Goal: Task Accomplishment & Management: Use online tool/utility

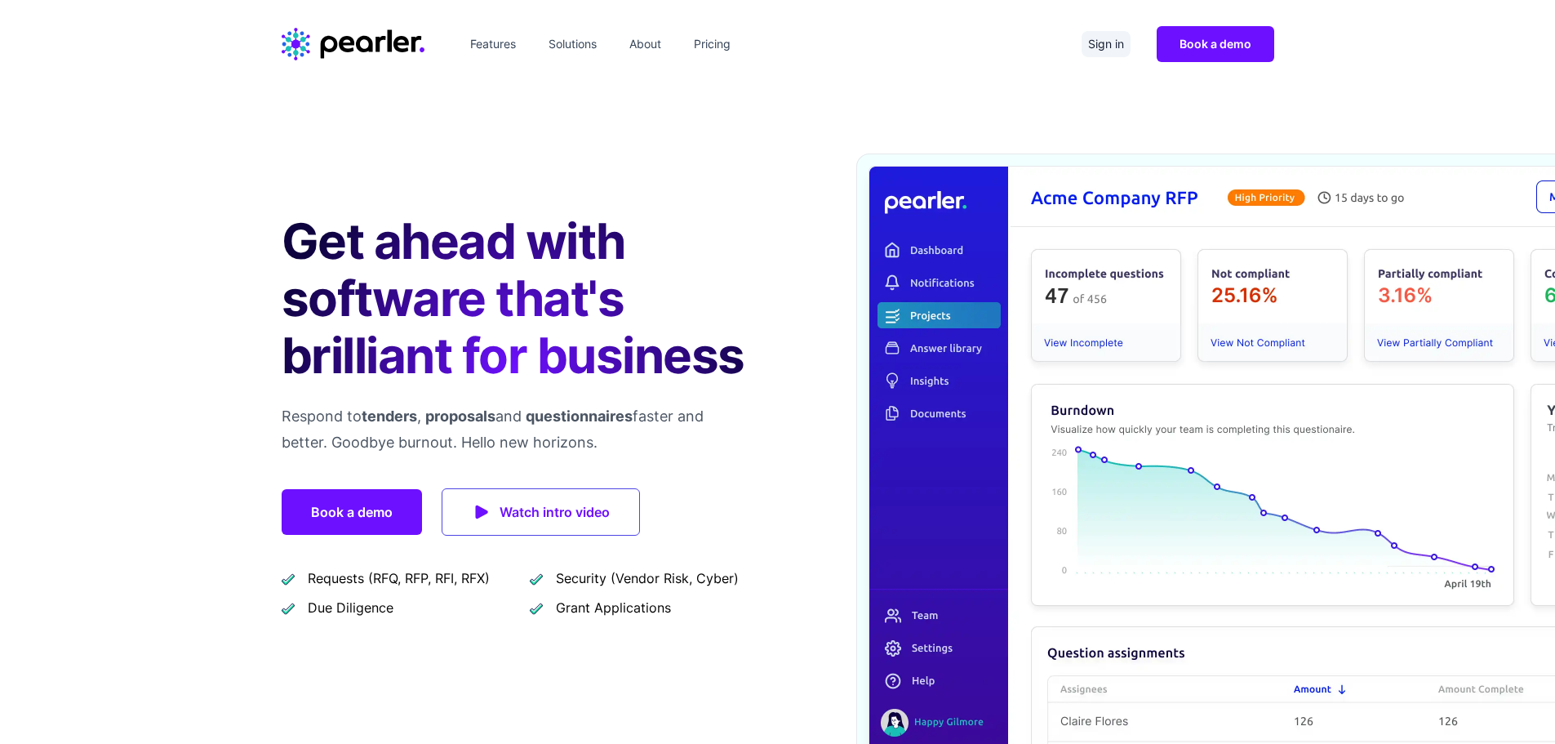
click at [1104, 41] on link "Sign in" at bounding box center [1105, 44] width 49 height 26
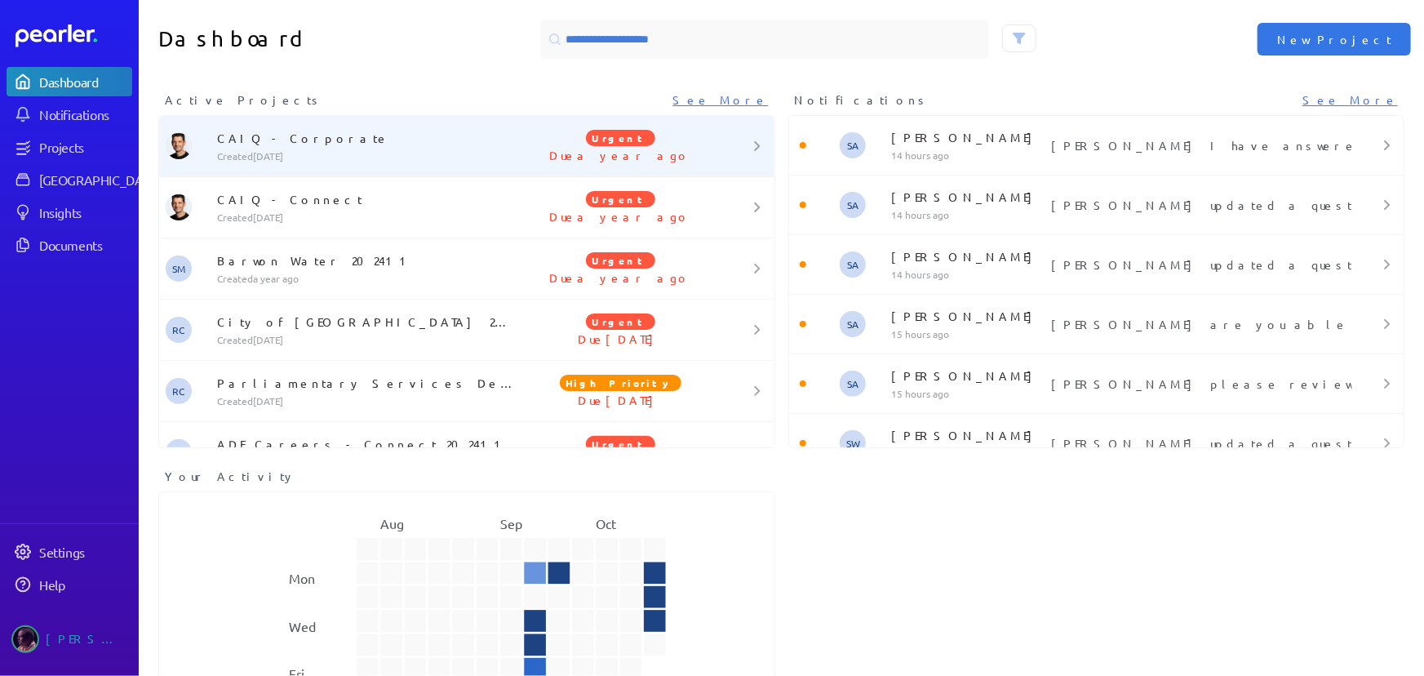
click at [744, 149] on div at bounding box center [748, 146] width 51 height 10
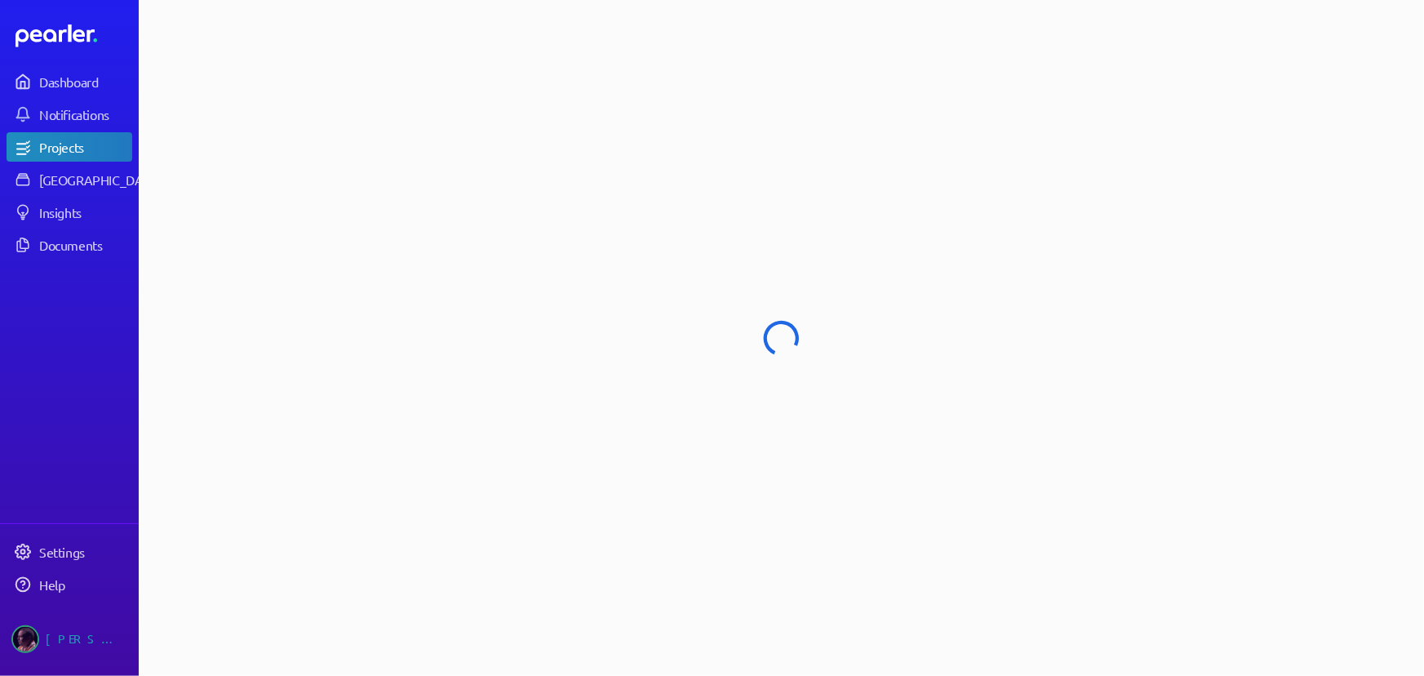
select select "**********"
select select "******"
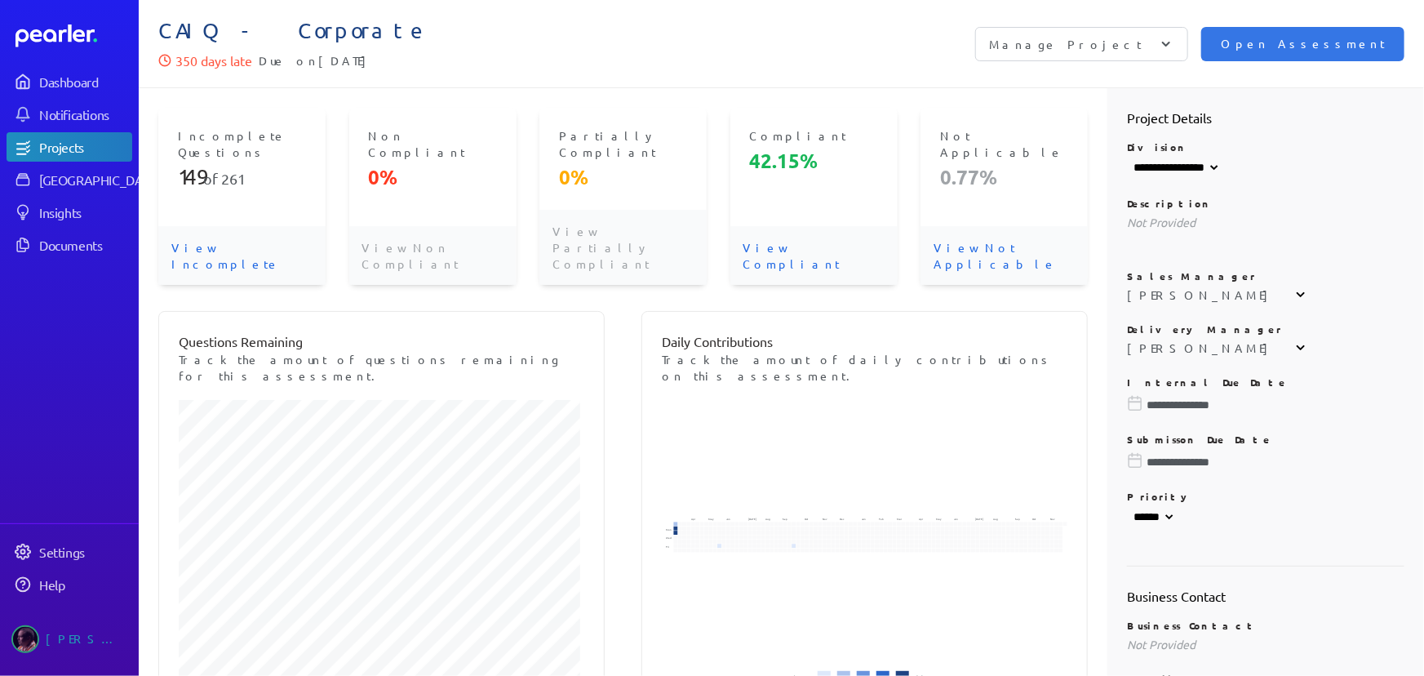
click at [1175, 42] on icon at bounding box center [1166, 44] width 16 height 16
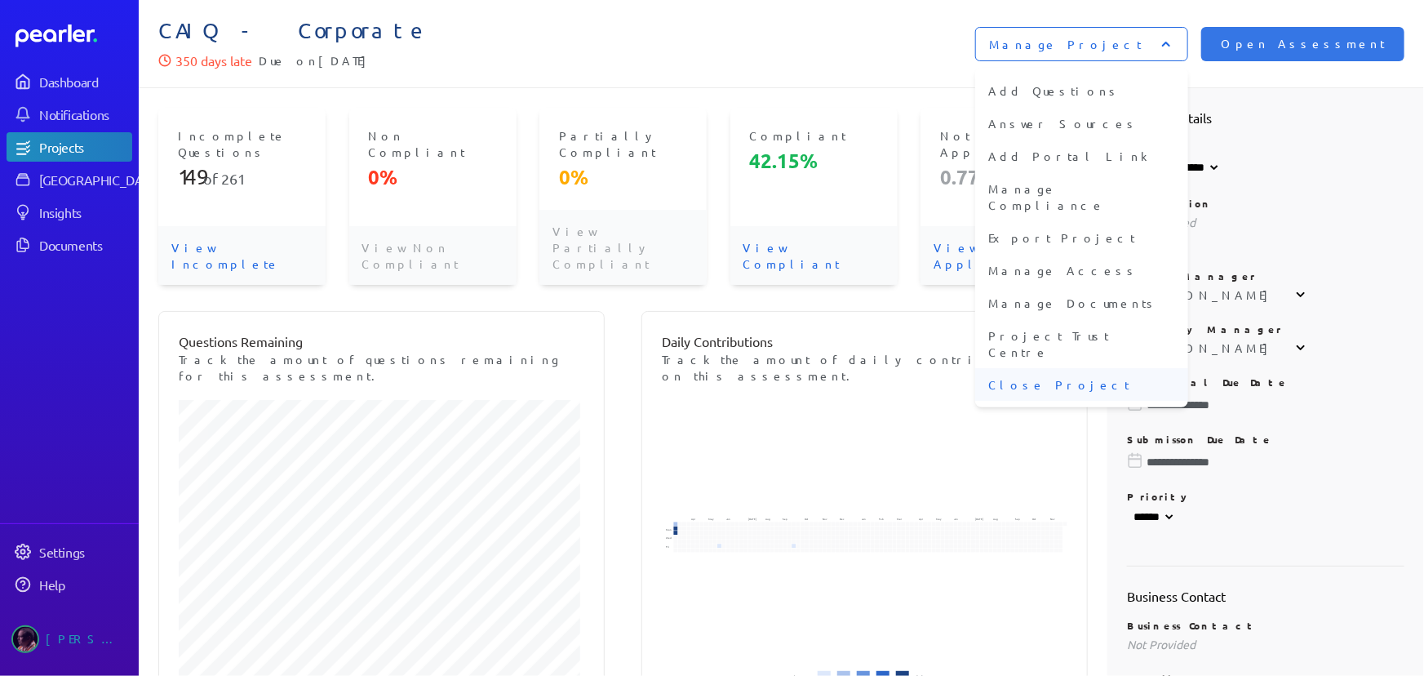
click at [1176, 368] on li "Close Project" at bounding box center [1081, 384] width 213 height 33
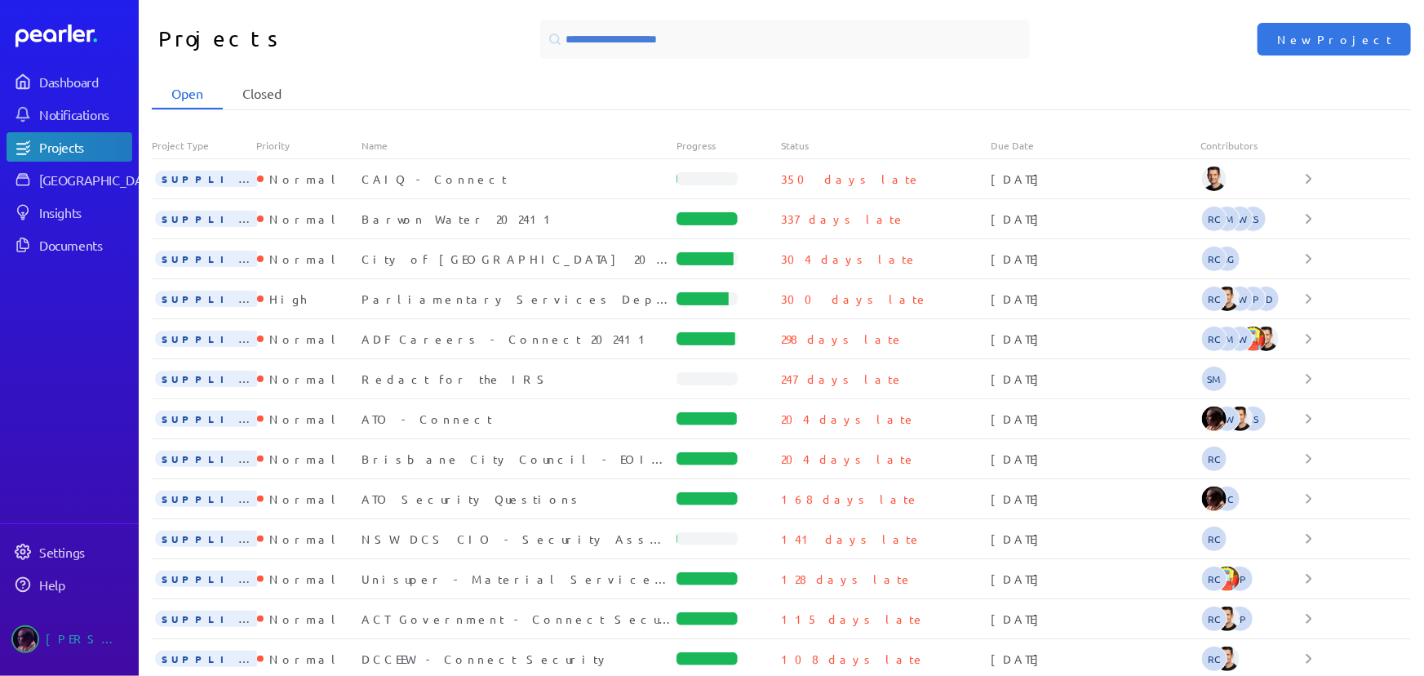
click at [271, 91] on li "Closed" at bounding box center [262, 93] width 78 height 31
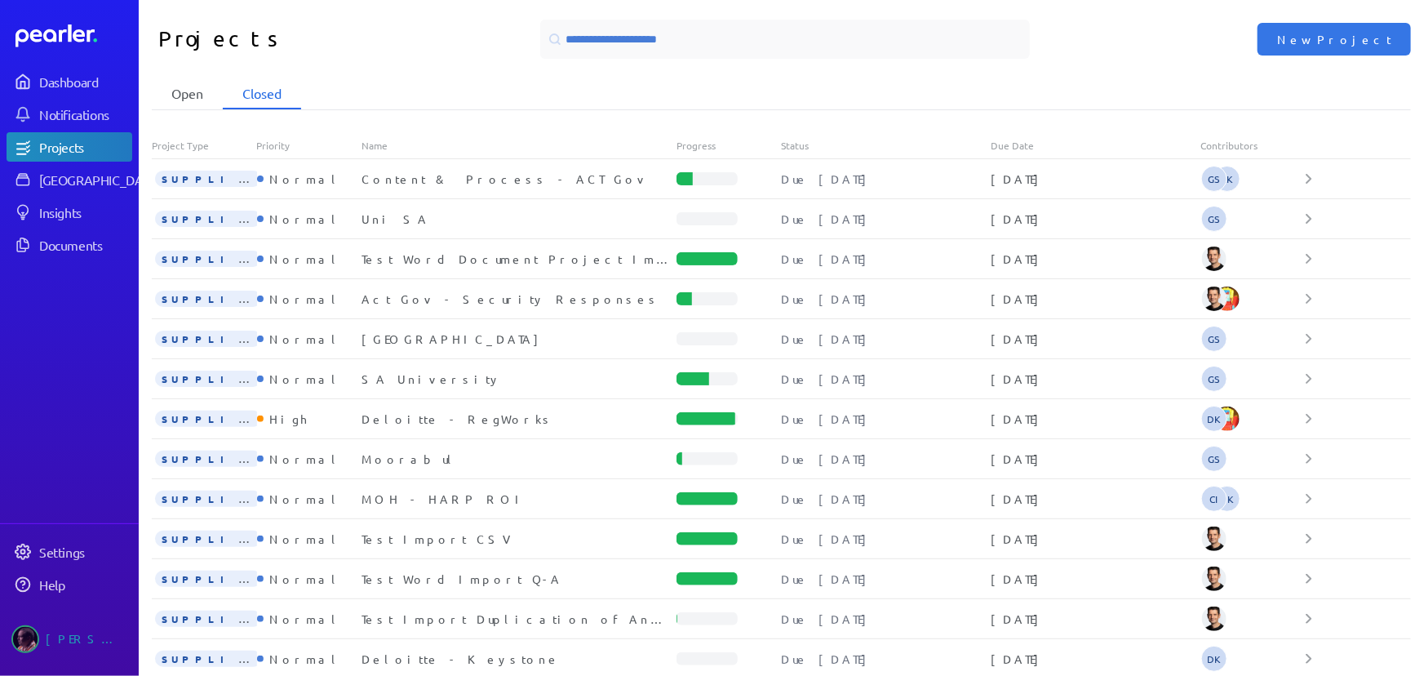
click at [194, 87] on li "Open" at bounding box center [187, 93] width 71 height 31
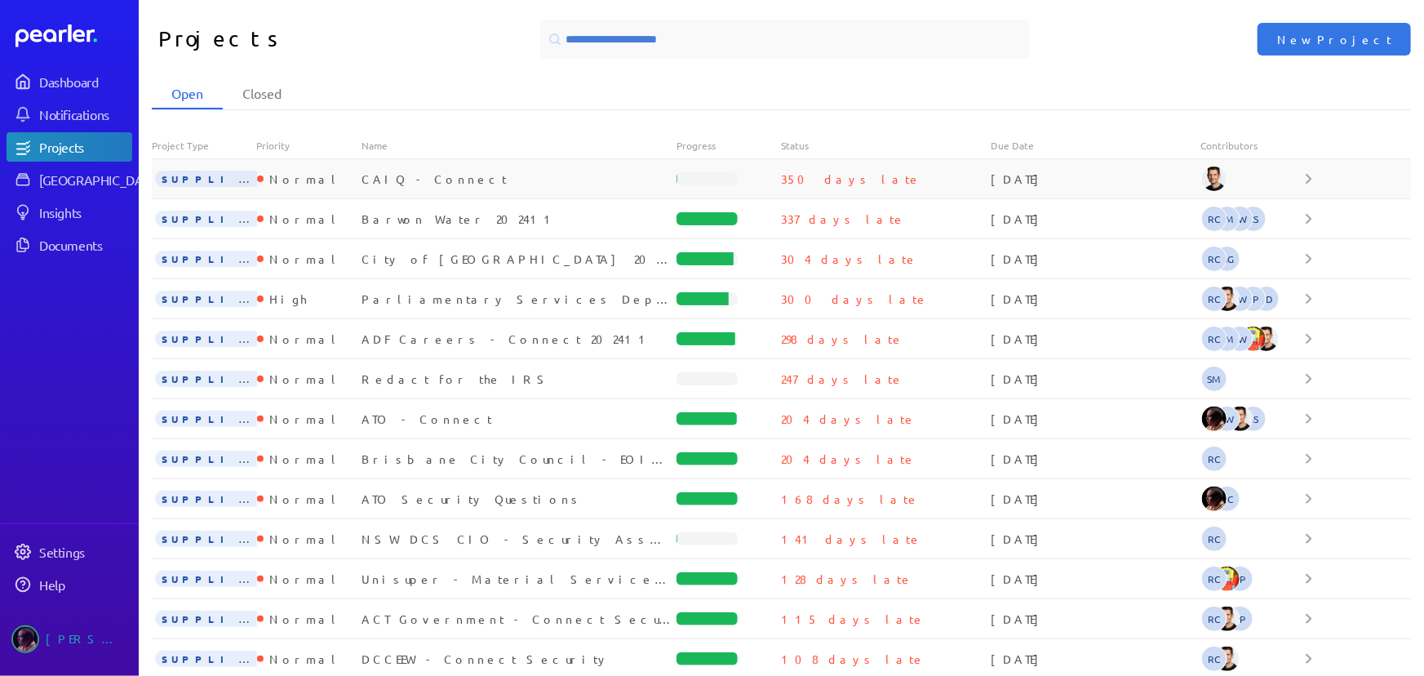
click at [1306, 179] on icon at bounding box center [1309, 179] width 7 height 10
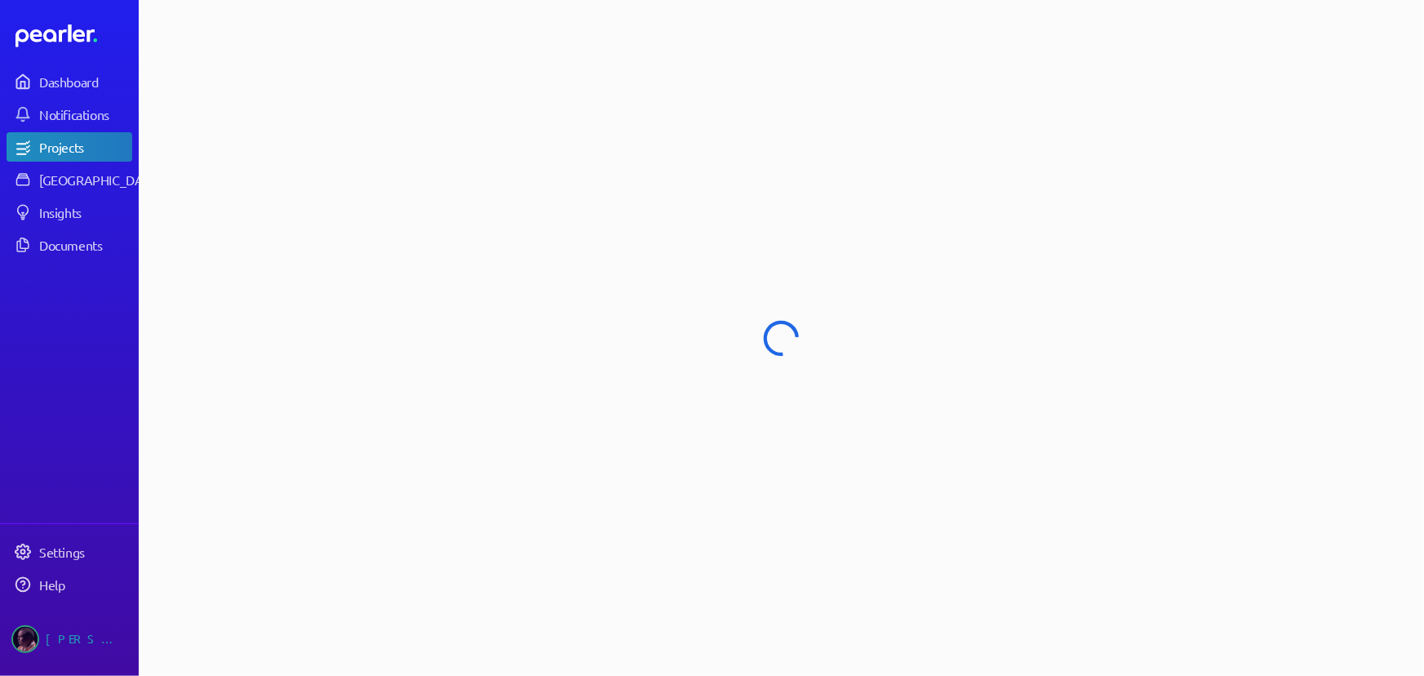
select select "**********"
select select "******"
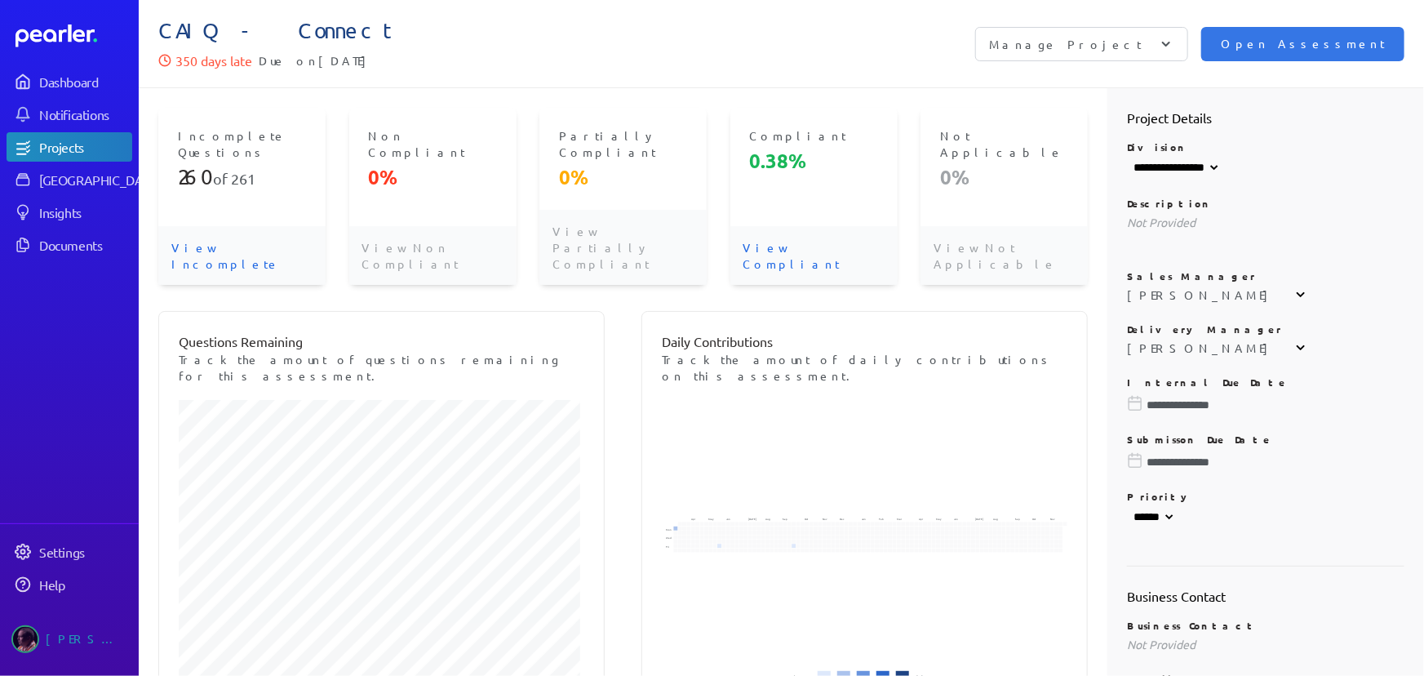
click at [1175, 42] on icon at bounding box center [1166, 44] width 16 height 16
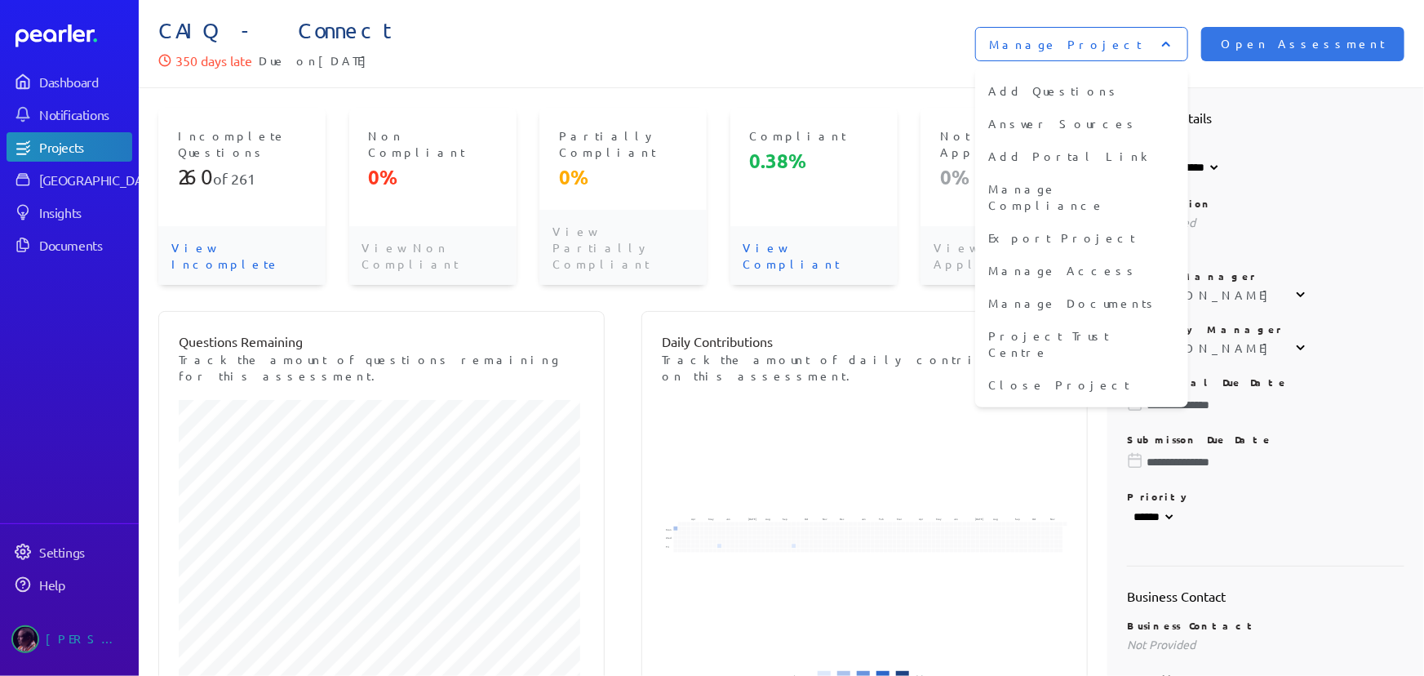
click at [1166, 368] on li "Close Project" at bounding box center [1081, 384] width 213 height 33
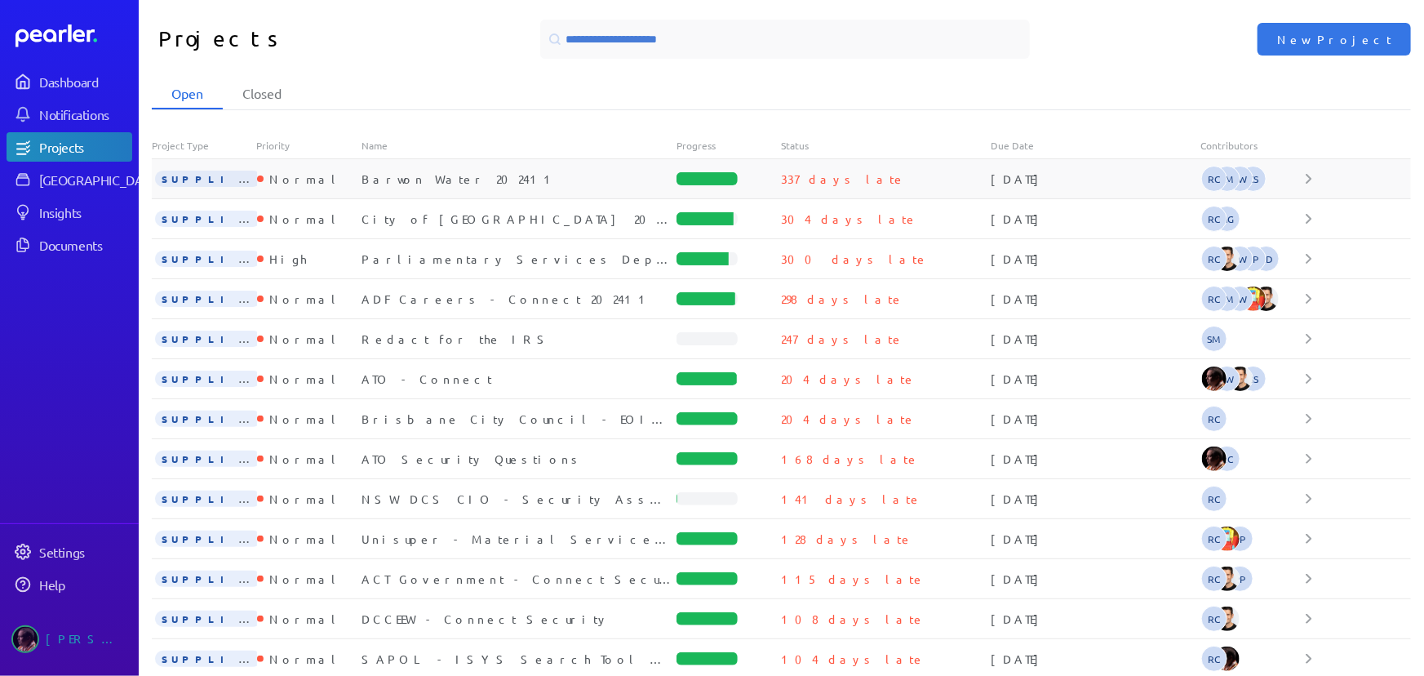
click at [1293, 177] on div "RC SM SW CS" at bounding box center [1253, 179] width 105 height 26
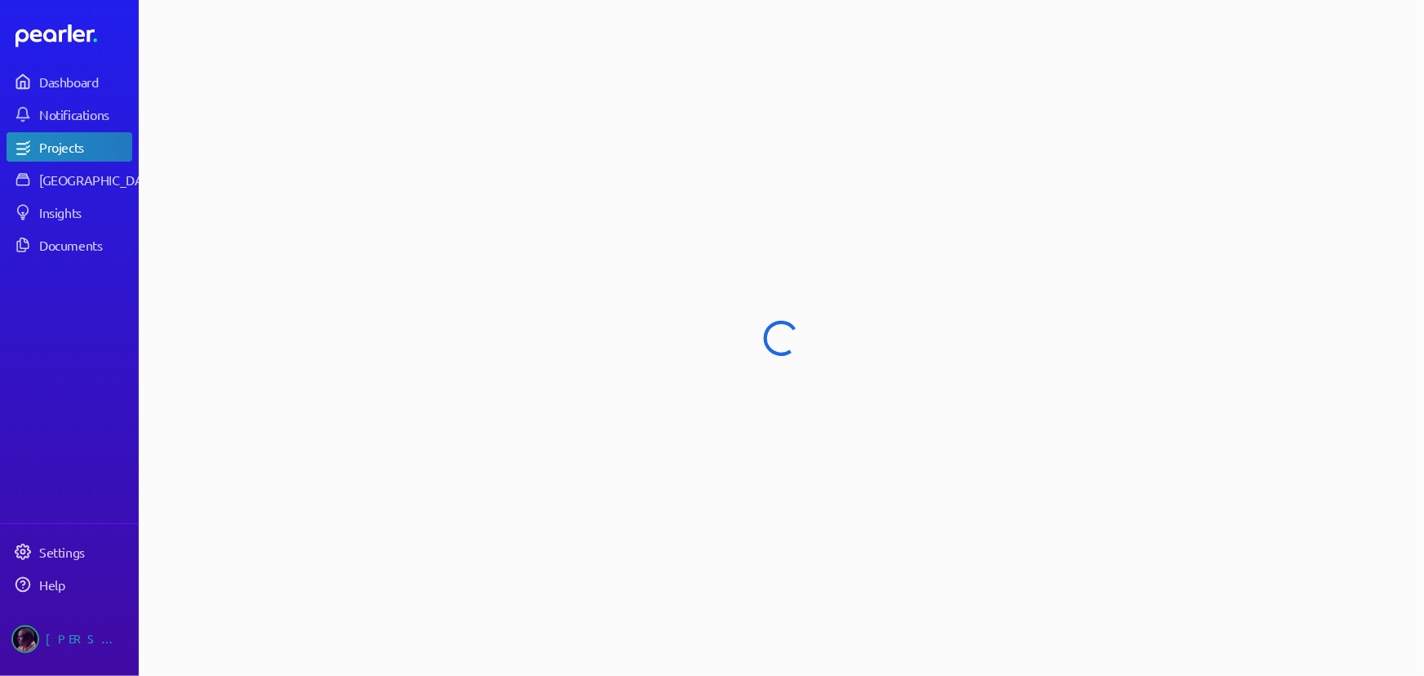
select select "******"
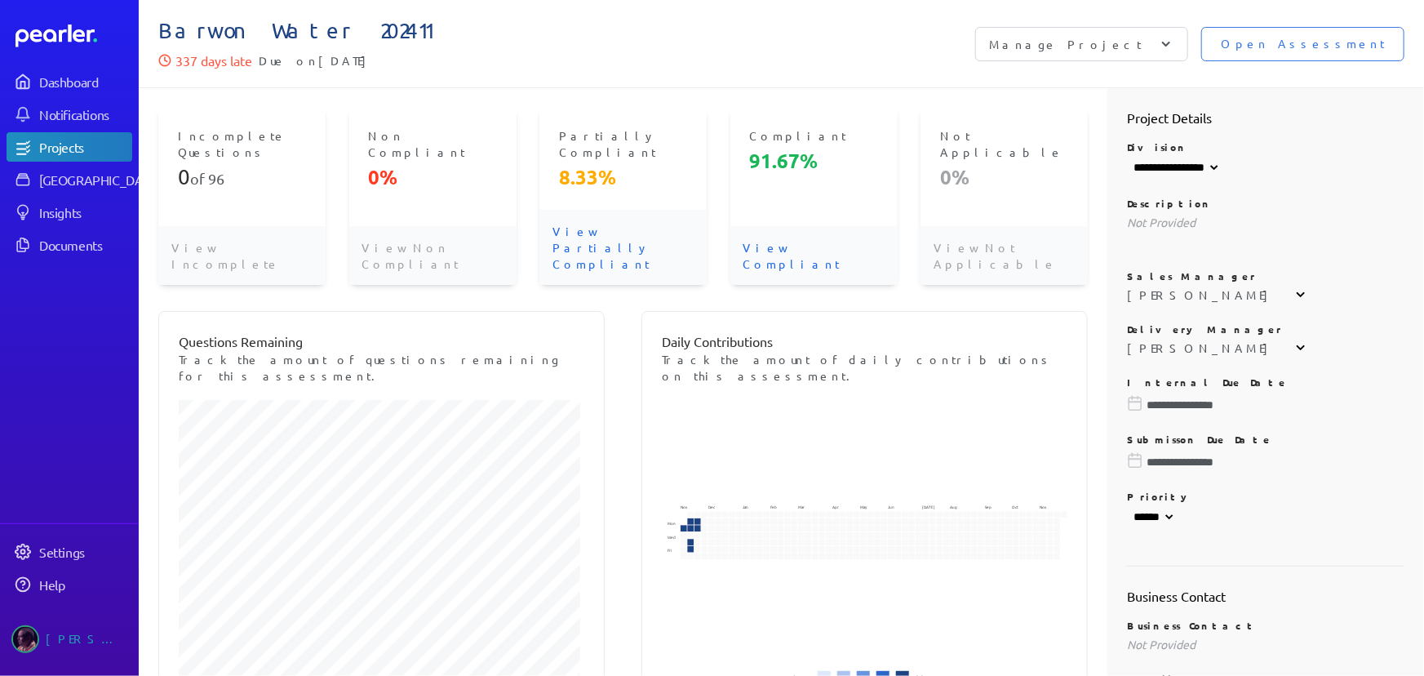
click at [1188, 42] on div "Manage Project" at bounding box center [1081, 44] width 213 height 34
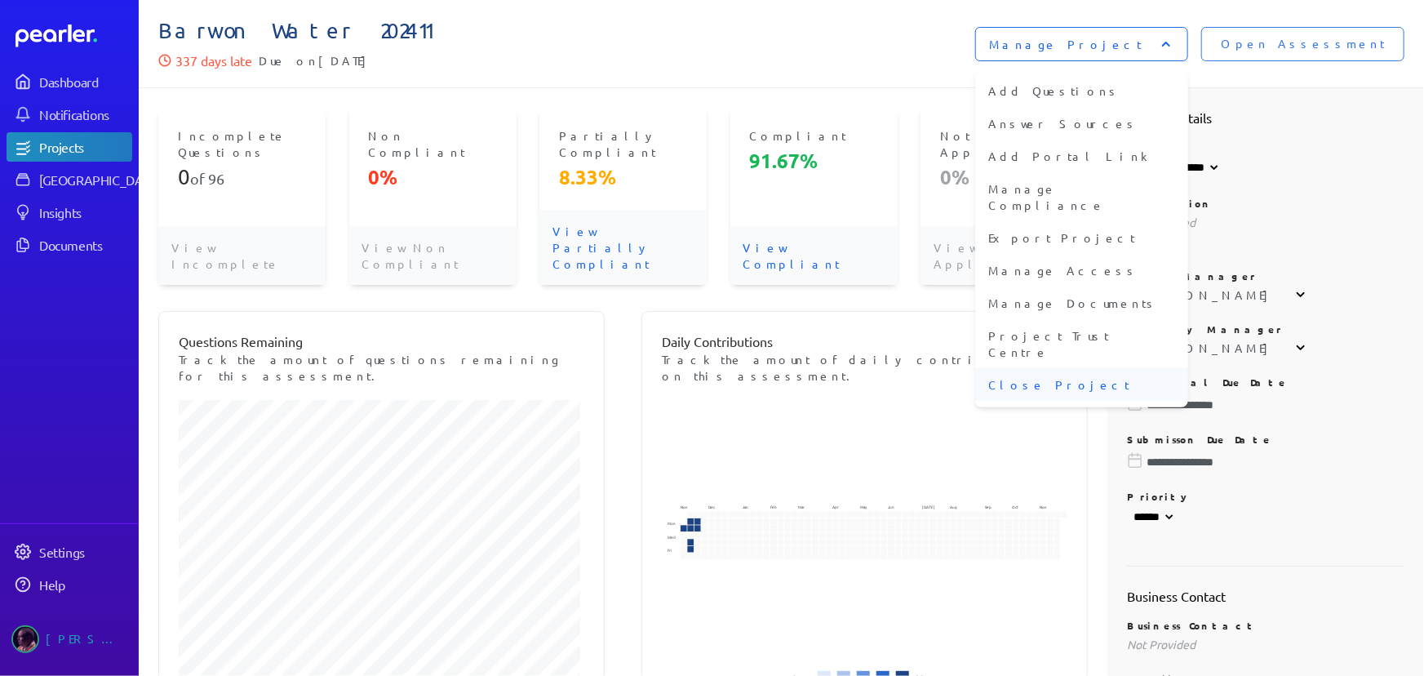
click at [1170, 368] on li "Close Project" at bounding box center [1081, 384] width 213 height 33
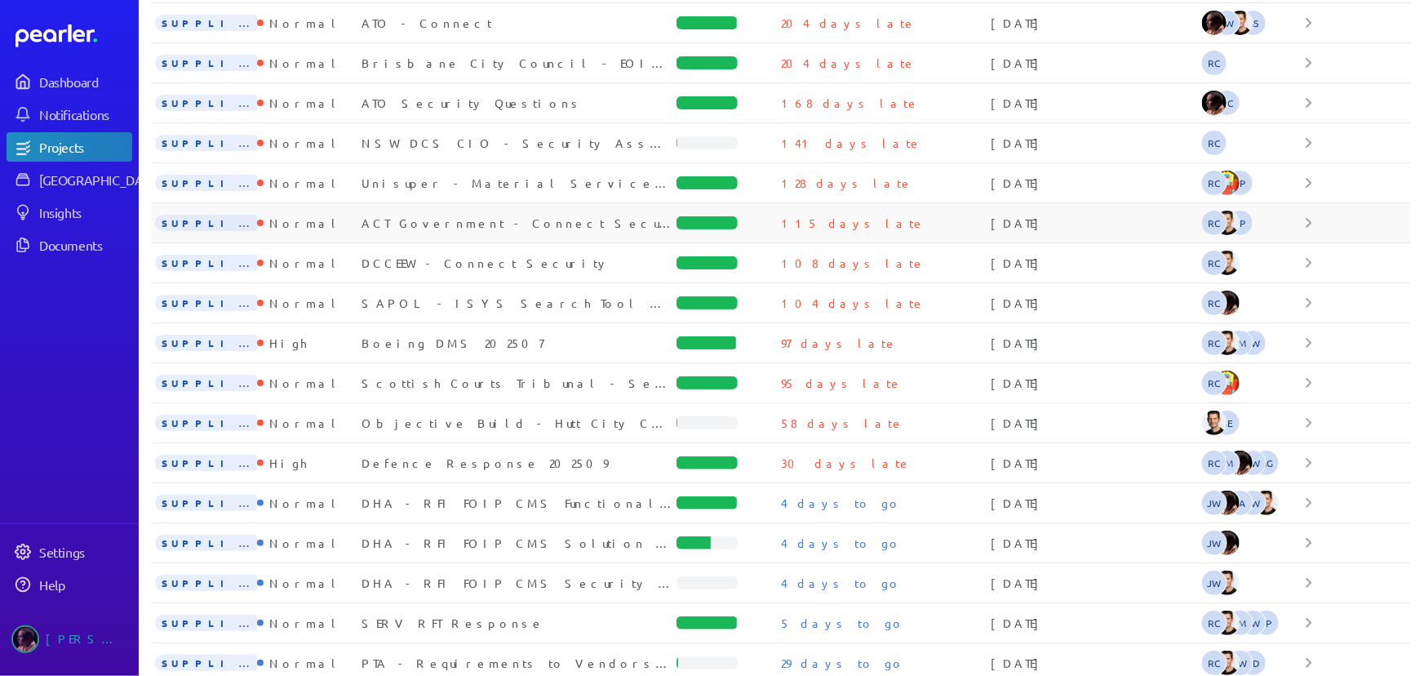
scroll to position [321, 0]
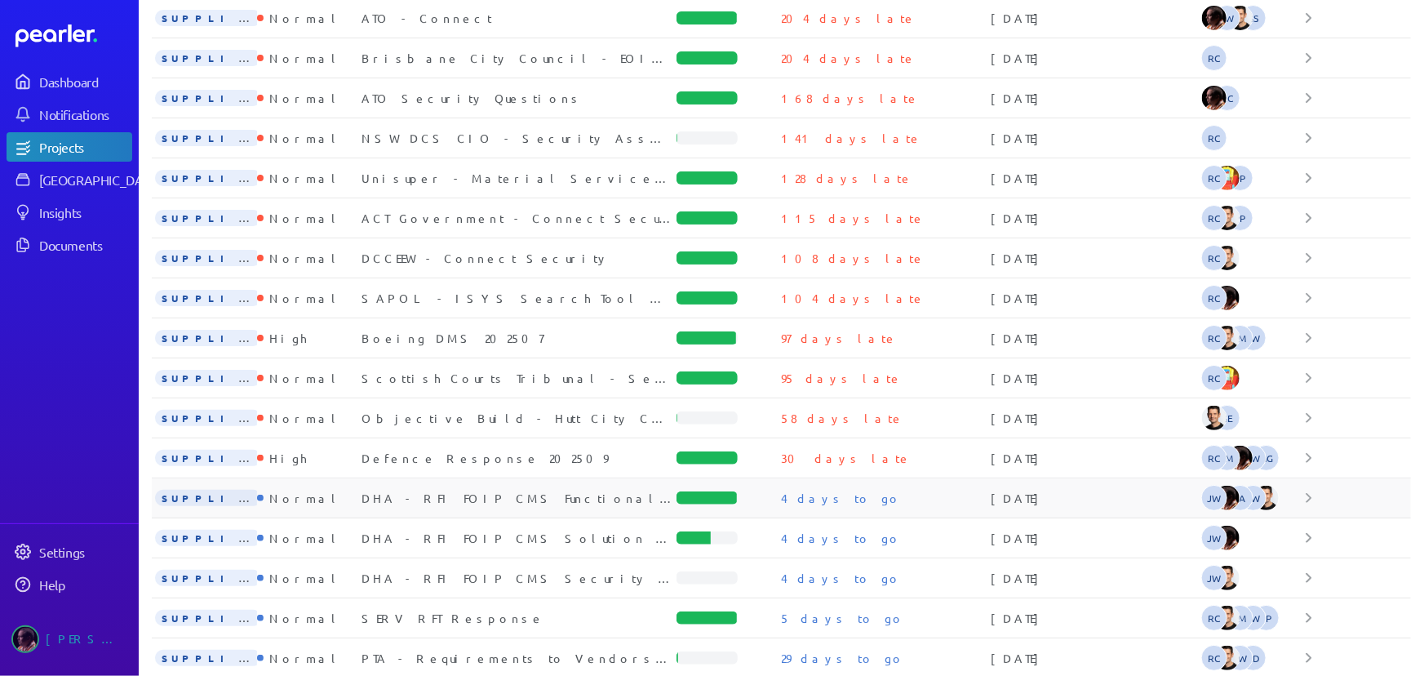
click at [570, 492] on div "DHA - RFI FOIP CMS Functional Requirements" at bounding box center [519, 498] width 315 height 16
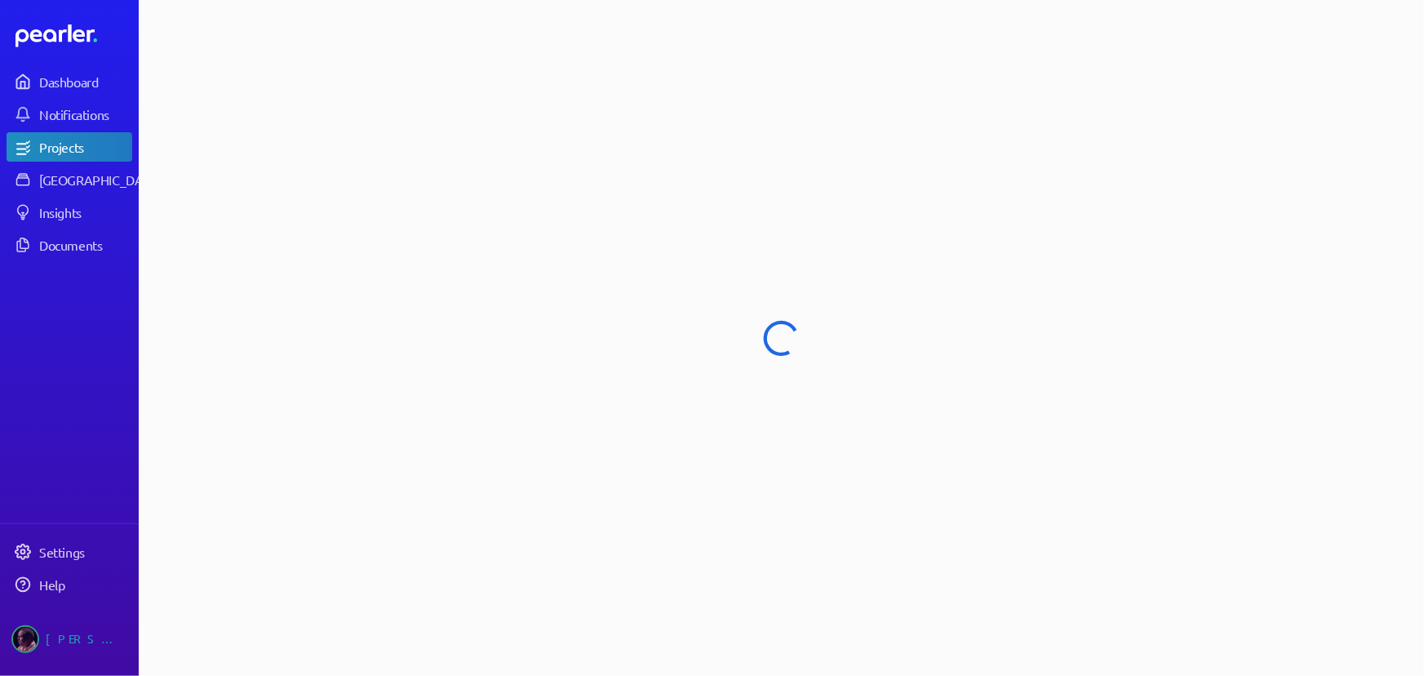
select select "**********"
select select "******"
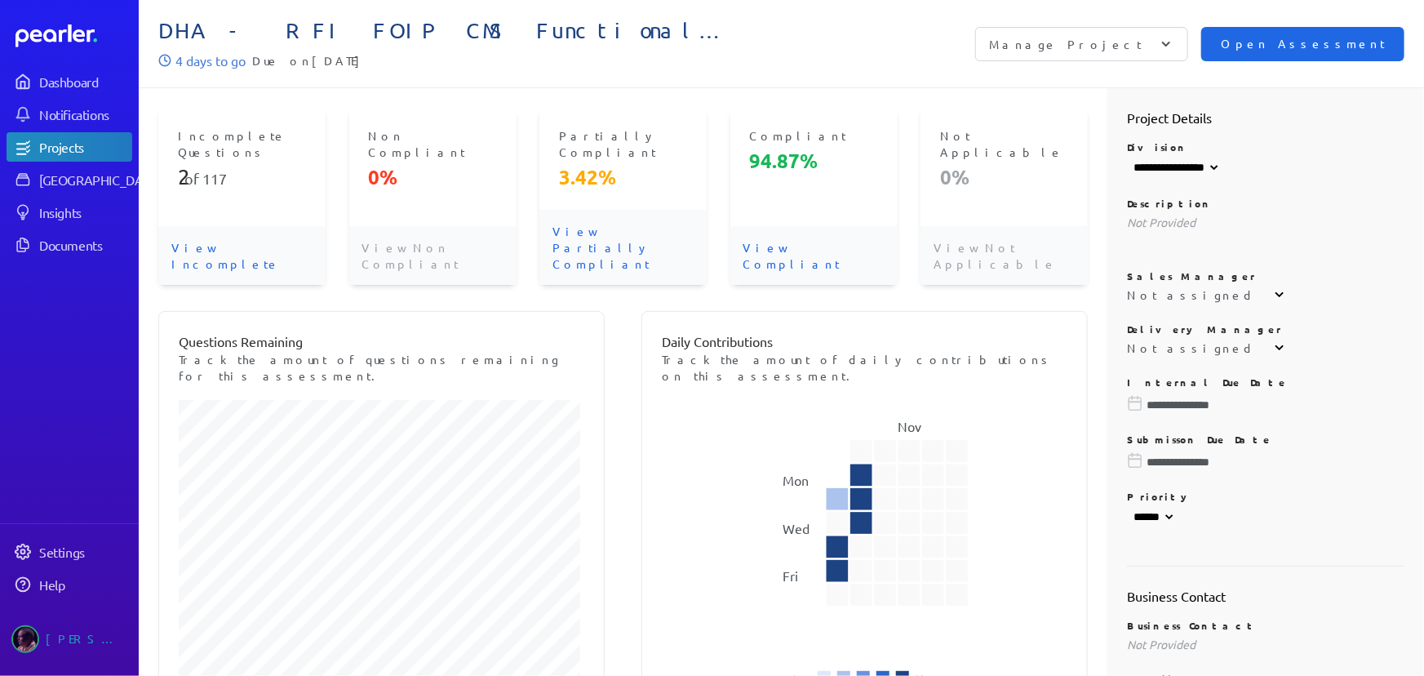
click at [1294, 44] on span "Open Assessment" at bounding box center [1303, 44] width 164 height 18
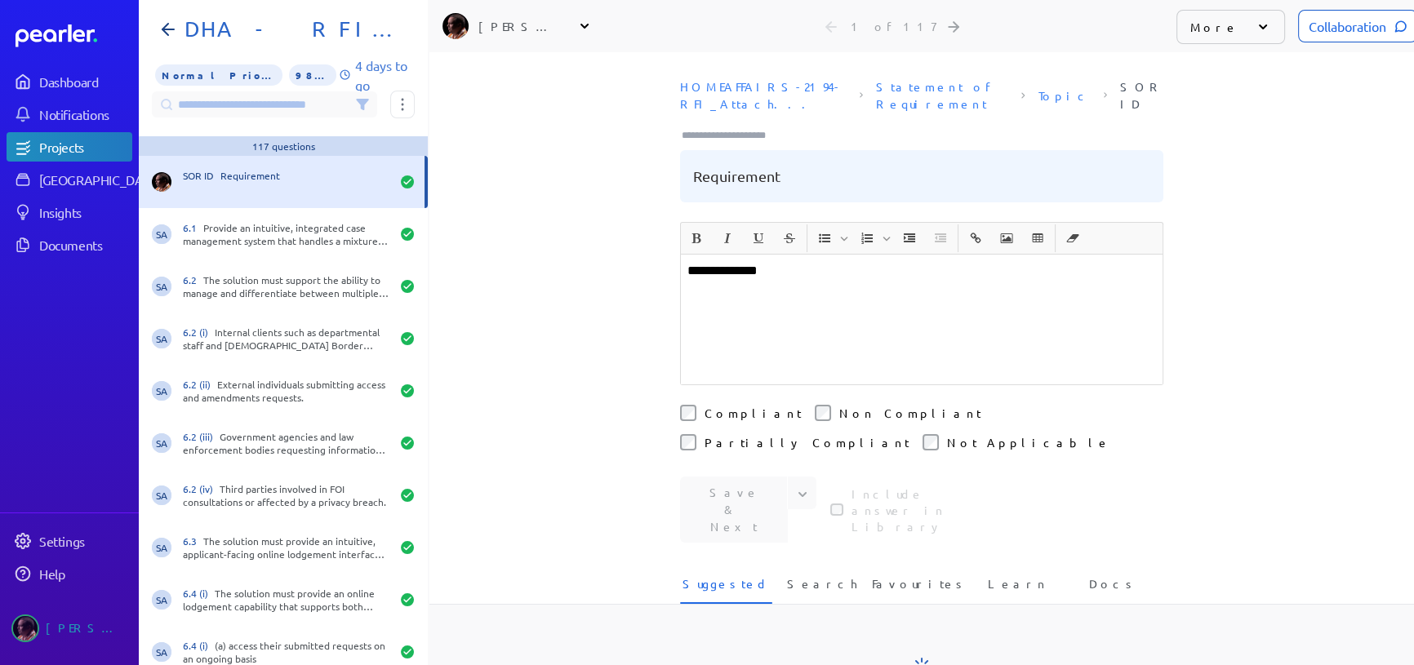
click at [1355, 8] on div "Collaboration More Question Edit Question Share Question Mark Completed Not a Q…" at bounding box center [1288, 26] width 224 height 52
click at [1348, 20] on div "Collaboration" at bounding box center [1357, 26] width 119 height 33
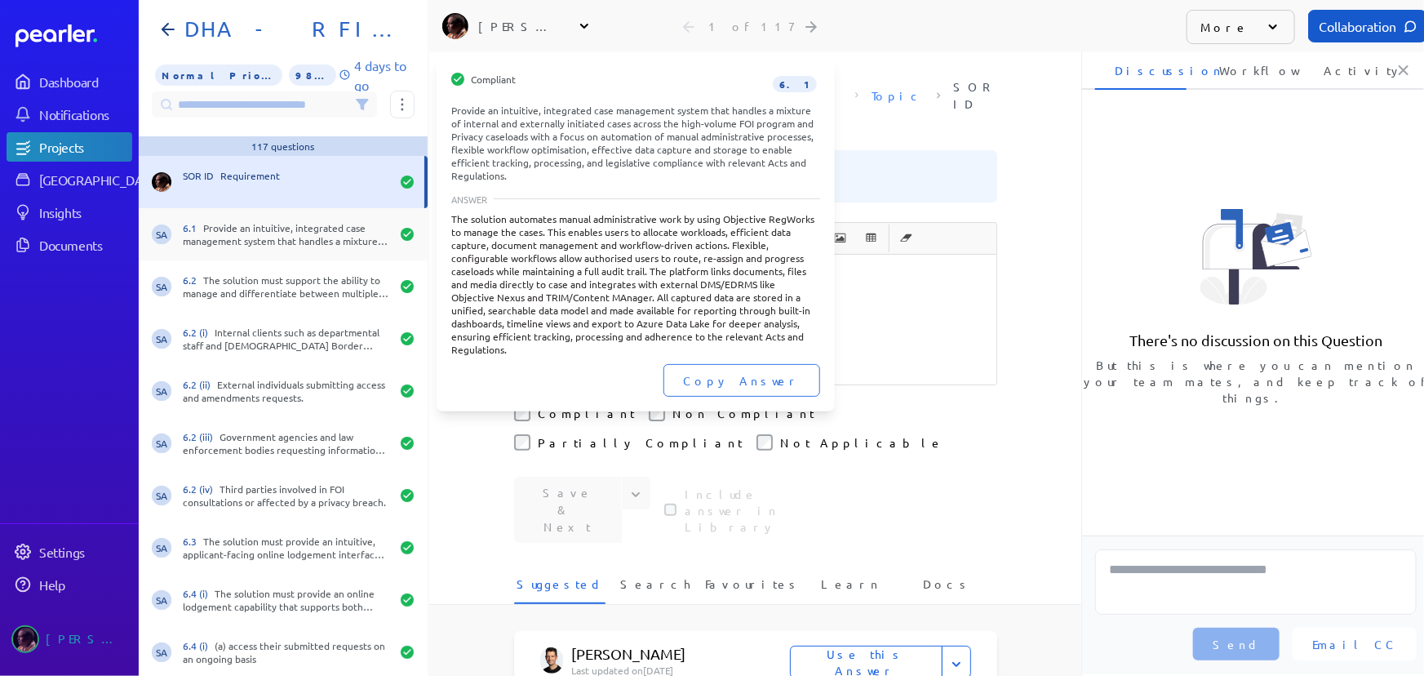
click at [244, 233] on div "6.1 Provide an intuitive, integrated case management system that handles a mixt…" at bounding box center [286, 234] width 207 height 26
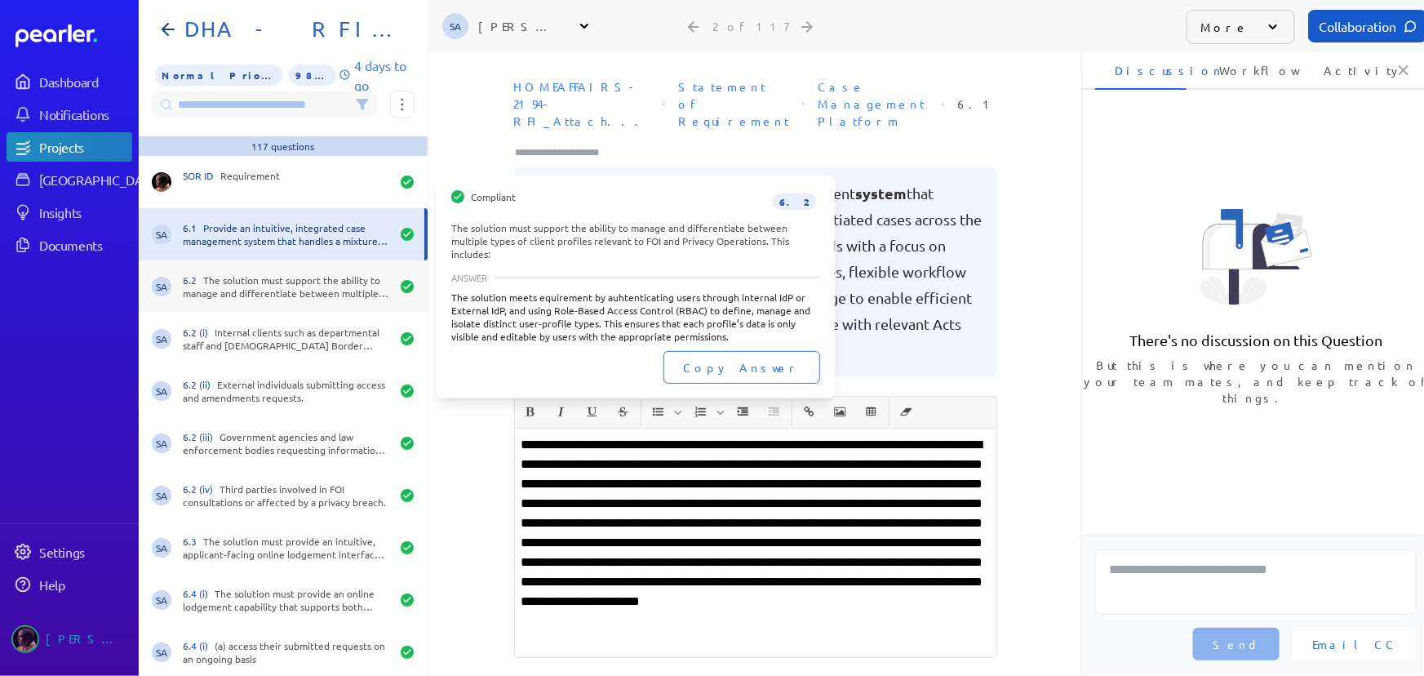
click at [246, 278] on div "6.2 The solution must support the ability to manage and differentiate between m…" at bounding box center [286, 286] width 207 height 26
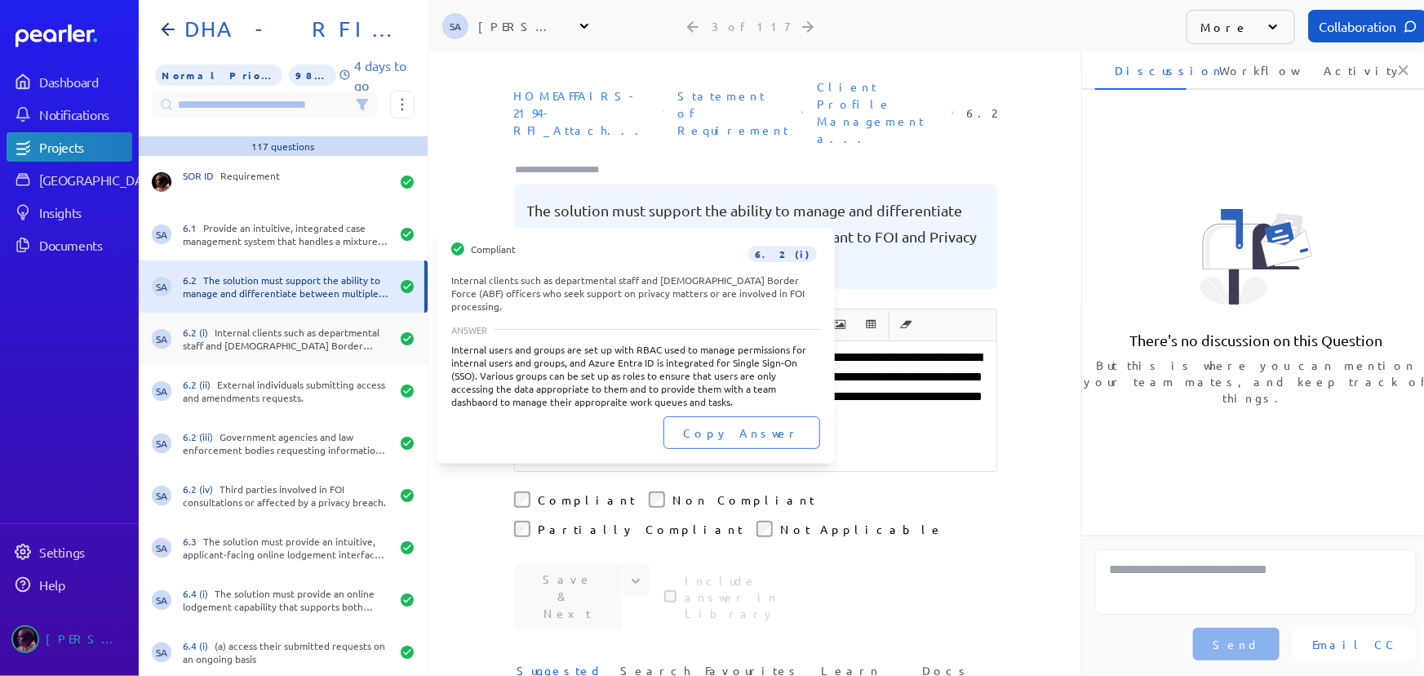
click at [252, 318] on div "SA 6.2 (i) Internal clients such as departmental staff and Australian Border Fo…" at bounding box center [283, 339] width 289 height 52
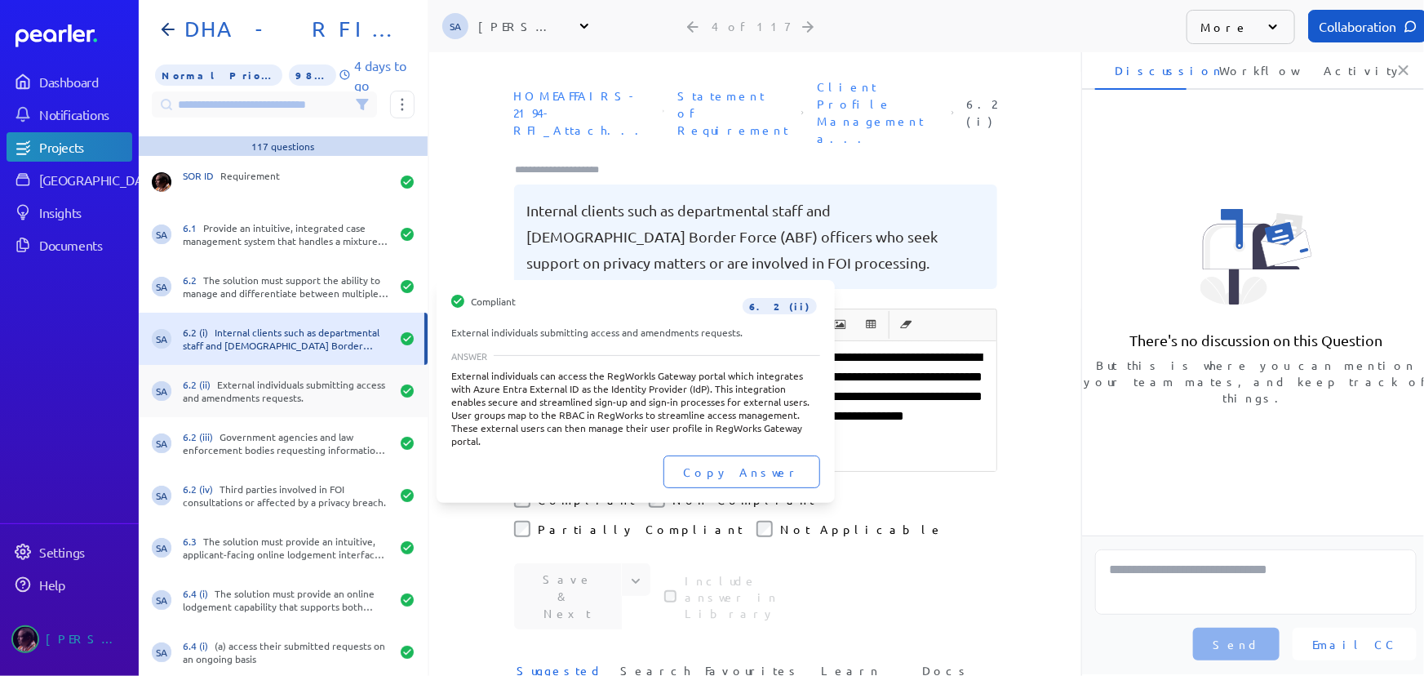
click at [245, 402] on div "6.2 (ii) External individuals submitting access and amendments requests." at bounding box center [286, 391] width 207 height 26
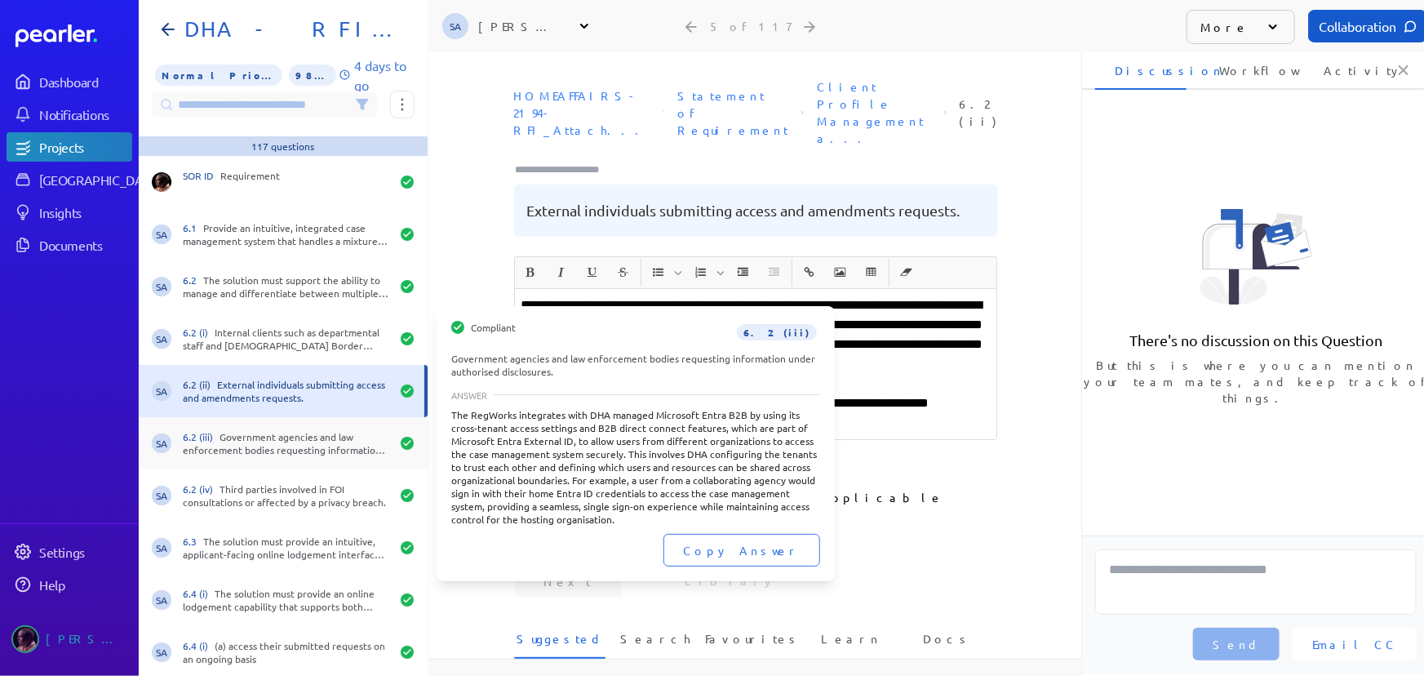
click at [278, 433] on div "6.2 (iii) Government agencies and law enforcement bodies requesting information…" at bounding box center [286, 443] width 207 height 26
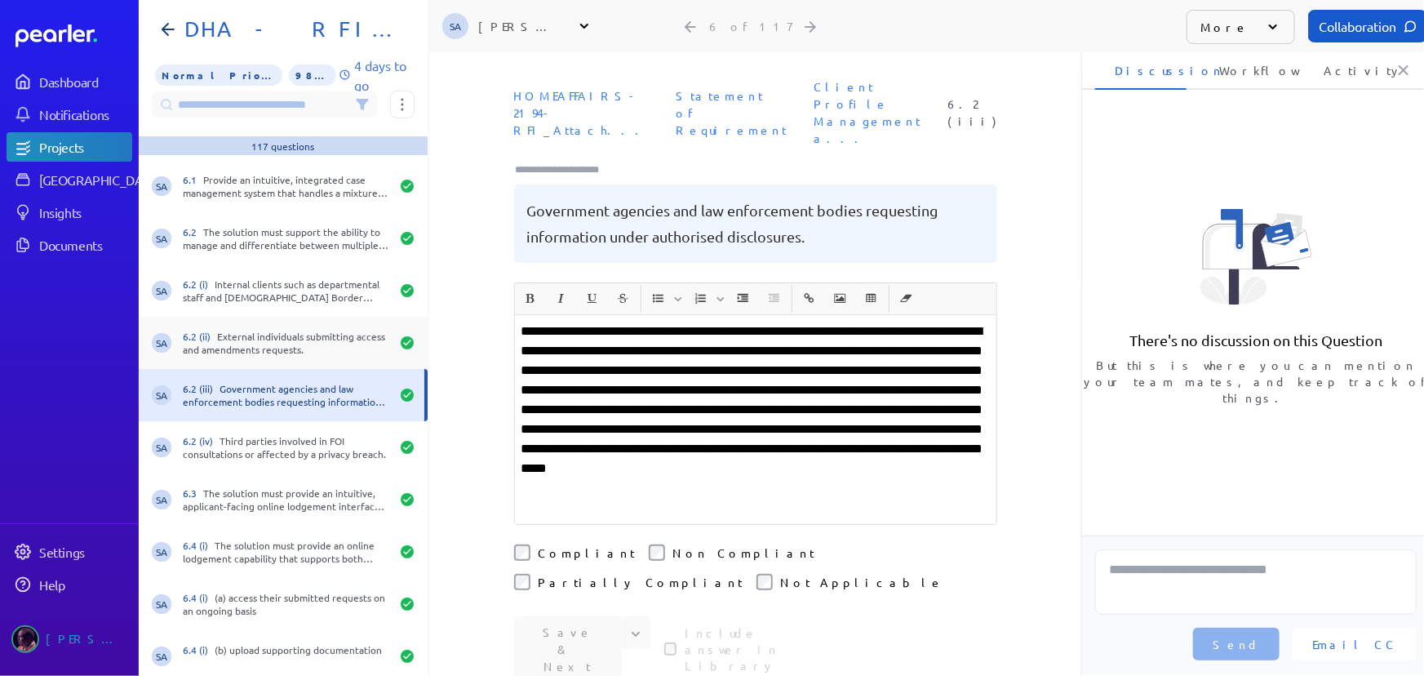
scroll to position [73, 0]
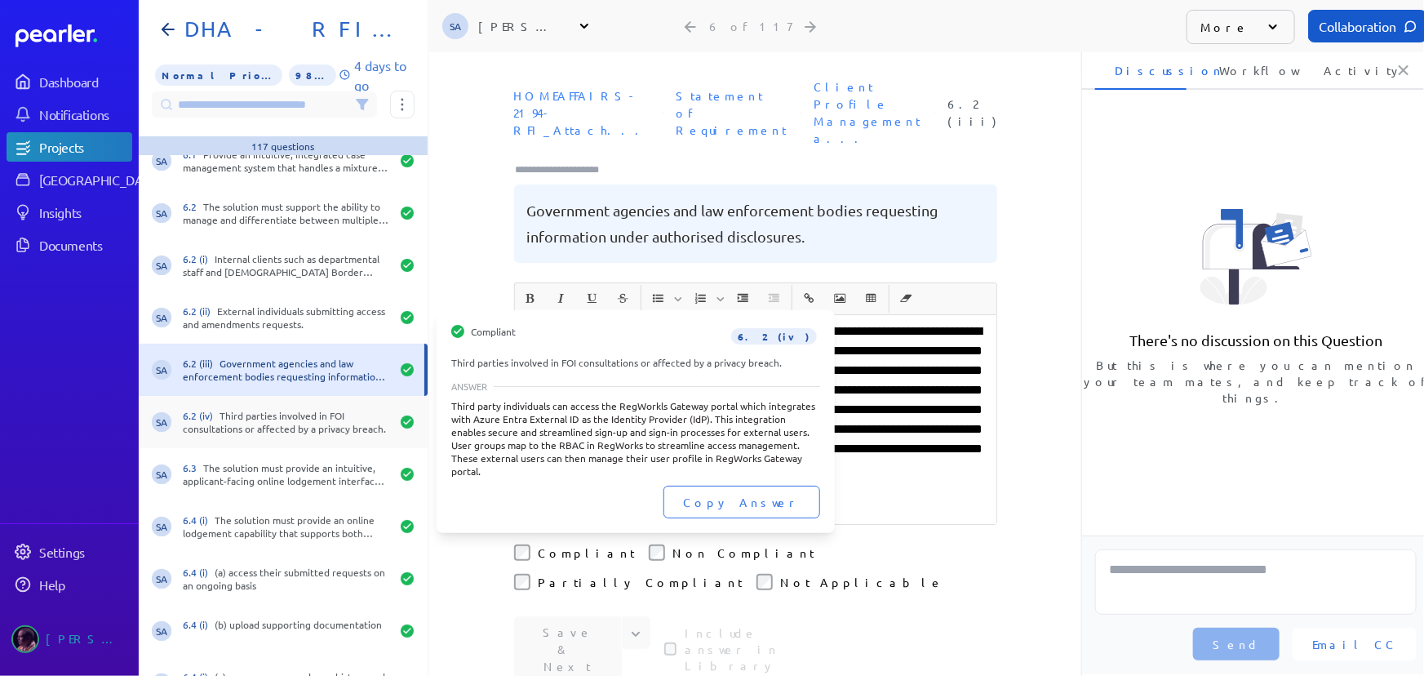
click at [322, 432] on div "6.2 (iv) Third parties involved in FOI consultations or affected by a privacy b…" at bounding box center [286, 422] width 207 height 26
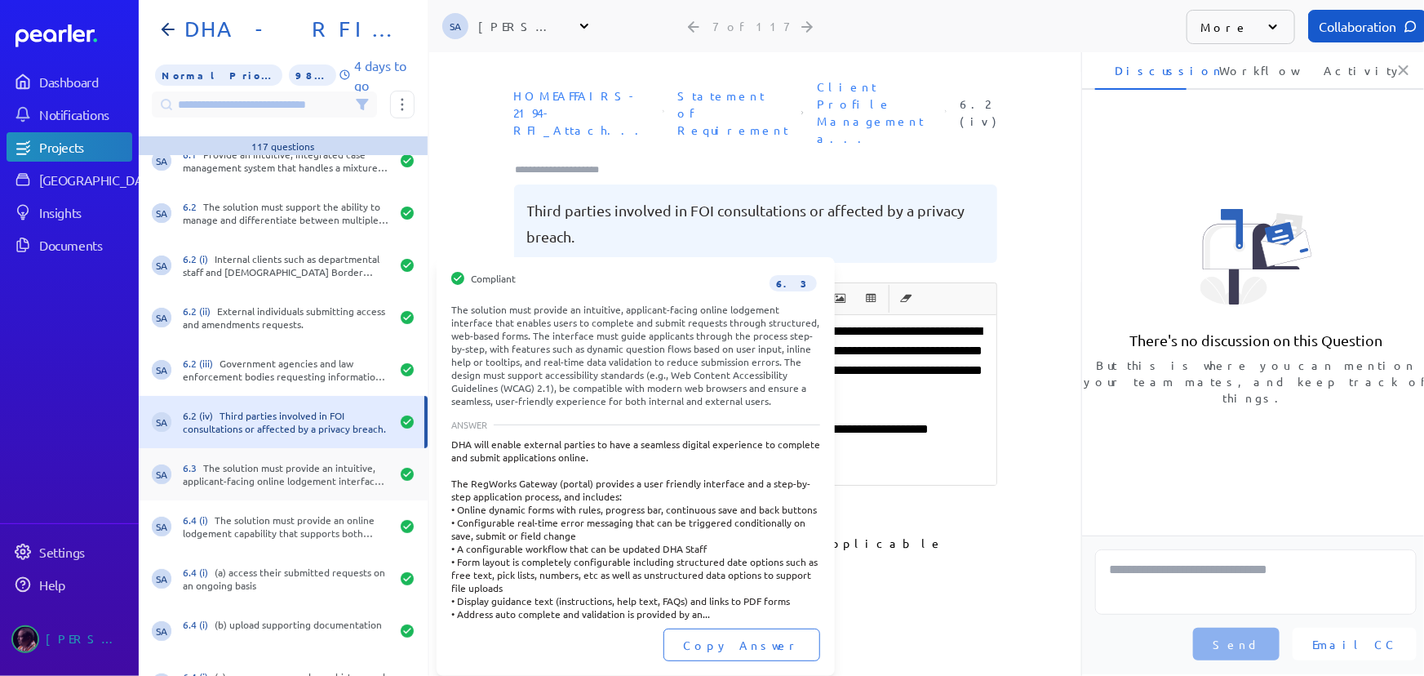
click at [321, 482] on div "6.3 The solution must provide an intuitive, applicant-facing online lodgement i…" at bounding box center [286, 474] width 207 height 26
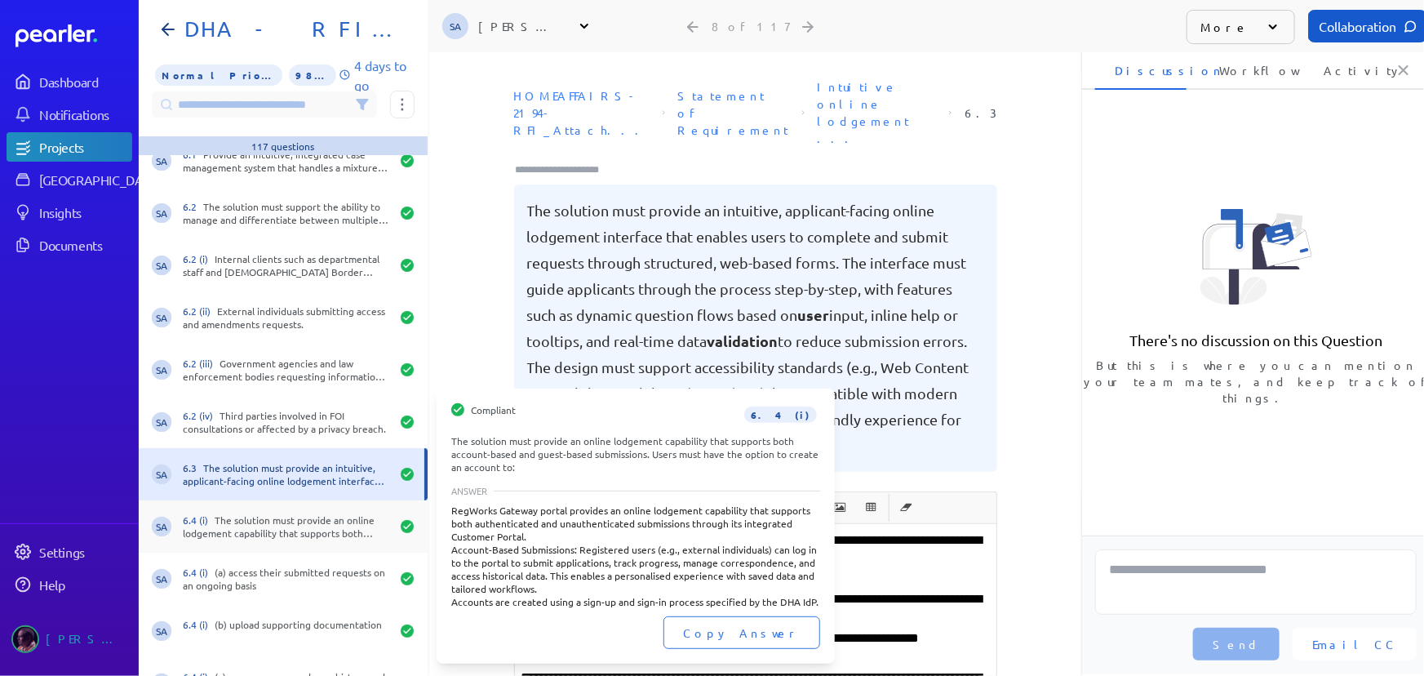
click at [306, 535] on div "6.4 (i) The solution must provide an online lodgement capability that supports …" at bounding box center [286, 526] width 207 height 26
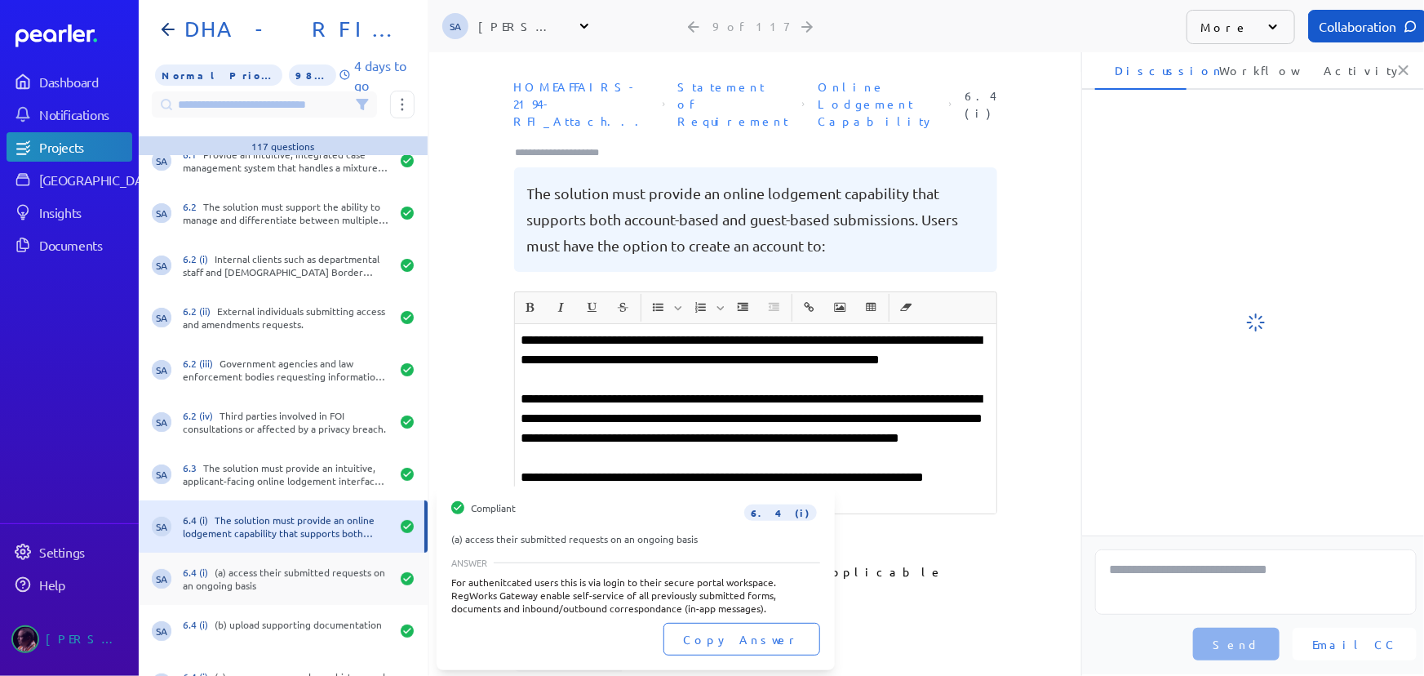
click at [294, 595] on div "SA 6.4 (i) (a) access their submitted requests on an ongoing basis" at bounding box center [283, 579] width 289 height 52
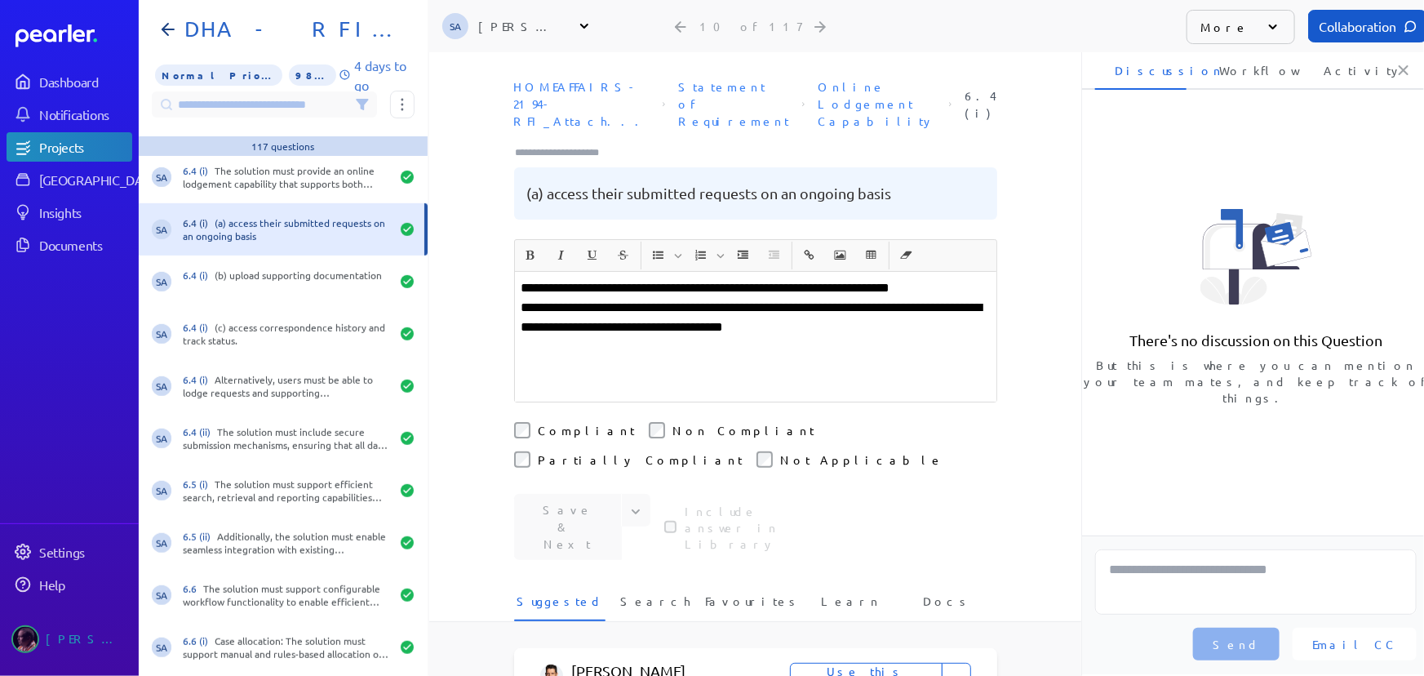
scroll to position [445, 0]
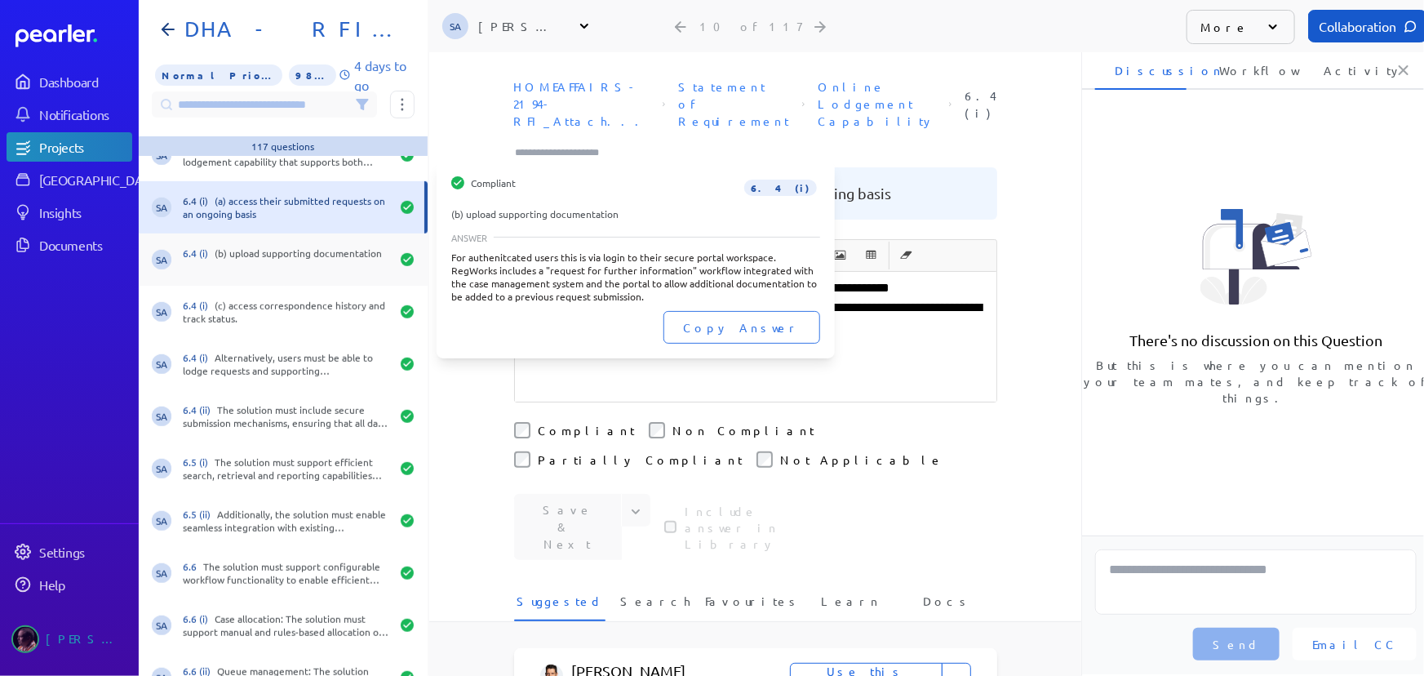
click at [261, 245] on div "SA 6.4 (i) (b) upload supporting documentation" at bounding box center [283, 259] width 289 height 52
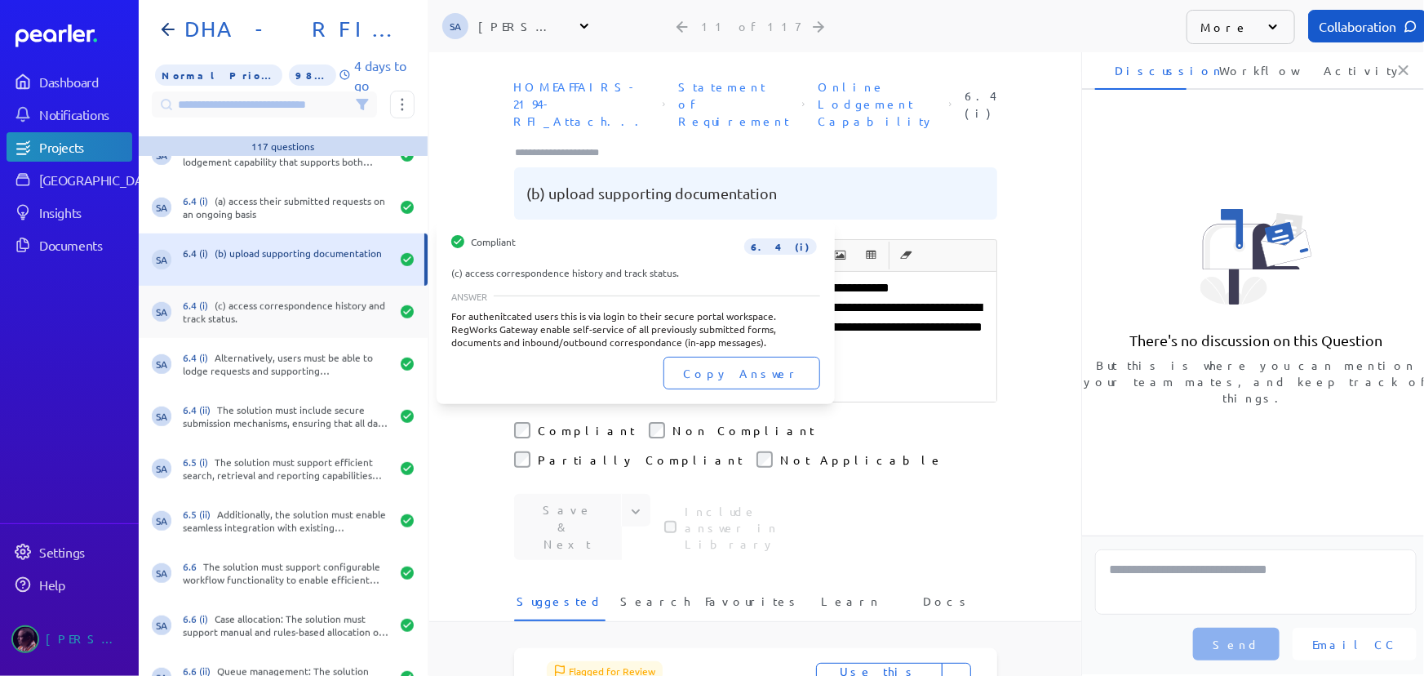
click at [275, 324] on div "6.4 (i) (c) access correspondence history and track status." at bounding box center [286, 312] width 207 height 26
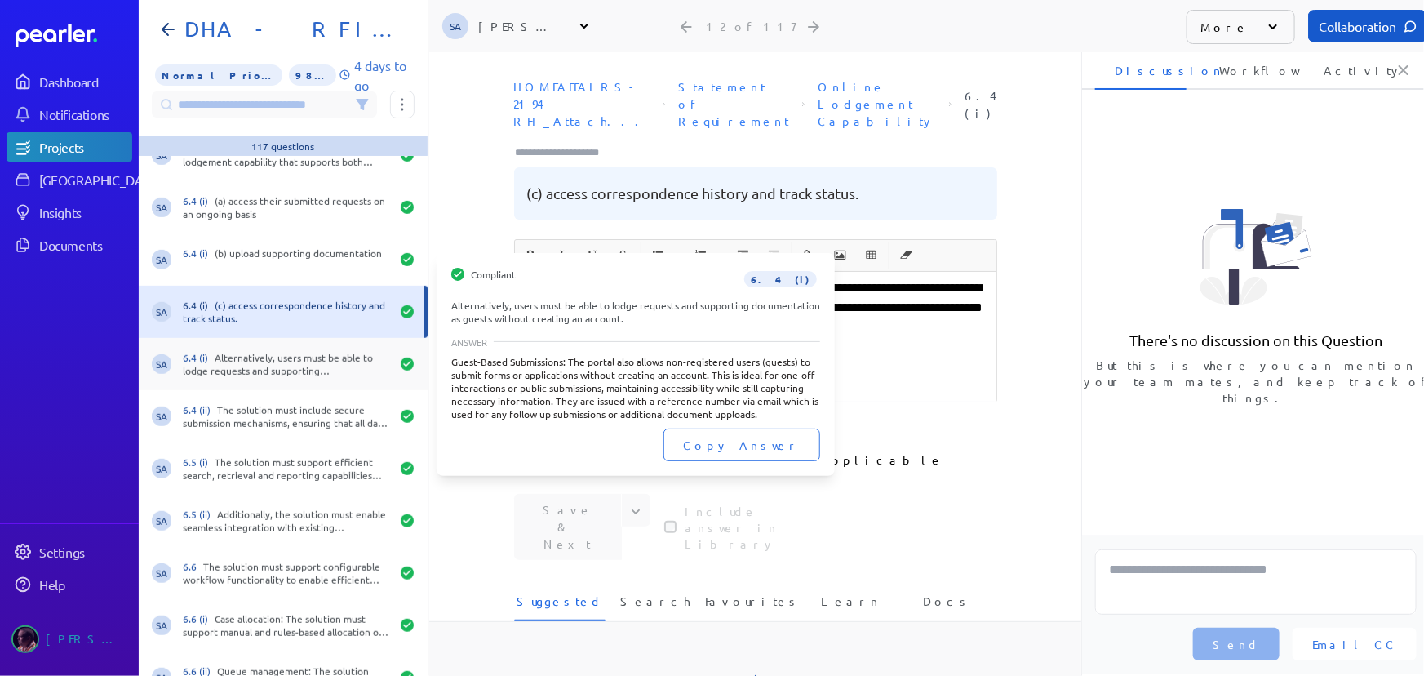
click at [283, 376] on div "SA 6.4 (i) Alternatively, users must be able to lodge requests and supporting d…" at bounding box center [283, 364] width 289 height 52
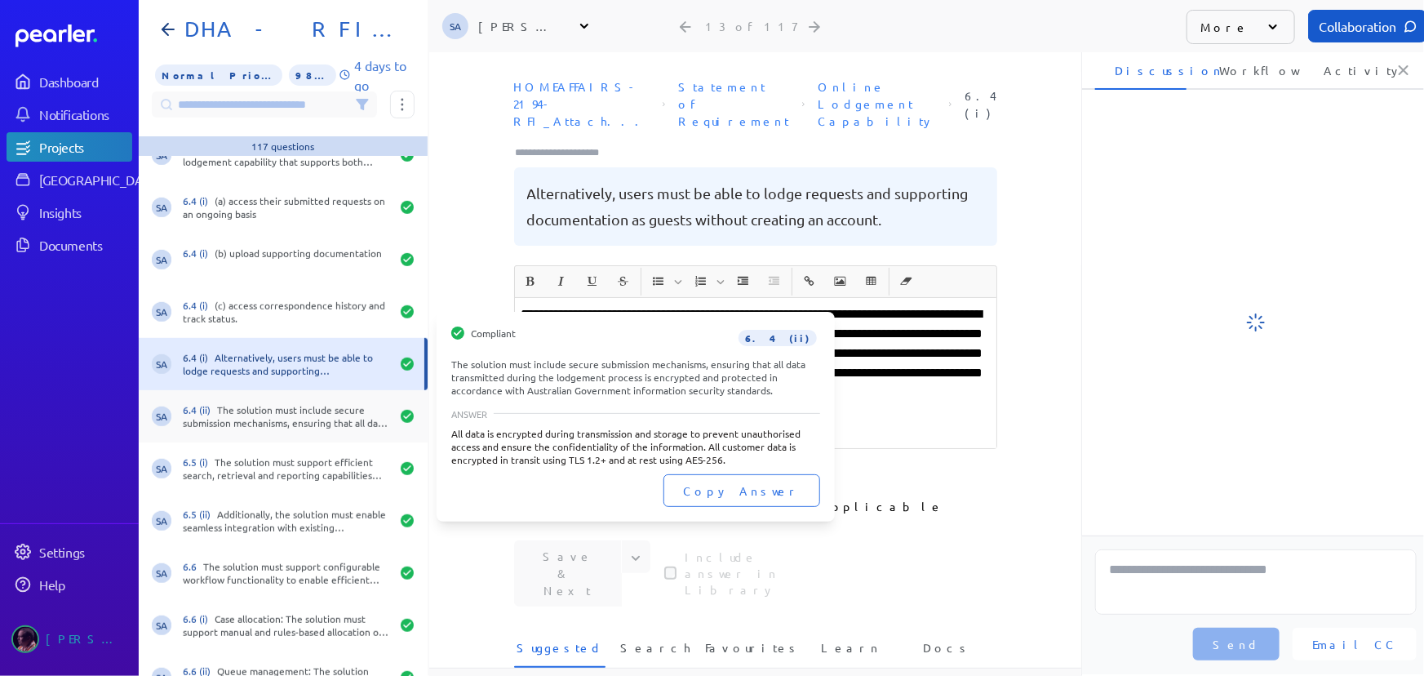
click at [286, 413] on div "6.4 (ii) The solution must include secure submission mechanisms, ensuring that …" at bounding box center [286, 416] width 207 height 26
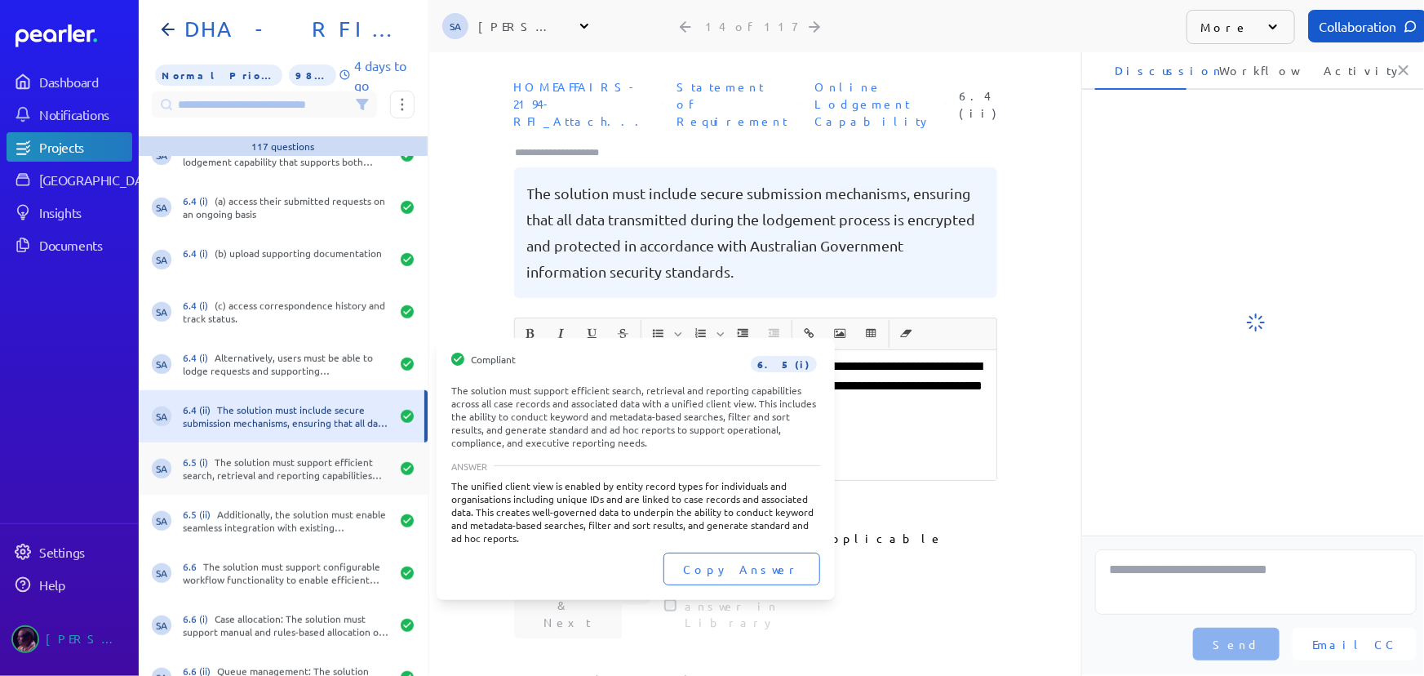
click at [280, 478] on div "6.5 (i) The solution must support efficient search, retrieval and reporting cap…" at bounding box center [286, 468] width 207 height 26
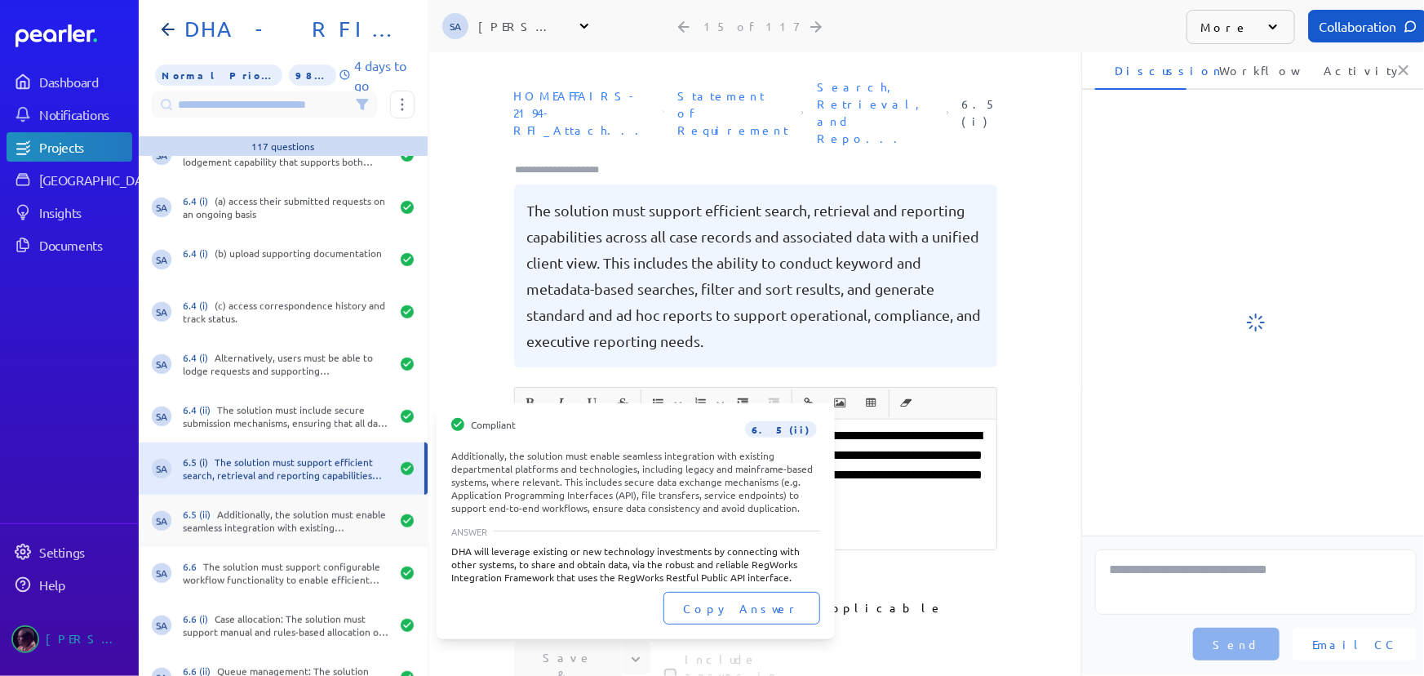
drag, startPoint x: 275, startPoint y: 507, endPoint x: 271, endPoint y: 515, distance: 9.1
click at [275, 508] on div "6.5 (ii) Additionally, the solution must enable seamless integration with exist…" at bounding box center [286, 521] width 207 height 26
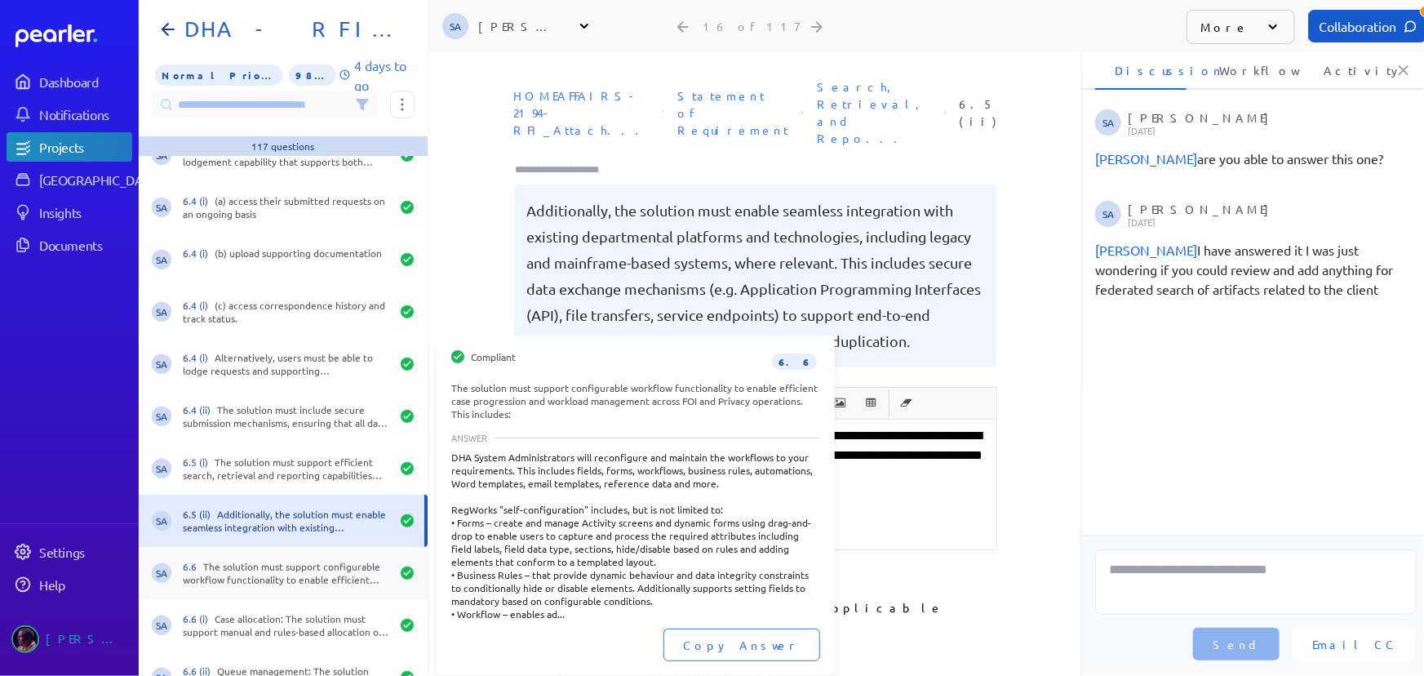
click at [268, 564] on div "6.6 The solution must support configurable workflow functionality to enable eff…" at bounding box center [286, 573] width 207 height 26
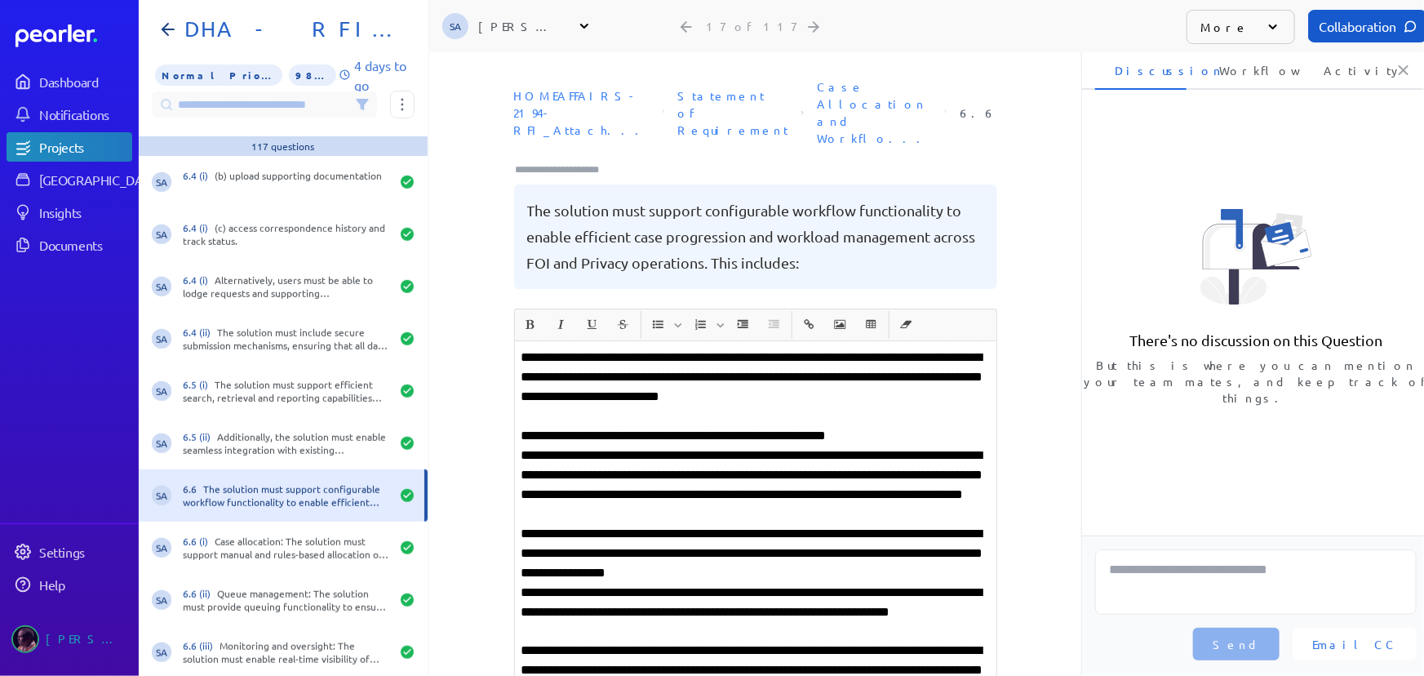
scroll to position [816, 0]
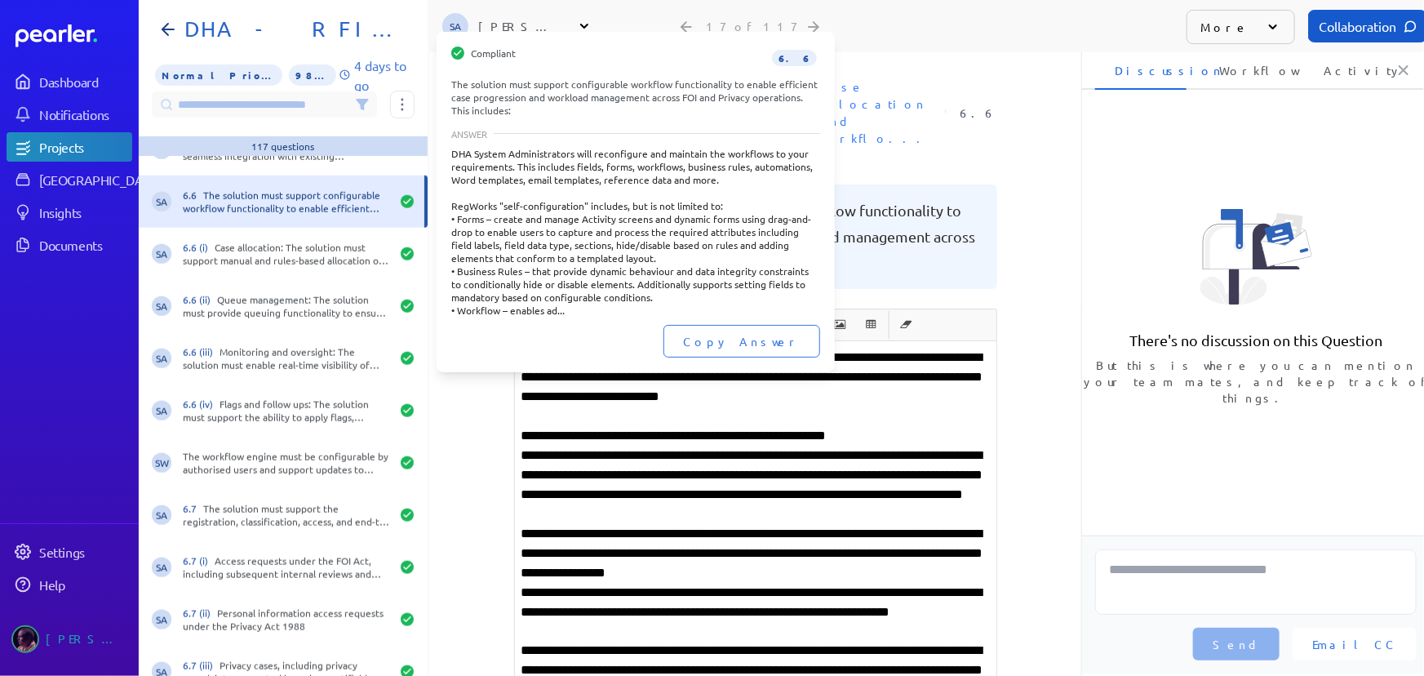
click at [286, 220] on div "SA 6.6 The solution must support configurable workflow functionality to enable …" at bounding box center [283, 201] width 289 height 52
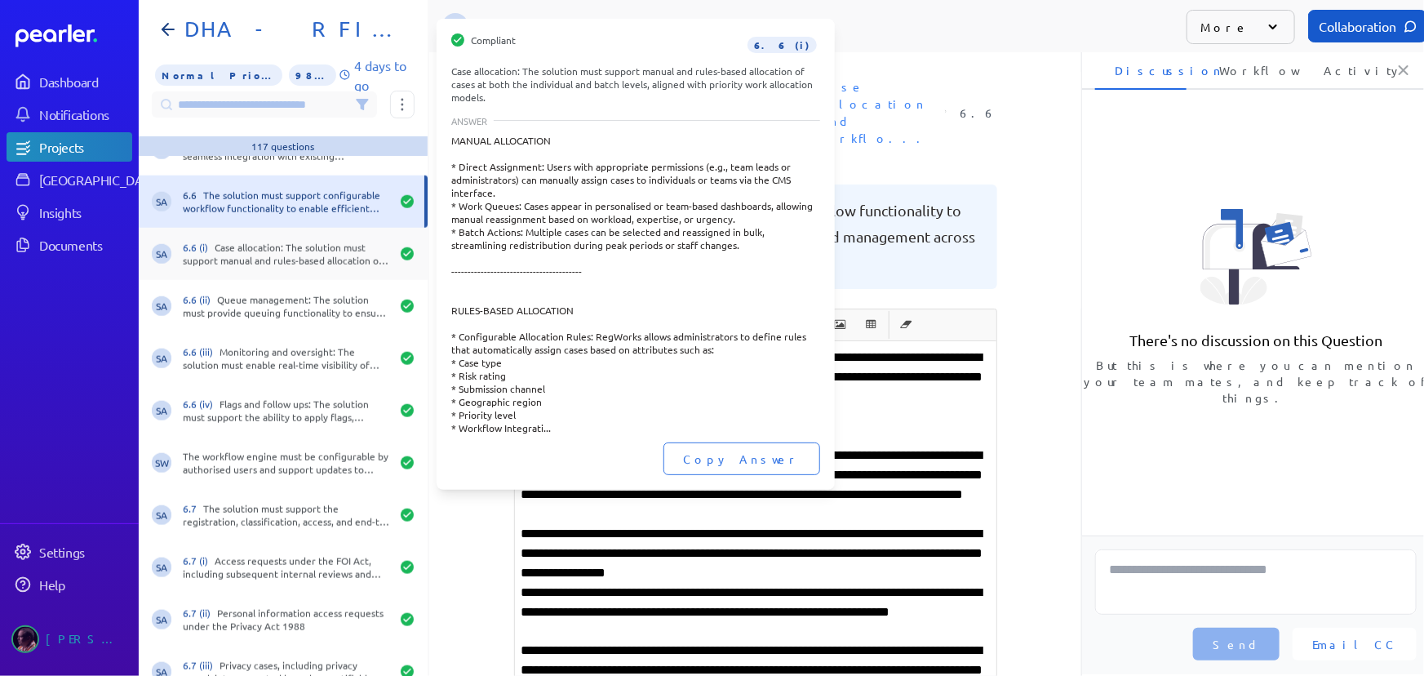
click at [287, 246] on div "6.6 (i) Case allocation: The solution must support manual and rules-based alloc…" at bounding box center [286, 254] width 207 height 26
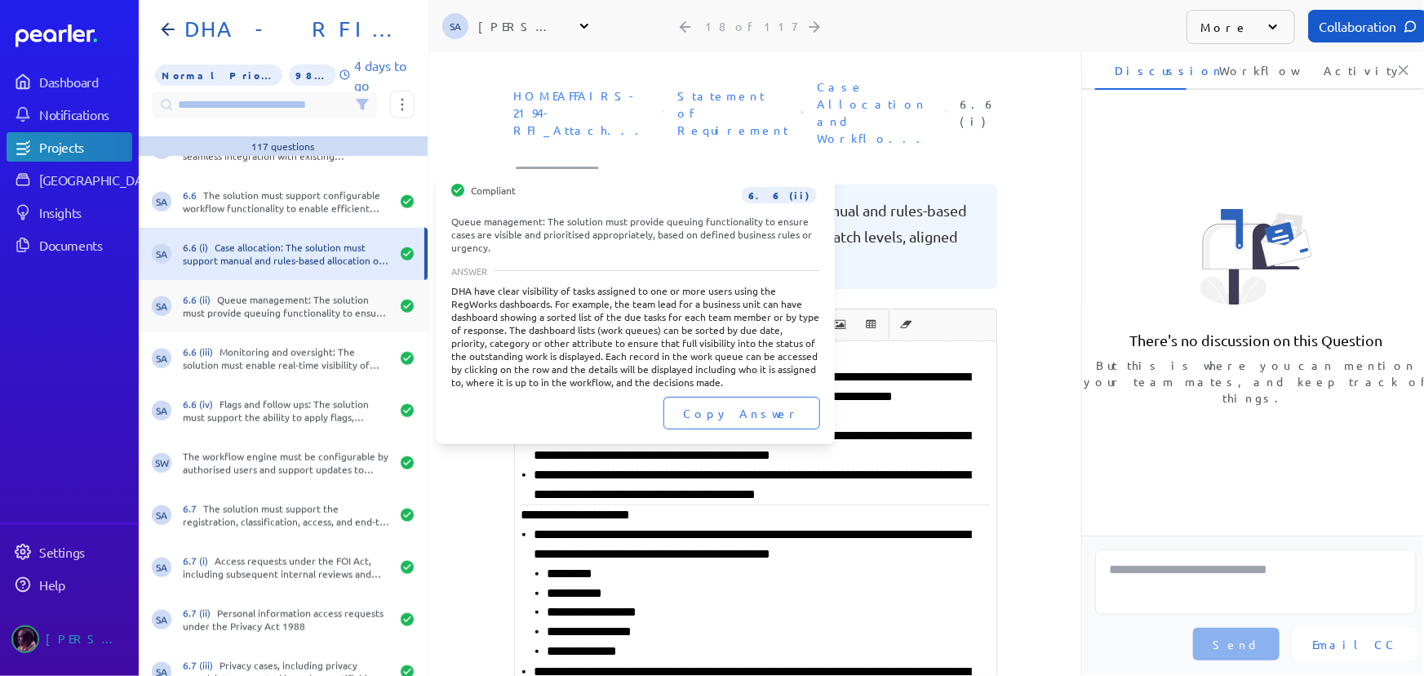
click at [292, 325] on div "SA 6.6 (ii) Queue management: The solution must provide queuing functionality t…" at bounding box center [283, 306] width 289 height 52
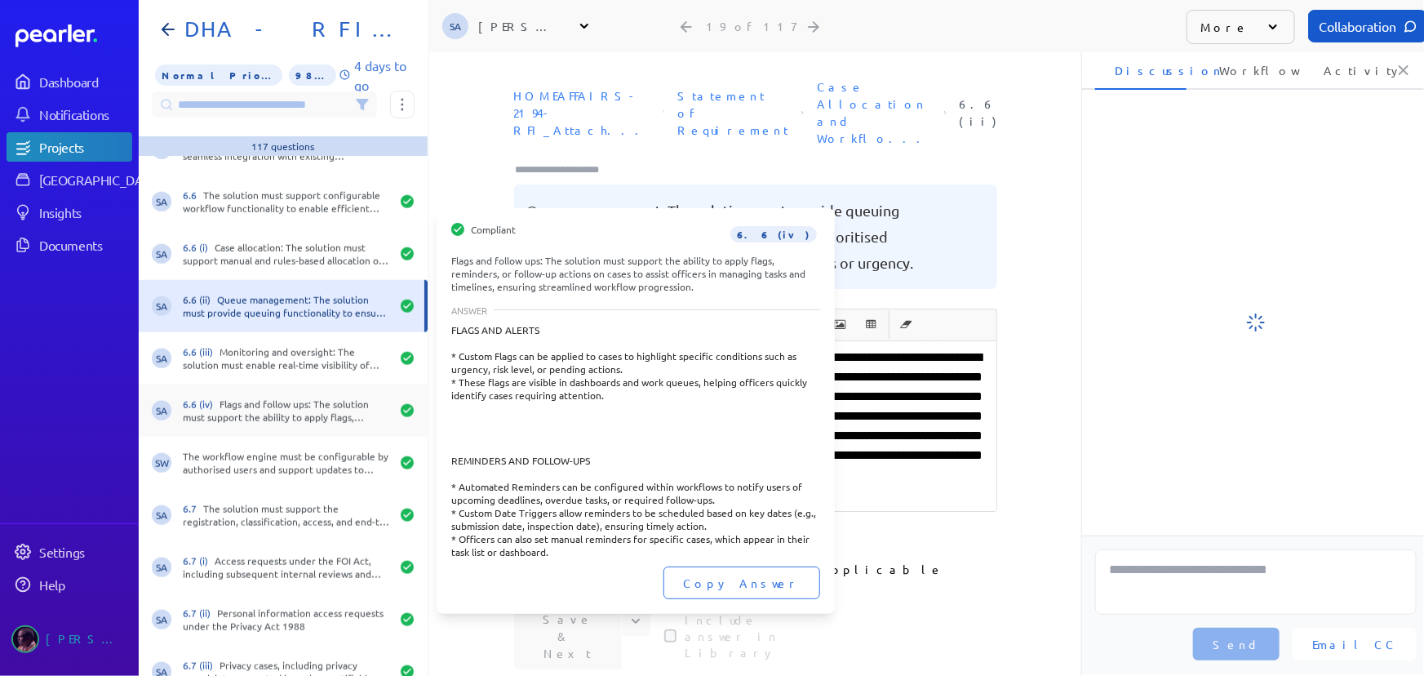
click at [278, 389] on div "SA 6.6 (iv) Flags and follow ups: The solution must support the ability to appl…" at bounding box center [283, 410] width 289 height 52
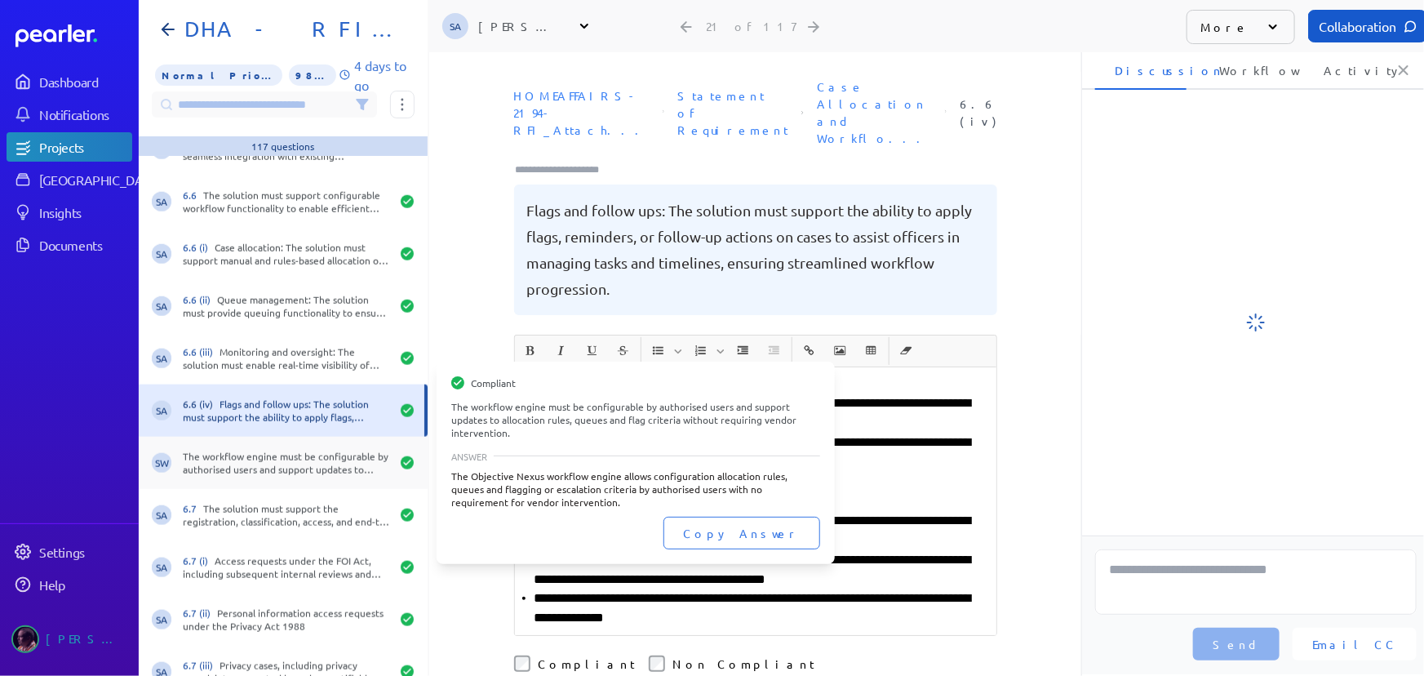
drag, startPoint x: 277, startPoint y: 442, endPoint x: 273, endPoint y: 459, distance: 16.8
click at [277, 444] on div "SW The workflow engine must be configurable by authorised users and support upd…" at bounding box center [283, 463] width 289 height 52
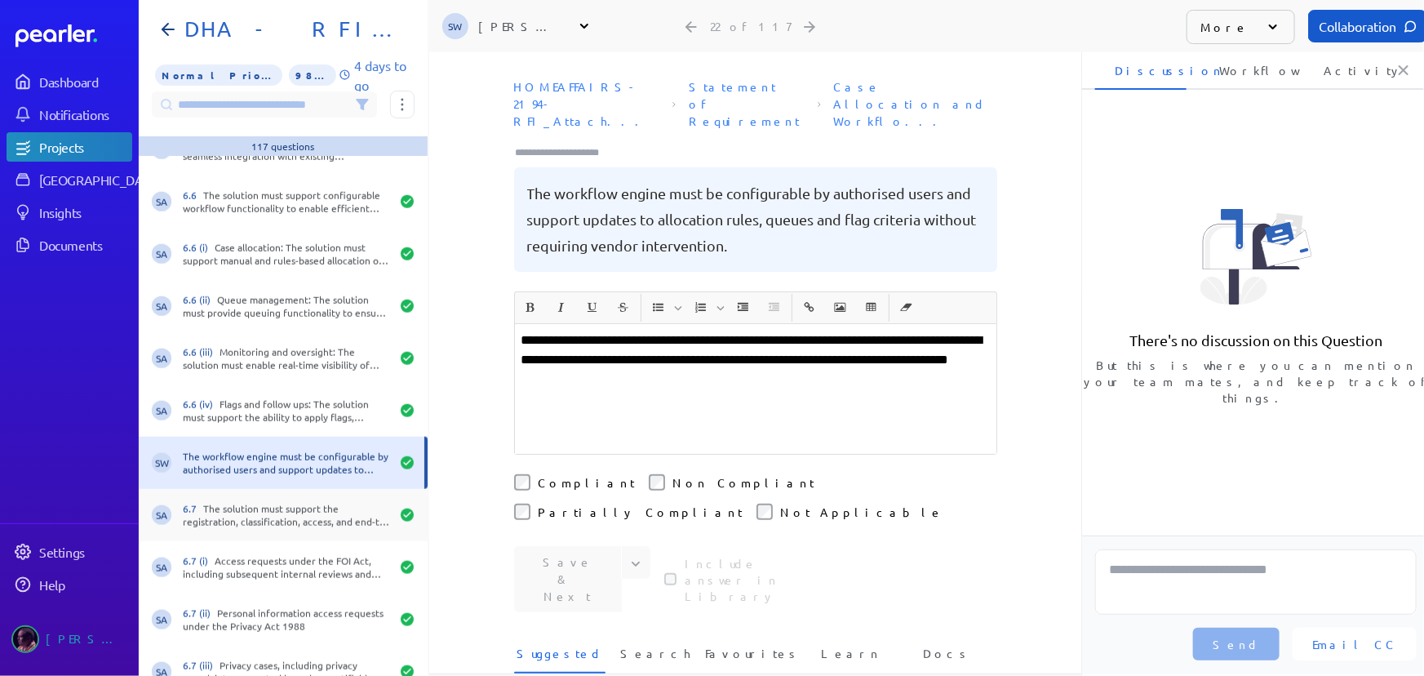
click at [269, 493] on div "SA 6.7 The solution must support the registration, classification, access, and …" at bounding box center [283, 515] width 289 height 52
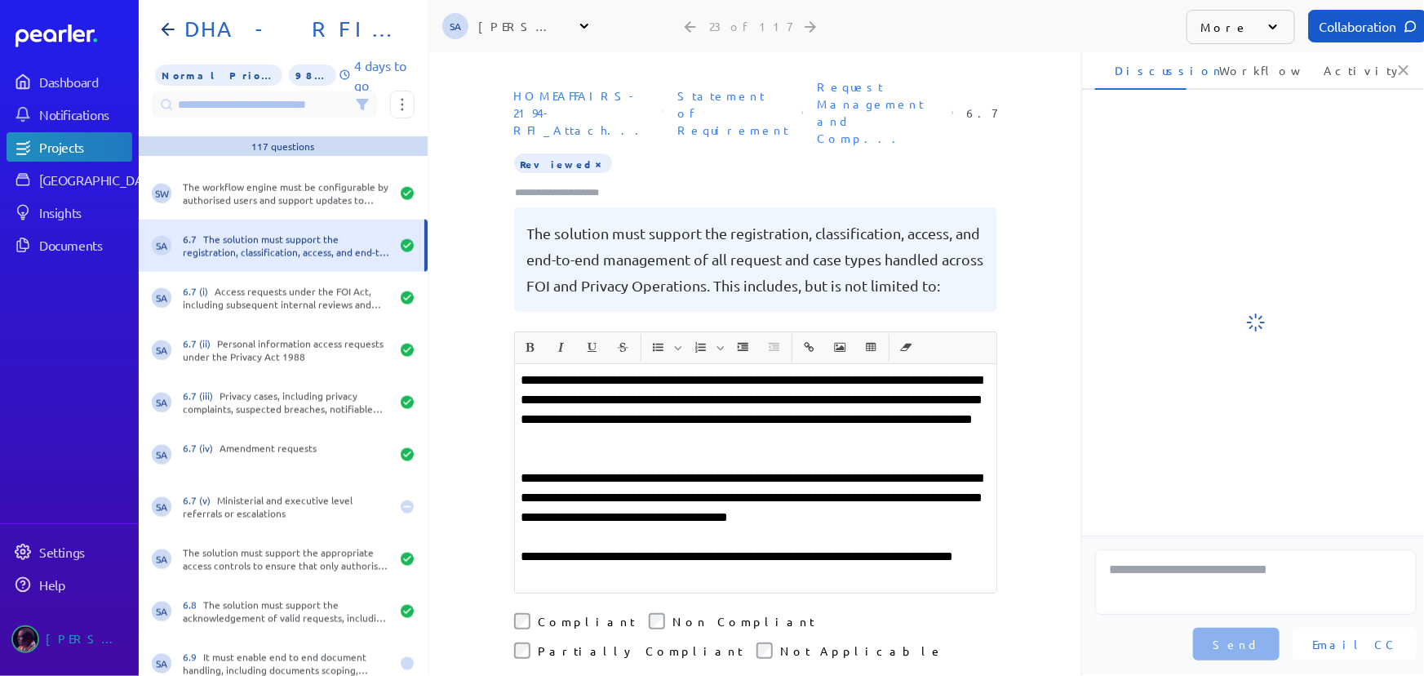
scroll to position [1112, 0]
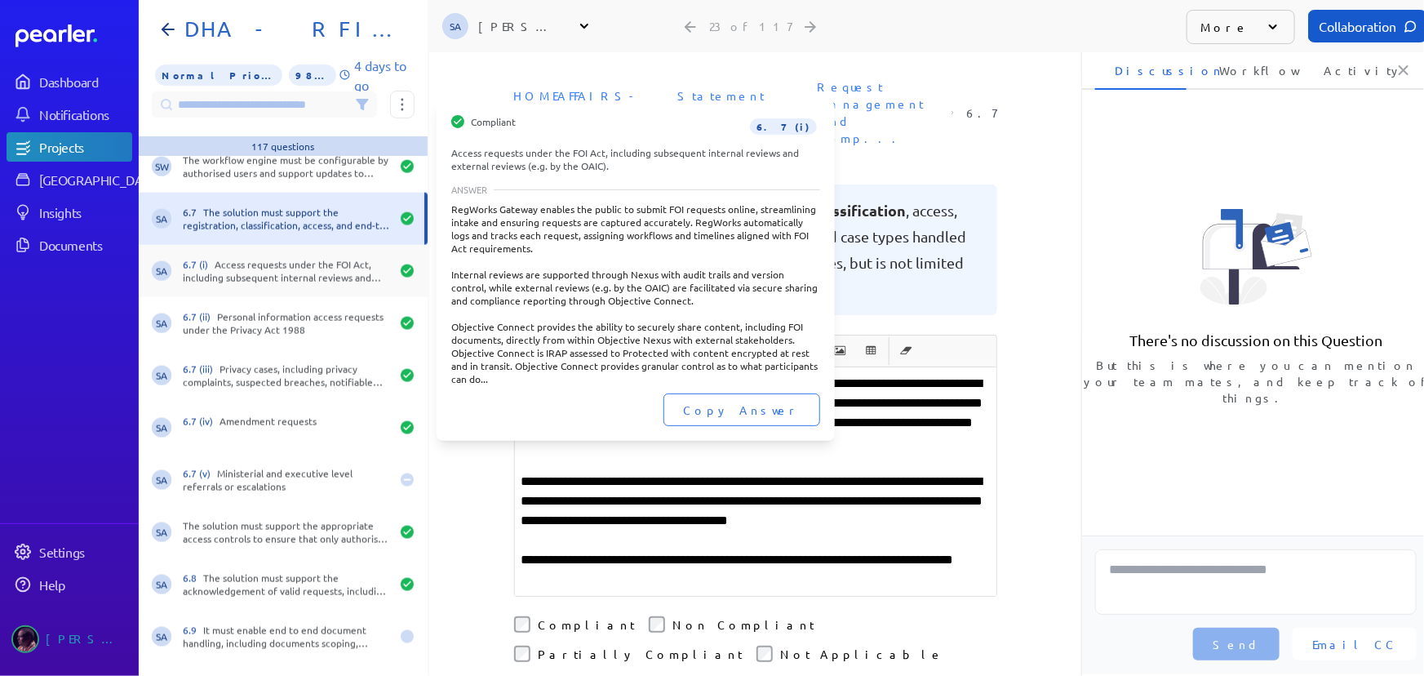
click at [246, 264] on div "6.7 (i) Access requests under the FOI Act, including subsequent internal review…" at bounding box center [286, 271] width 207 height 26
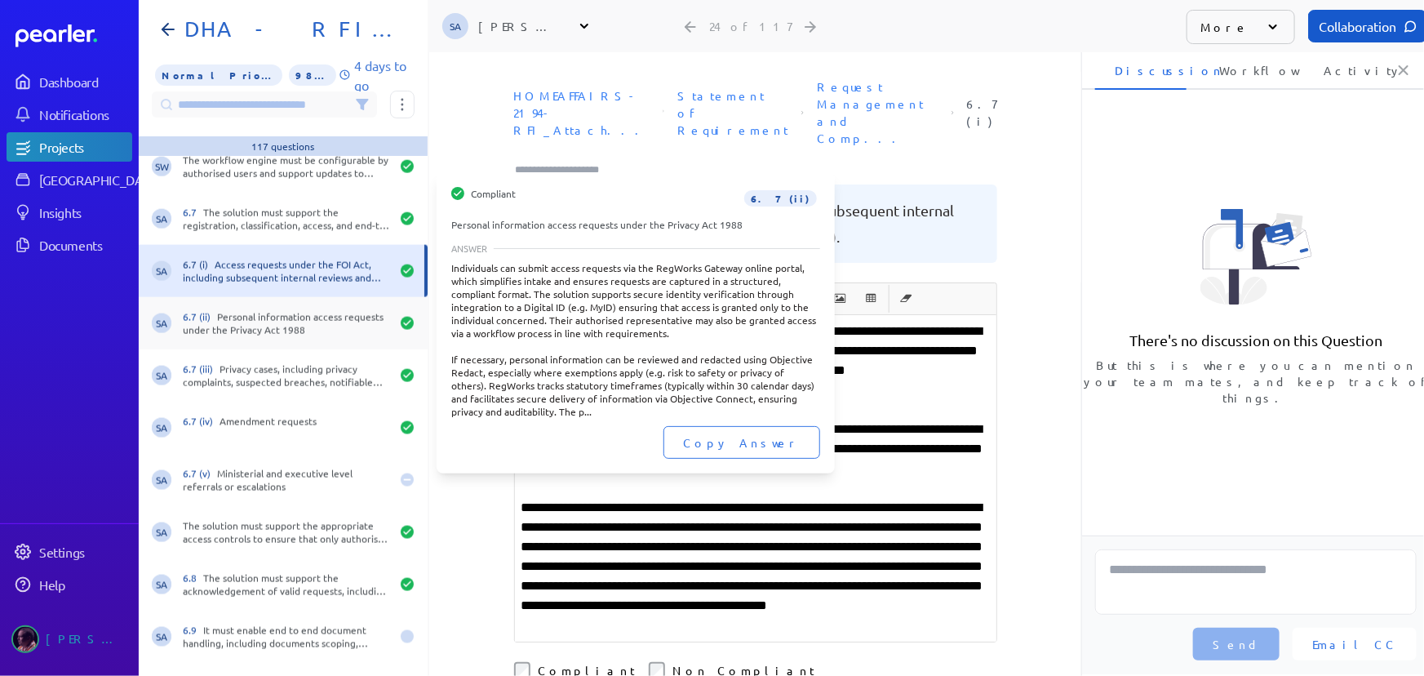
click at [261, 326] on div "6.7 (ii) Personal information access requests under the Privacy Act 1988" at bounding box center [286, 323] width 207 height 26
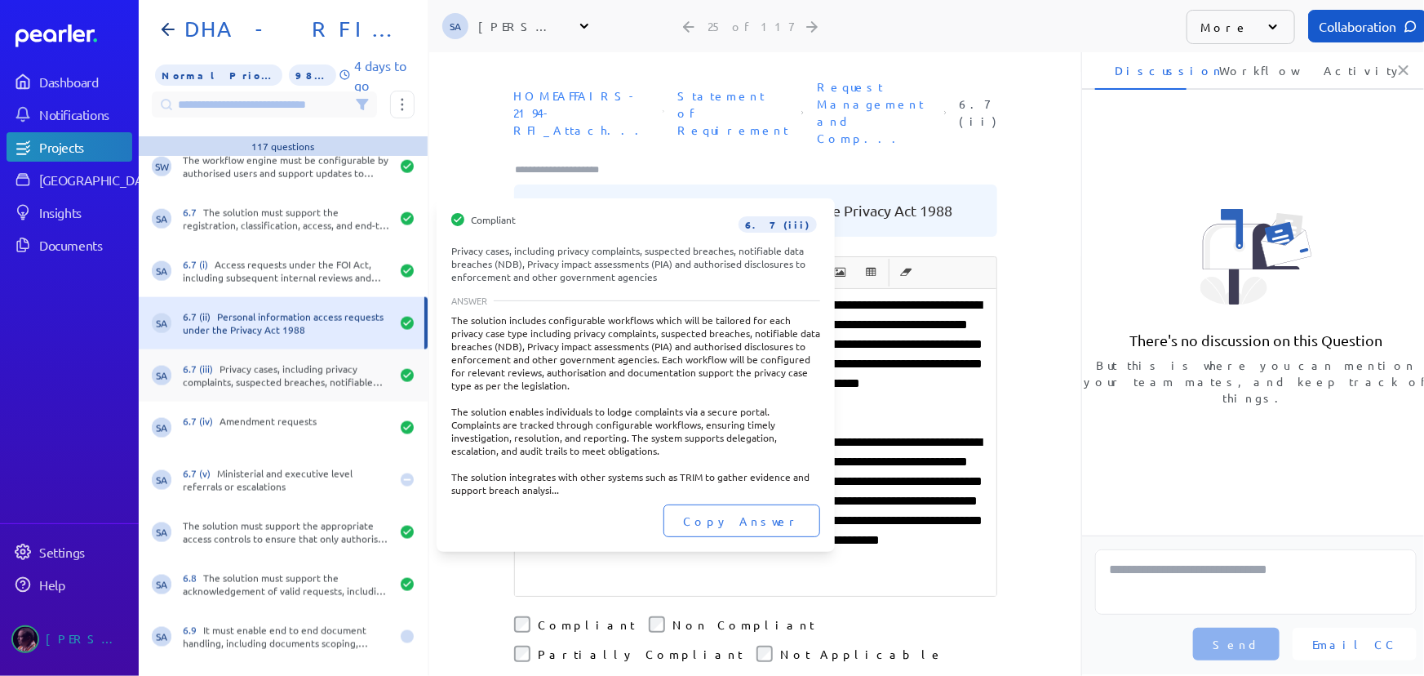
click at [262, 391] on div "SA 6.7 (iii) Privacy cases, including privacy complaints, suspected breaches, n…" at bounding box center [283, 375] width 289 height 52
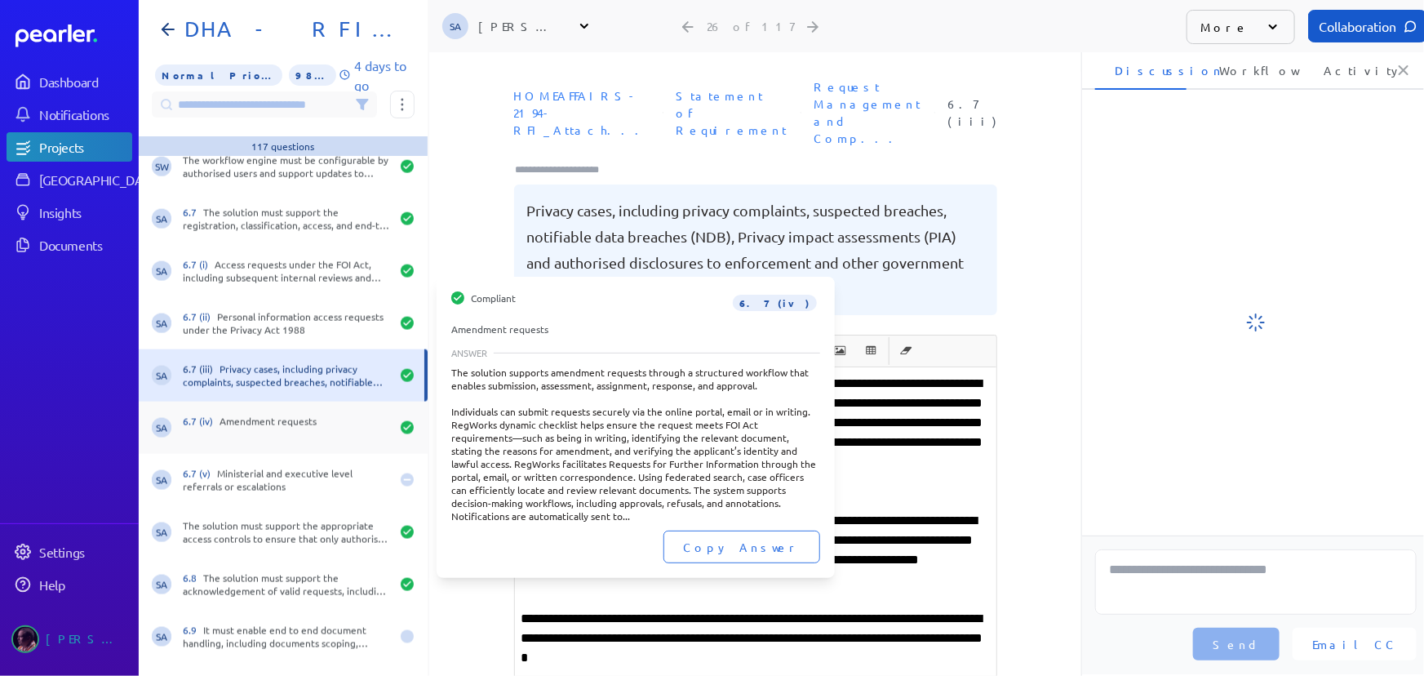
click at [264, 446] on div "SA 6.7 (iv) Amendment requests" at bounding box center [283, 428] width 289 height 52
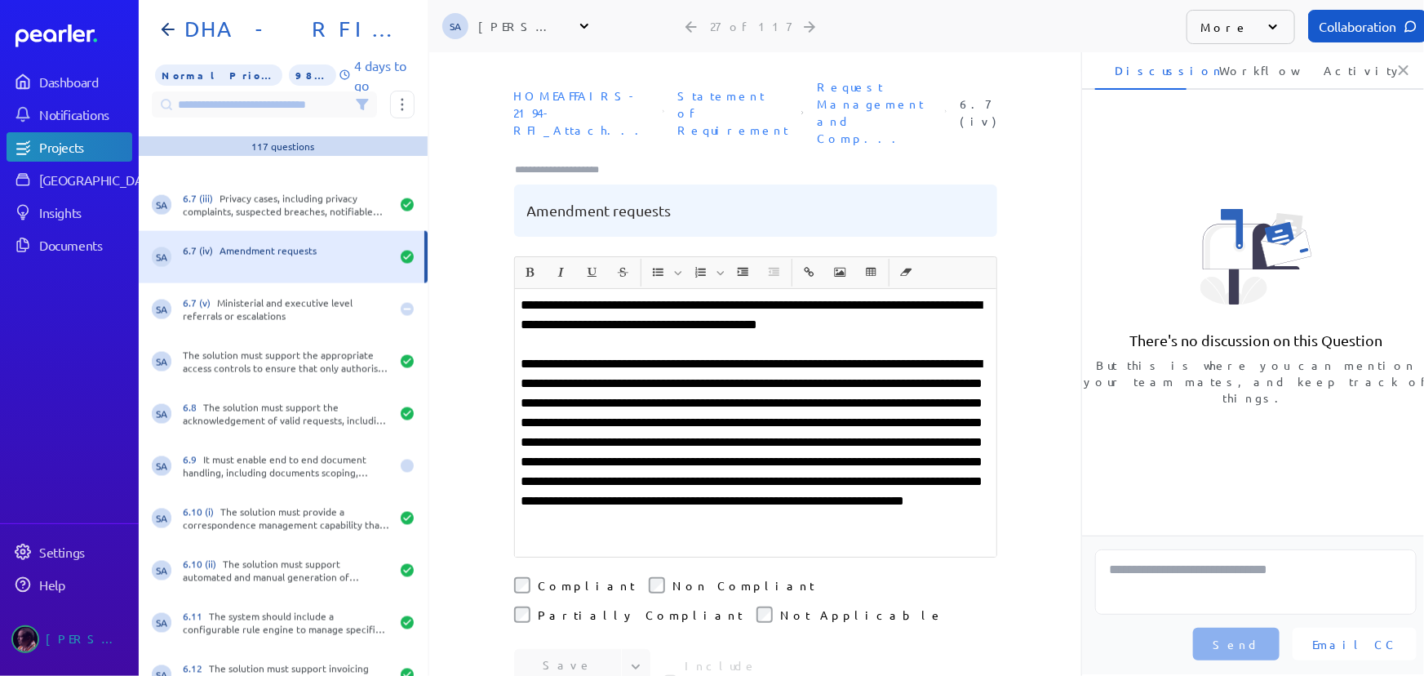
scroll to position [1410, 0]
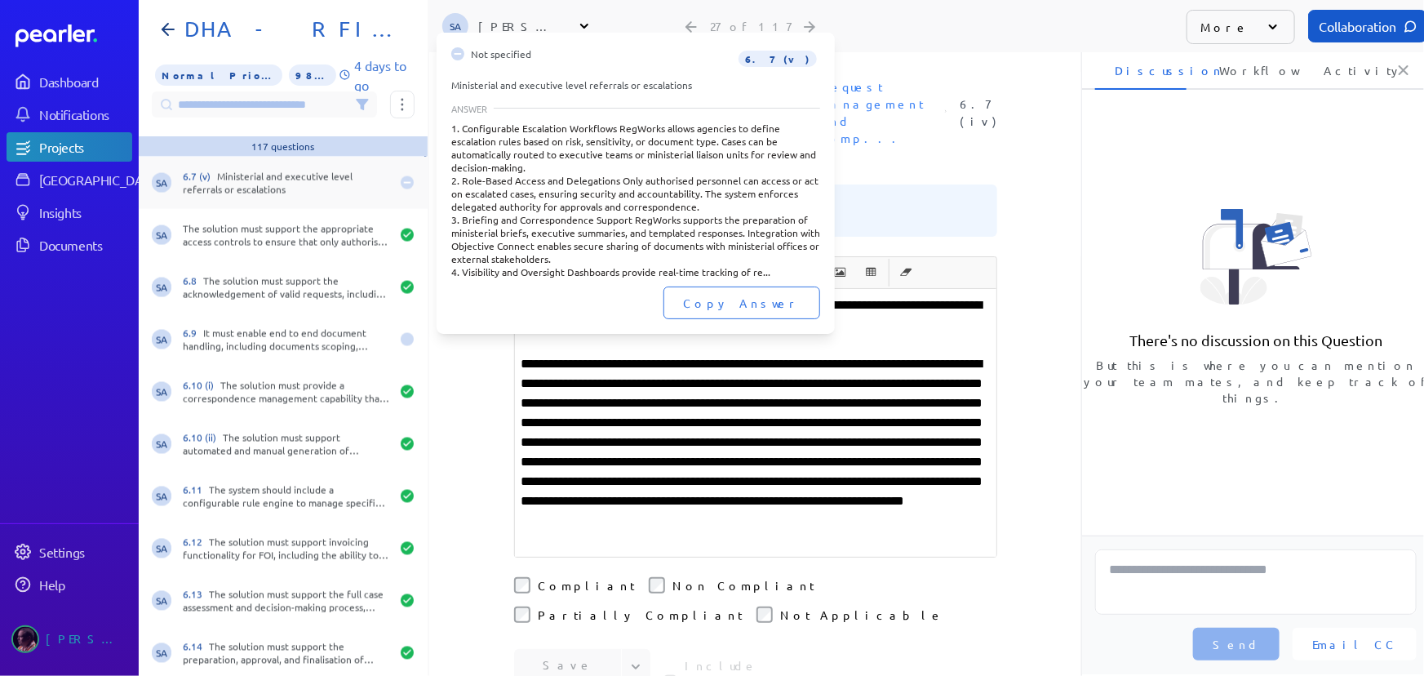
click at [314, 183] on div "6.7 (v) Ministerial and executive level referrals or escalations" at bounding box center [286, 183] width 207 height 26
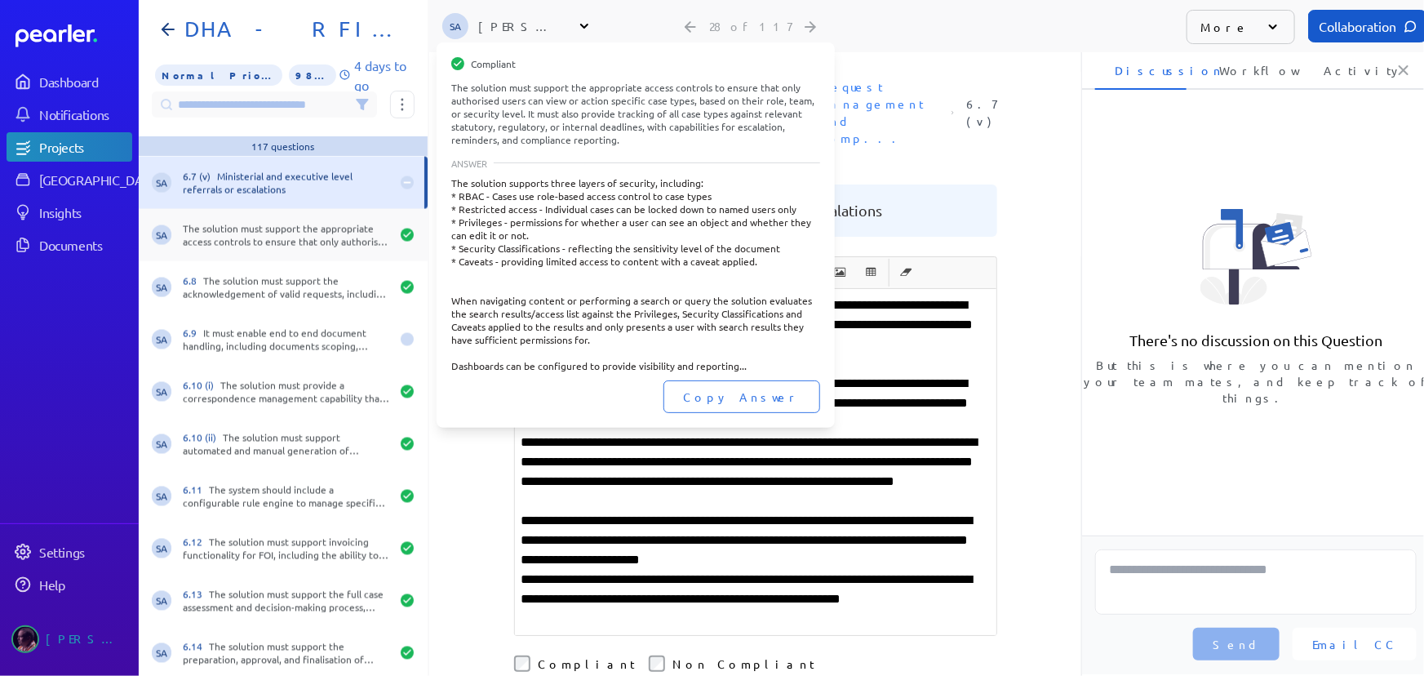
click at [268, 232] on div "The solution must support the appropriate access controls to ensure that only a…" at bounding box center [286, 235] width 207 height 26
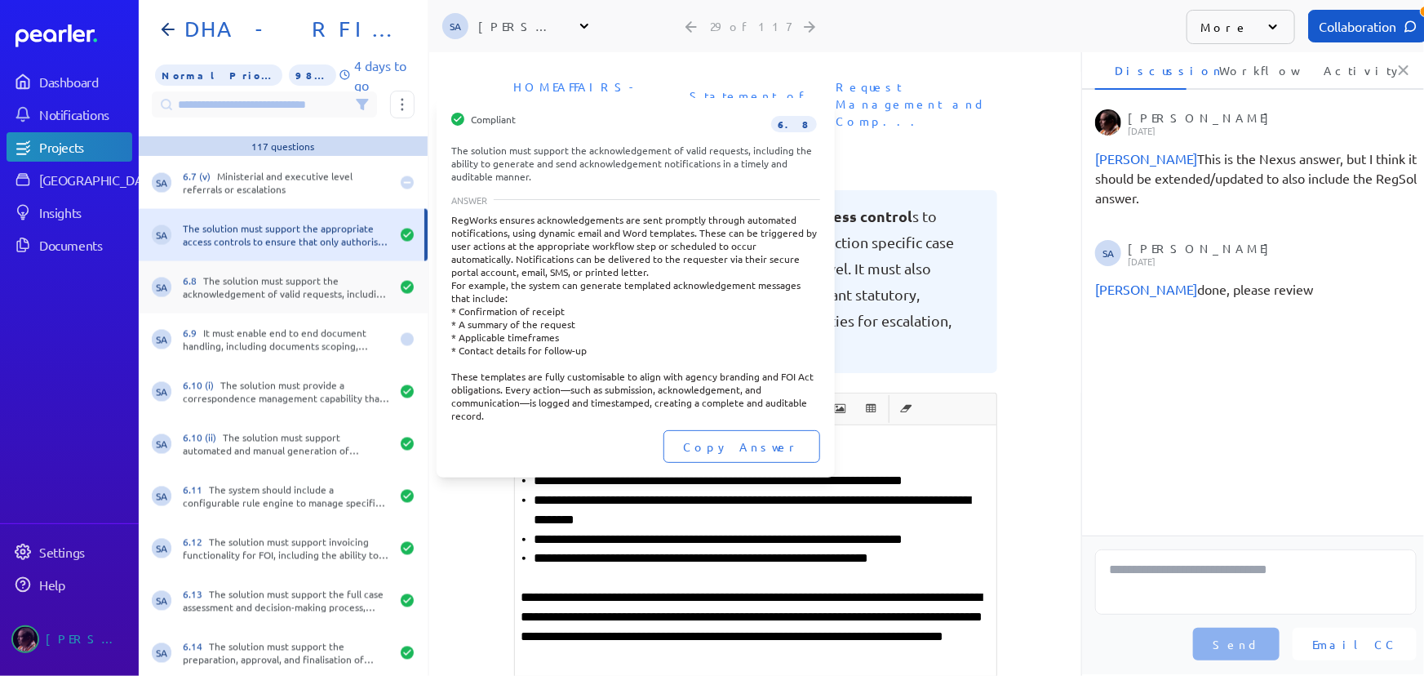
click at [269, 297] on div "6.8 The solution must support the acknowledgement of valid requests, including …" at bounding box center [286, 287] width 207 height 26
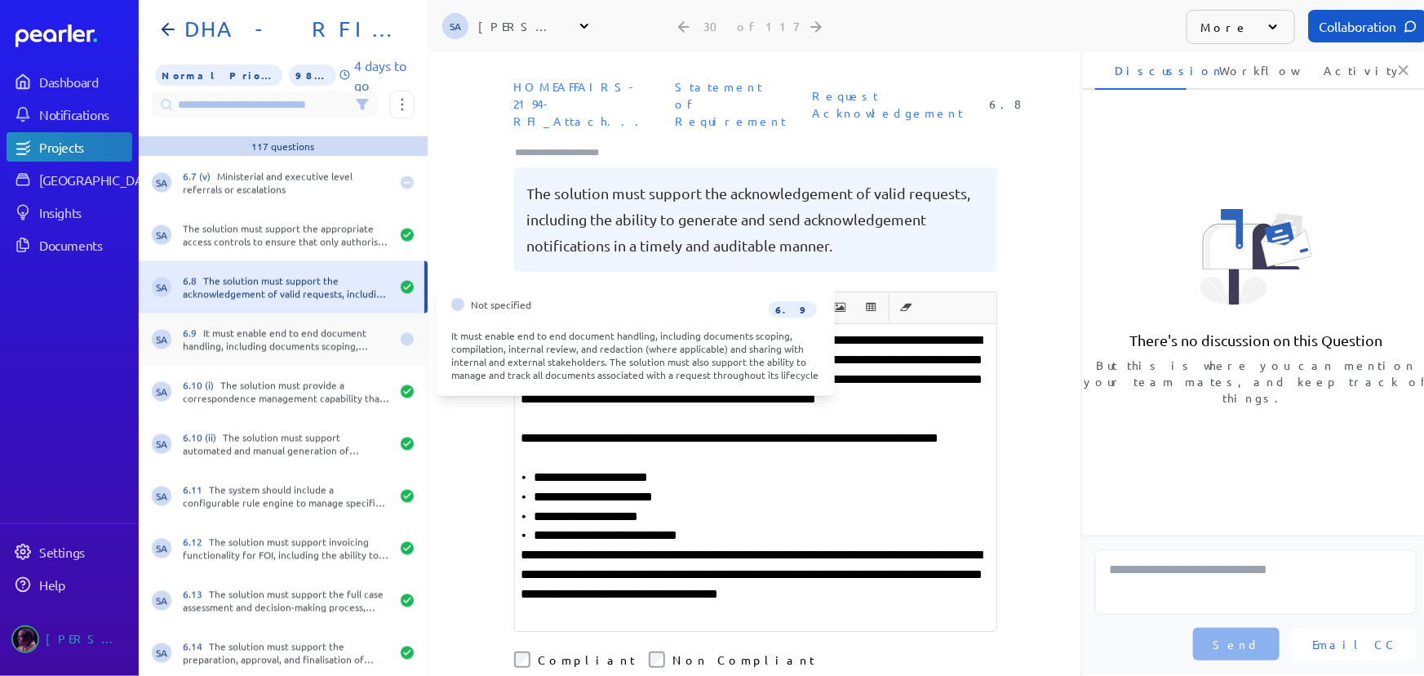
click at [255, 346] on div "6.9 It must enable end to end document handling, including documents scoping, c…" at bounding box center [286, 339] width 207 height 26
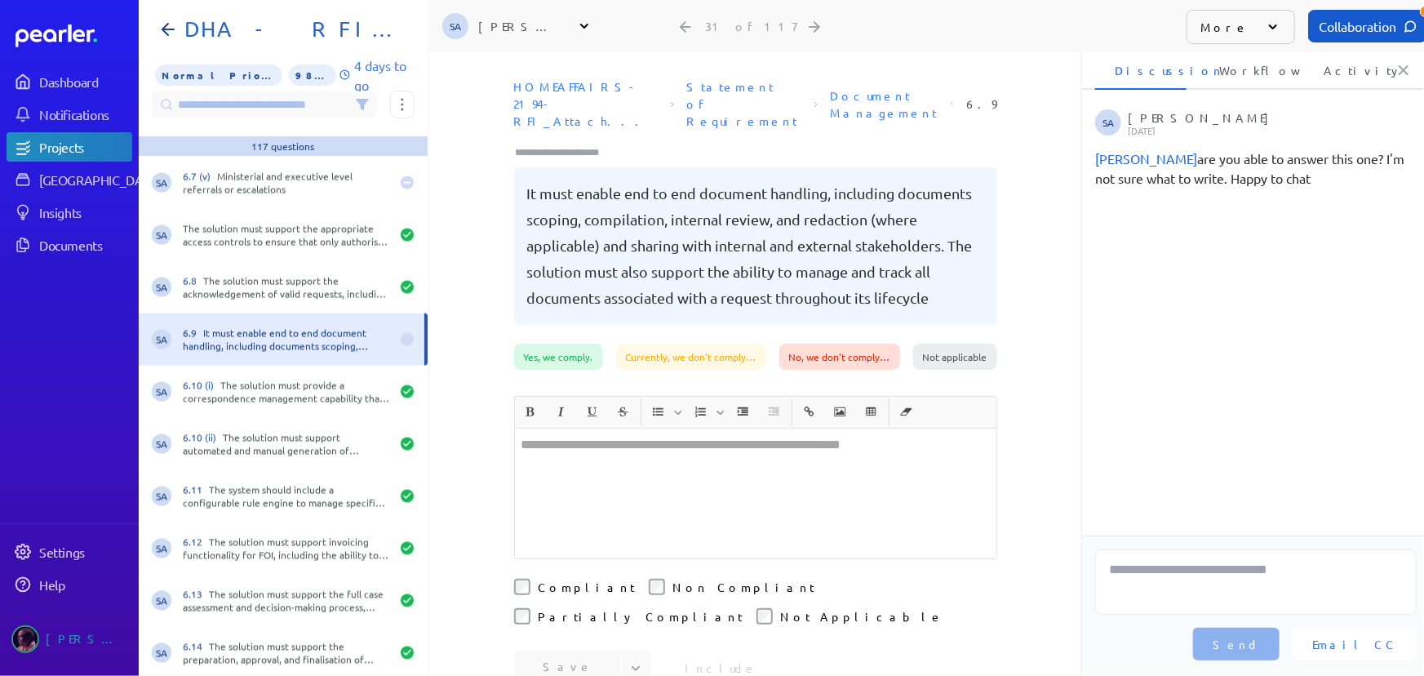
click at [653, 477] on div at bounding box center [756, 494] width 482 height 130
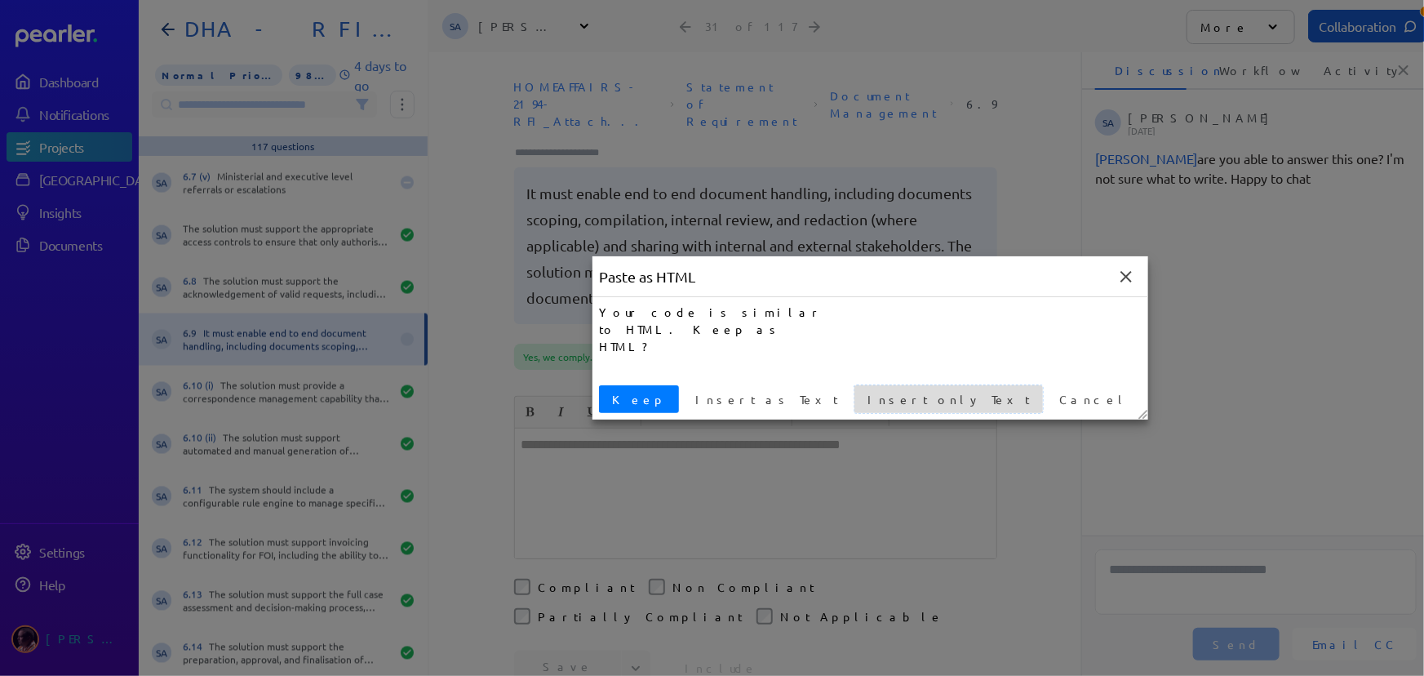
click at [861, 403] on span "Insert only Text" at bounding box center [948, 399] width 175 height 17
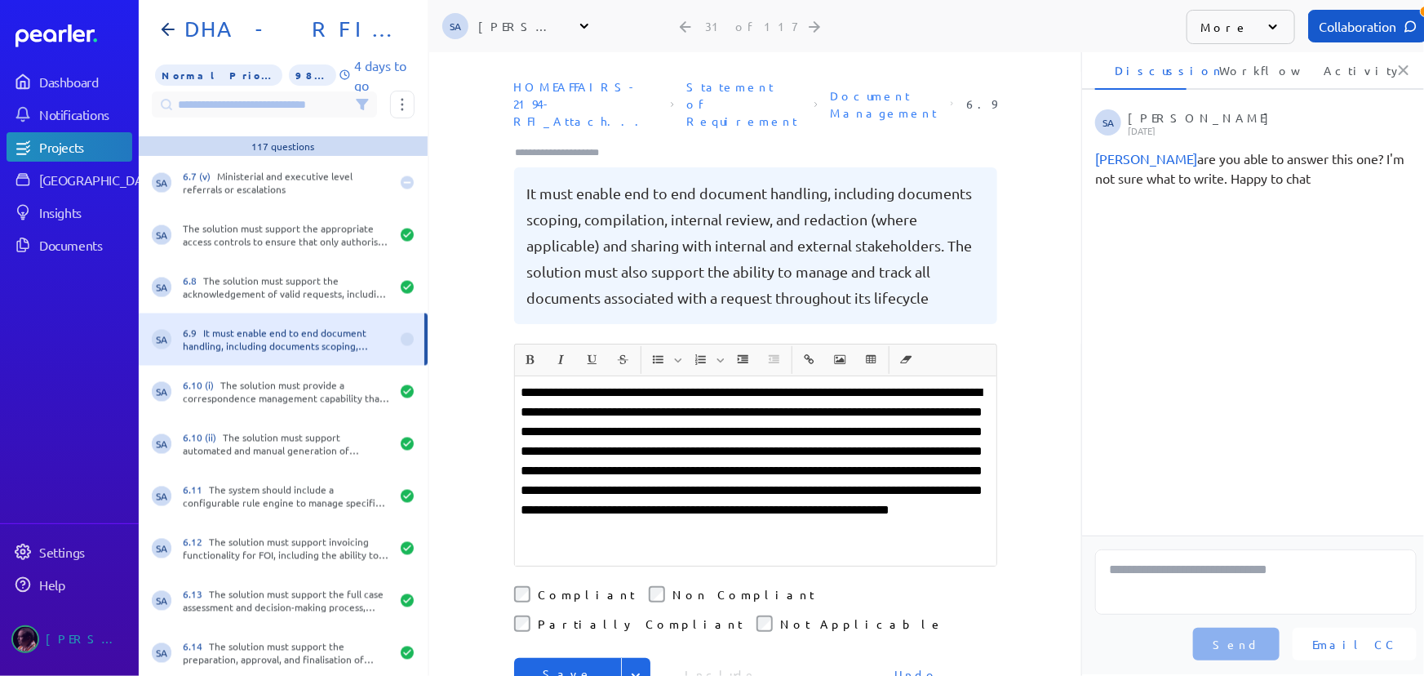
click at [612, 451] on p "**********" at bounding box center [756, 471] width 468 height 176
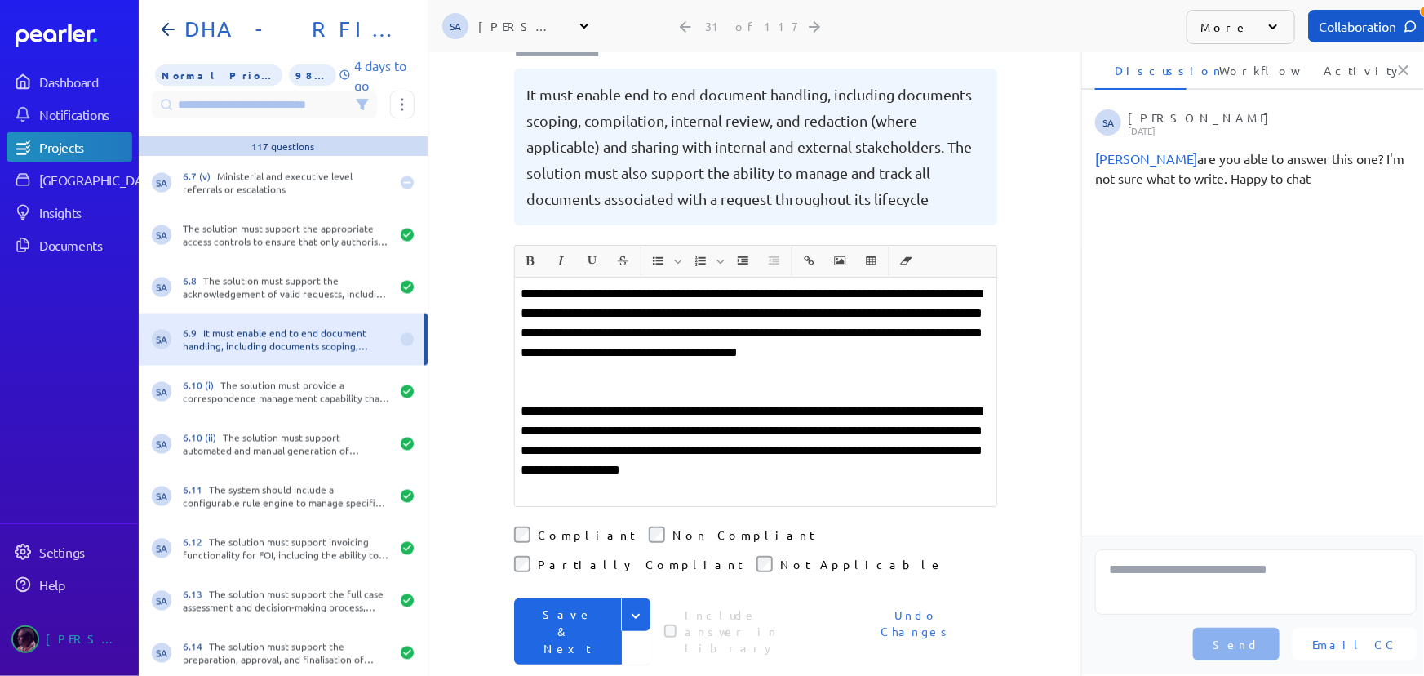
scroll to position [148, 0]
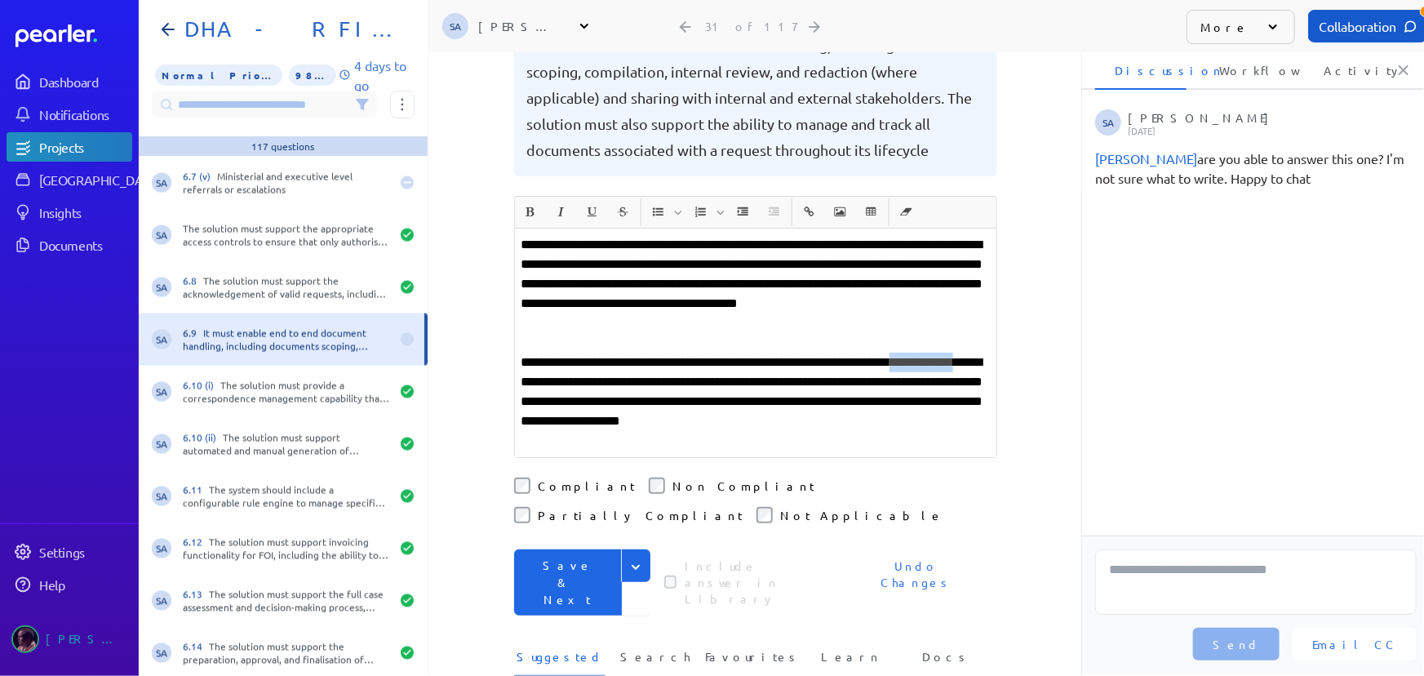
drag, startPoint x: 514, startPoint y: 363, endPoint x: 602, endPoint y: 364, distance: 87.3
click at [602, 364] on div "**********" at bounding box center [756, 343] width 482 height 229
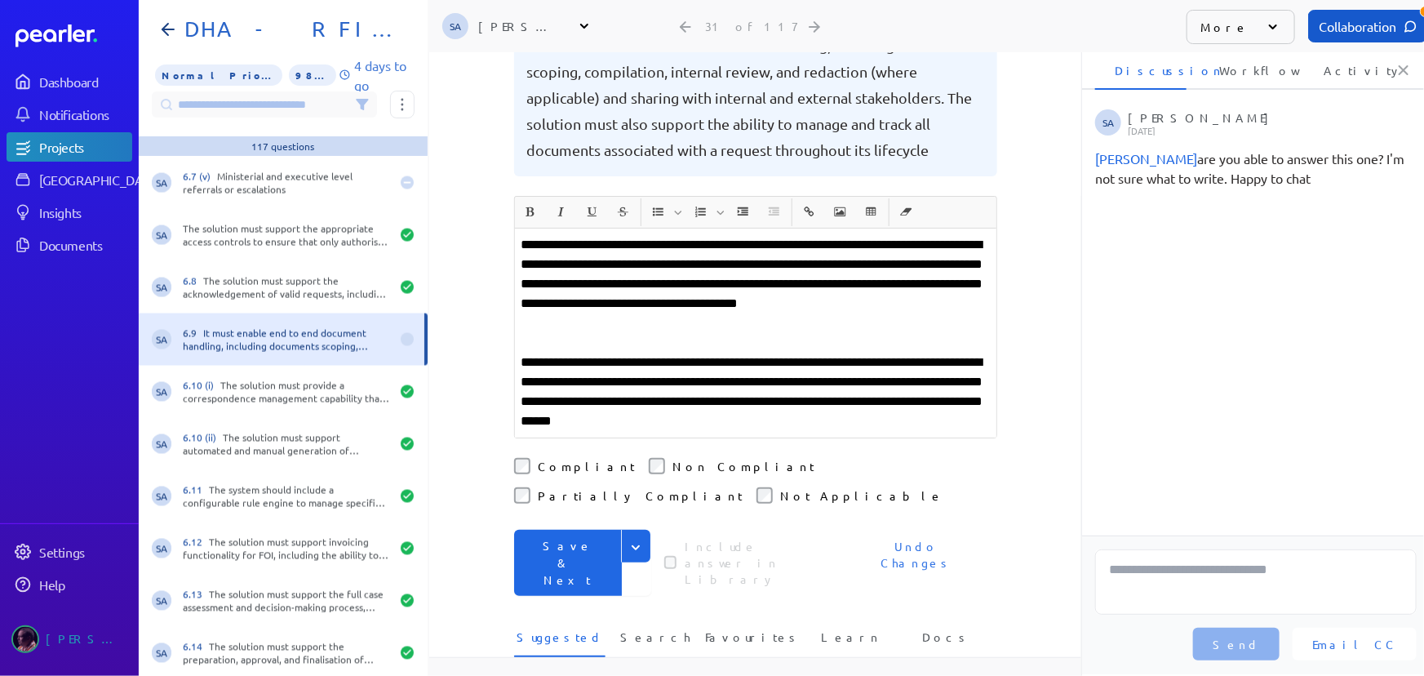
click at [637, 540] on icon "Expand" at bounding box center [636, 548] width 16 height 16
click at [530, 565] on button "Save" at bounding box center [582, 581] width 137 height 33
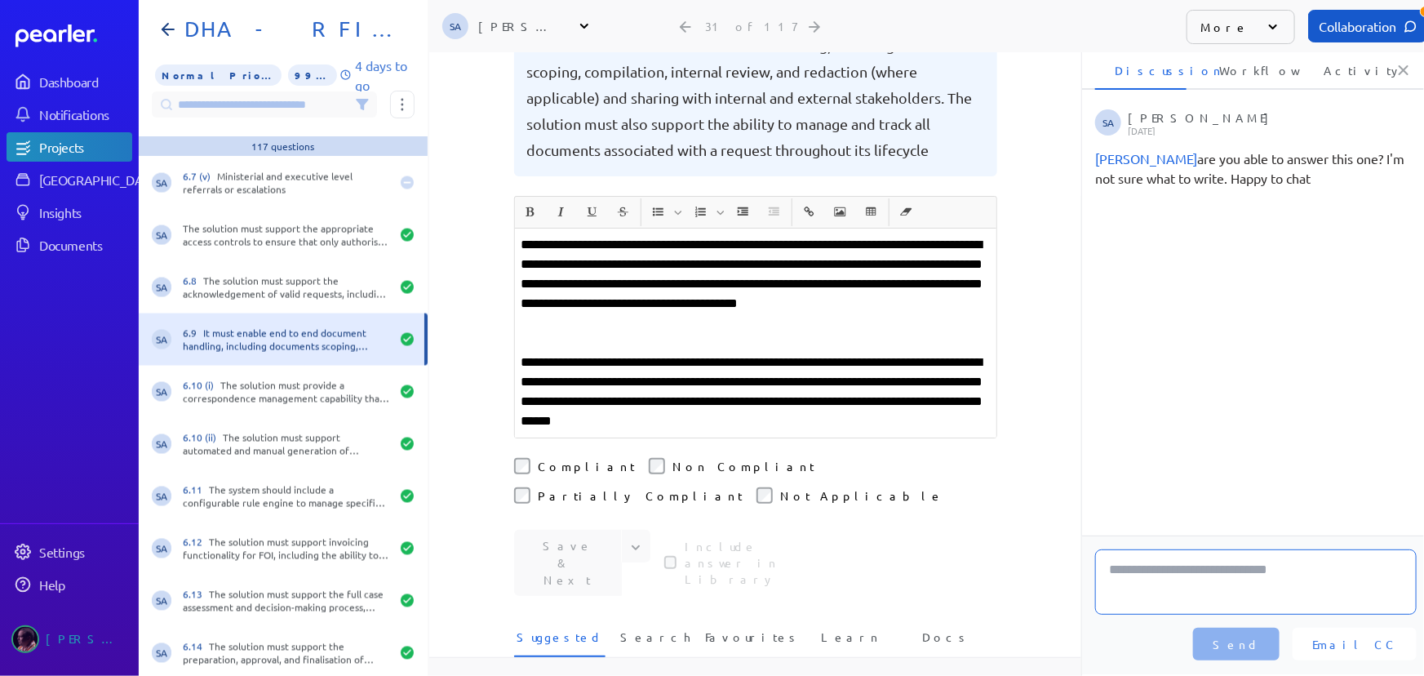
click at [1206, 584] on textarea at bounding box center [1256, 581] width 322 height 65
type textarea "**********"
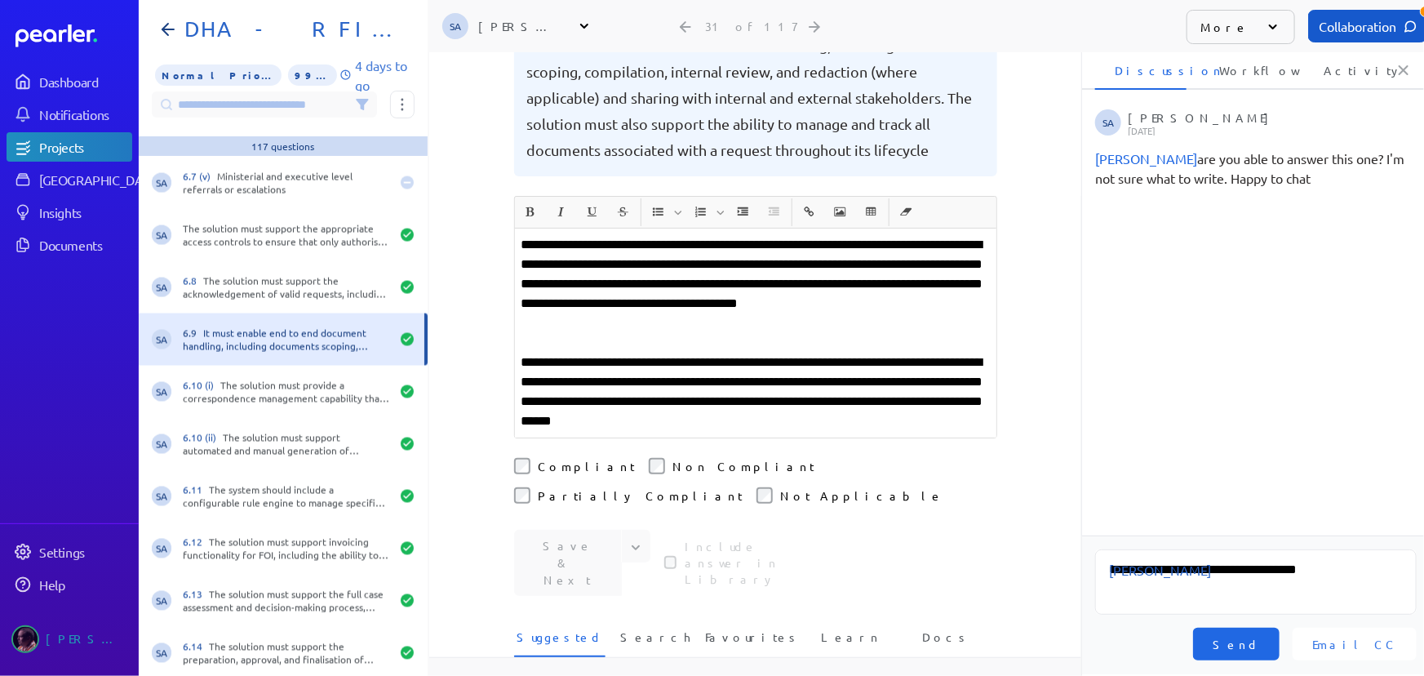
click at [1260, 645] on span "Send" at bounding box center [1236, 644] width 47 height 16
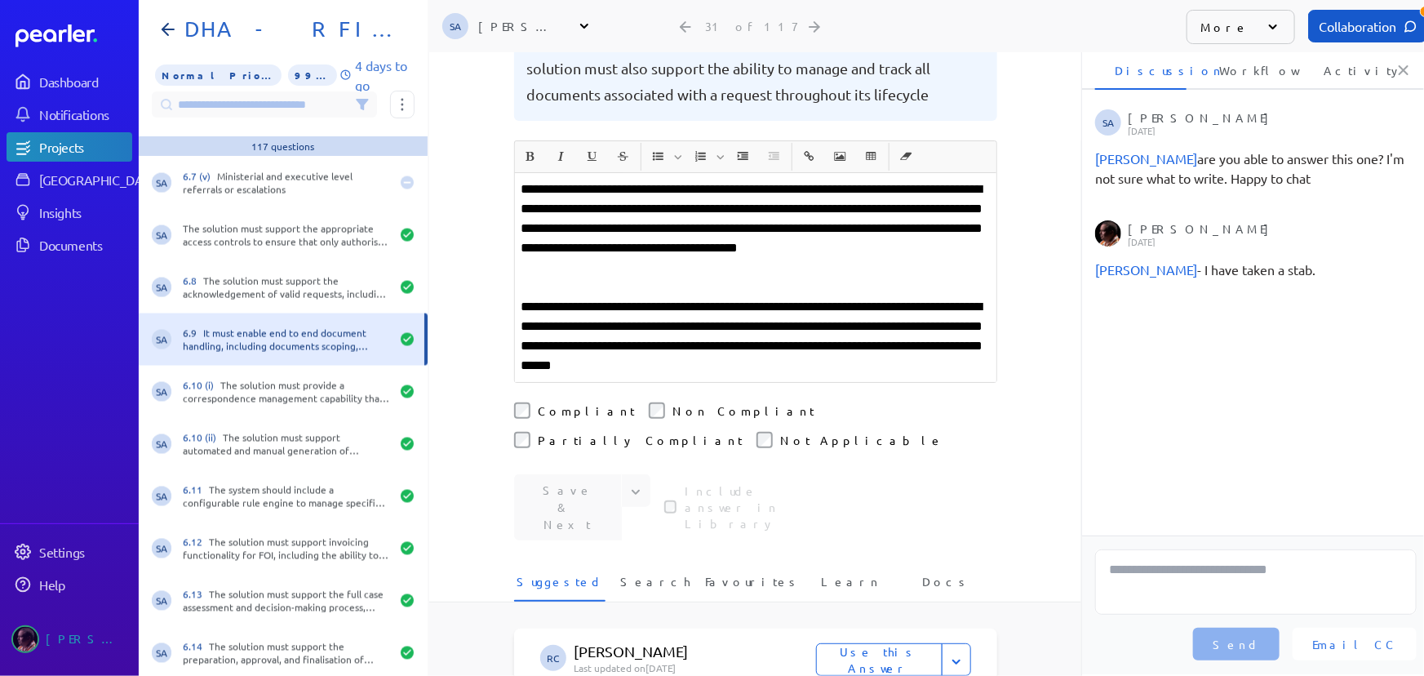
scroll to position [222, 0]
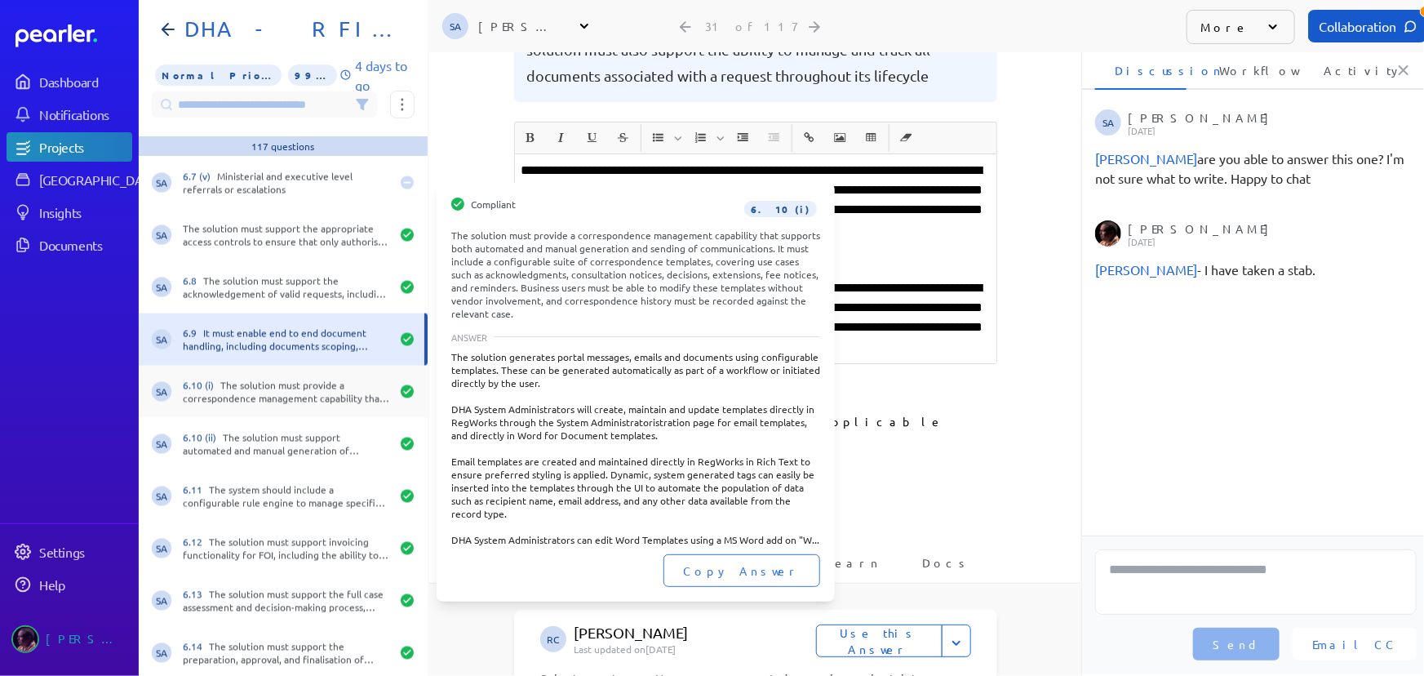
click at [239, 383] on div "6.10 (i) The solution must provide a correspondence management capability that …" at bounding box center [286, 392] width 207 height 26
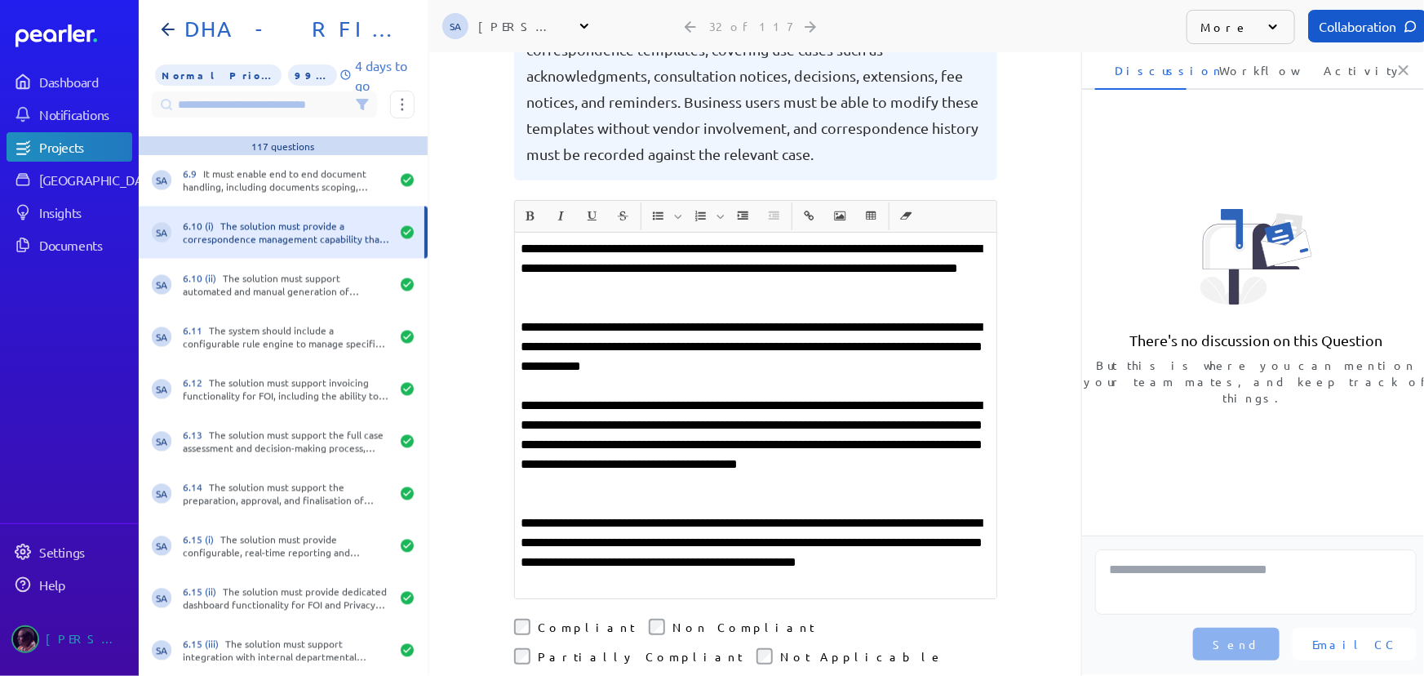
scroll to position [1632, 0]
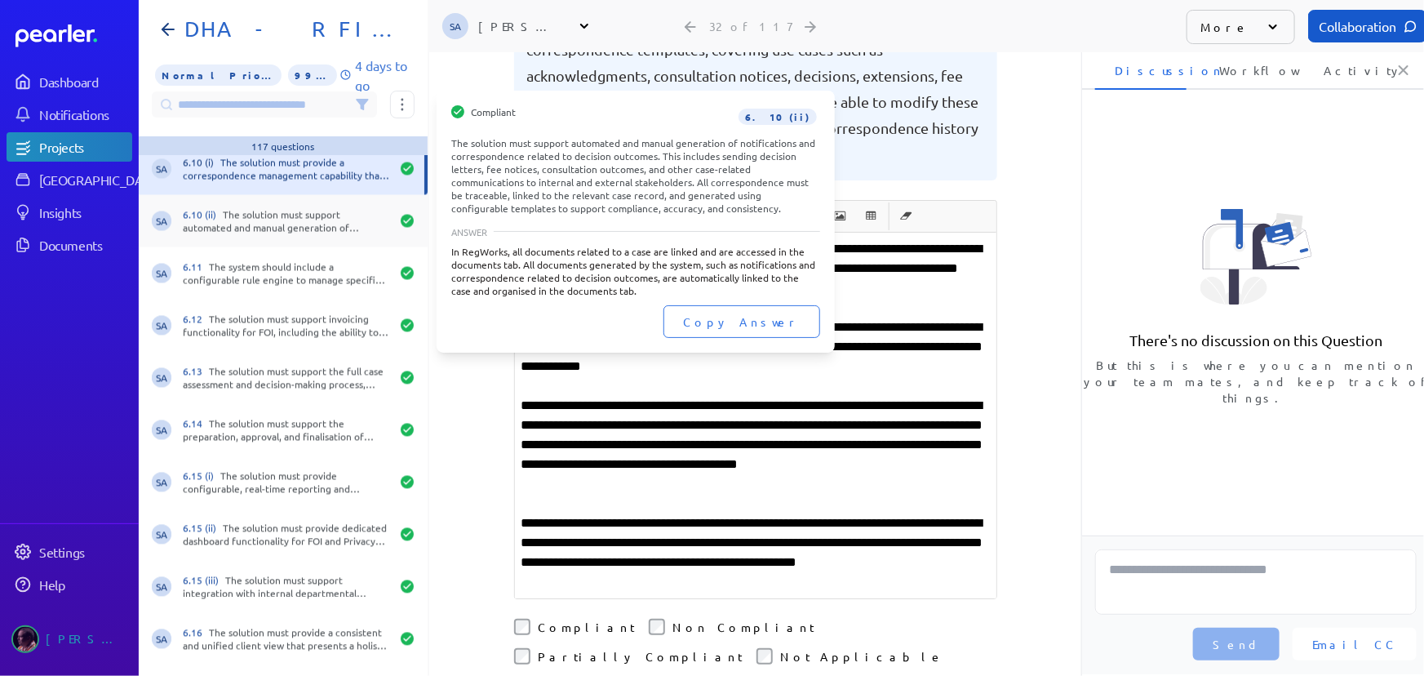
click at [248, 218] on div "6.10 (ii) The solution must support automated and manual generation of notifica…" at bounding box center [286, 221] width 207 height 26
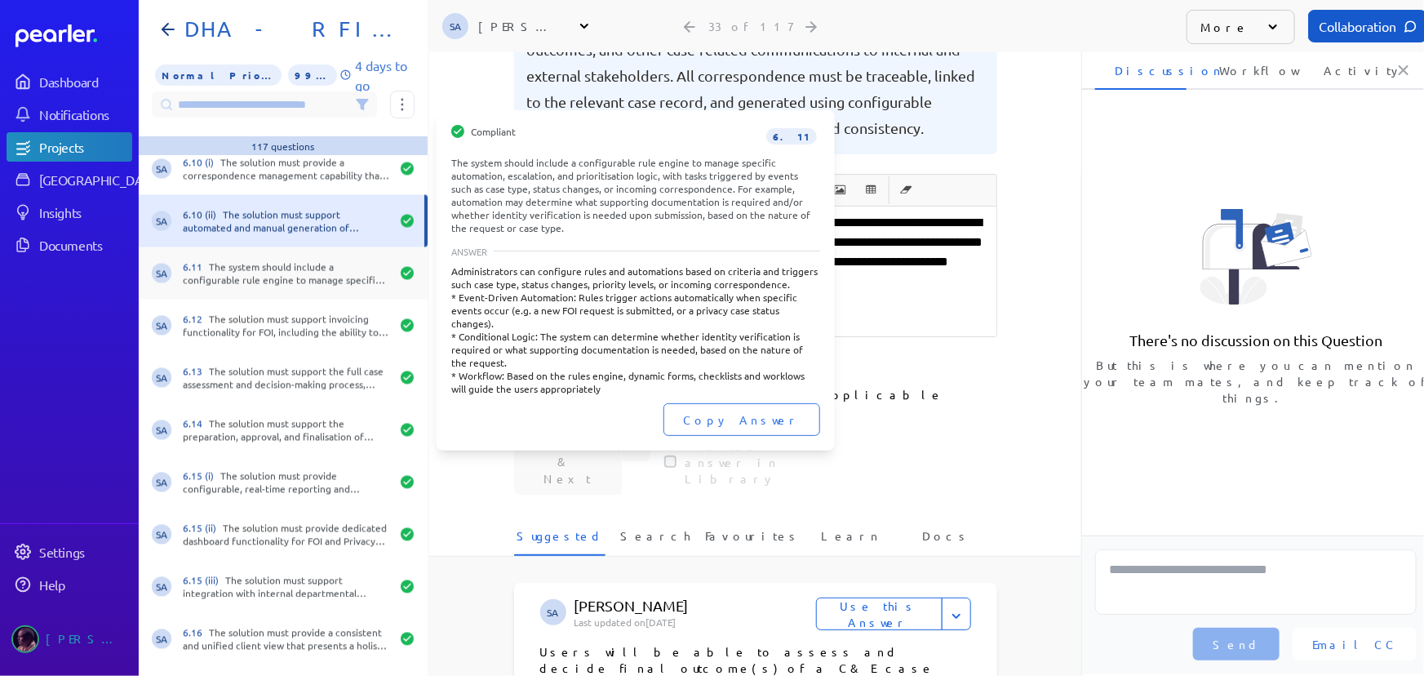
click at [258, 263] on div "6.11 The system should include a configurable rule engine to manage specific au…" at bounding box center [286, 273] width 207 height 26
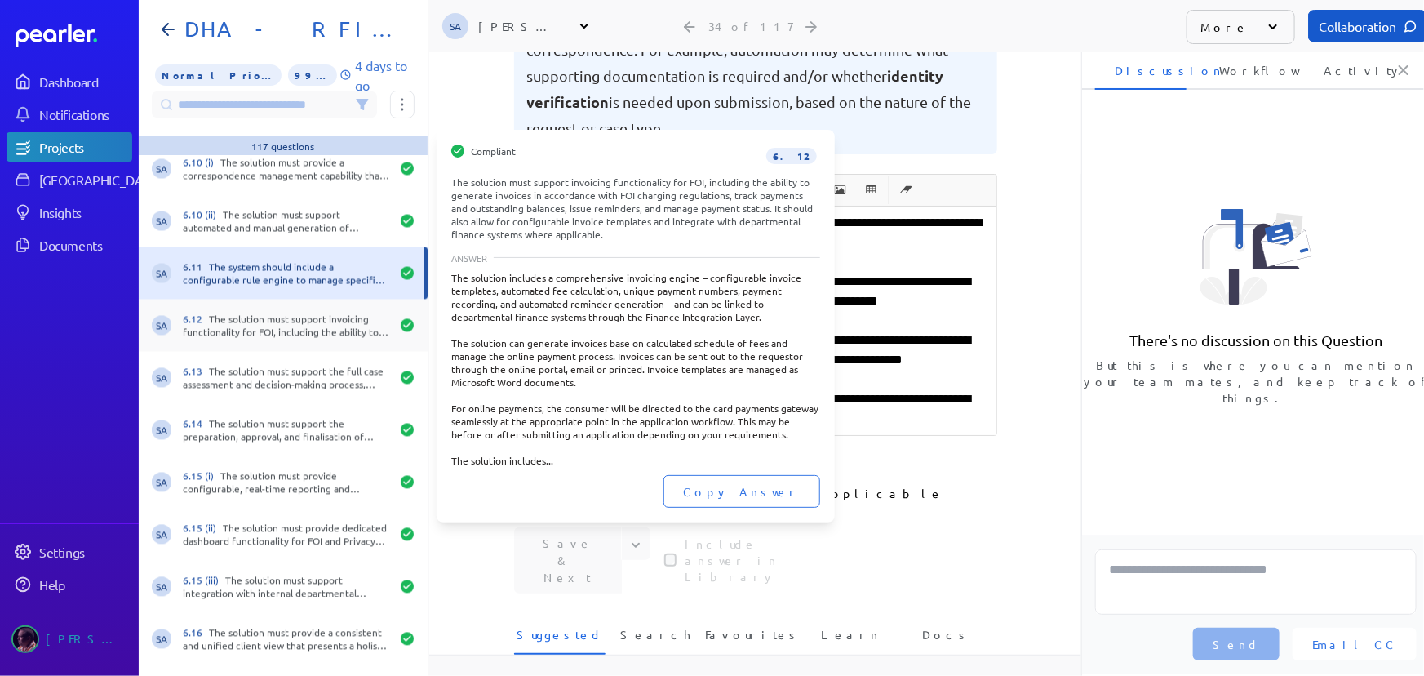
click at [274, 330] on div "6.12 The solution must support invoicing functionality for FOI, including the a…" at bounding box center [286, 326] width 207 height 26
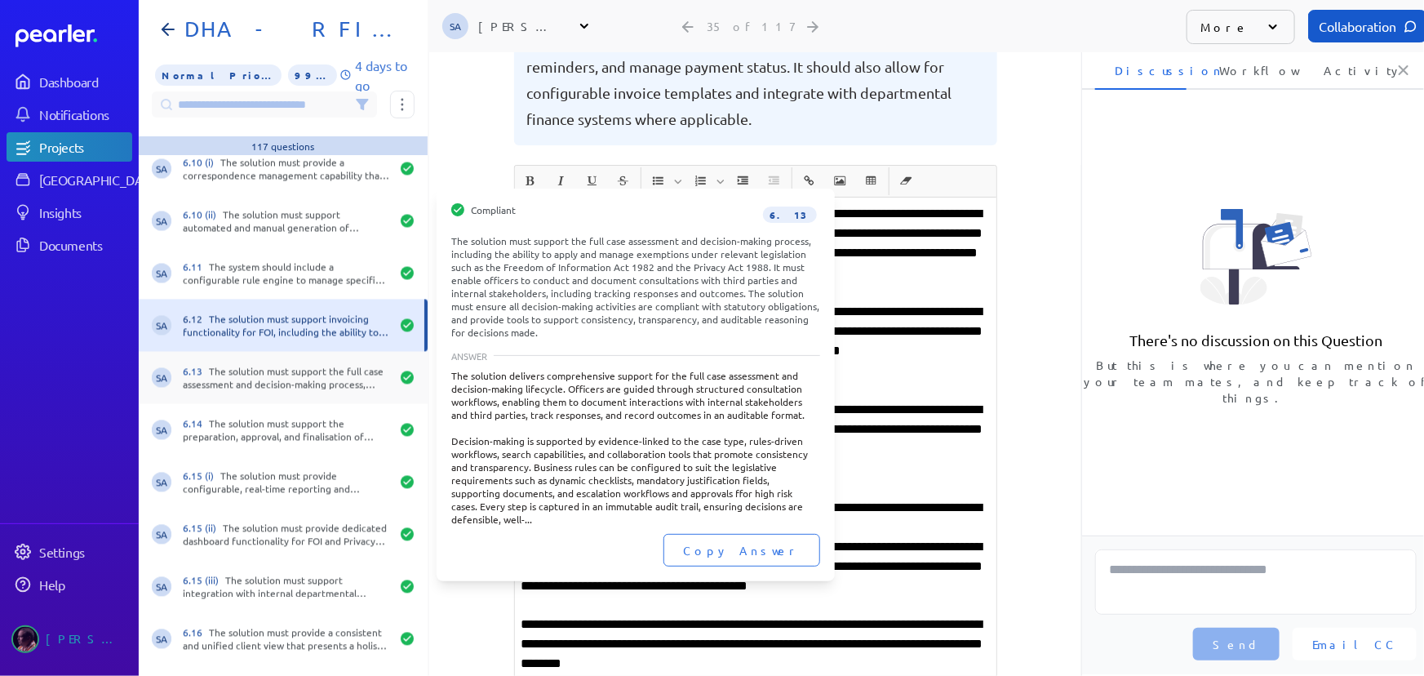
click at [287, 383] on div "6.13 The solution must support the full case assessment and decision-making pro…" at bounding box center [286, 378] width 207 height 26
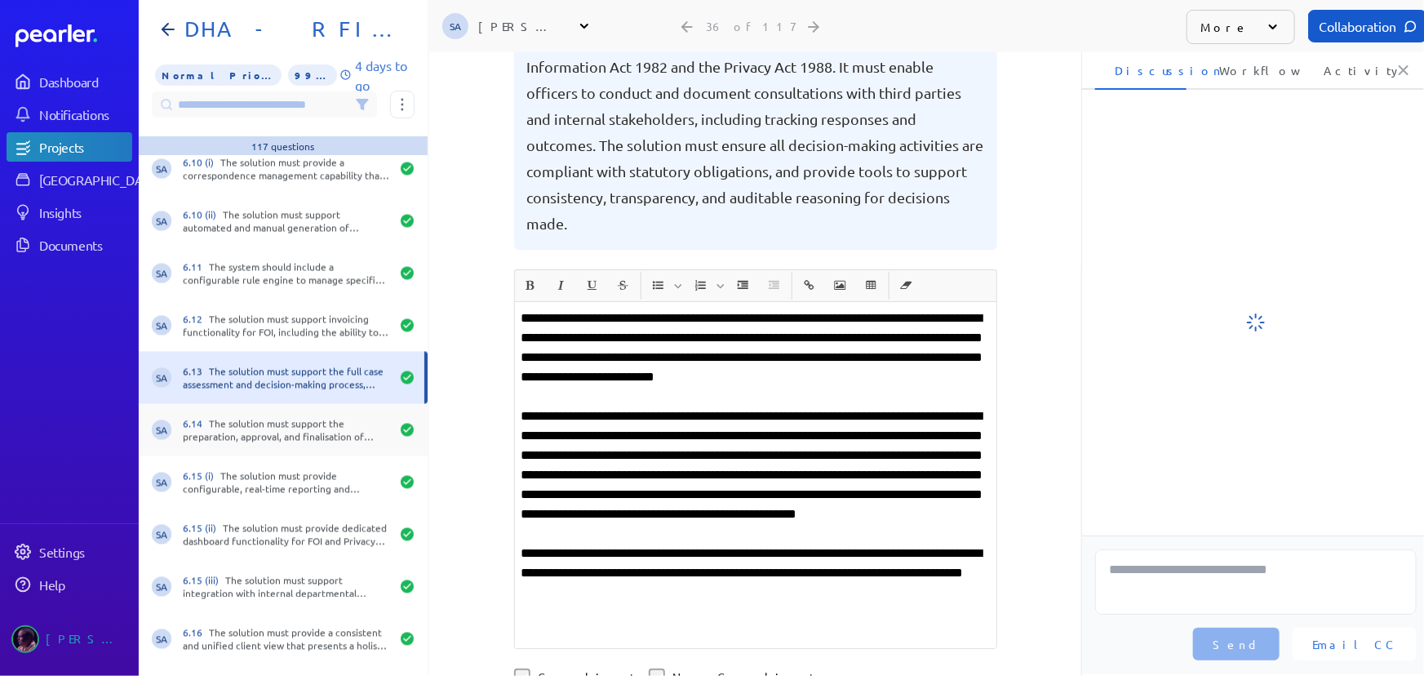
scroll to position [222, 0]
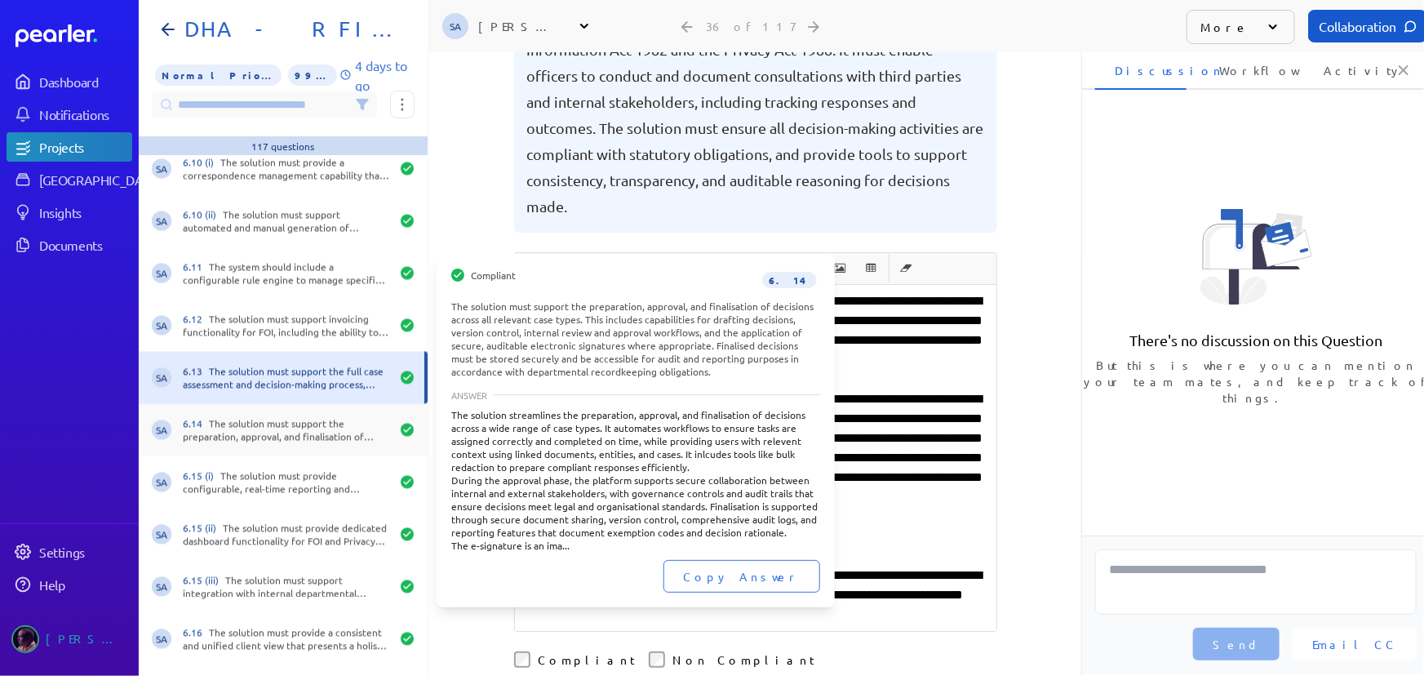
click at [287, 433] on div "6.14 The solution must support the preparation, approval, and finalisation of d…" at bounding box center [286, 430] width 207 height 26
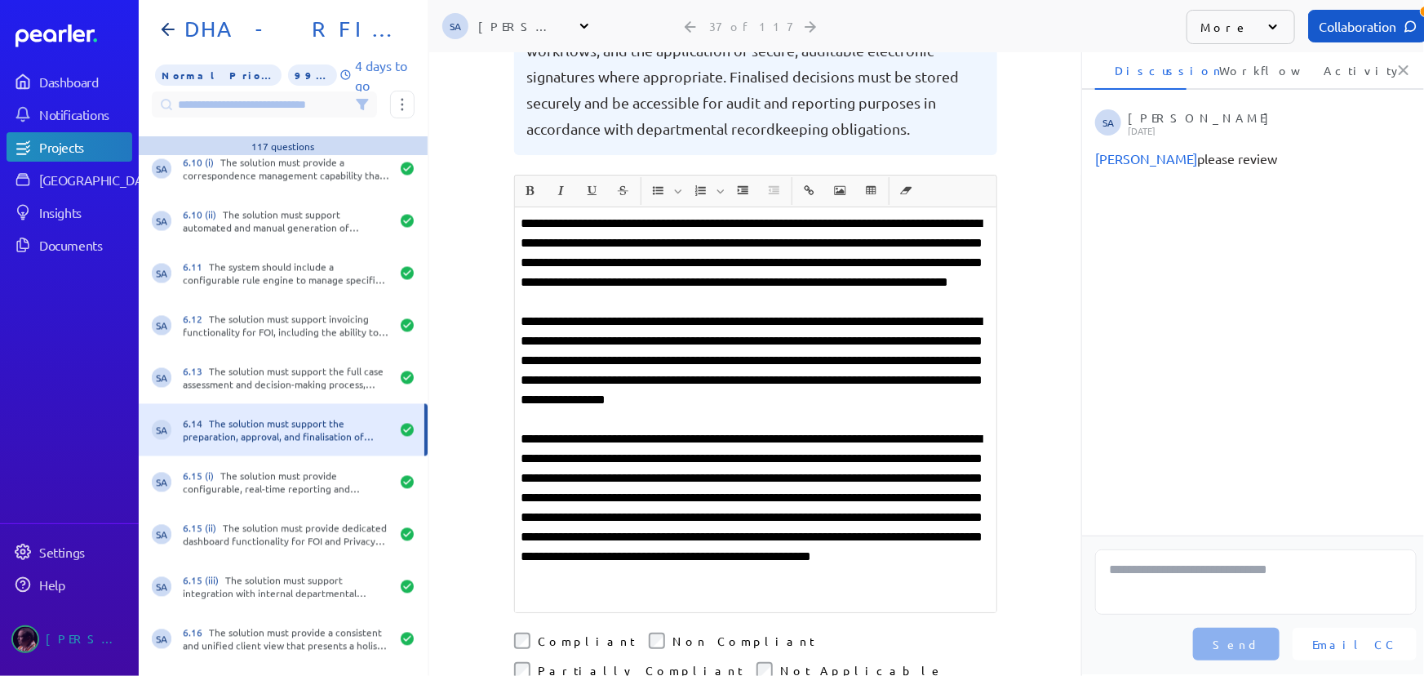
scroll to position [222, 0]
click at [1143, 584] on textarea at bounding box center [1256, 581] width 322 height 65
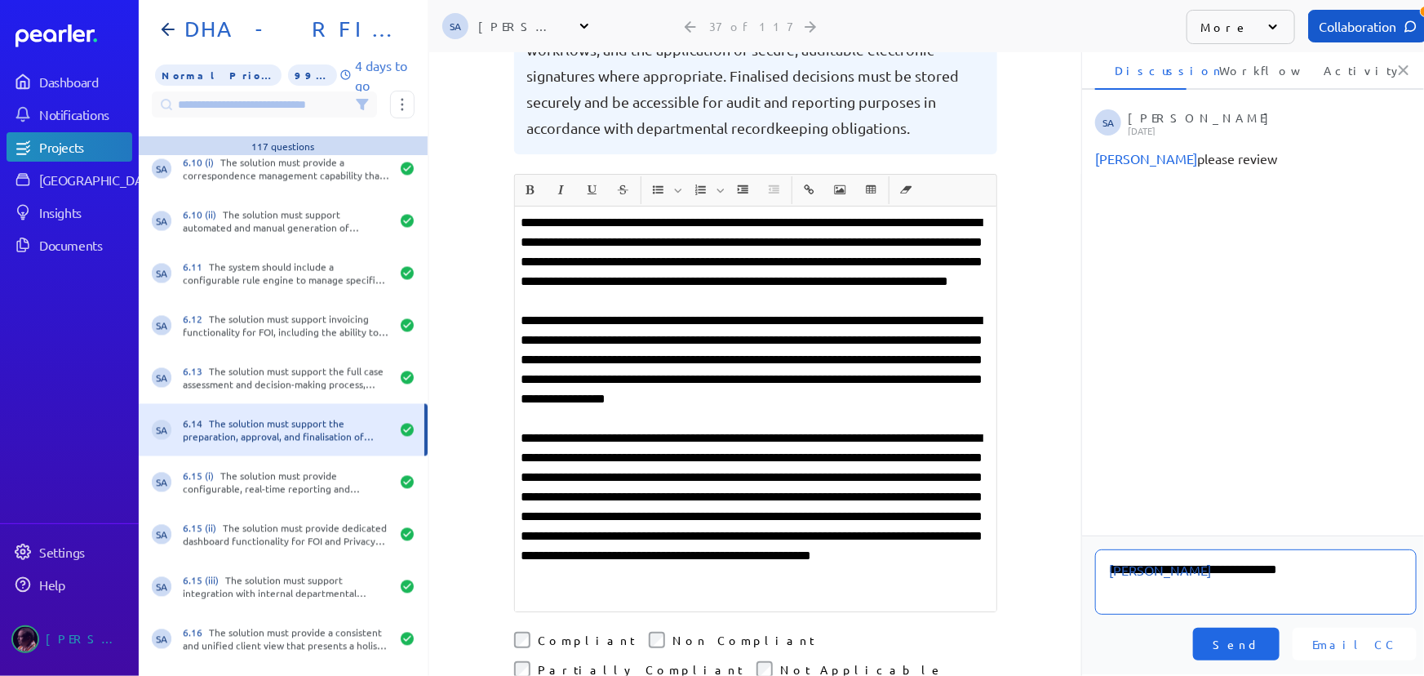
type textarea "**********"
click at [1280, 633] on button "Send" at bounding box center [1236, 644] width 87 height 33
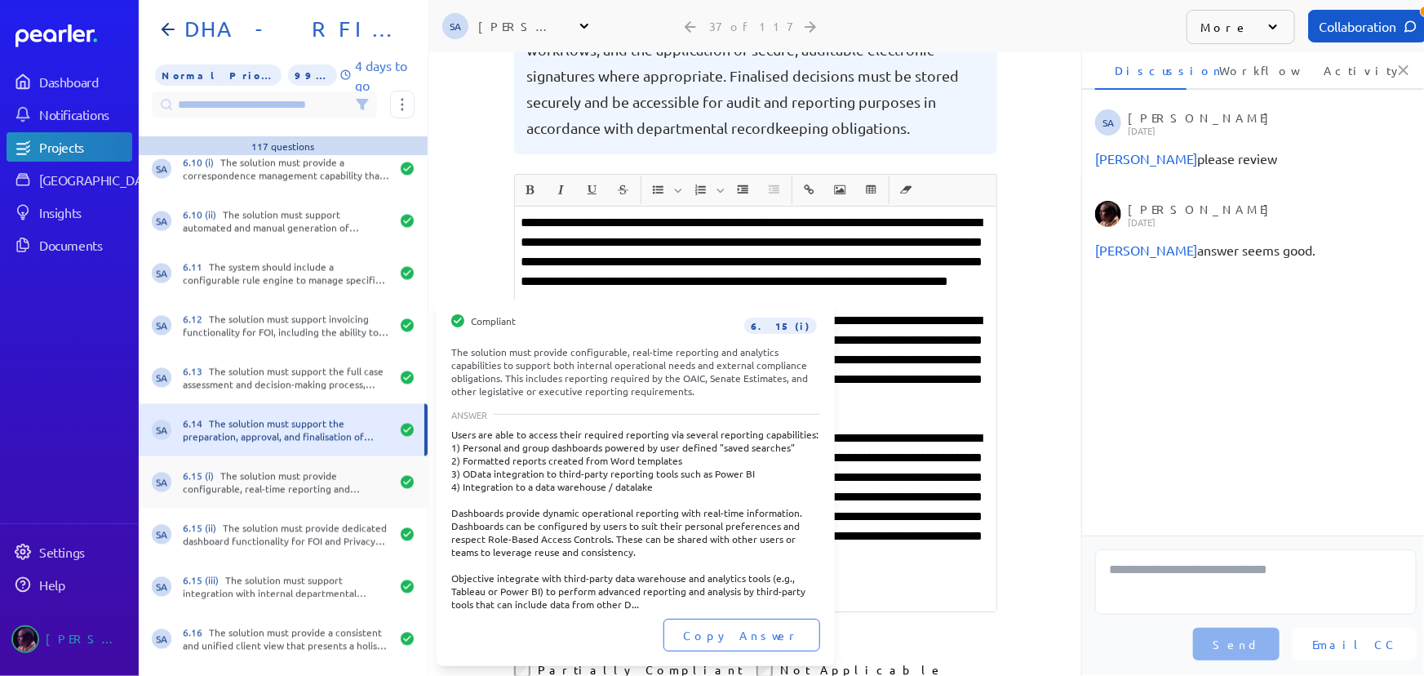
click at [258, 482] on div "6.15 (i) The solution must provide configurable, real-time reporting and analyt…" at bounding box center [286, 482] width 207 height 26
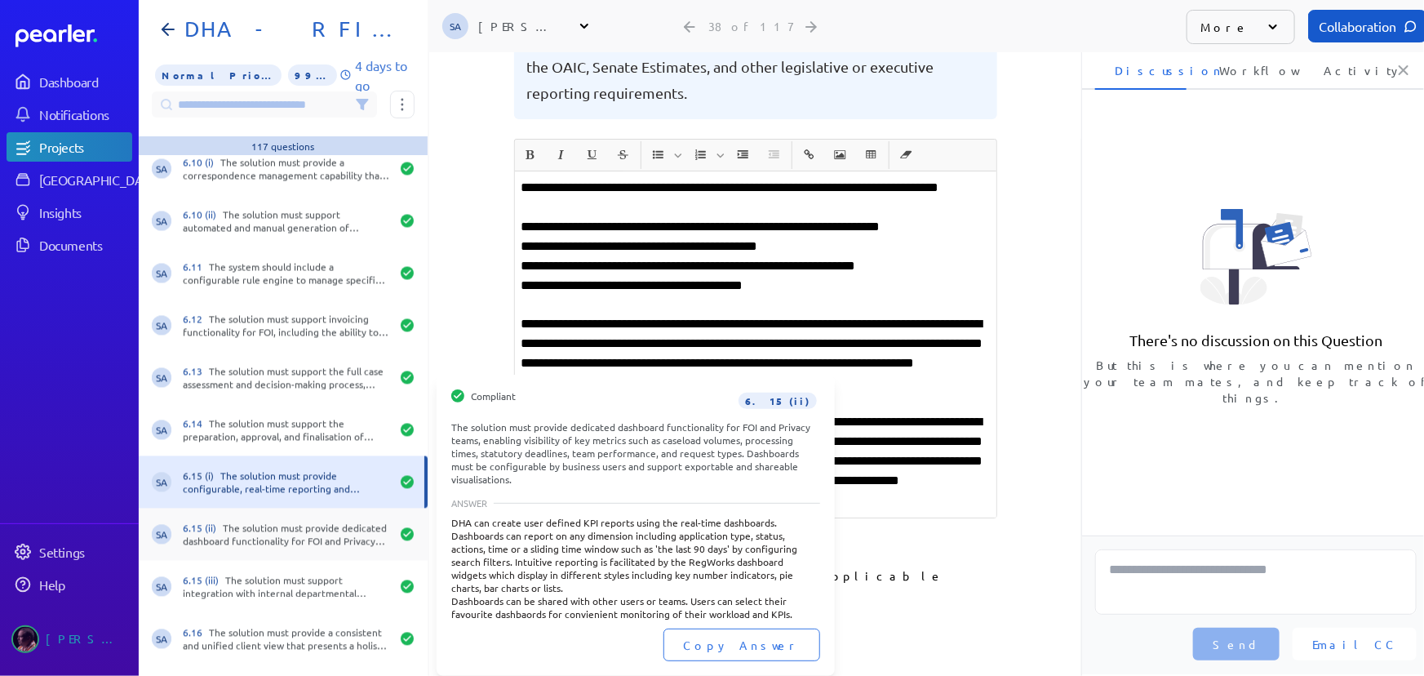
click at [239, 526] on div "6.15 (ii) The solution must provide dedicated dashboard functionality for FOI a…" at bounding box center [286, 535] width 207 height 26
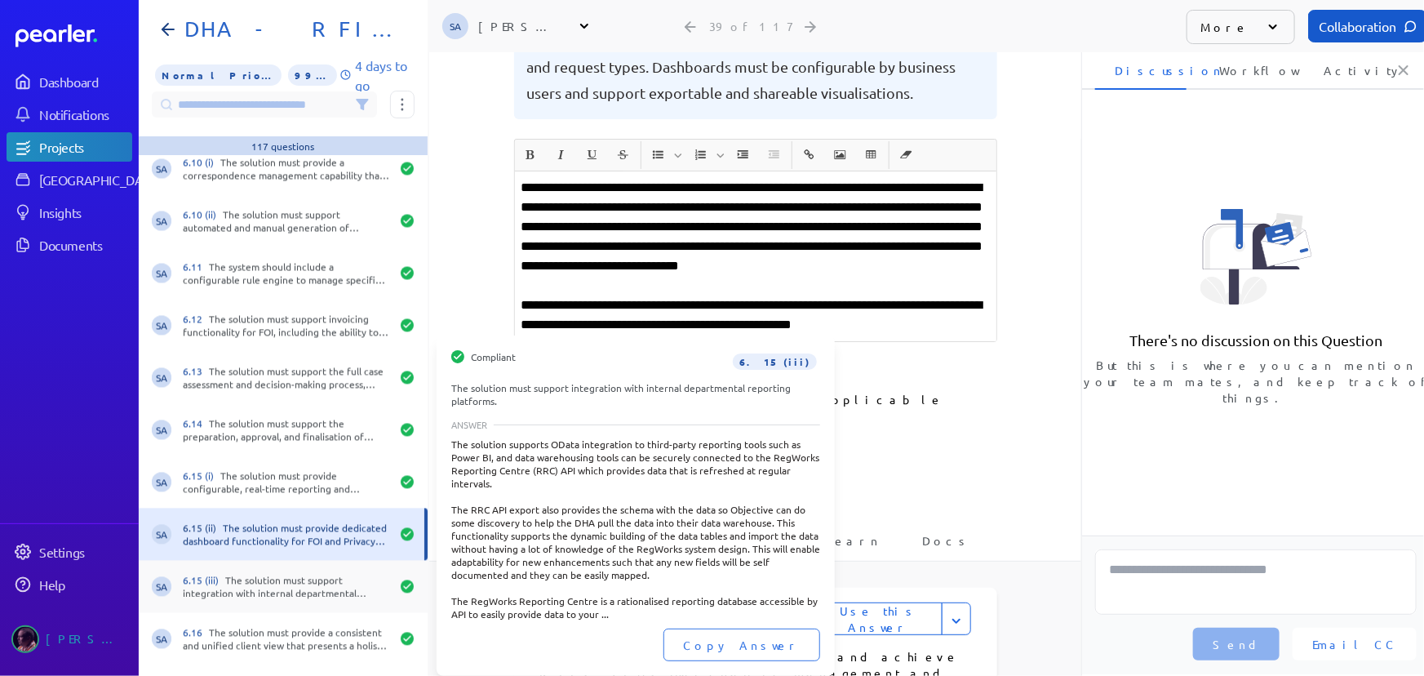
click at [252, 588] on div "6.15 (iii) The solution must support integration with internal departmental rep…" at bounding box center [286, 587] width 207 height 26
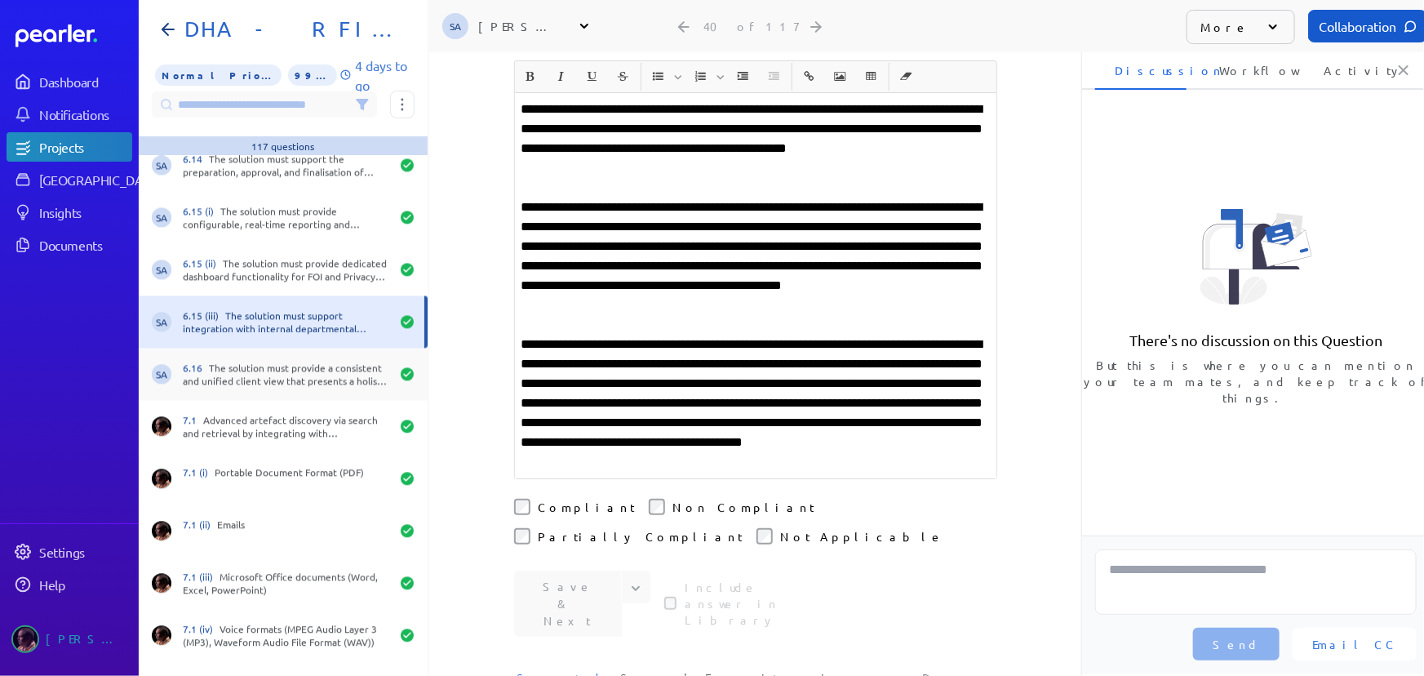
scroll to position [1929, 0]
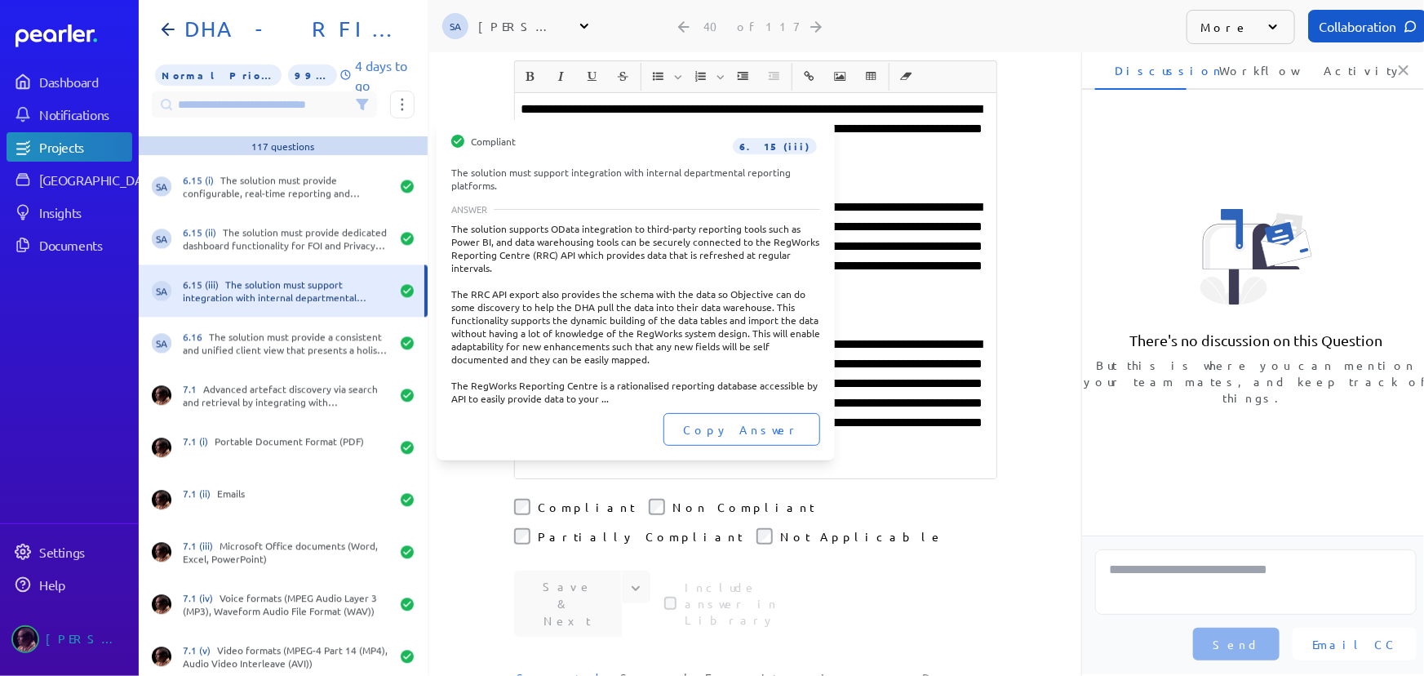
click at [252, 305] on div "SA 6.15 (iii) The solution must support integration with internal departmental …" at bounding box center [283, 290] width 289 height 52
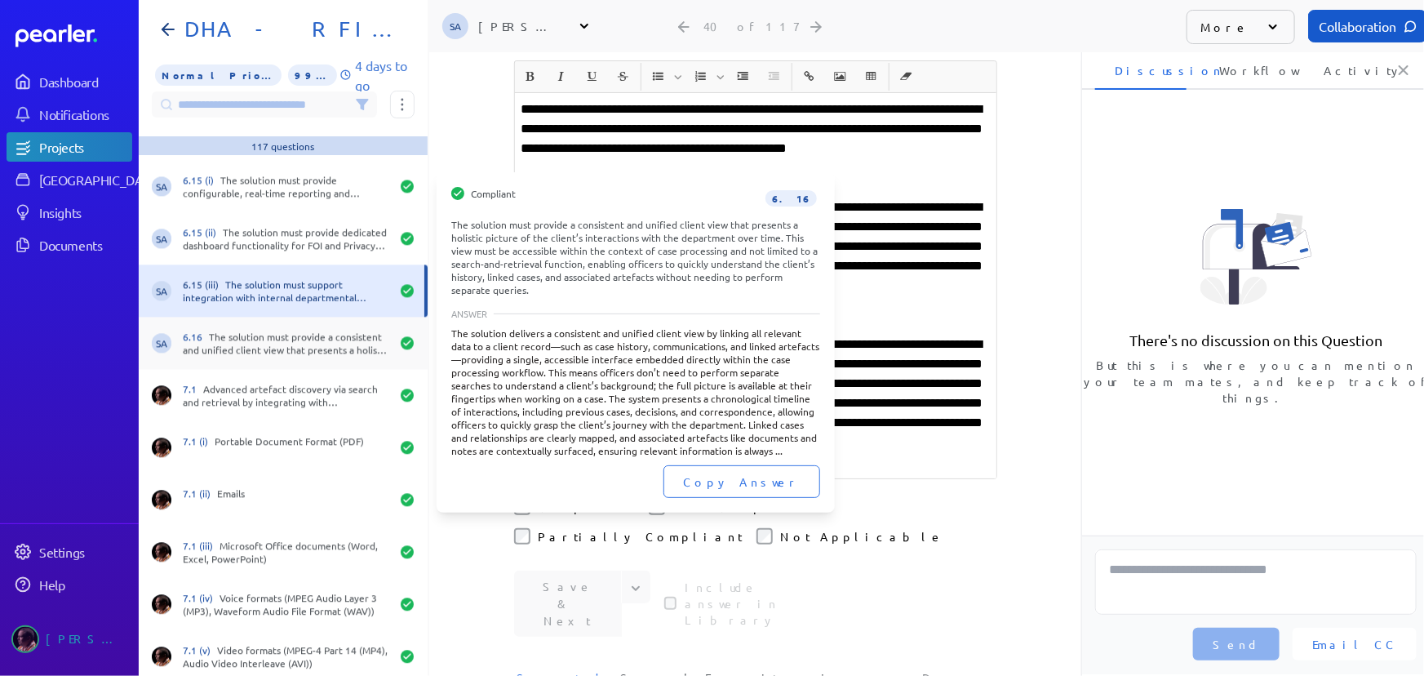
click at [262, 341] on div "6.16 The solution must provide a consistent and unified client view that presen…" at bounding box center [286, 343] width 207 height 26
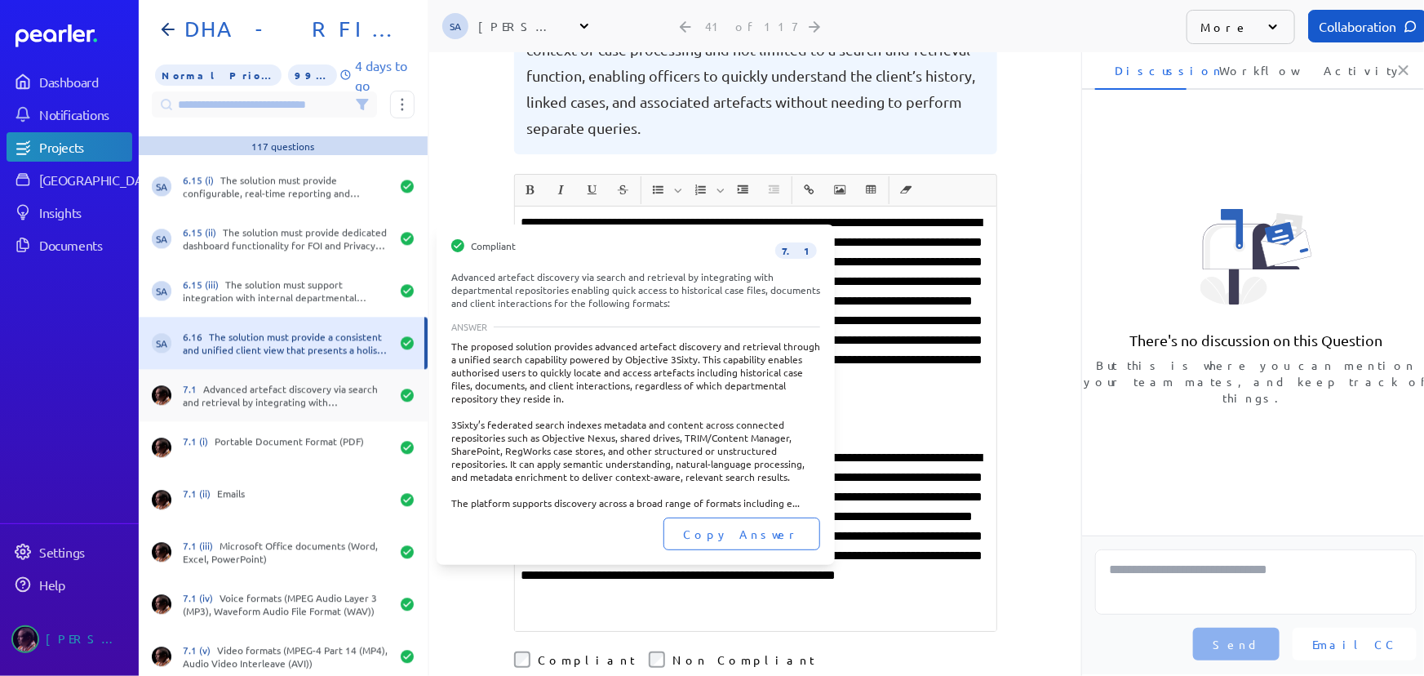
click at [251, 401] on div "7.1 Advanced artefact discovery via search and retrieval by integrating with de…" at bounding box center [286, 395] width 207 height 26
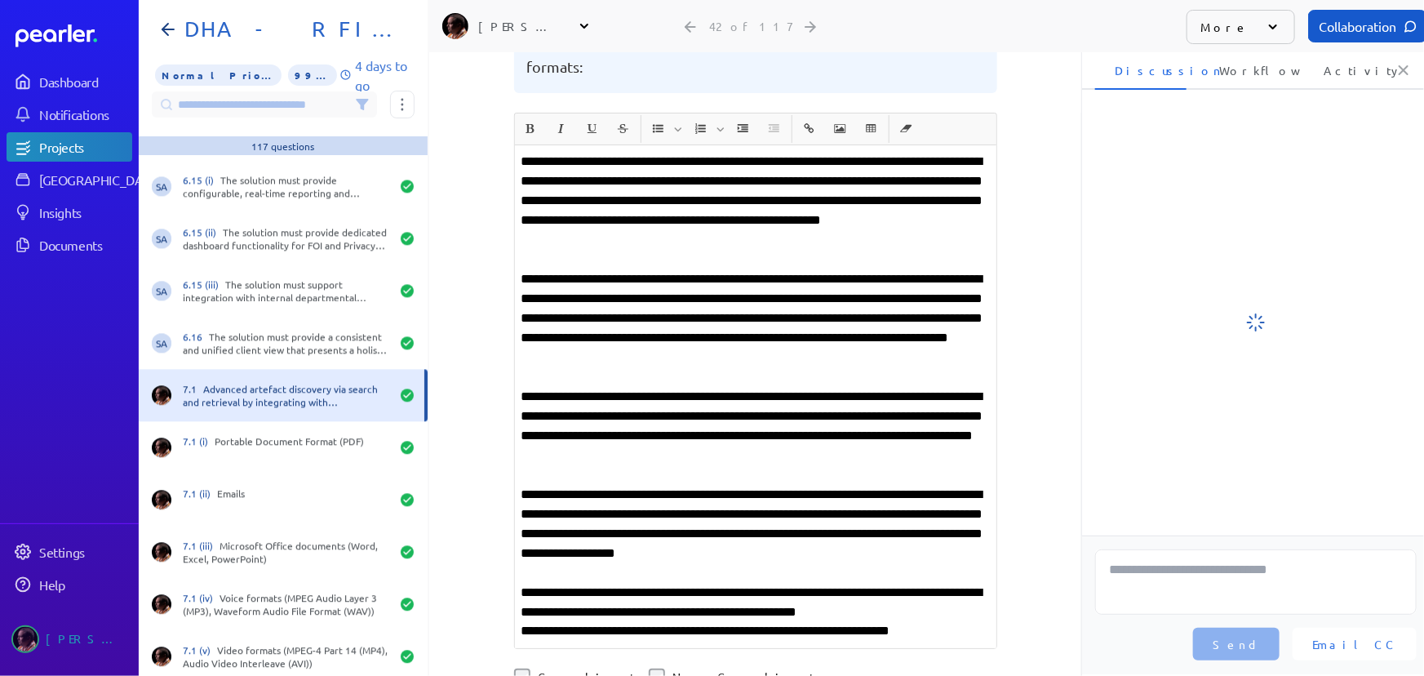
scroll to position [245, 0]
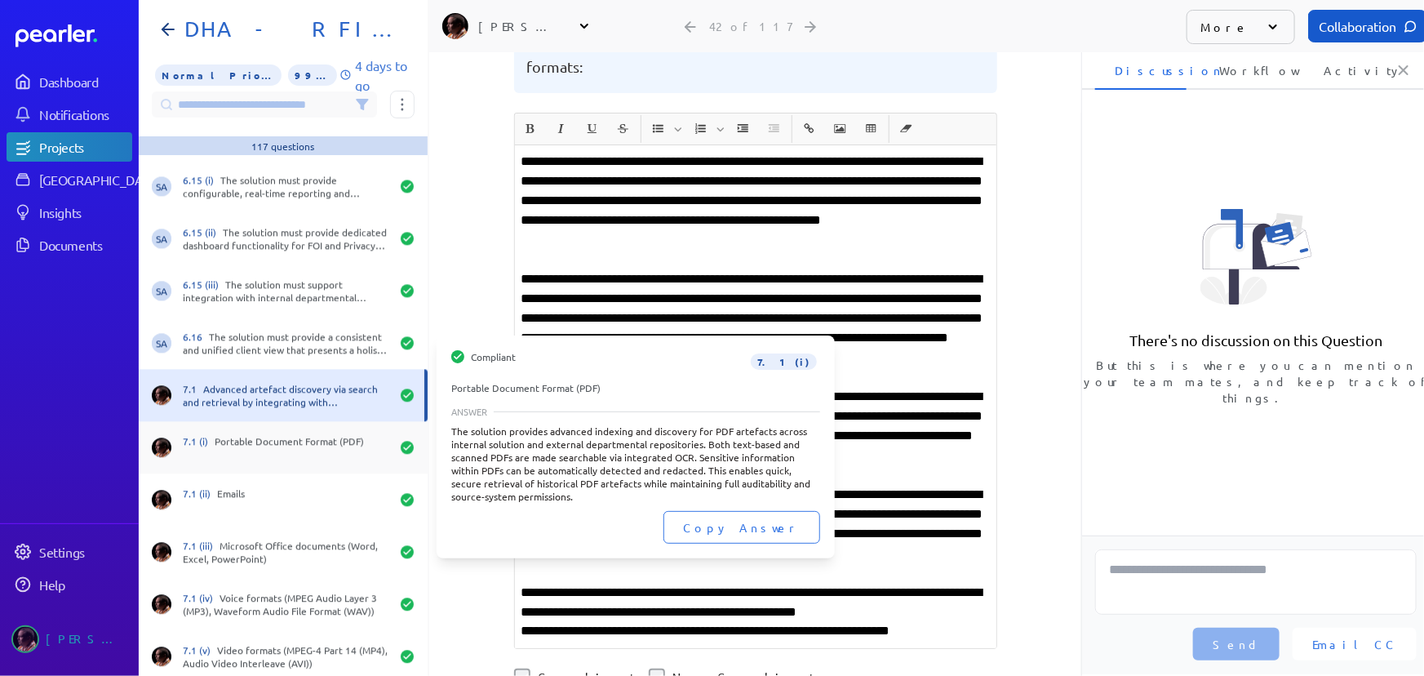
click at [246, 439] on div "7.1 (i) Portable Document Format (PDF)" at bounding box center [286, 447] width 207 height 26
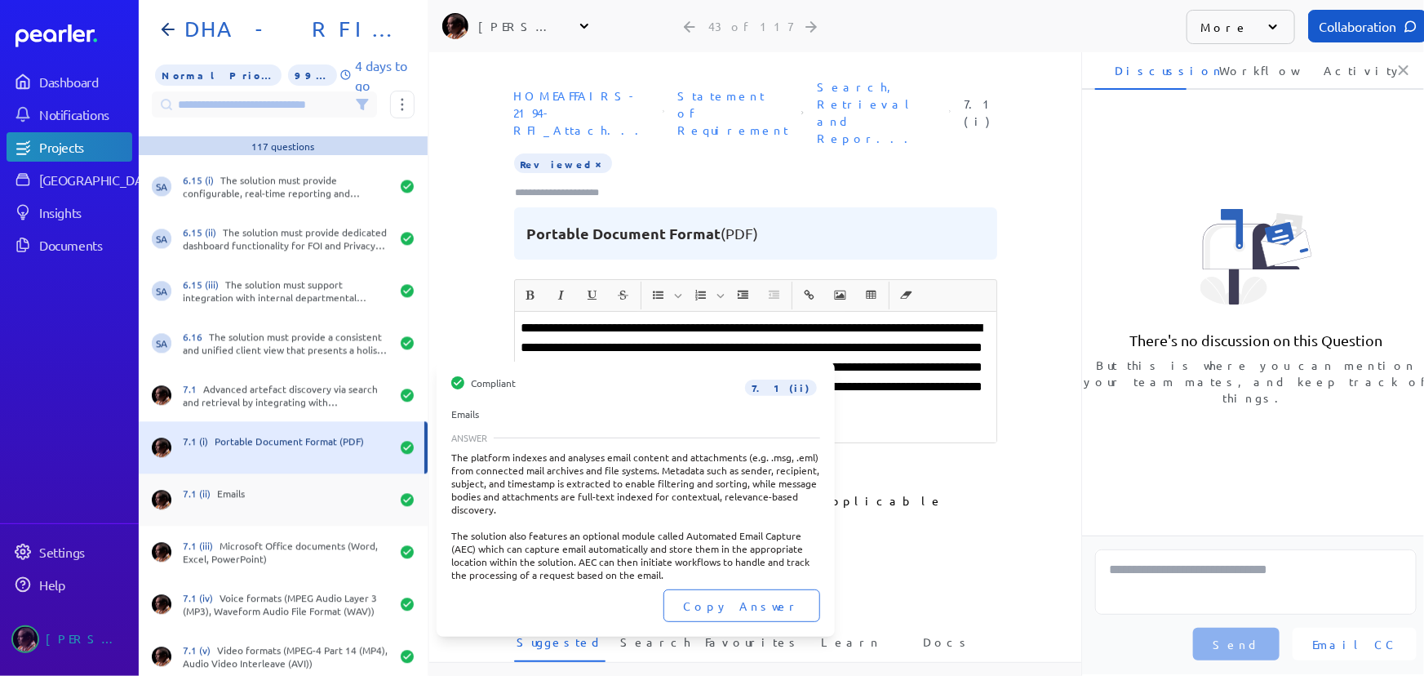
click at [241, 488] on div "7.1 (ii) Emails" at bounding box center [286, 499] width 207 height 26
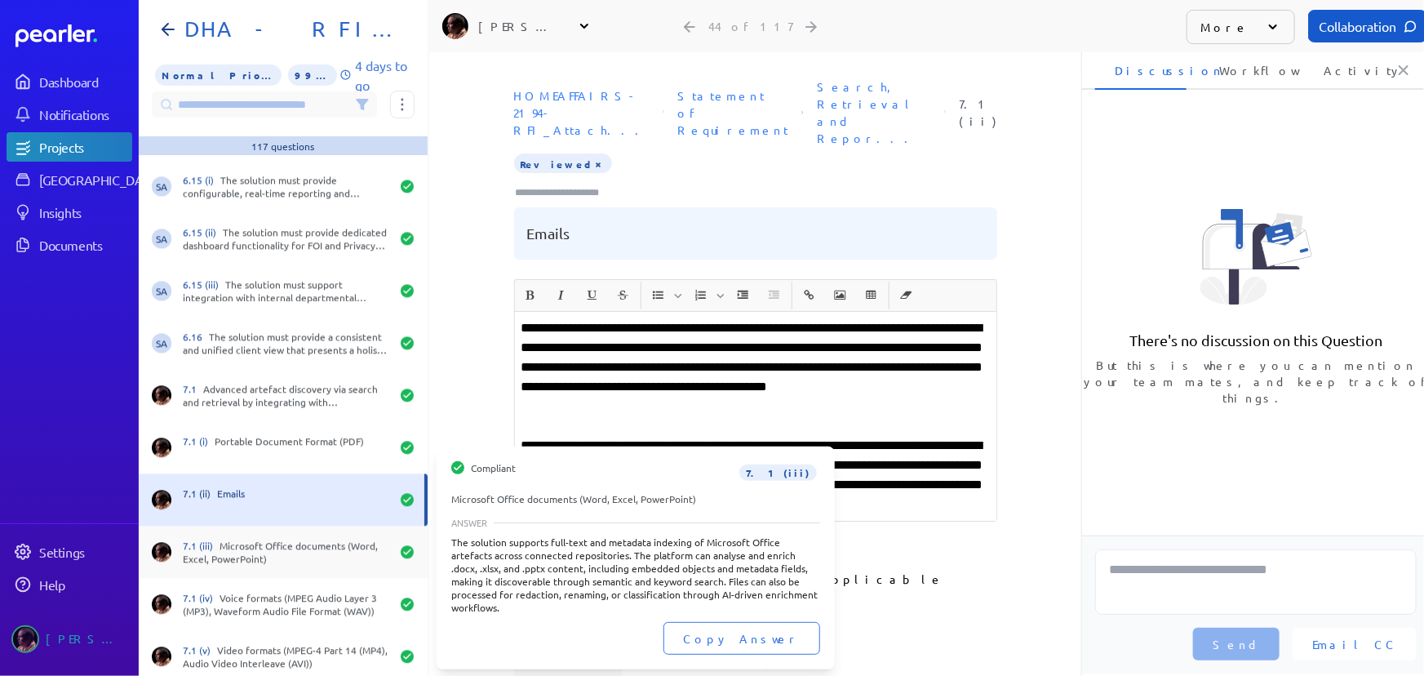
click at [229, 563] on div "7.1 (iii) Microsoft Office documents (Word, Excel, PowerPoint)" at bounding box center [286, 552] width 207 height 26
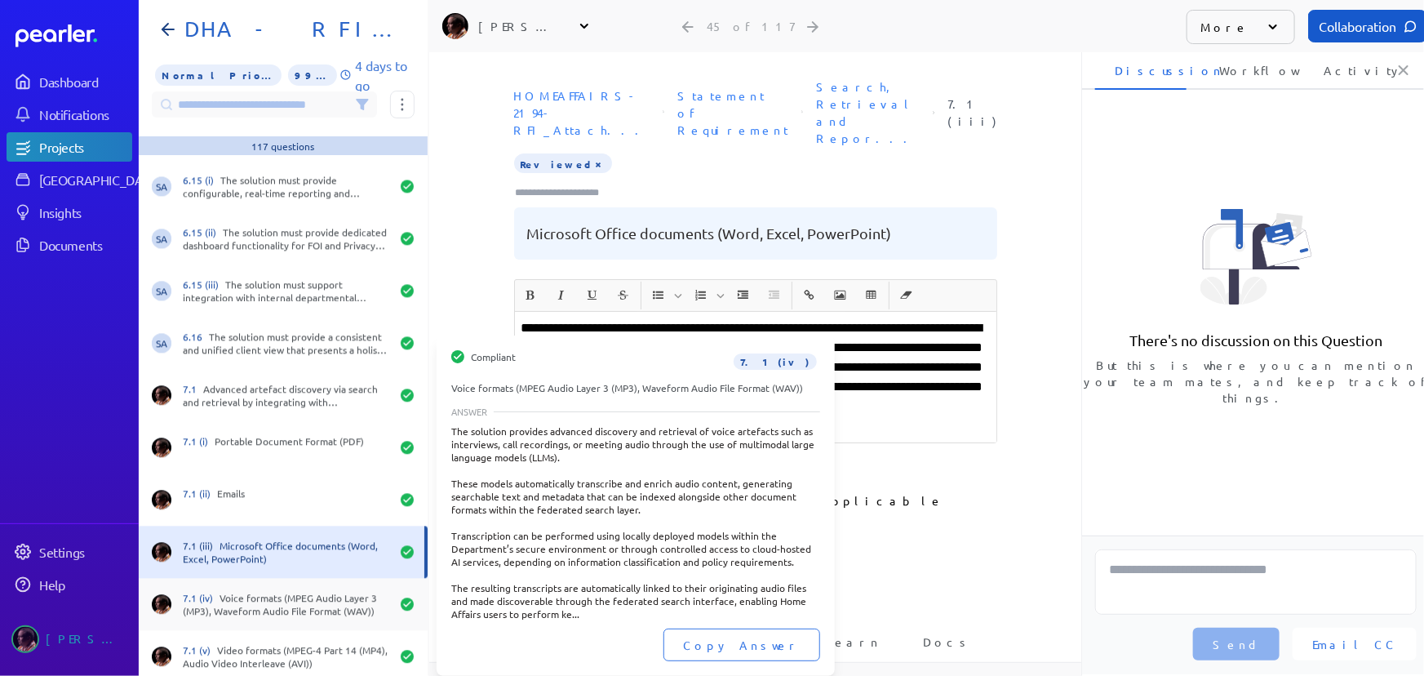
click at [239, 615] on div "7.1 (iv) Voice formats (MPEG Audio Layer 3 (MP3), Waveform Audio File Format (W…" at bounding box center [286, 604] width 207 height 26
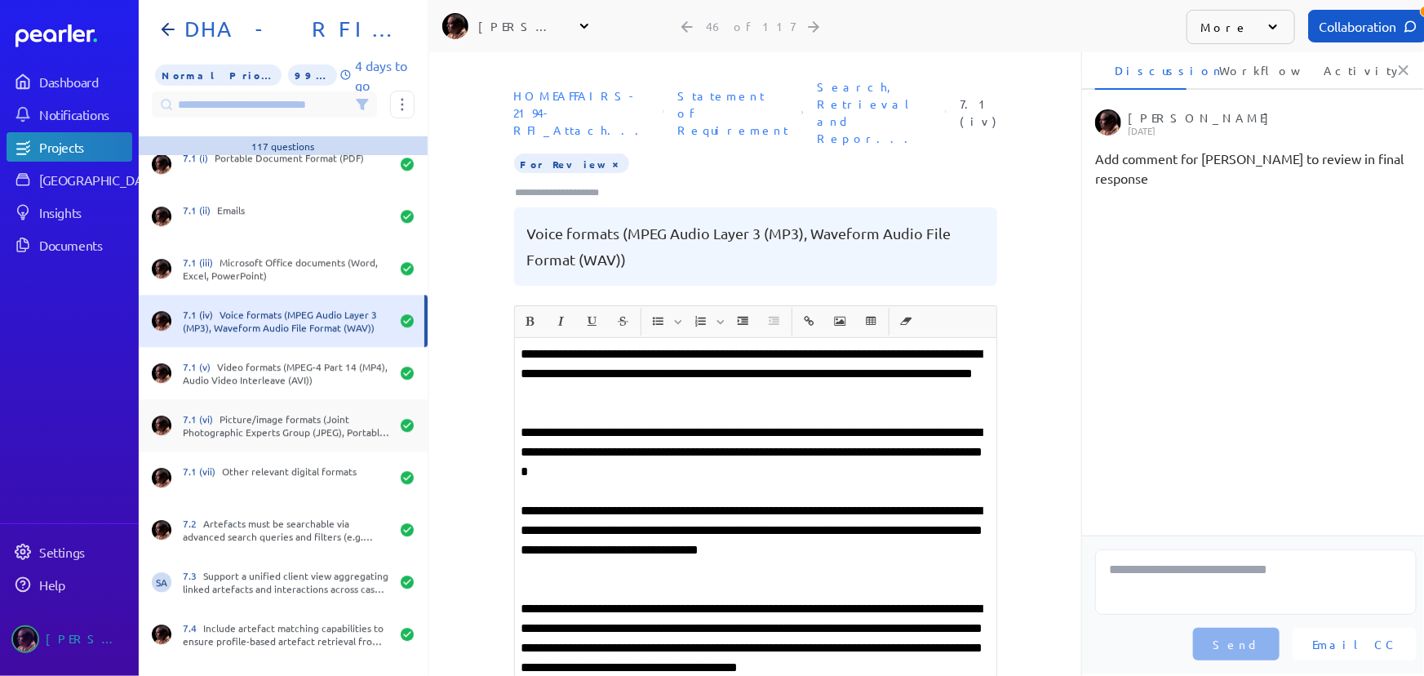
scroll to position [2226, 0]
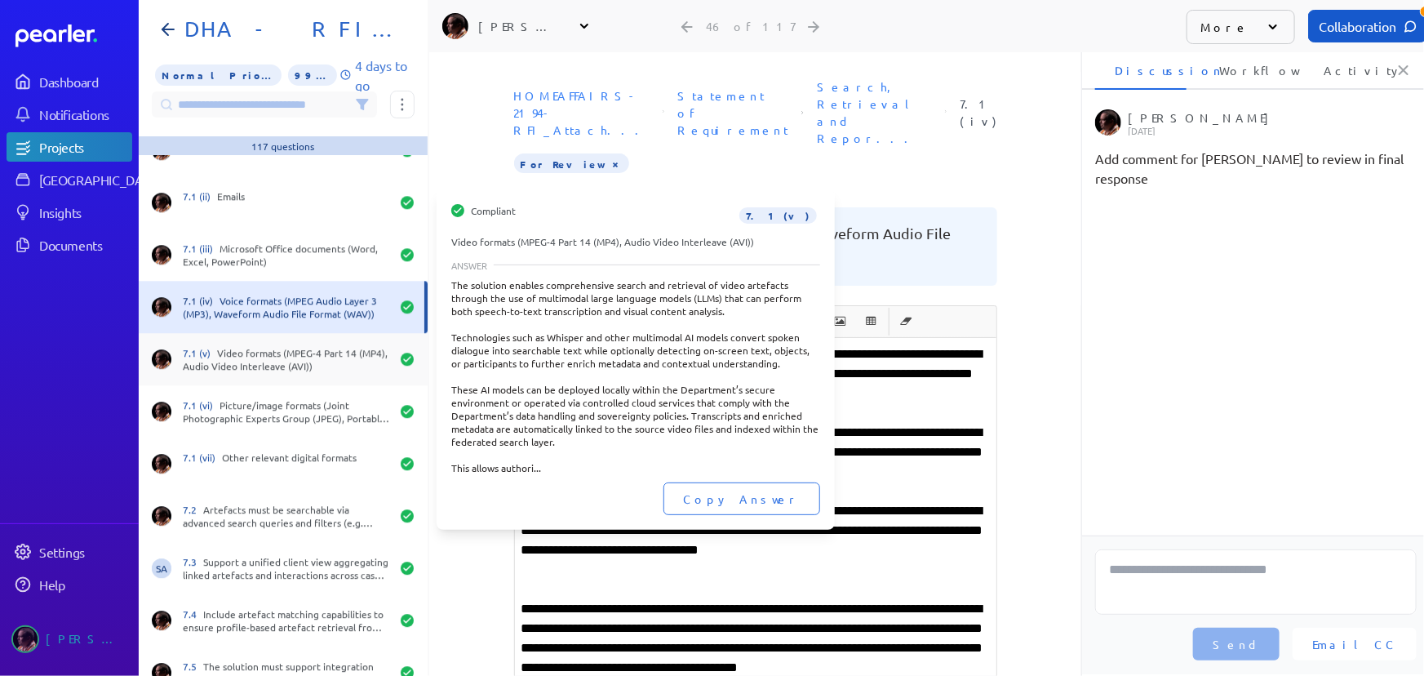
click at [277, 343] on div "7.1 (v) Video formats (MPEG-4 Part 14 (MP4), Audio Video Interleave (AVI))" at bounding box center [283, 359] width 289 height 52
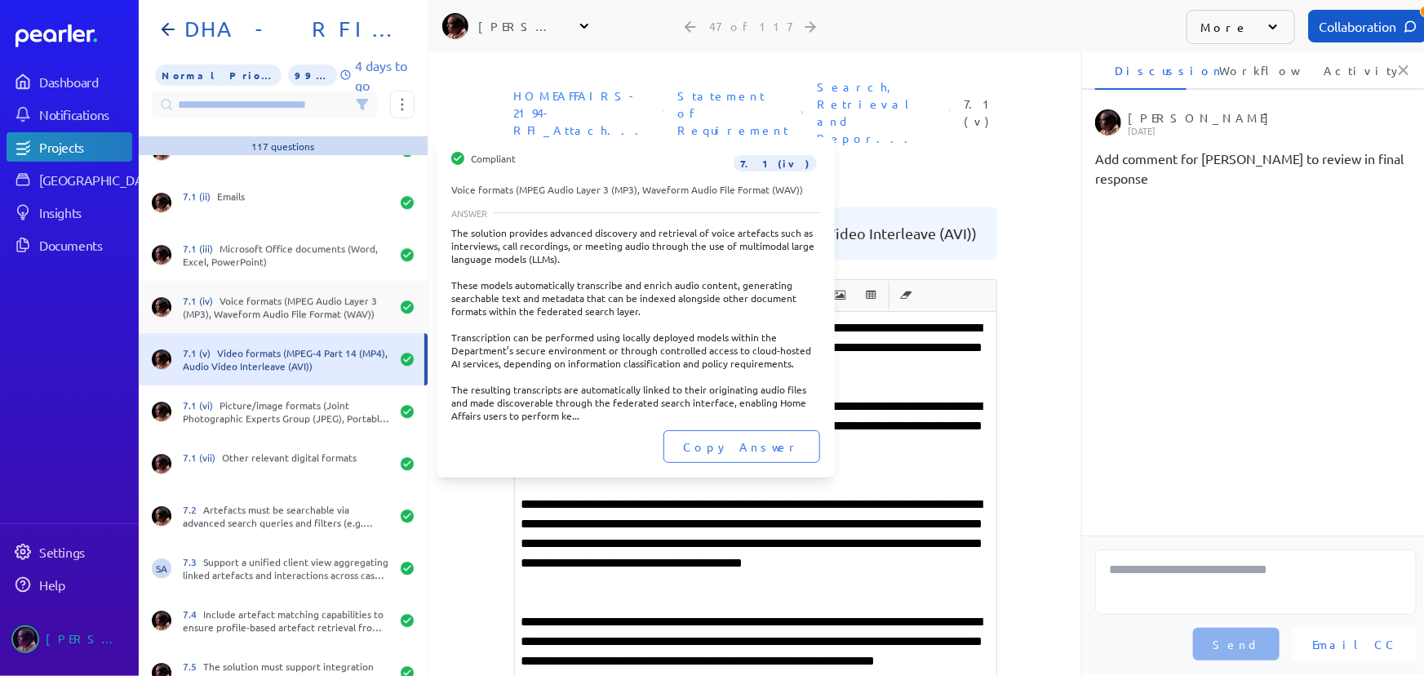
click at [286, 307] on div "7.1 (iv) Voice formats (MPEG Audio Layer 3 (MP3), Waveform Audio File Format (W…" at bounding box center [286, 307] width 207 height 26
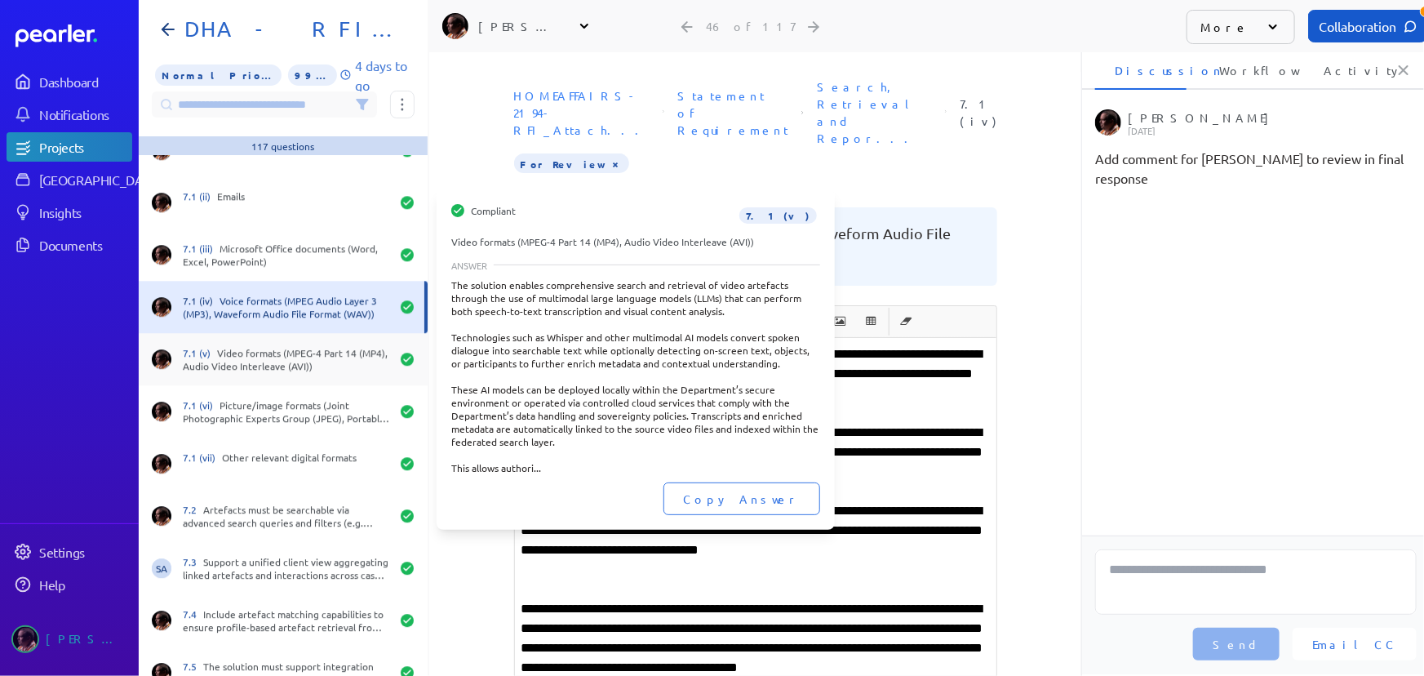
click at [269, 355] on div "7.1 (v) Video formats (MPEG-4 Part 14 (MP4), Audio Video Interleave (AVI))" at bounding box center [286, 359] width 207 height 26
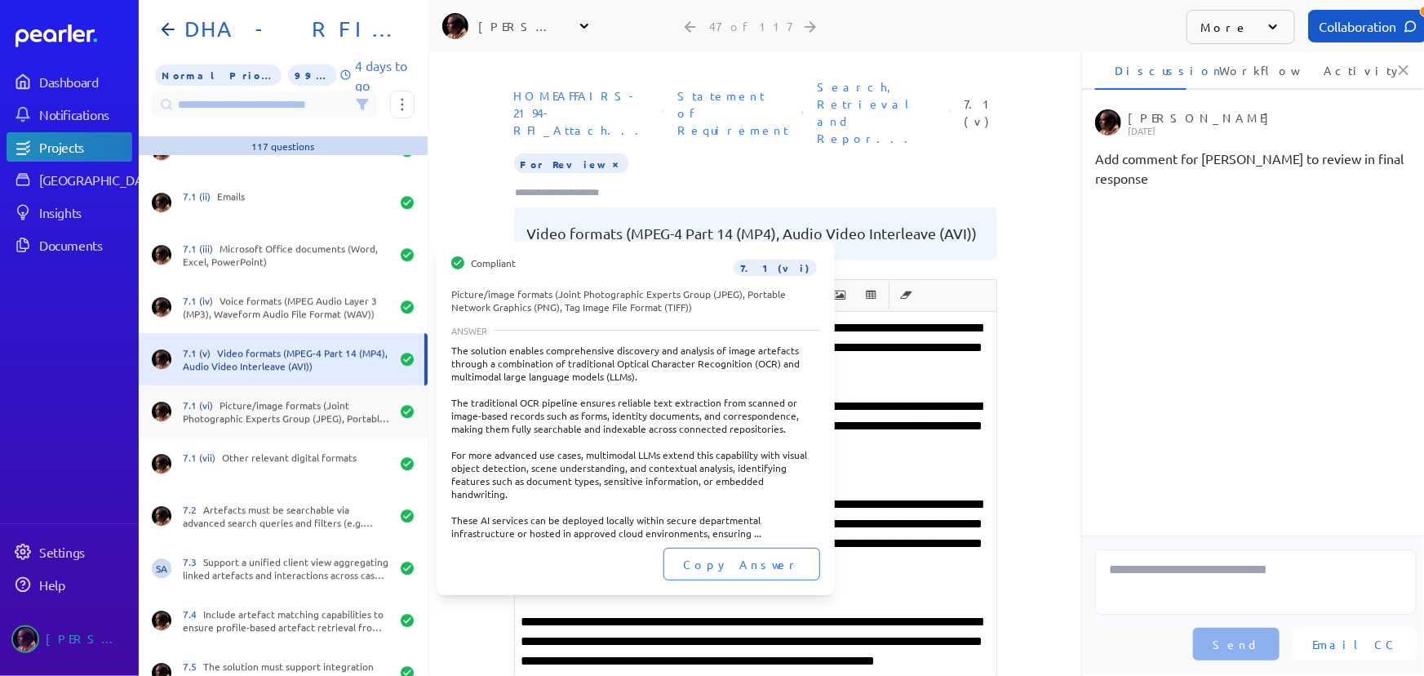
click at [253, 412] on div "7.1 (vi) Picture/image formats (Joint Photographic Experts Group (JPEG), Portab…" at bounding box center [286, 411] width 207 height 26
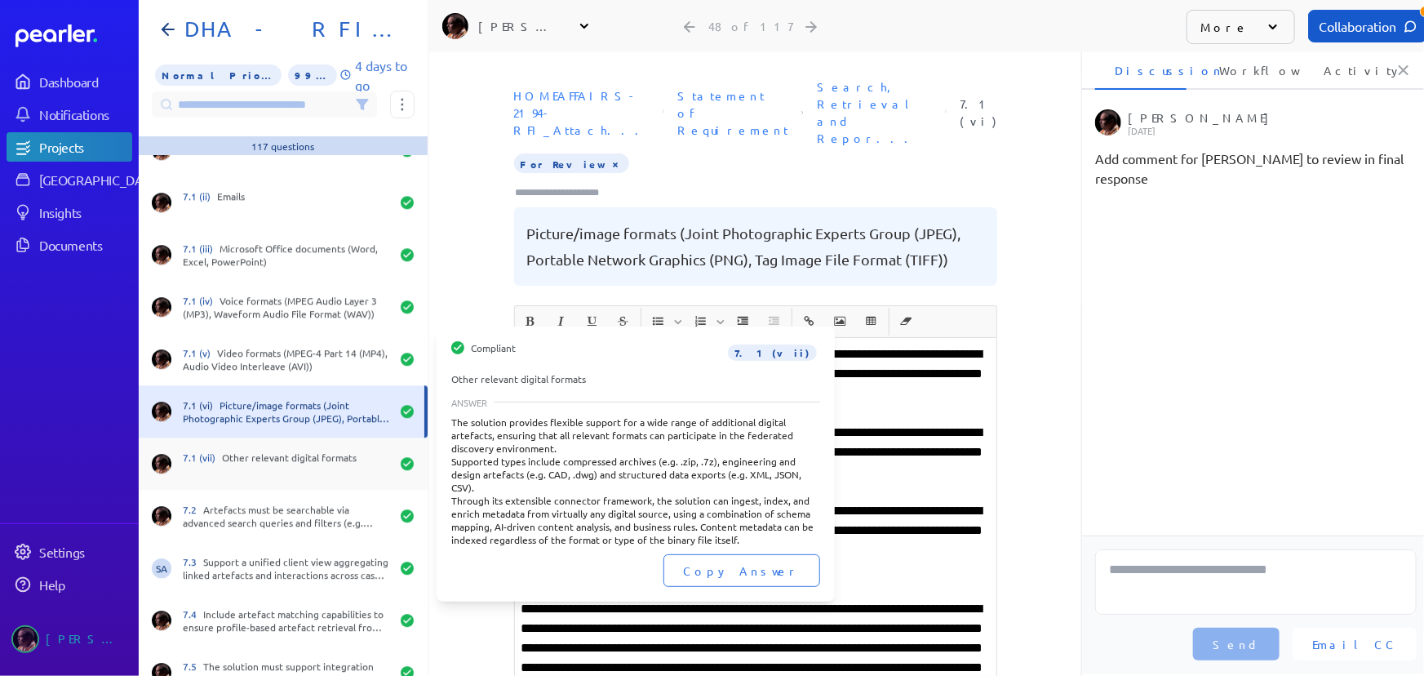
click at [253, 456] on div "7.1 (vii) Other relevant digital formats" at bounding box center [286, 464] width 207 height 26
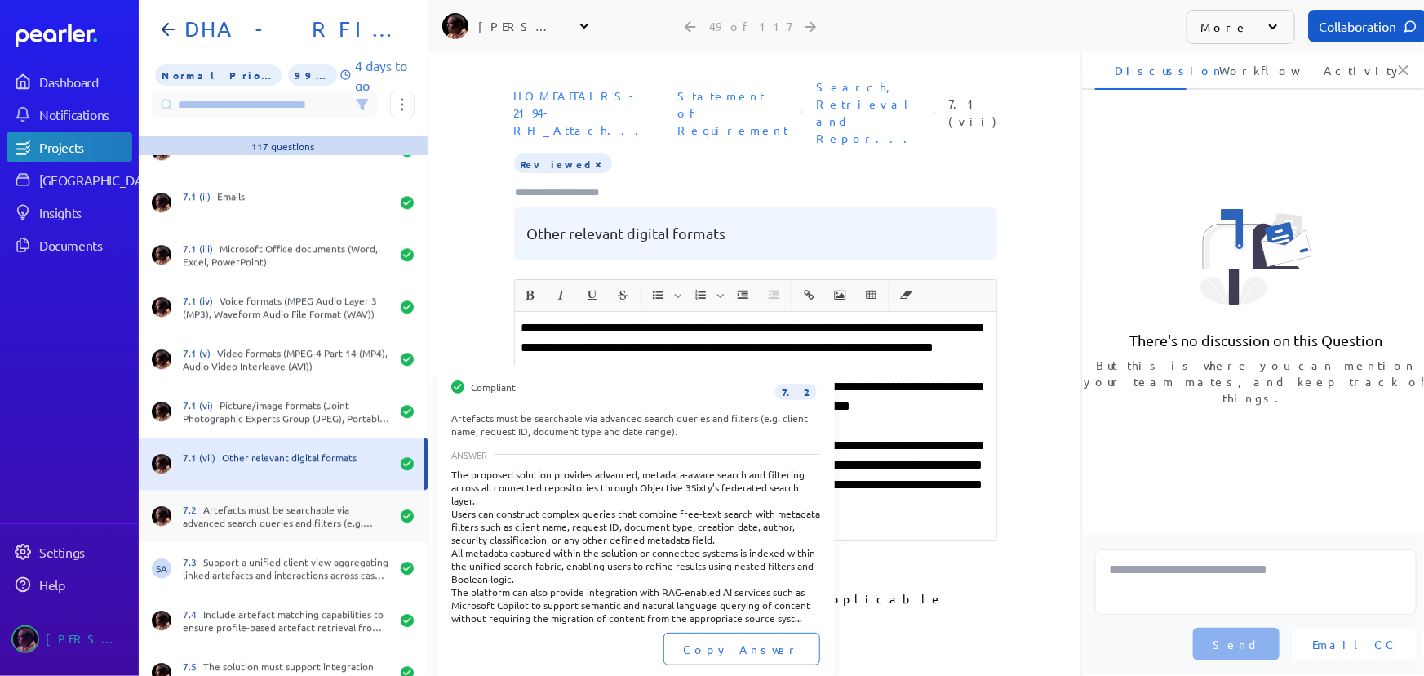
click at [255, 518] on div "7.2 Artefacts must be searchable via advanced search queries and filters (e.g. …" at bounding box center [286, 516] width 207 height 26
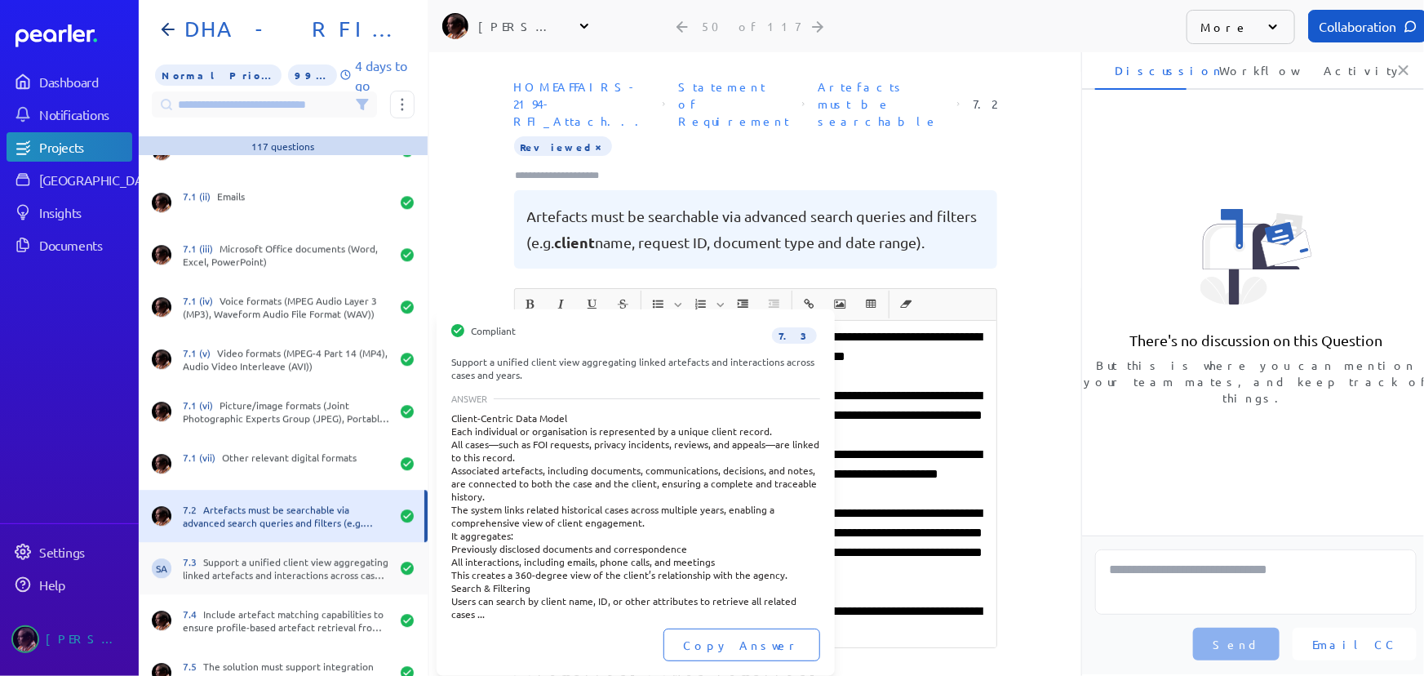
click at [253, 580] on div "SA 7.3 Support a unified client view aggregating linked artefacts and interacti…" at bounding box center [283, 568] width 289 height 52
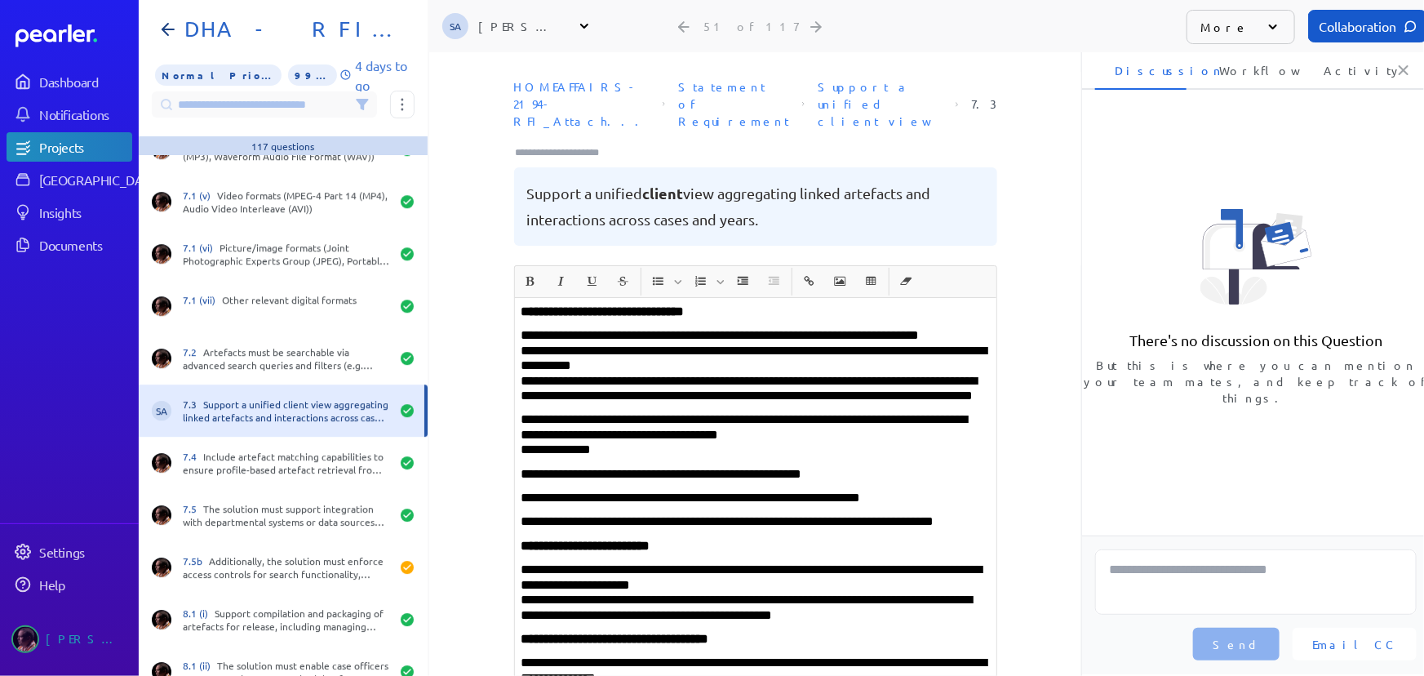
scroll to position [2449, 0]
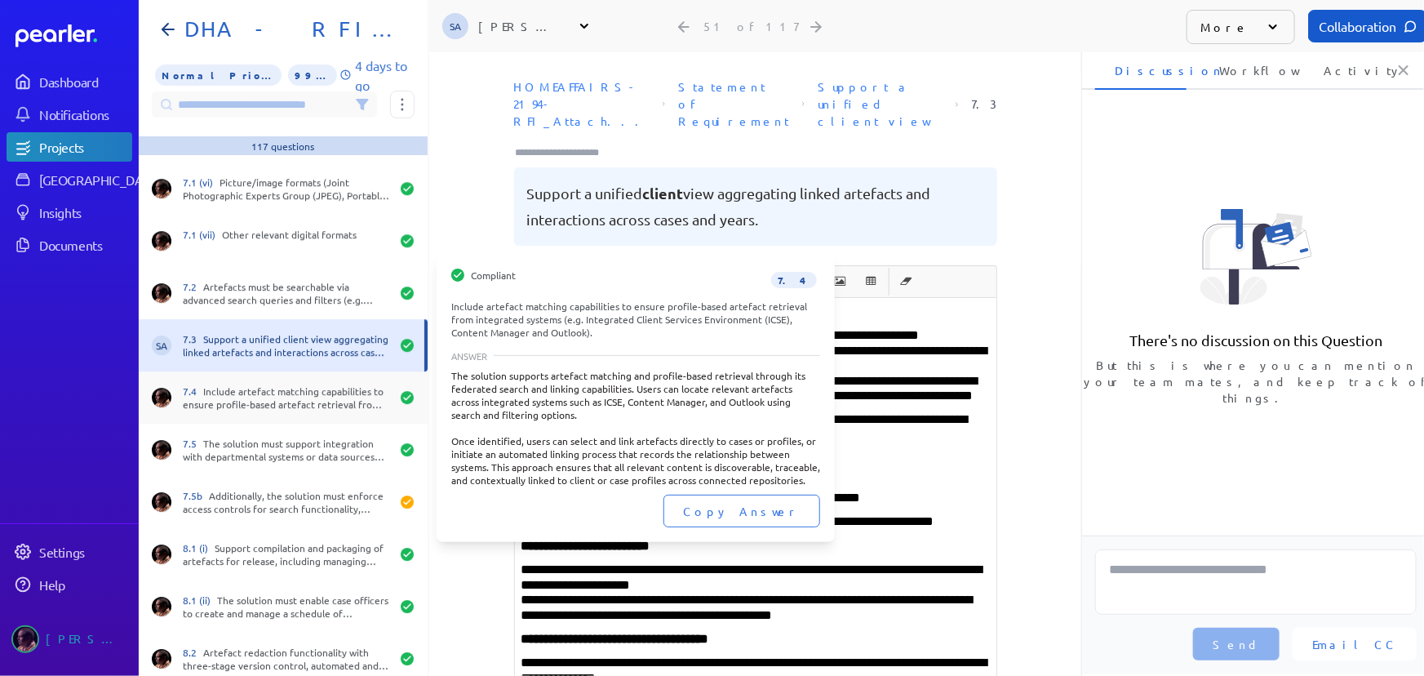
click at [297, 397] on div "7.4 Include artefact matching capabilities to ensure profile-based artefact ret…" at bounding box center [286, 397] width 207 height 26
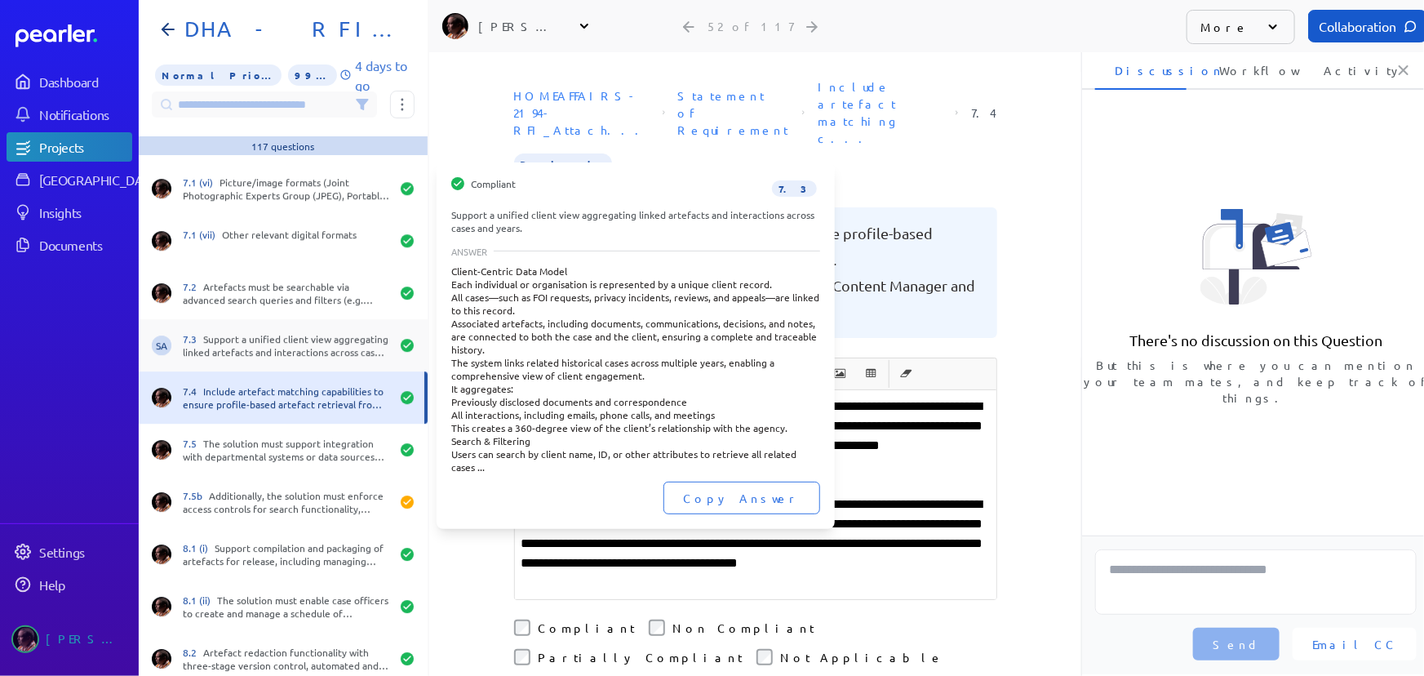
click at [288, 343] on div "7.3 Support a unified client view aggregating linked artefacts and interactions…" at bounding box center [286, 345] width 207 height 26
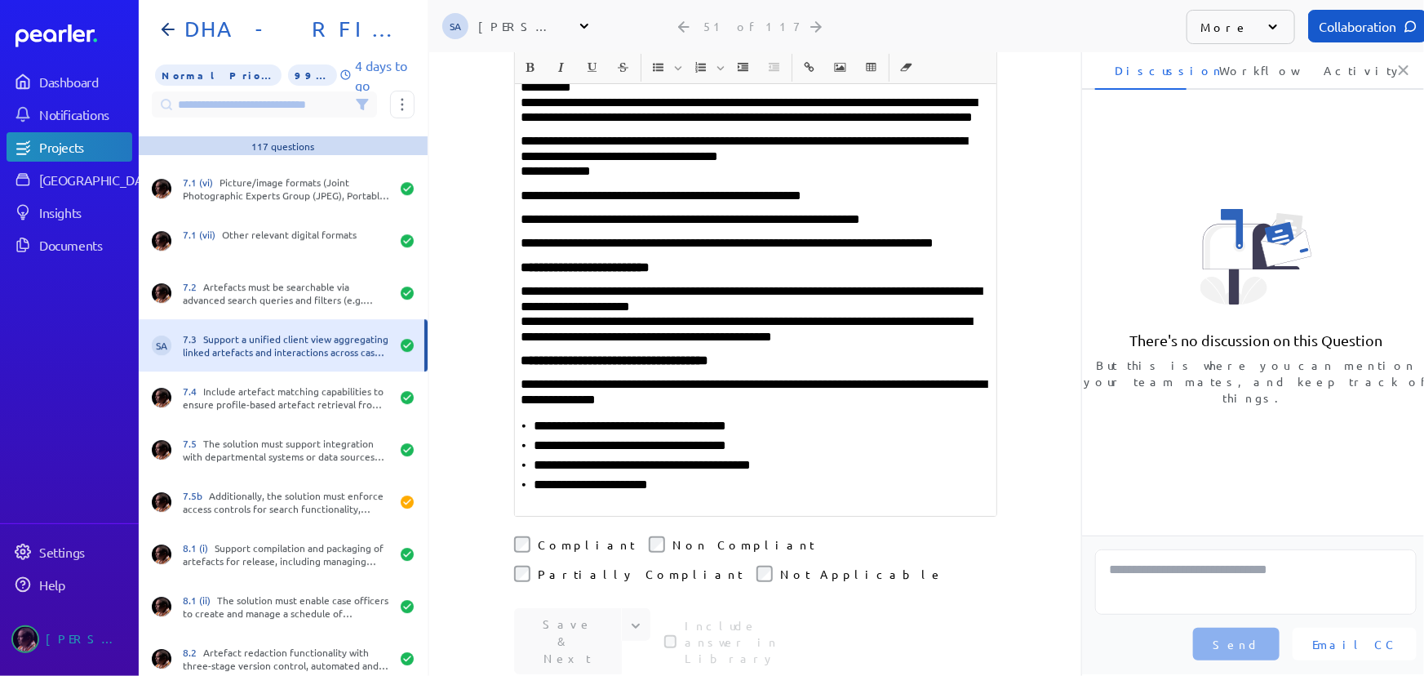
scroll to position [371, 0]
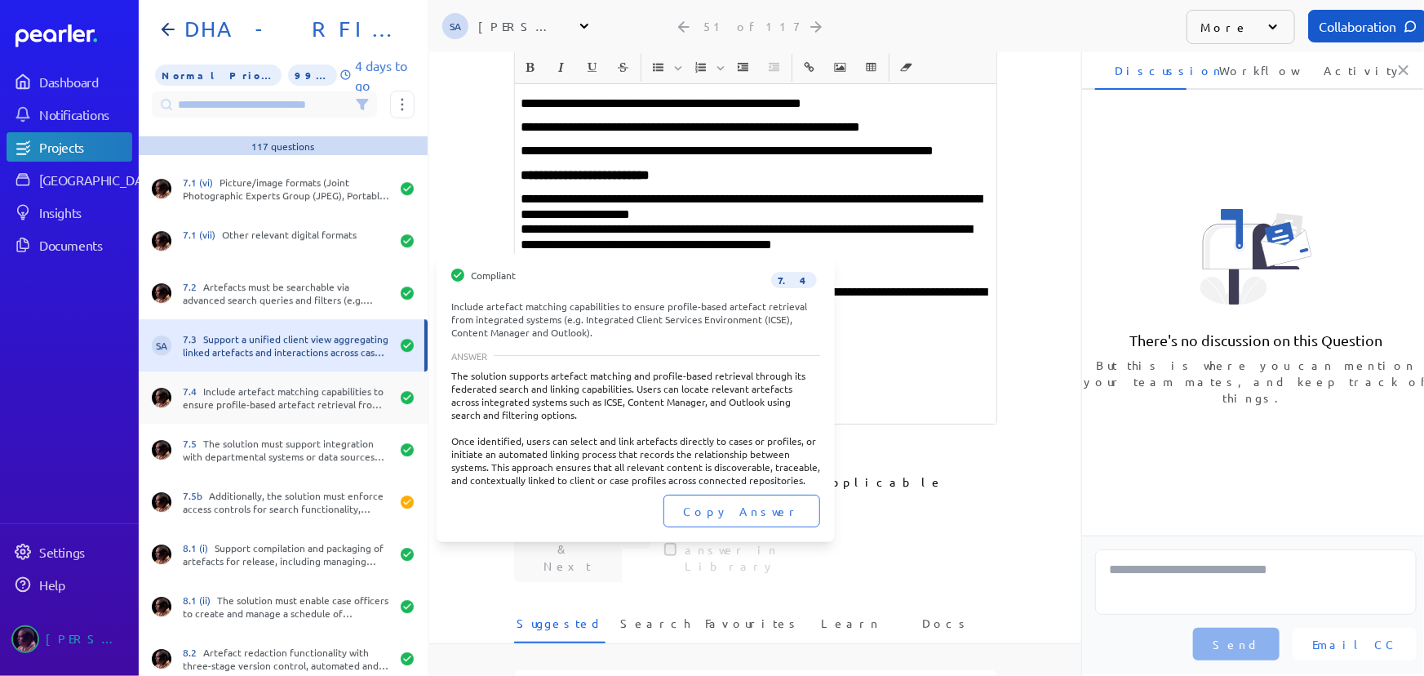
click at [264, 414] on div "7.4 Include artefact matching capabilities to ensure profile-based artefact ret…" at bounding box center [283, 397] width 289 height 52
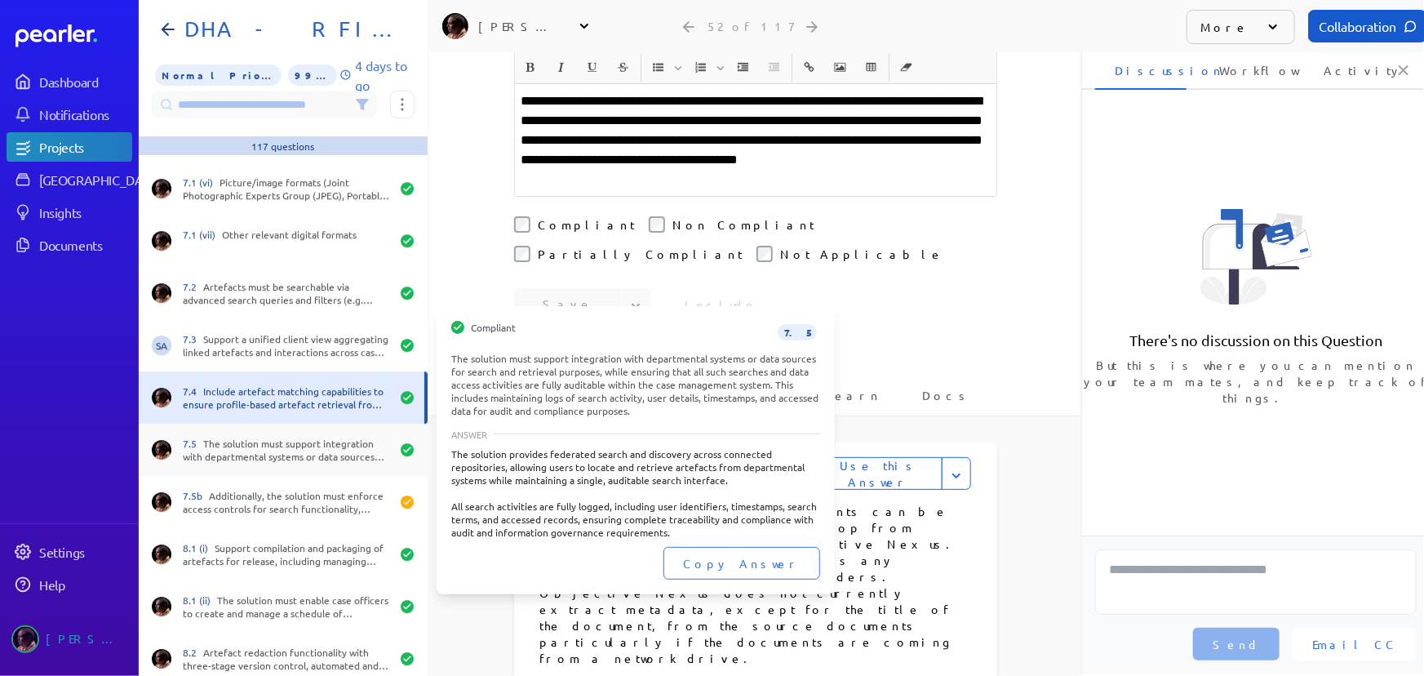
click at [273, 441] on div "7.5 The solution must support integration with departmental systems or data sou…" at bounding box center [286, 450] width 207 height 26
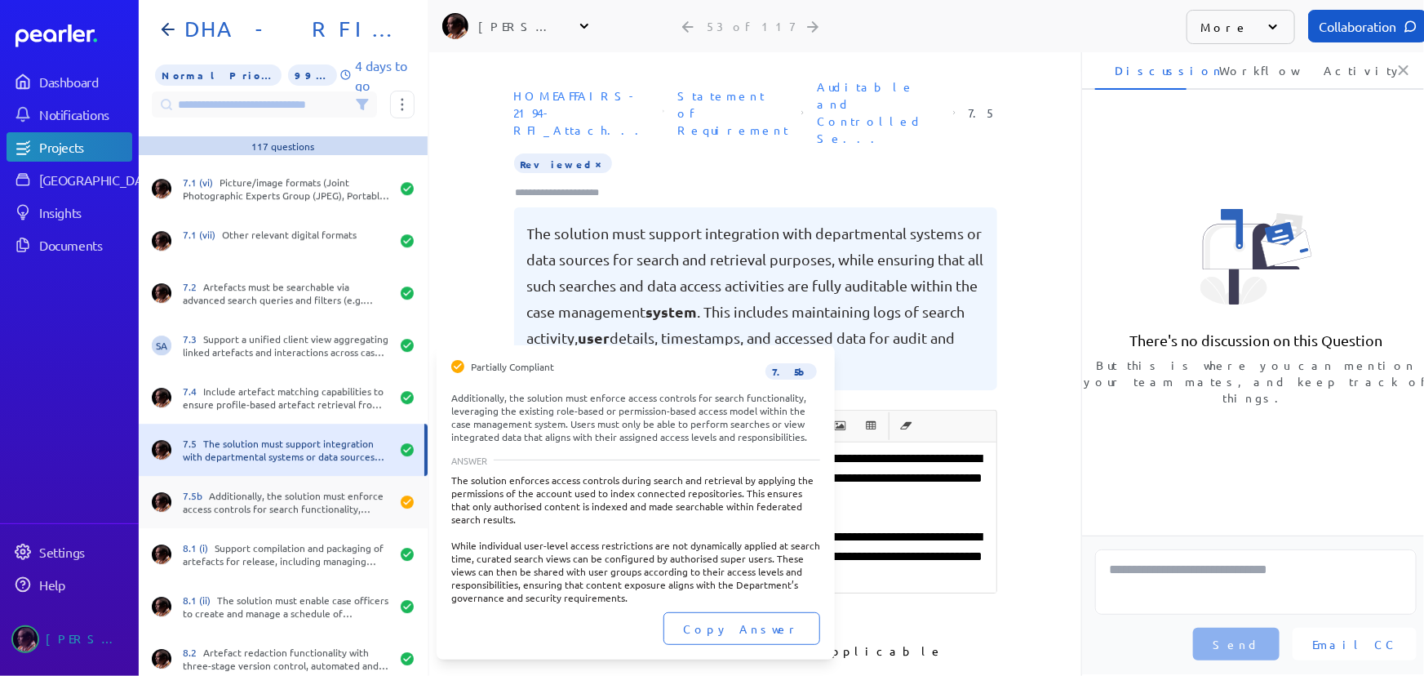
click at [270, 499] on div "7.5b Additionally, the solution must enforce access controls for search functio…" at bounding box center [286, 502] width 207 height 26
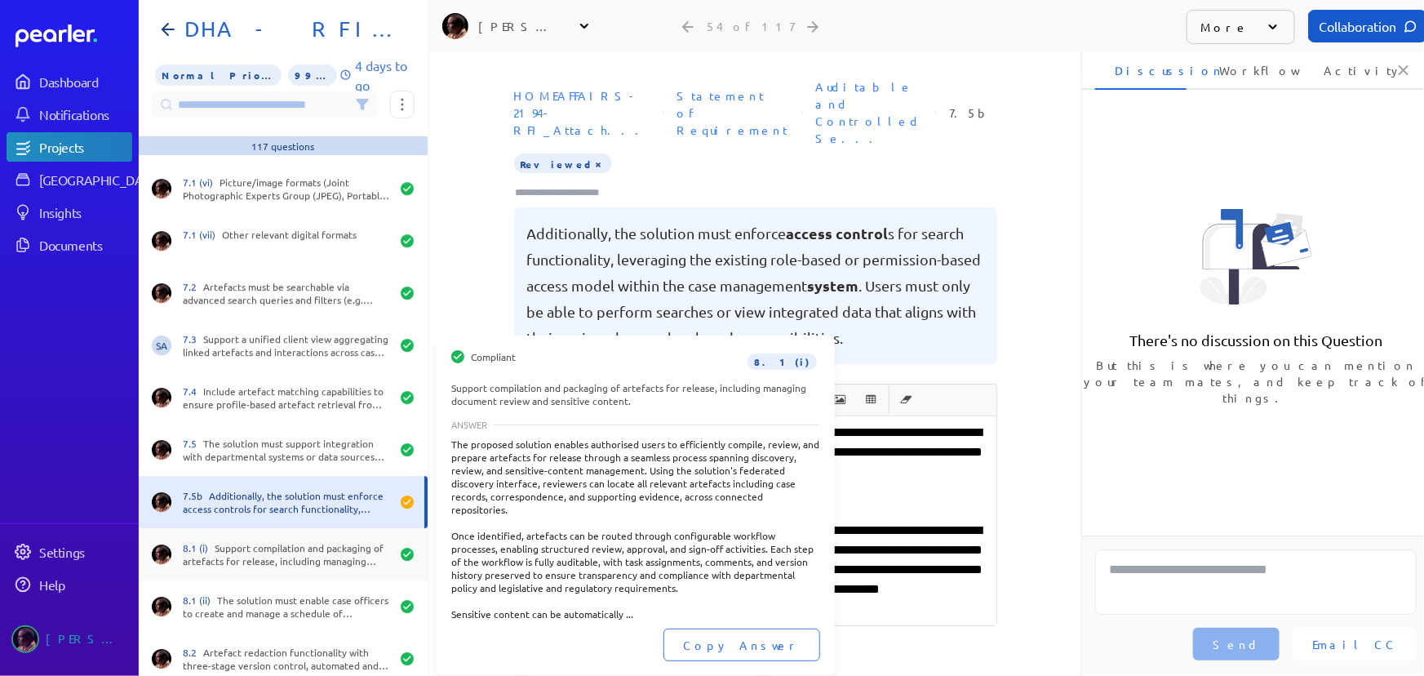
click at [257, 562] on div "8.1 (i) Support compilation and packaging of artefacts for release, including m…" at bounding box center [286, 554] width 207 height 26
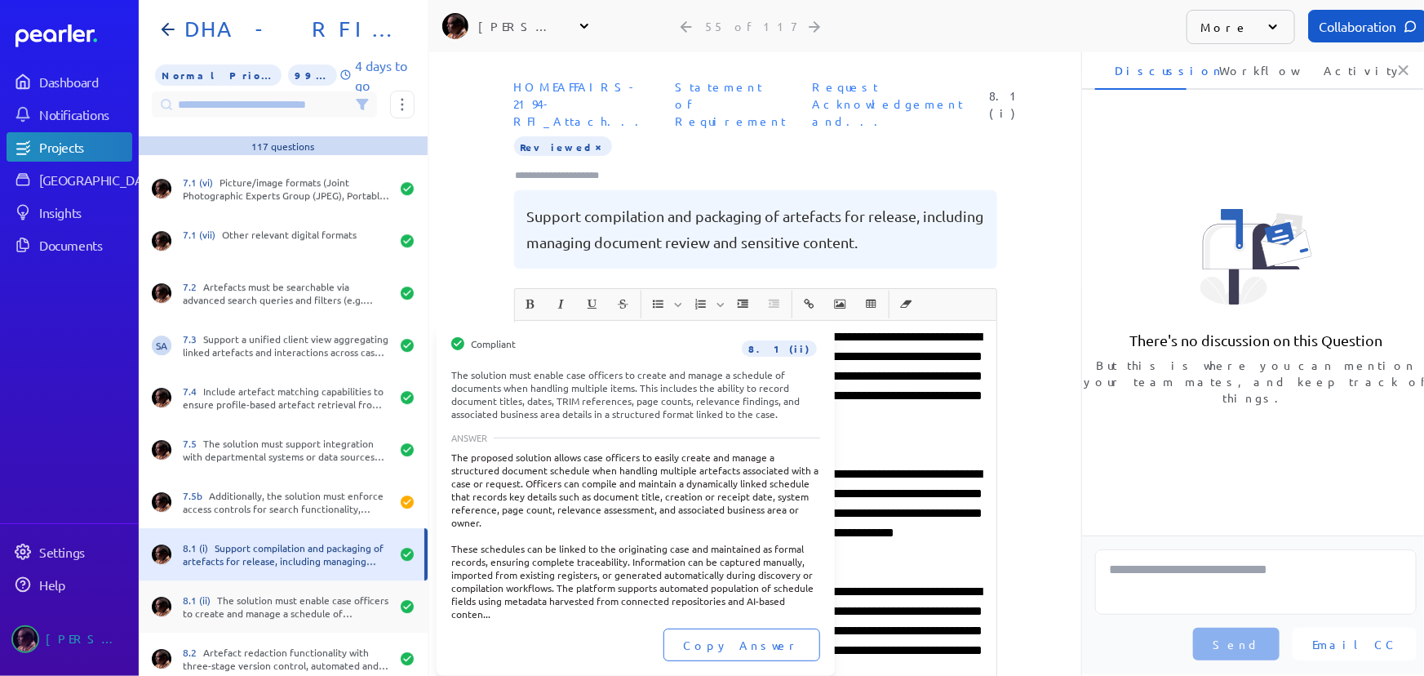
click at [278, 607] on div "8.1 (ii) The solution must enable case officers to create and manage a schedule…" at bounding box center [286, 606] width 207 height 26
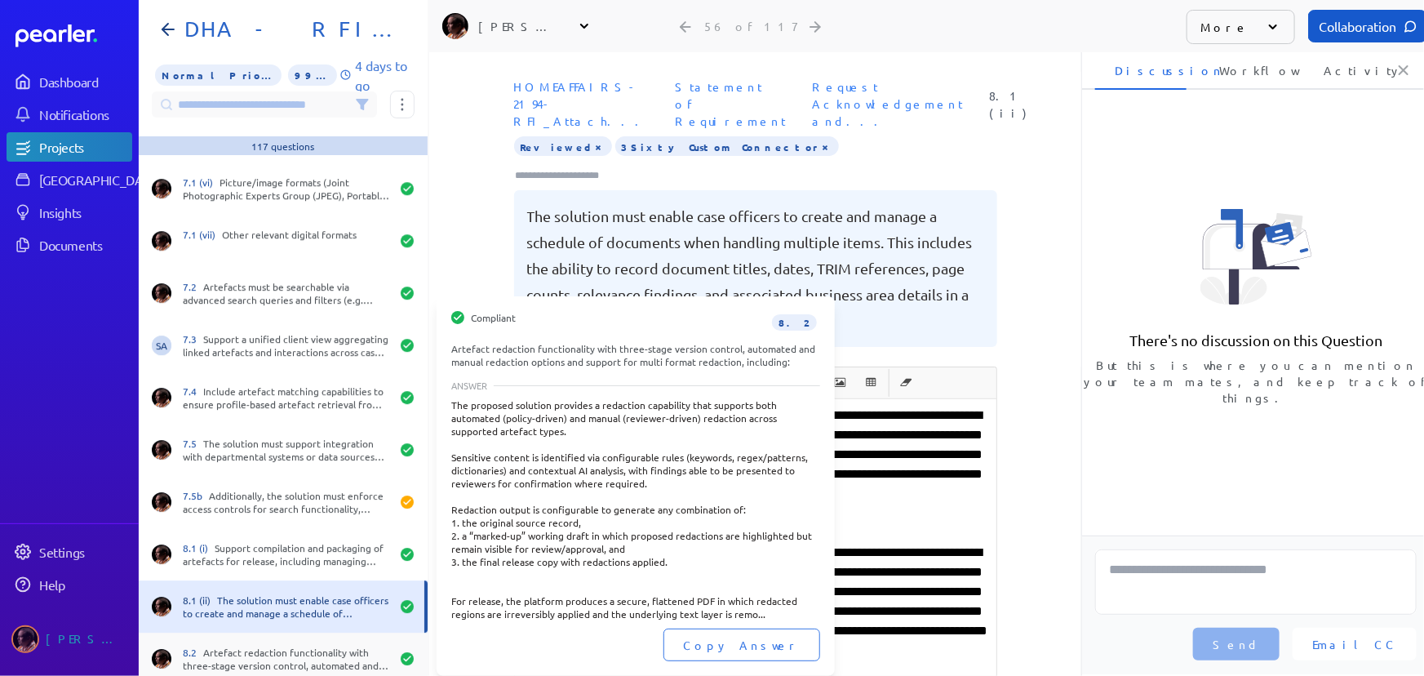
click at [281, 647] on div "8.2 Artefact redaction functionality with three-stage version control, automate…" at bounding box center [286, 659] width 207 height 26
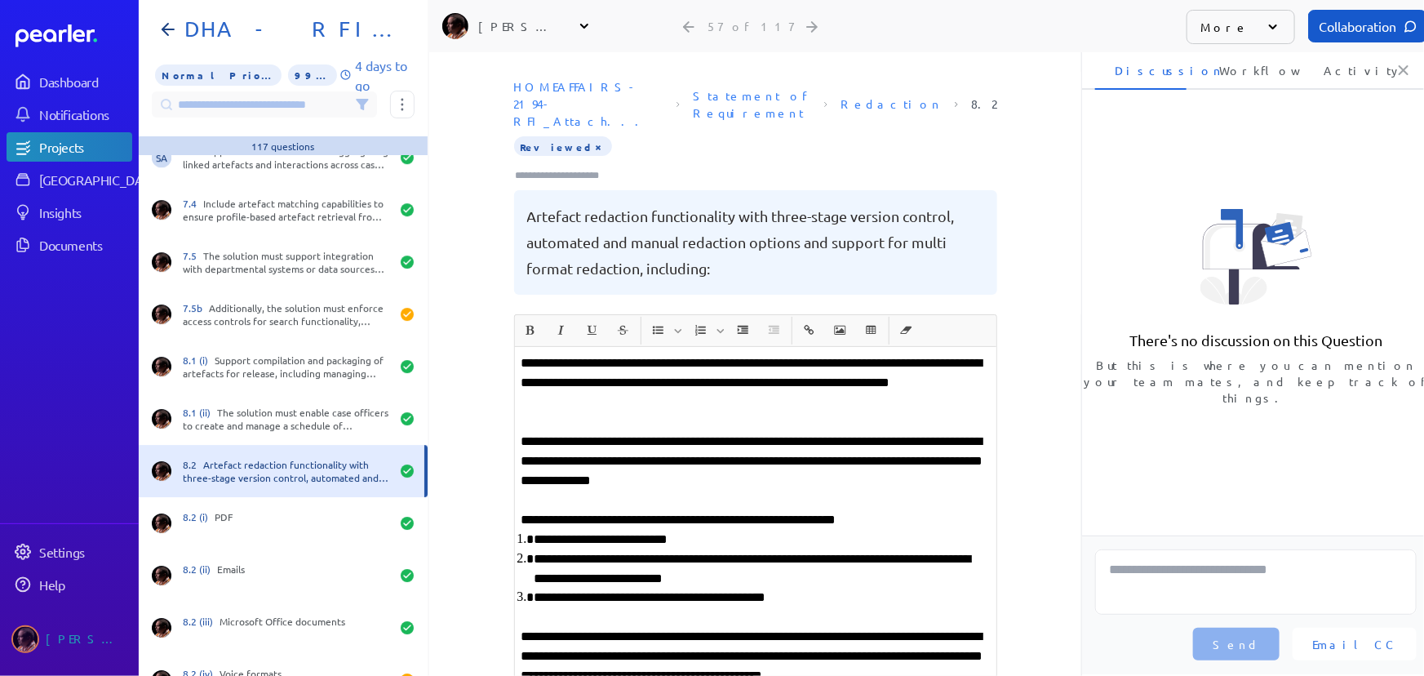
scroll to position [2671, 0]
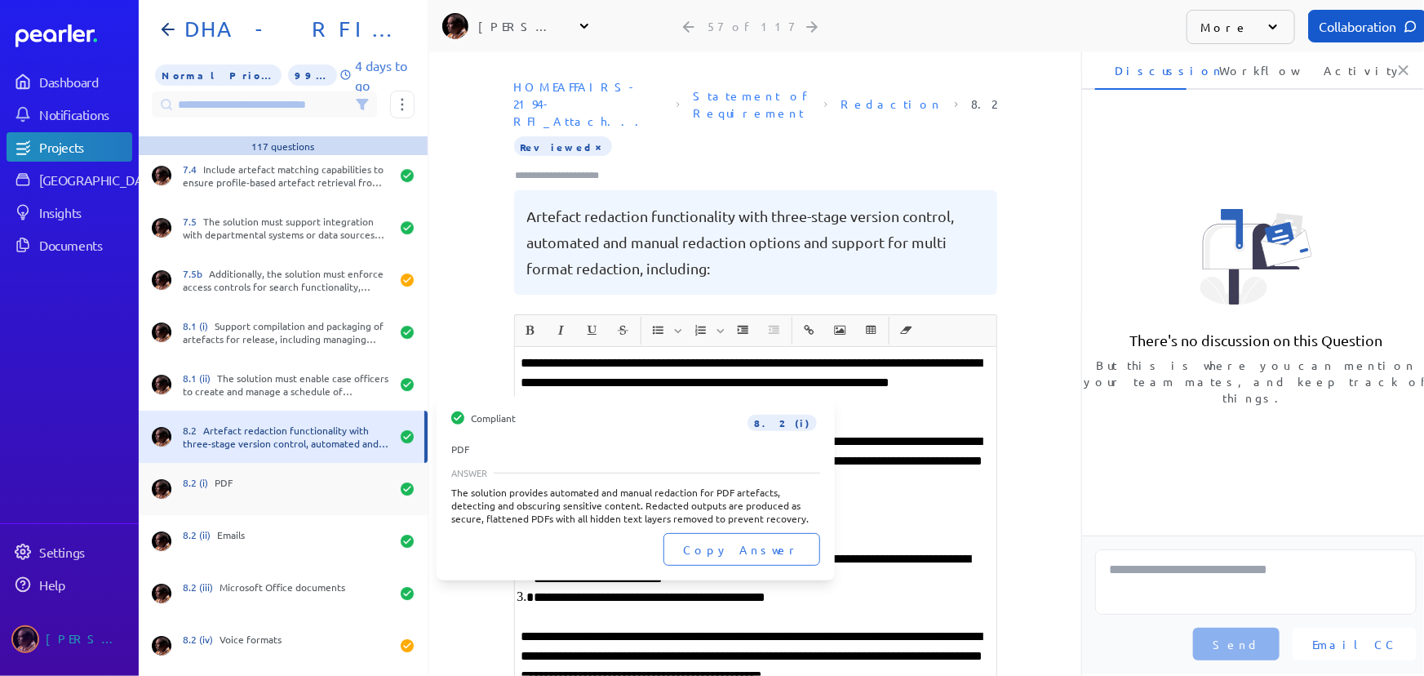
click at [277, 476] on div "8.2 (i) PDF" at bounding box center [286, 489] width 207 height 26
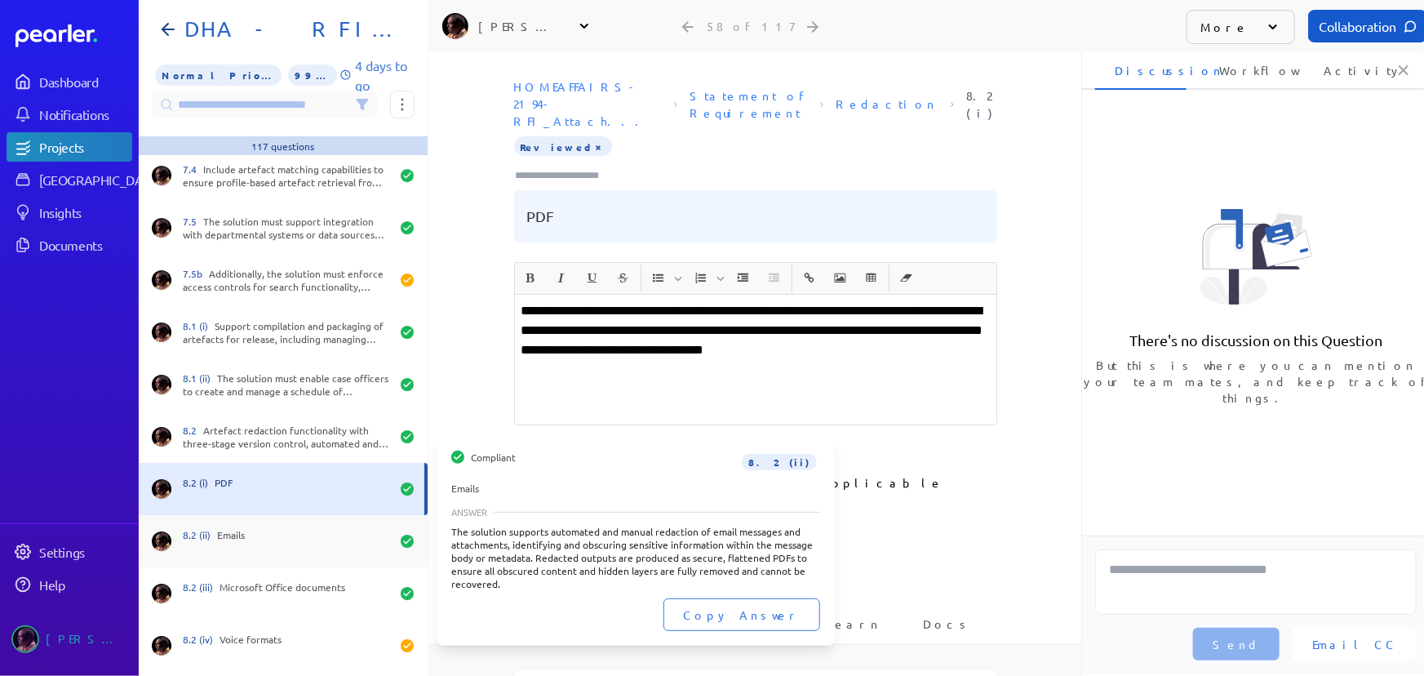
click at [270, 538] on div "8.2 (ii) Emails" at bounding box center [286, 541] width 207 height 26
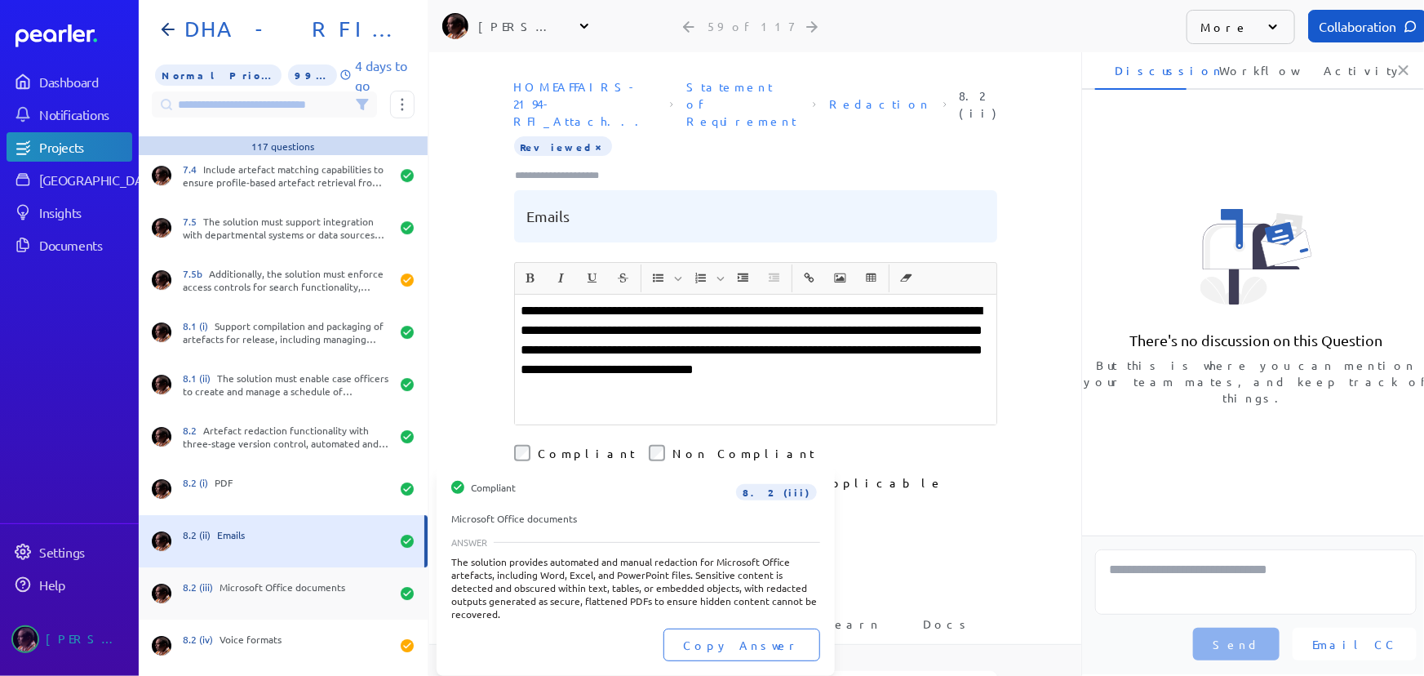
click at [273, 573] on div "8.2 (iii) Microsoft Office documents" at bounding box center [283, 593] width 289 height 52
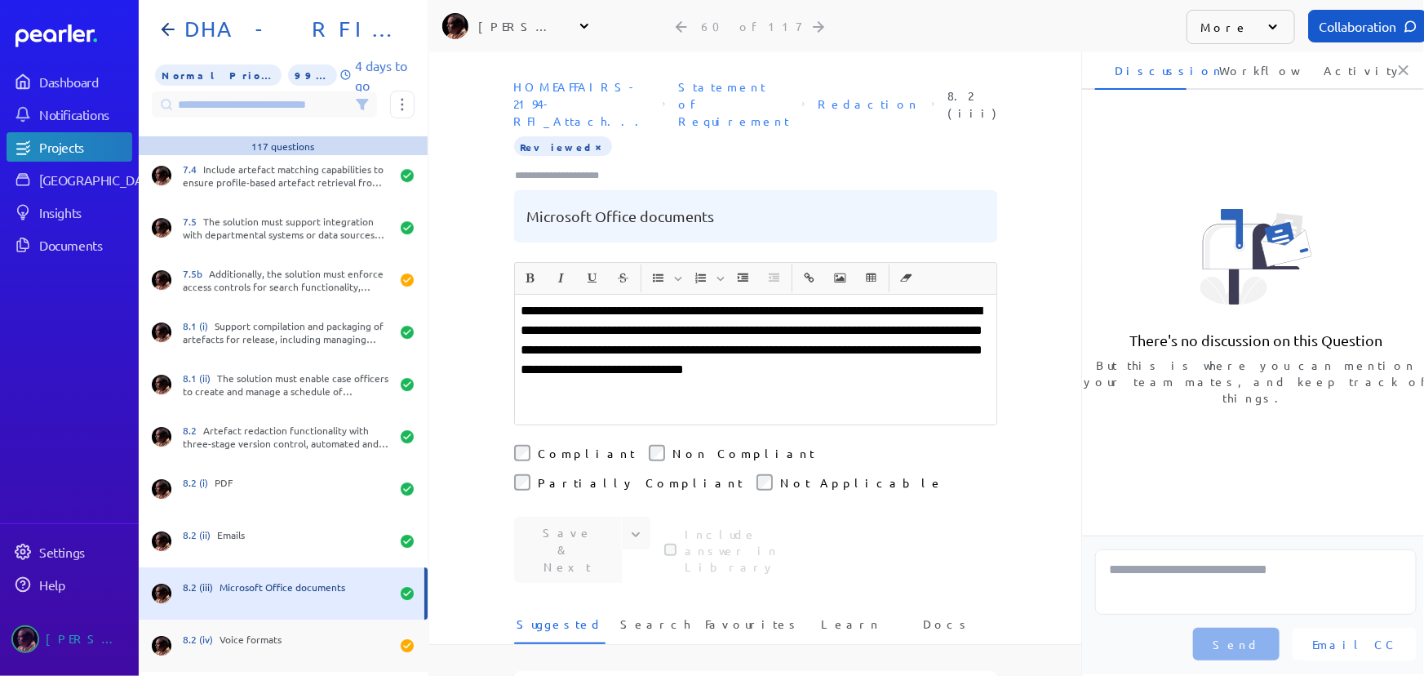
click at [282, 644] on div "8.2 (iv) Voice formats" at bounding box center [286, 646] width 207 height 26
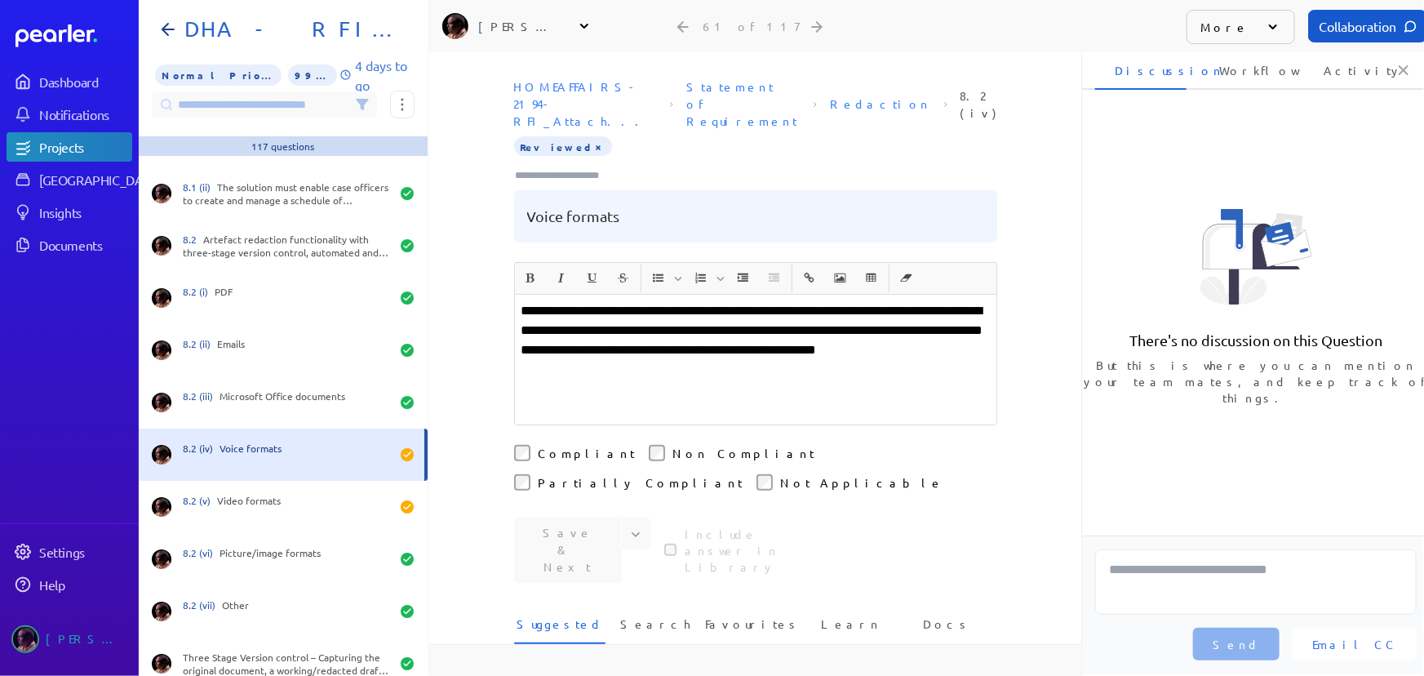
scroll to position [2968, 0]
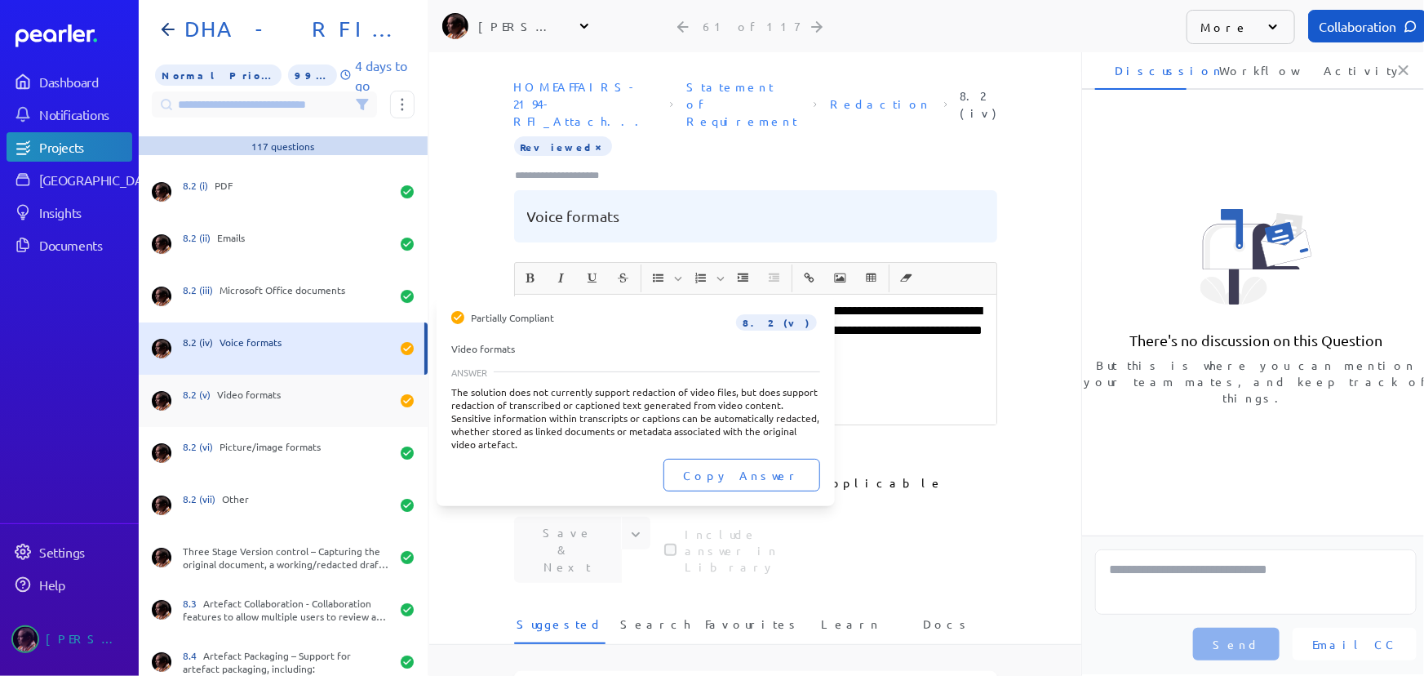
click at [250, 397] on div "8.2 (v) Video formats" at bounding box center [286, 401] width 207 height 26
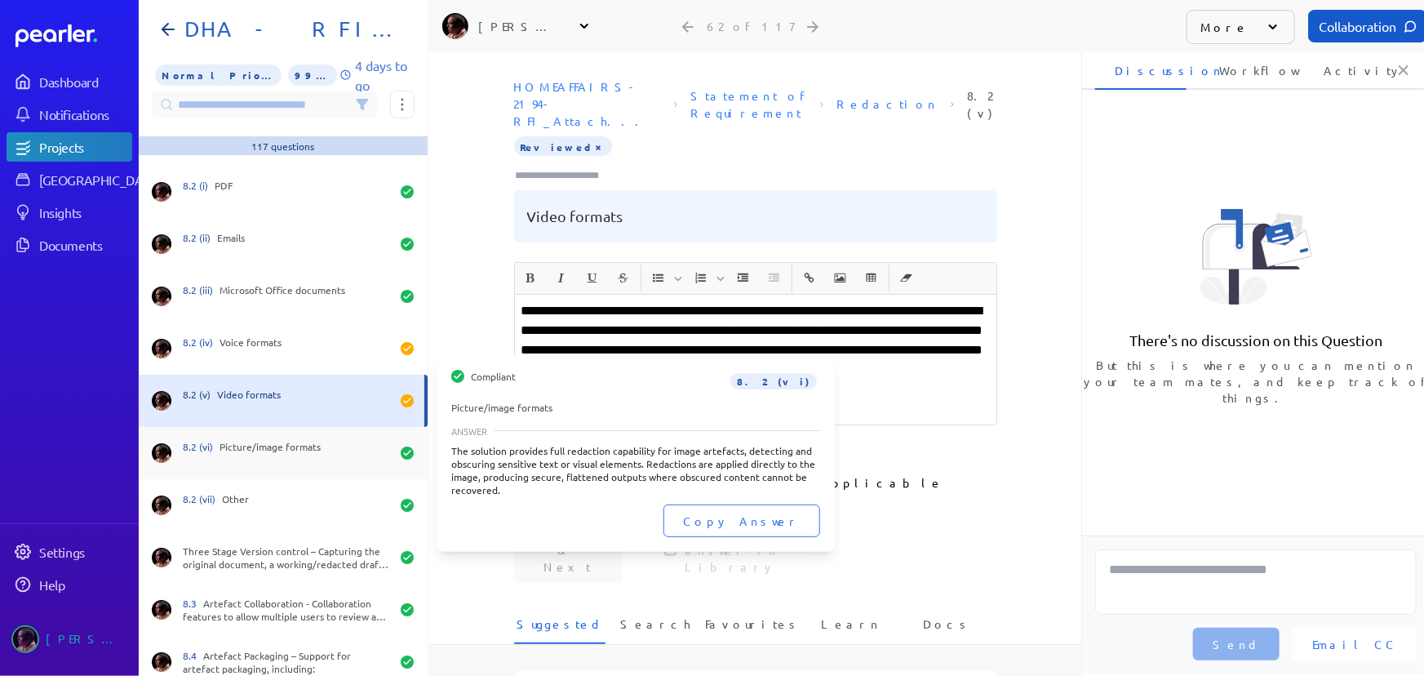
click at [288, 453] on div "8.2 (vi) Picture/image formats" at bounding box center [286, 453] width 207 height 26
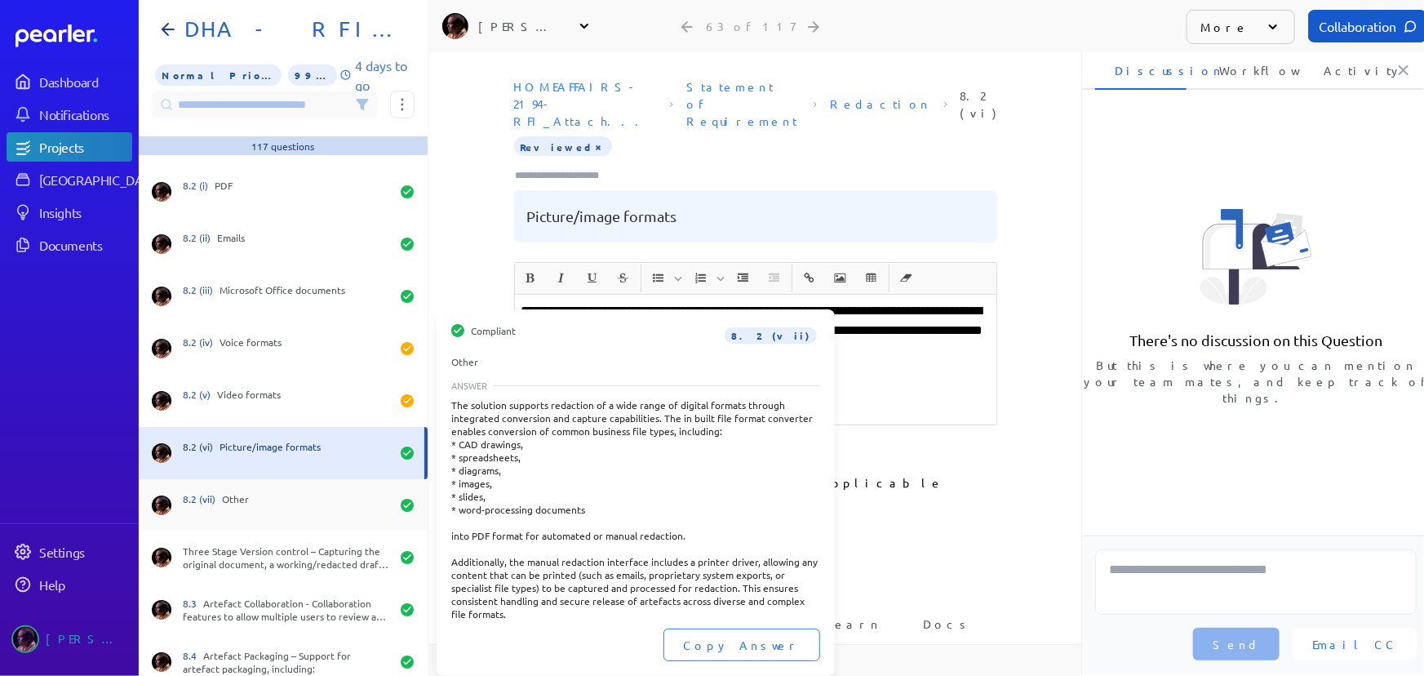
click at [292, 514] on div "8.2 (vii) Other" at bounding box center [286, 505] width 207 height 26
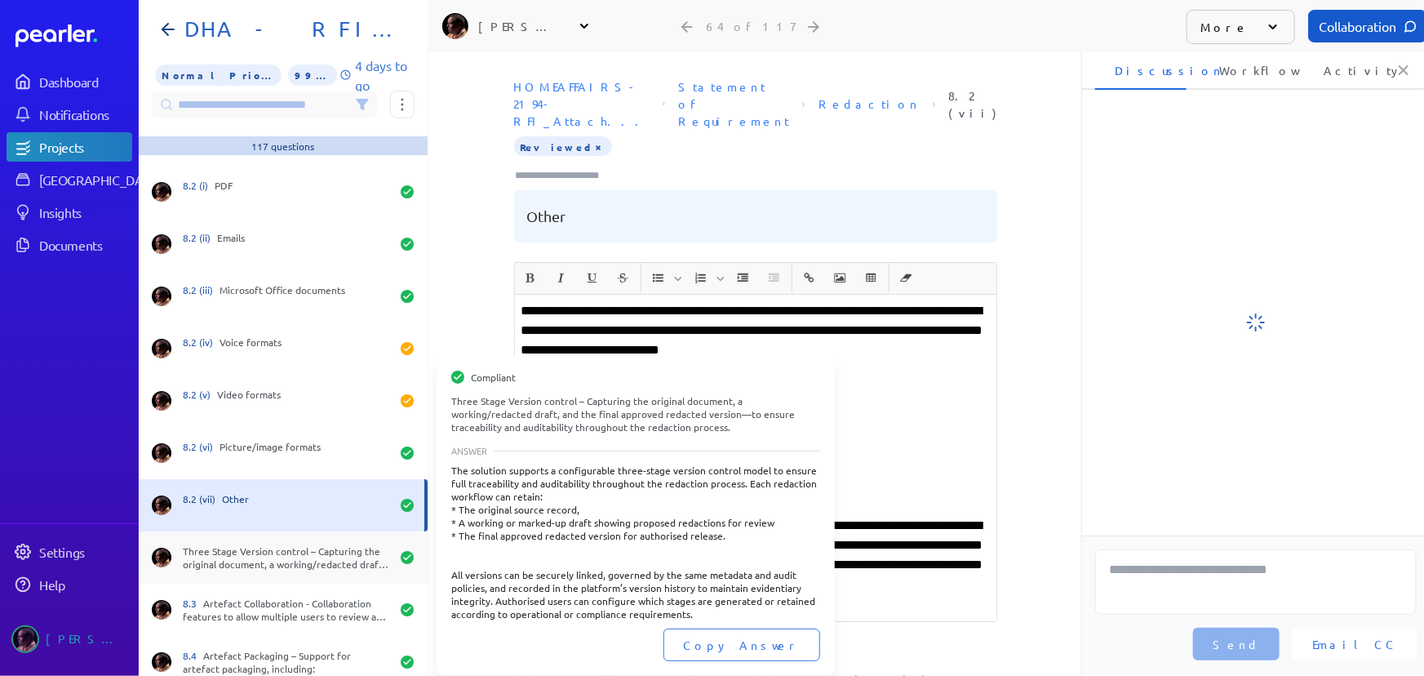
click at [307, 557] on div "Three Stage Version control – Capturing the original document, a working/redact…" at bounding box center [286, 557] width 207 height 26
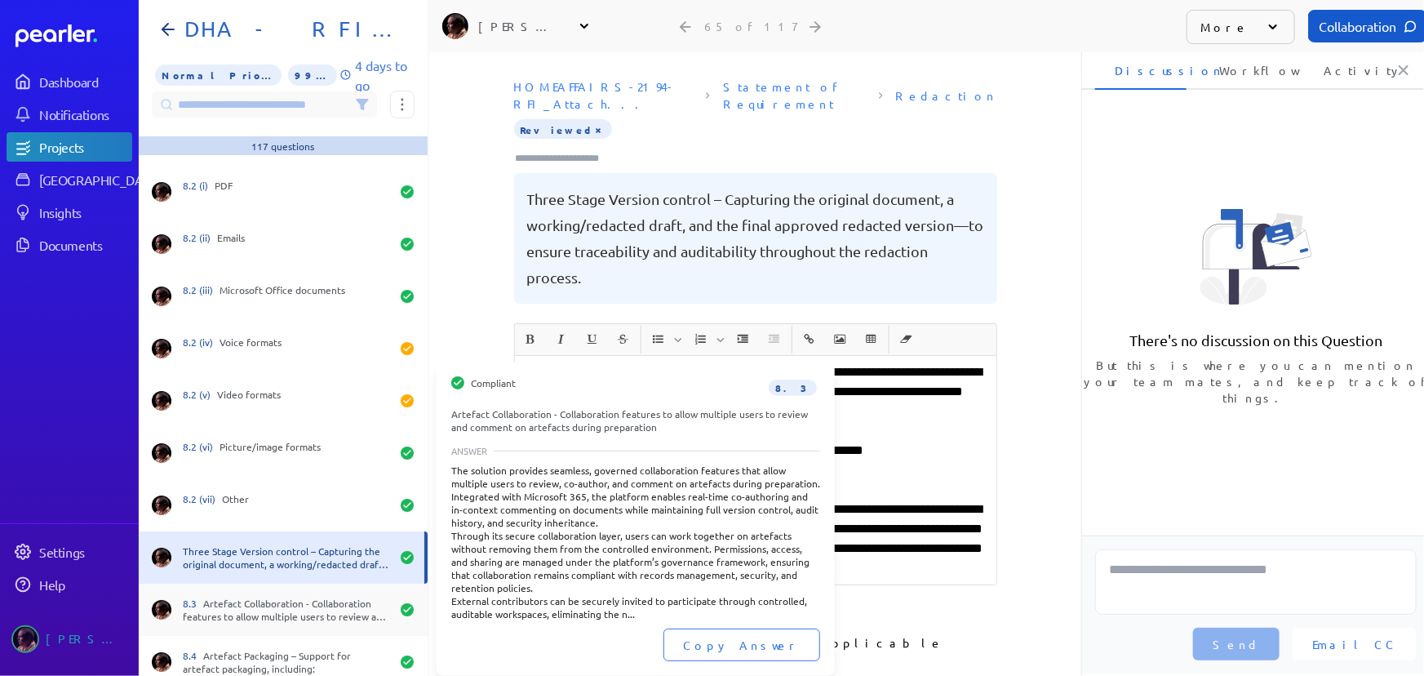
click at [316, 612] on div "8.3 Artefact Collaboration - Collaboration features to allow multiple users to …" at bounding box center [286, 610] width 207 height 26
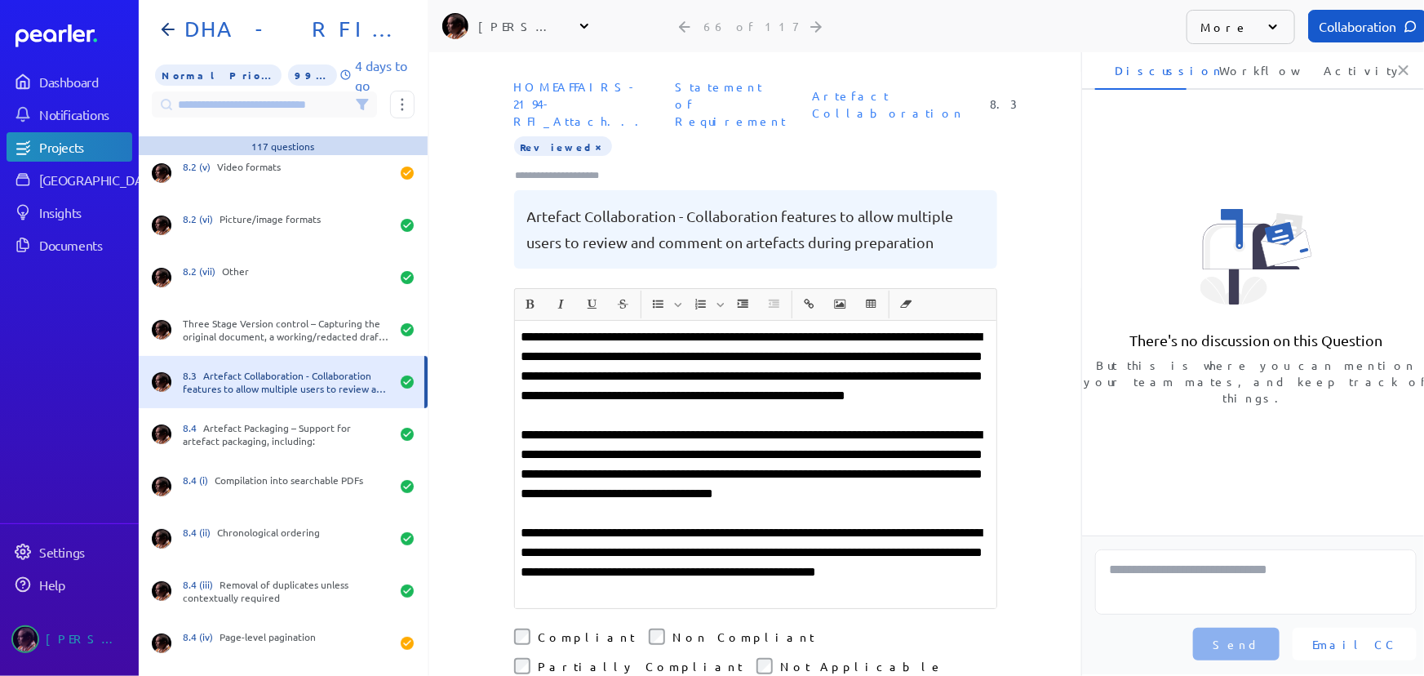
scroll to position [3265, 0]
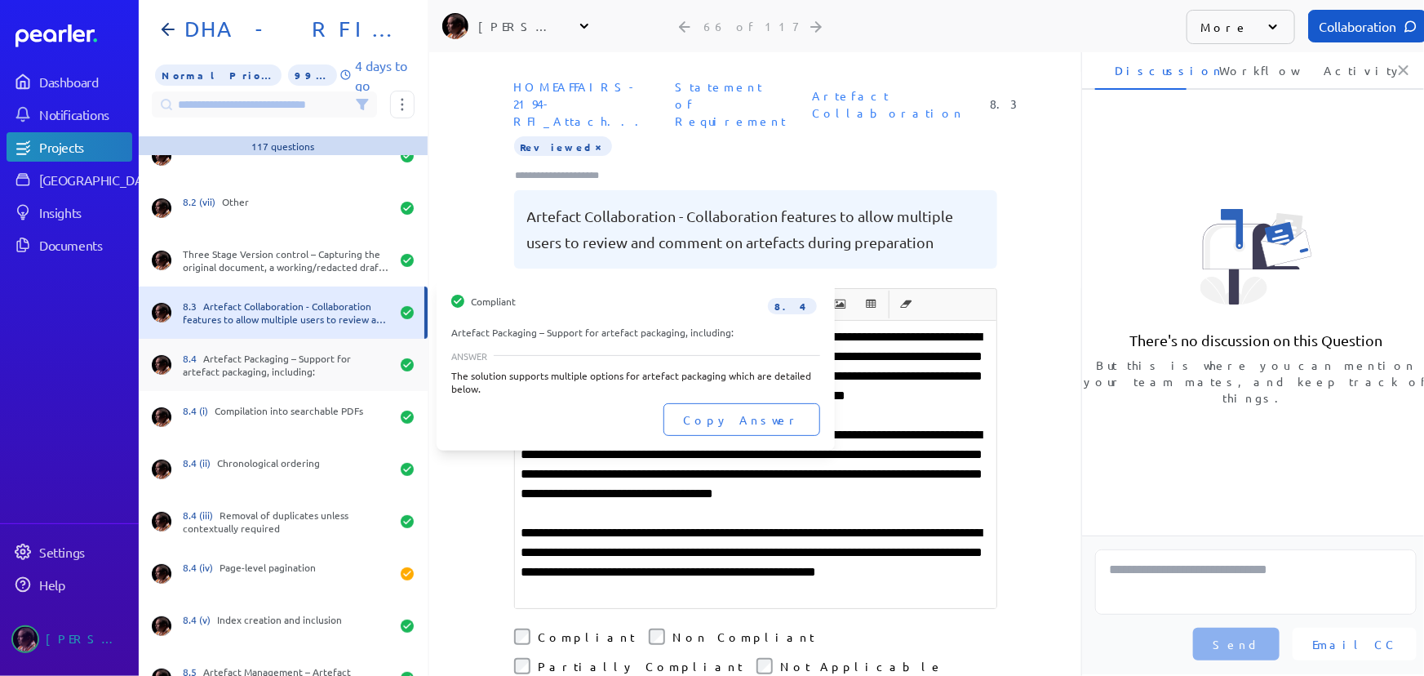
click at [318, 353] on div "8.4 Artefact Packaging – Support for artefact packaging, including:" at bounding box center [286, 365] width 207 height 26
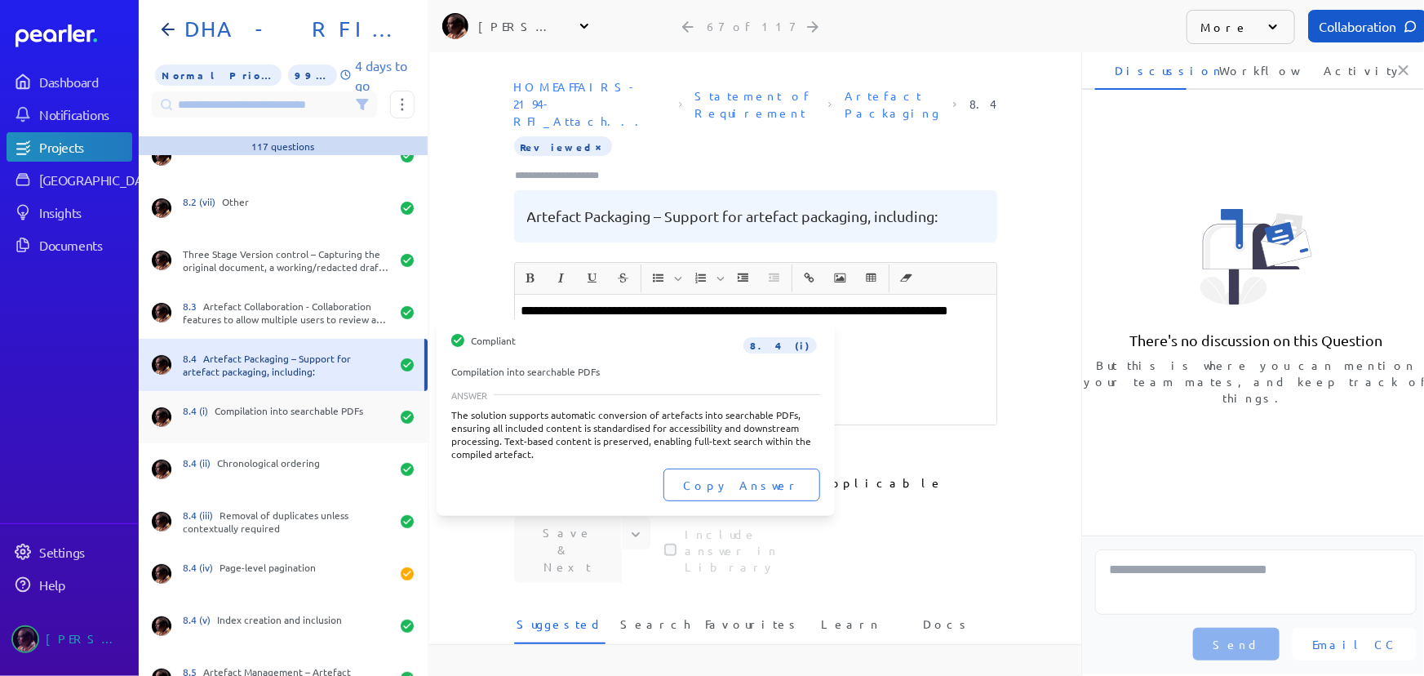
click at [327, 429] on div "8.4 (i) Compilation into searchable PDFs" at bounding box center [286, 417] width 207 height 26
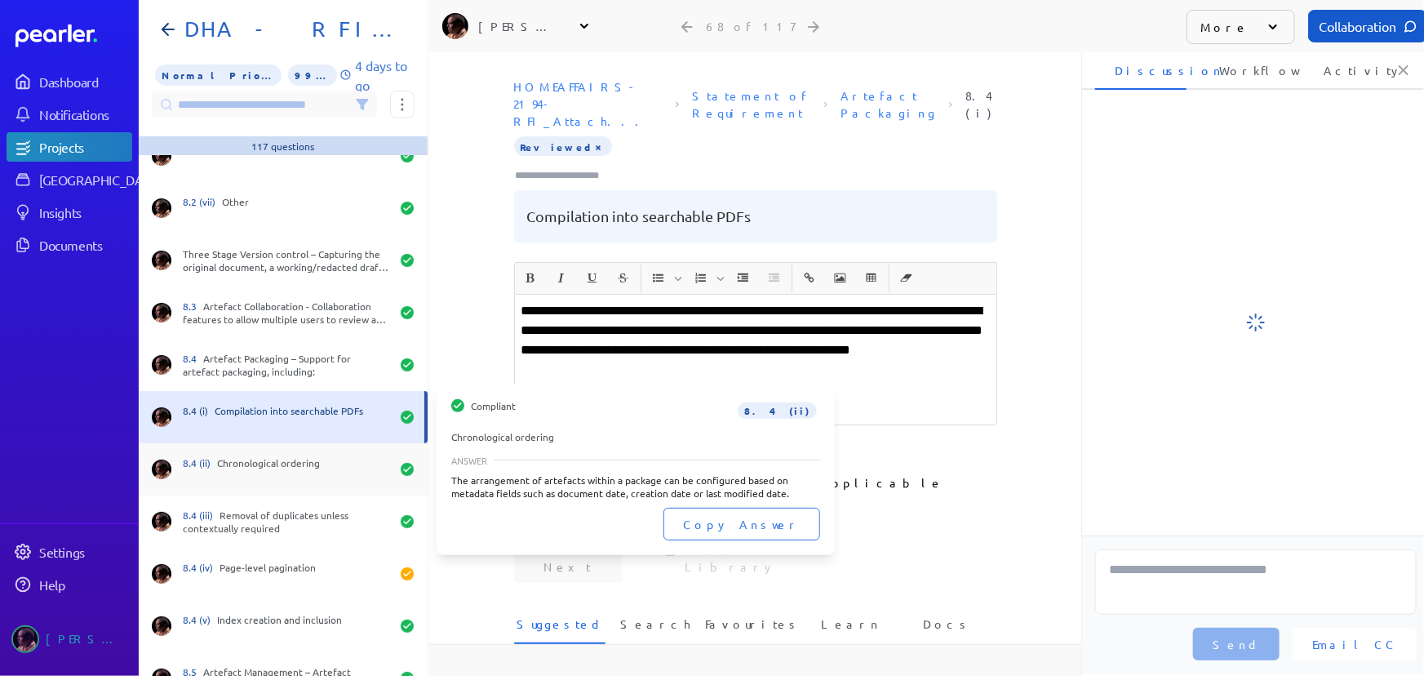
click at [321, 477] on div "8.4 (ii) Chronological ordering" at bounding box center [286, 469] width 207 height 26
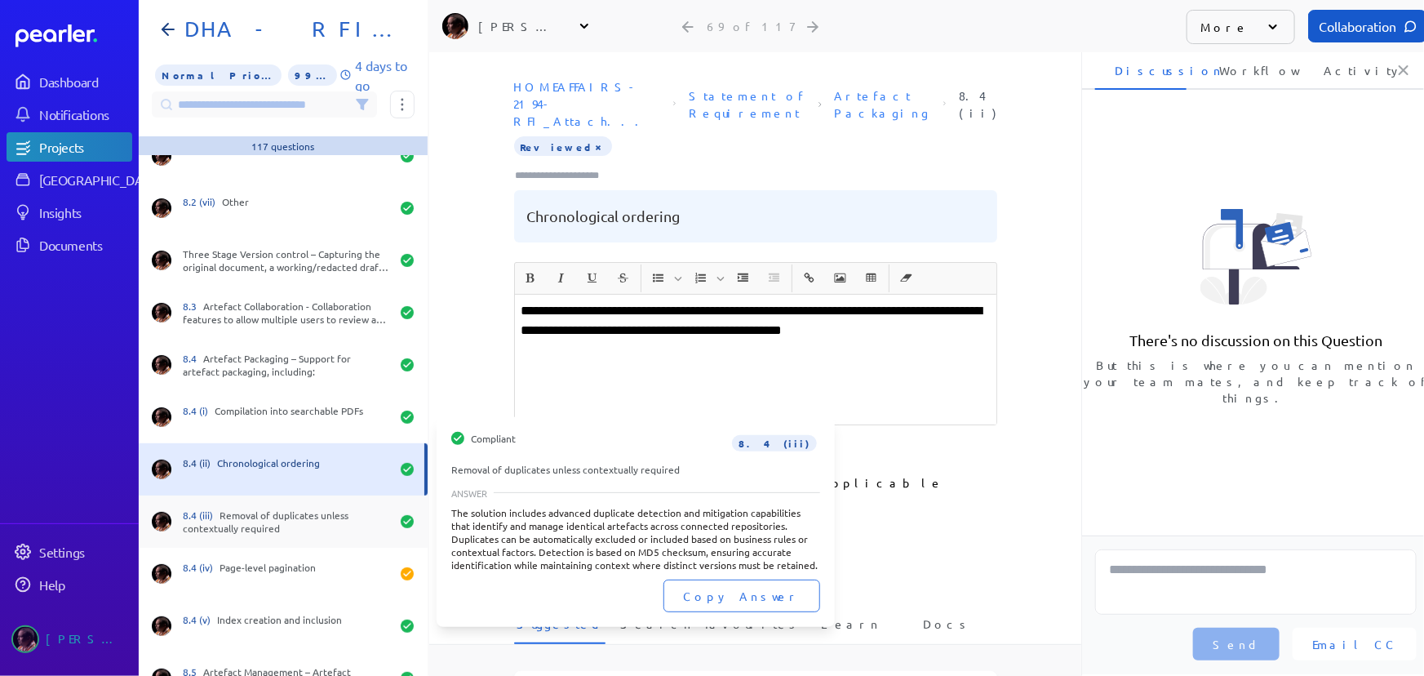
click at [323, 521] on div "8.4 (iii) Removal of duplicates unless contextually required" at bounding box center [286, 521] width 207 height 26
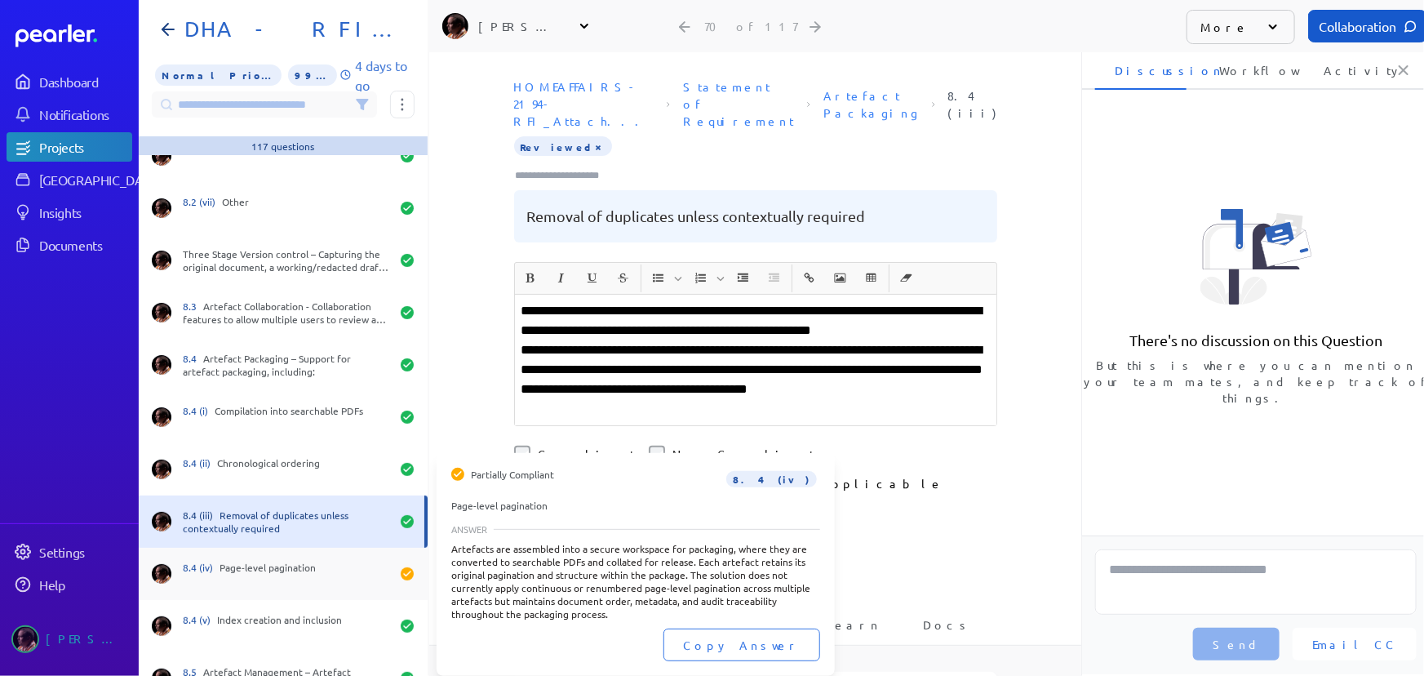
click at [323, 583] on div "8.4 (iv) Page-level pagination" at bounding box center [286, 574] width 207 height 26
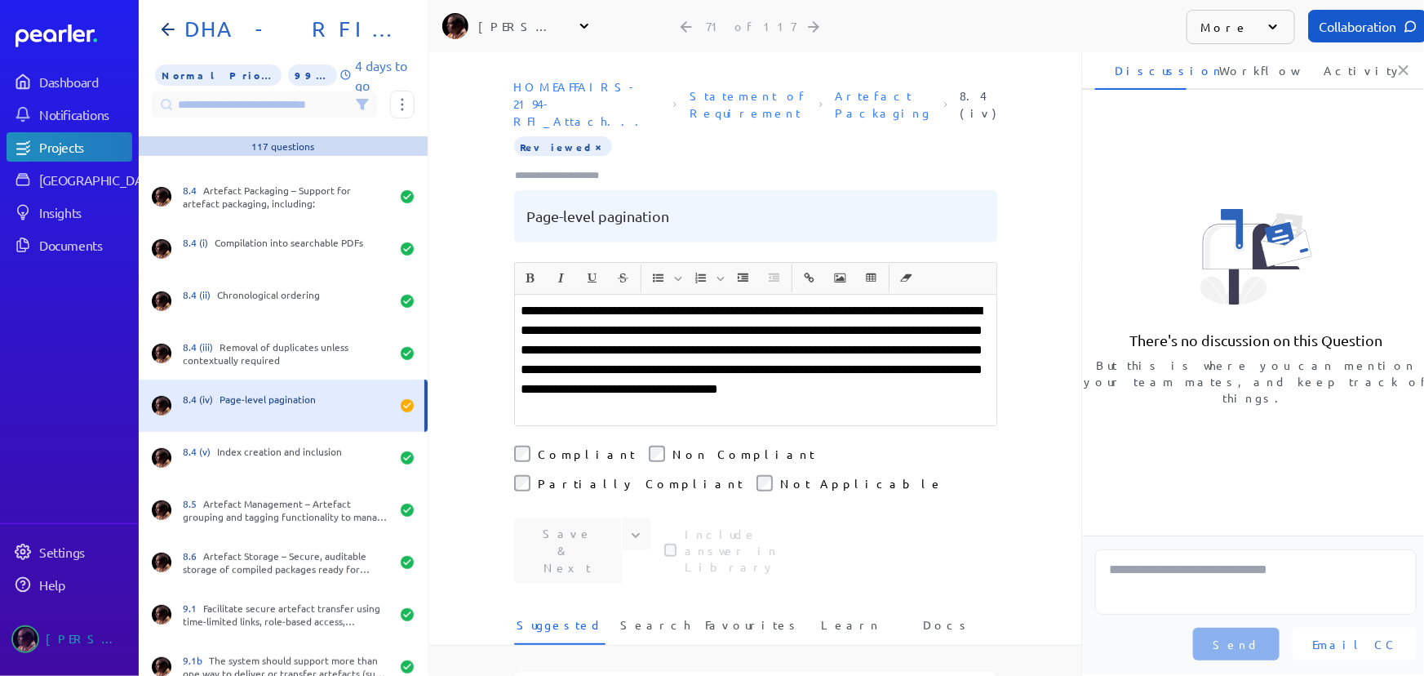
scroll to position [3561, 0]
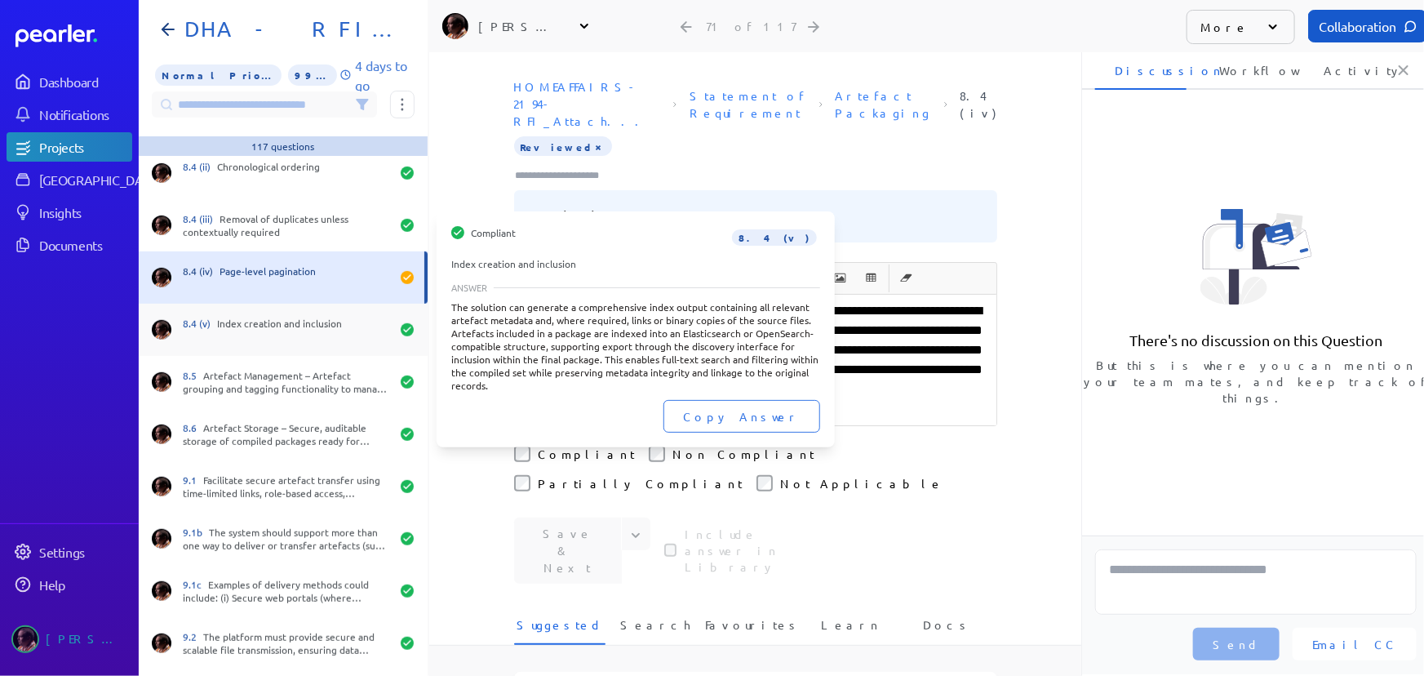
click at [244, 331] on div "8.4 (v) Index creation and inclusion" at bounding box center [286, 330] width 207 height 26
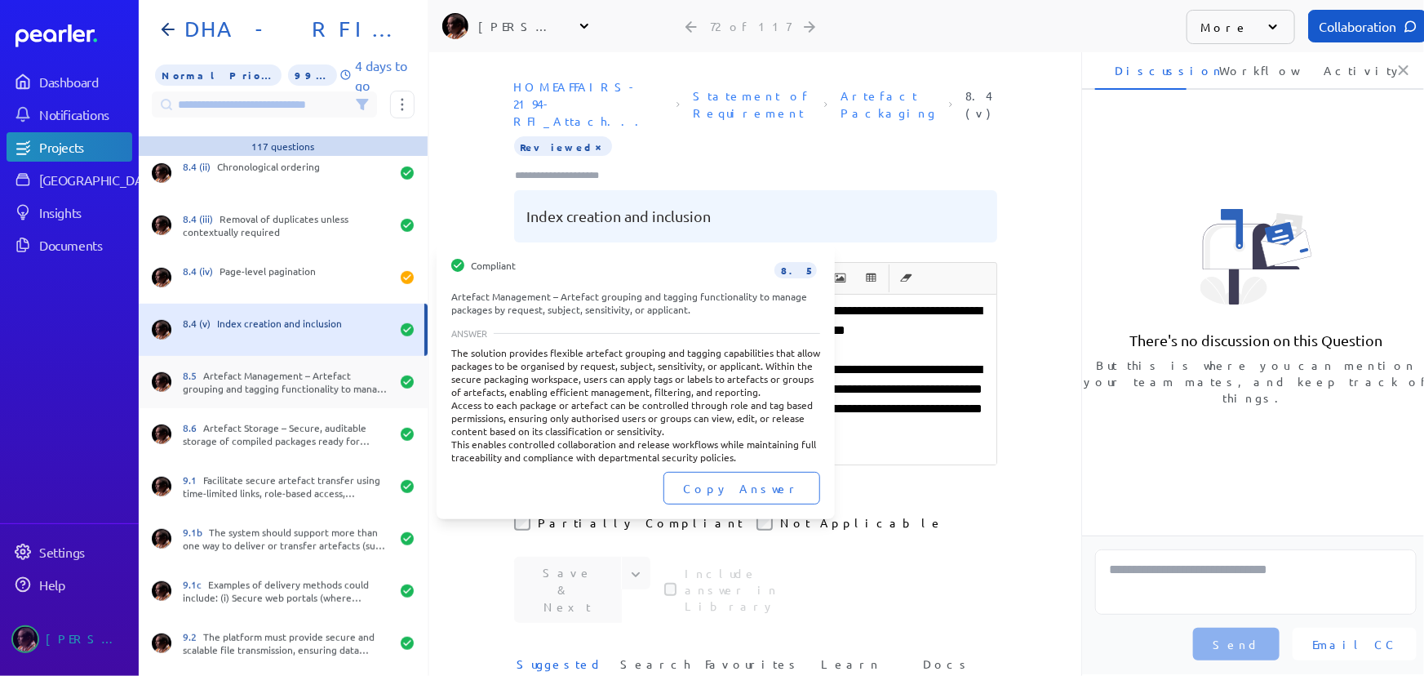
click at [273, 389] on div "8.5 Artefact Management – Artefact grouping and tagging functionality to manage…" at bounding box center [286, 382] width 207 height 26
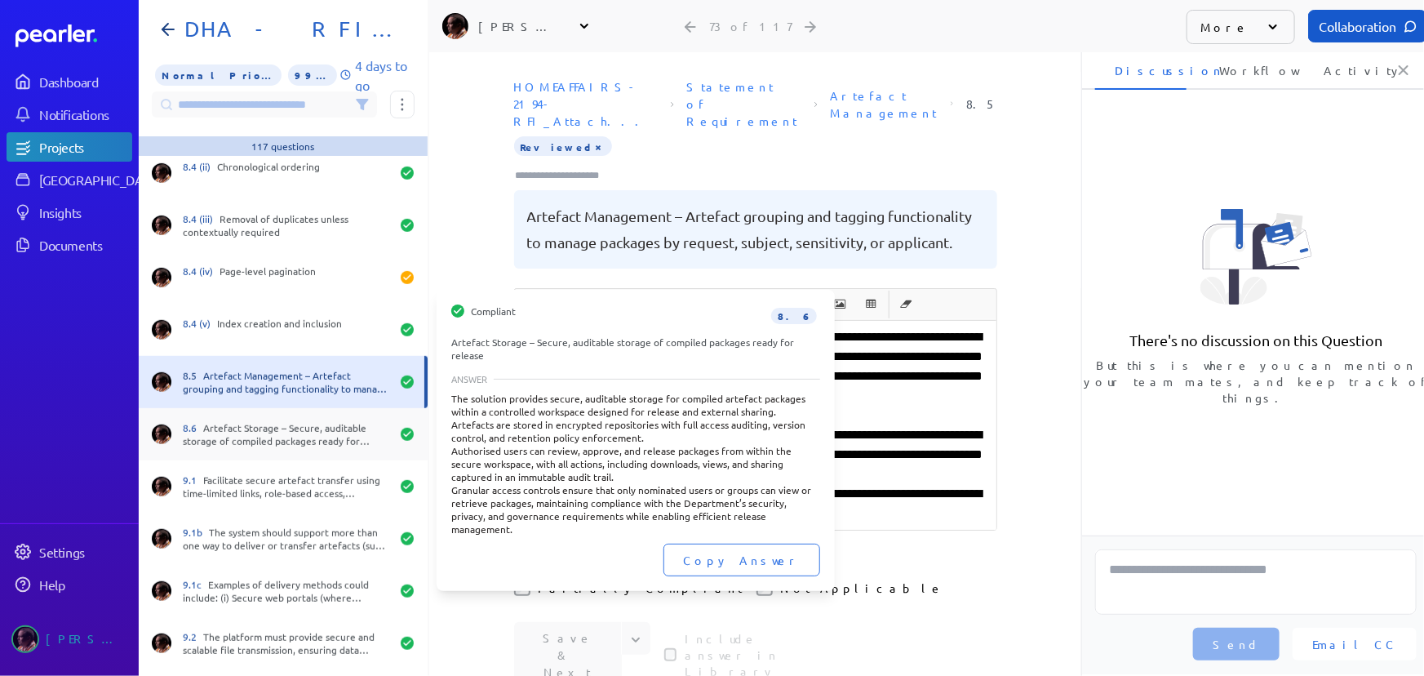
click at [271, 443] on div "8.6 Artefact Storage – Secure, auditable storage of compiled packages ready for…" at bounding box center [286, 434] width 207 height 26
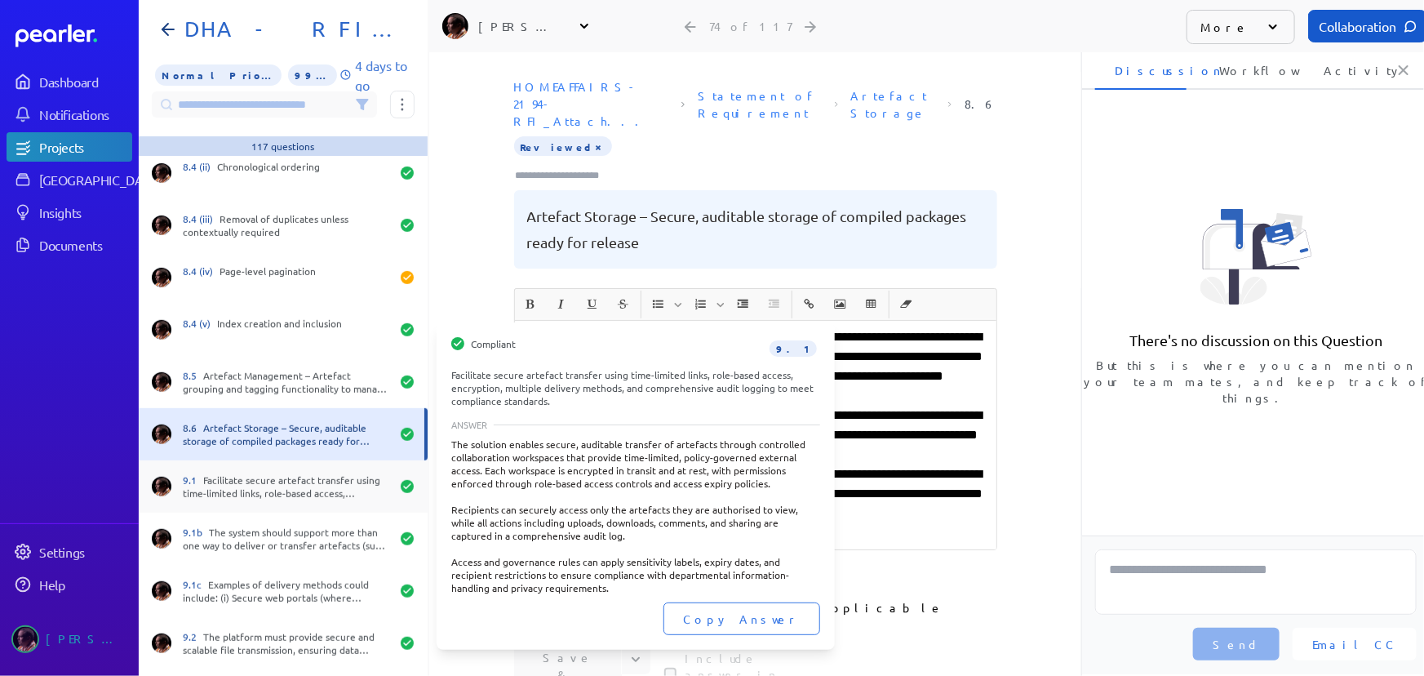
click at [273, 491] on div "9.1 Facilitate secure artefact transfer using time-limited links, role-based ac…" at bounding box center [286, 486] width 207 height 26
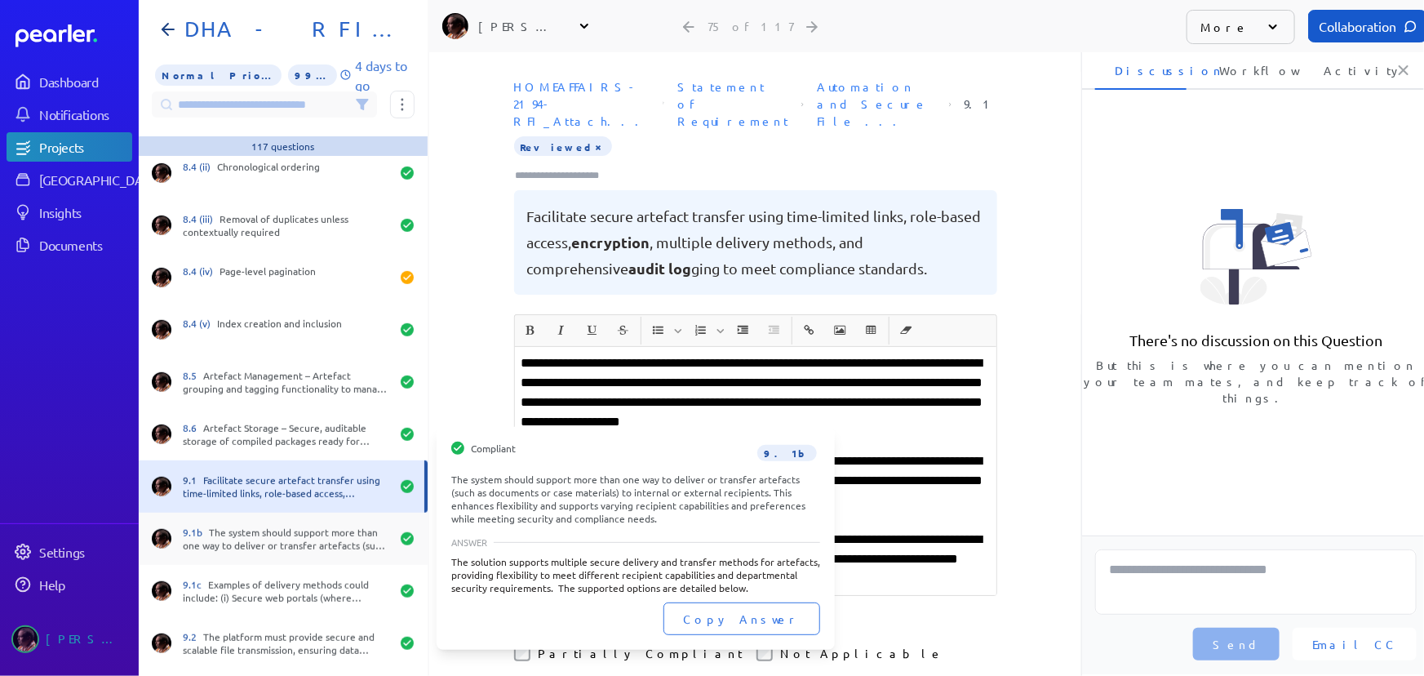
click at [290, 555] on div "9.1b The system should support more than one way to deliver or transfer artefac…" at bounding box center [283, 539] width 289 height 52
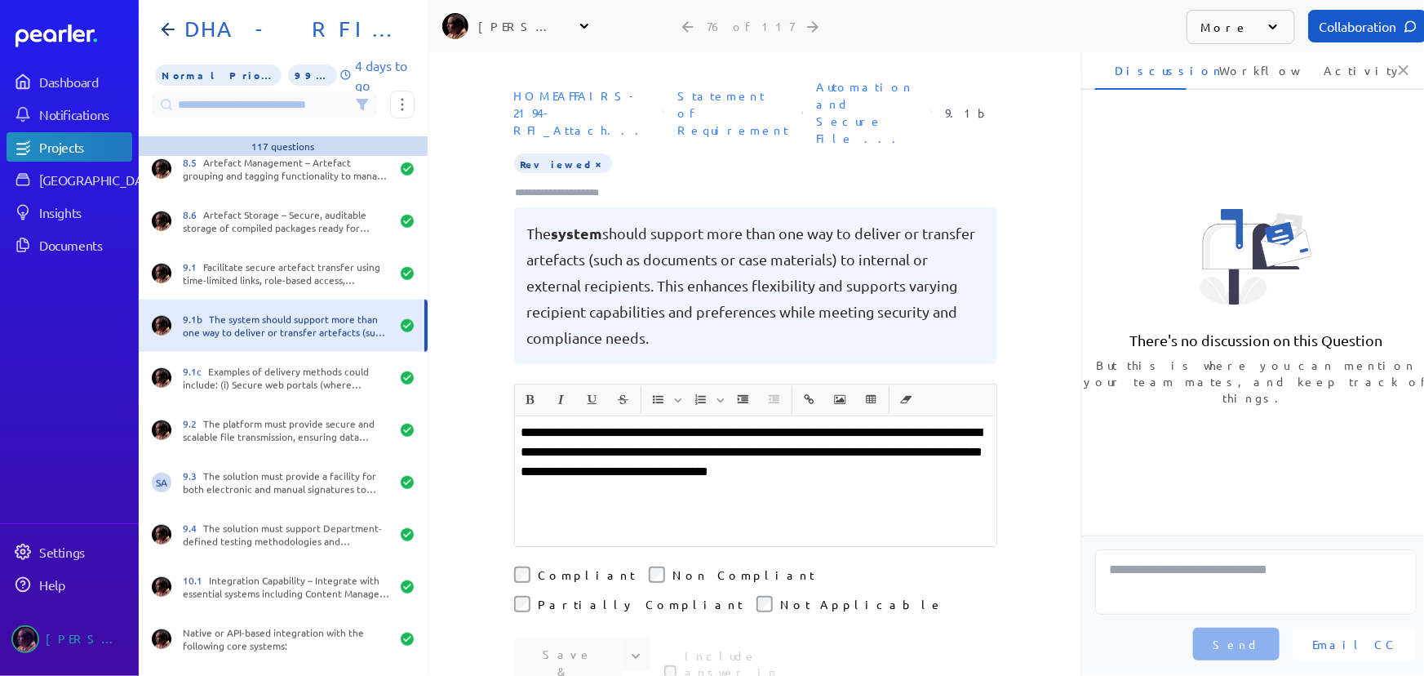
scroll to position [3784, 0]
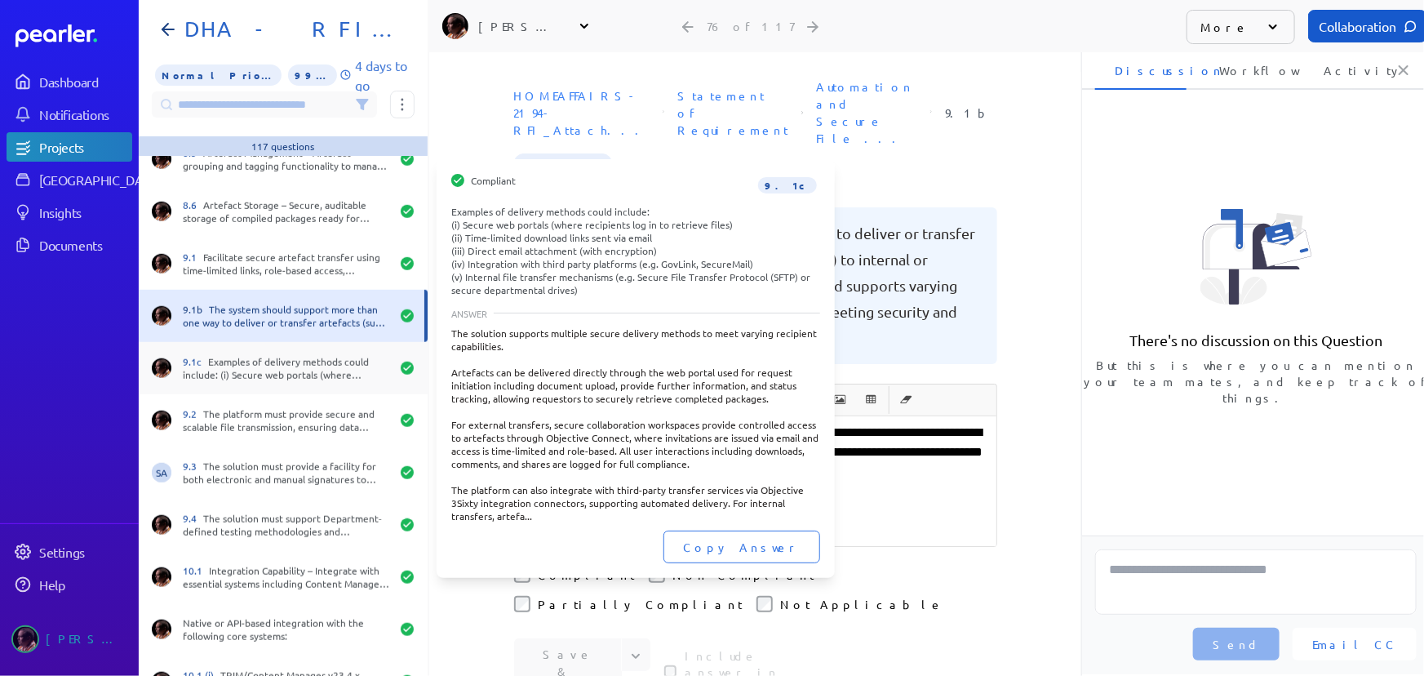
click at [291, 366] on div "9.1c Examples of delivery methods could include: (i) Secure web portals (where …" at bounding box center [286, 368] width 207 height 26
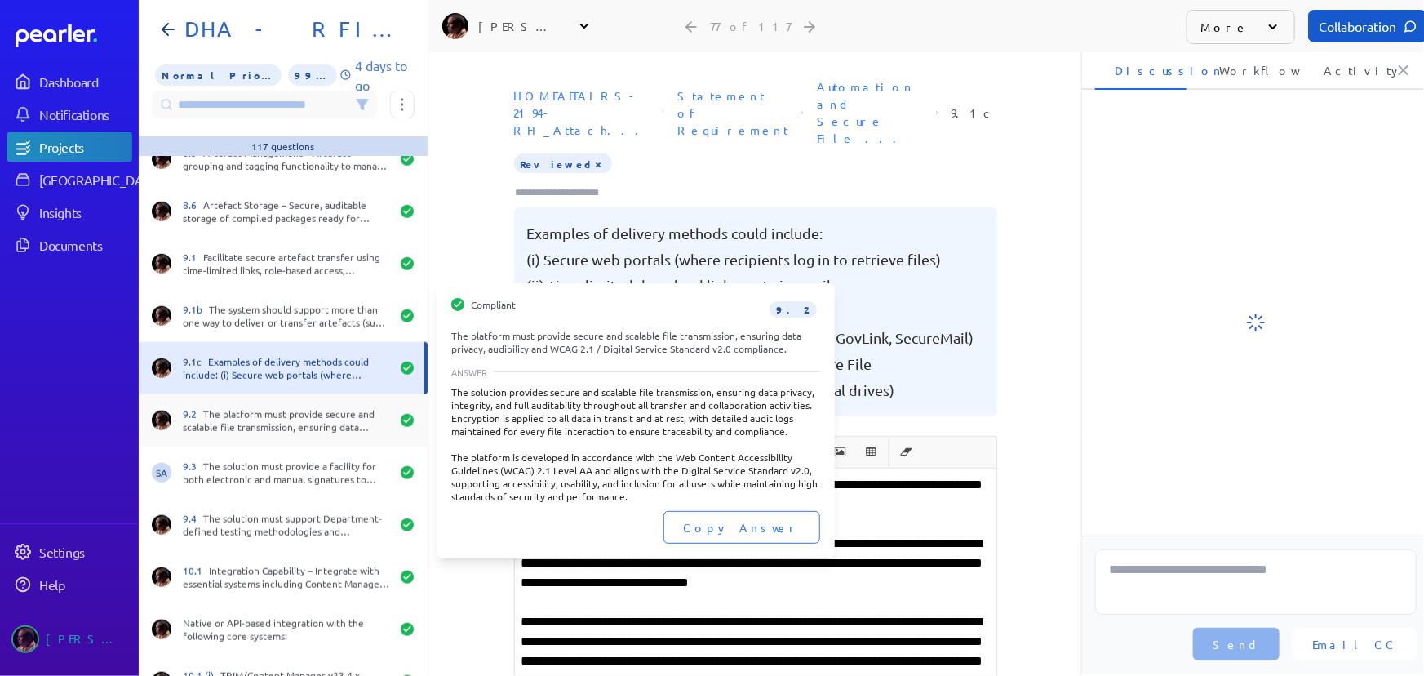
click at [289, 417] on div "9.2 The platform must provide secure and scalable file transmission, ensuring d…" at bounding box center [286, 420] width 207 height 26
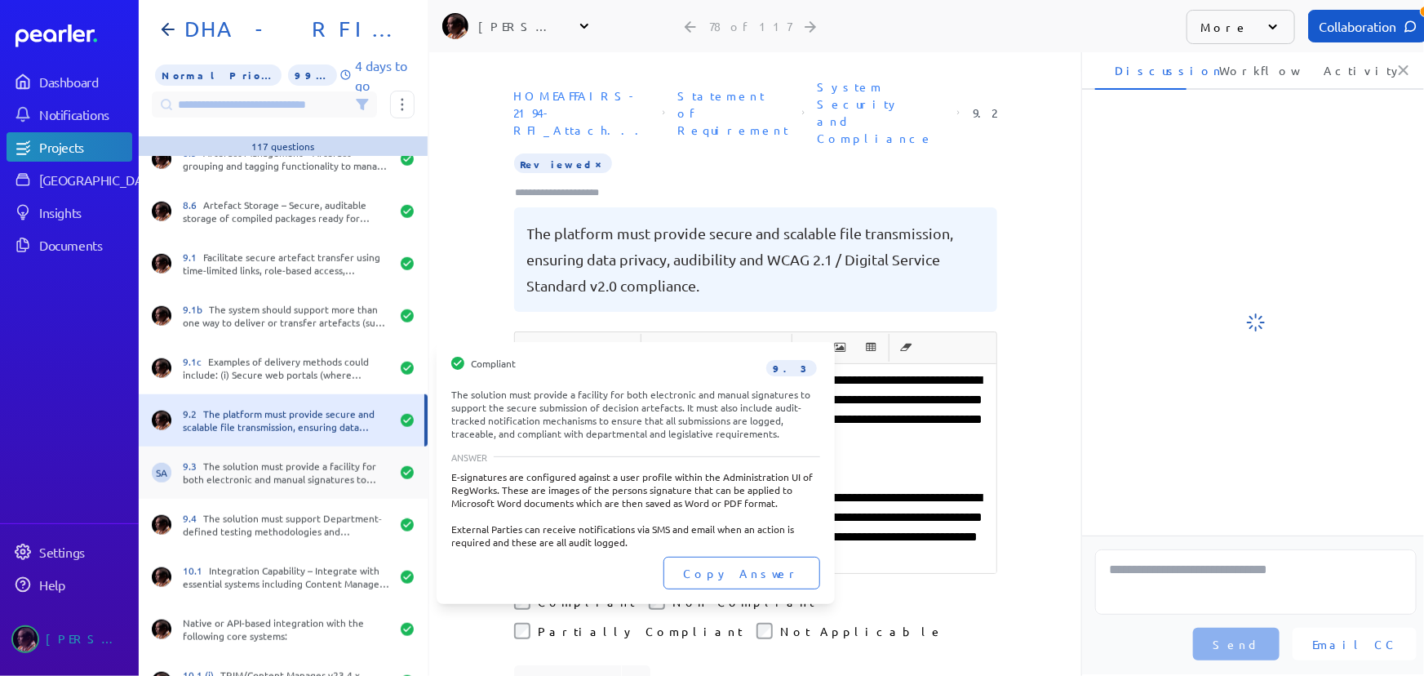
click at [297, 463] on div "9.3 The solution must provide a facility for both electronic and manual signatu…" at bounding box center [286, 473] width 207 height 26
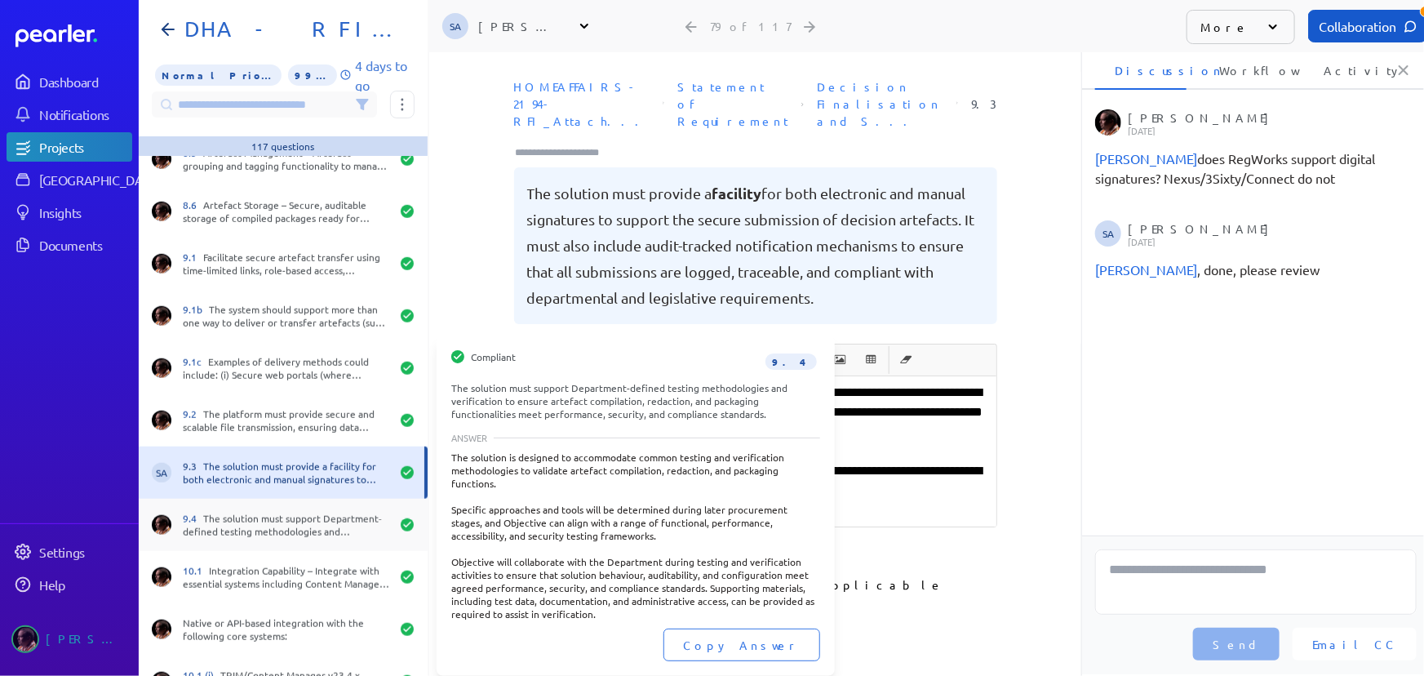
click at [293, 528] on div "9.4 The solution must support Department-defined testing methodologies and veri…" at bounding box center [286, 525] width 207 height 26
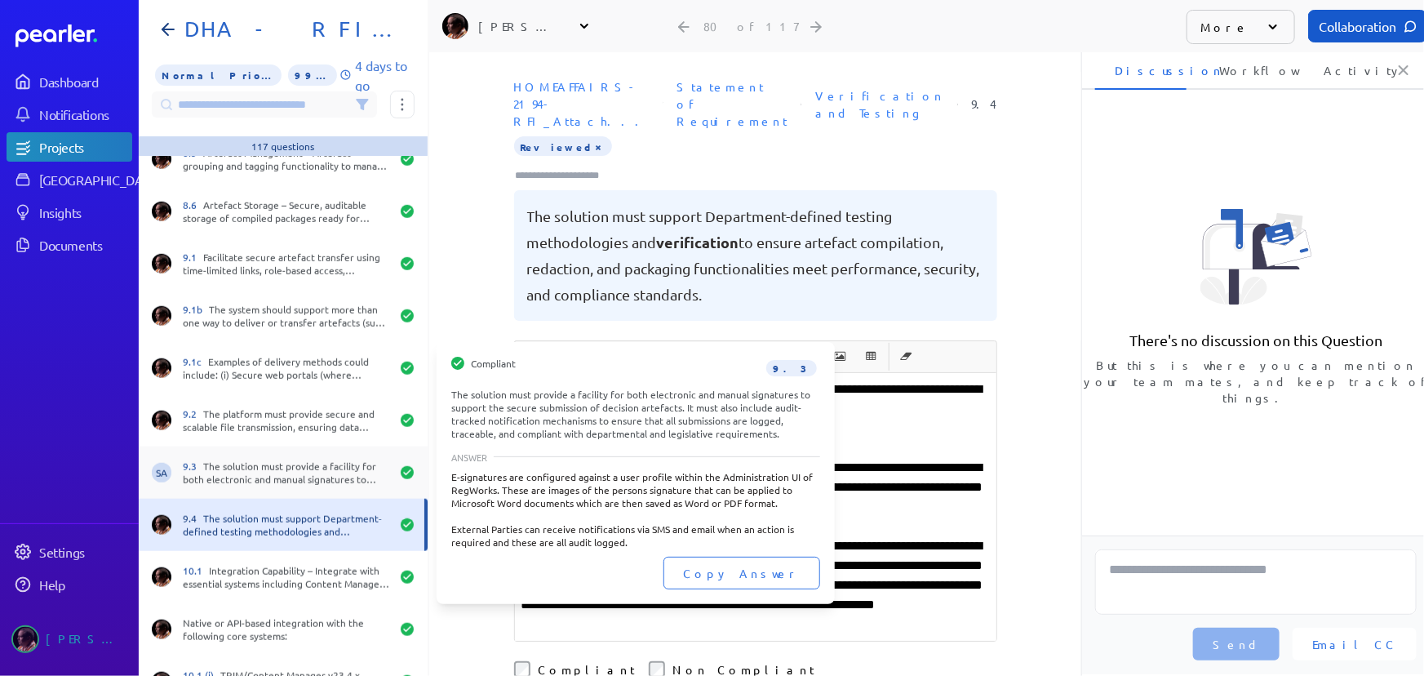
click at [298, 450] on div "SA 9.3 The solution must provide a facility for both electronic and manual sign…" at bounding box center [283, 472] width 289 height 52
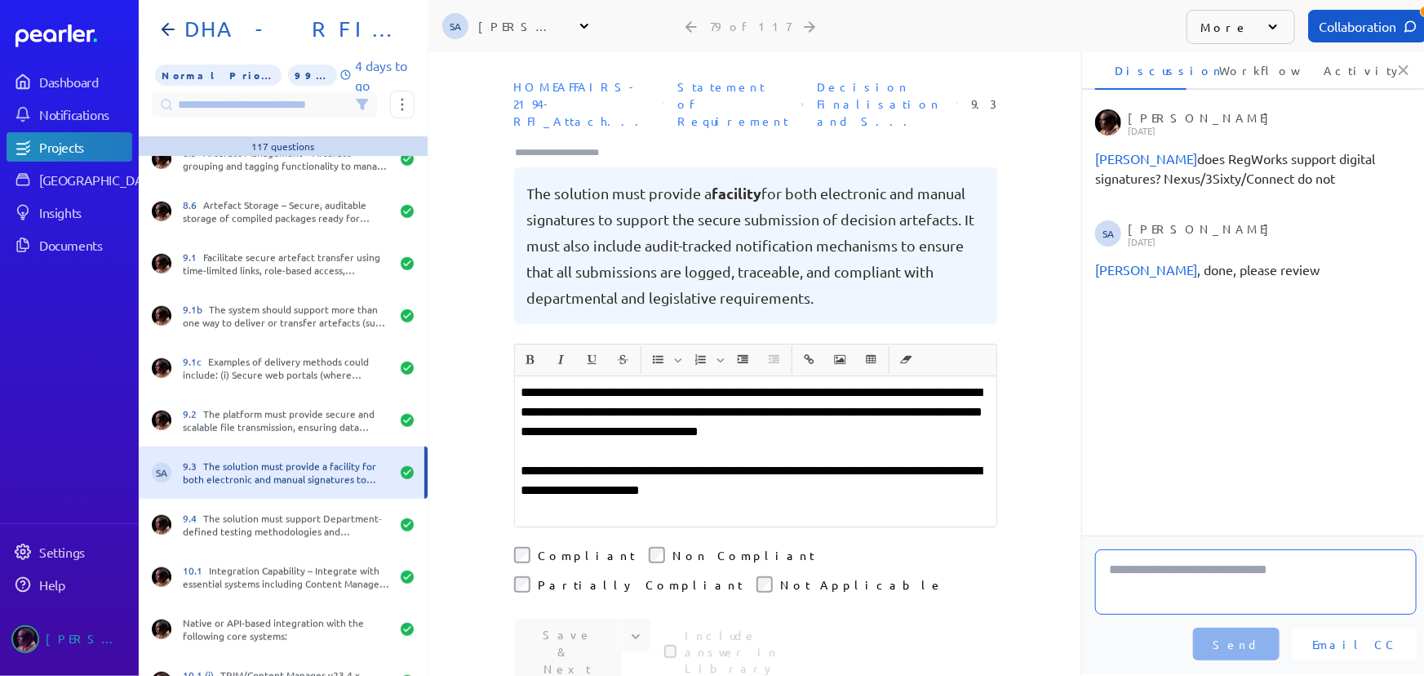
click at [1152, 588] on textarea at bounding box center [1256, 581] width 322 height 65
type textarea "**********"
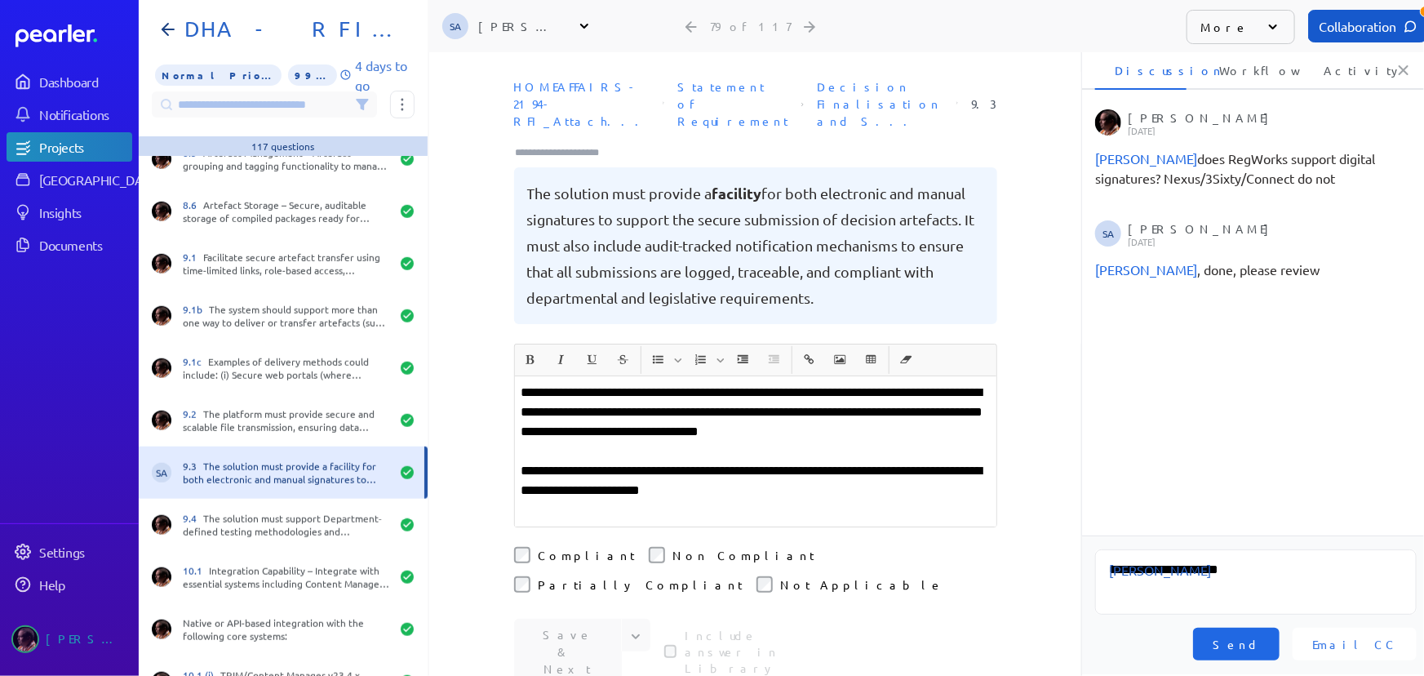
click at [1260, 645] on span "Send" at bounding box center [1236, 644] width 47 height 16
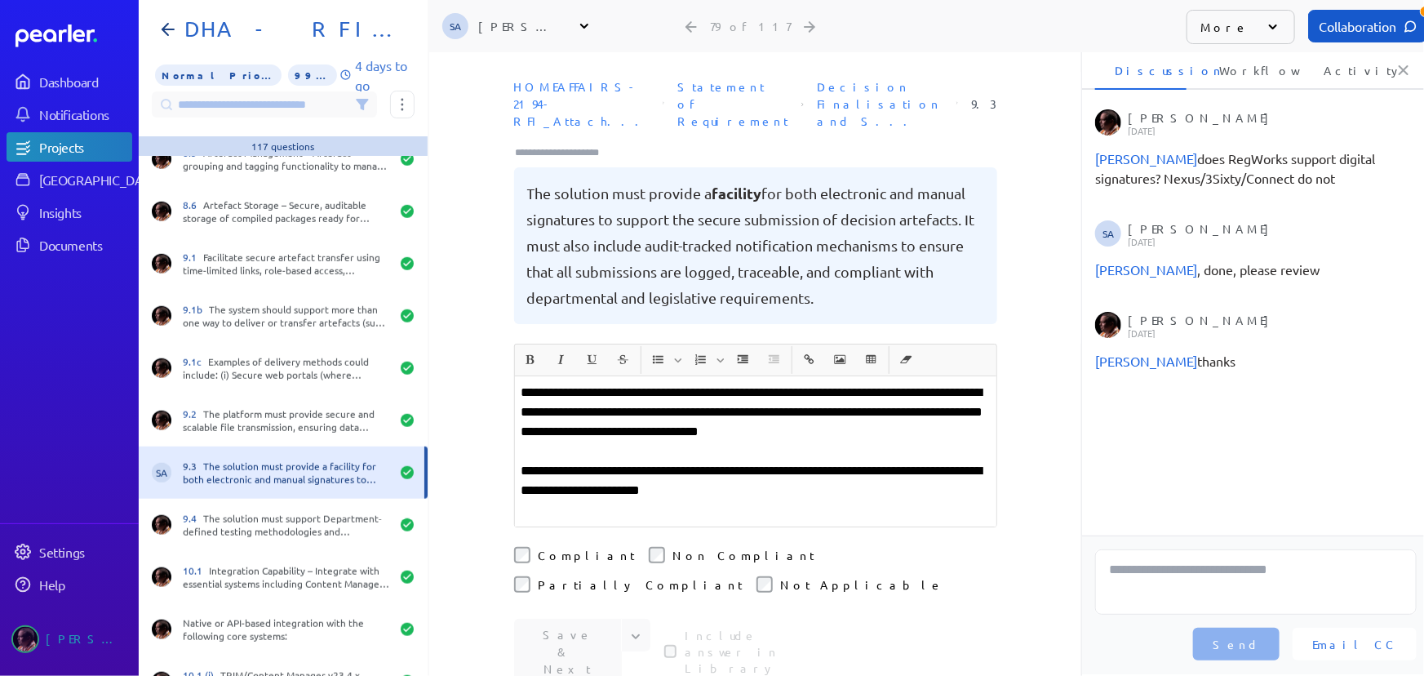
click at [563, 144] on input "Type here to add tags" at bounding box center [564, 152] width 101 height 16
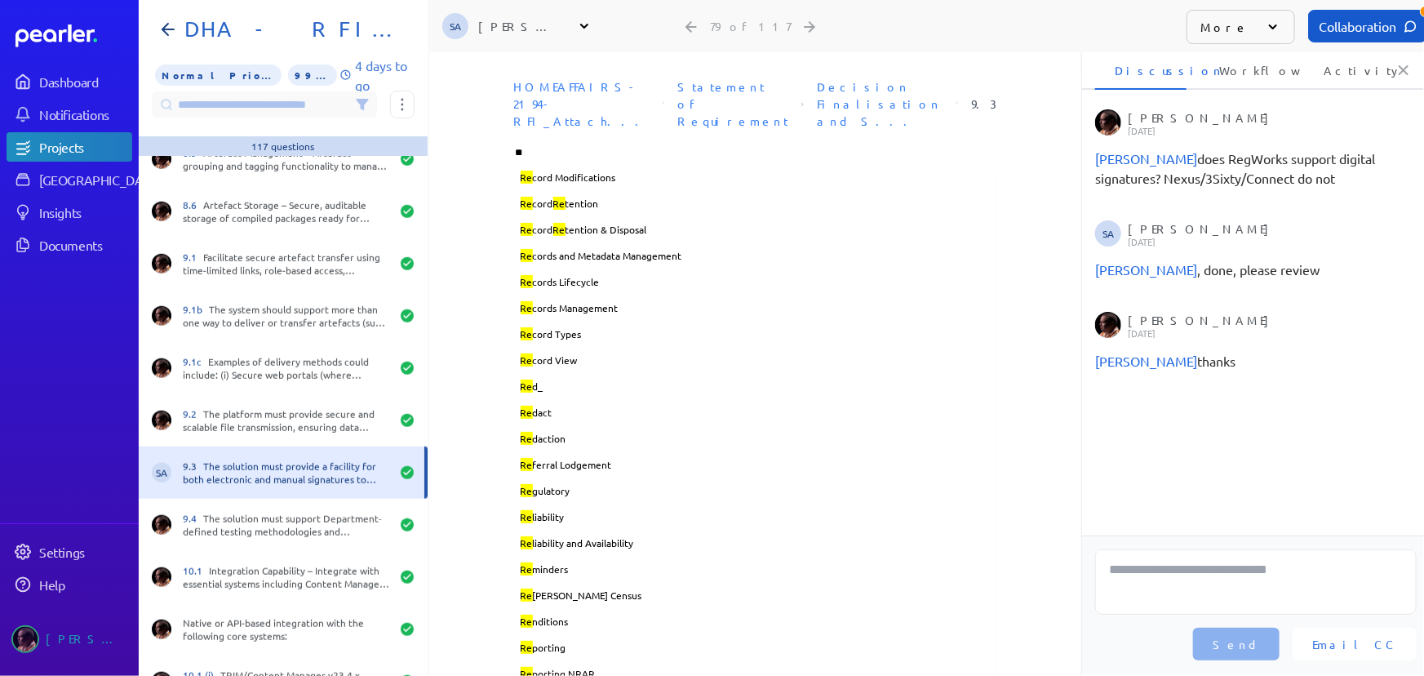
type input "***"
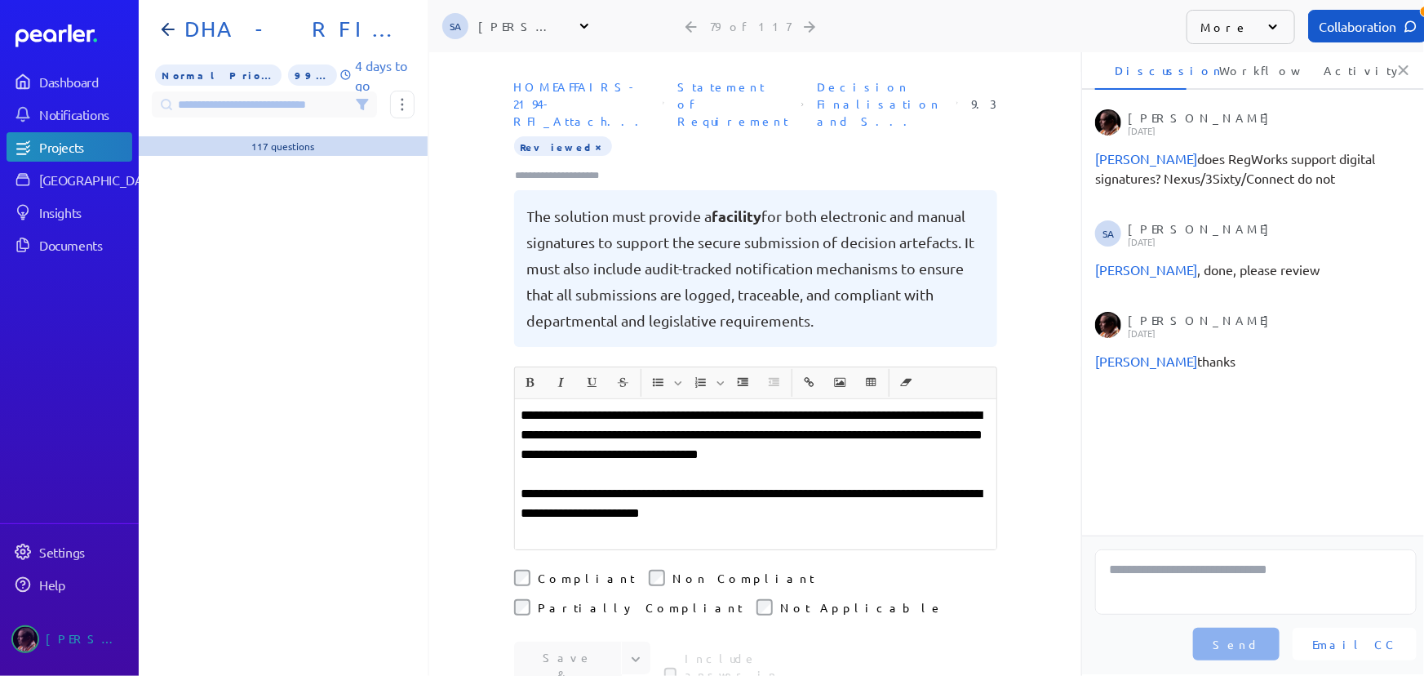
scroll to position [3784, 0]
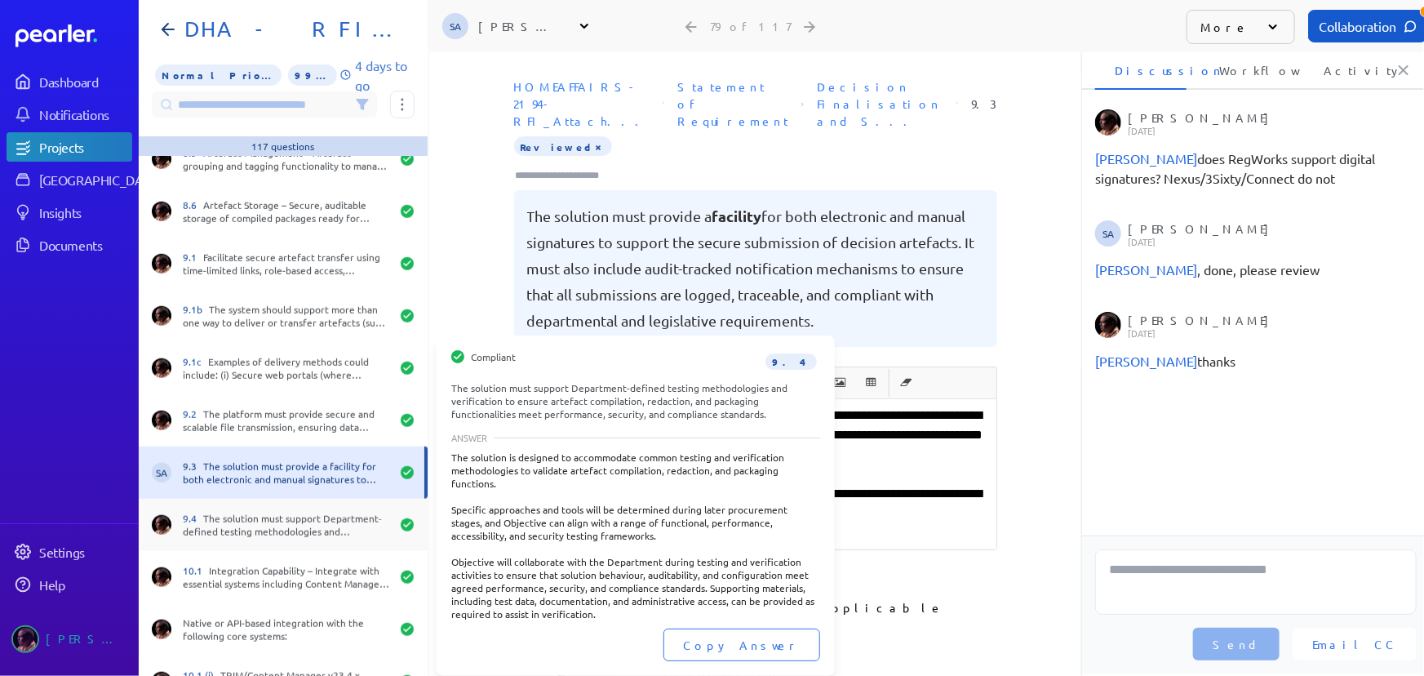
click at [260, 539] on div "9.4 The solution must support Department-defined testing methodologies and veri…" at bounding box center [283, 525] width 289 height 52
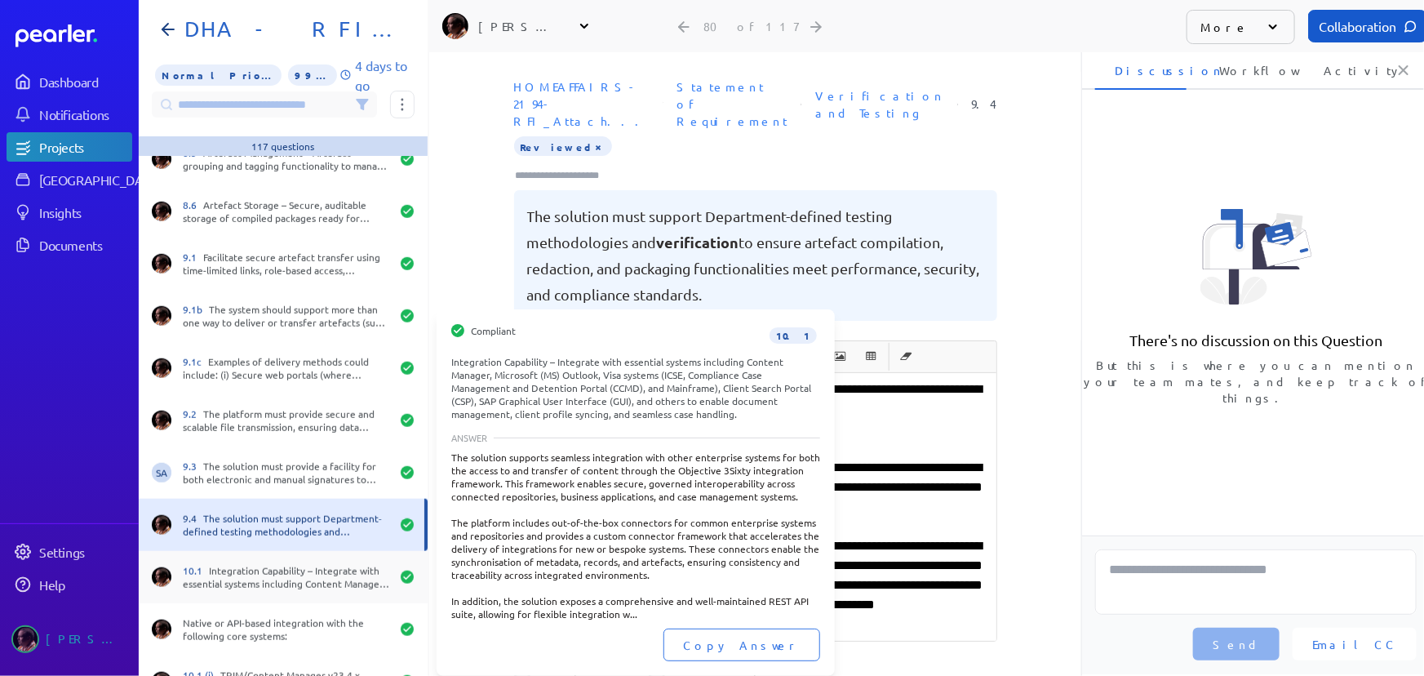
click at [242, 583] on div "10.1 Integration Capability – Integrate with essential systems including Conten…" at bounding box center [286, 577] width 207 height 26
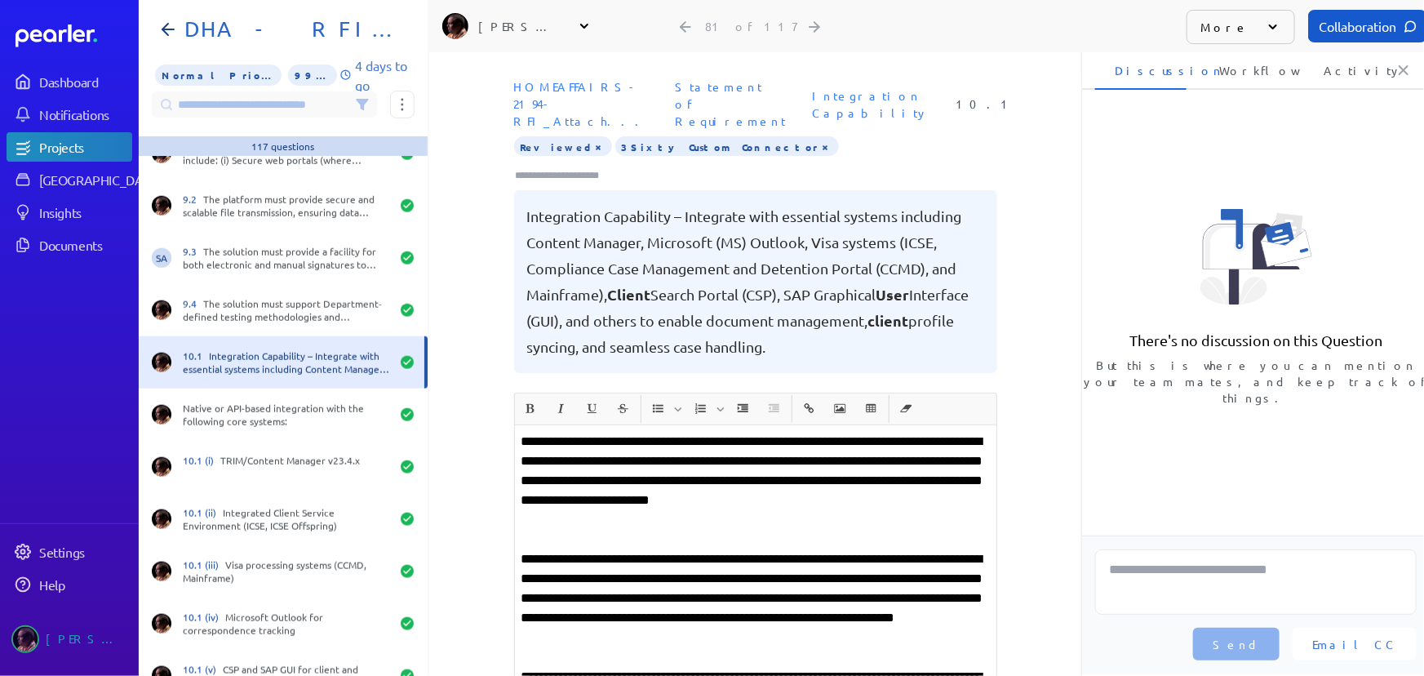
scroll to position [4081, 0]
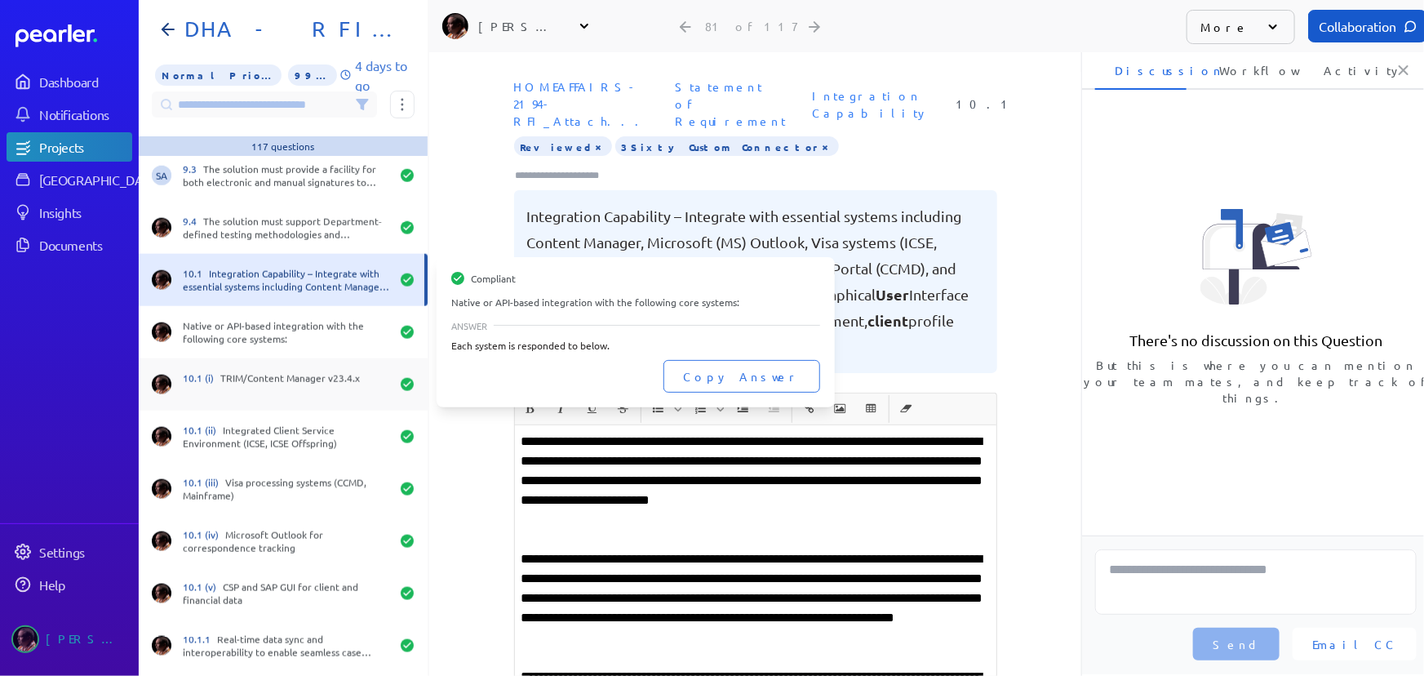
click at [264, 351] on div "Native or API-based integration with the following core systems:" at bounding box center [283, 332] width 289 height 52
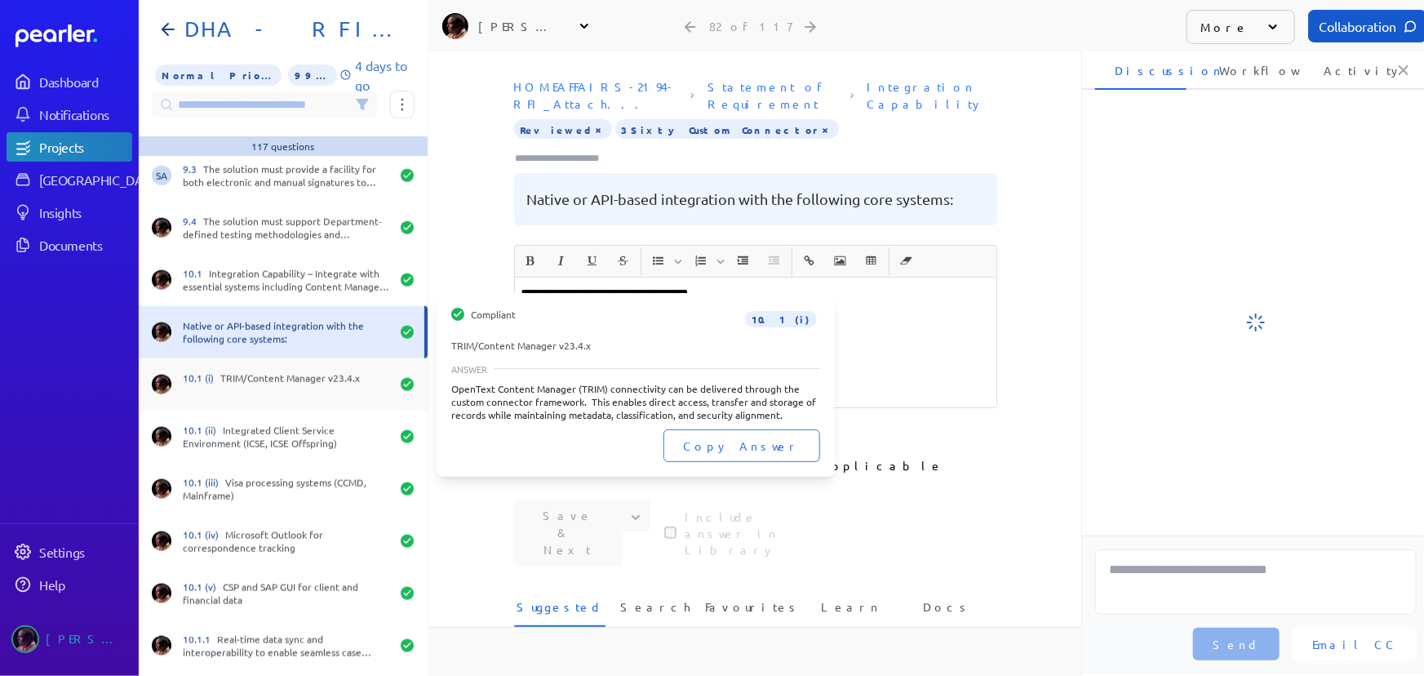
click at [272, 369] on div "10.1 (i) TRIM/Content Manager v23.4.x" at bounding box center [283, 384] width 289 height 52
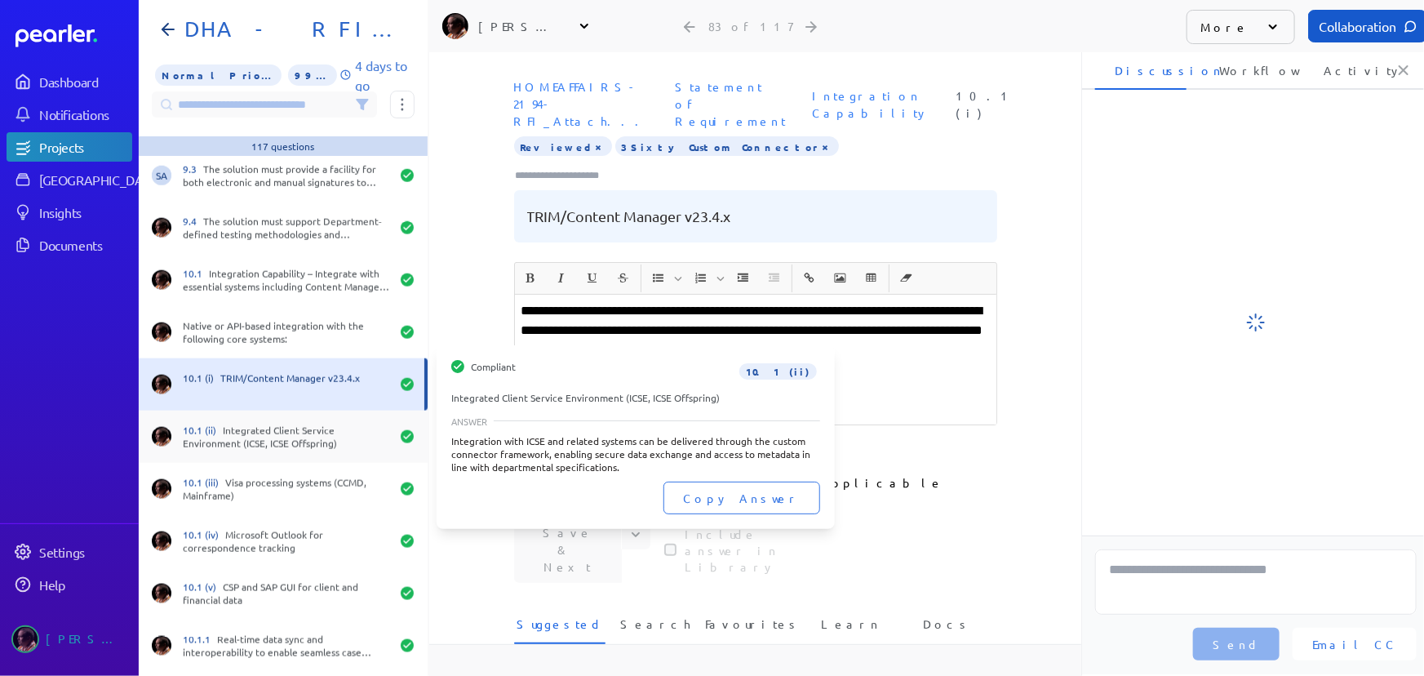
click at [281, 428] on div "10.1 (ii) Integrated Client Service Environment (ICSE, ICSE Offspring)" at bounding box center [286, 437] width 207 height 26
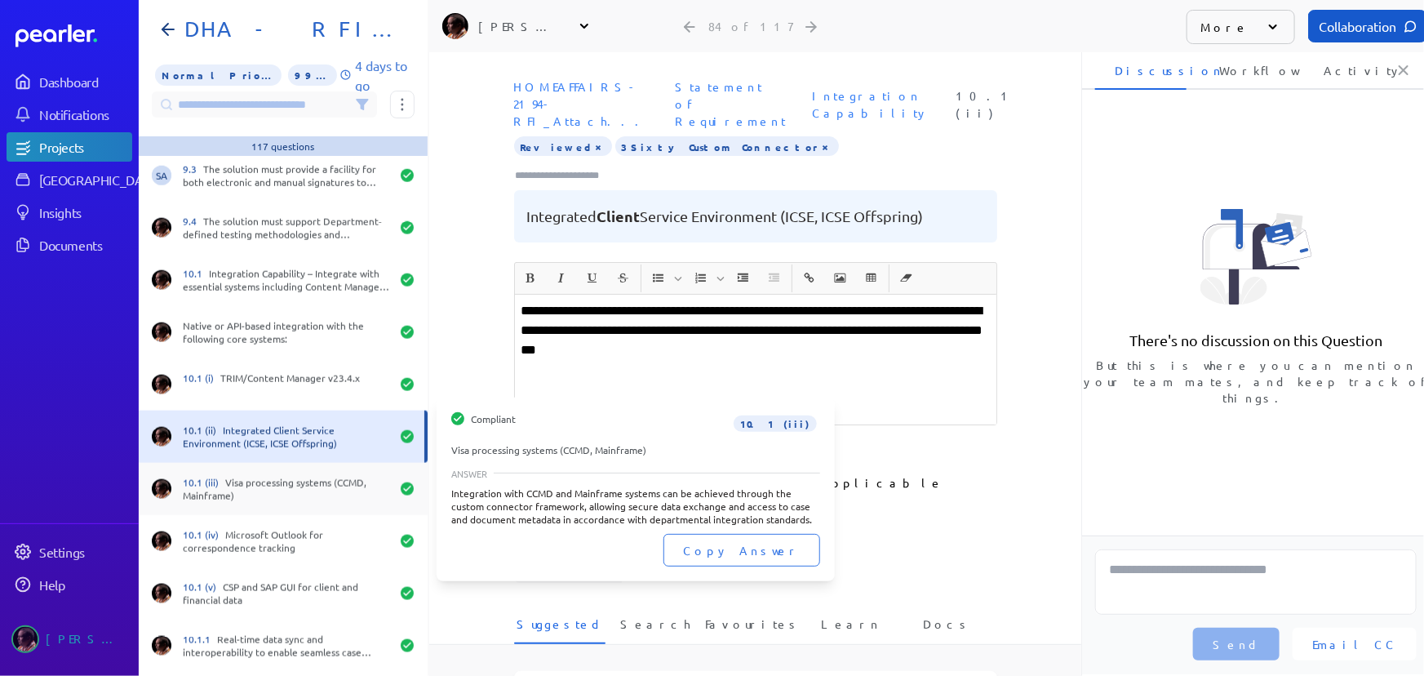
click at [270, 486] on div "10.1 (iii) Visa processing systems (CCMD, Mainframe)" at bounding box center [286, 489] width 207 height 26
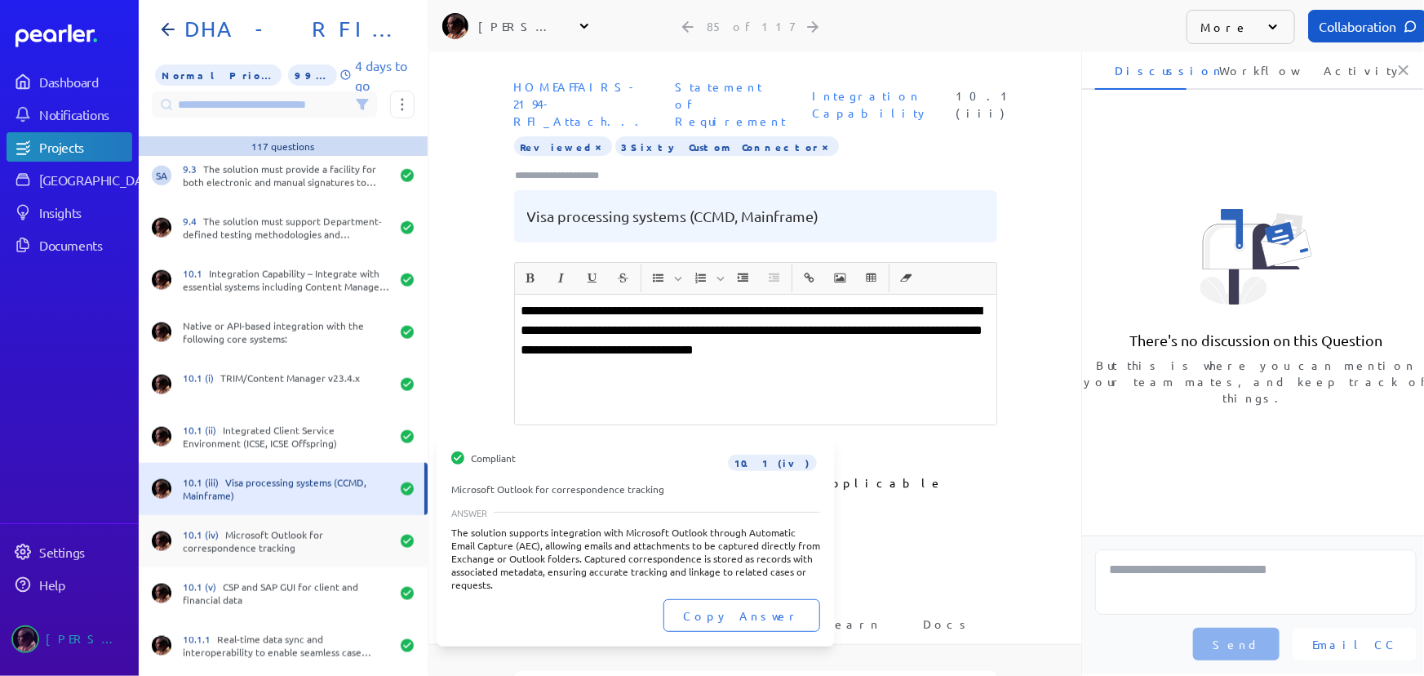
click at [276, 547] on div "10.1 (iv) Microsoft Outlook for correspondence tracking" at bounding box center [286, 541] width 207 height 26
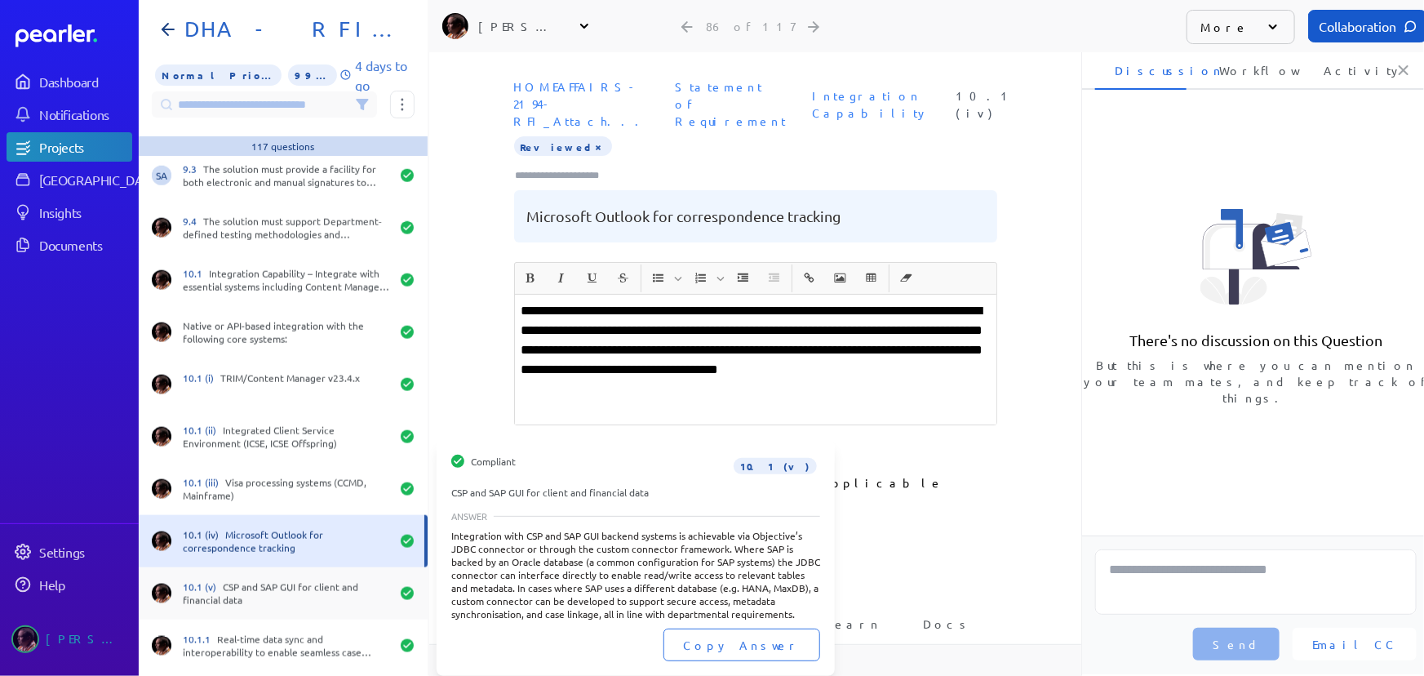
click at [260, 609] on div "10.1 (v) CSP and SAP GUI for client and financial data" at bounding box center [283, 593] width 289 height 52
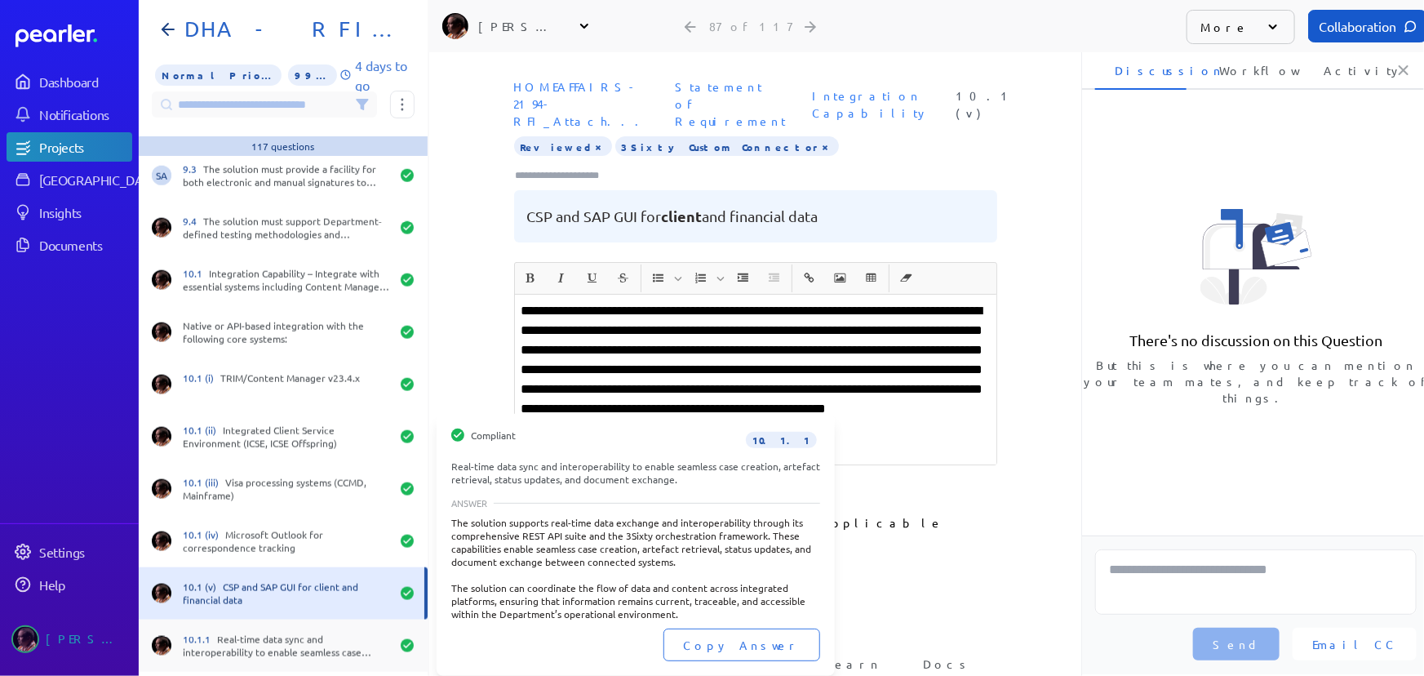
click at [260, 653] on div "10.1.1 Real-time data sync and interoperability to enable seamless case creatio…" at bounding box center [286, 646] width 207 height 26
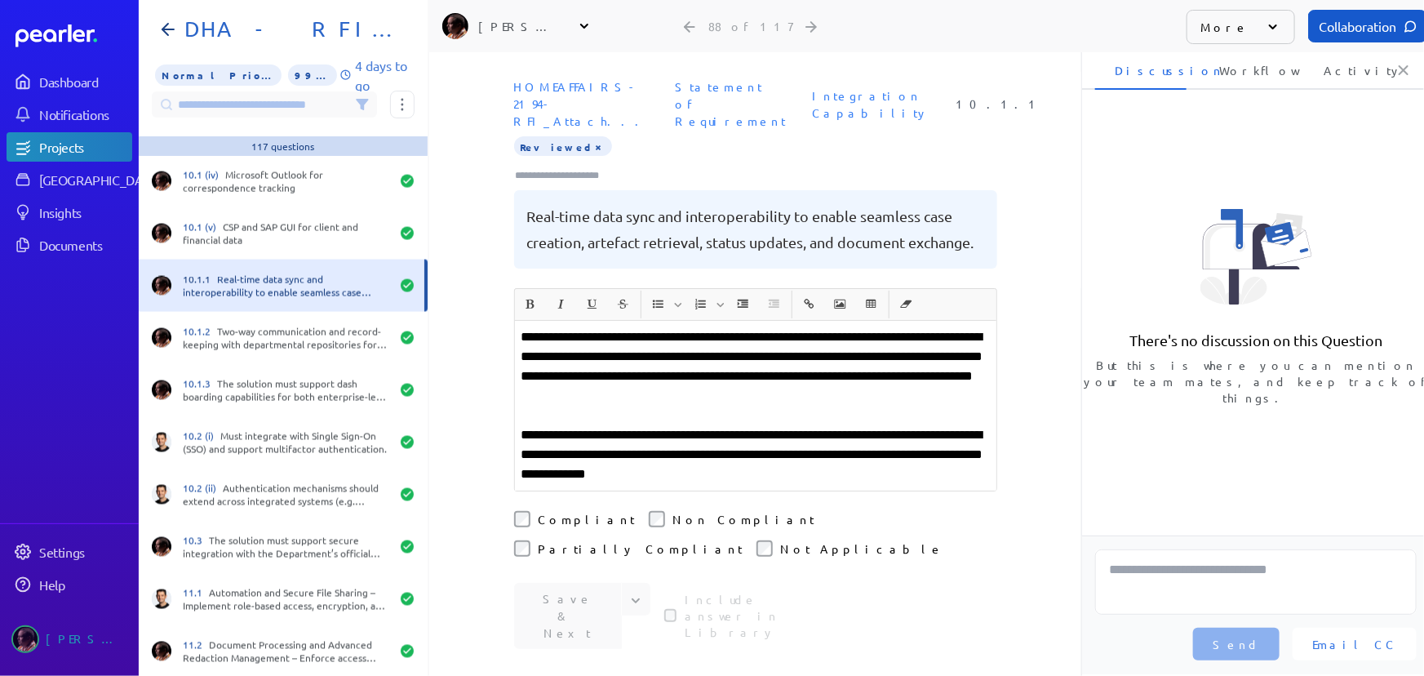
scroll to position [4526, 0]
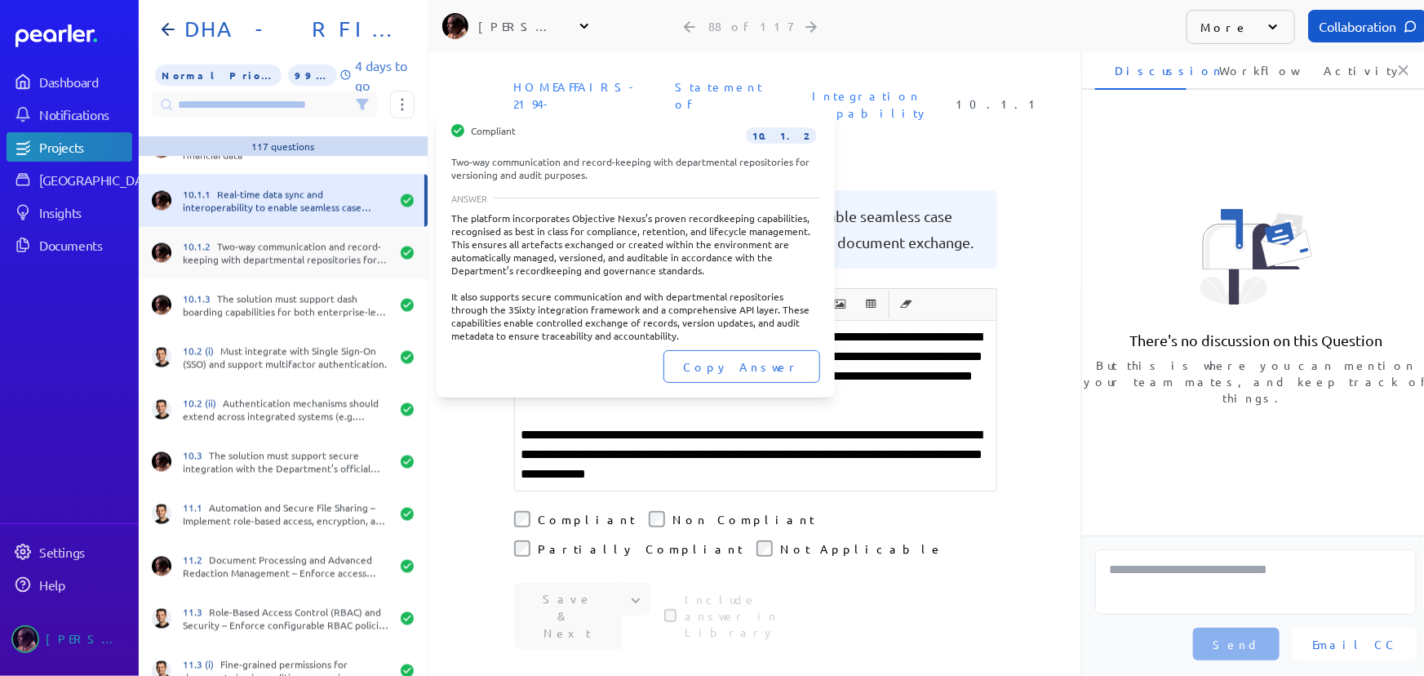
click at [299, 237] on div "10.1.2 Two-way communication and record-keeping with departmental repositories …" at bounding box center [283, 253] width 289 height 52
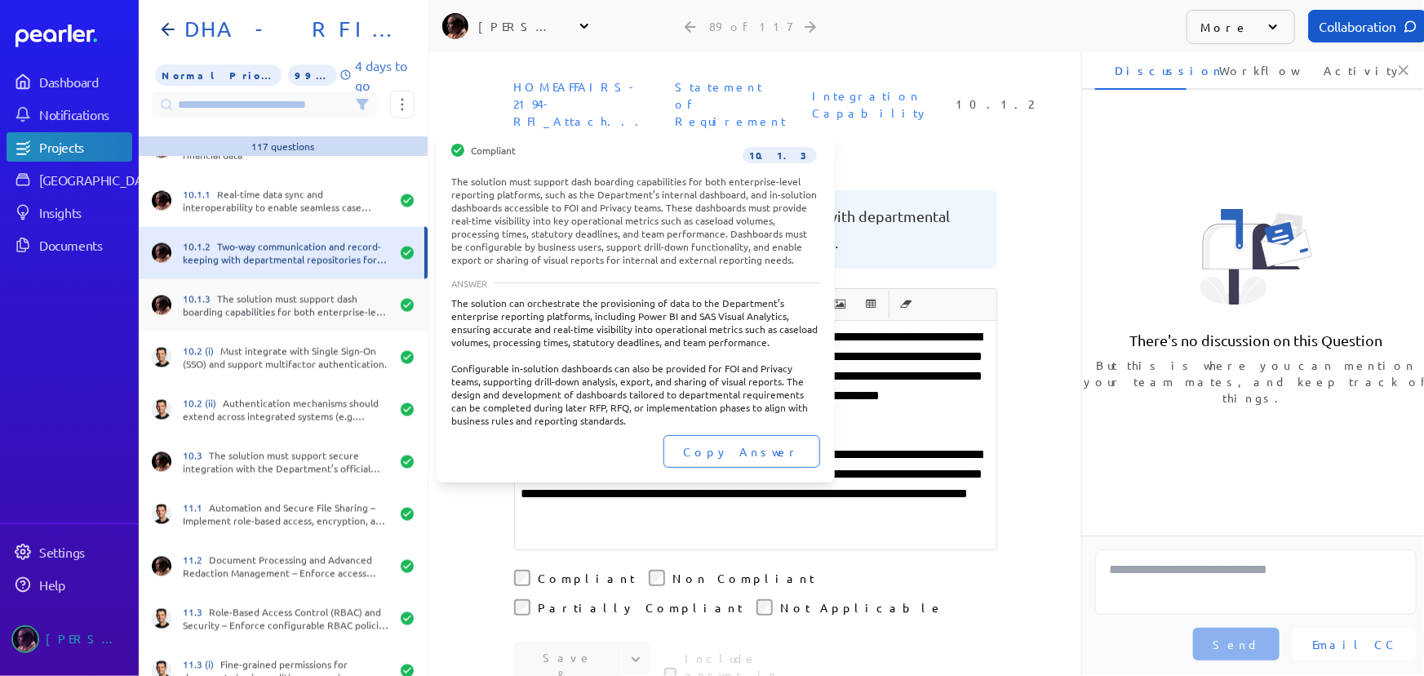
click at [309, 304] on div "10.1.3 The solution must support dash boarding capabilities for both enterprise…" at bounding box center [286, 305] width 207 height 26
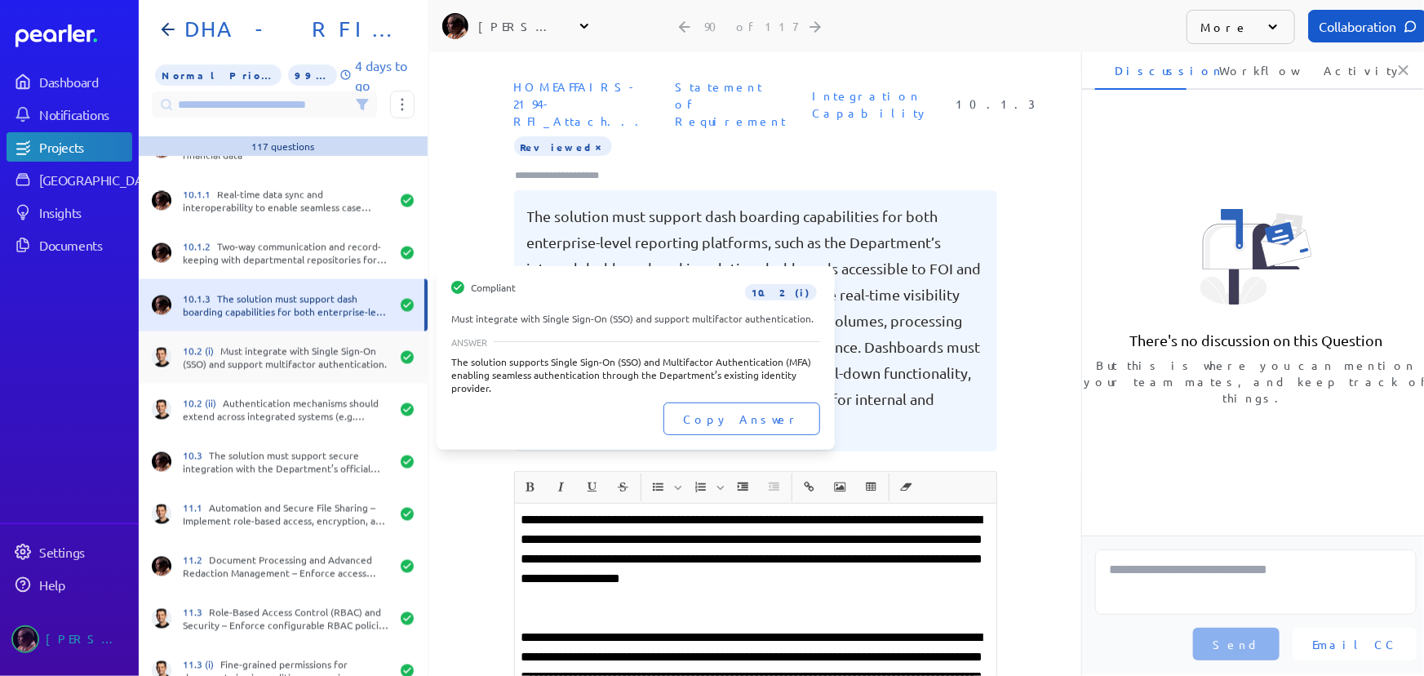
click at [309, 365] on div "10.2 (i) Must integrate with Single Sign-On (SSO) and support multifactor authe…" at bounding box center [286, 357] width 207 height 26
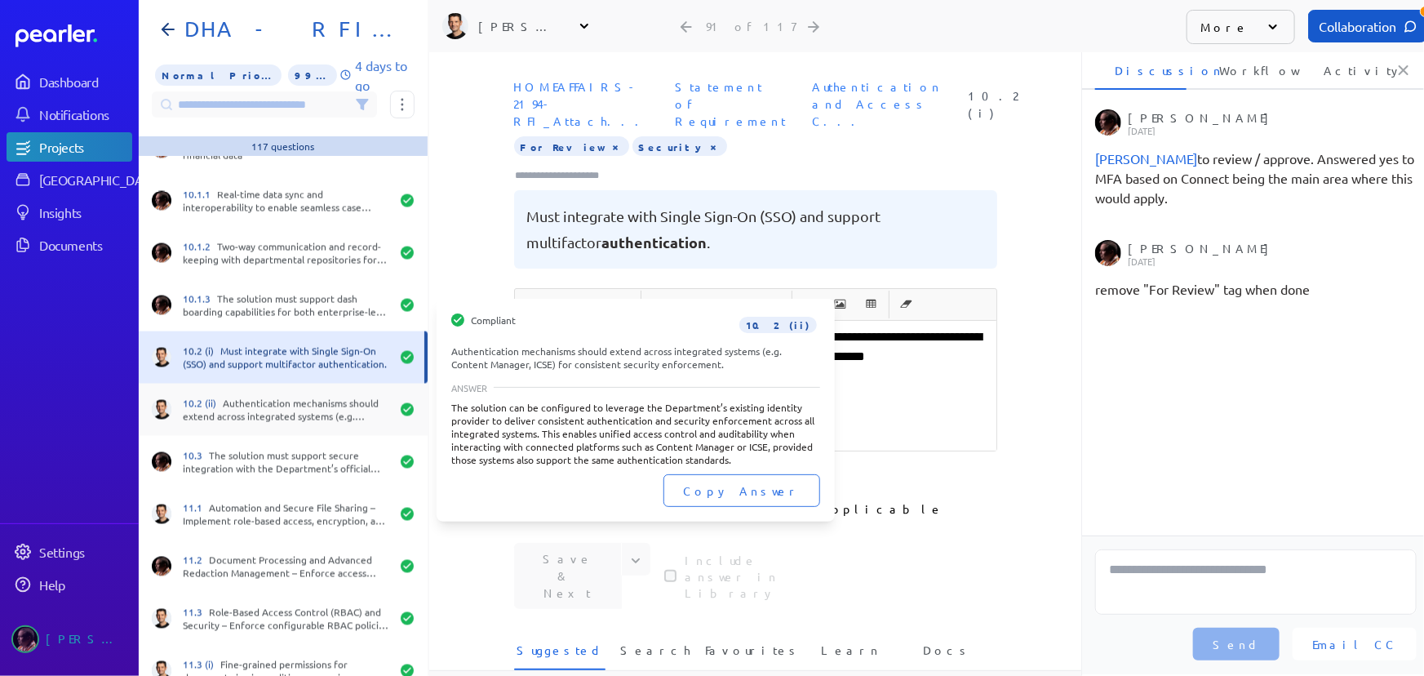
click at [291, 394] on div "10.2 (ii) Authentication mechanisms should extend across integrated systems (e.…" at bounding box center [283, 410] width 289 height 52
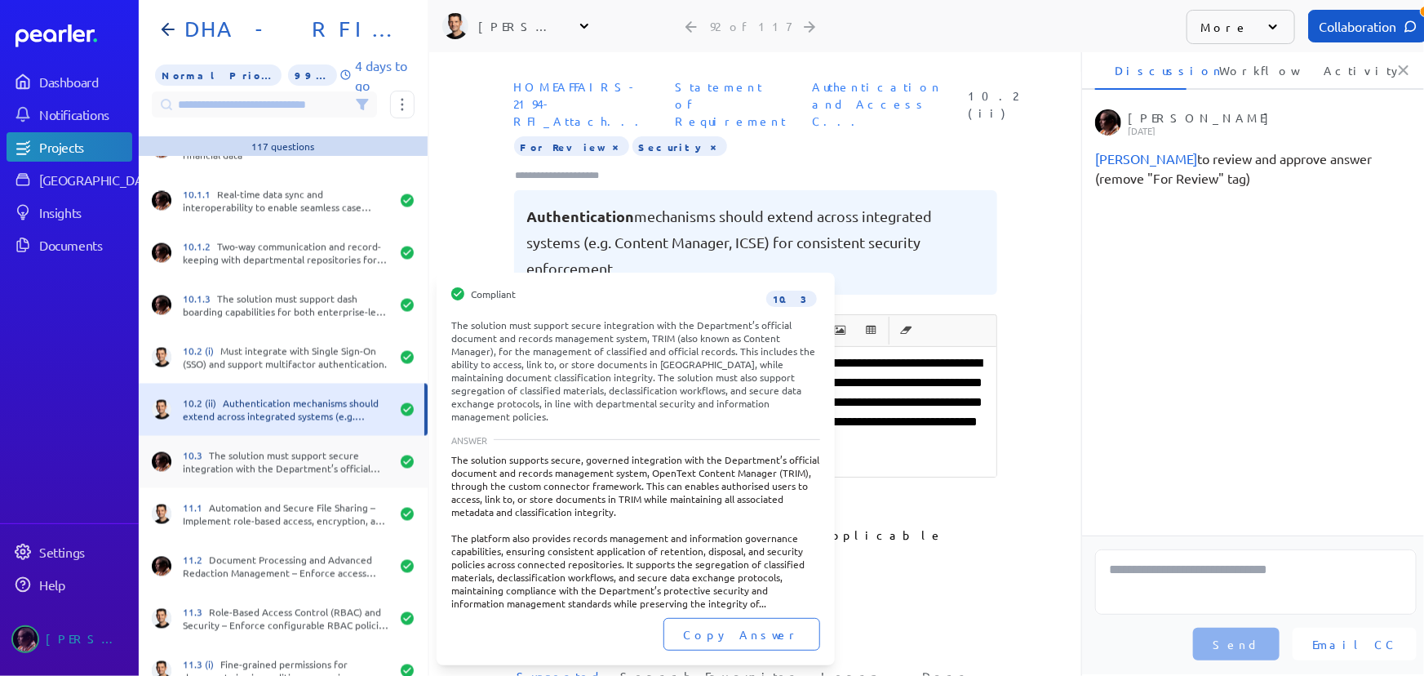
click at [290, 465] on div "10.3 The solution must support secure integration with the Department’s officia…" at bounding box center [286, 462] width 207 height 26
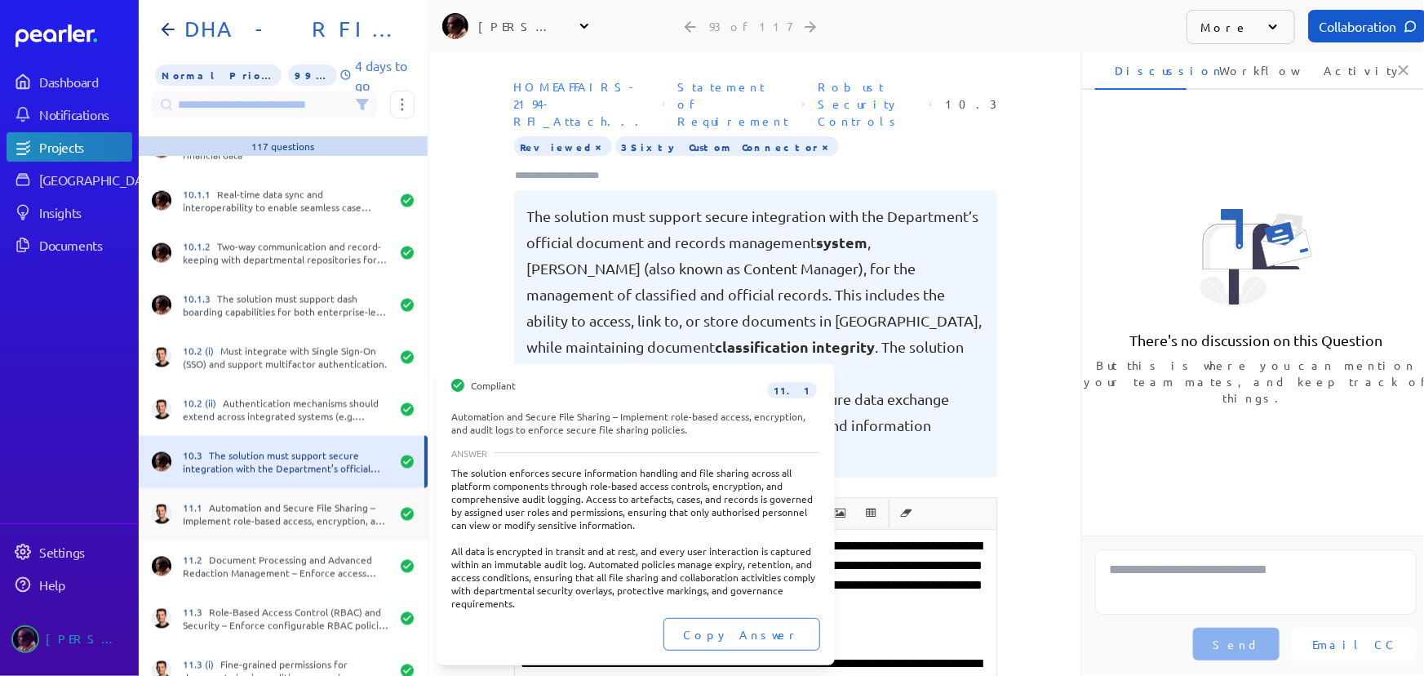
click at [292, 516] on div "11.1 Automation and Secure File Sharing – Implement role-based access, encrypti…" at bounding box center [286, 514] width 207 height 26
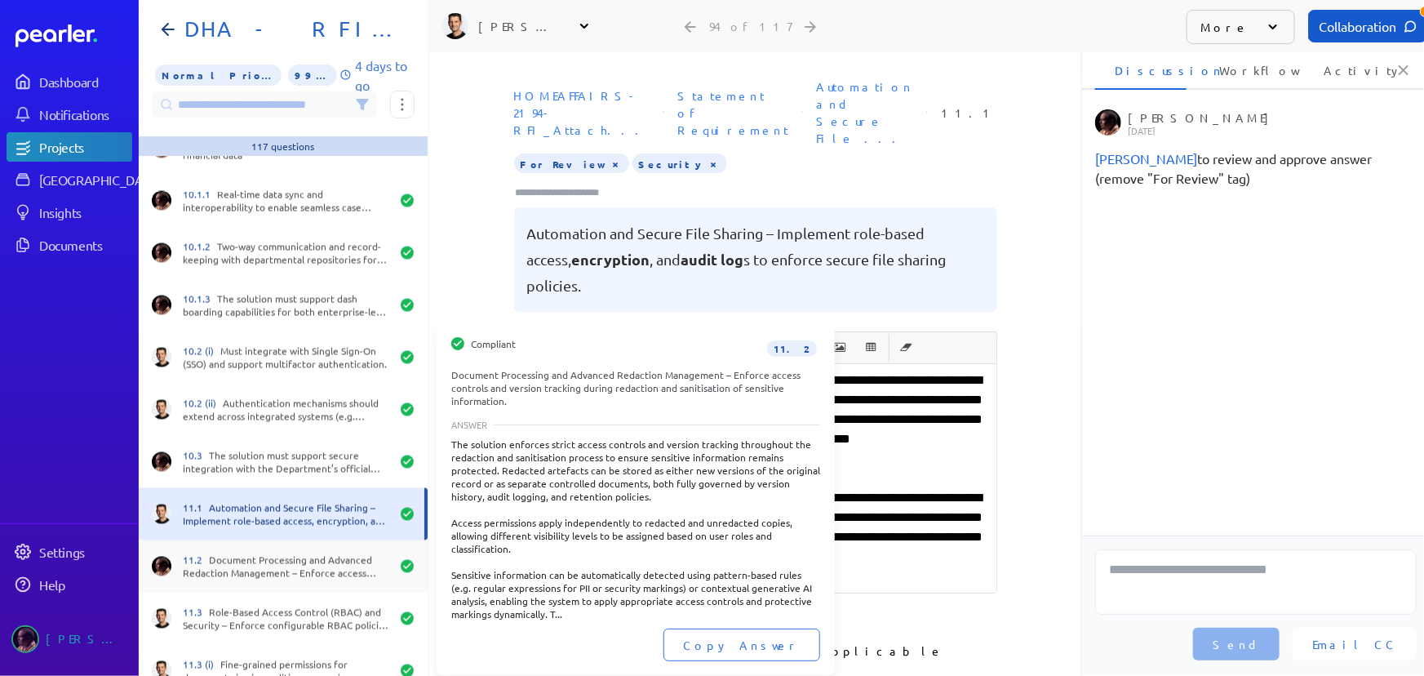
click at [276, 562] on div "11.2 Document Processing and Advanced Redaction Management – Enforce access con…" at bounding box center [286, 566] width 207 height 26
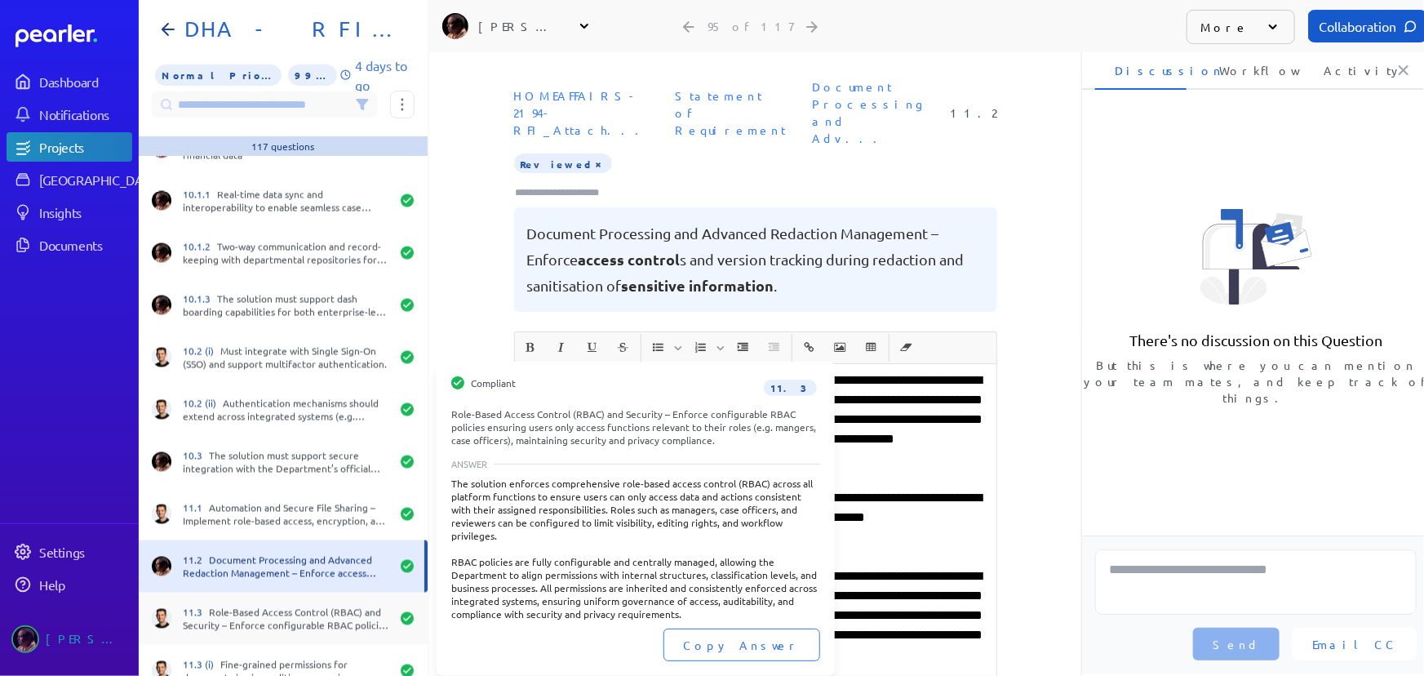
click at [265, 612] on div "11.3 Role-Based Access Control (RBAC) and Security – Enforce configurable RBAC …" at bounding box center [286, 619] width 207 height 26
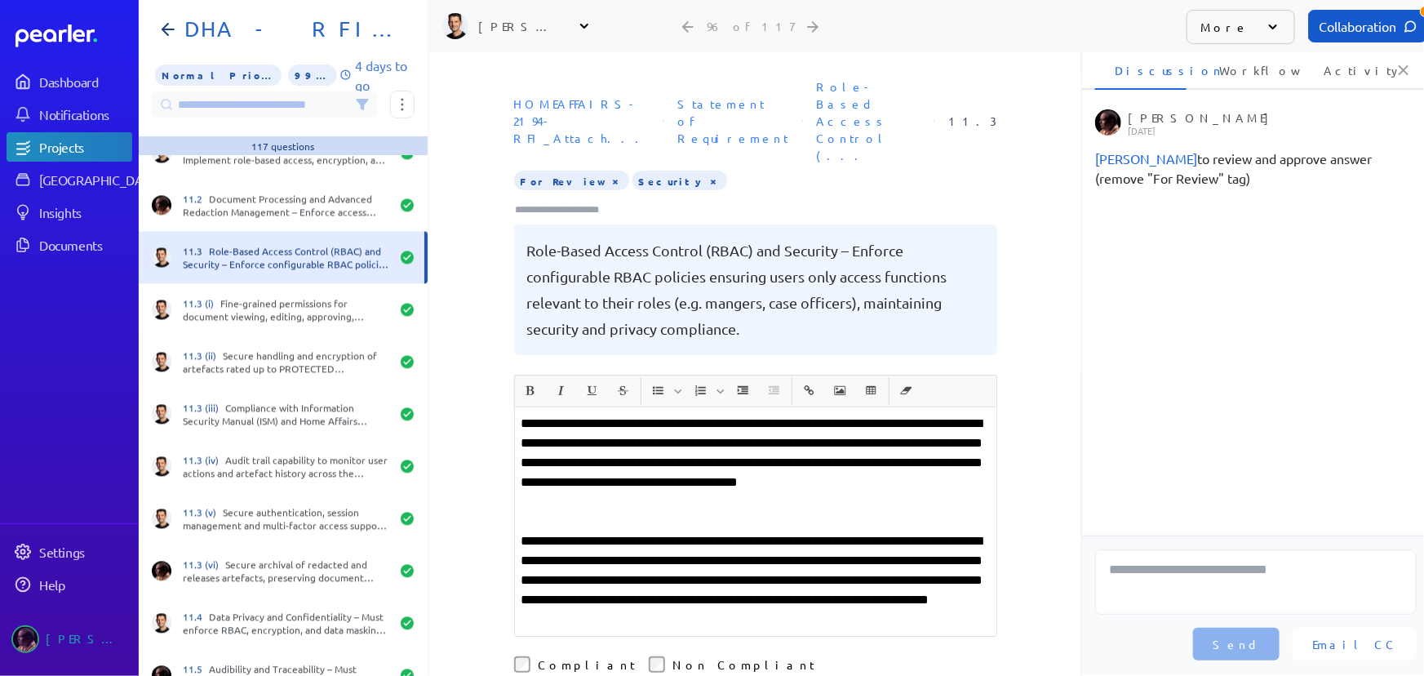
scroll to position [4897, 0]
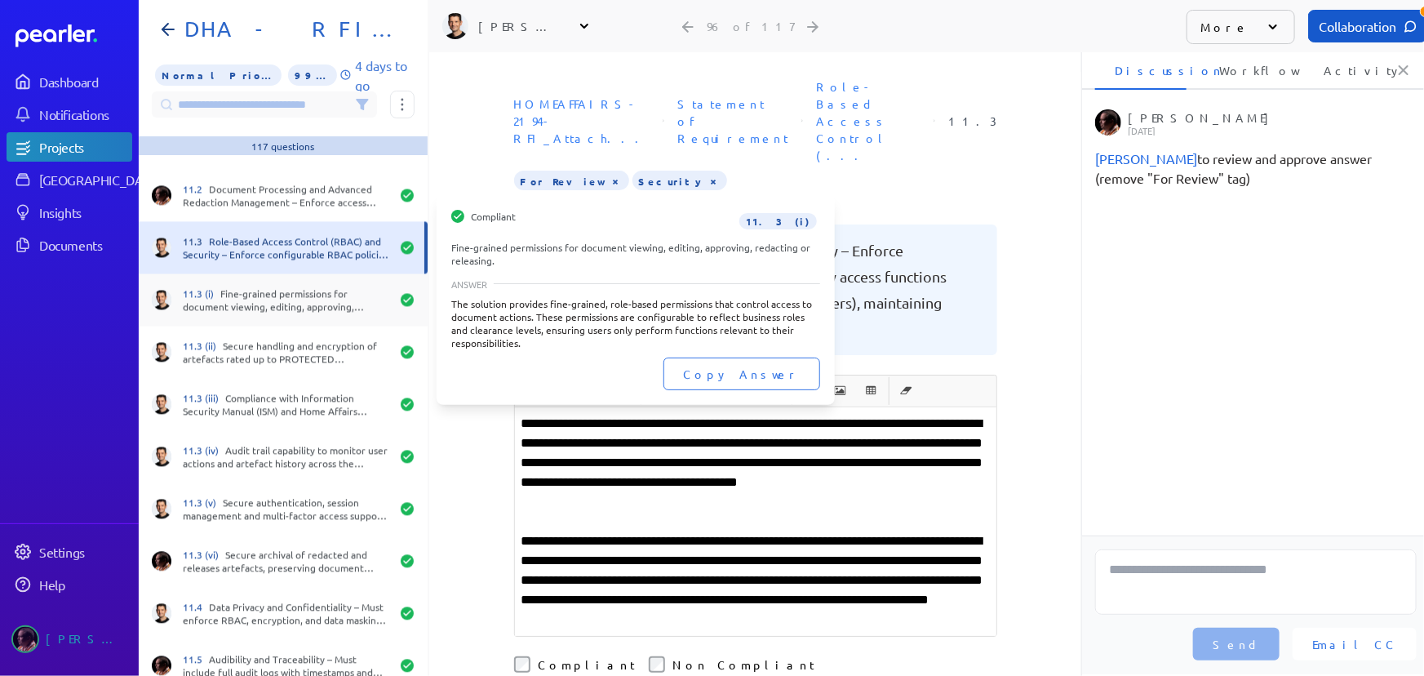
click at [254, 290] on div "11.3 (i) Fine-grained permissions for document viewing, editing, approving, red…" at bounding box center [286, 299] width 207 height 26
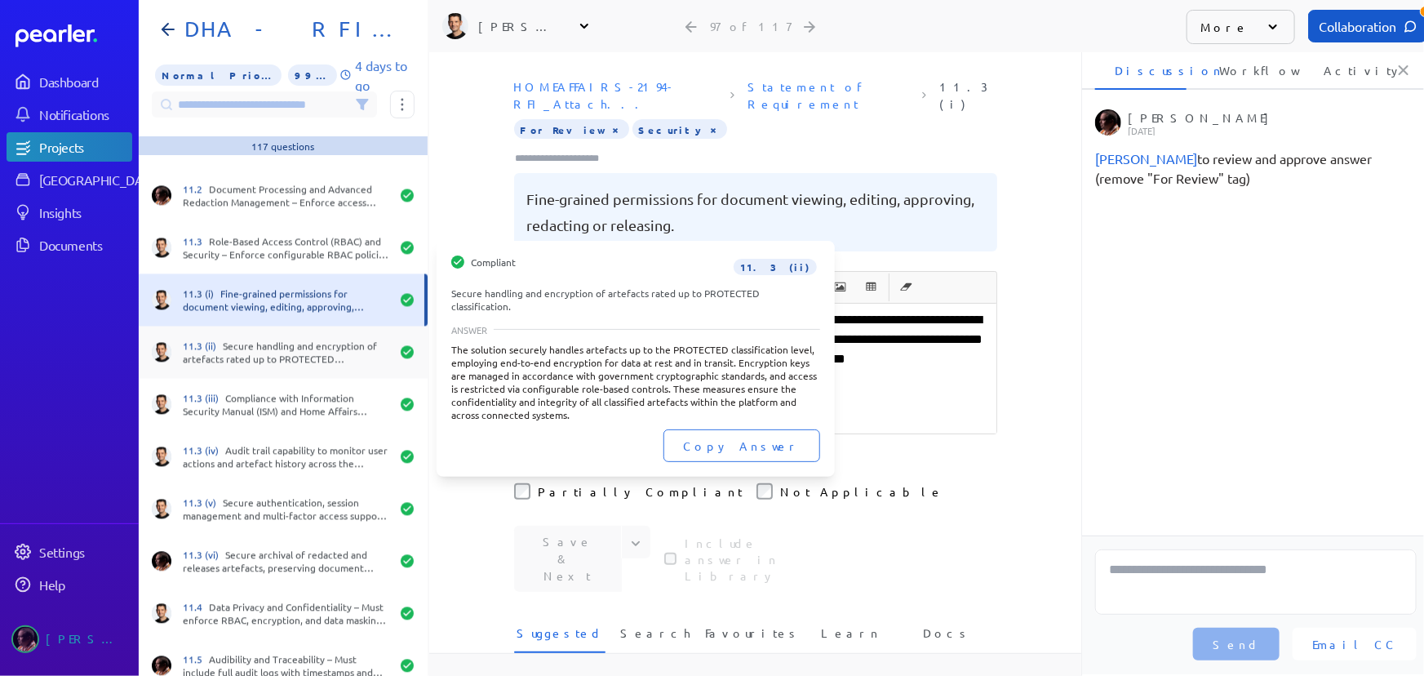
click at [269, 358] on div "11.3 (ii) Secure handling and encryption of artefacts rated up to PROTECTED cla…" at bounding box center [286, 352] width 207 height 26
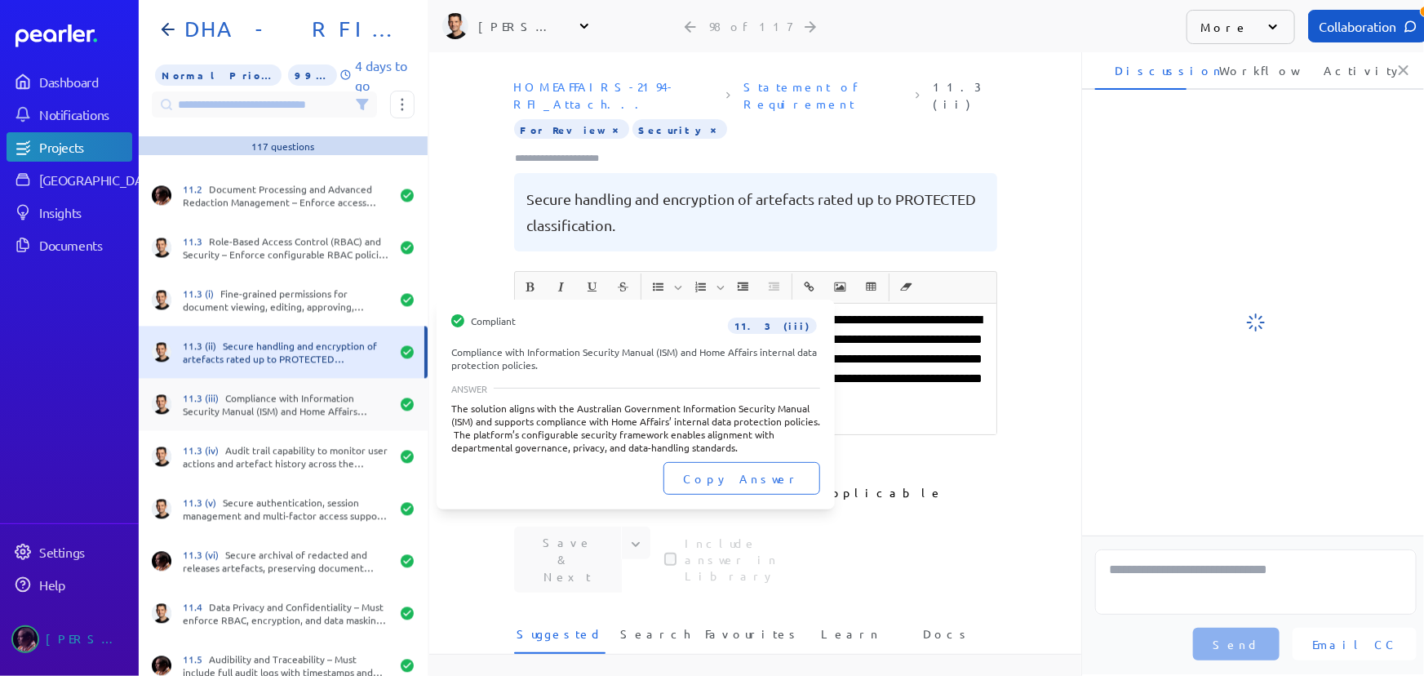
click at [270, 424] on div "11.3 (iii) Compliance with Information Security Manual (ISM) and Home Affairs i…" at bounding box center [283, 404] width 289 height 52
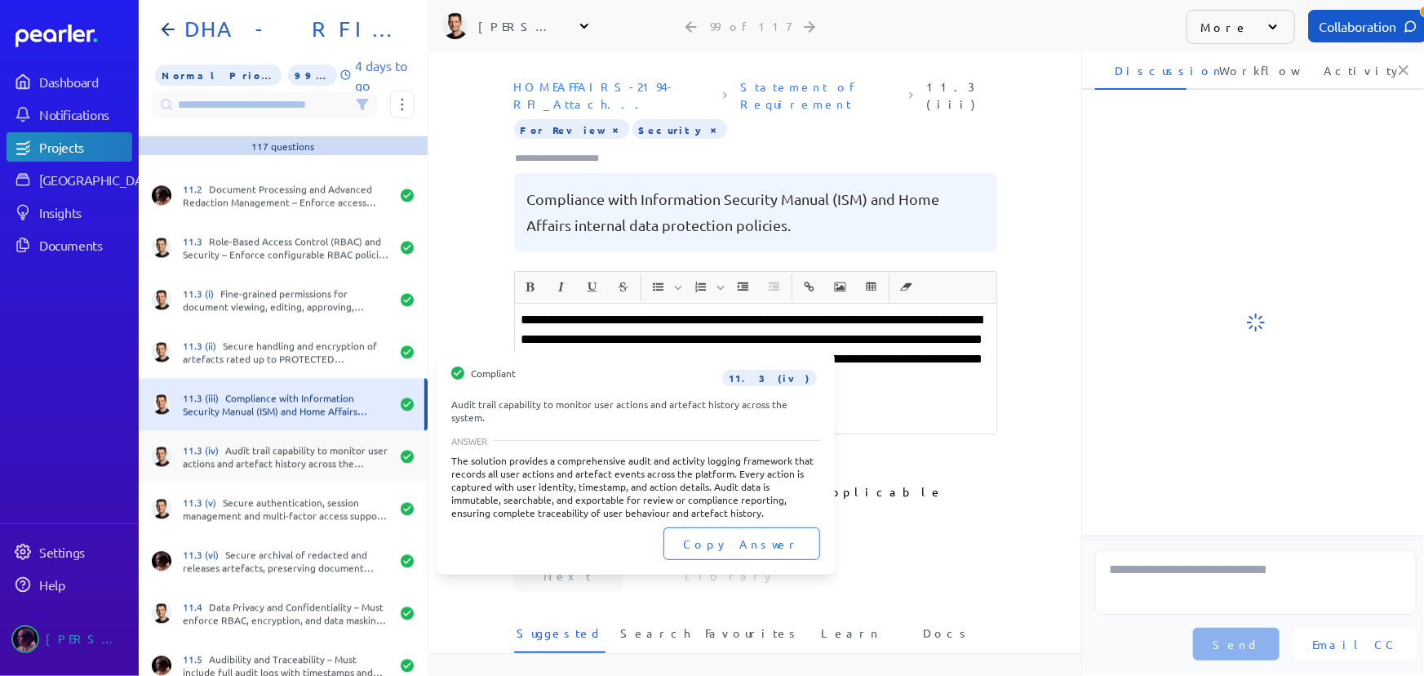
click at [271, 460] on div "11.3 (iv) Audit trail capability to monitor user actions and artefact history a…" at bounding box center [286, 456] width 207 height 26
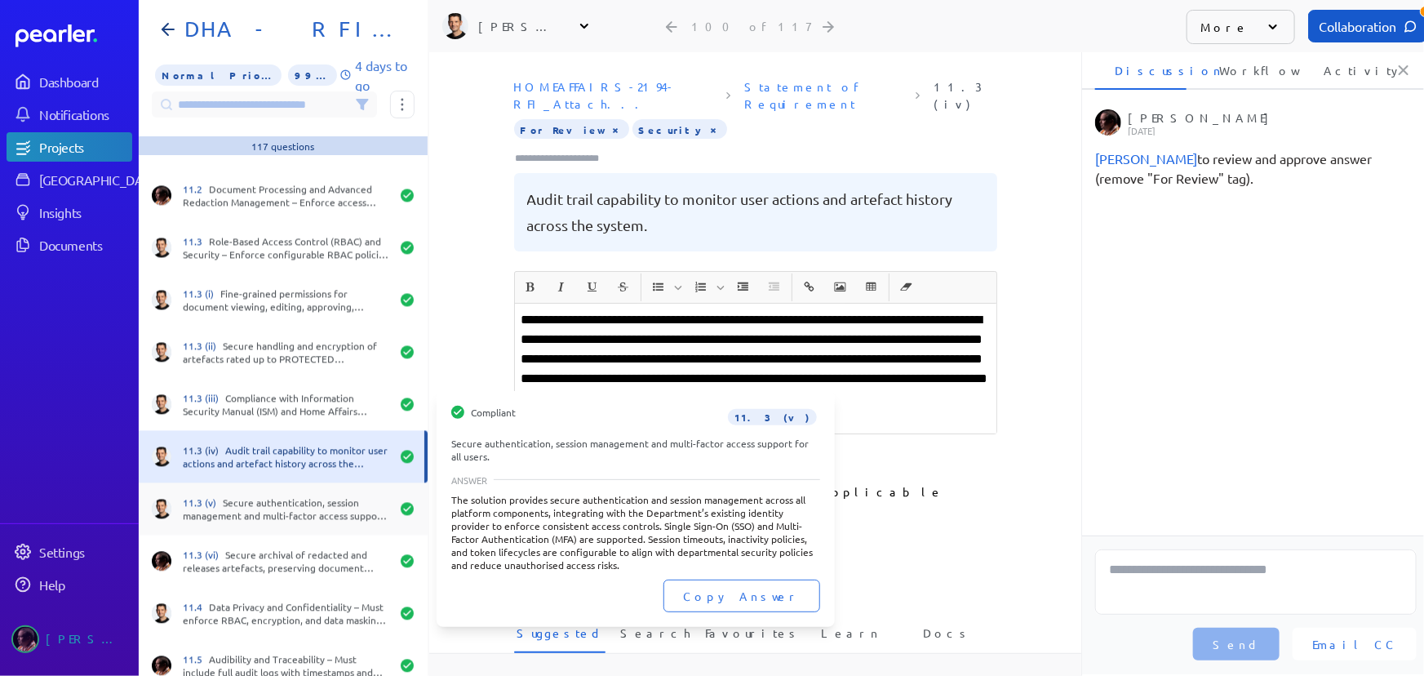
click at [271, 492] on div "11.3 (v) Secure authentication, session management and multi-factor access supp…" at bounding box center [283, 508] width 289 height 52
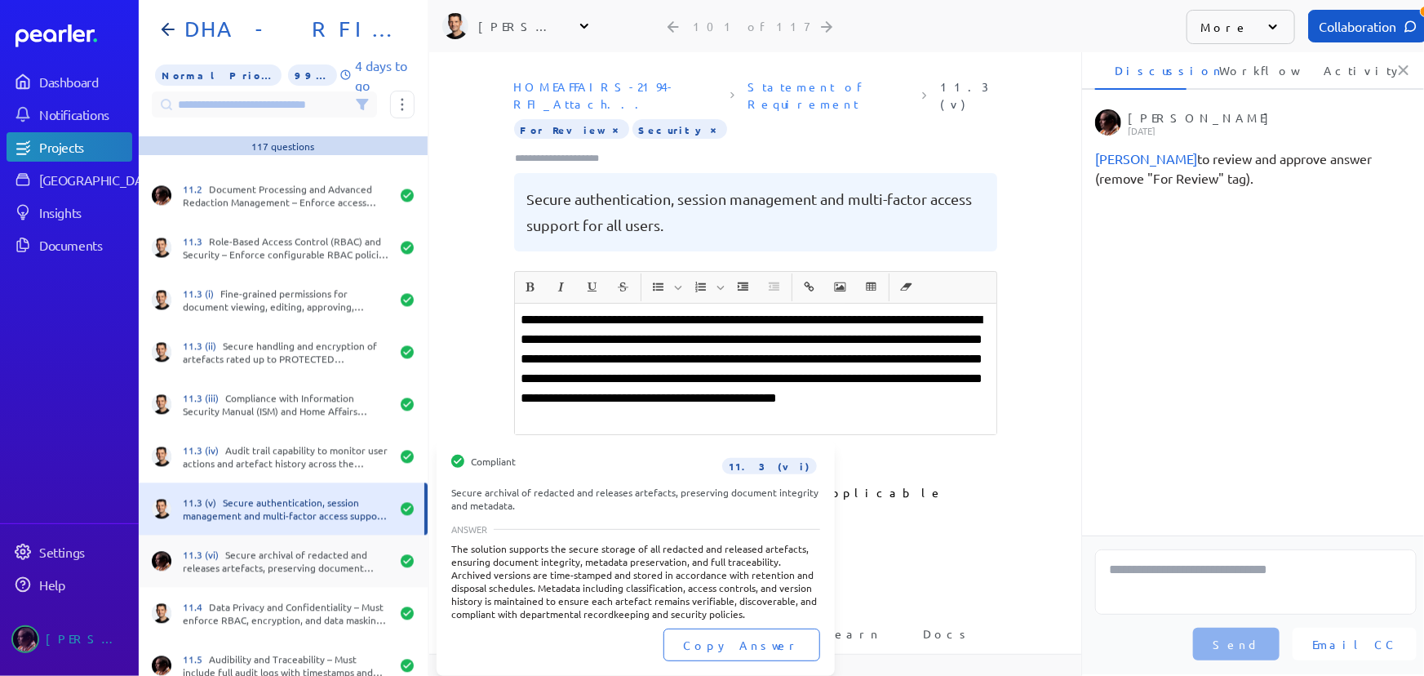
click at [258, 571] on div "11.3 (vi) Secure archival of redacted and releases artefacts, preserving docume…" at bounding box center [286, 561] width 207 height 26
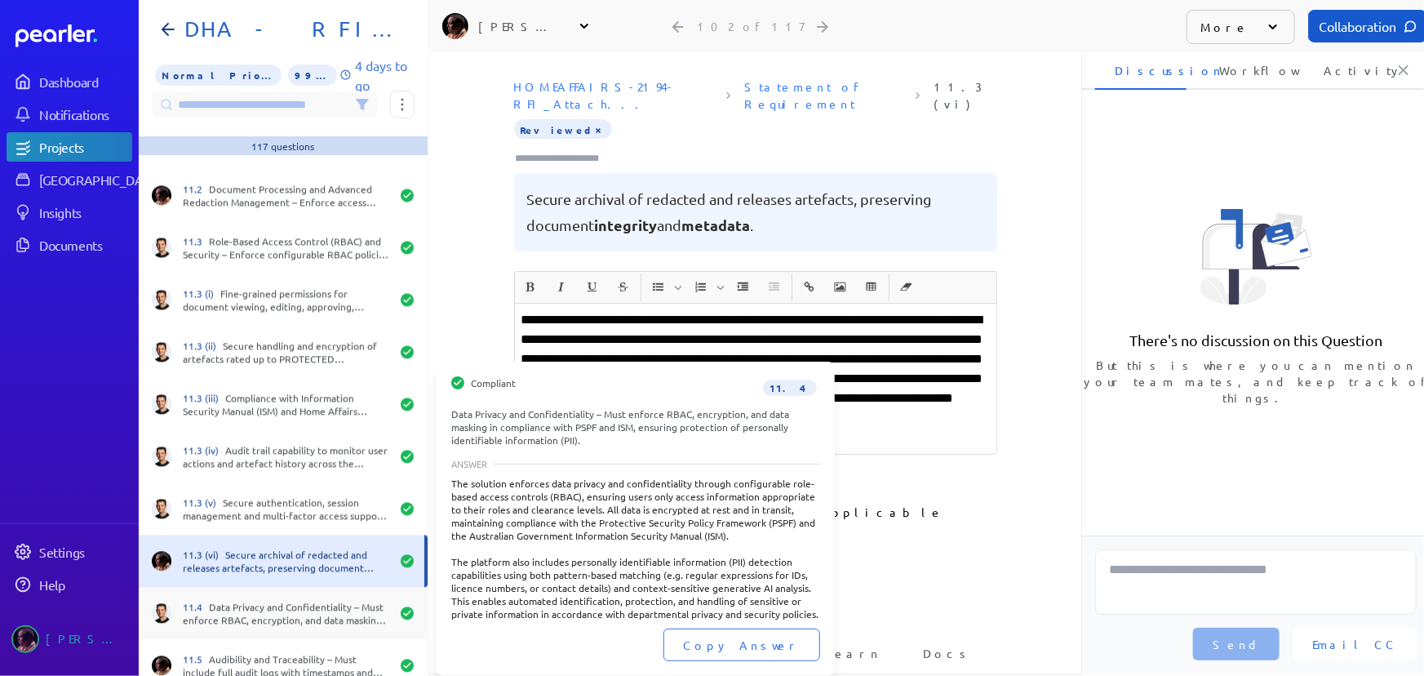
click at [249, 612] on div "11.4 Data Privacy and Confidentiality – Must enforce RBAC, encryption, and data…" at bounding box center [286, 613] width 207 height 26
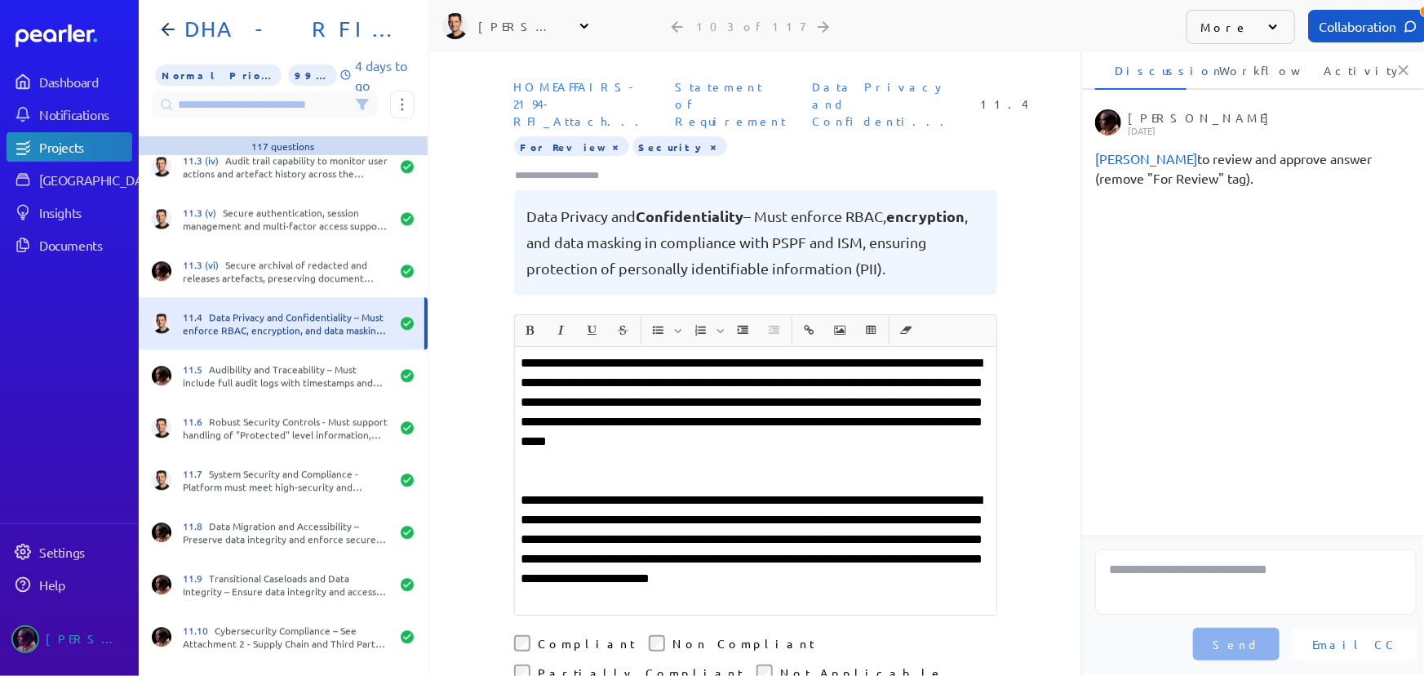
scroll to position [5193, 0]
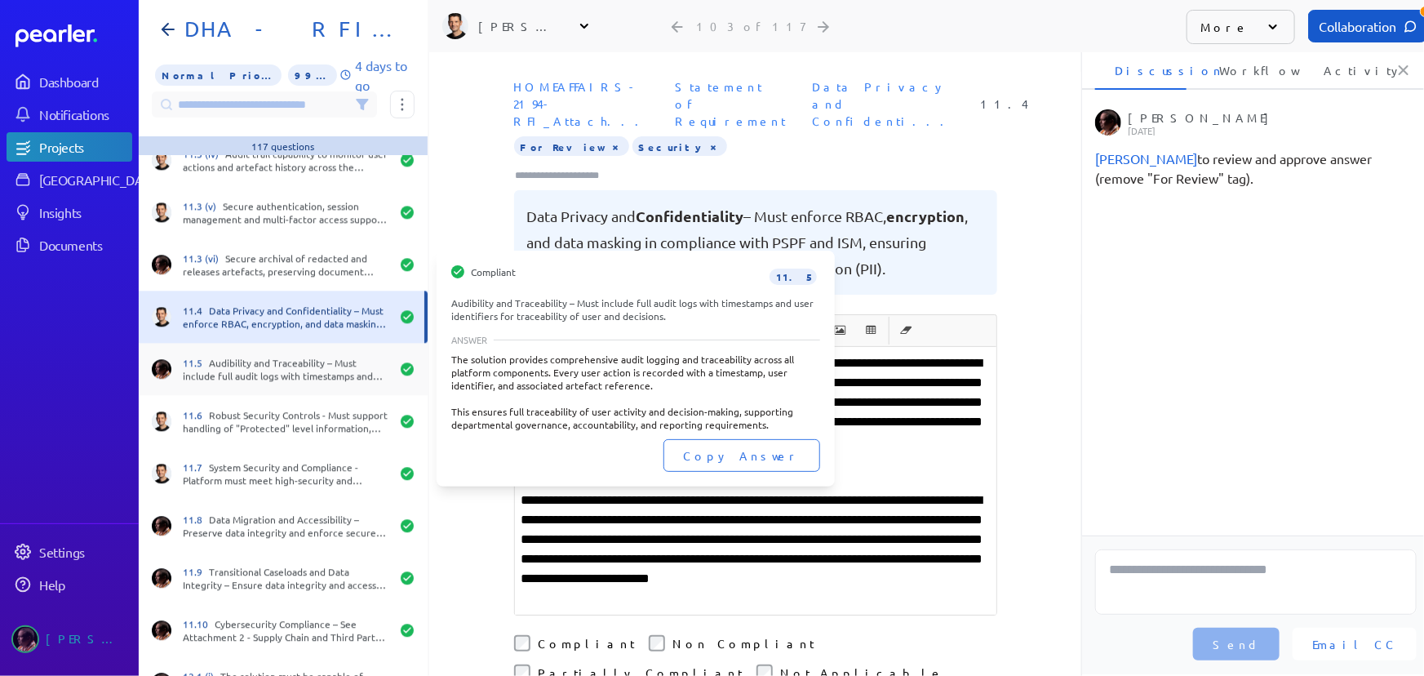
click at [269, 366] on div "11.5 Audibility and Traceability – Must include full audit logs with timestamps…" at bounding box center [286, 369] width 207 height 26
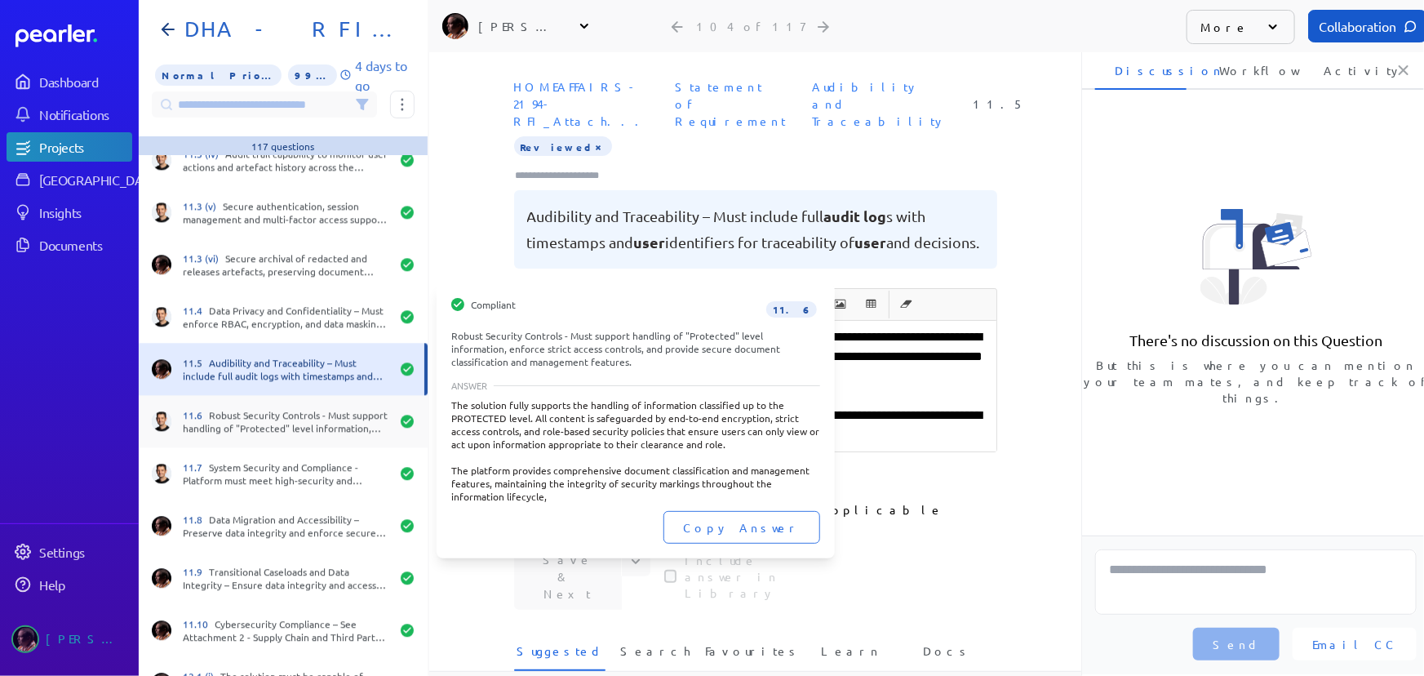
click at [274, 424] on div "11.6 Robust Security Controls - Must support handling of "Protected" level info…" at bounding box center [286, 421] width 207 height 26
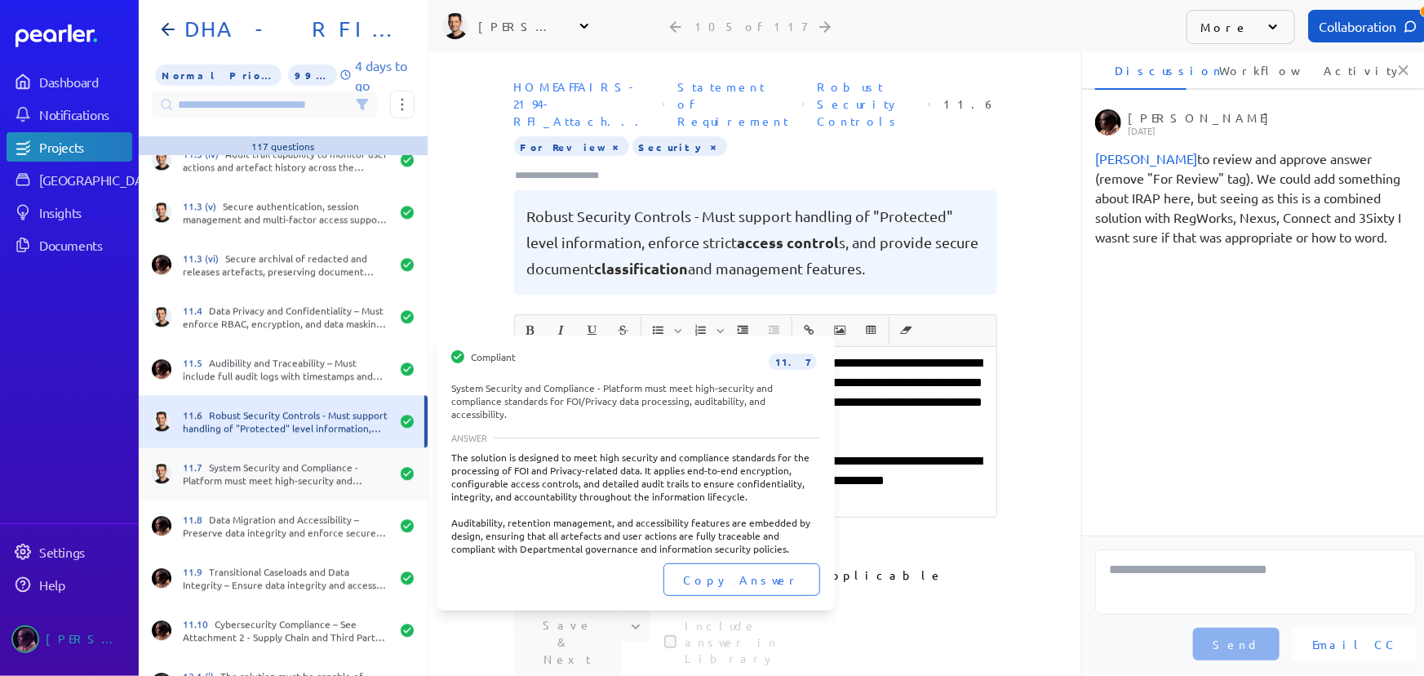
click at [276, 462] on div "11.7 System Security and Compliance - Platform must meet high-security and comp…" at bounding box center [286, 473] width 207 height 26
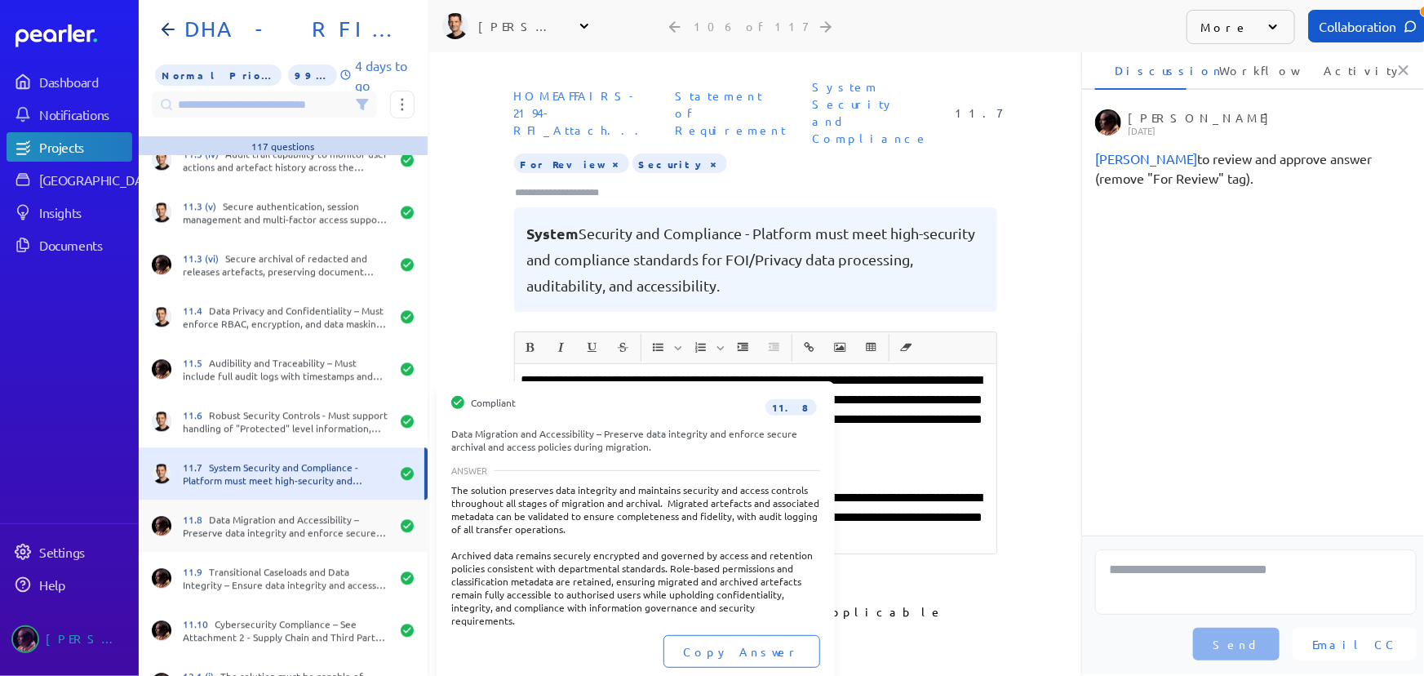
click at [272, 508] on div "11.8 Data Migration and Accessibility – Preserve data integrity and enforce sec…" at bounding box center [283, 526] width 289 height 52
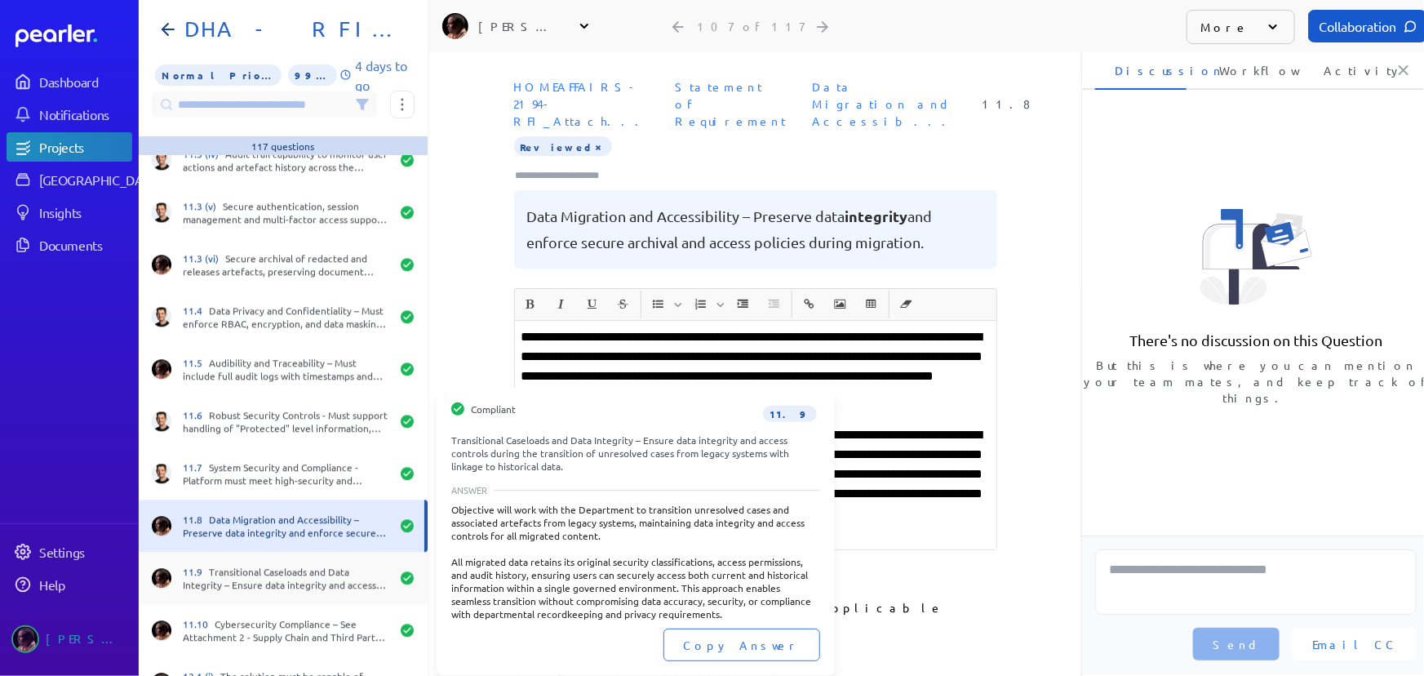
click at [259, 566] on div "11.9 Transitional Caseloads and Data Integrity – Ensure data integrity and acce…" at bounding box center [286, 578] width 207 height 26
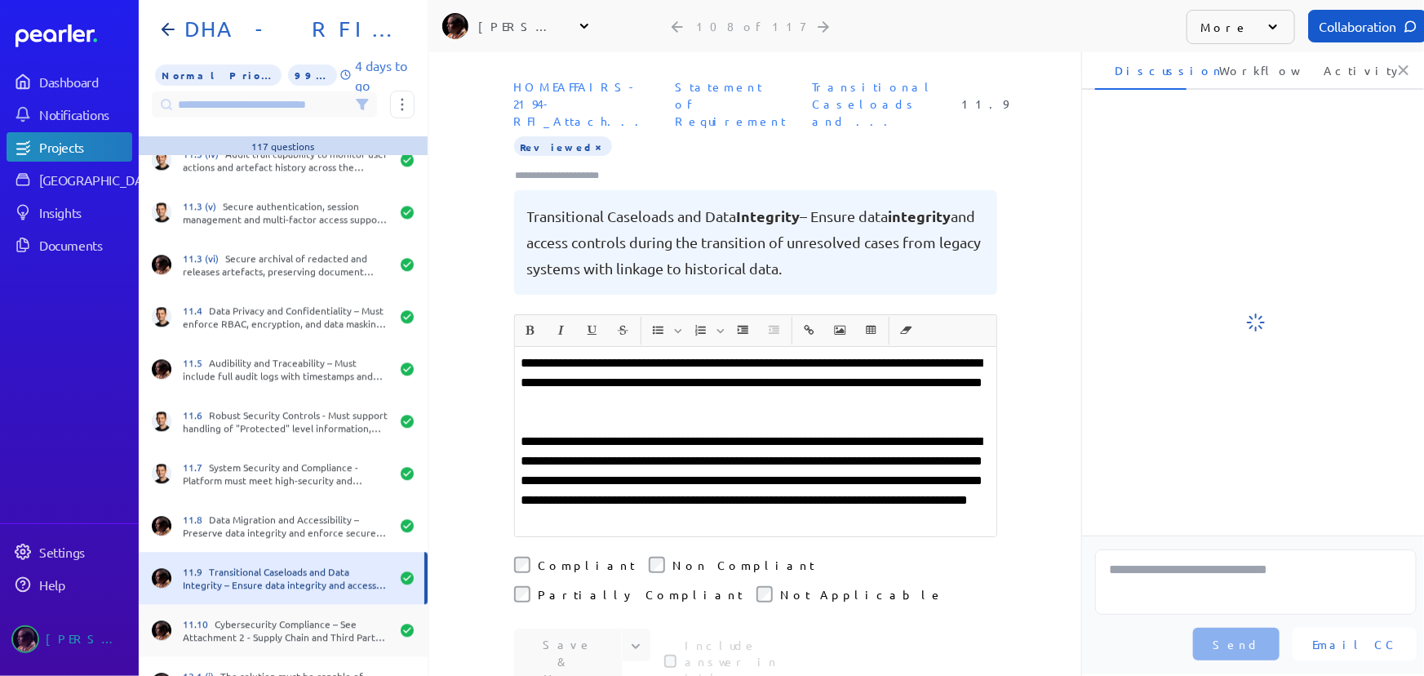
click at [254, 613] on div "11.10 Cybersecurity Compliance – See Attachment 2 - Supply Chain and Third Part…" at bounding box center [283, 630] width 289 height 52
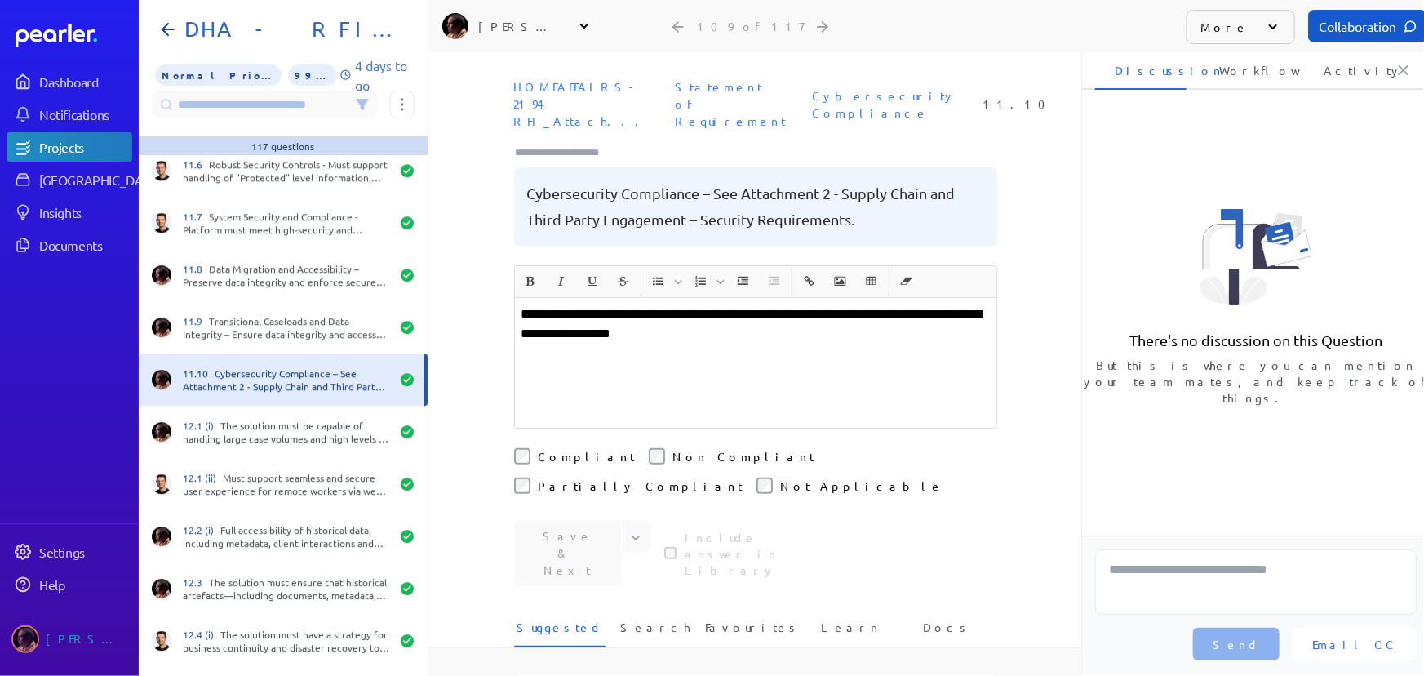
scroll to position [5491, 0]
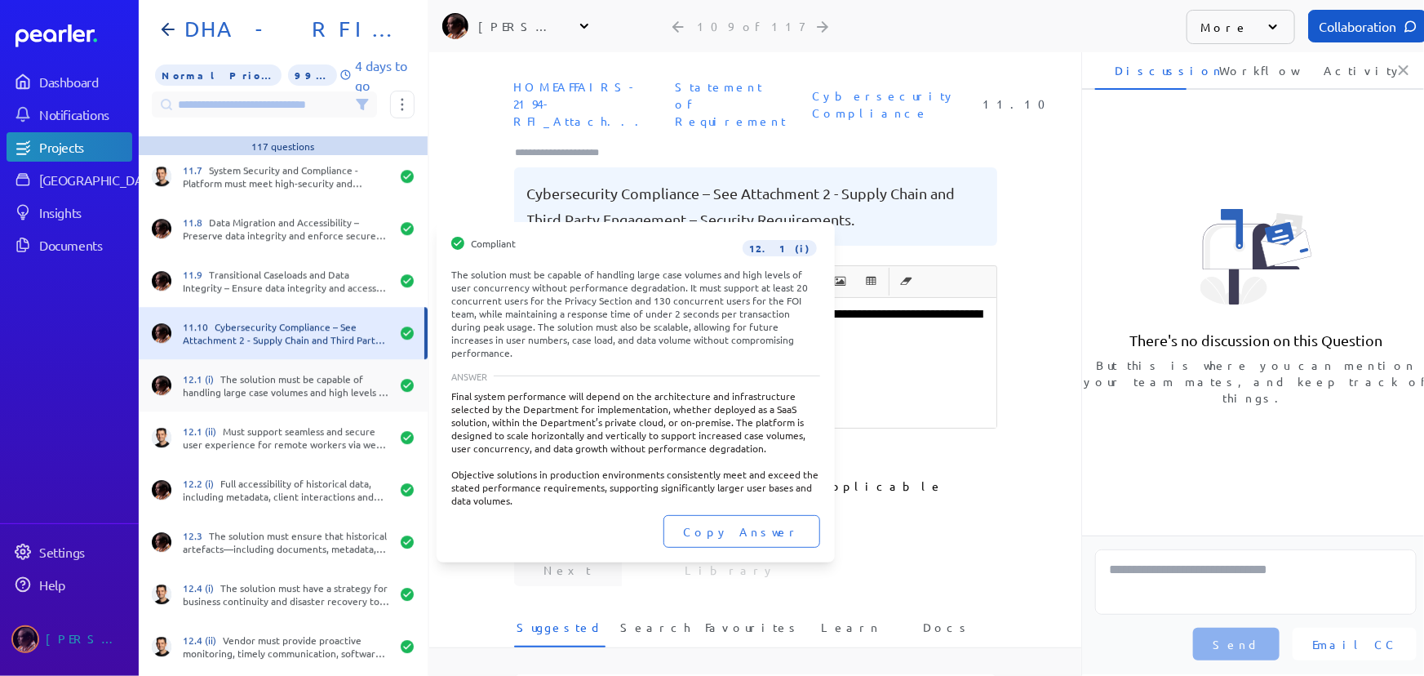
click at [267, 380] on div "12.1 (i) The solution must be capable of handling large case volumes and high l…" at bounding box center [286, 385] width 207 height 26
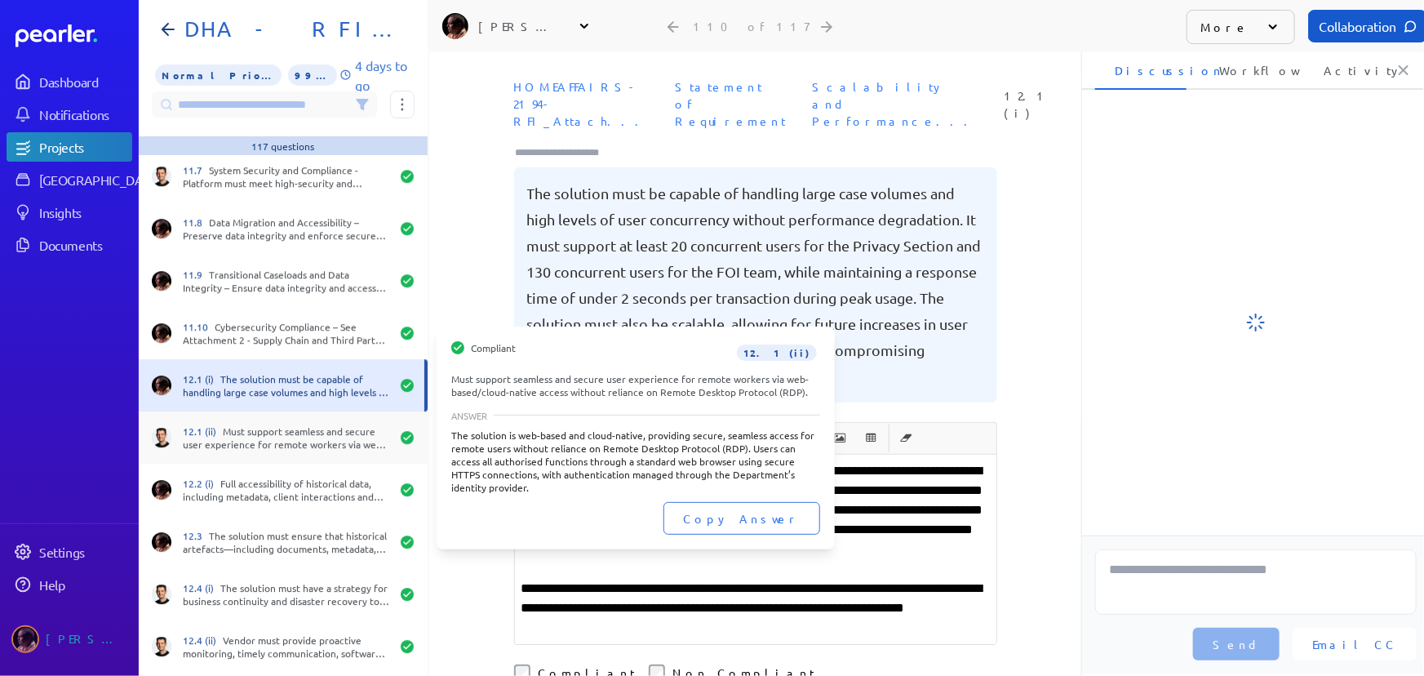
click at [269, 431] on div "12.1 (ii) Must support seamless and secure user experience for remote workers v…" at bounding box center [286, 437] width 207 height 26
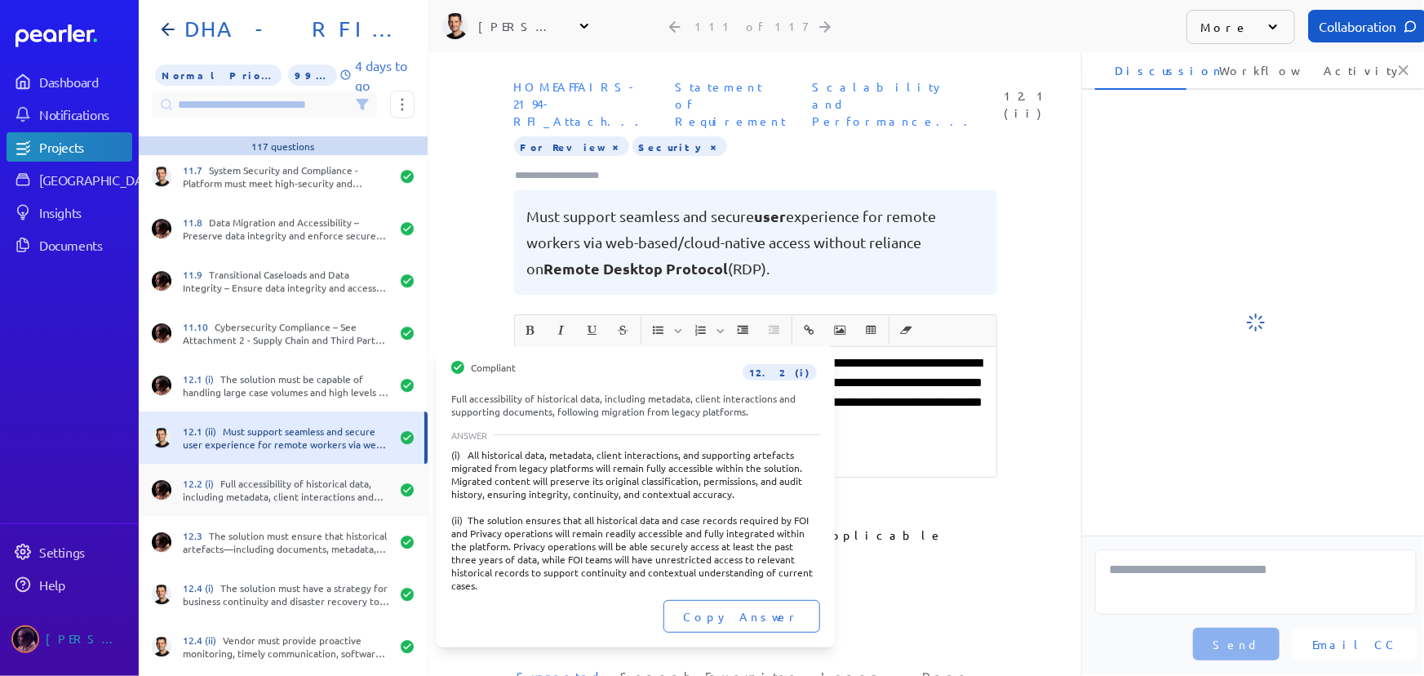
click at [264, 486] on div "12.2 (i) Full accessibility of historical data, including metadata, client inte…" at bounding box center [286, 490] width 207 height 26
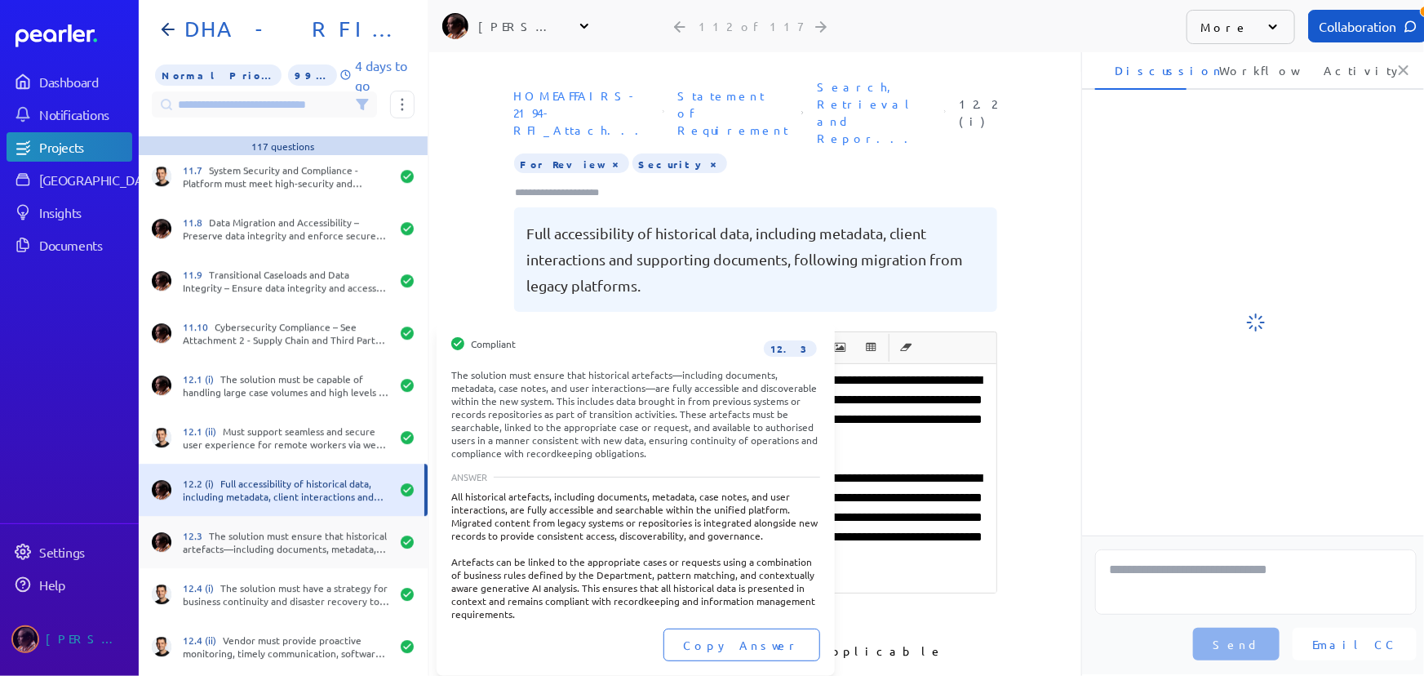
click at [255, 533] on div "12.3 The solution must ensure that historical artefacts—including documents, me…" at bounding box center [286, 542] width 207 height 26
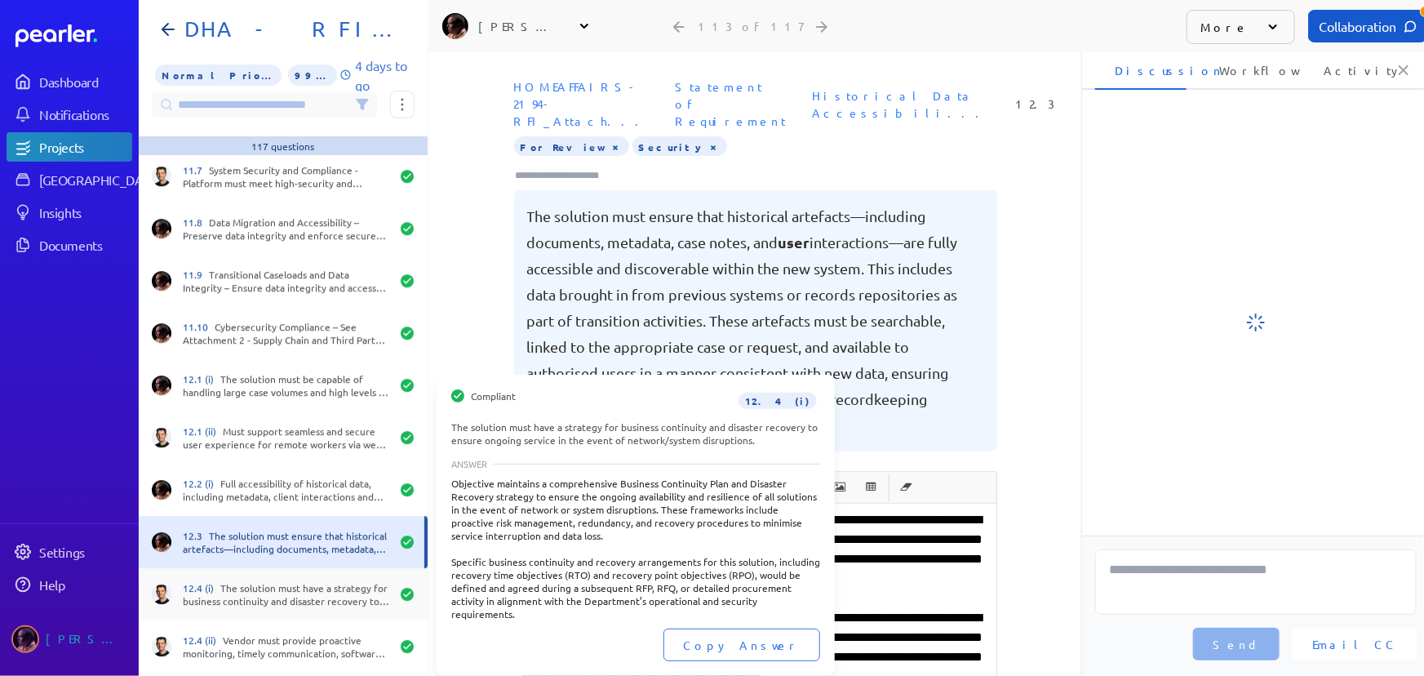
click at [245, 585] on div "12.4 (i) The solution must have a strategy for business continuity and disaster…" at bounding box center [286, 594] width 207 height 26
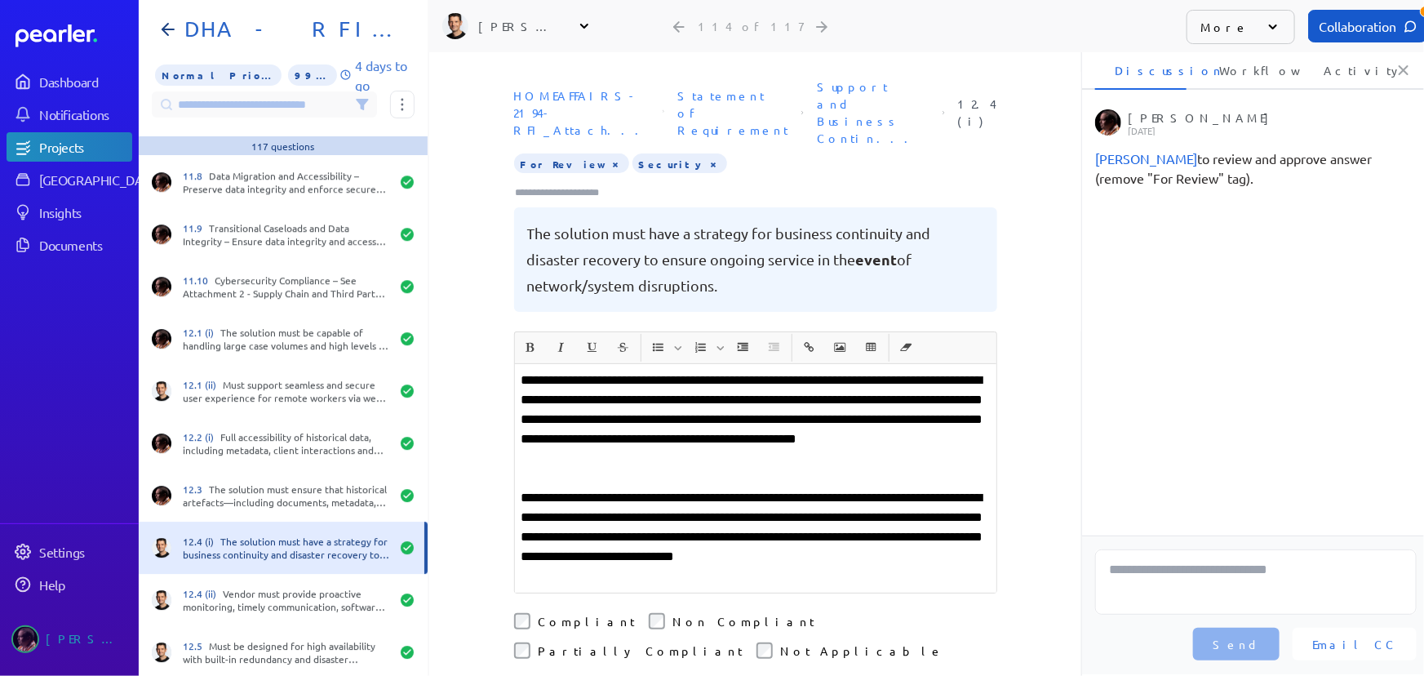
scroll to position [5591, 0]
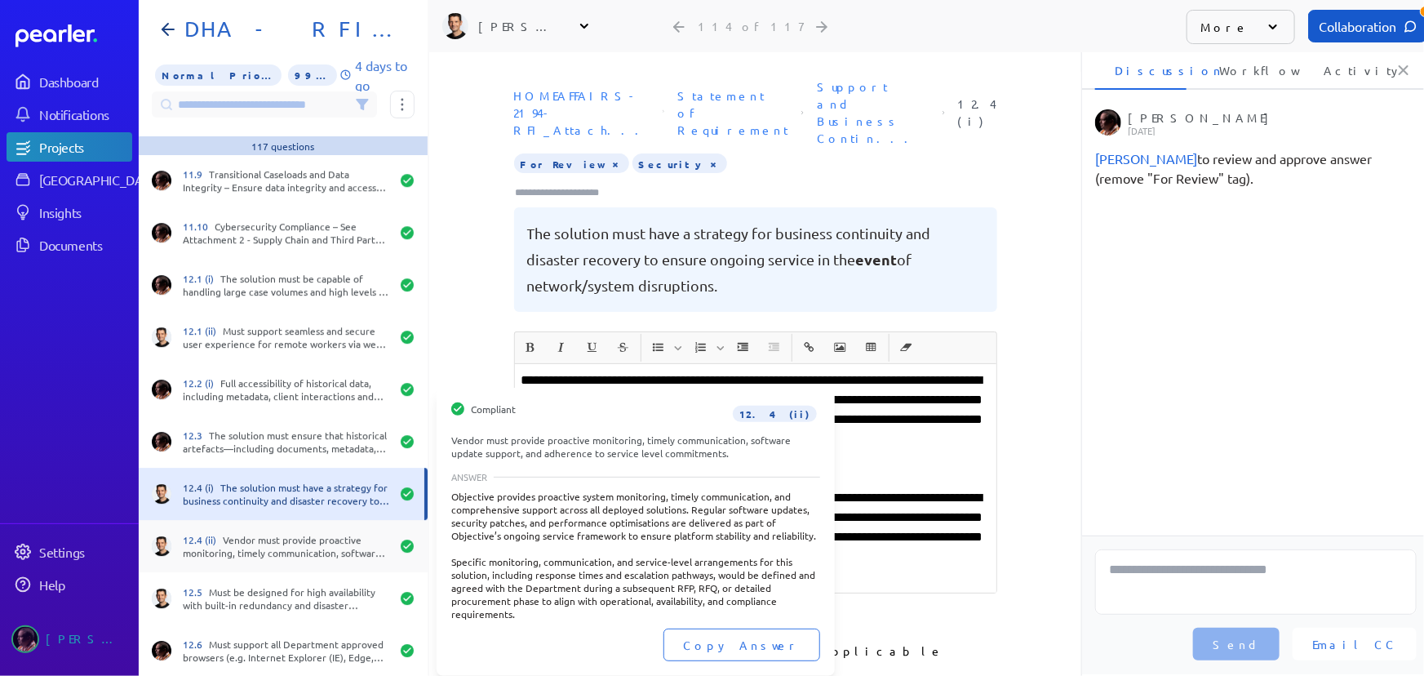
click at [225, 553] on div "12.4 (ii) Vendor must provide proactive monitoring, timely communication, softw…" at bounding box center [286, 546] width 207 height 26
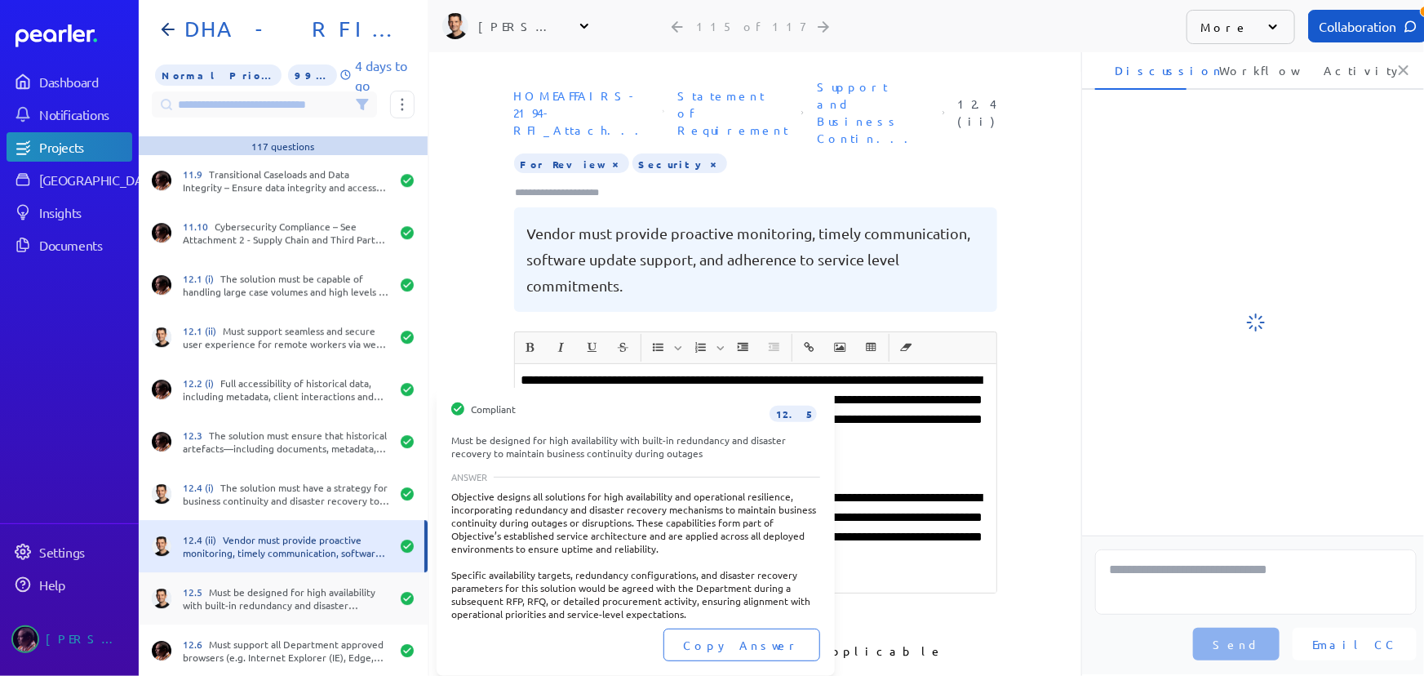
click at [225, 606] on div "12.5 Must be designed for high availability with built-in redundancy and disast…" at bounding box center [286, 598] width 207 height 26
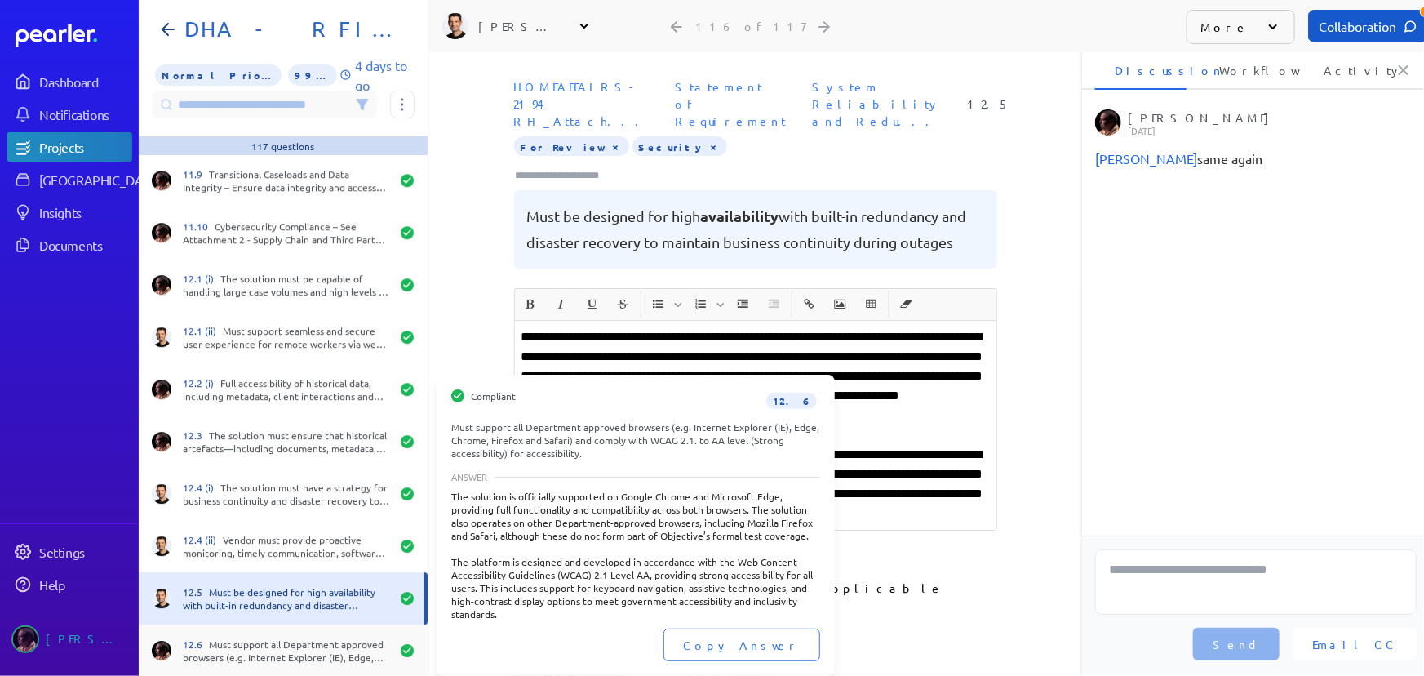
click at [242, 658] on div "12.6 Must support all Department approved browsers (e.g. Internet Explorer (IE)…" at bounding box center [286, 650] width 207 height 26
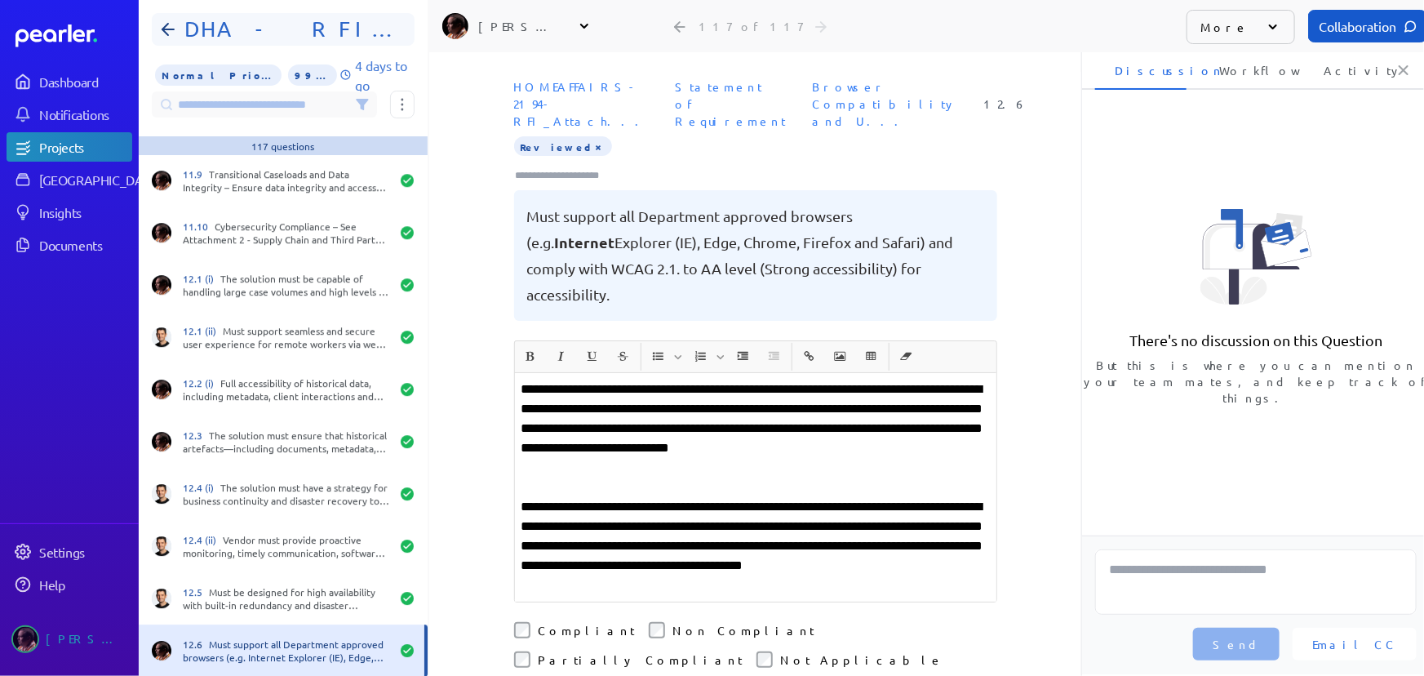
click at [181, 36] on h1 "DHA - RFI FOIP CMS Functional Requirements" at bounding box center [290, 29] width 224 height 26
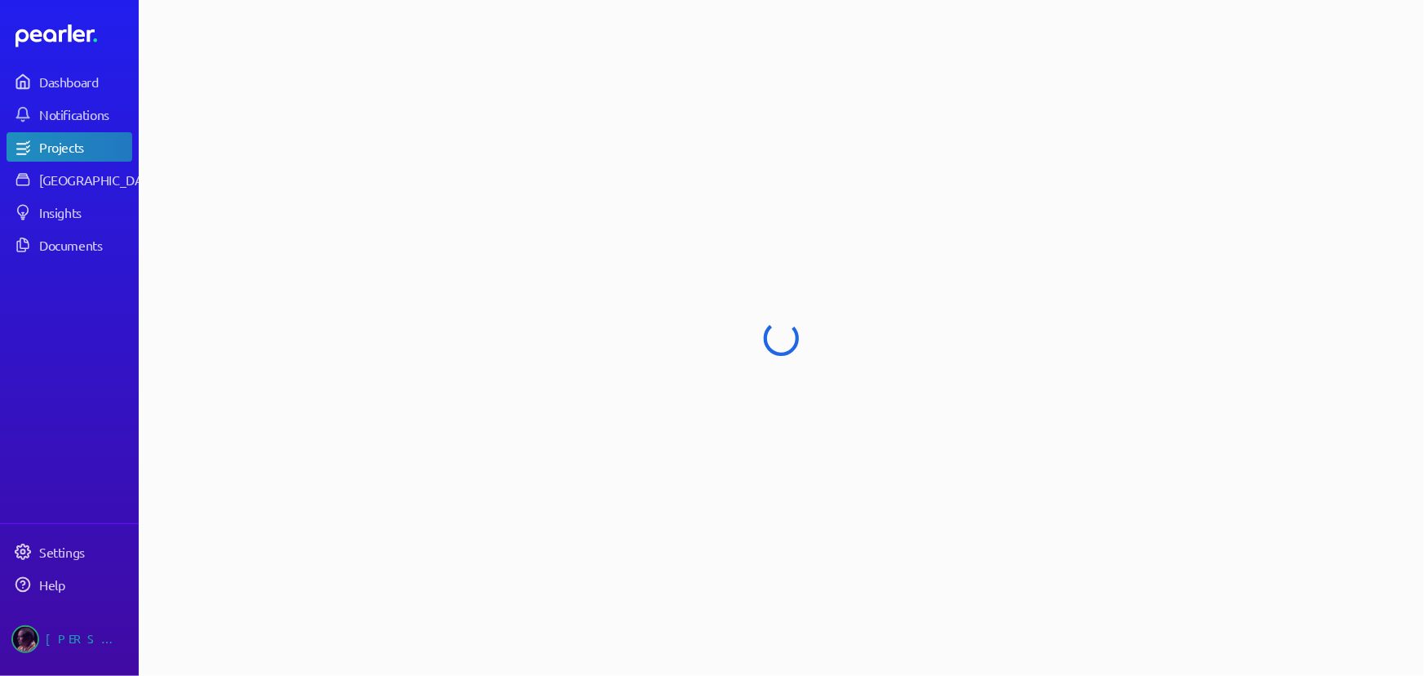
select select "**********"
select select "******"
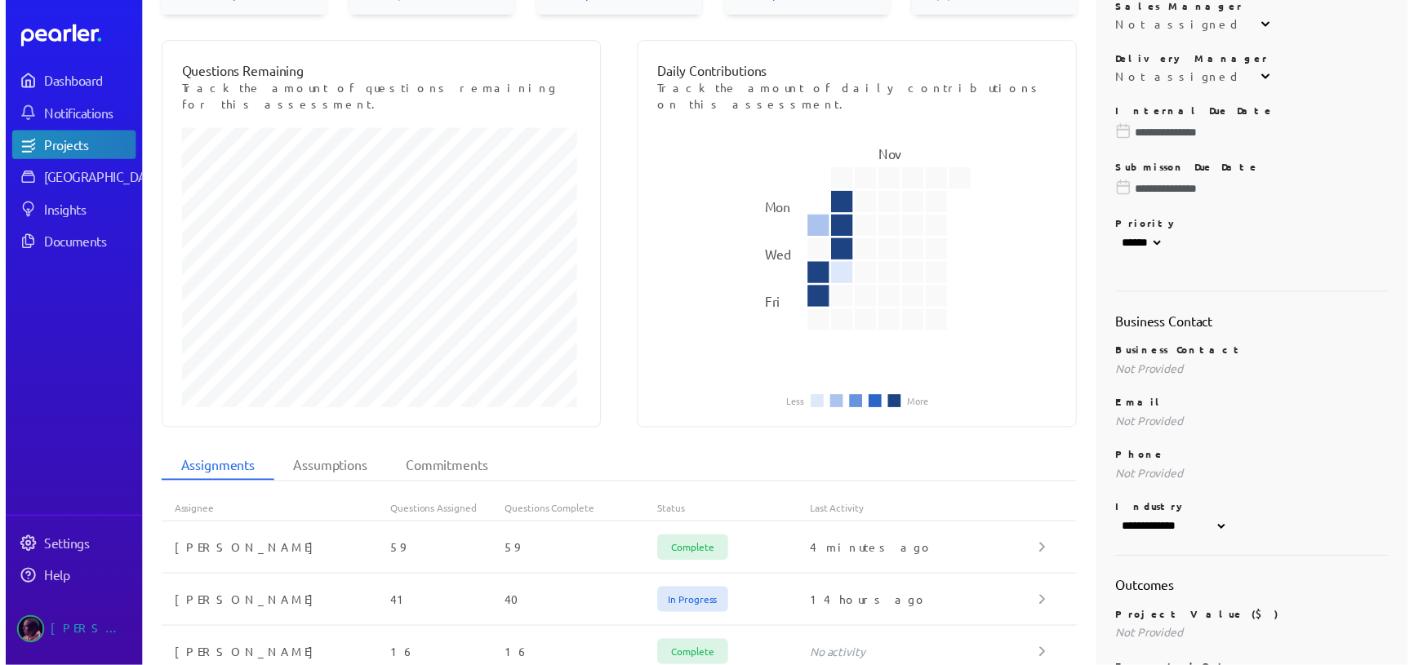
scroll to position [296, 0]
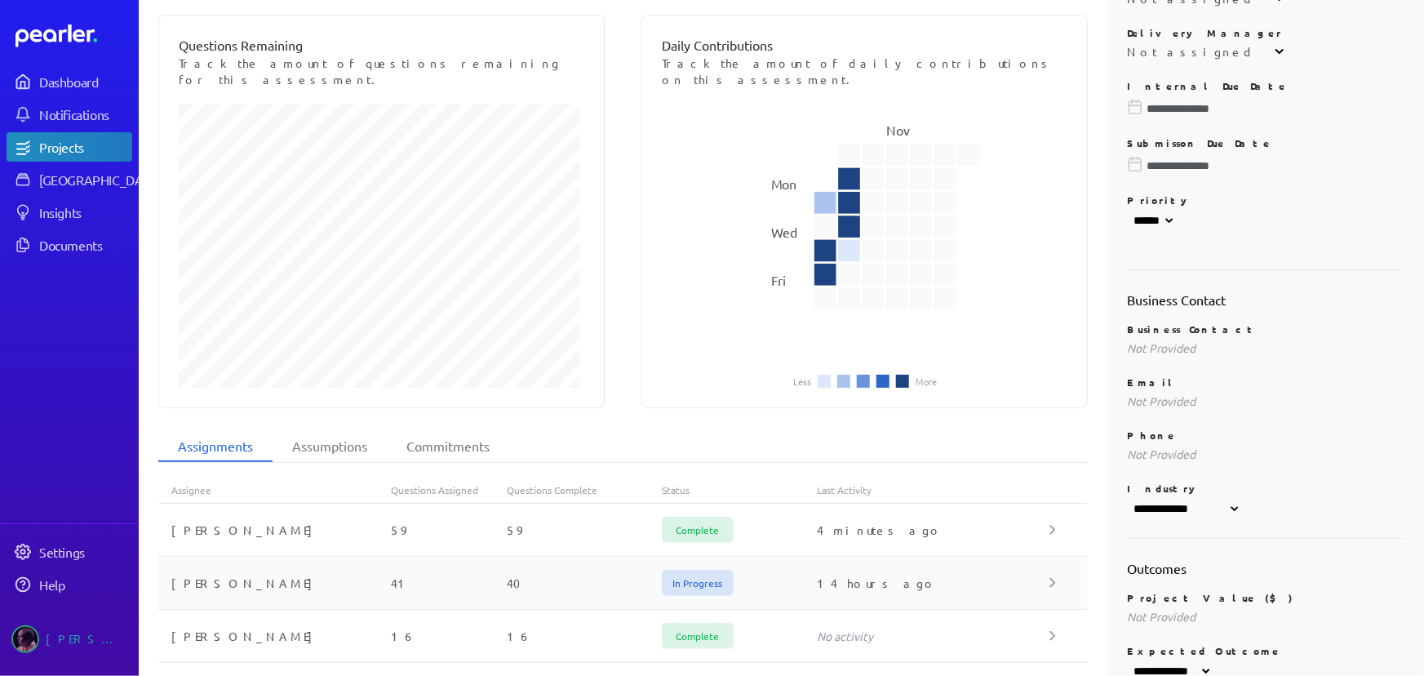
click at [446, 557] on div "Steve Ackermann 41 40 In Progress 14 hours ago" at bounding box center [623, 583] width 930 height 53
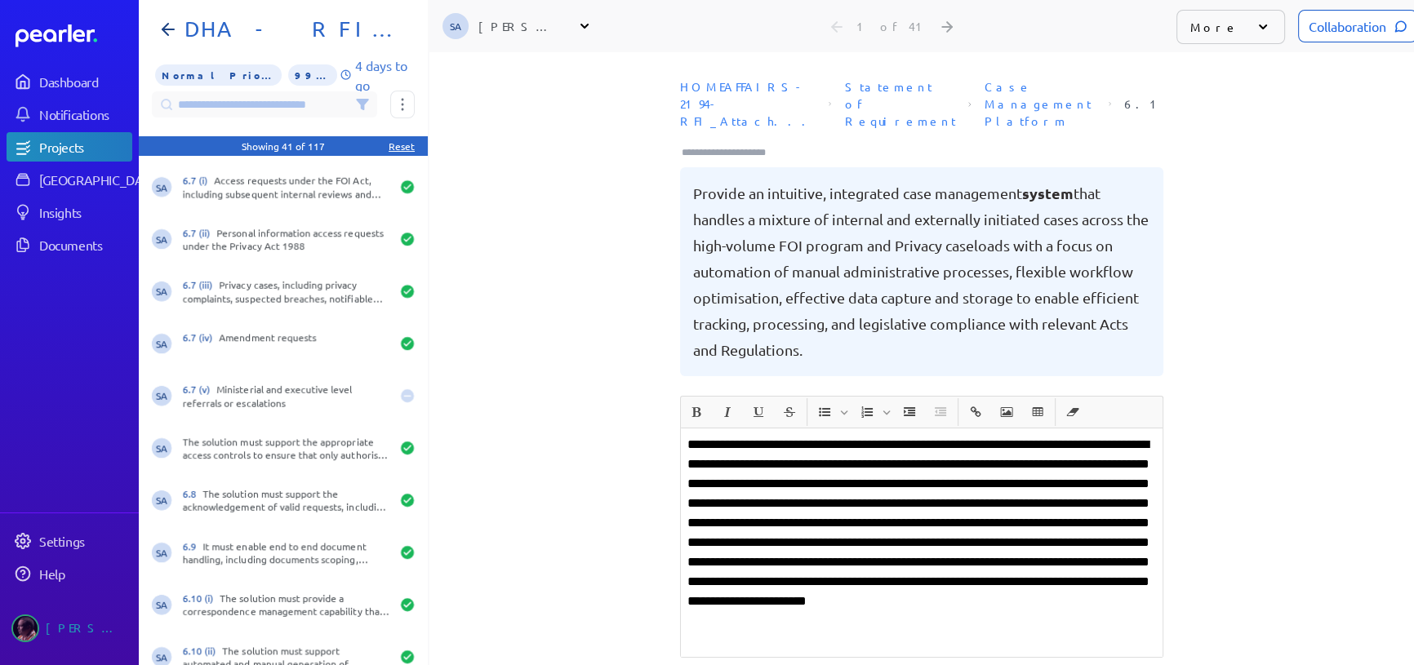
scroll to position [1112, 0]
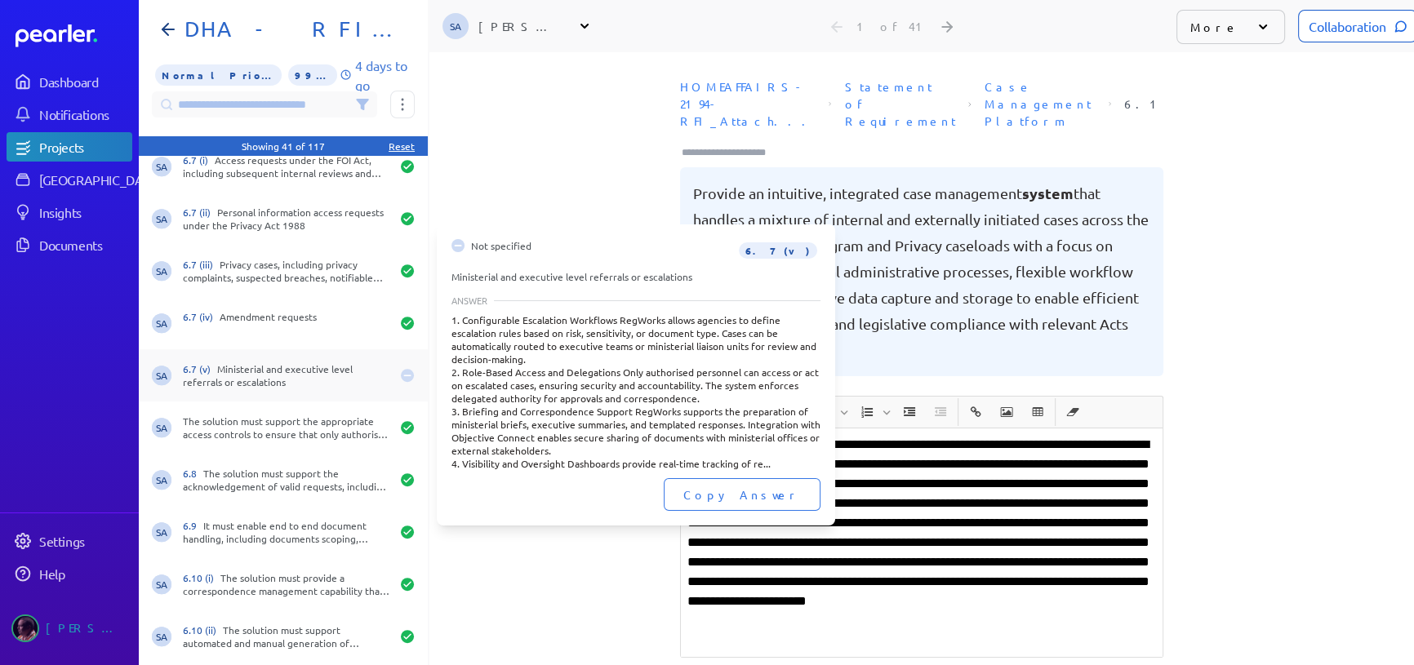
click at [284, 366] on div "6.7 (v) Ministerial and executive level referrals or escalations" at bounding box center [286, 375] width 207 height 26
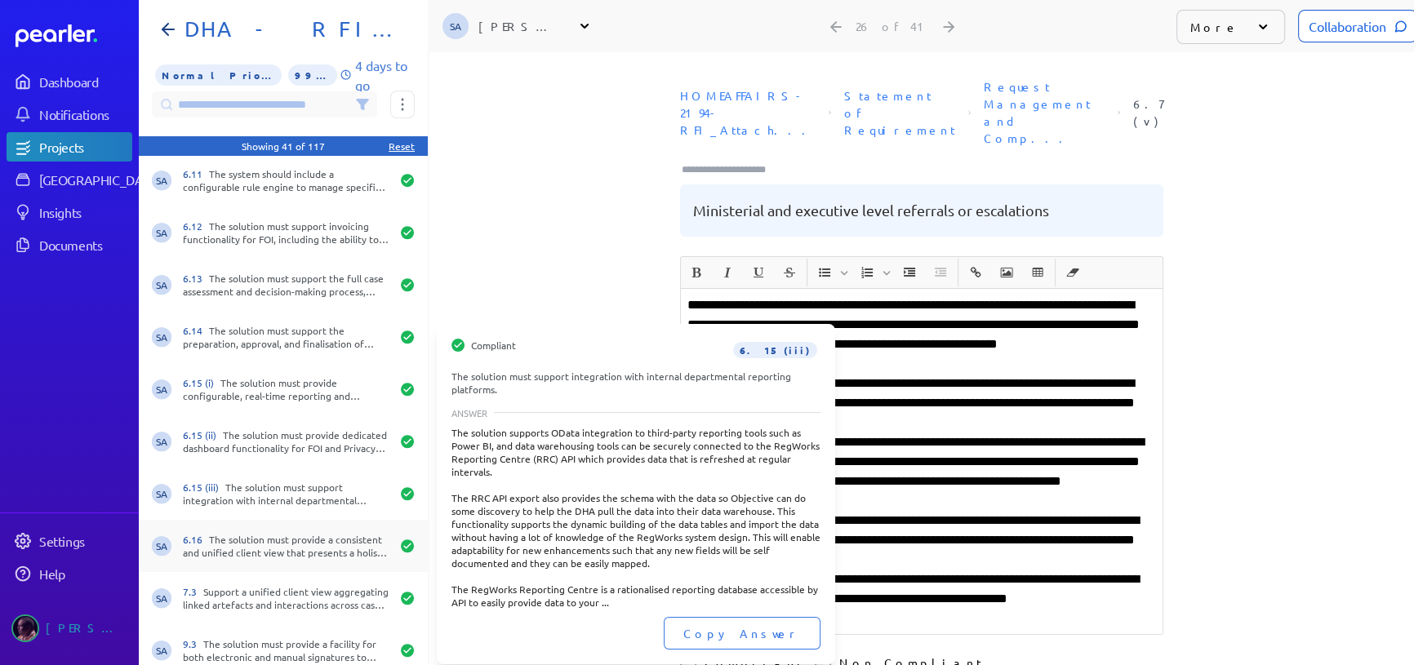
scroll to position [11, 0]
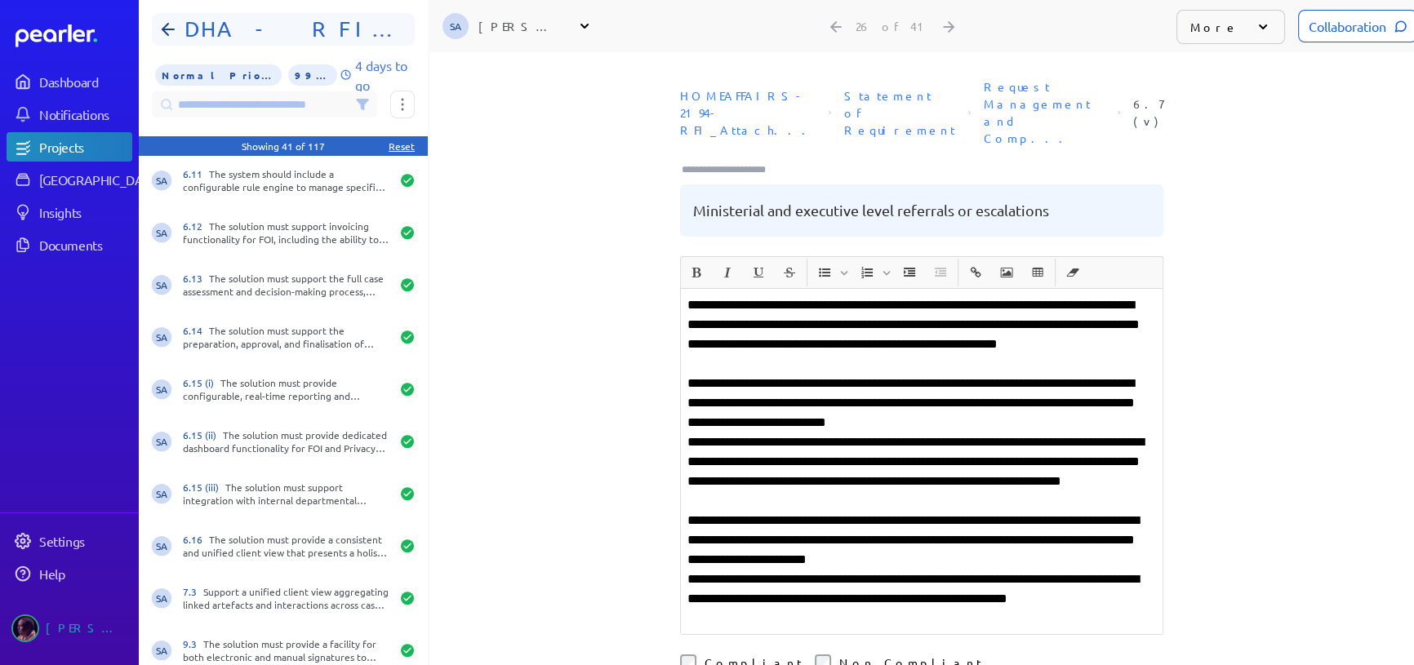
click at [213, 24] on h1 "DHA - RFI FOIP CMS Functional Requirements" at bounding box center [290, 29] width 224 height 26
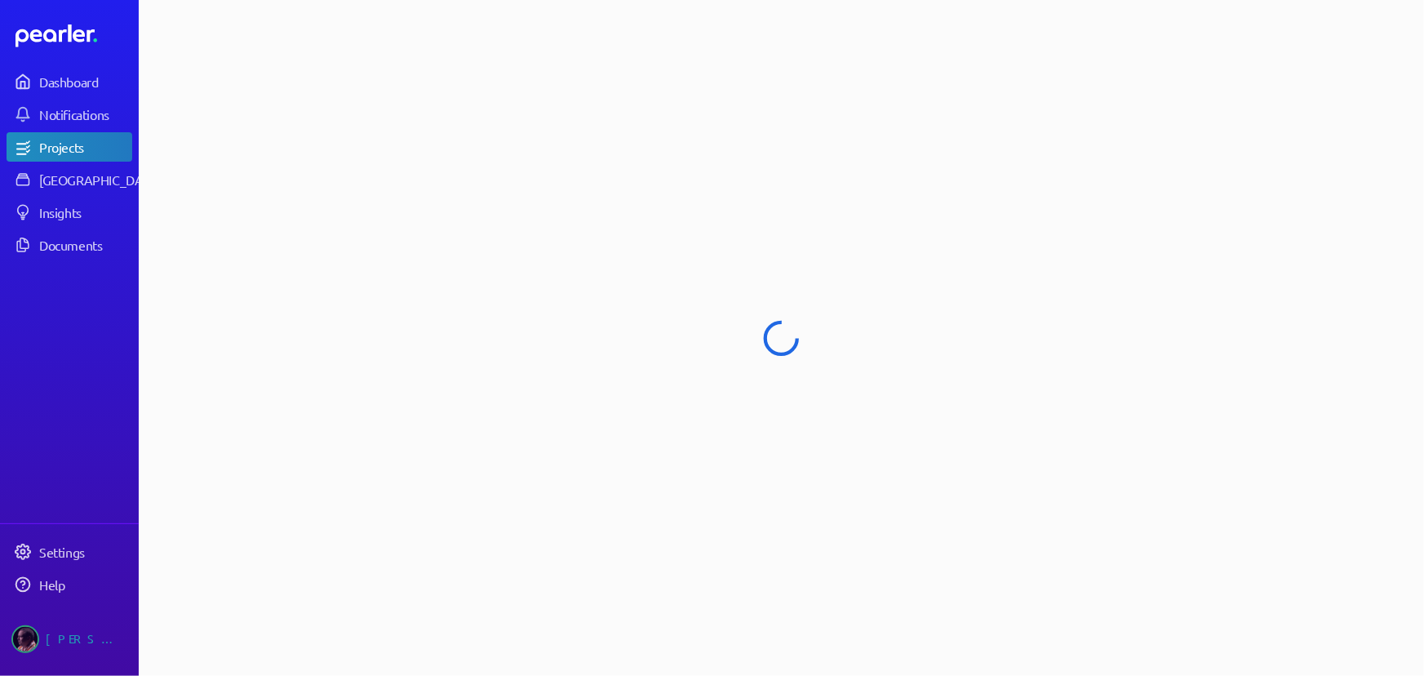
select select "**********"
select select "******"
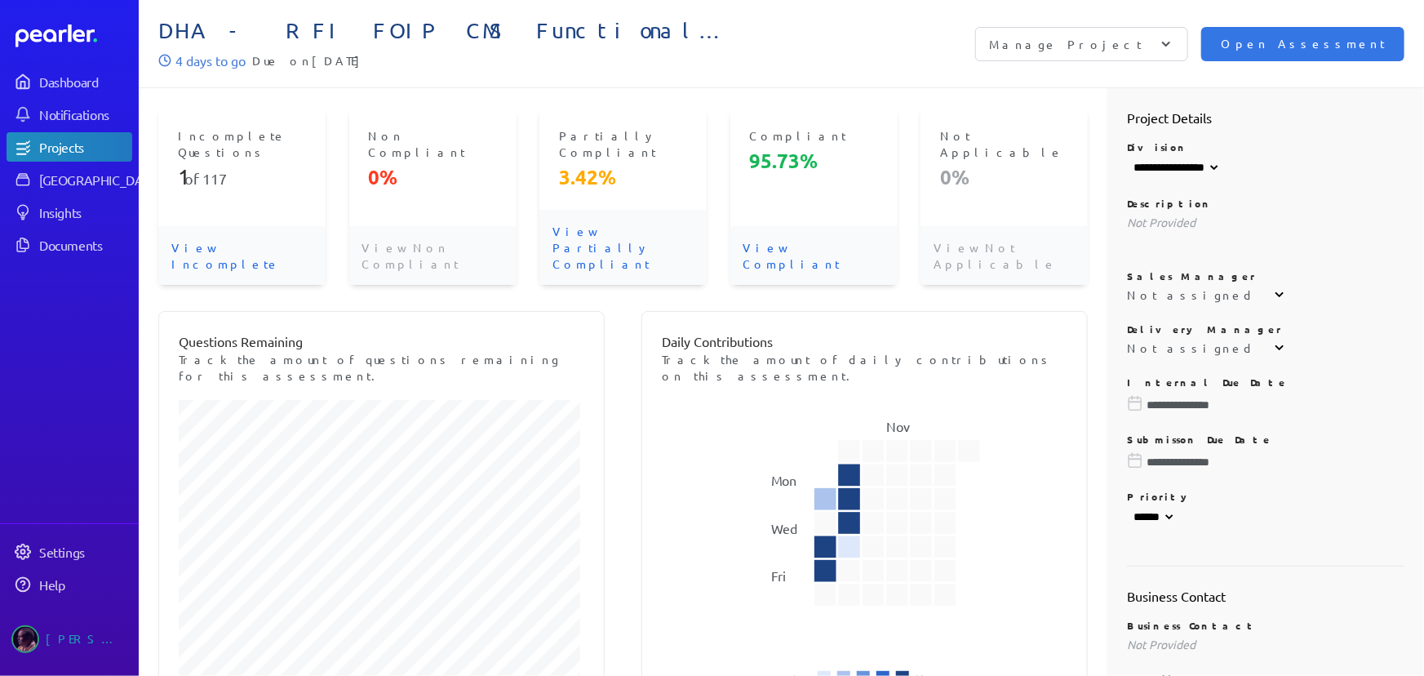
click at [63, 145] on div "Projects" at bounding box center [84, 147] width 91 height 16
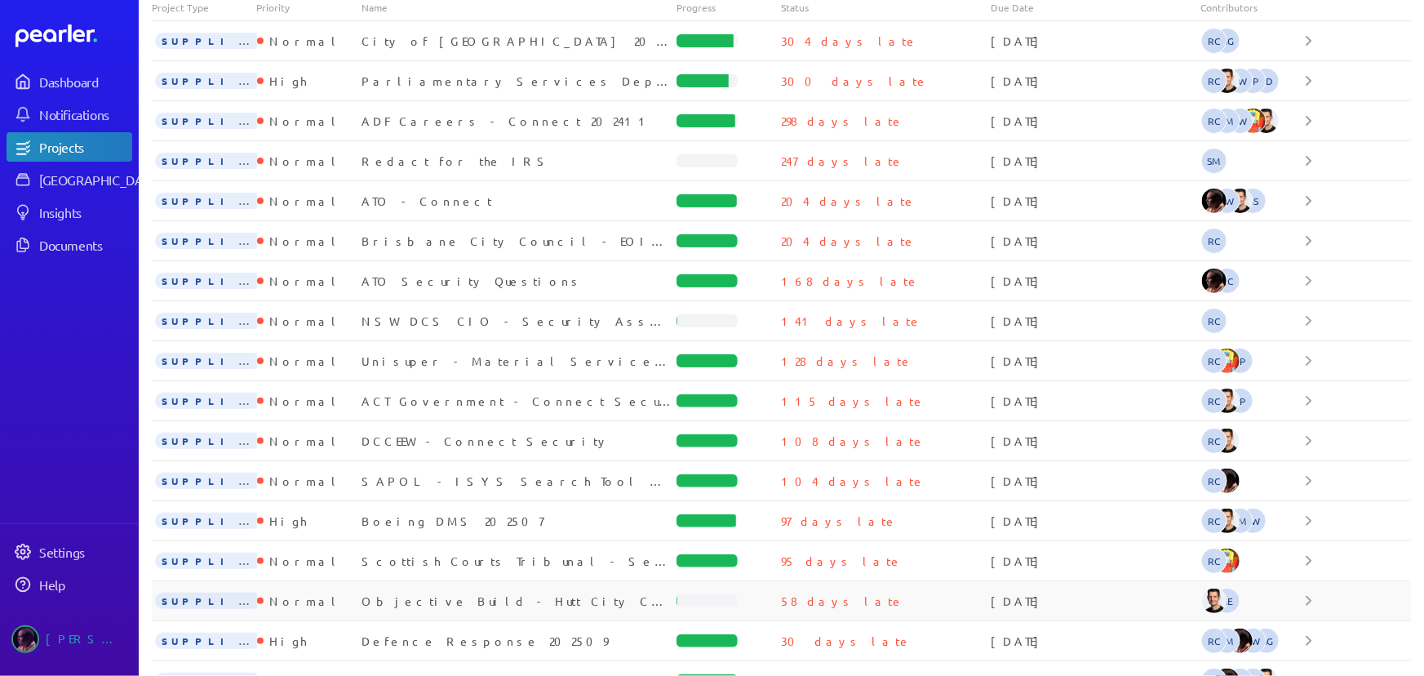
scroll to position [321, 0]
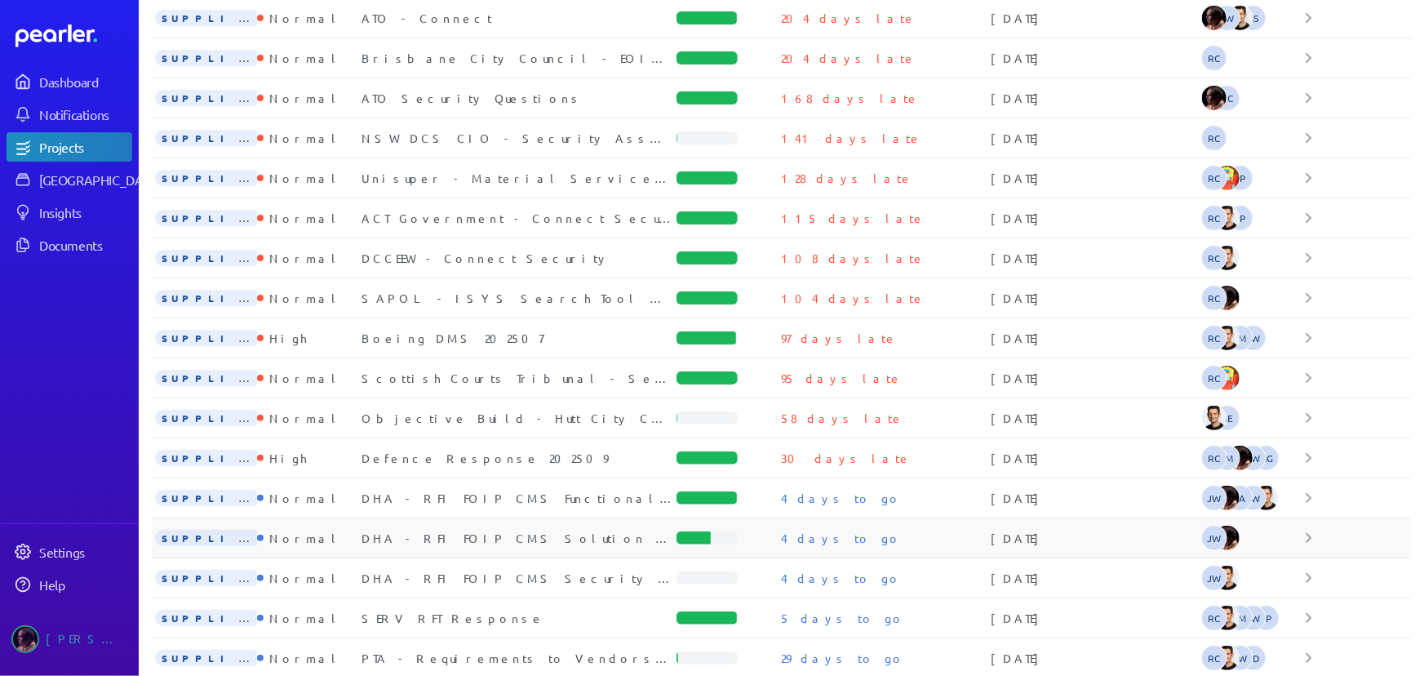
click at [184, 534] on span "SUPPLIER" at bounding box center [208, 538] width 106 height 16
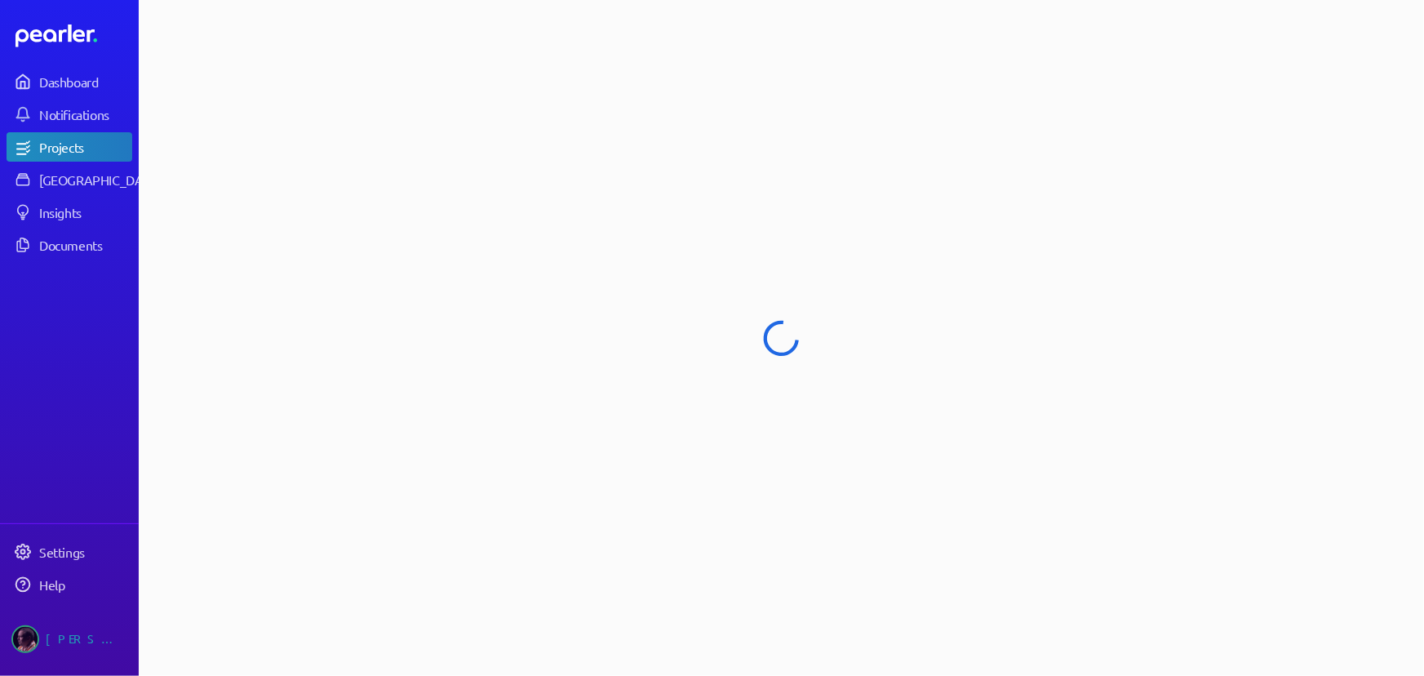
select select "**********"
select select "******"
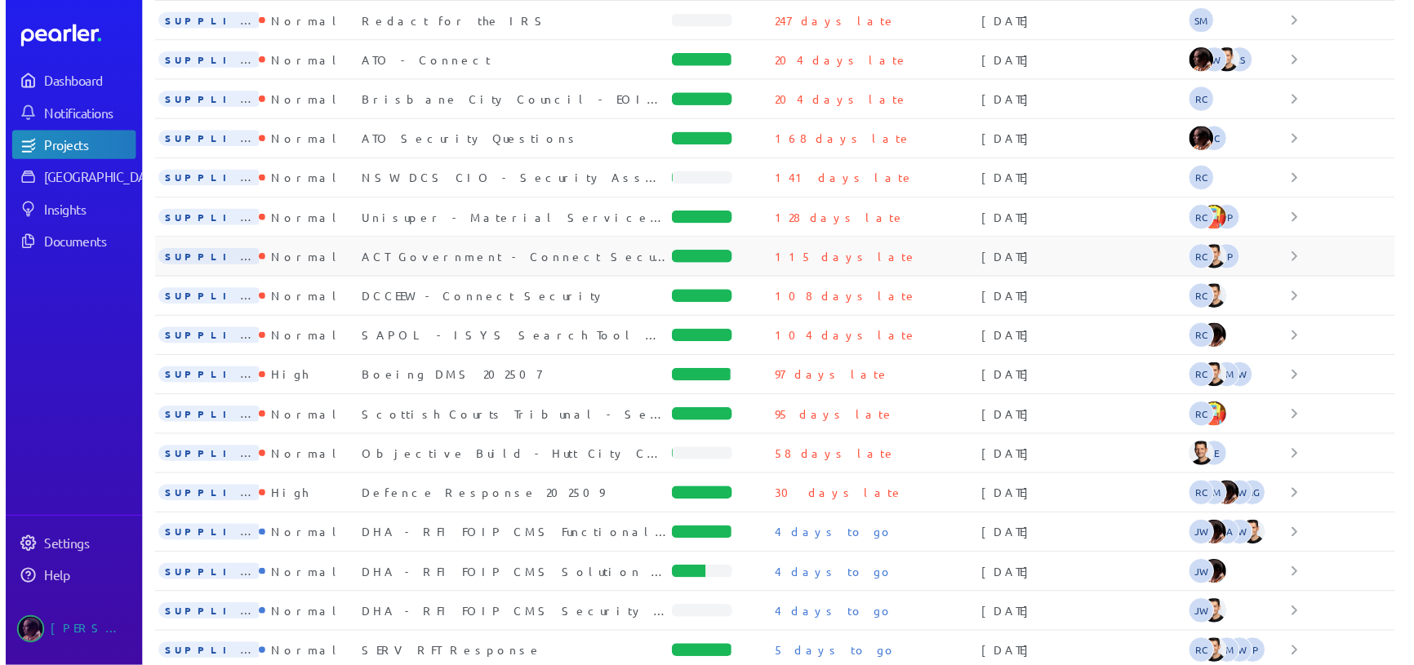
scroll to position [321, 0]
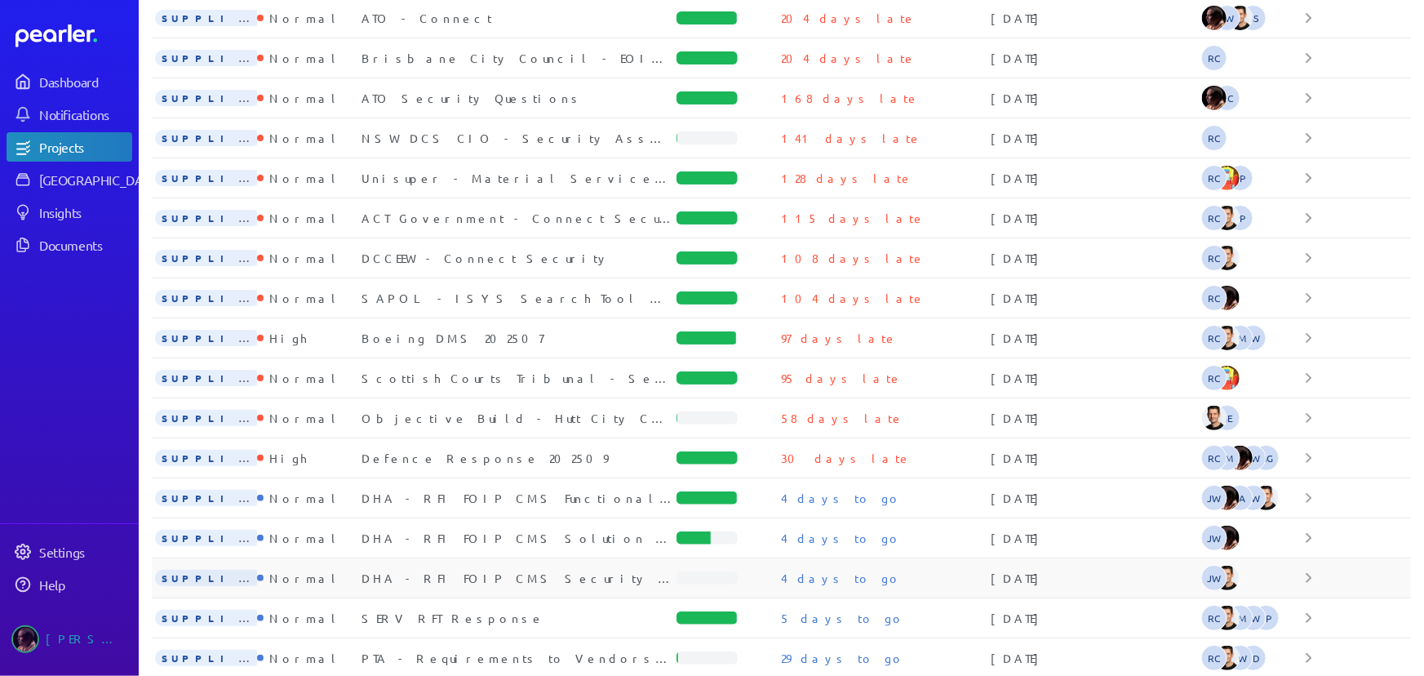
click at [174, 569] on div "SUPPLIER" at bounding box center [204, 578] width 105 height 18
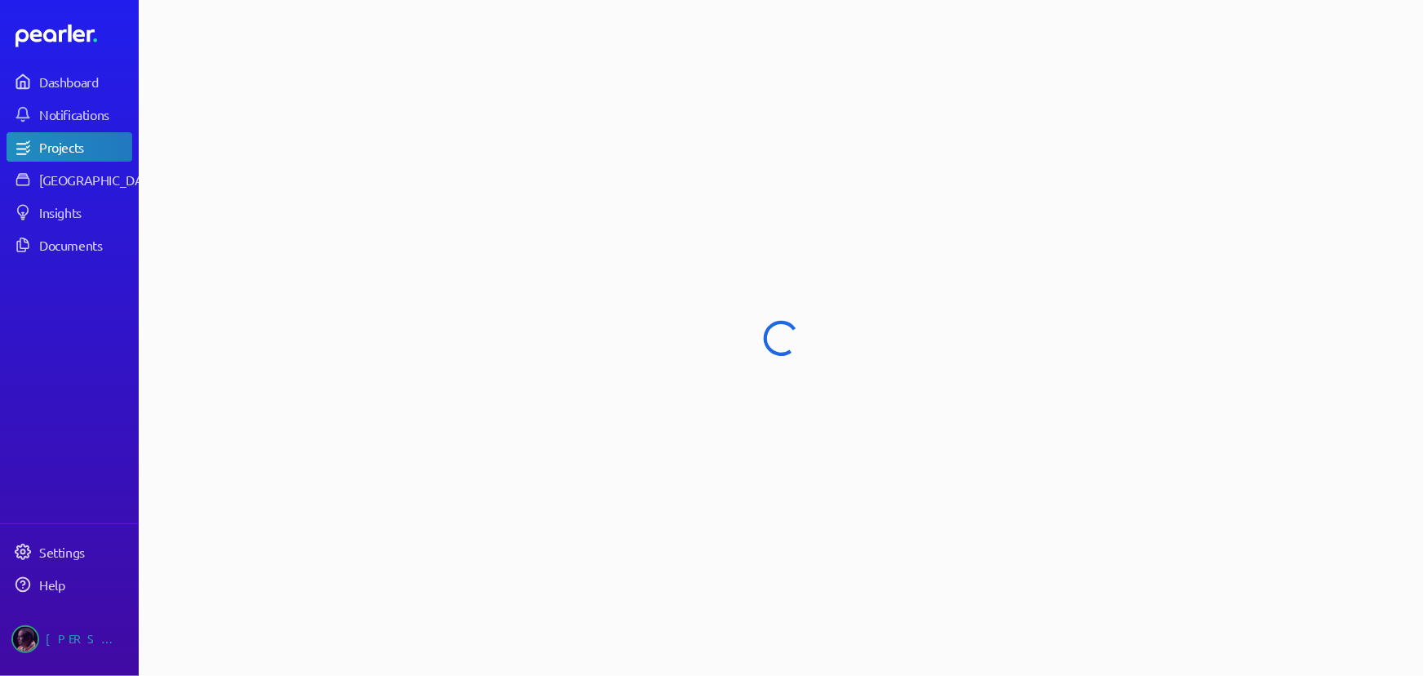
select select "**********"
select select "******"
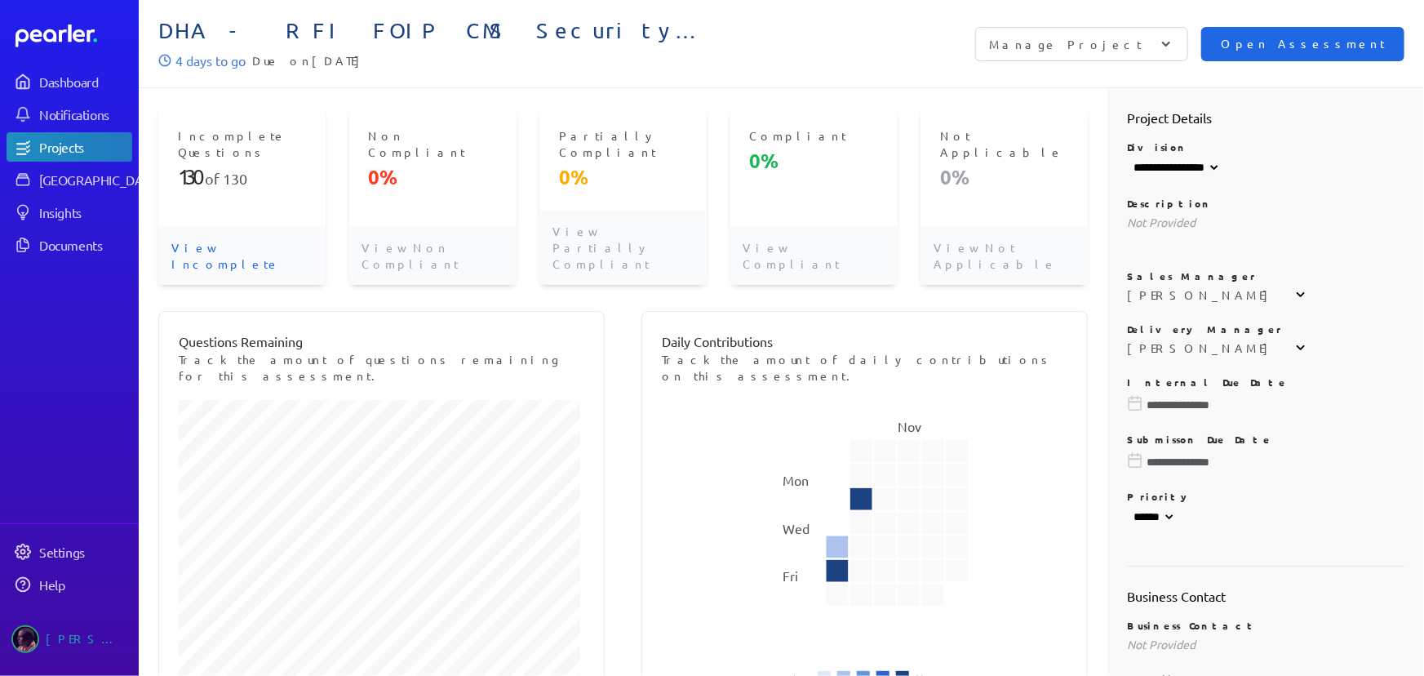
click at [1334, 45] on span "Open Assessment" at bounding box center [1303, 44] width 164 height 18
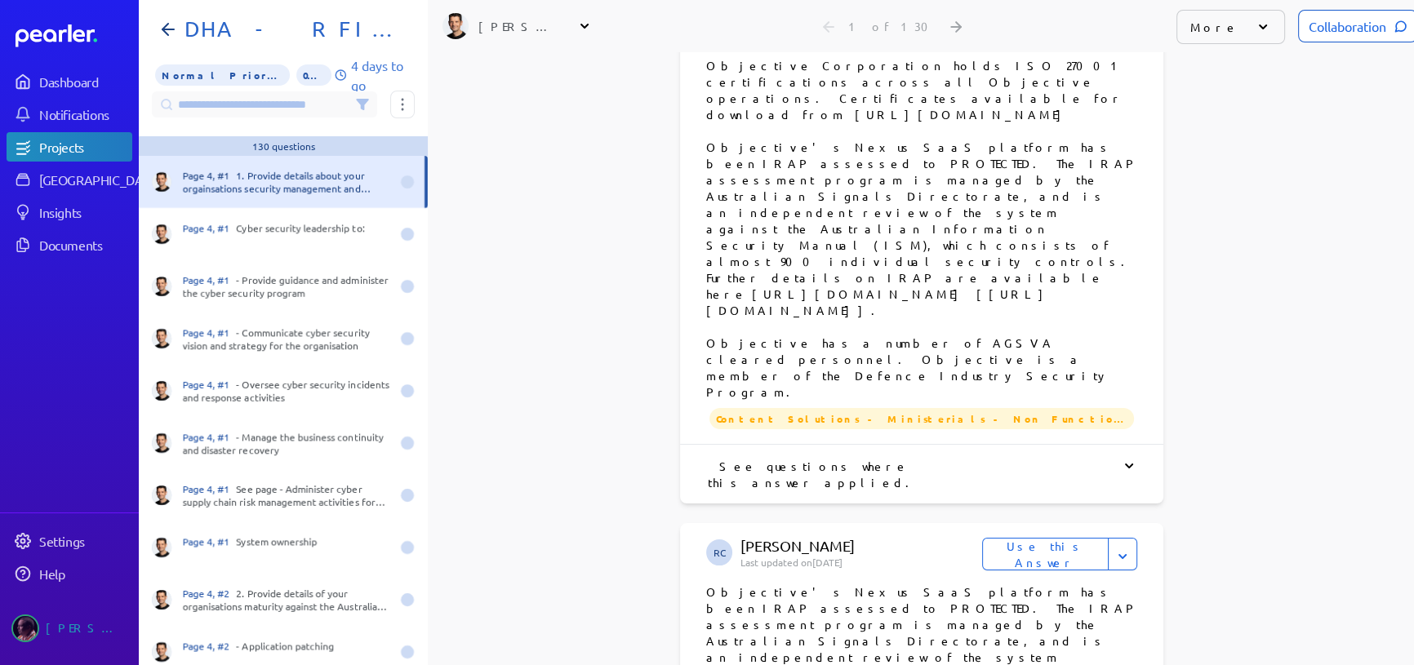
scroll to position [3487, 0]
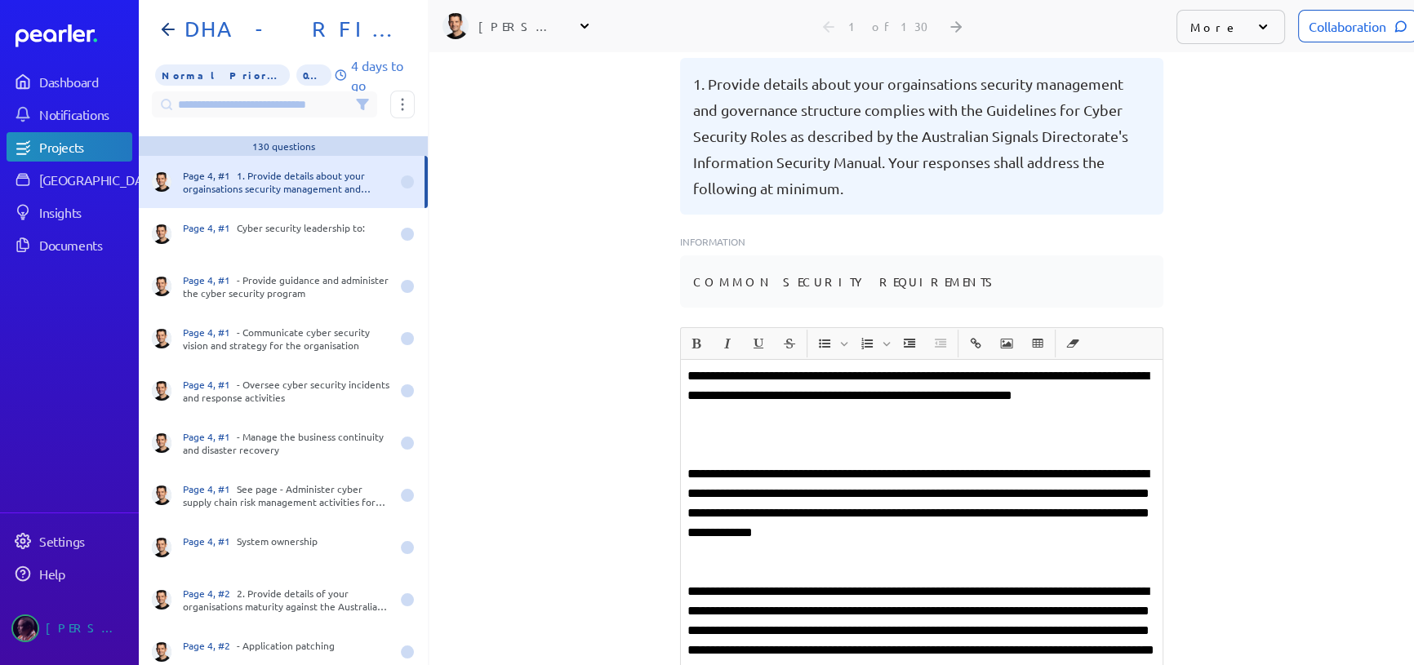
scroll to position [126, 0]
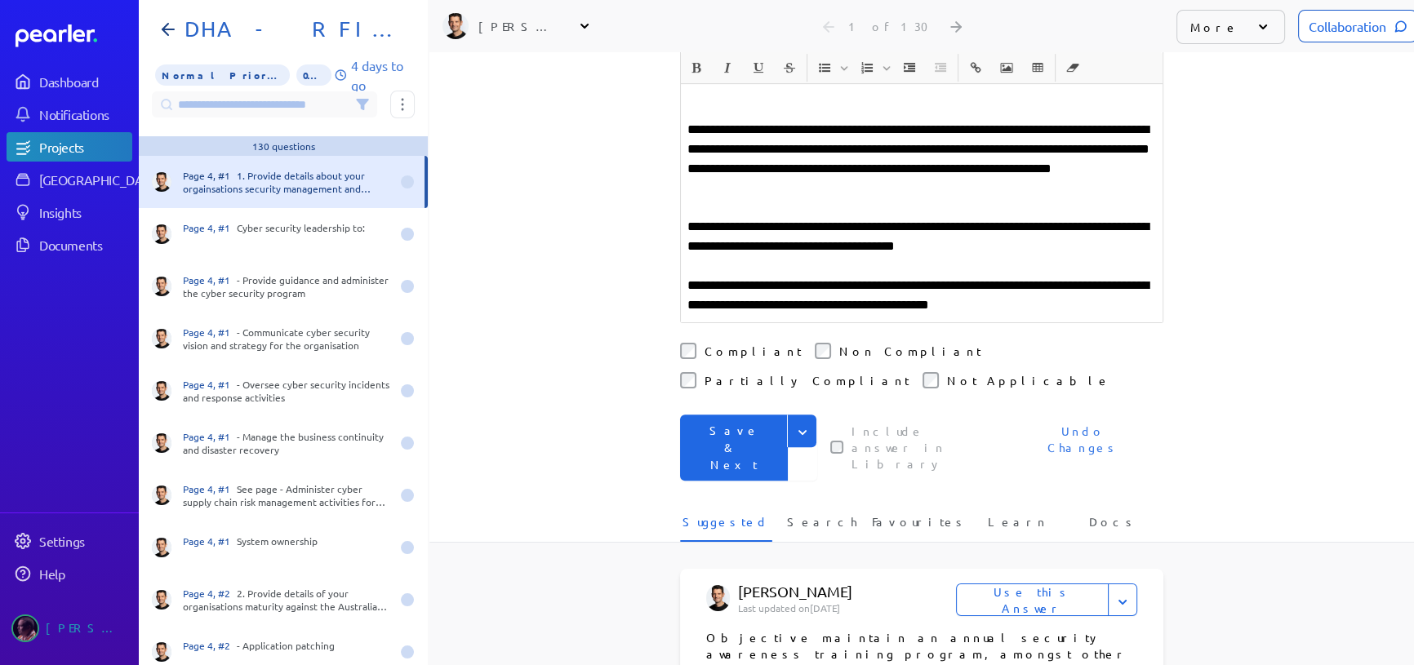
scroll to position [627, 0]
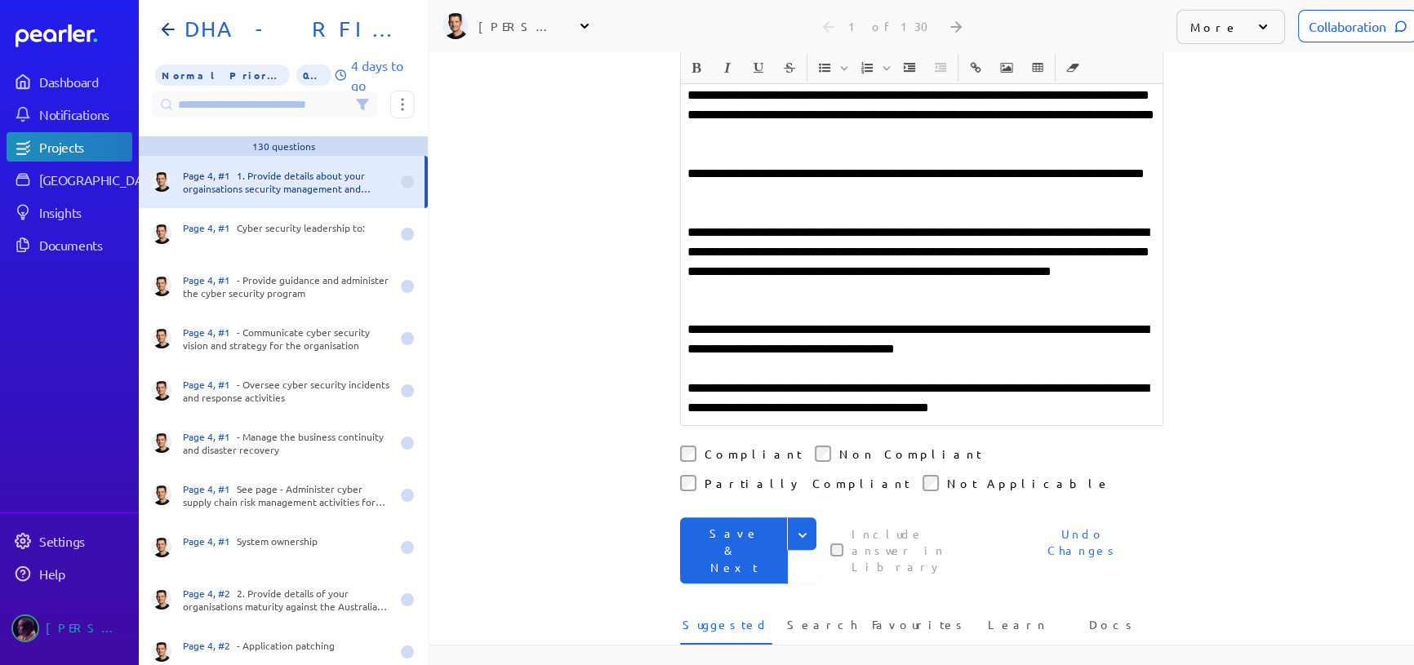
click at [714, 517] on button "Save & Next" at bounding box center [734, 550] width 108 height 66
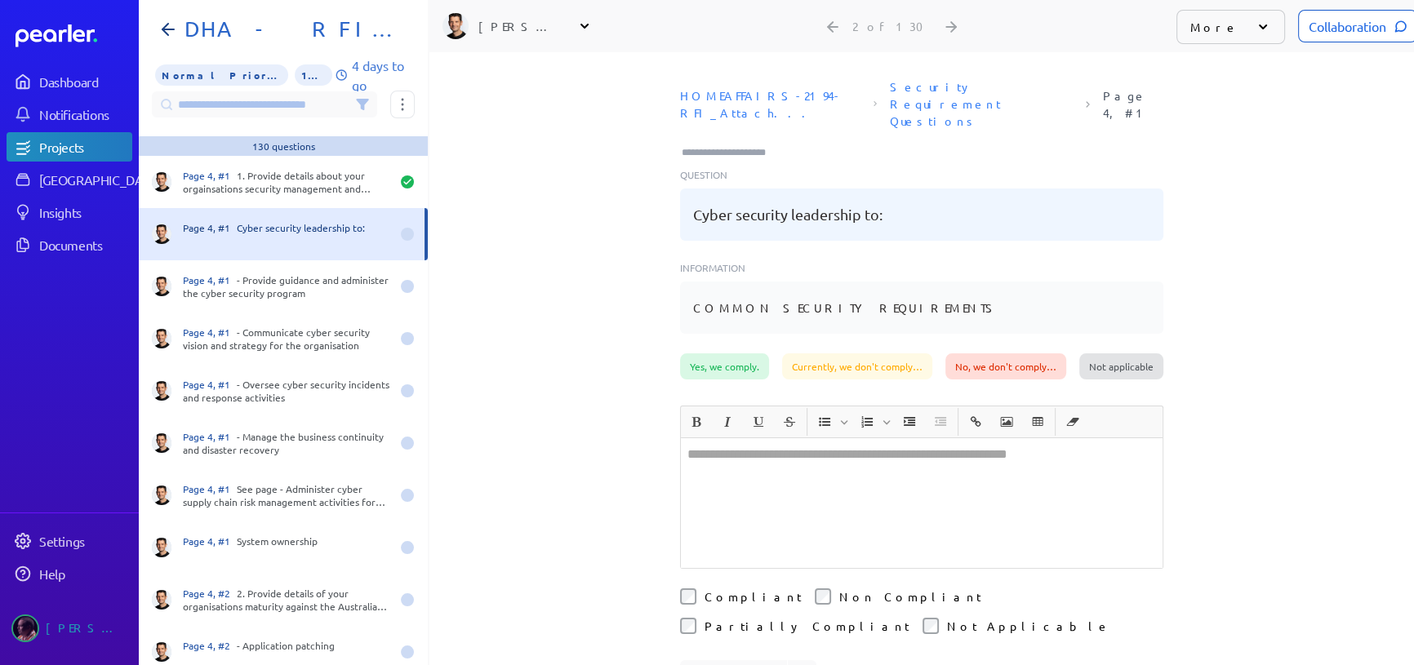
click at [1104, 353] on div "Not applicable" at bounding box center [1121, 366] width 84 height 26
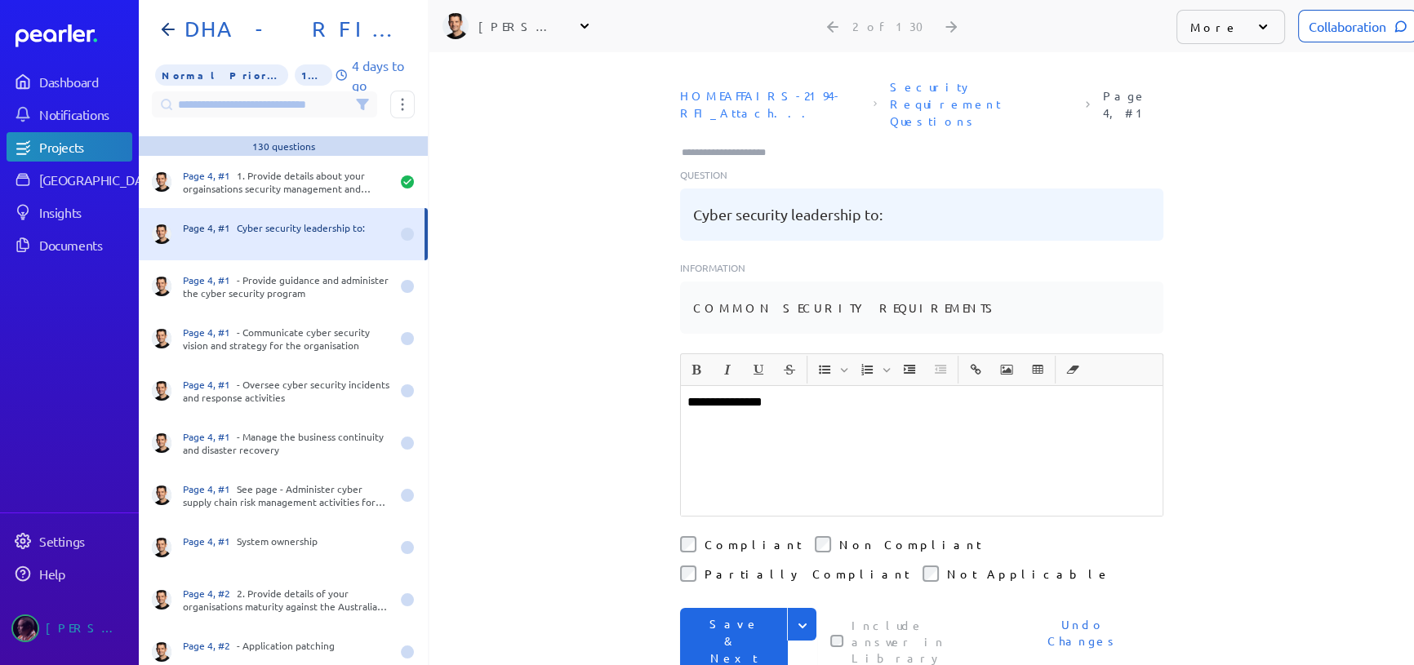
click at [713, 572] on div "**********" at bounding box center [921, 520] width 483 height 334
click at [731, 608] on button "Save & Next" at bounding box center [734, 641] width 108 height 66
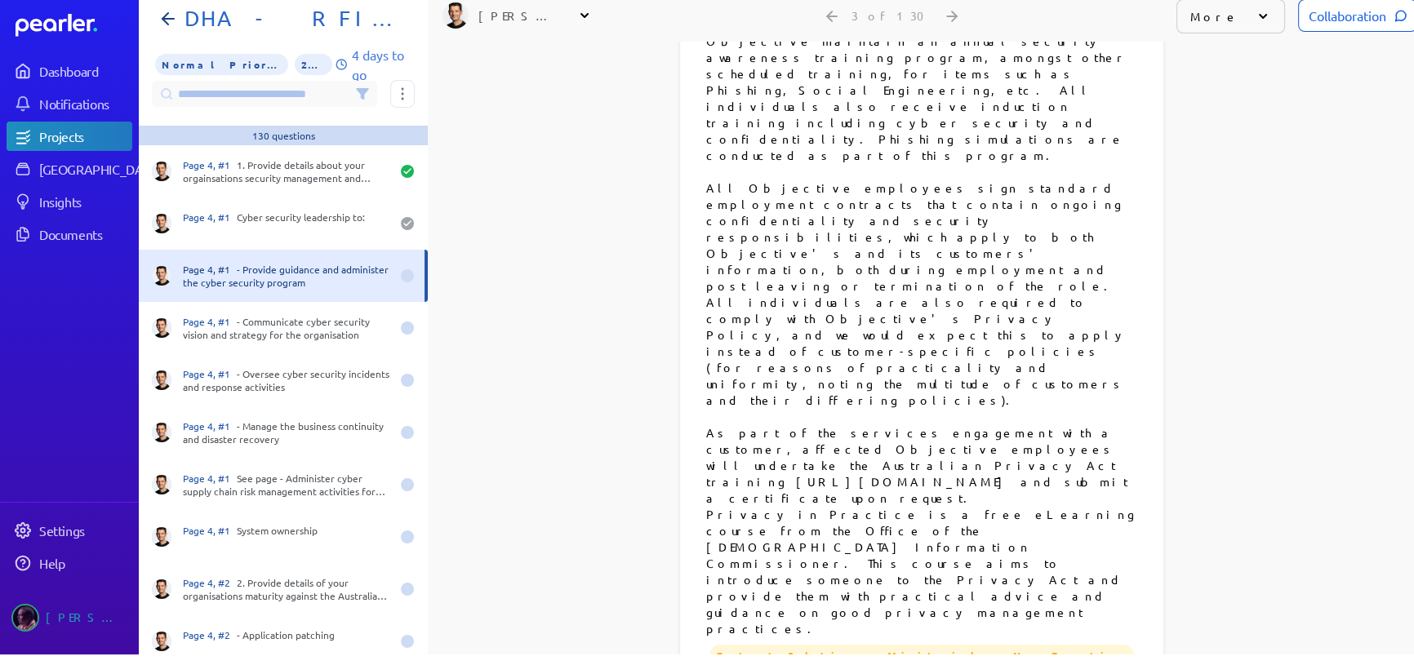
scroll to position [1706, 0]
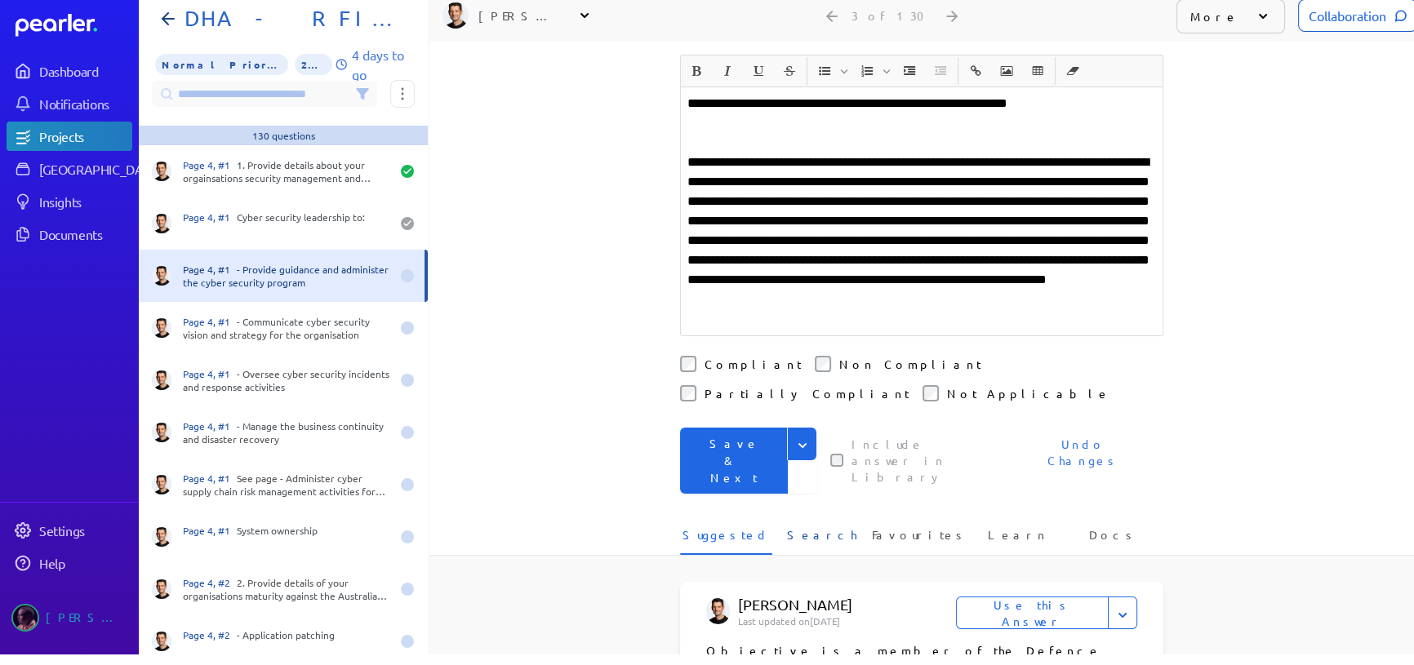
scroll to position [65, 0]
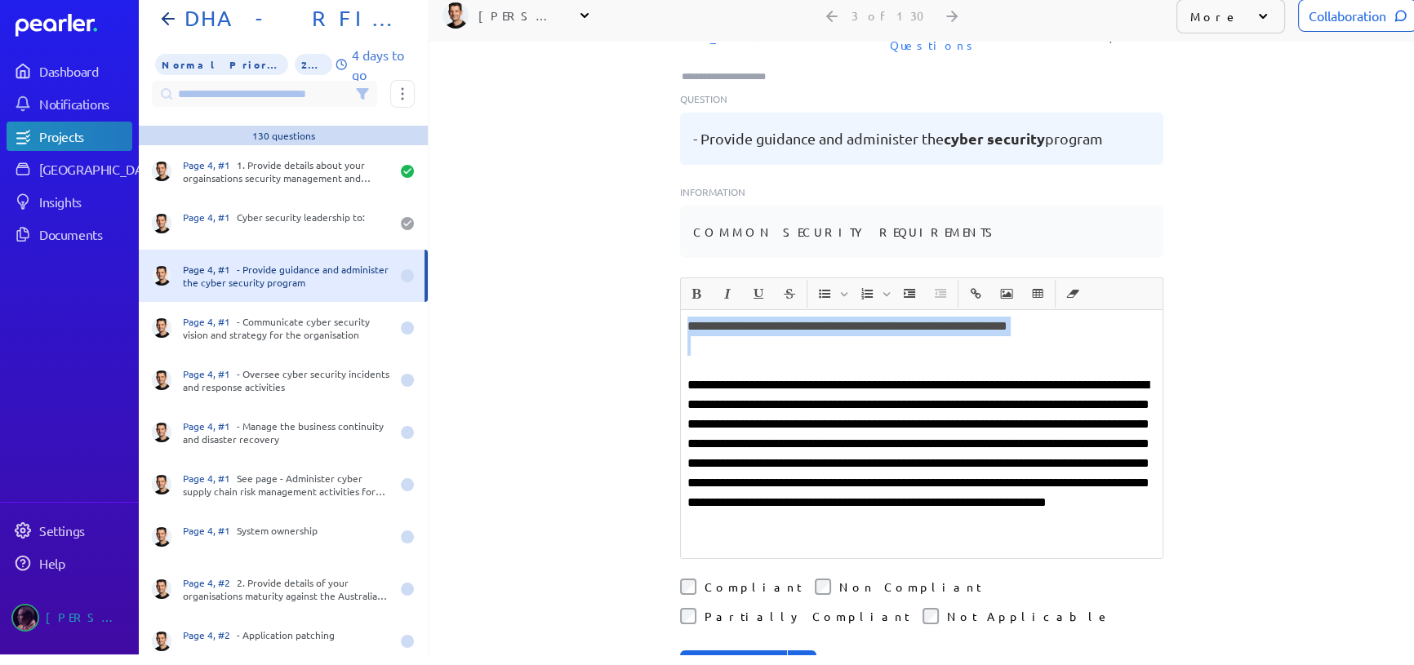
drag, startPoint x: 679, startPoint y: 282, endPoint x: 1098, endPoint y: 327, distance: 421.2
click at [1098, 327] on div "**********" at bounding box center [922, 434] width 482 height 248
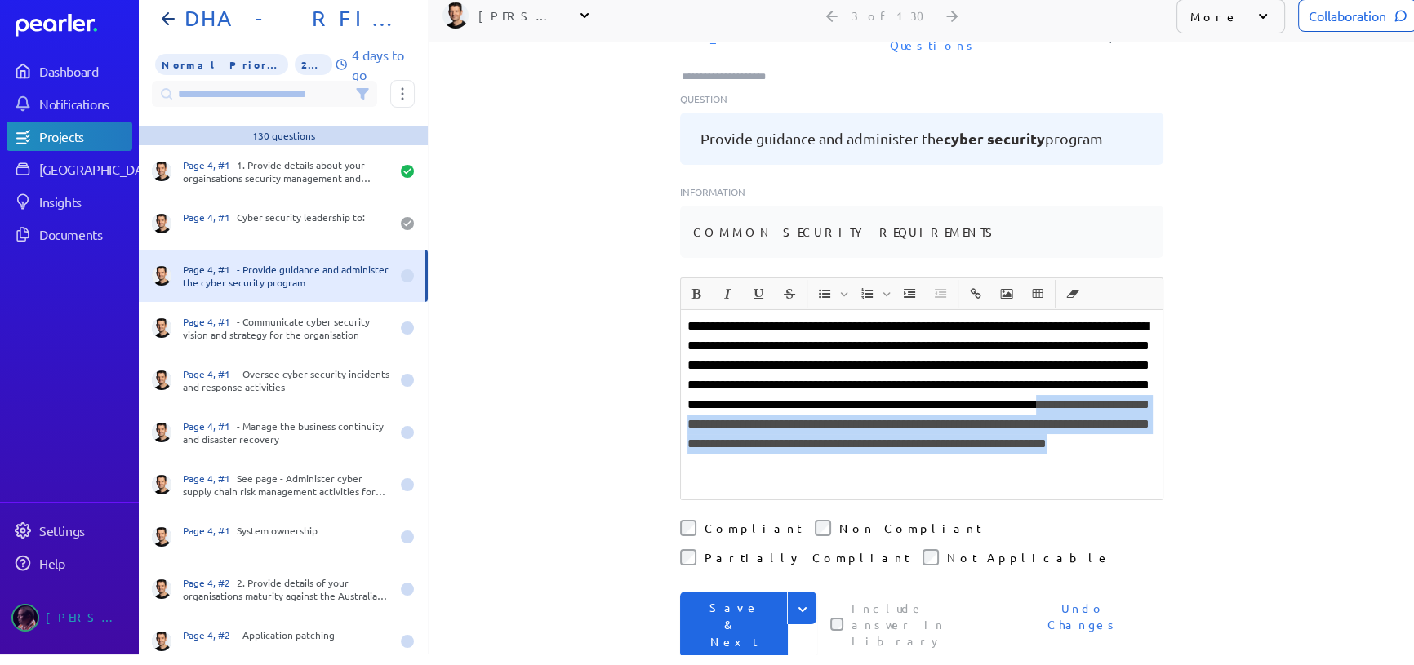
drag, startPoint x: 687, startPoint y: 411, endPoint x: 1012, endPoint y: 446, distance: 326.7
click at [1012, 446] on p "**********" at bounding box center [921, 405] width 468 height 176
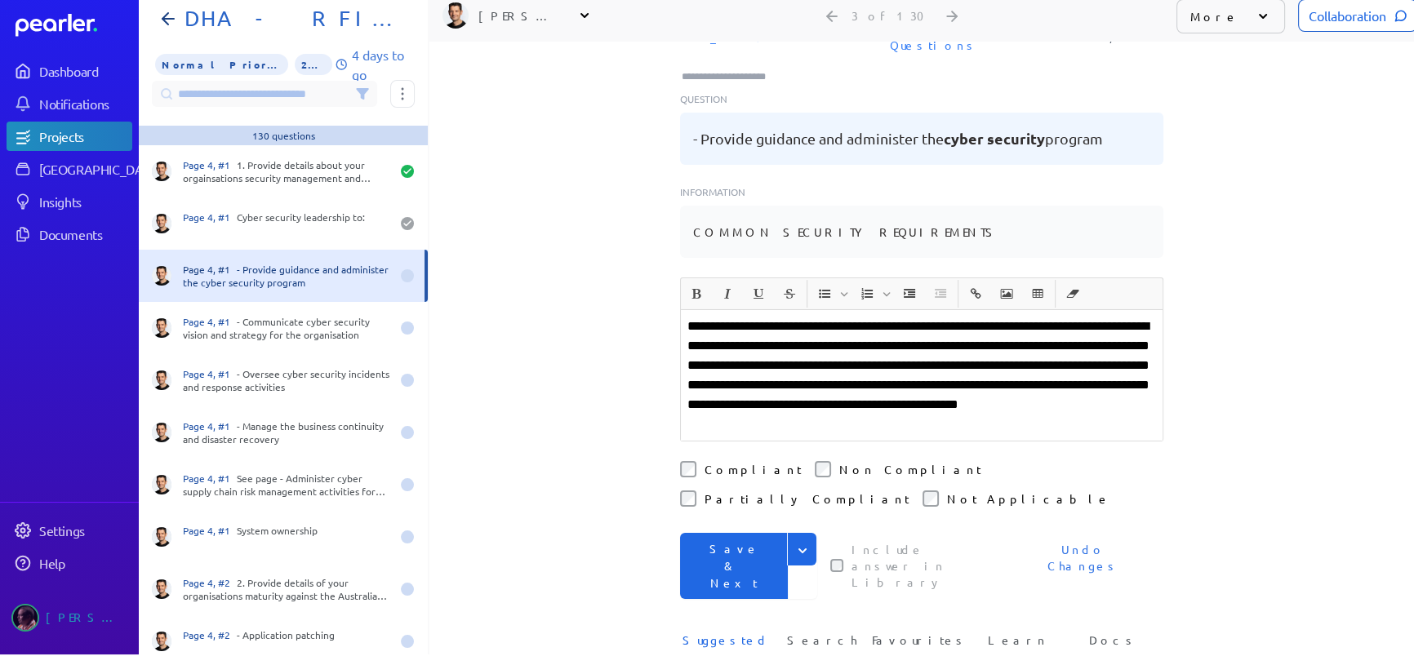
click at [724, 533] on button "Save & Next" at bounding box center [734, 566] width 108 height 66
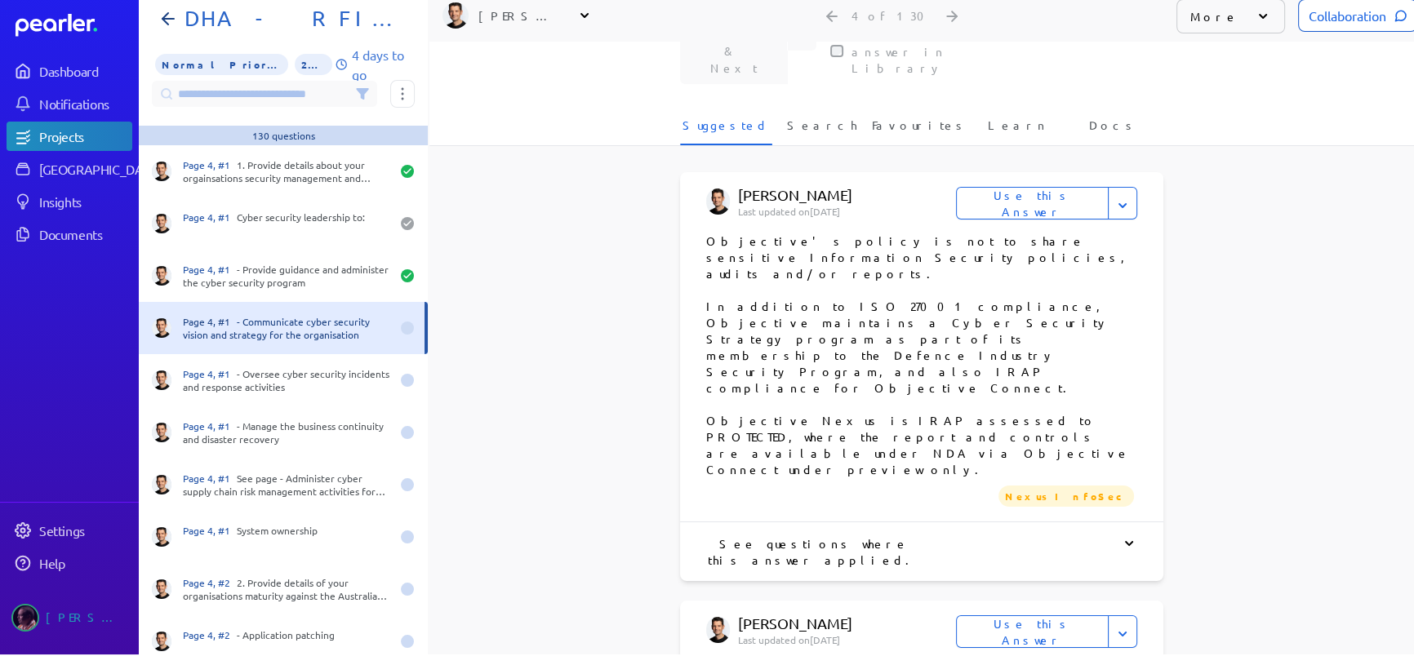
scroll to position [659, 0]
click at [1035, 614] on button "Use this Answer" at bounding box center [1032, 630] width 153 height 33
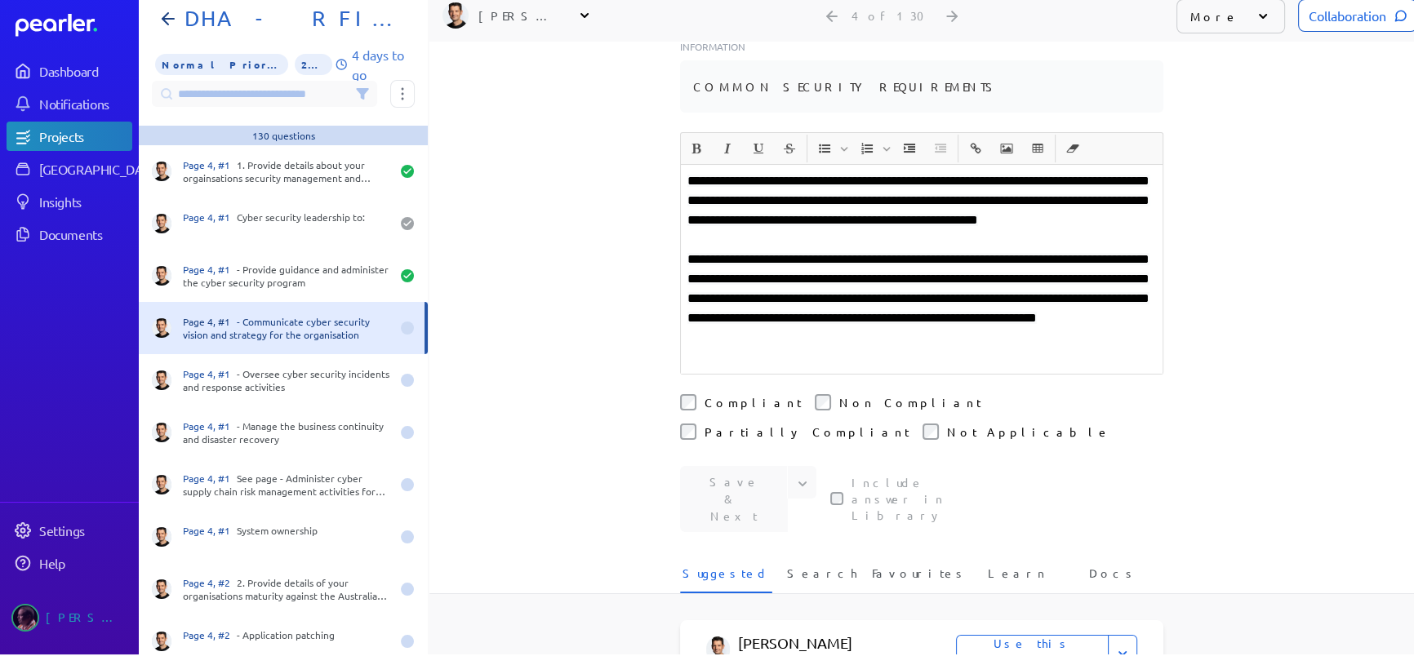
scroll to position [167, 0]
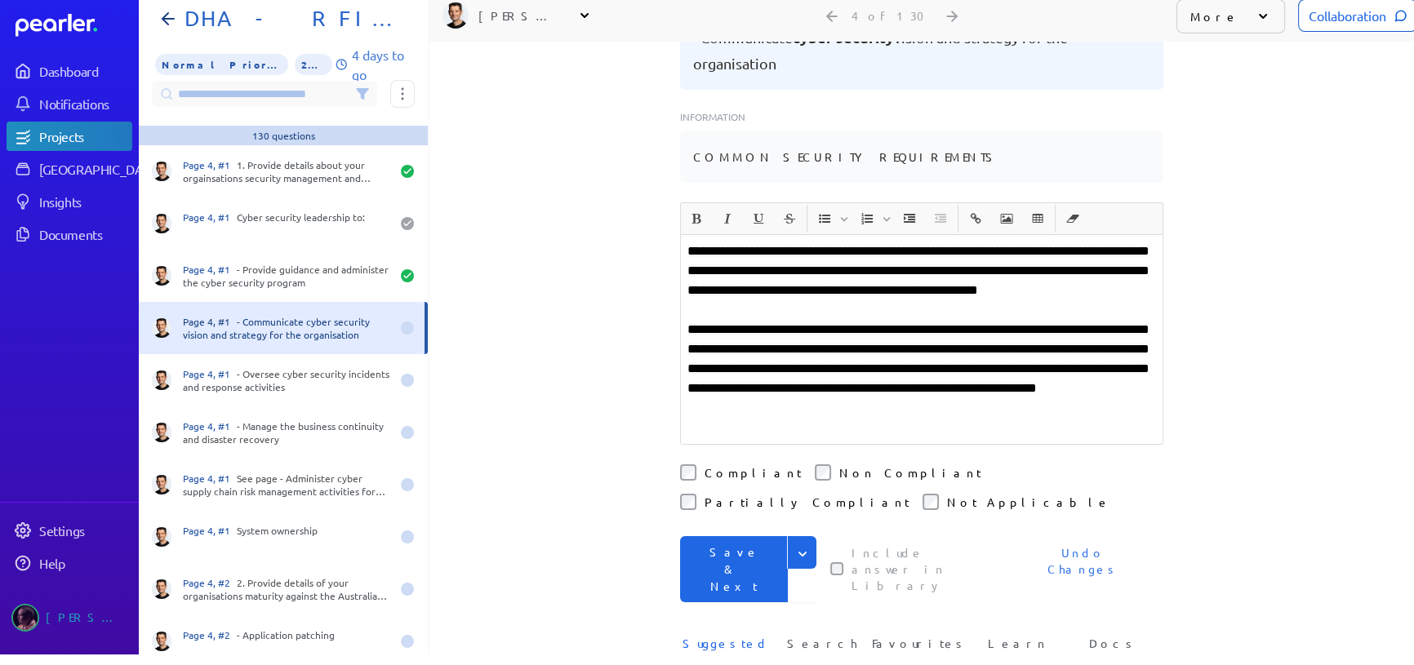
click at [725, 536] on button "Save & Next" at bounding box center [734, 569] width 108 height 66
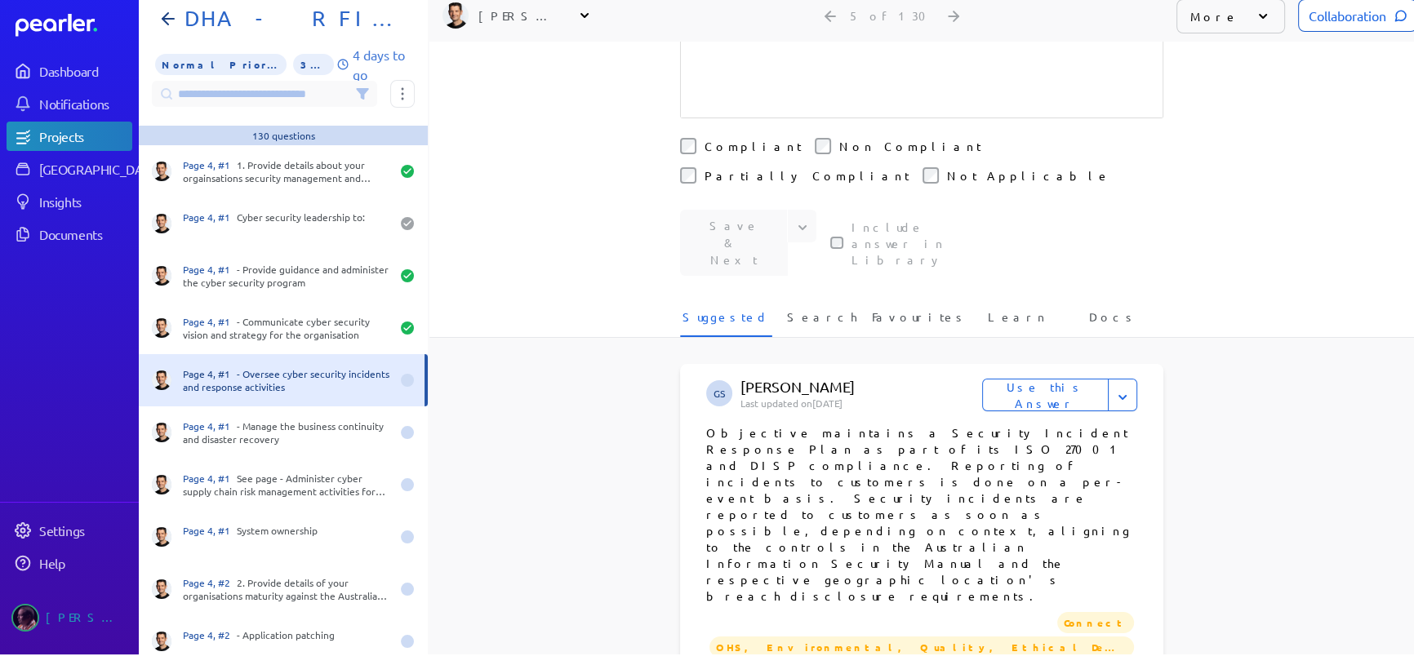
scroll to position [445, 0]
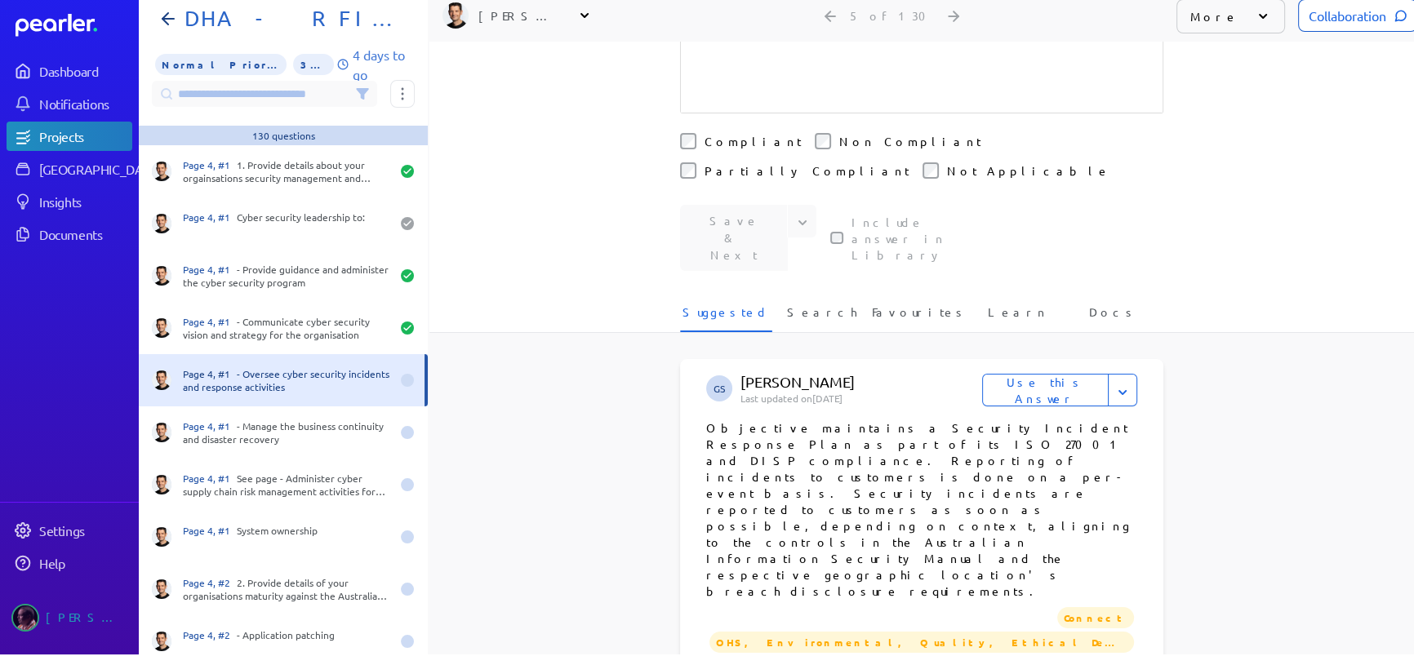
click at [1043, 374] on button "Use this Answer" at bounding box center [1045, 390] width 127 height 33
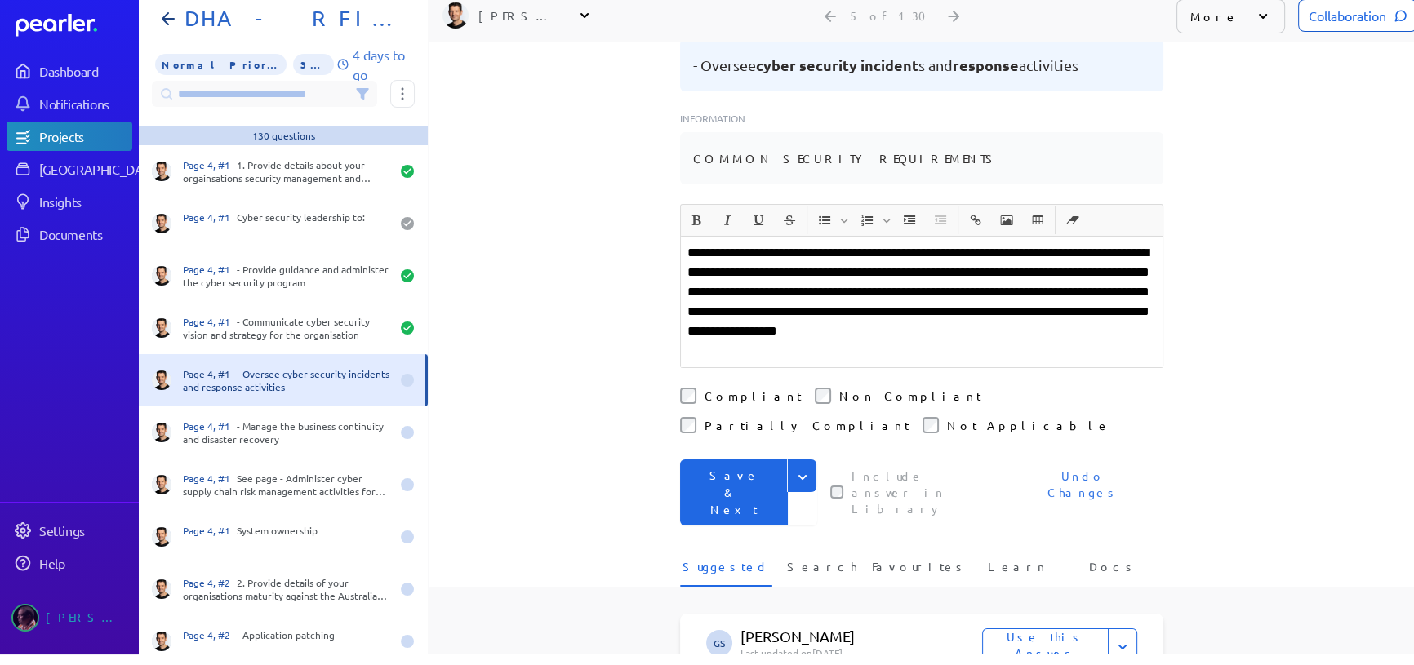
scroll to position [95, 0]
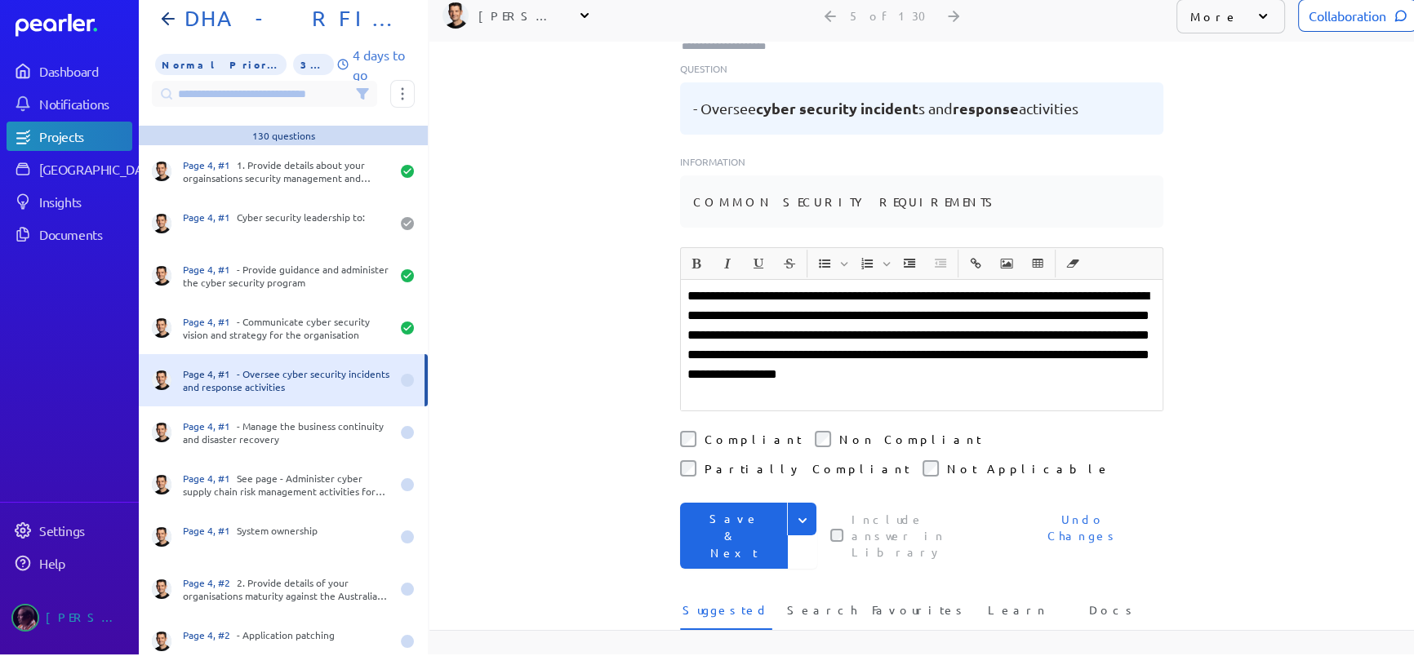
click at [739, 503] on button "Save & Next" at bounding box center [734, 536] width 108 height 66
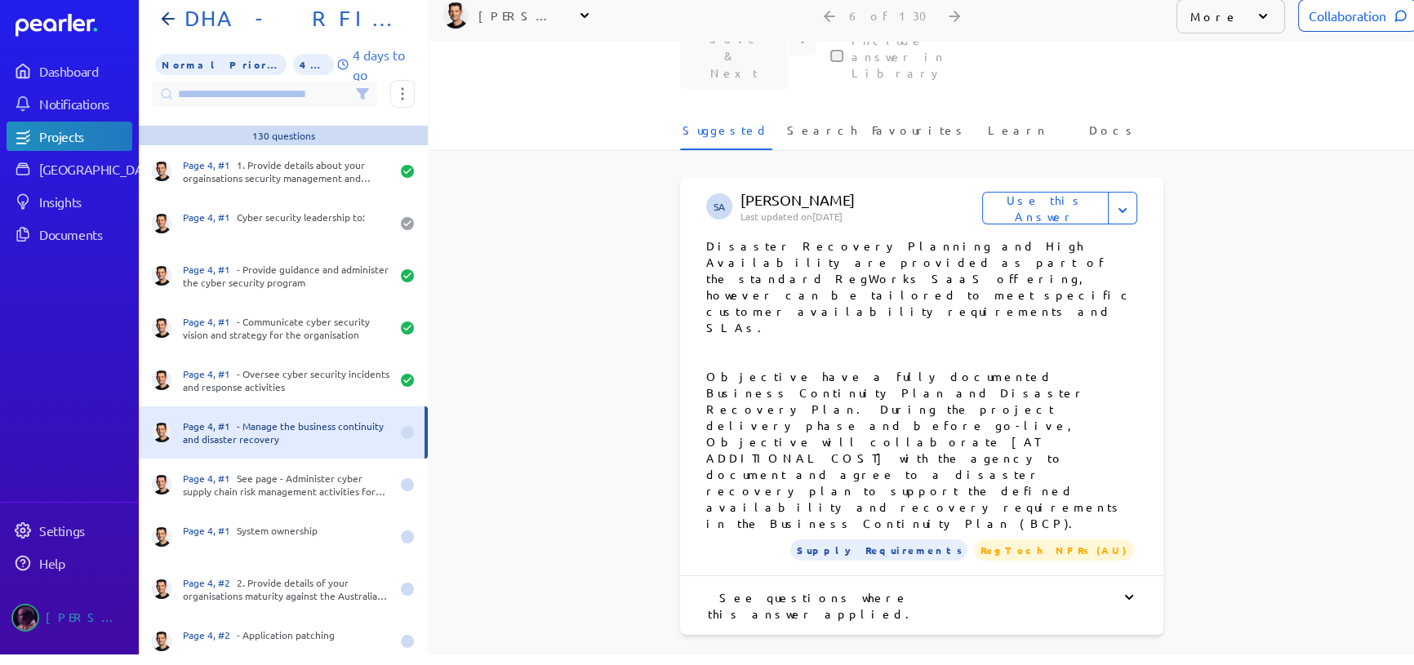
scroll to position [689, 0]
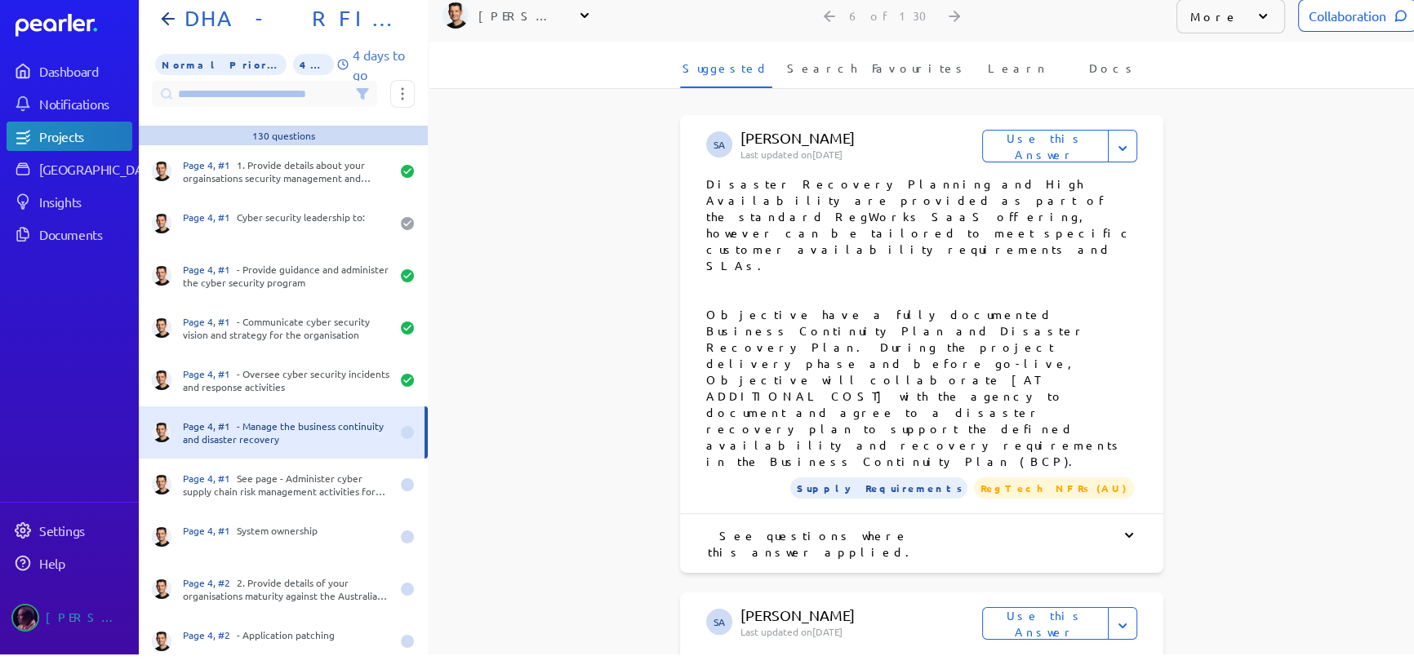
click at [1061, 607] on button "Use this Answer" at bounding box center [1045, 623] width 127 height 33
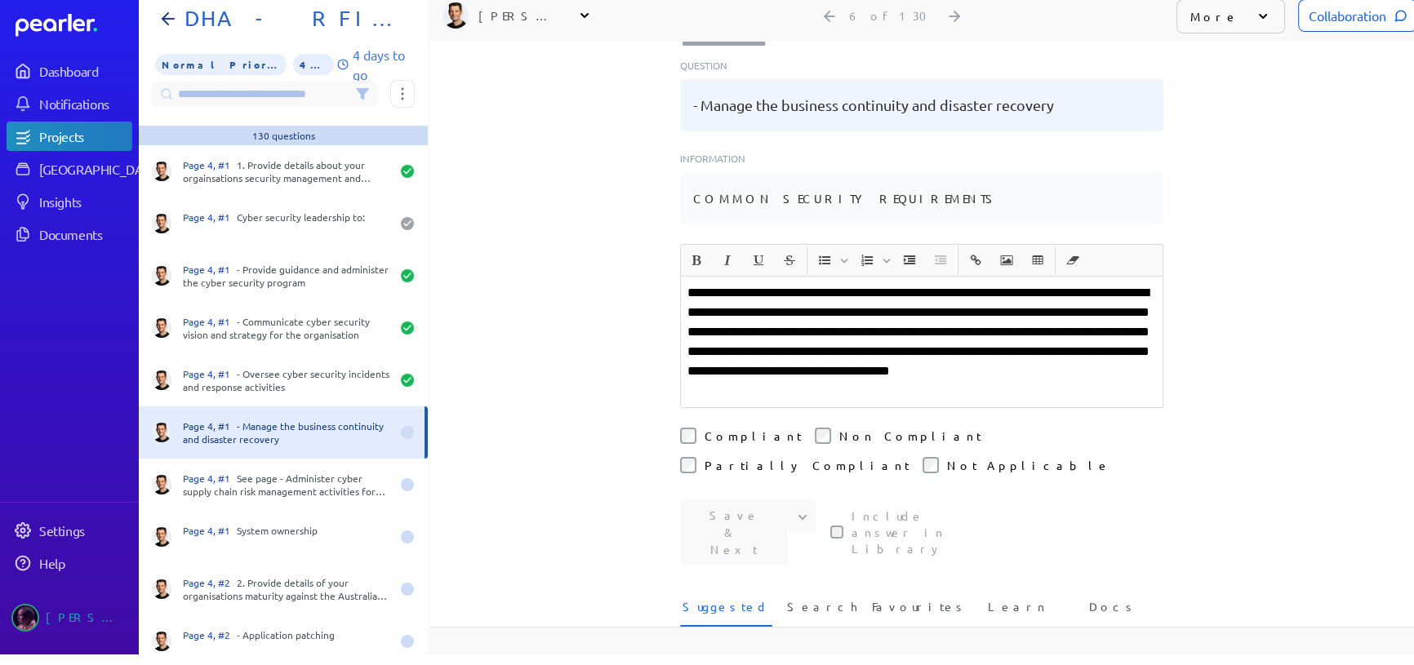
scroll to position [43, 0]
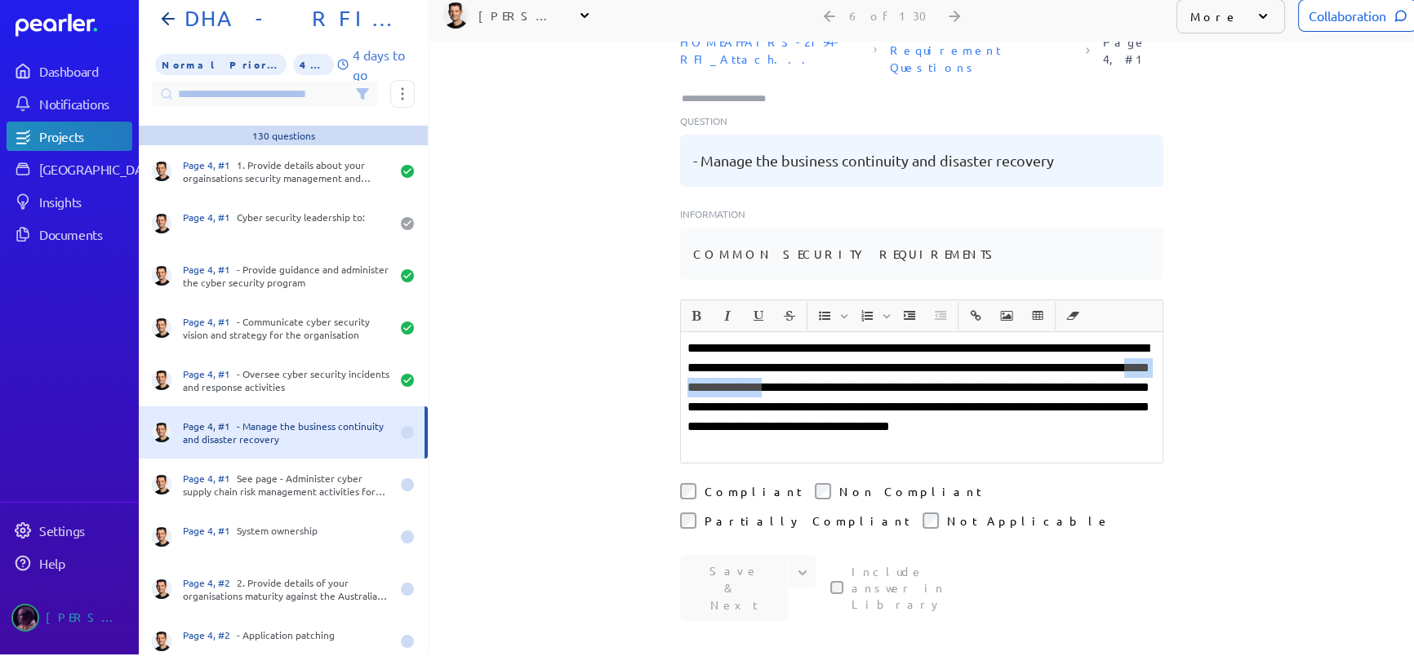
drag, startPoint x: 873, startPoint y: 351, endPoint x: 1012, endPoint y: 349, distance: 139.6
click at [1012, 349] on p "**********" at bounding box center [921, 398] width 468 height 118
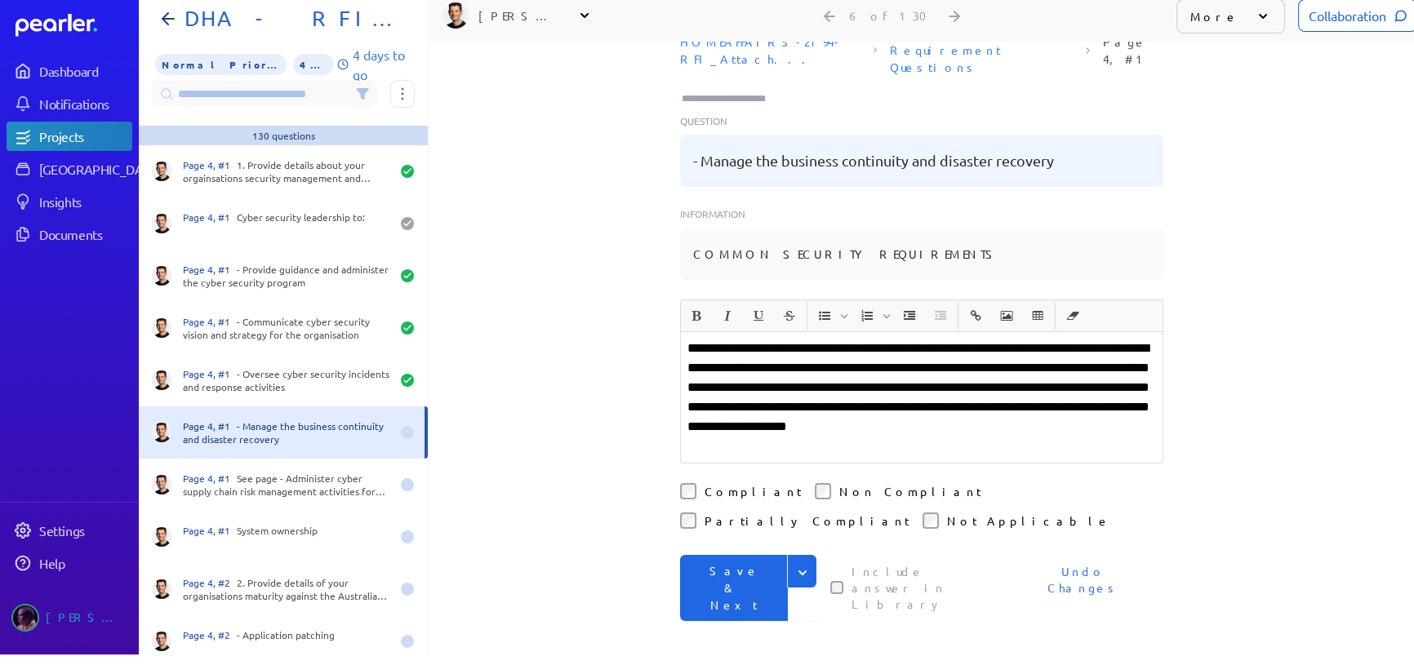
click at [846, 350] on p "**********" at bounding box center [921, 398] width 468 height 118
click at [726, 555] on button "Save & Next" at bounding box center [734, 588] width 108 height 66
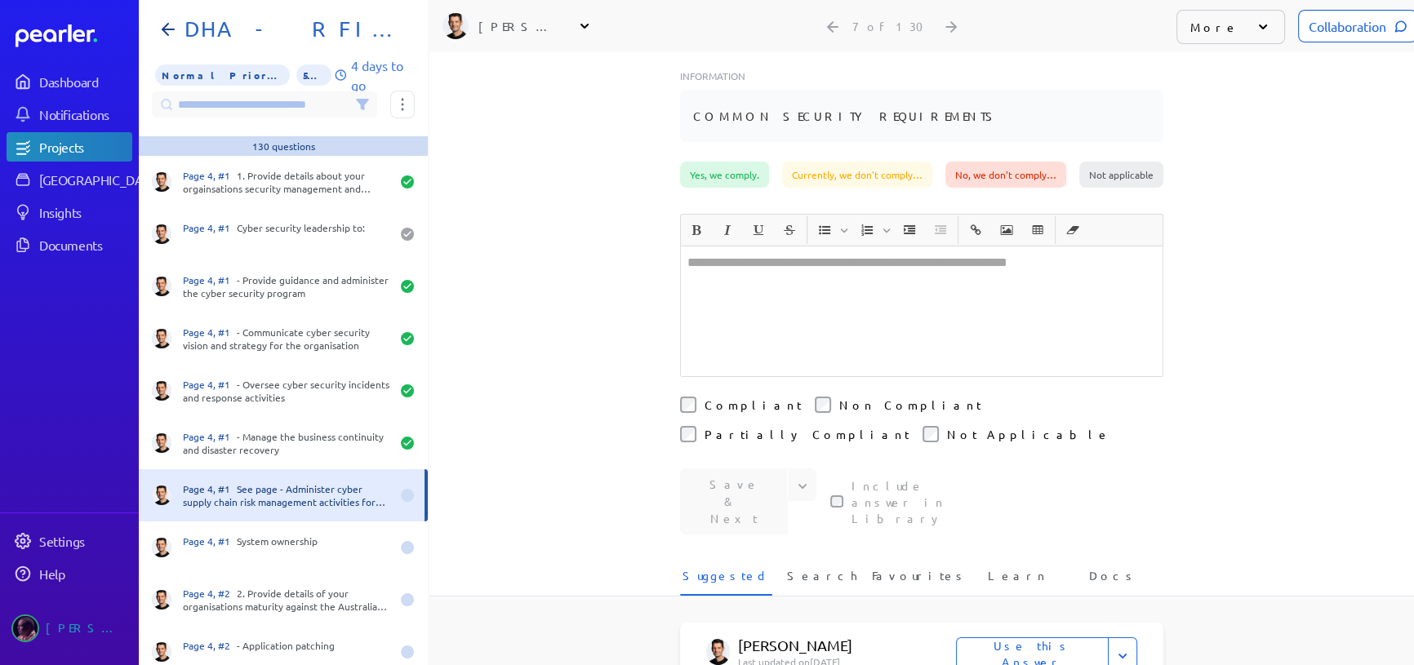
scroll to position [415, 0]
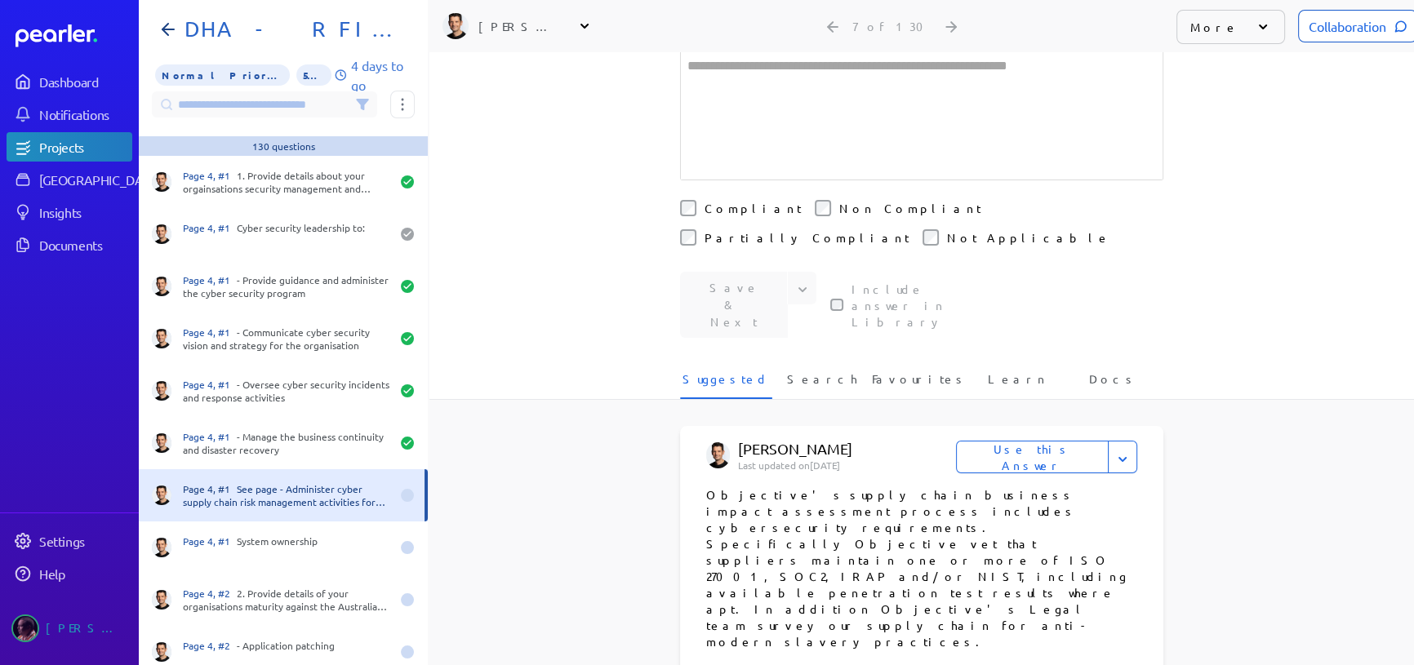
click at [1040, 441] on button "Use this Answer" at bounding box center [1032, 457] width 153 height 33
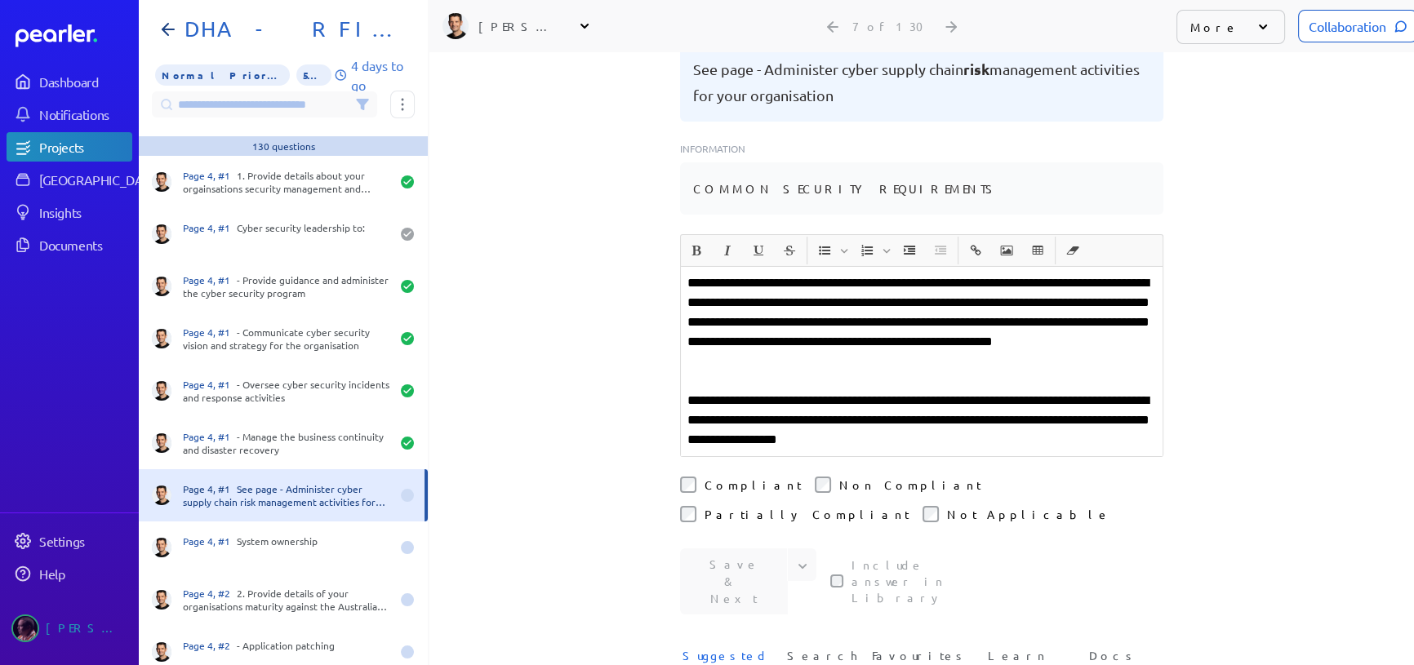
scroll to position [139, 0]
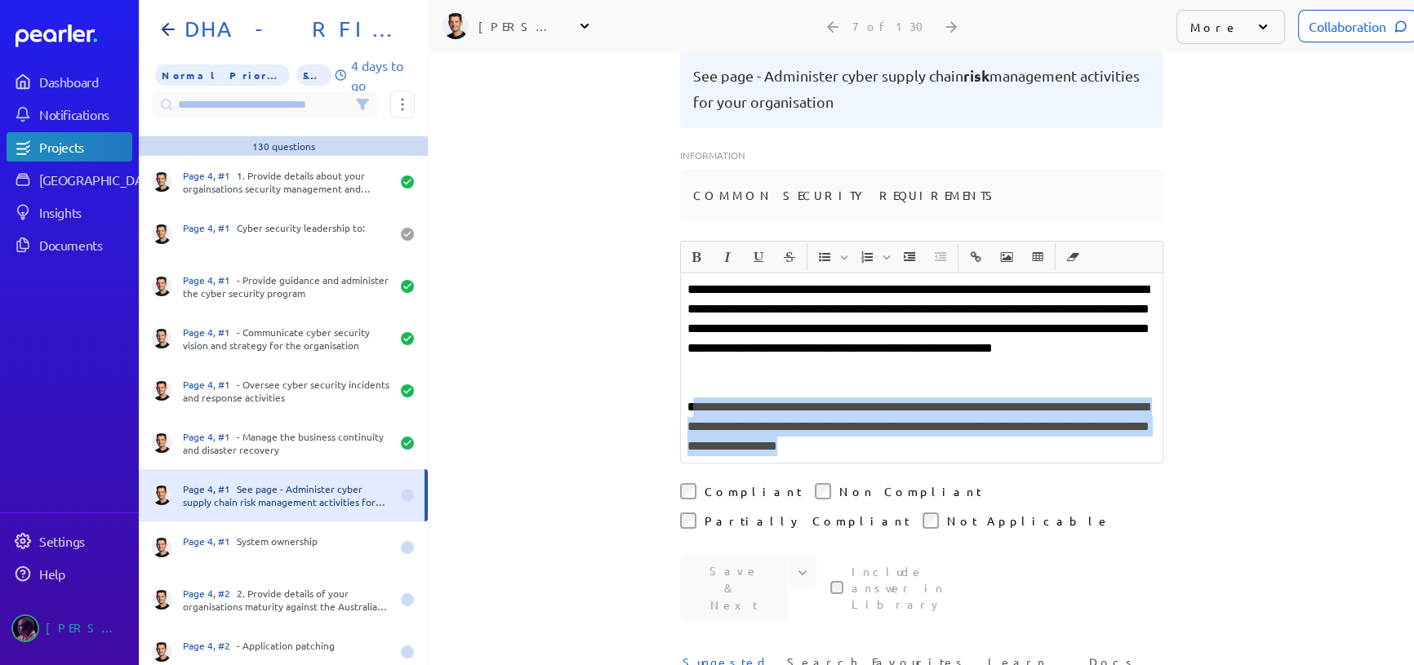
drag, startPoint x: 686, startPoint y: 369, endPoint x: 1171, endPoint y: 406, distance: 487.0
click at [1171, 406] on div "**********" at bounding box center [921, 219] width 984 height 613
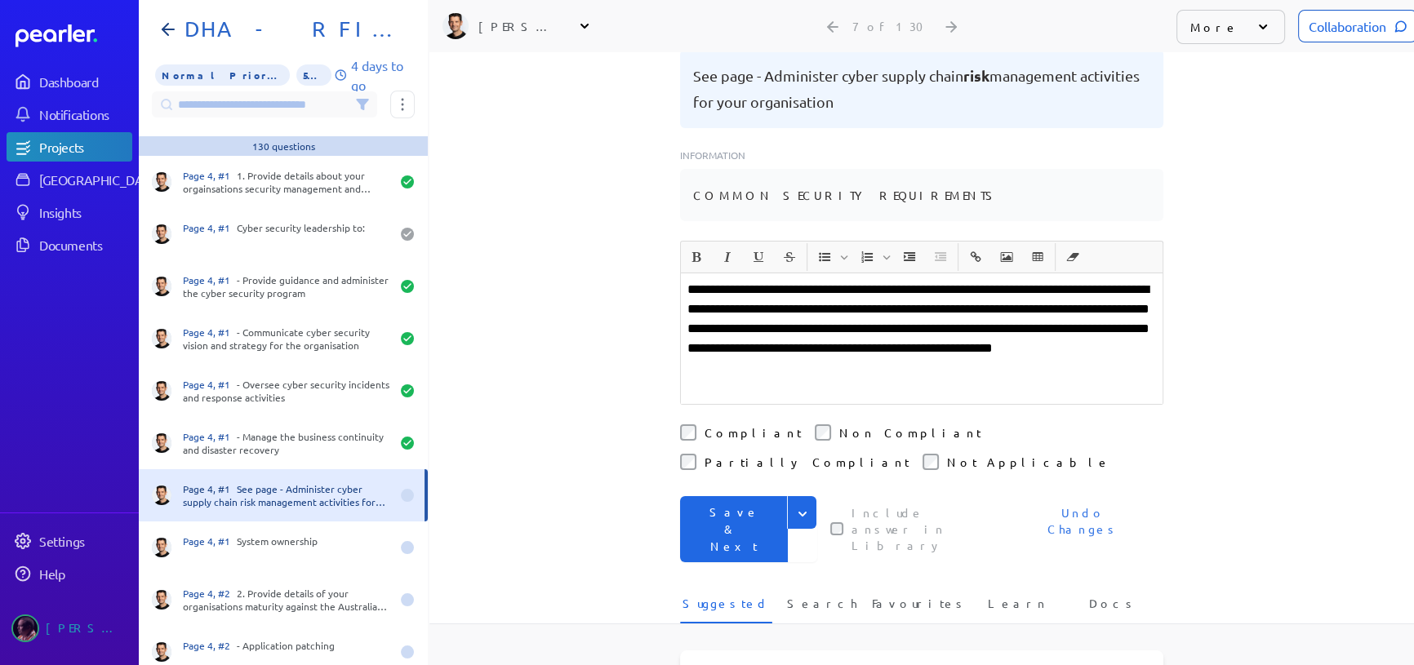
click at [735, 496] on button "Save & Next" at bounding box center [734, 529] width 108 height 66
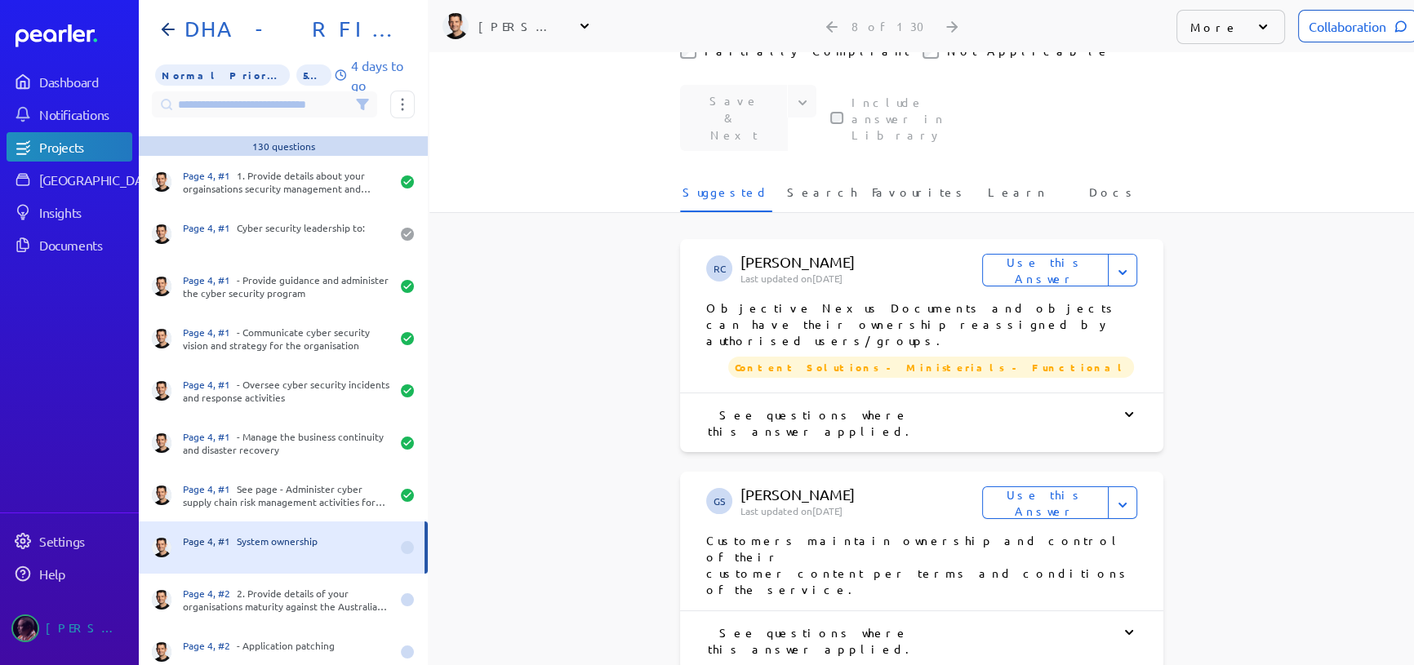
scroll to position [593, 0]
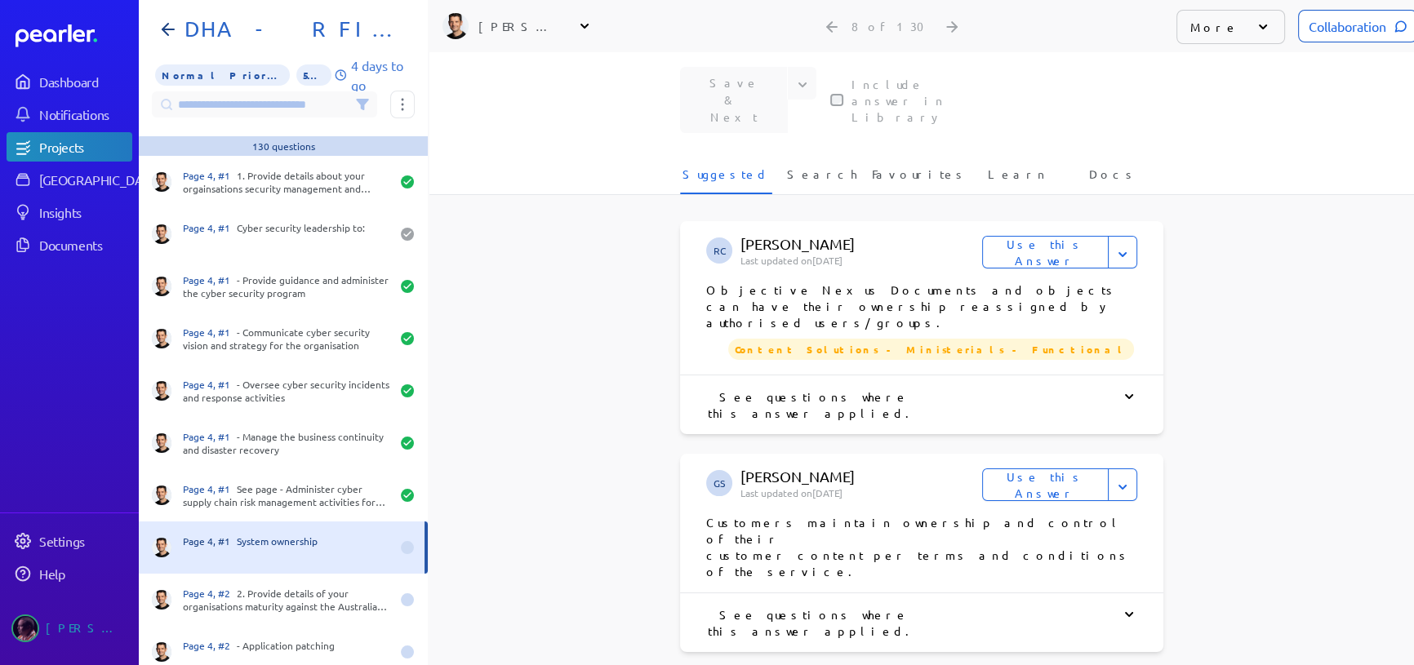
click at [1045, 468] on button "Use this Answer" at bounding box center [1045, 484] width 127 height 33
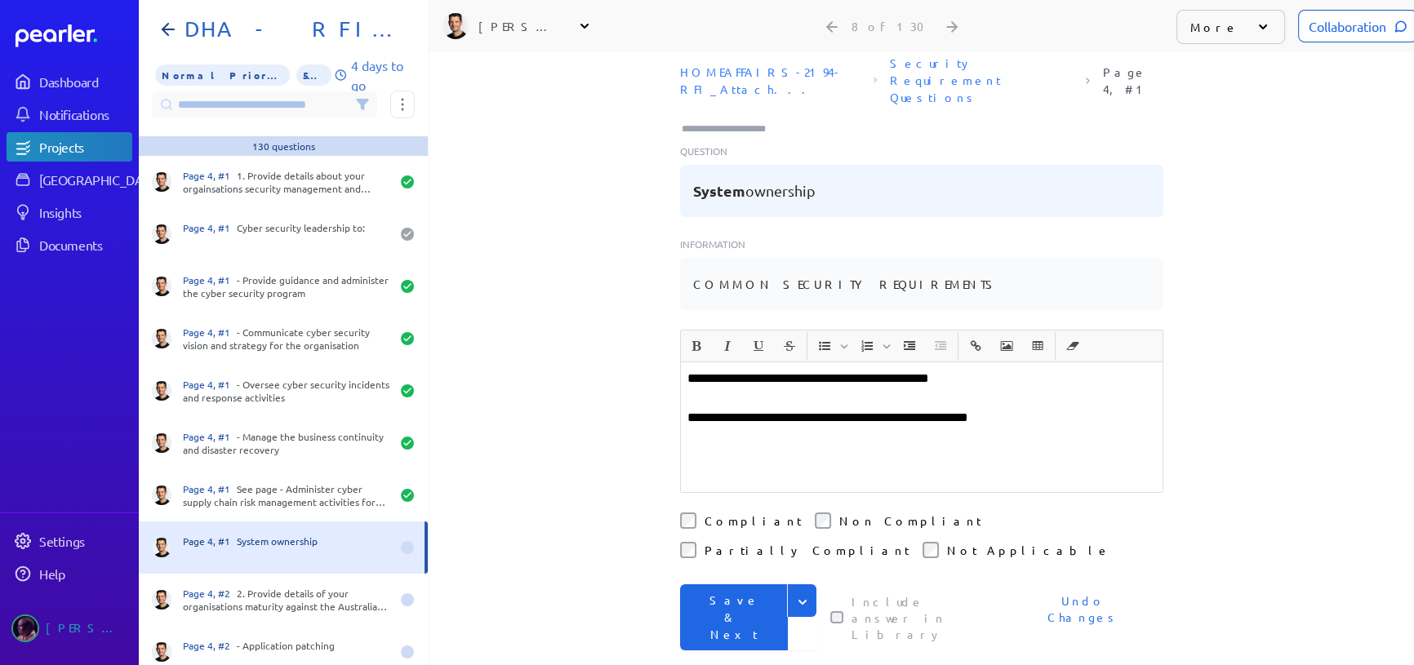
scroll to position [21, 0]
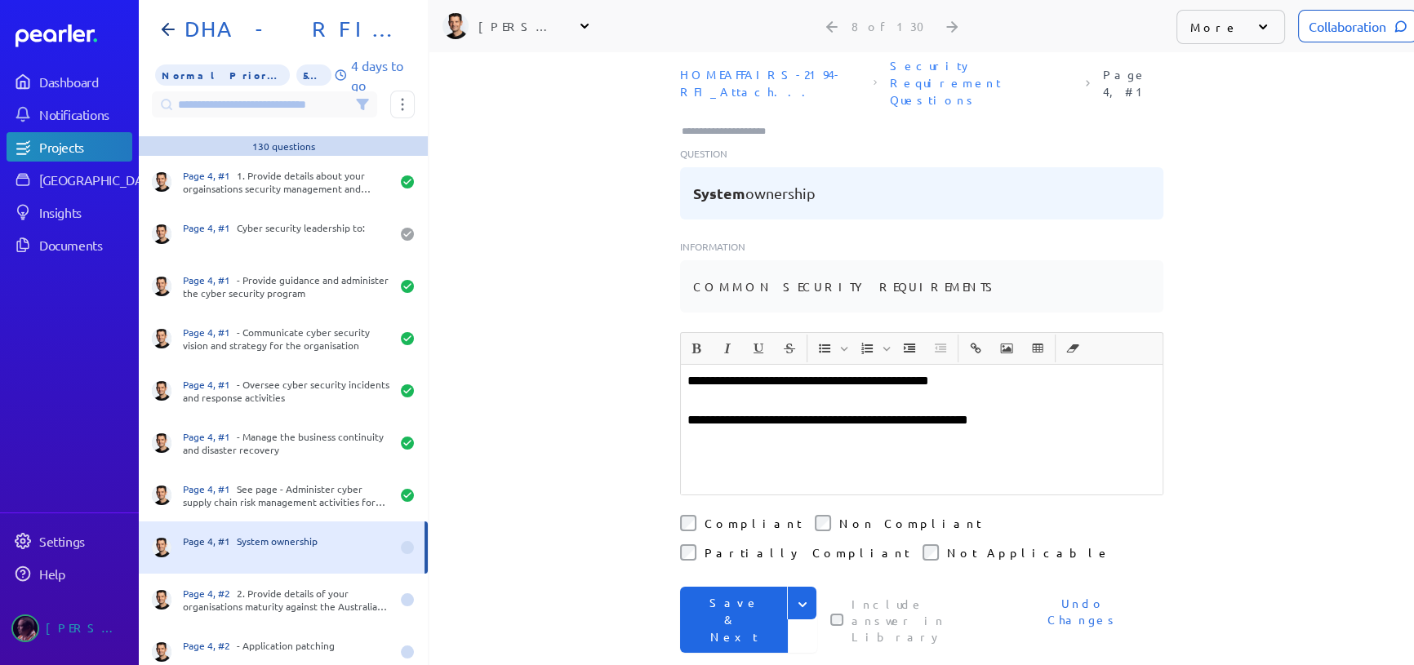
click at [692, 515] on li "Compliant" at bounding box center [741, 523] width 122 height 16
click at [998, 371] on p "**********" at bounding box center [921, 381] width 468 height 20
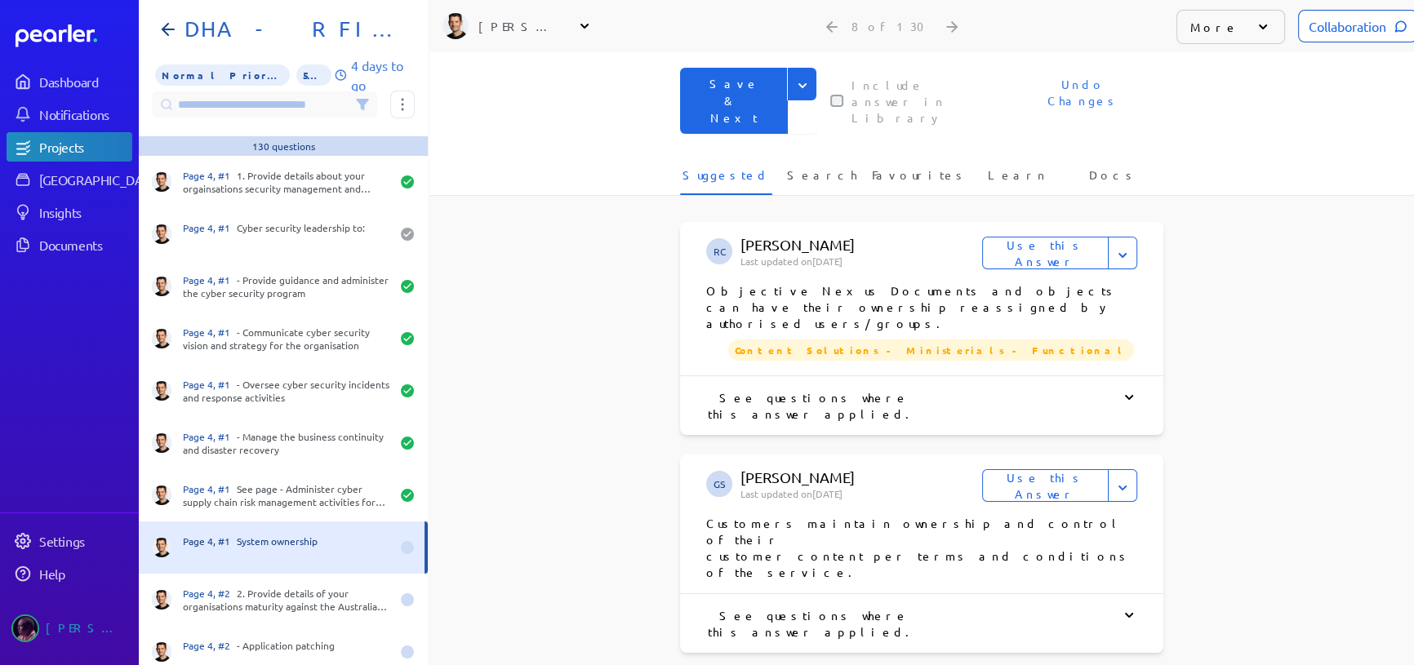
scroll to position [170, 0]
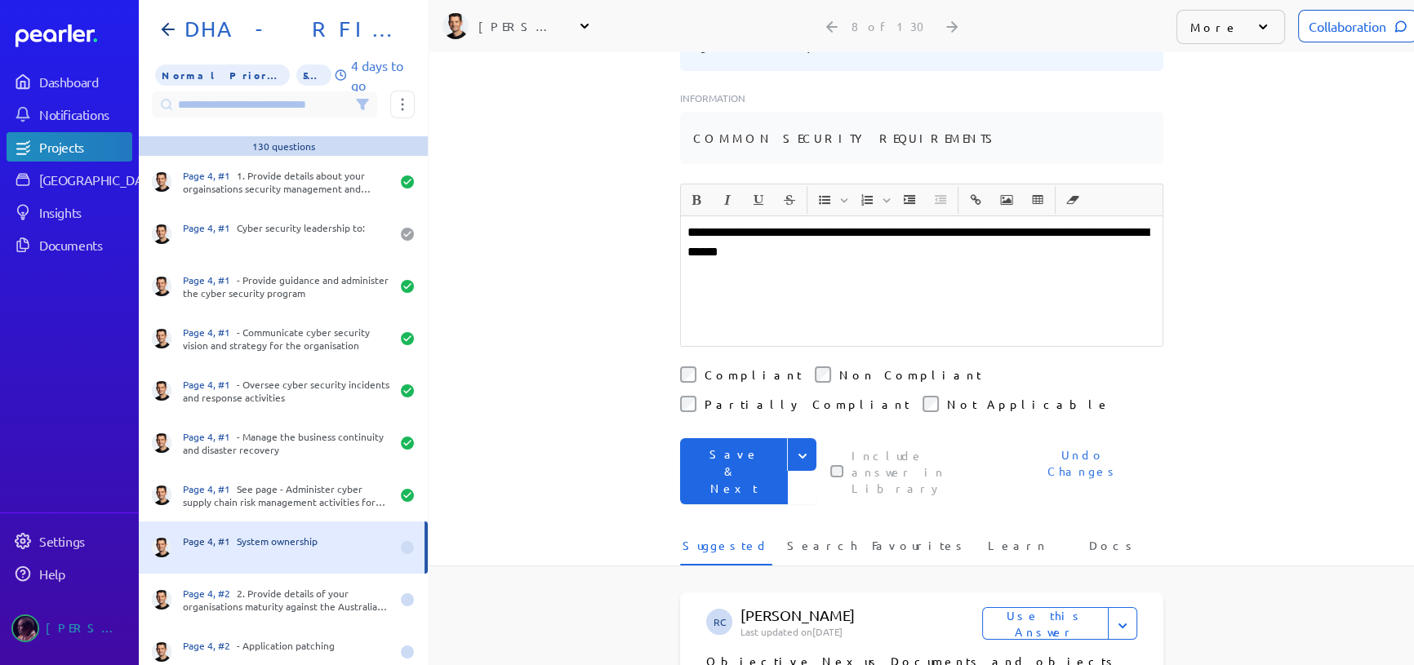
click at [819, 433] on div "**********" at bounding box center [921, 188] width 984 height 613
click at [821, 537] on span "Search" at bounding box center [822, 550] width 70 height 27
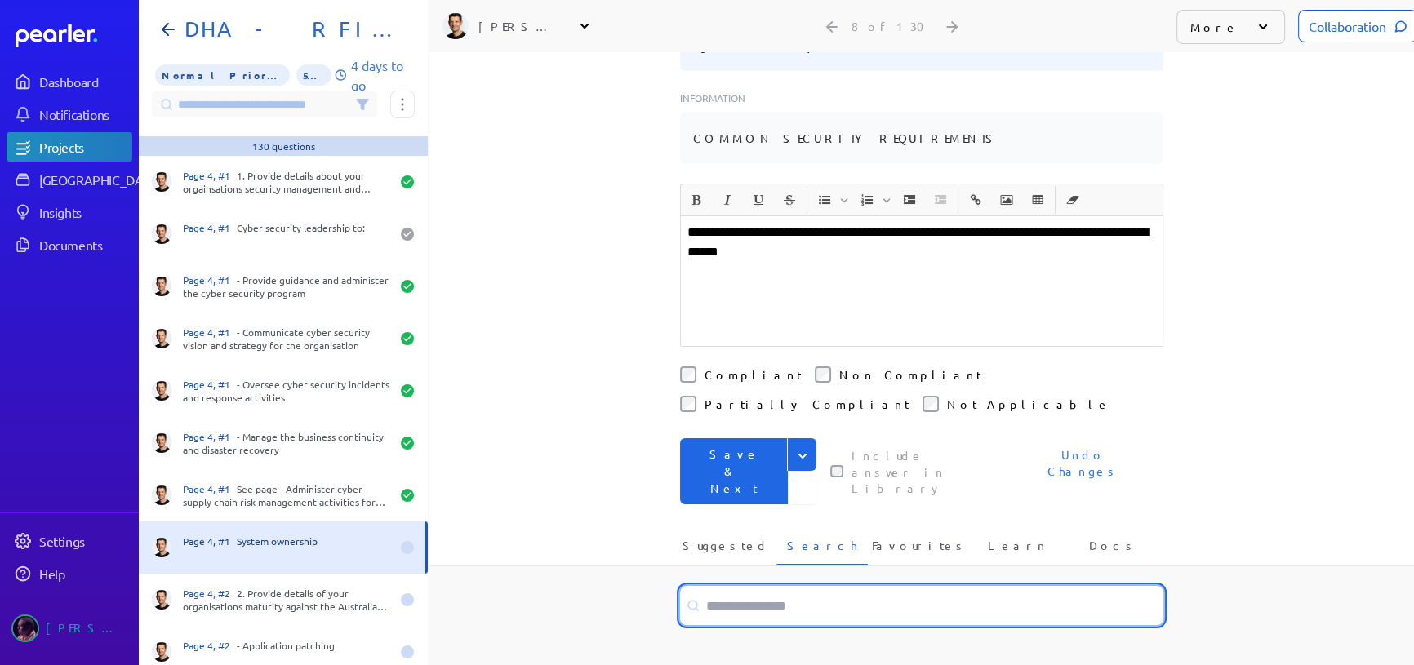
click at [820, 586] on input at bounding box center [921, 605] width 483 height 39
type input "**********"
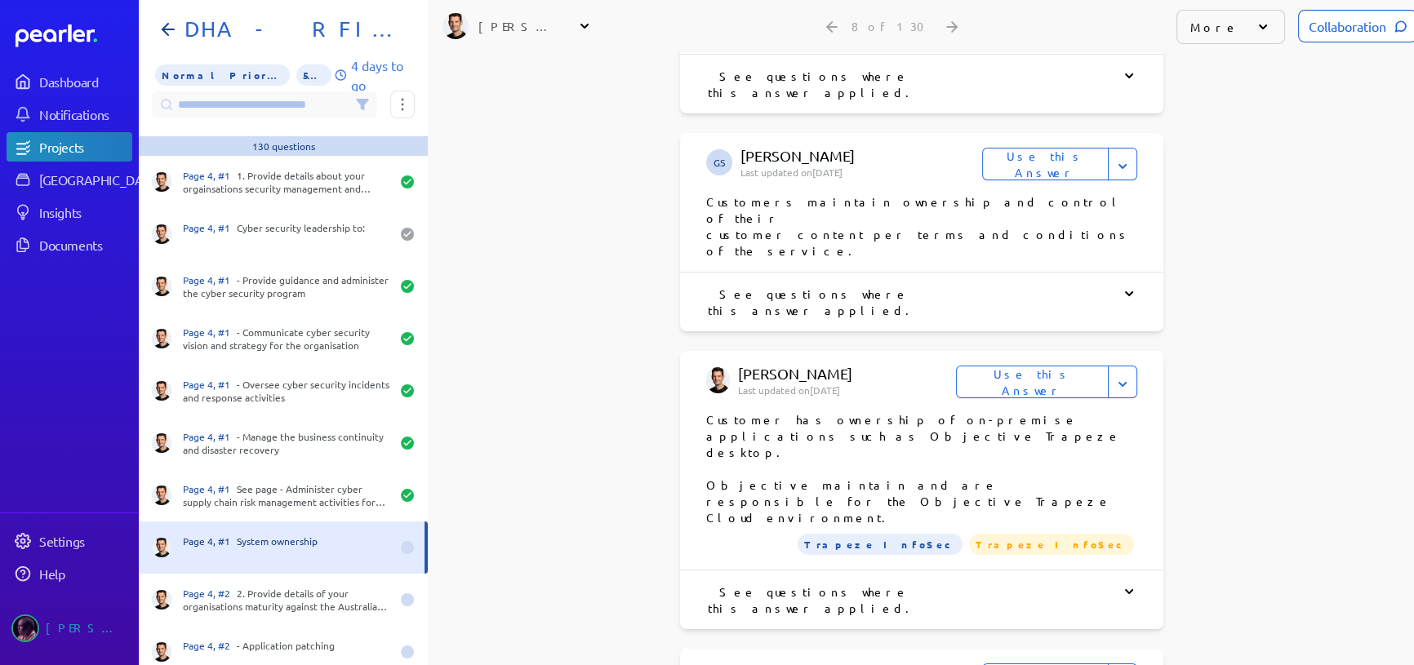
scroll to position [986, 0]
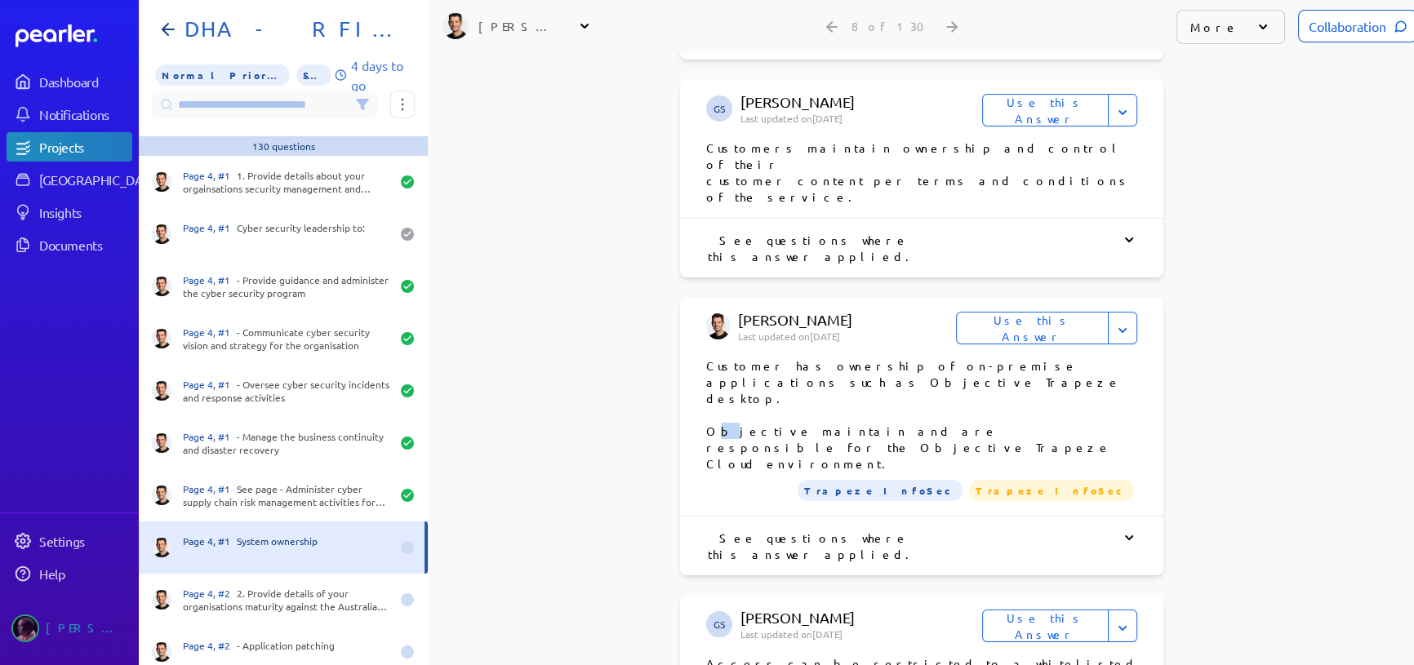
click at [708, 357] on p "Customer has ownership of on-premise applications such as Objective Trapeze des…" at bounding box center [921, 414] width 431 height 114
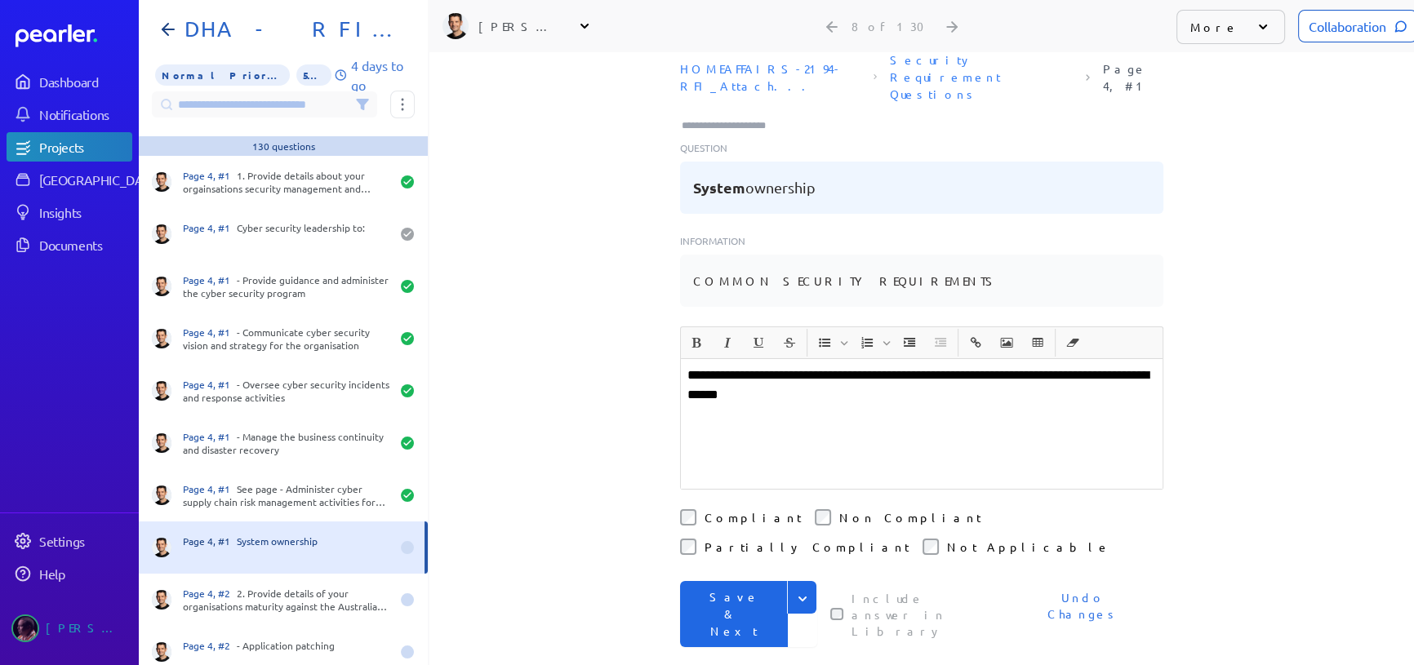
scroll to position [0, 0]
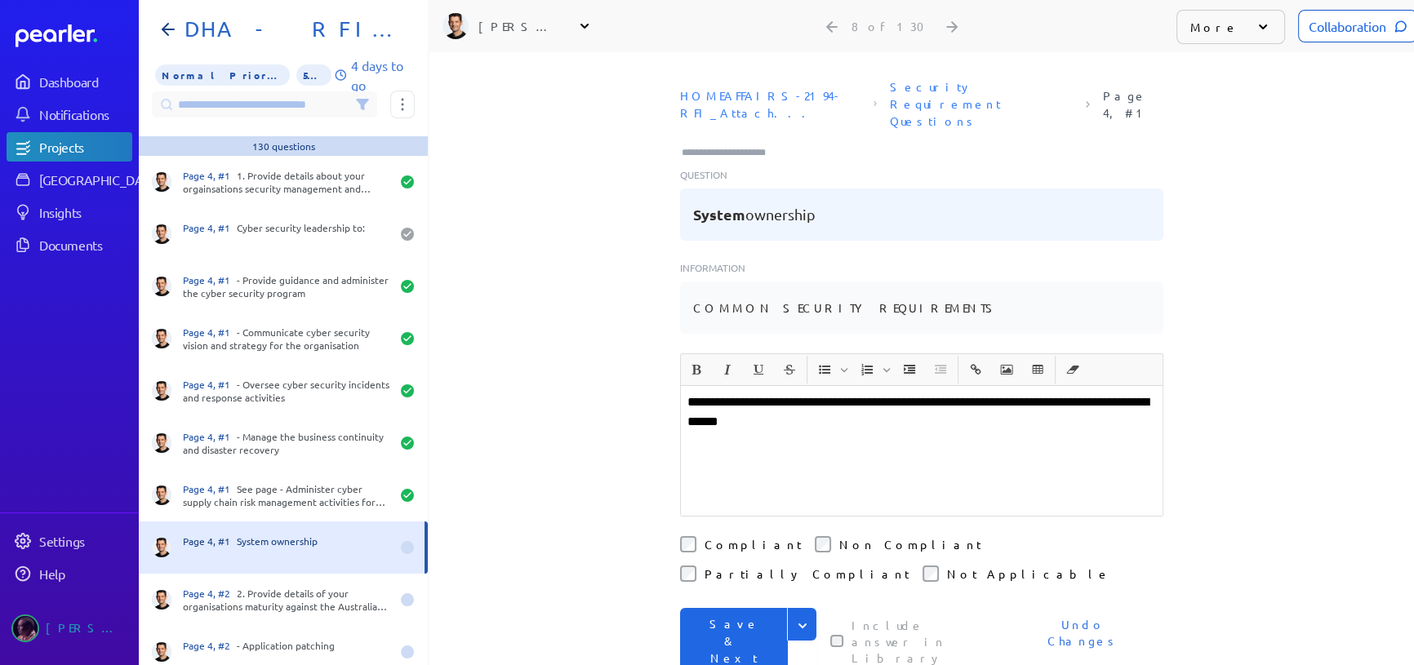
click at [840, 394] on p "**********" at bounding box center [921, 412] width 468 height 39
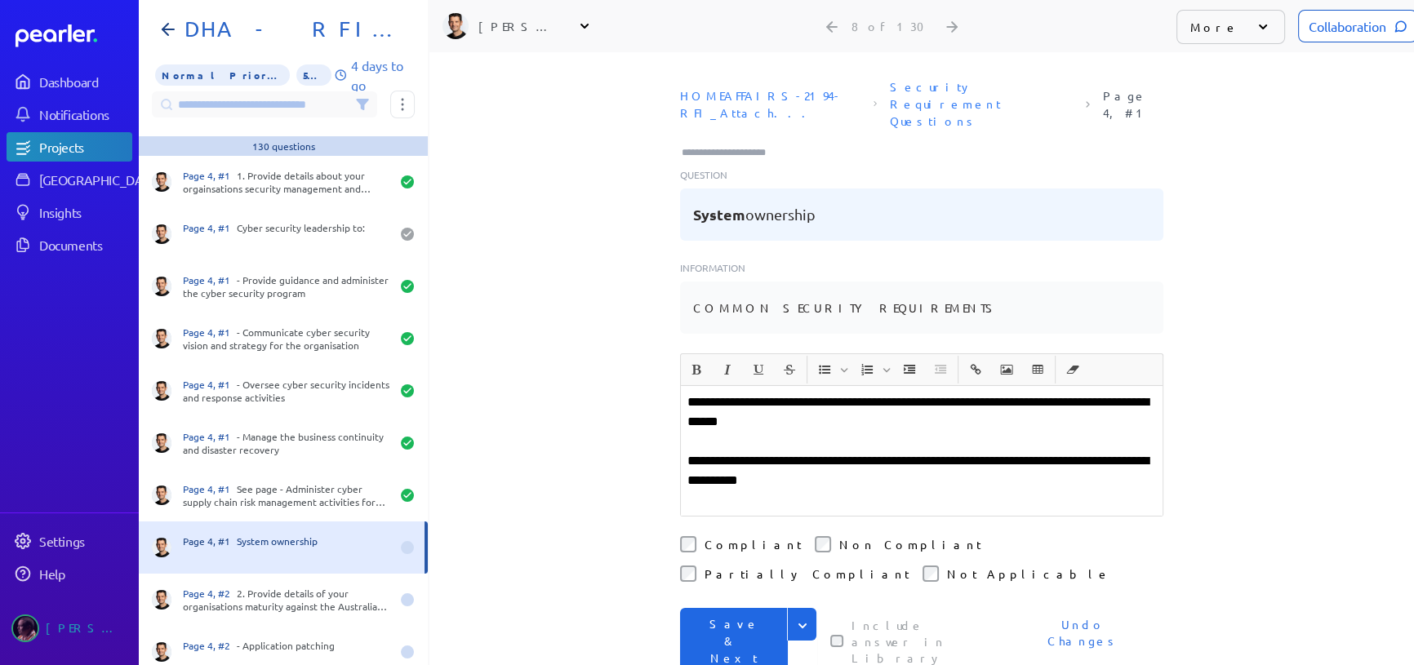
click at [734, 608] on button "Save & Next" at bounding box center [734, 641] width 108 height 66
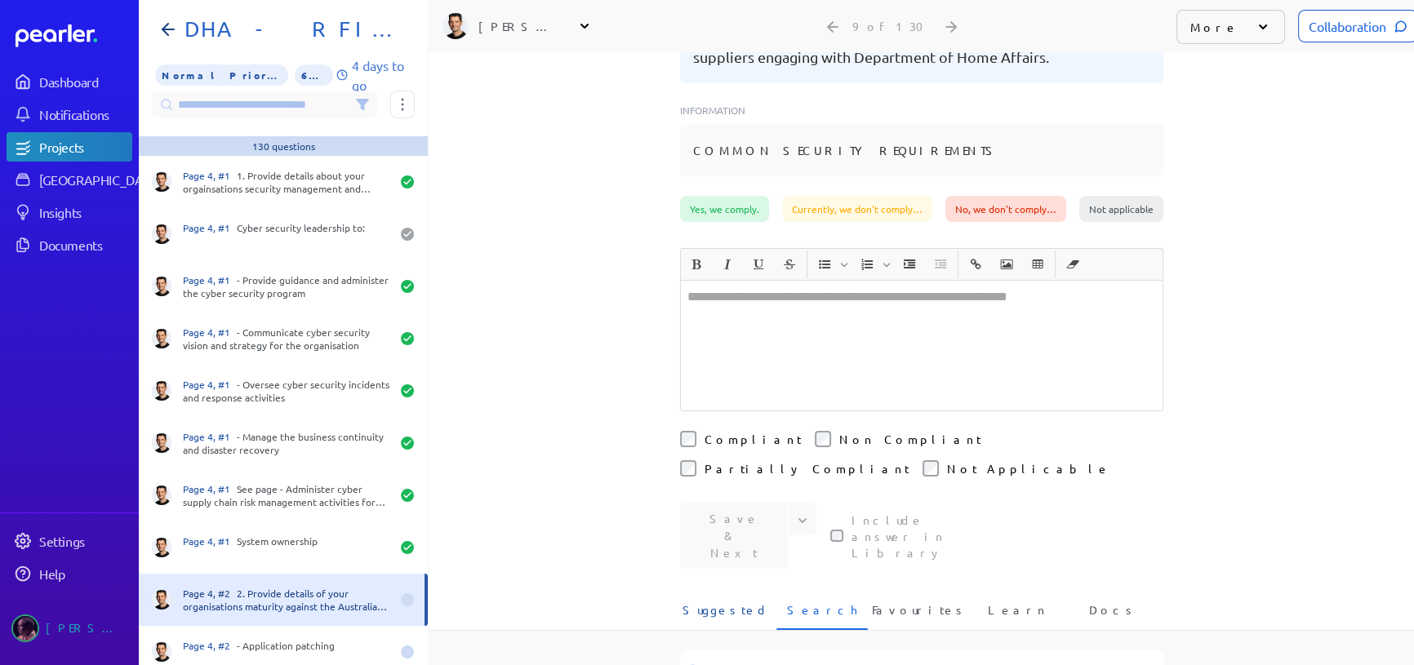
click at [735, 602] on span "Suggested" at bounding box center [725, 615] width 87 height 27
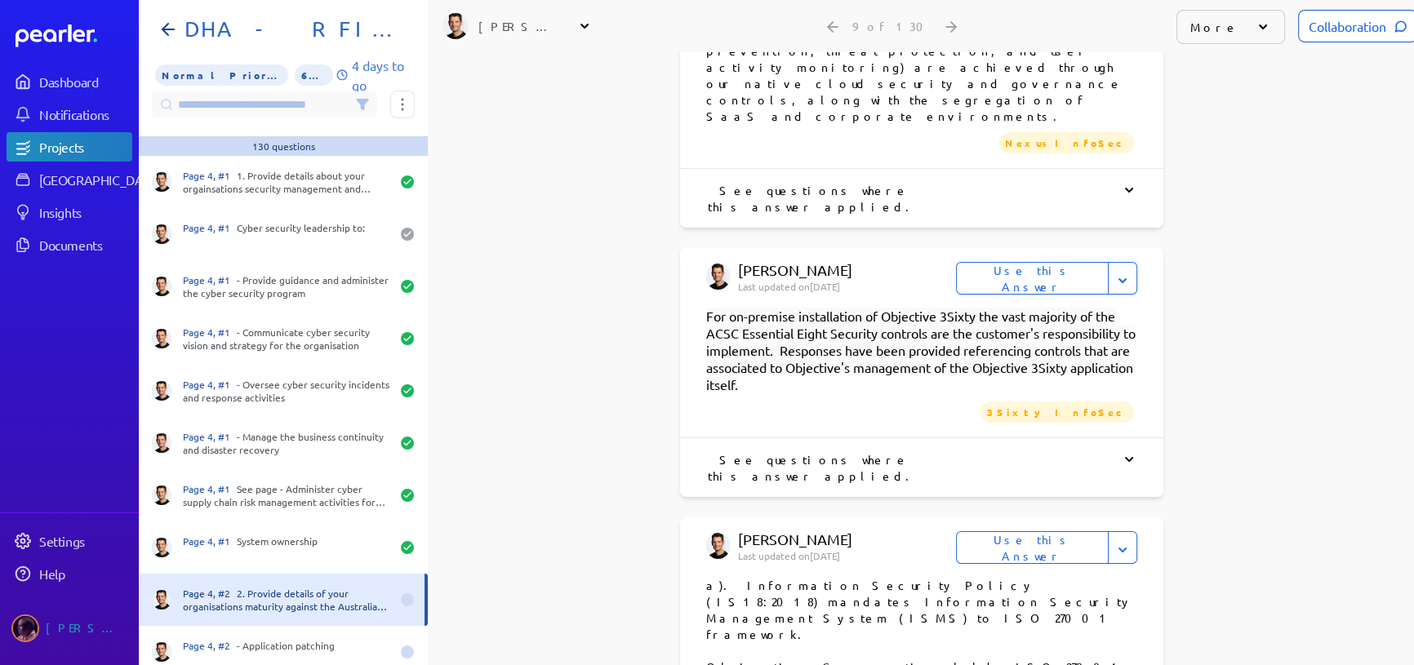
scroll to position [5779, 0]
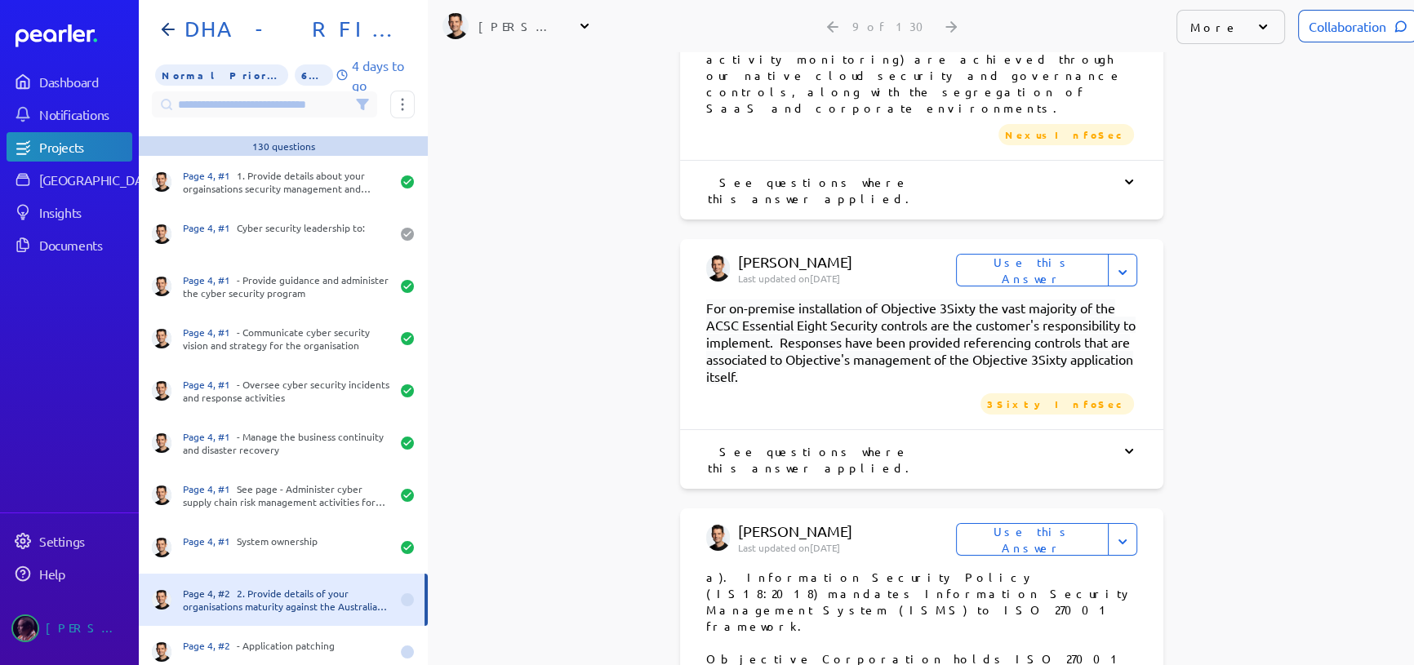
drag, startPoint x: 717, startPoint y: 397, endPoint x: 939, endPoint y: 429, distance: 223.5
copy p "Essential 8 is a subset of the Australian ISM against which the Objective Nexus…"
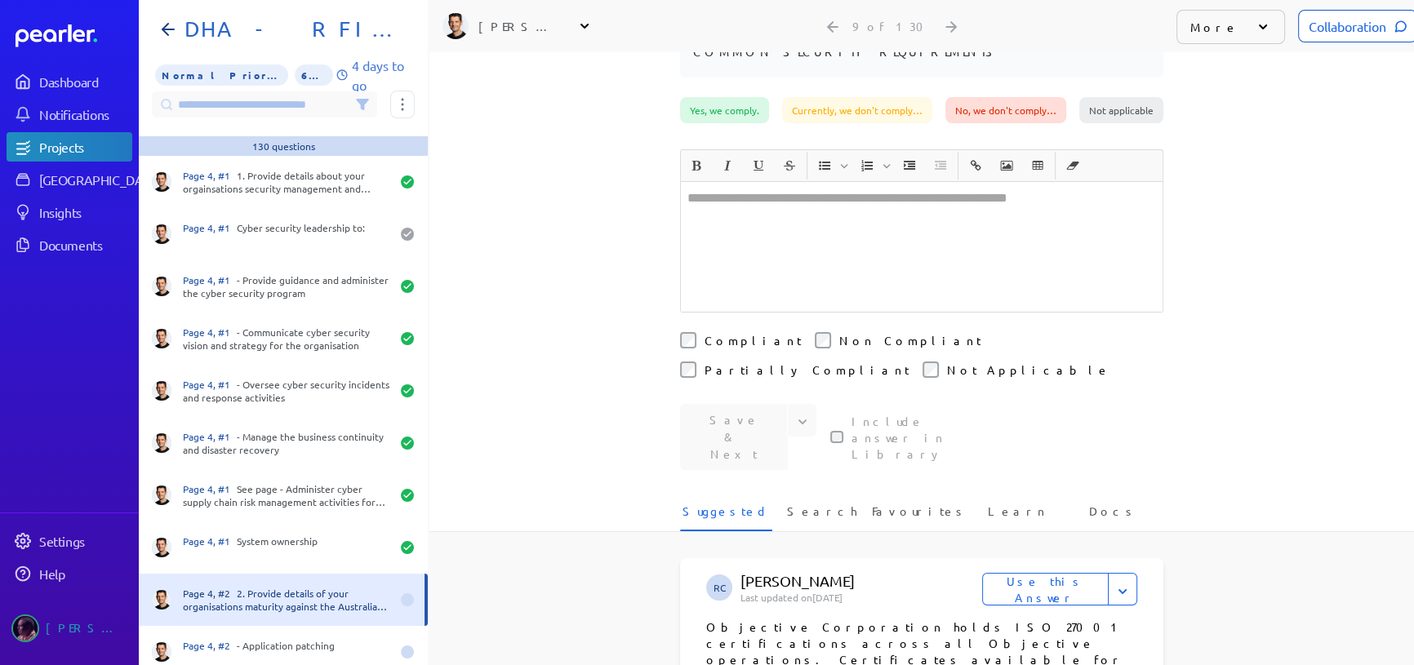
scroll to position [140, 0]
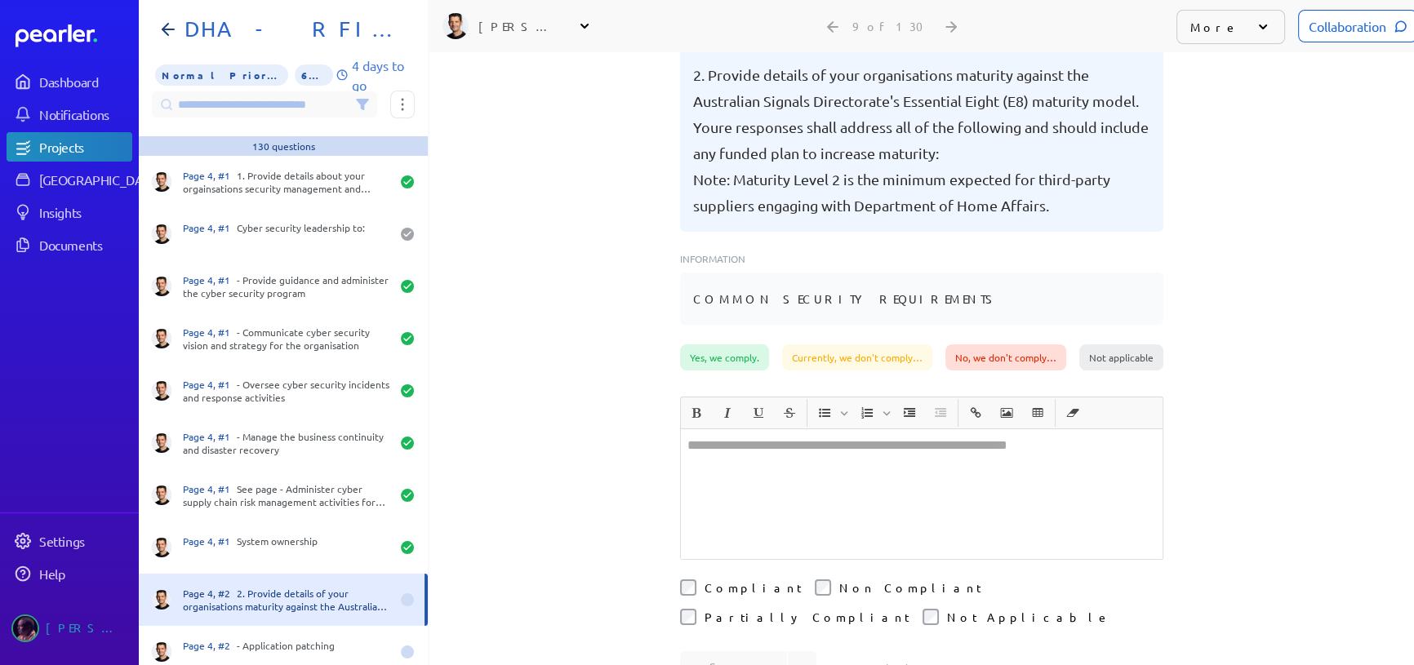
click at [722, 457] on div at bounding box center [922, 494] width 482 height 130
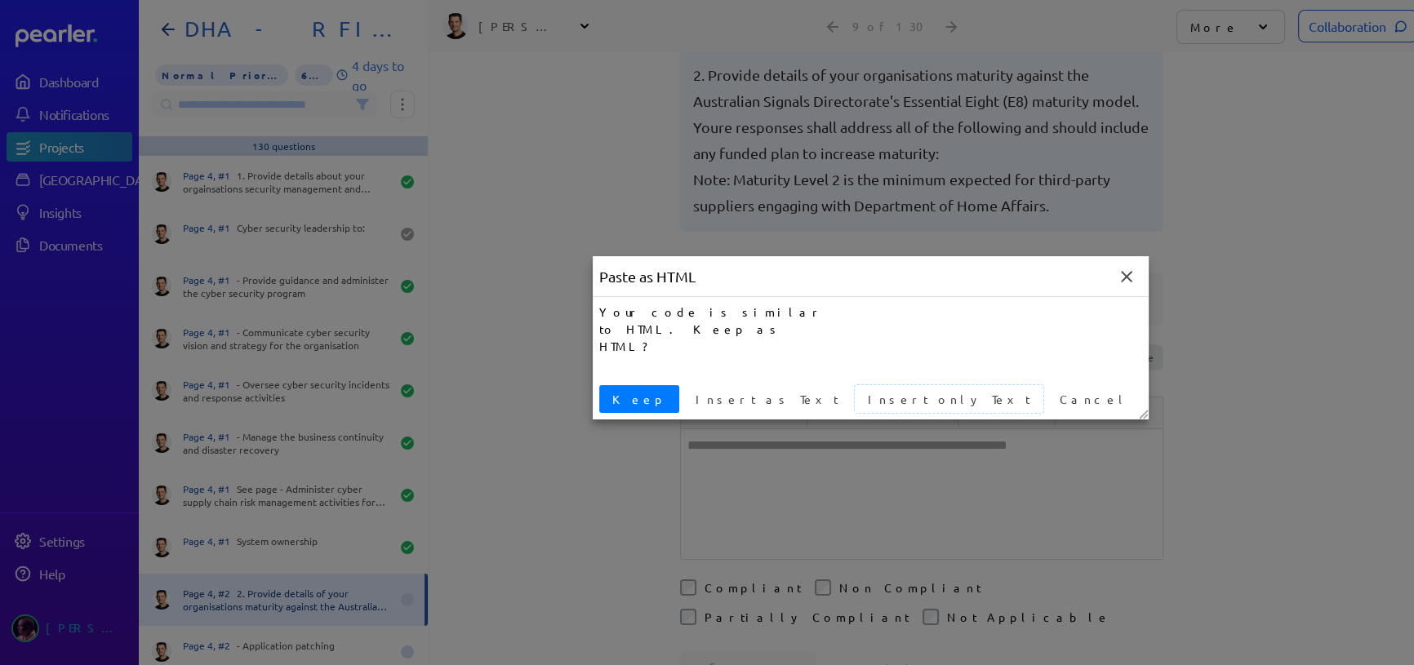
click at [861, 394] on span "Insert only Text" at bounding box center [948, 399] width 175 height 17
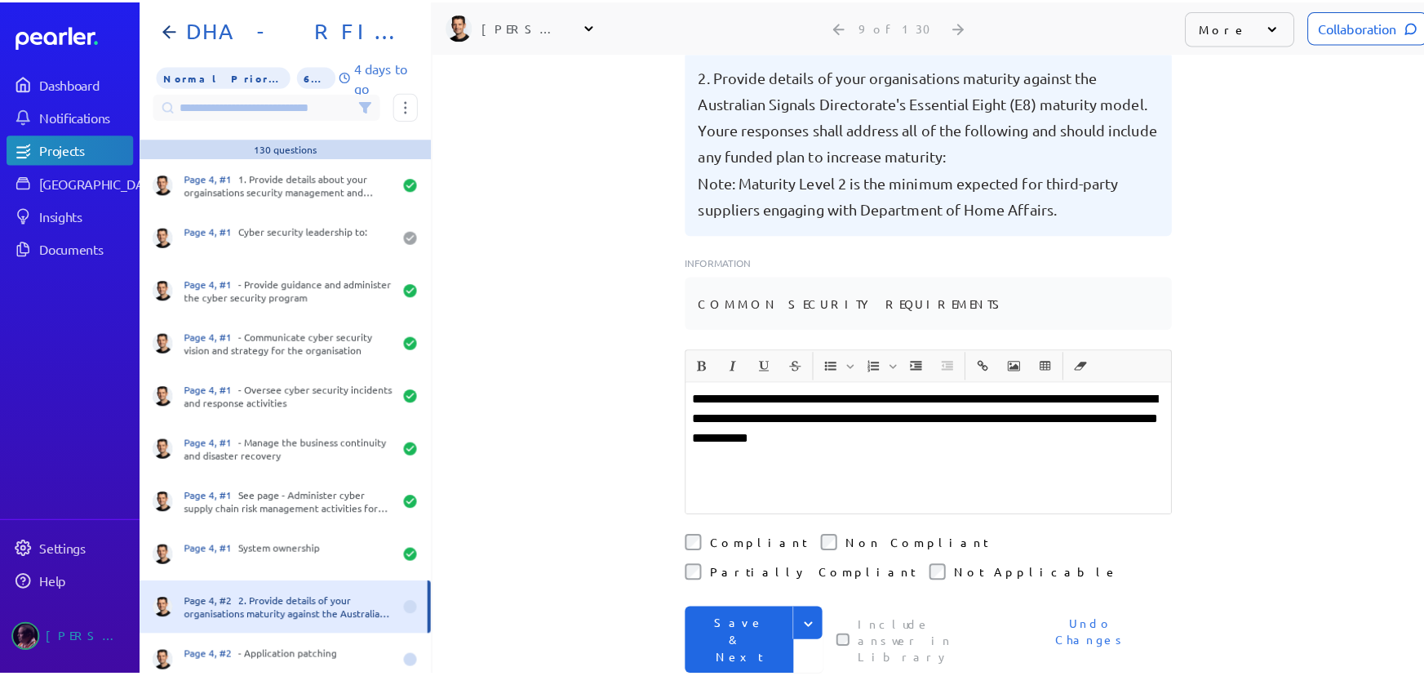
scroll to position [87, 0]
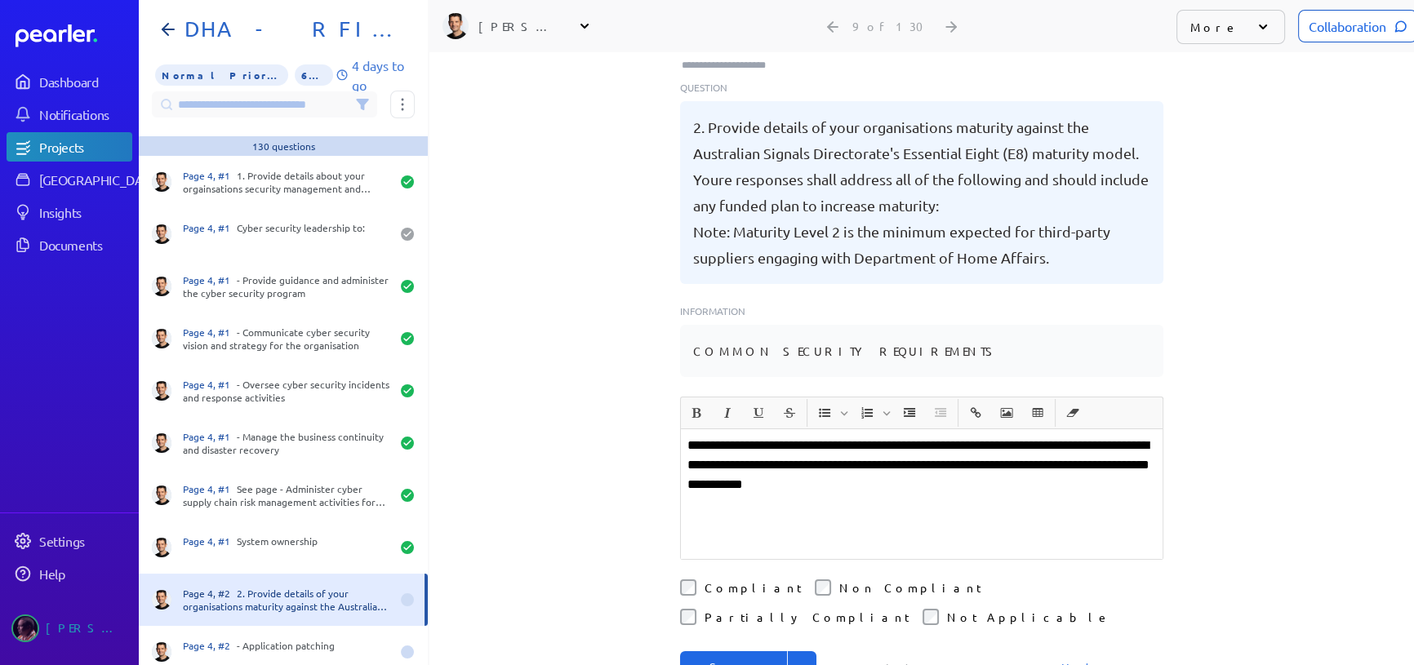
click at [1077, 436] on p "**********" at bounding box center [921, 465] width 468 height 59
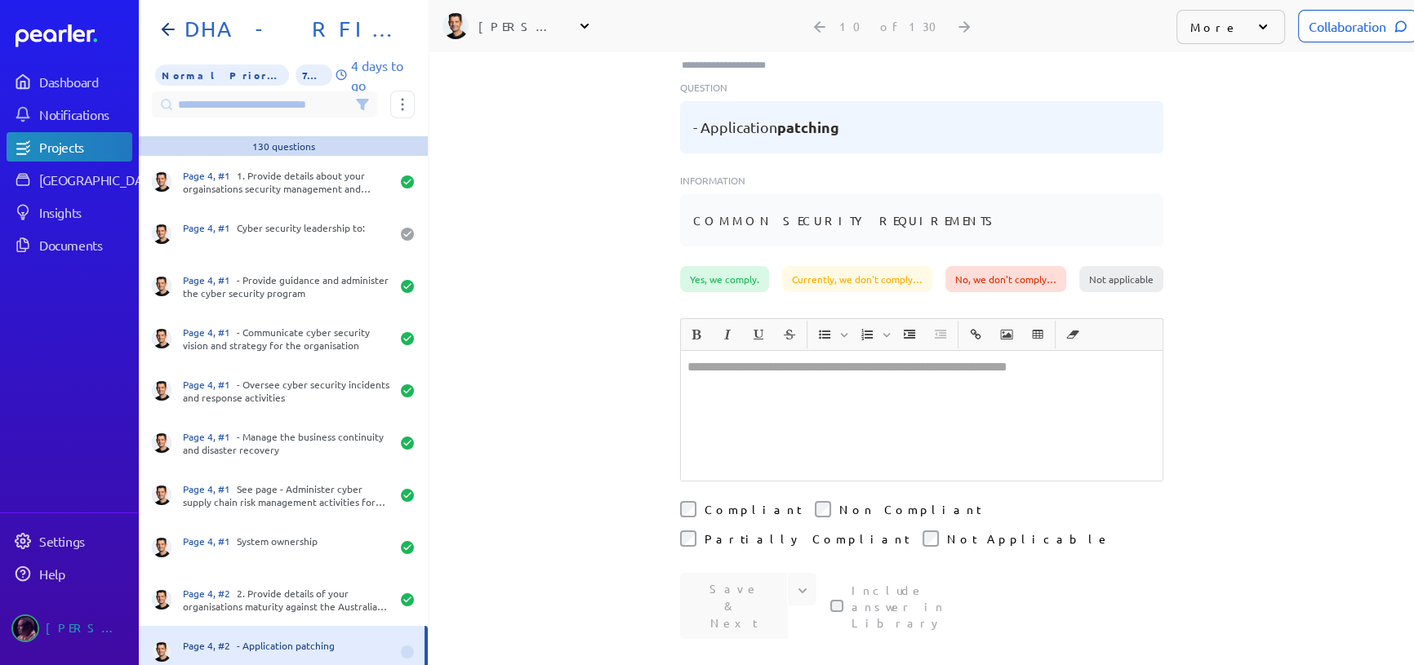
click at [1326, 33] on div "Collaboration" at bounding box center [1357, 26] width 119 height 33
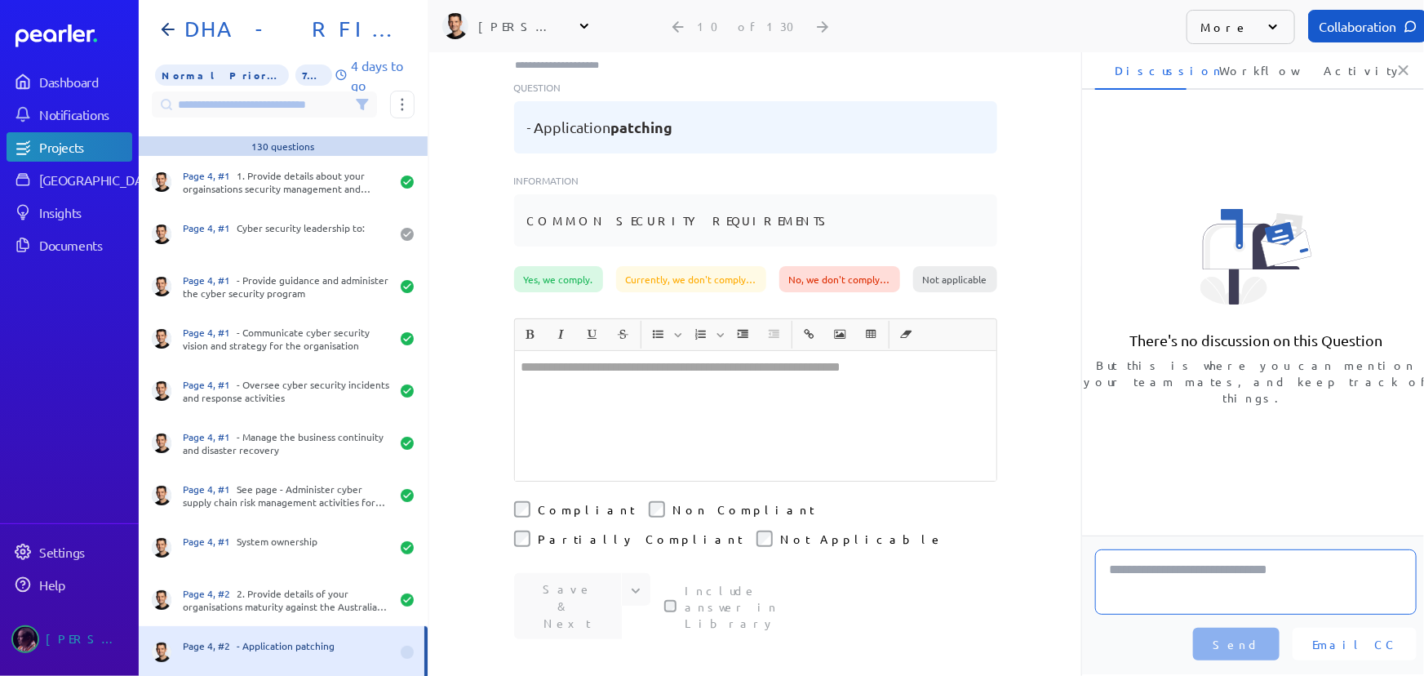
click at [1192, 570] on textarea at bounding box center [1256, 581] width 322 height 65
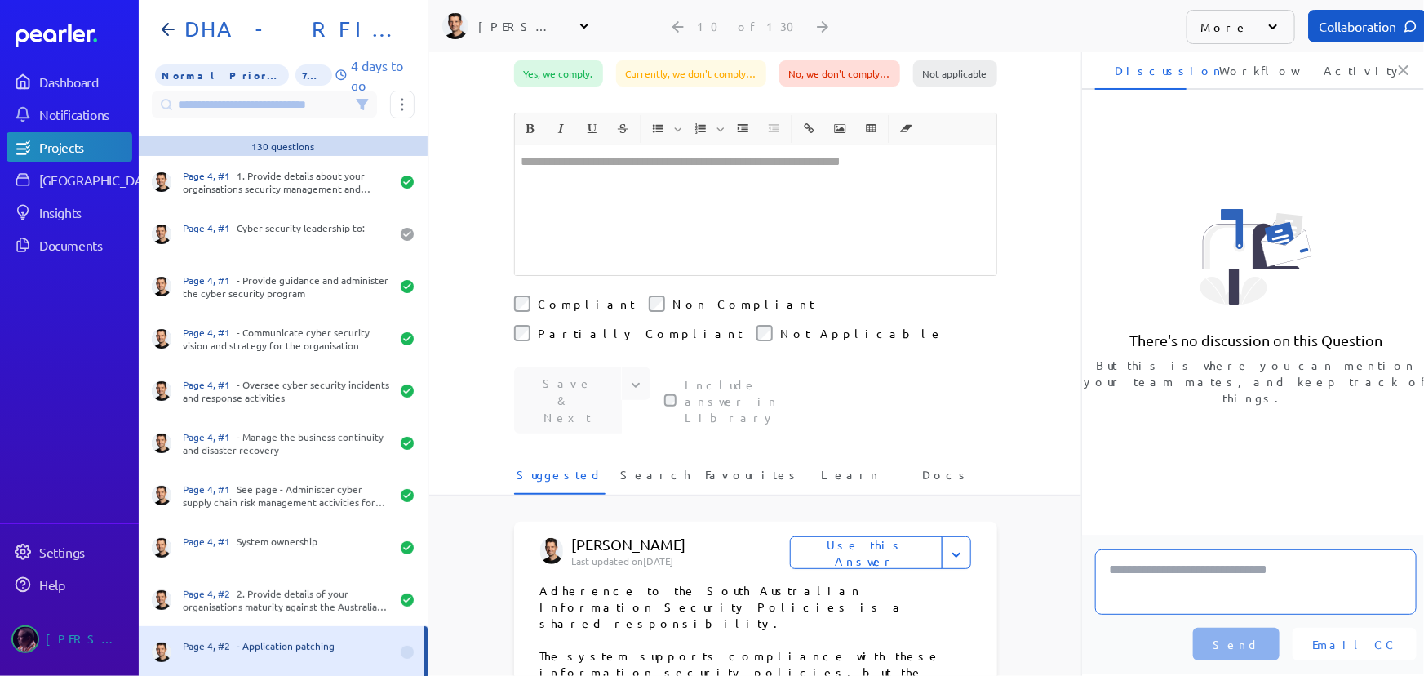
scroll to position [332, 0]
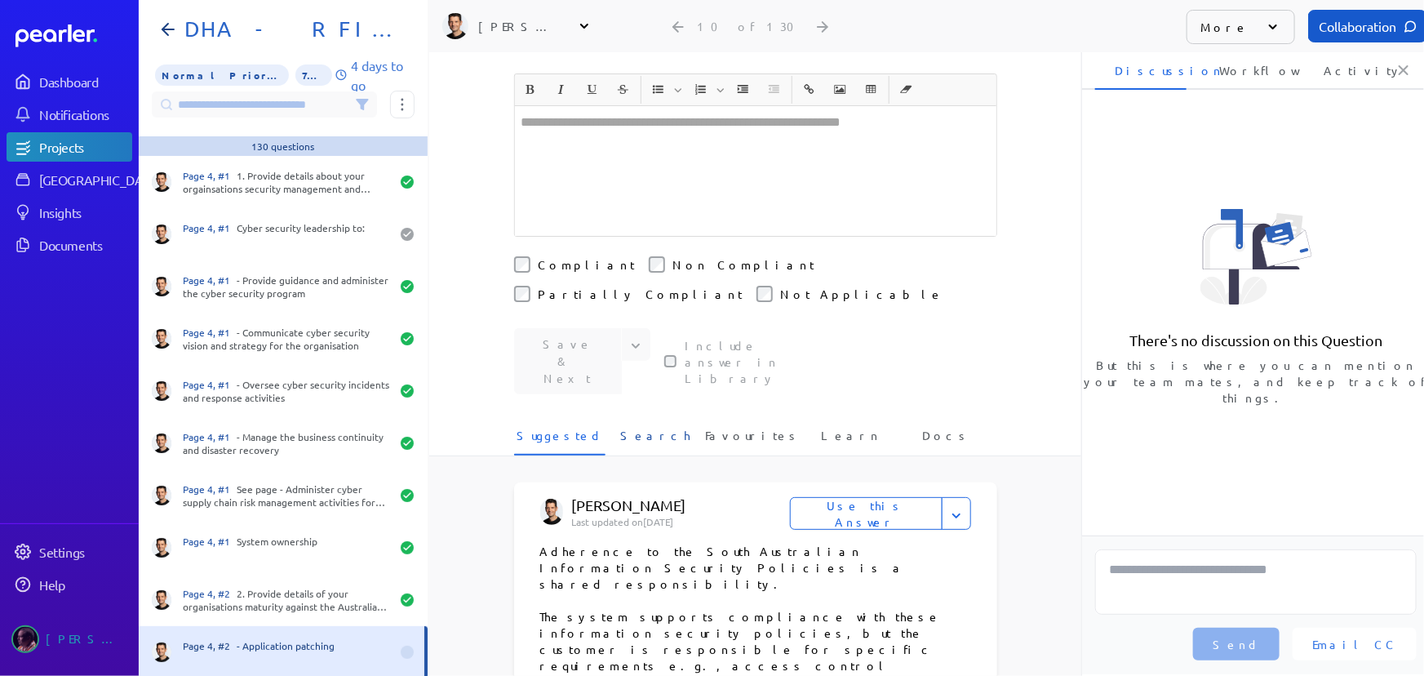
click at [637, 427] on span "Search" at bounding box center [655, 440] width 70 height 27
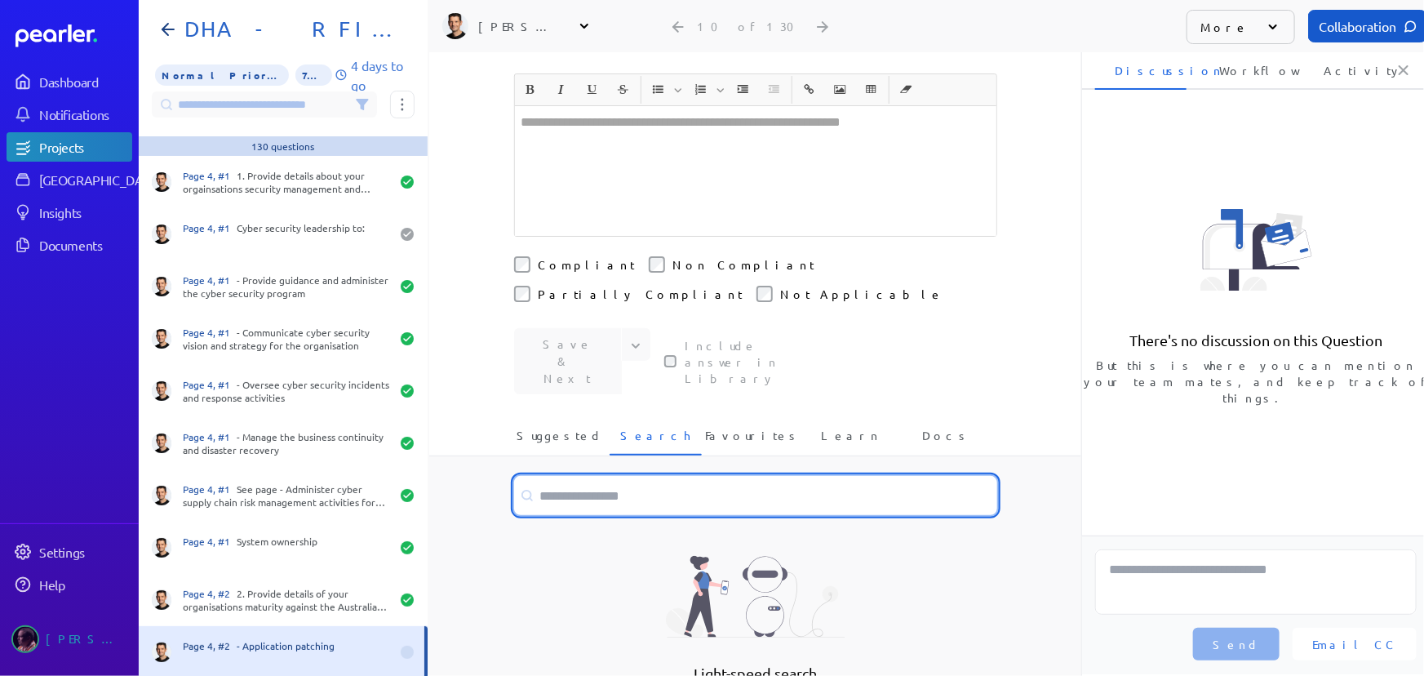
click at [666, 476] on input at bounding box center [755, 495] width 483 height 39
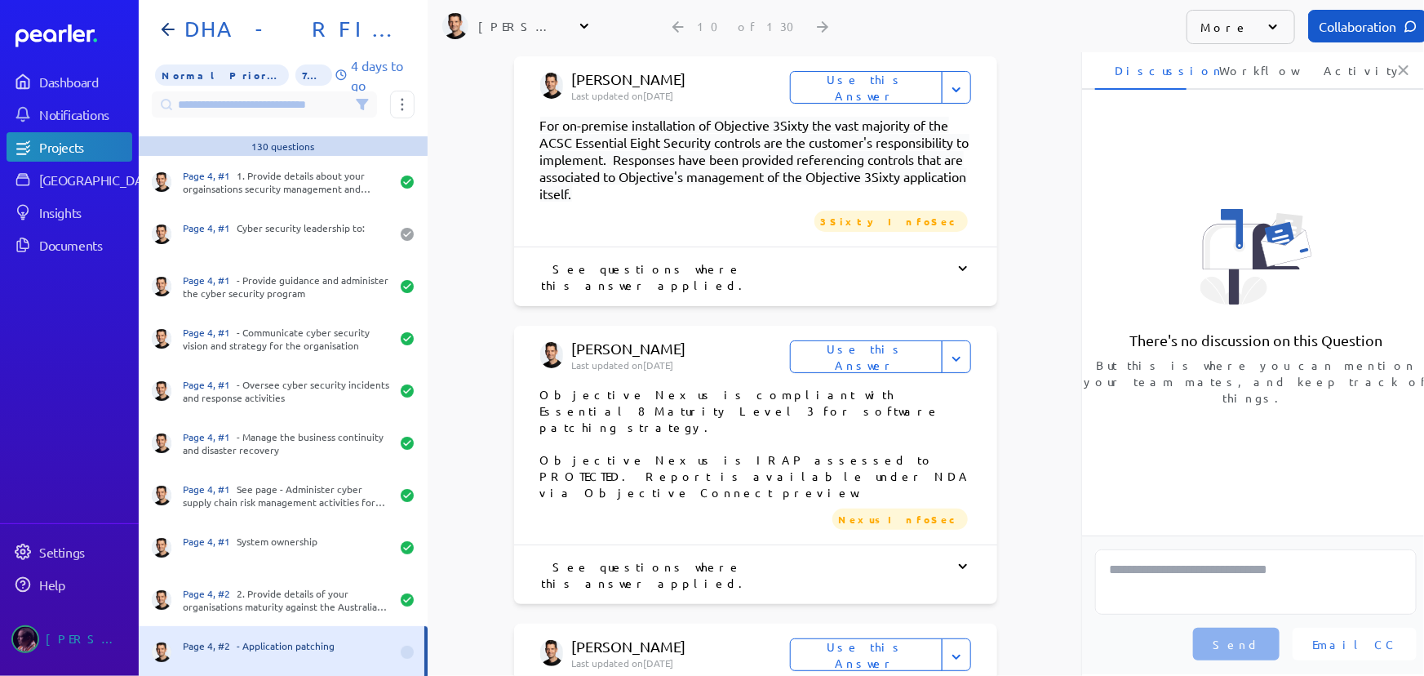
scroll to position [1297, 0]
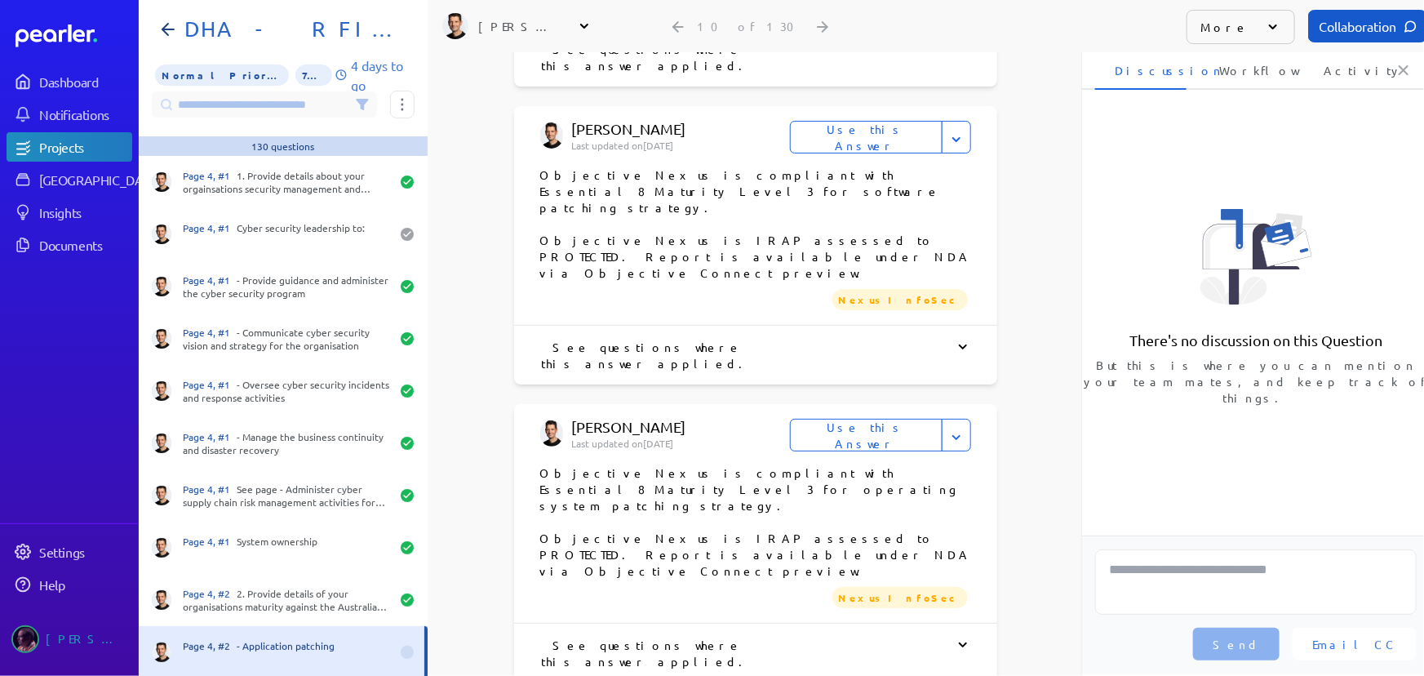
type input "**********"
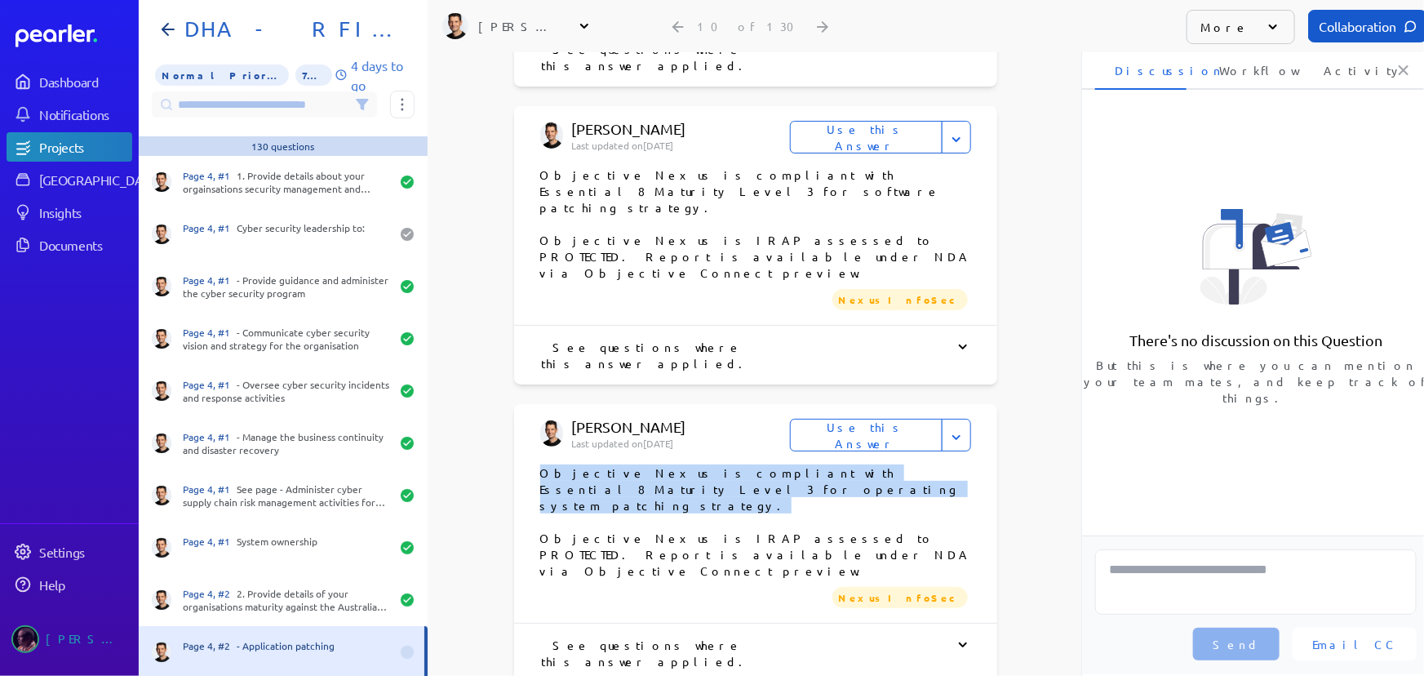
drag, startPoint x: 536, startPoint y: 254, endPoint x: 652, endPoint y: 270, distance: 117.0
click at [652, 464] on p "Objective Nexus is compliant with Essential 8 Maturity Level 3 for operating sy…" at bounding box center [755, 488] width 431 height 49
copy p "Objective Nexus is compliant with Essential 8 Maturity Level 3 for operating sy…"
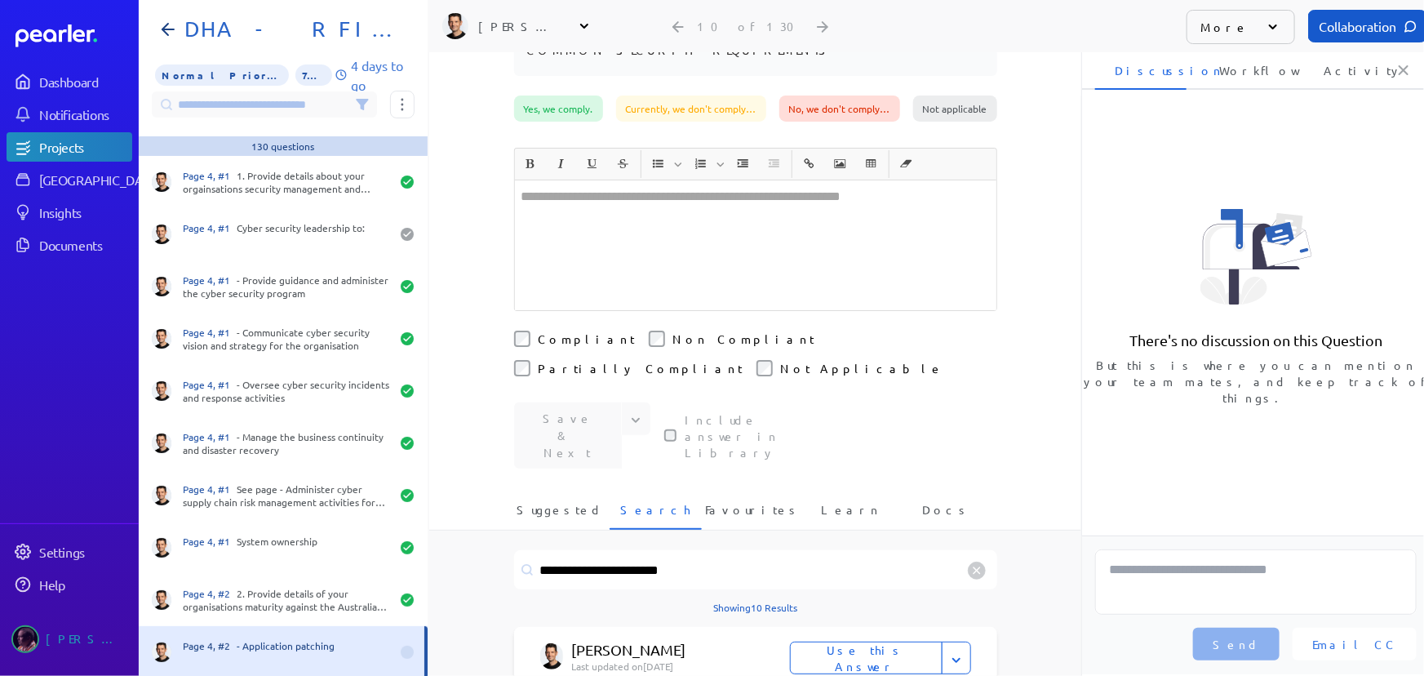
scroll to position [35, 0]
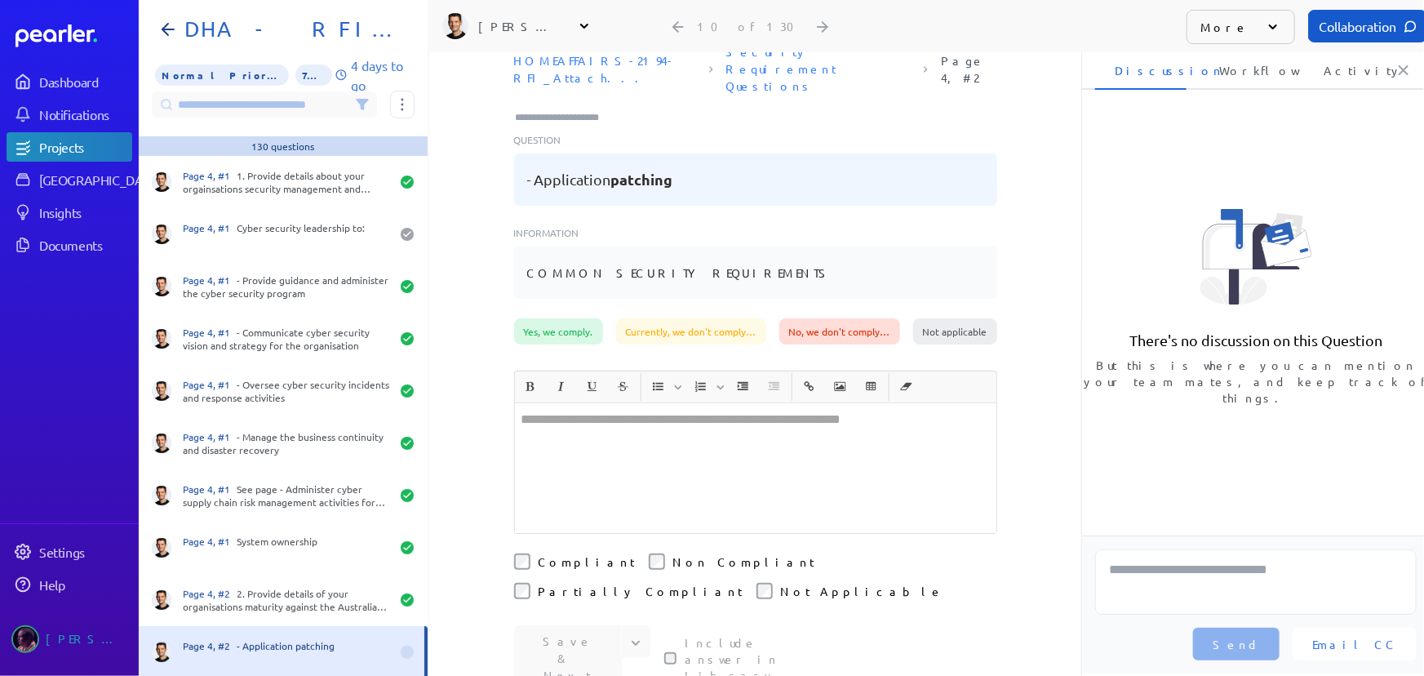
click at [612, 415] on div at bounding box center [756, 468] width 482 height 130
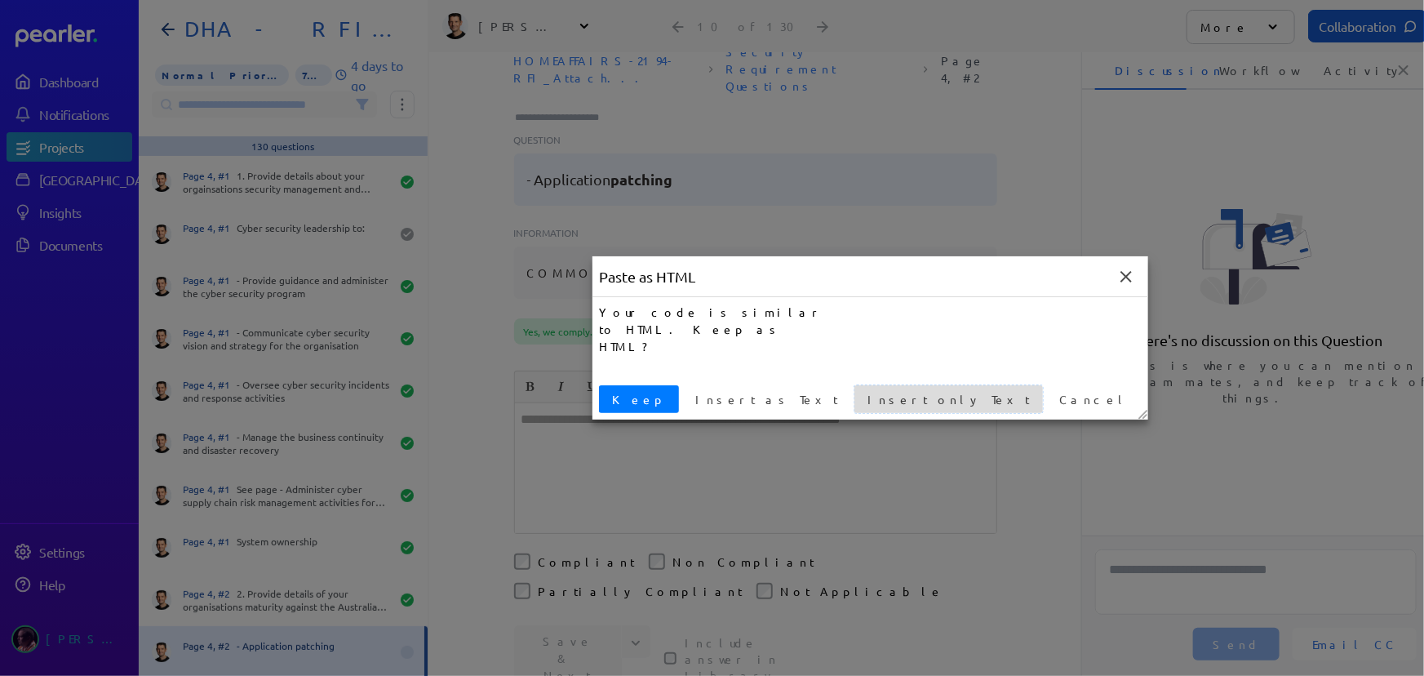
click at [861, 403] on span "Insert only Text" at bounding box center [948, 399] width 175 height 17
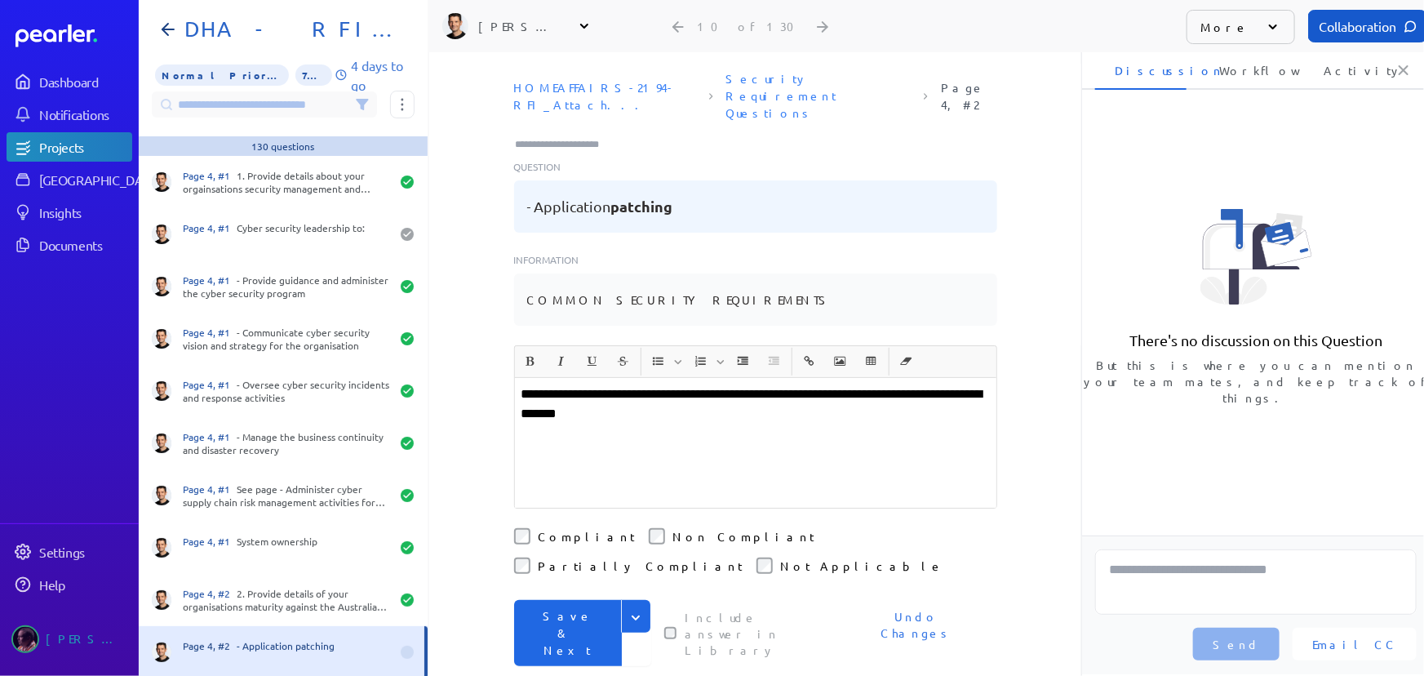
scroll to position [0, 0]
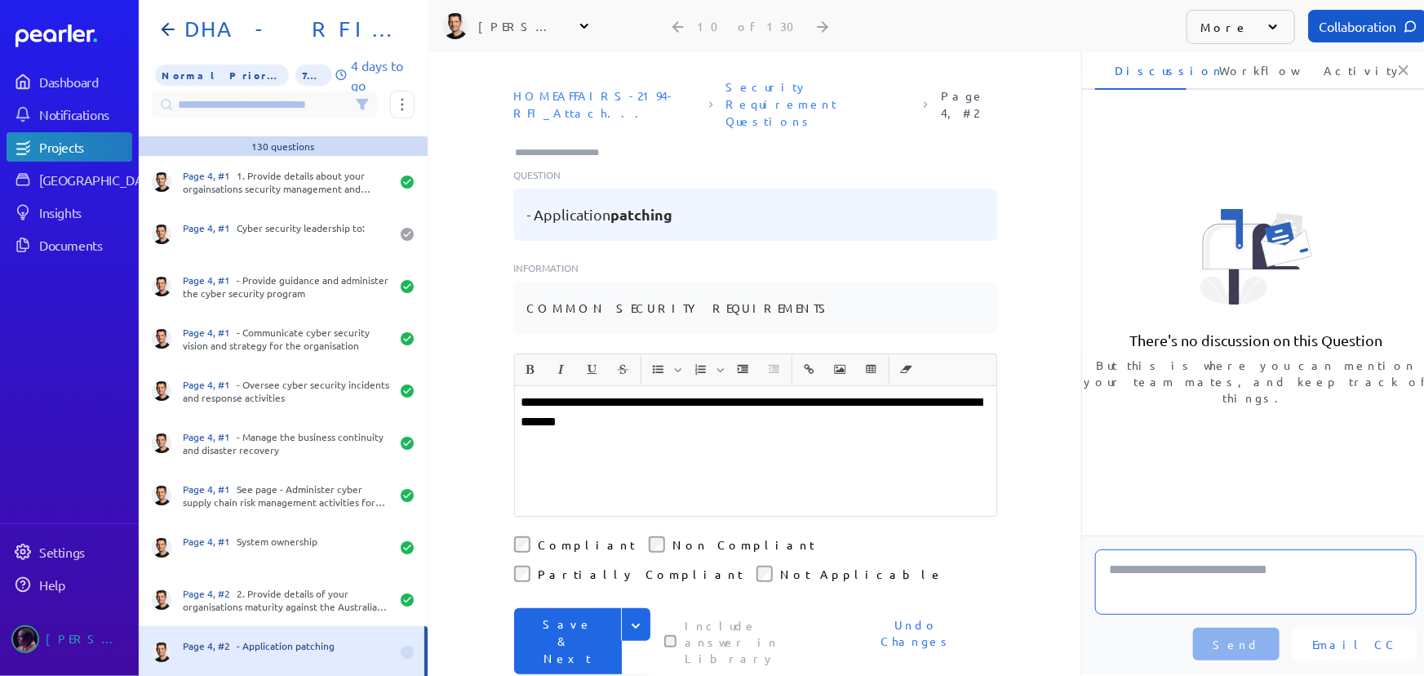
click at [1153, 571] on textarea at bounding box center [1256, 581] width 322 height 65
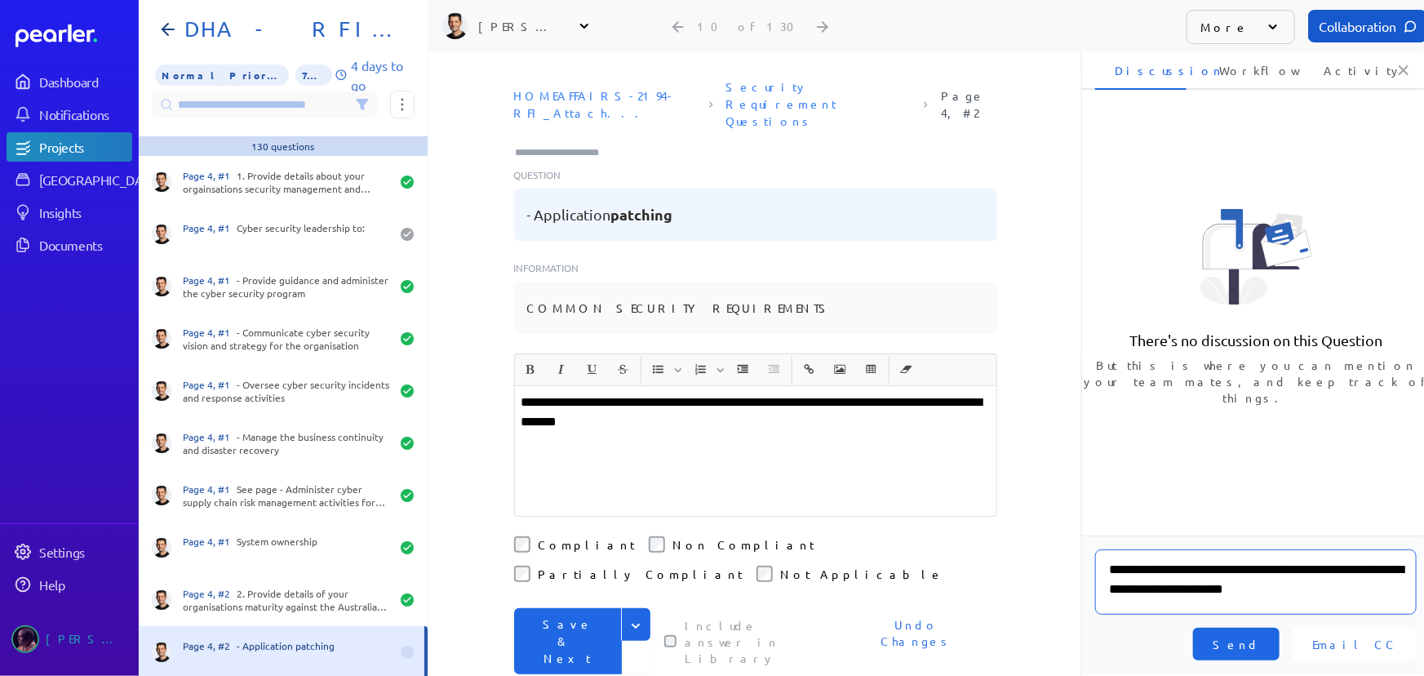
type textarea "**********"
click at [1260, 645] on span "Send" at bounding box center [1236, 644] width 47 height 16
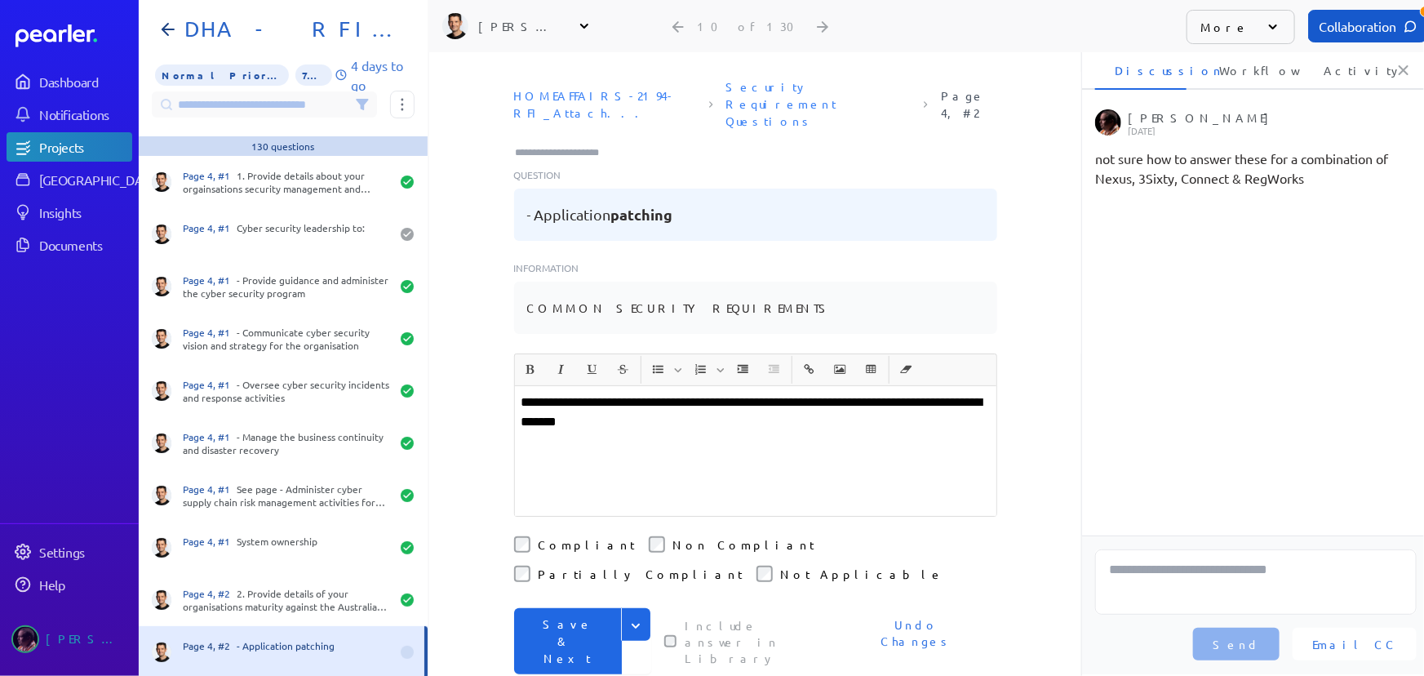
click at [559, 608] on button "Save & Next" at bounding box center [568, 641] width 108 height 66
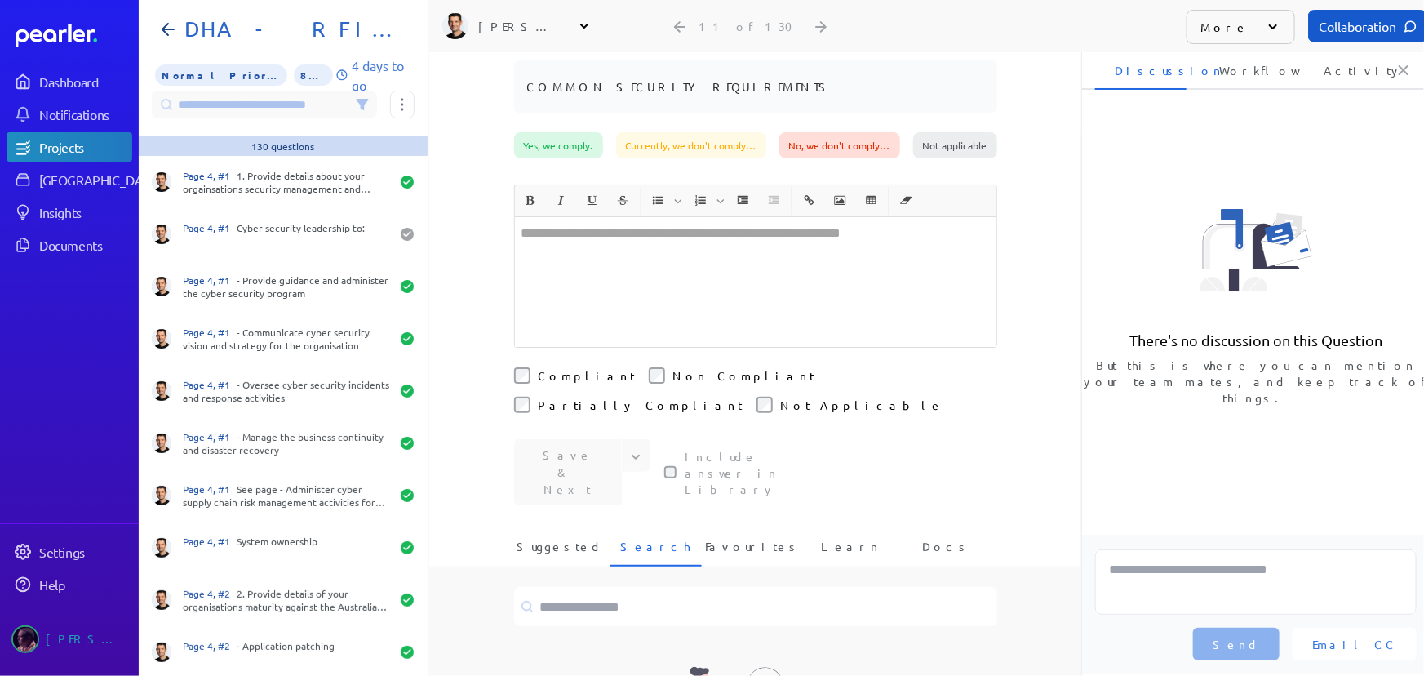
scroll to position [222, 0]
click at [610, 216] on div at bounding box center [756, 281] width 482 height 130
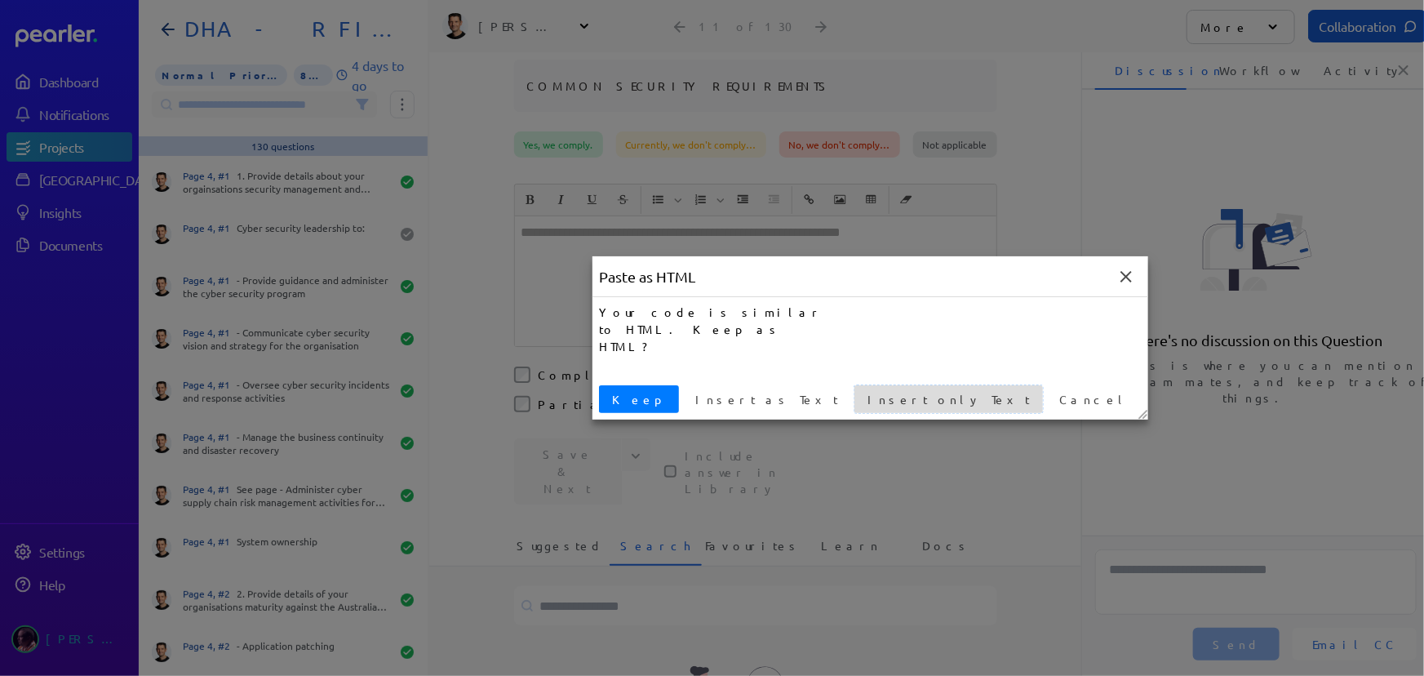
click at [861, 406] on span "Insert only Text" at bounding box center [948, 399] width 175 height 17
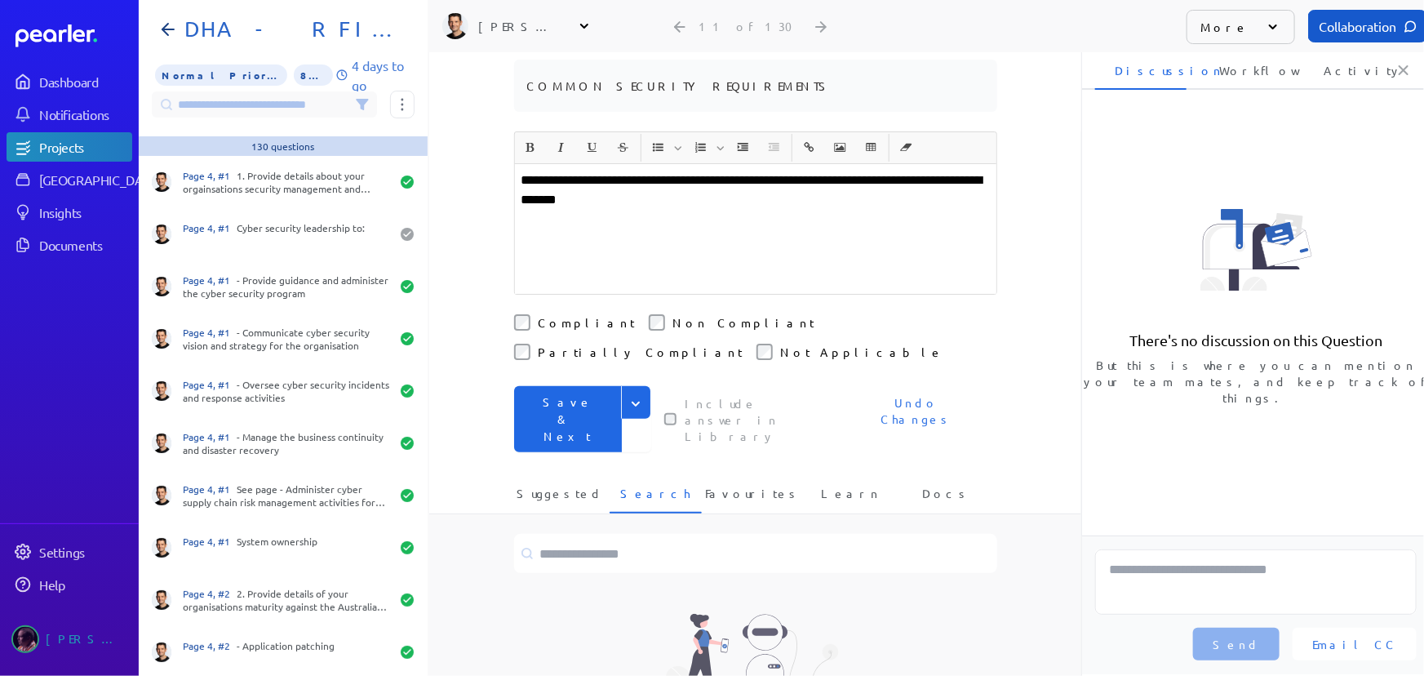
scroll to position [170, 0]
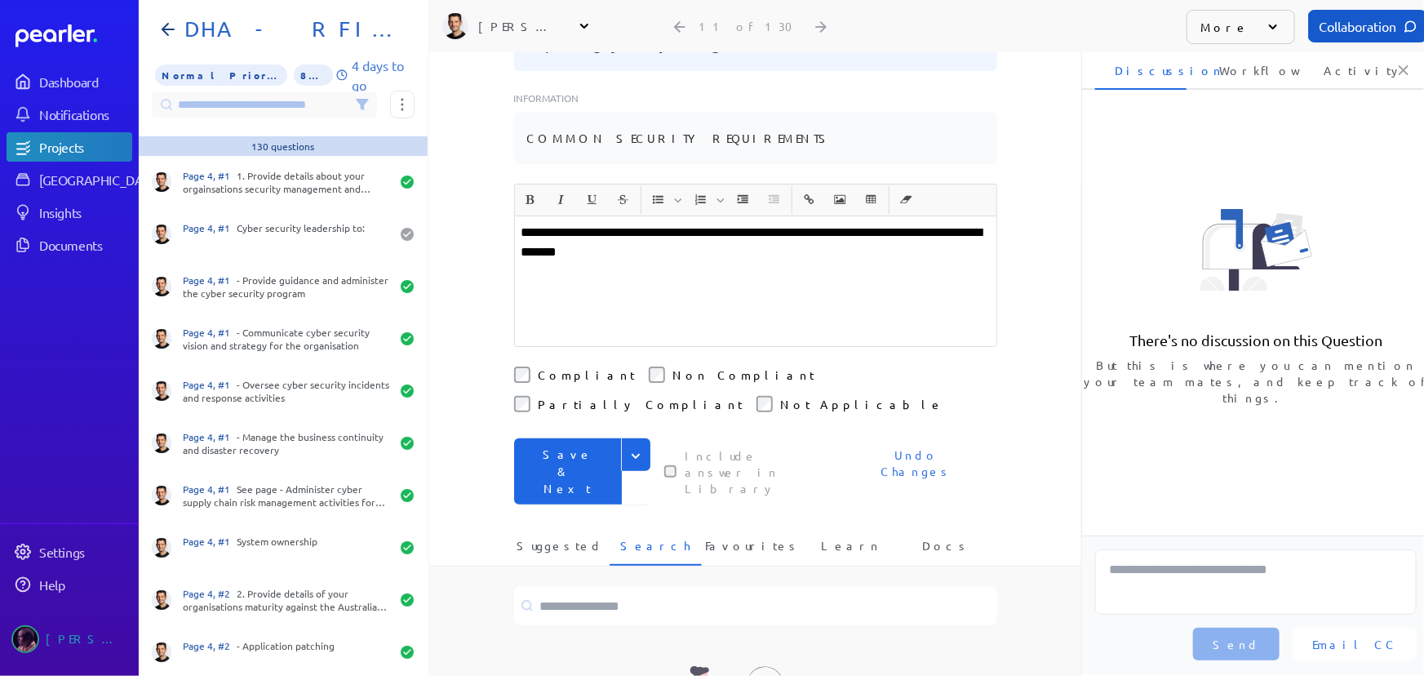
click at [555, 438] on button "Save & Next" at bounding box center [568, 471] width 108 height 66
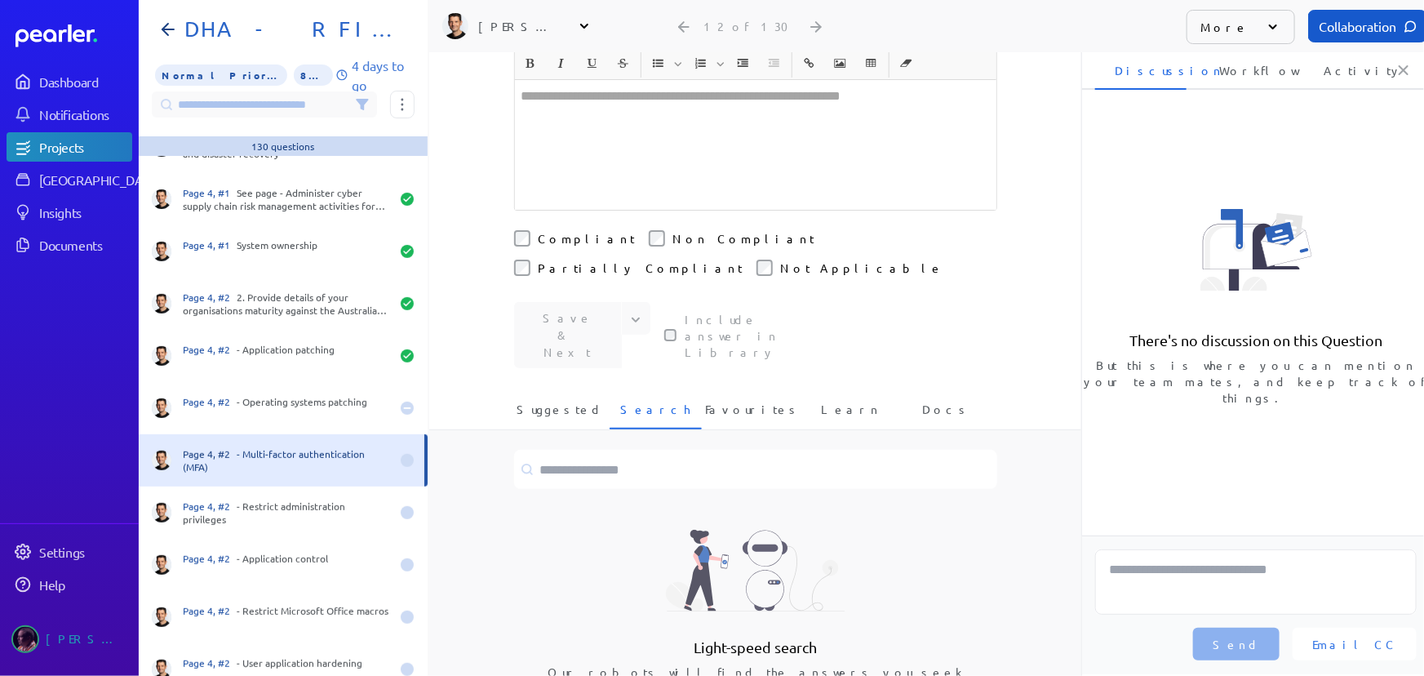
scroll to position [380, 0]
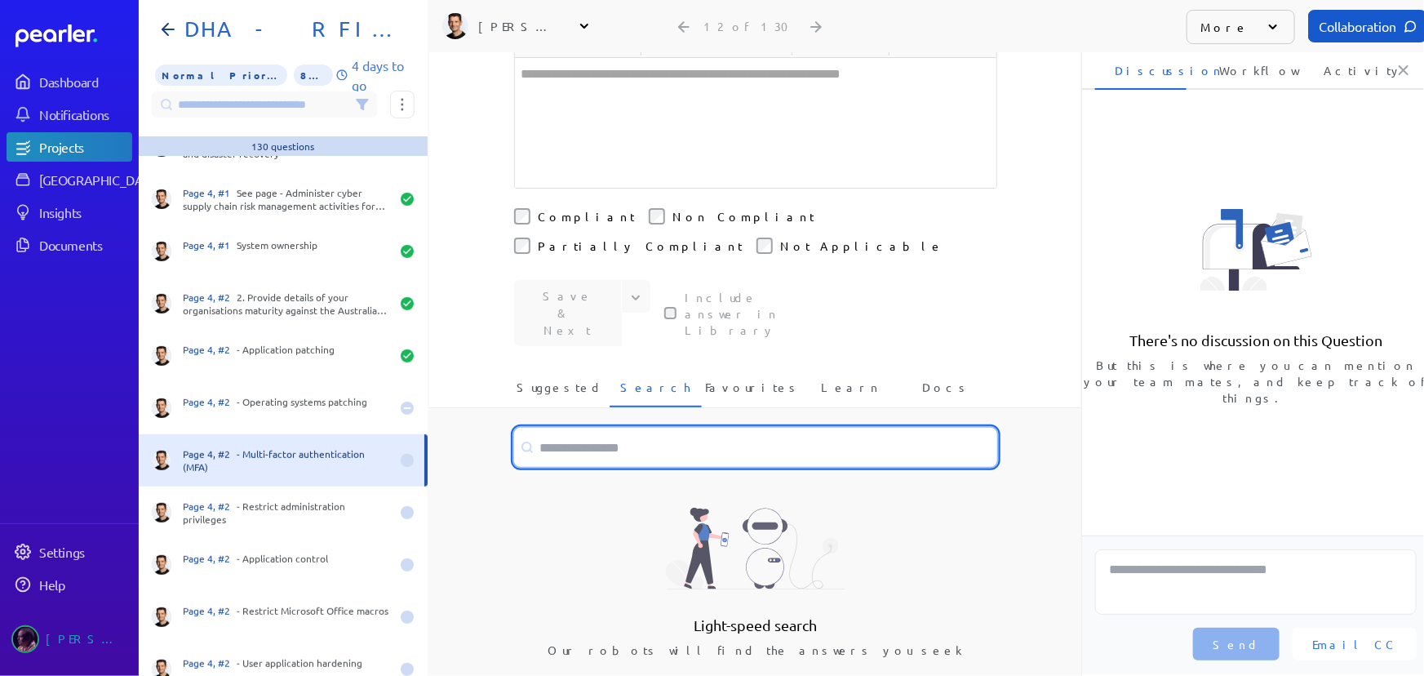
click at [628, 428] on input at bounding box center [755, 447] width 483 height 39
type input "**********"
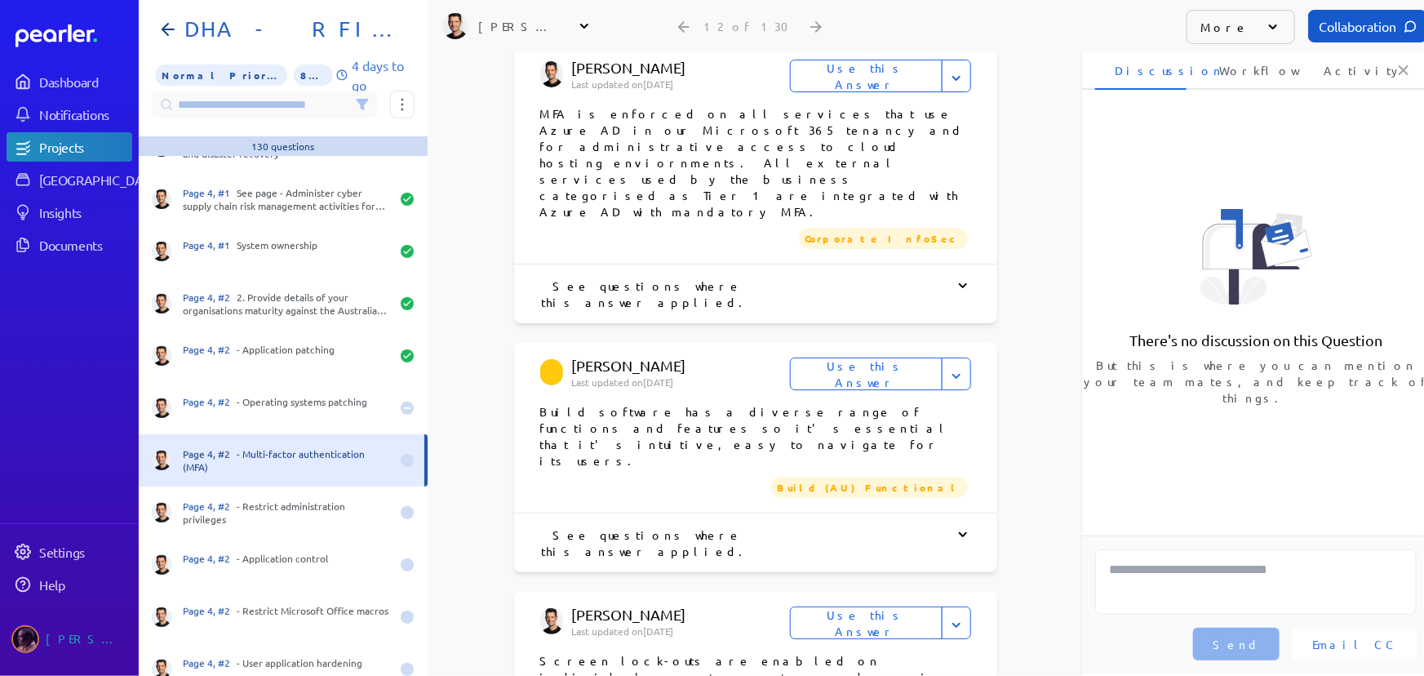
scroll to position [1790, 0]
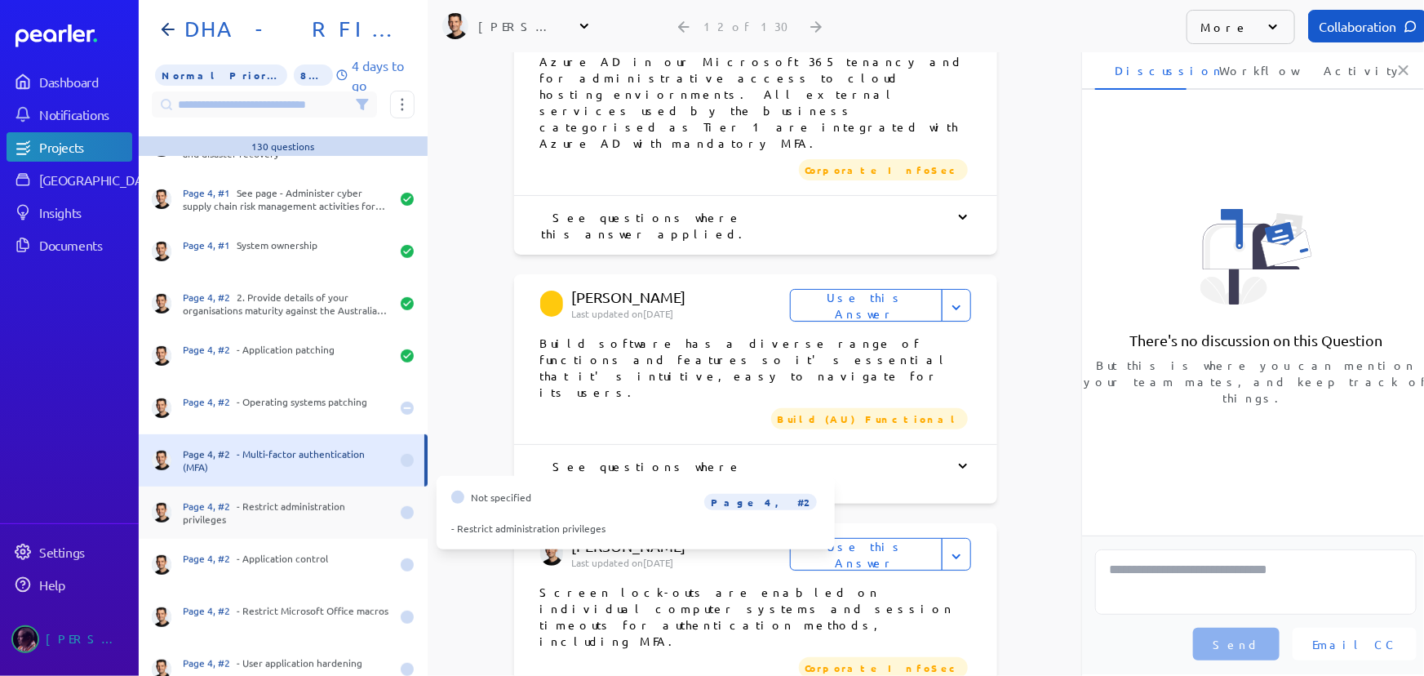
click at [338, 516] on div "Page 4, #2 - Restrict administration privileges" at bounding box center [286, 513] width 207 height 26
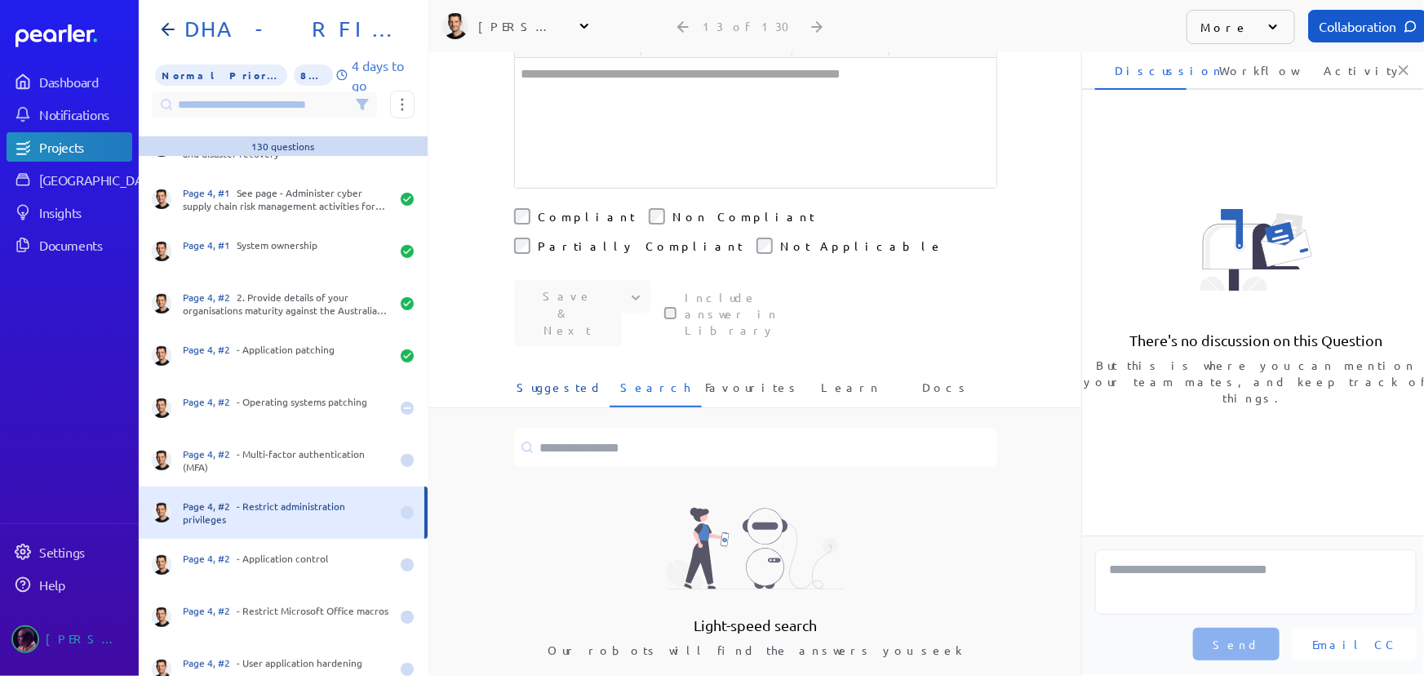
click at [549, 379] on span "Suggested" at bounding box center [560, 392] width 87 height 27
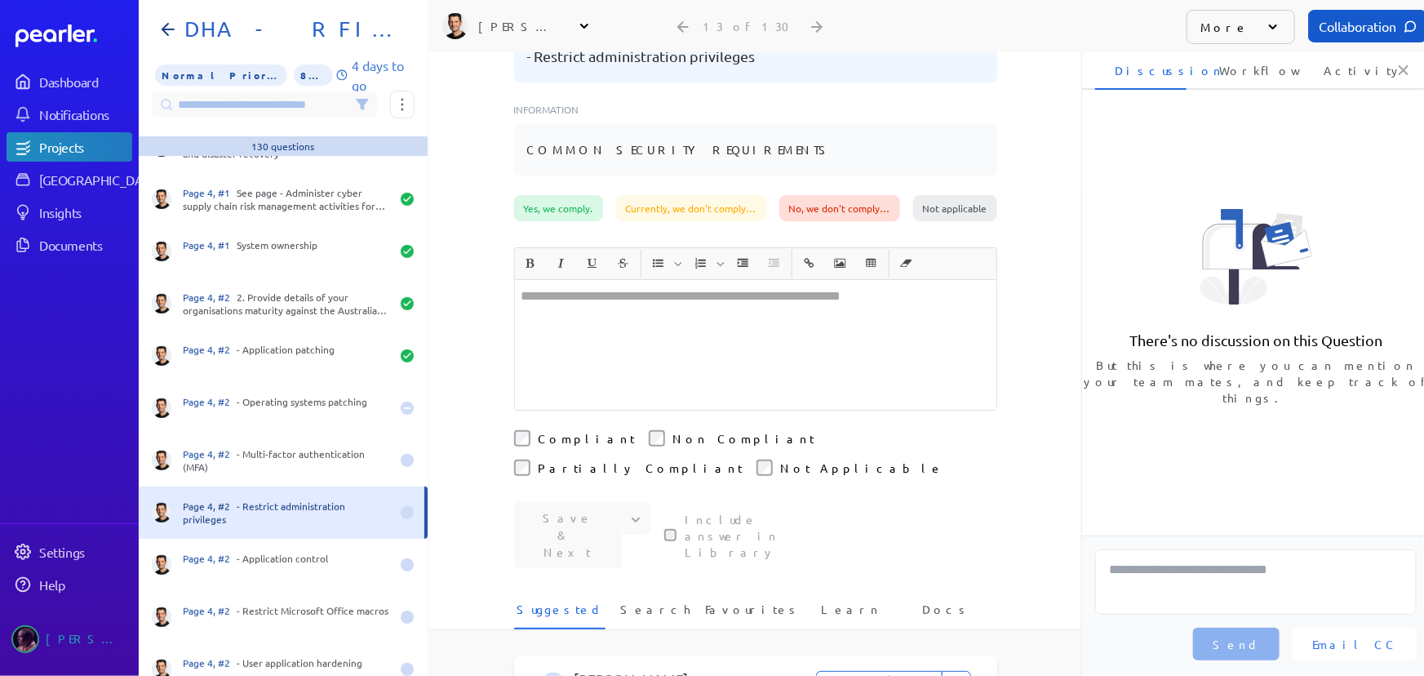
scroll to position [158, 0]
click at [651, 602] on span "Search" at bounding box center [655, 615] width 70 height 27
click at [546, 602] on span "Suggested" at bounding box center [560, 615] width 87 height 27
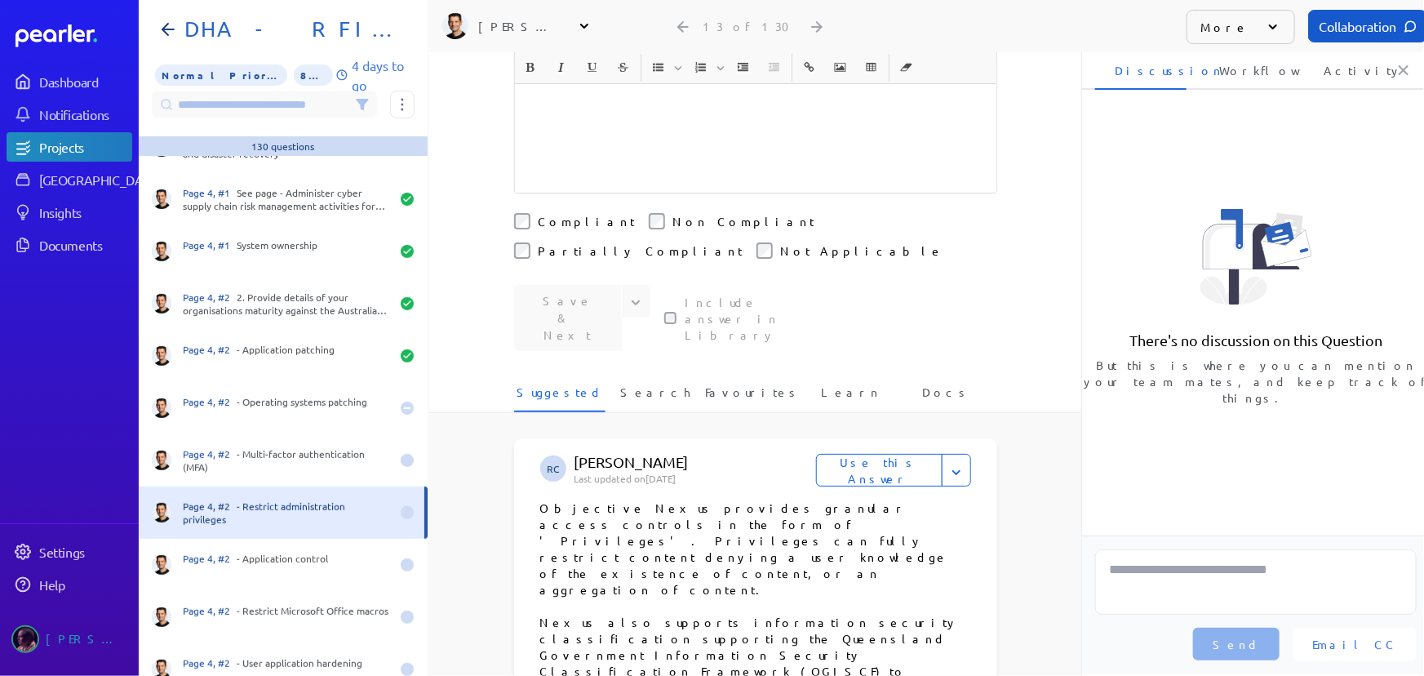
scroll to position [306, 0]
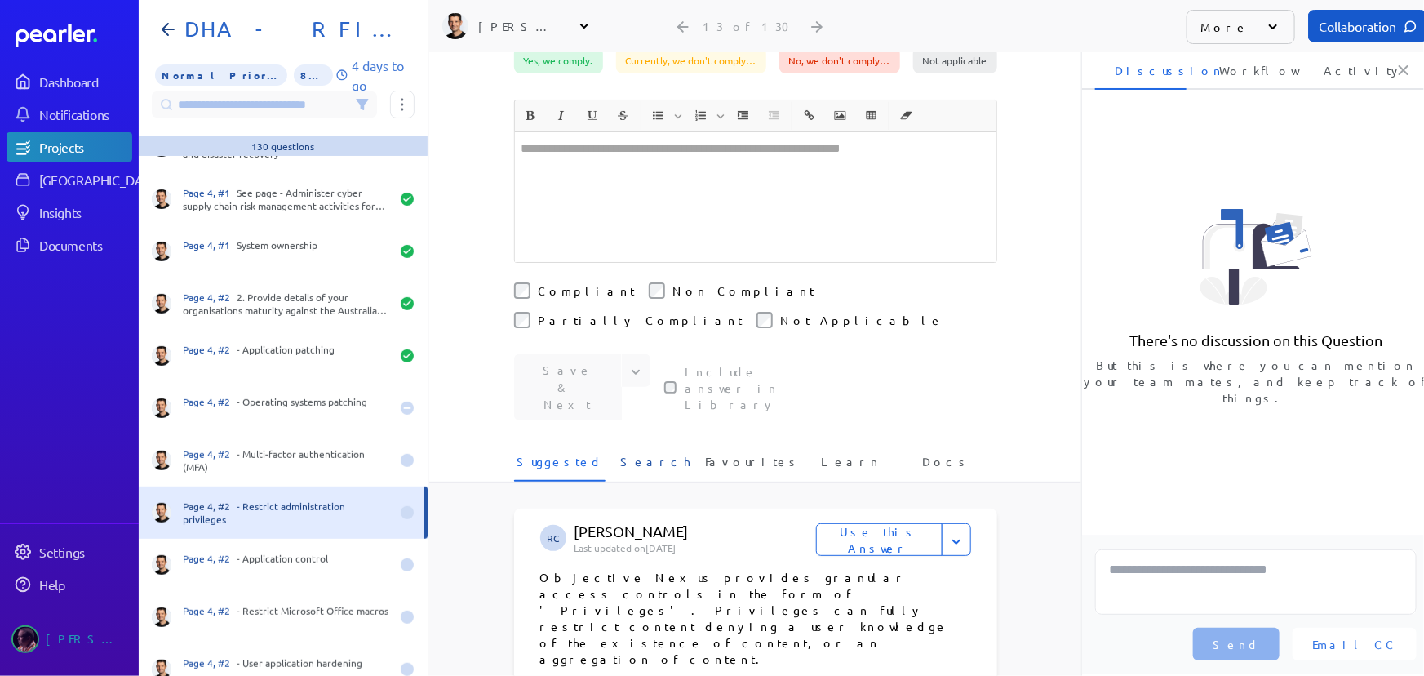
click at [660, 453] on span "Search" at bounding box center [655, 466] width 70 height 27
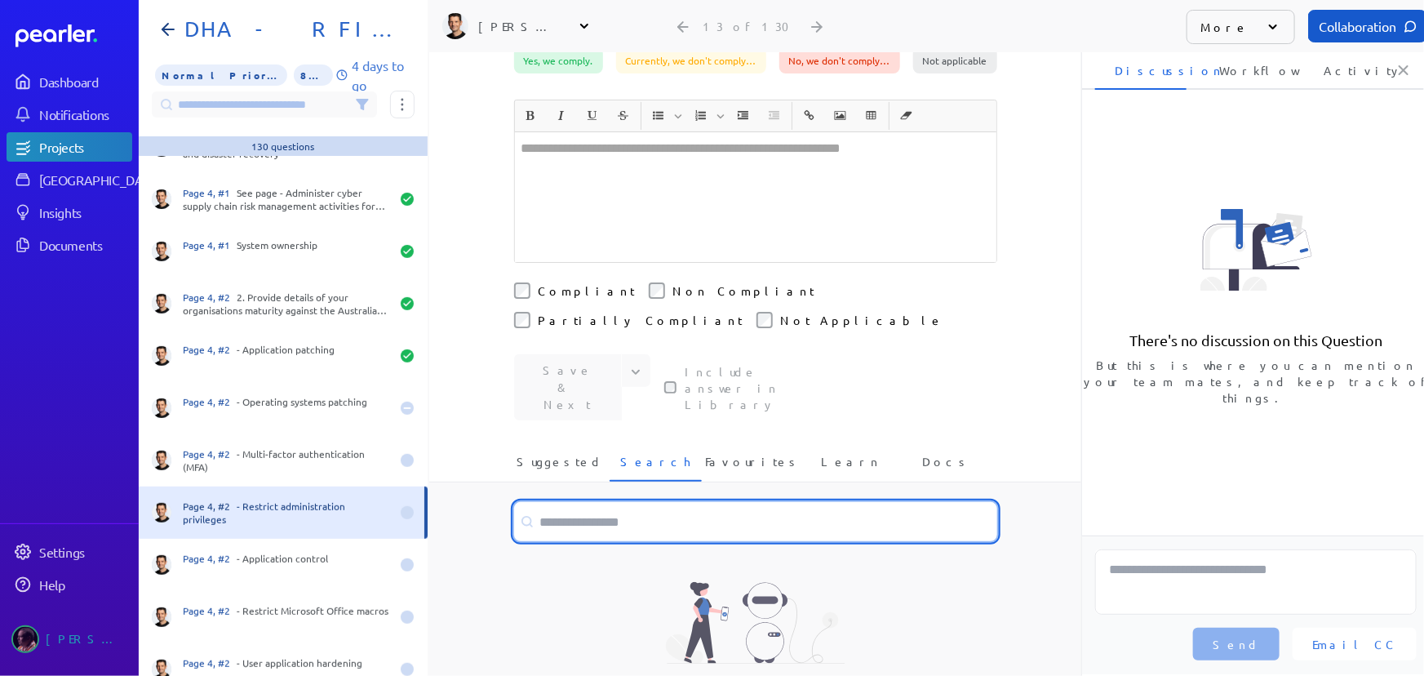
click at [636, 502] on input at bounding box center [755, 521] width 483 height 39
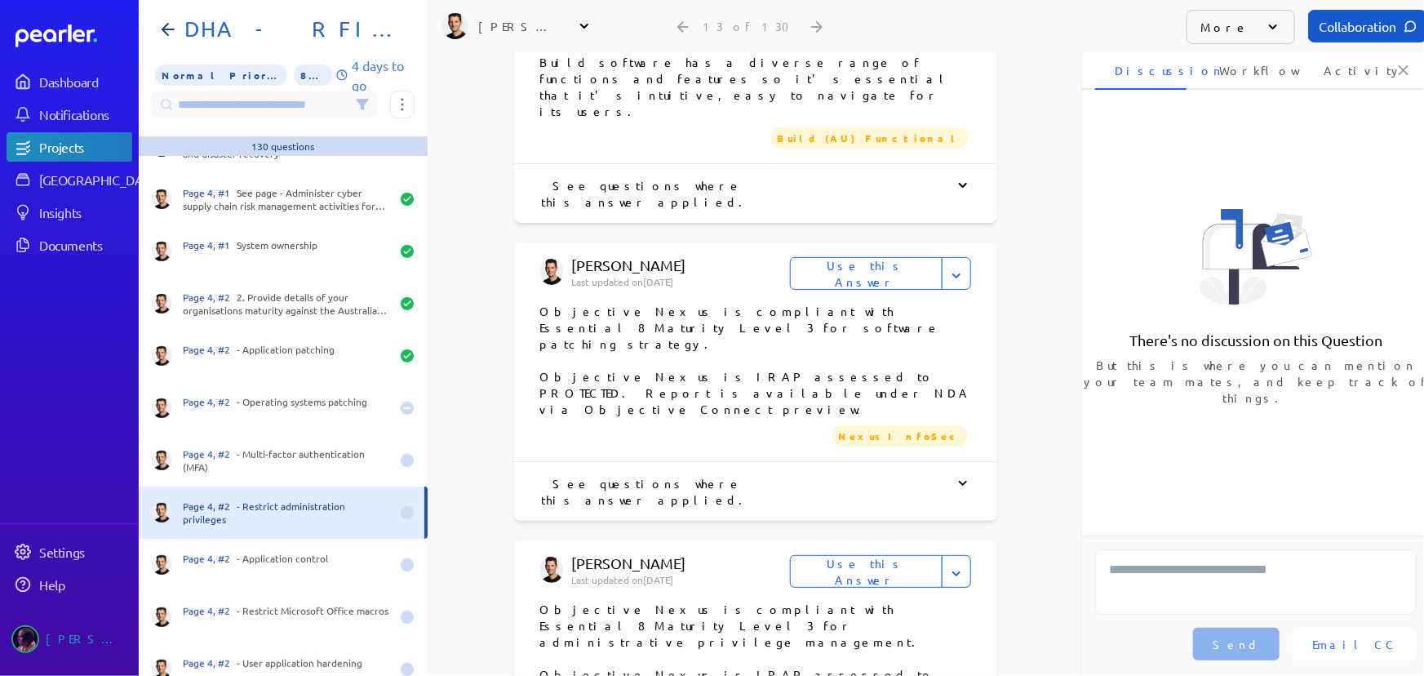
scroll to position [1484, 0]
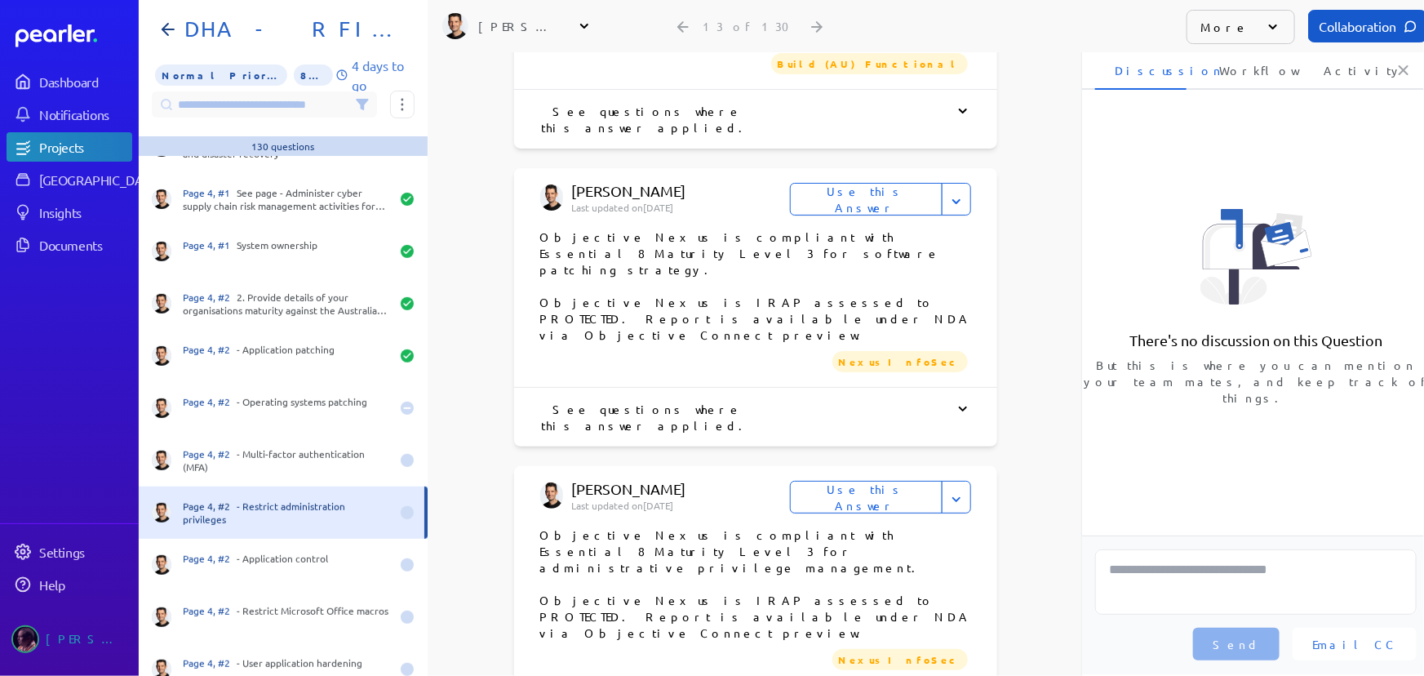
type input "**********"
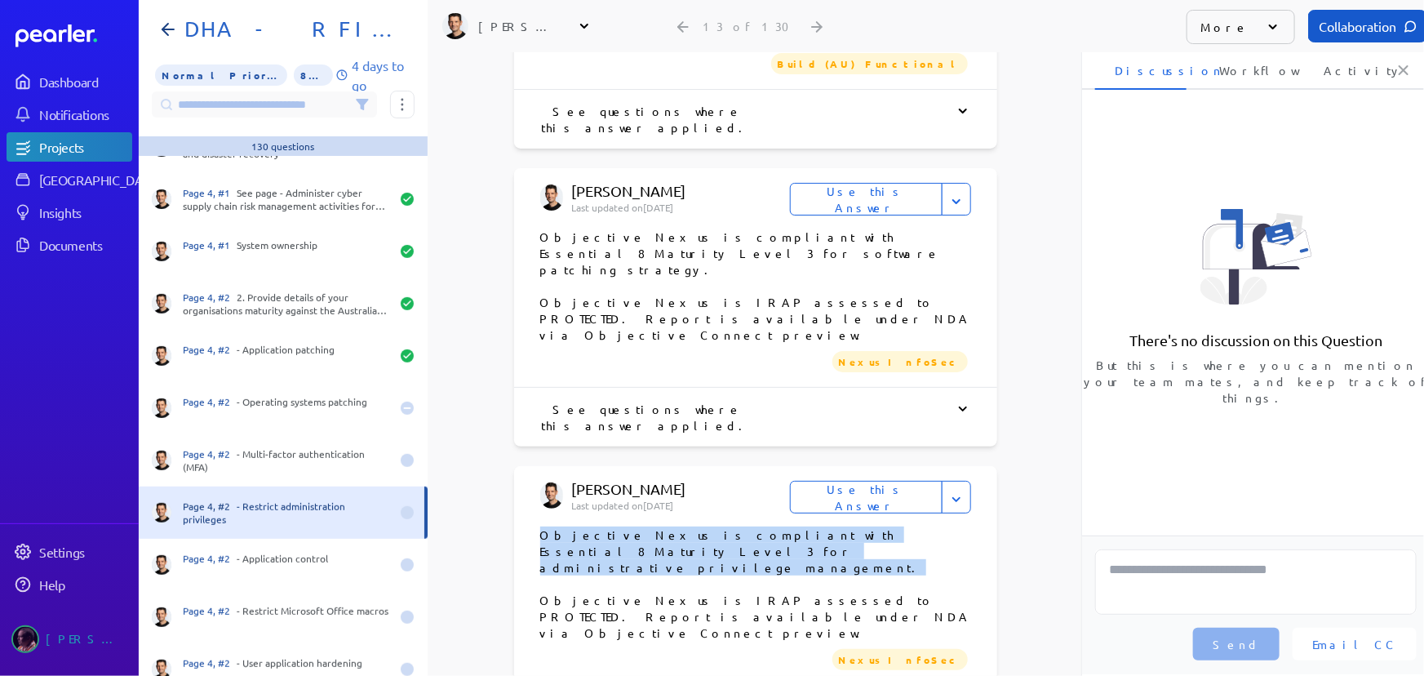
drag, startPoint x: 537, startPoint y: 261, endPoint x: 679, endPoint y: 278, distance: 143.0
click at [679, 526] on p "Objective Nexus is compliant with Essential 8 Maturity Level 3 for administrati…" at bounding box center [755, 550] width 431 height 49
copy p "Objective Nexus is compliant with Essential 8 Maturity Level 3 for administrati…"
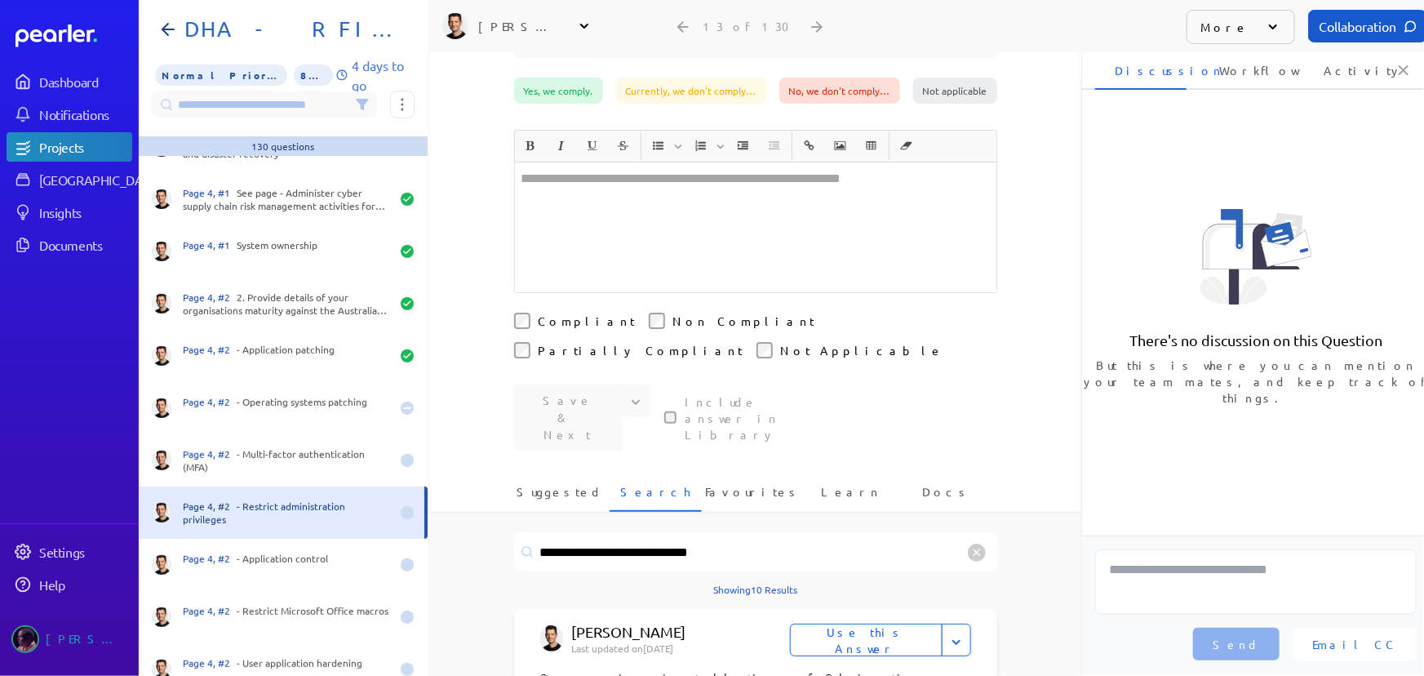
scroll to position [222, 0]
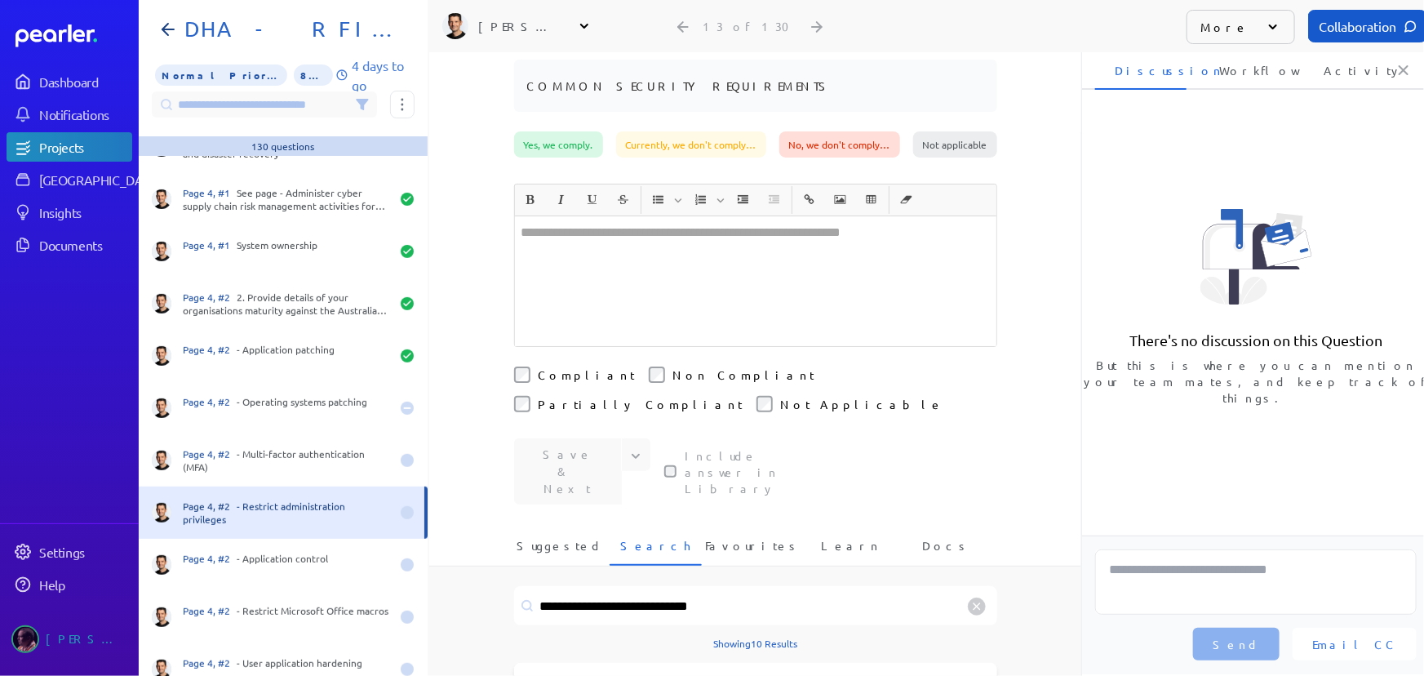
click at [609, 224] on div at bounding box center [756, 281] width 482 height 130
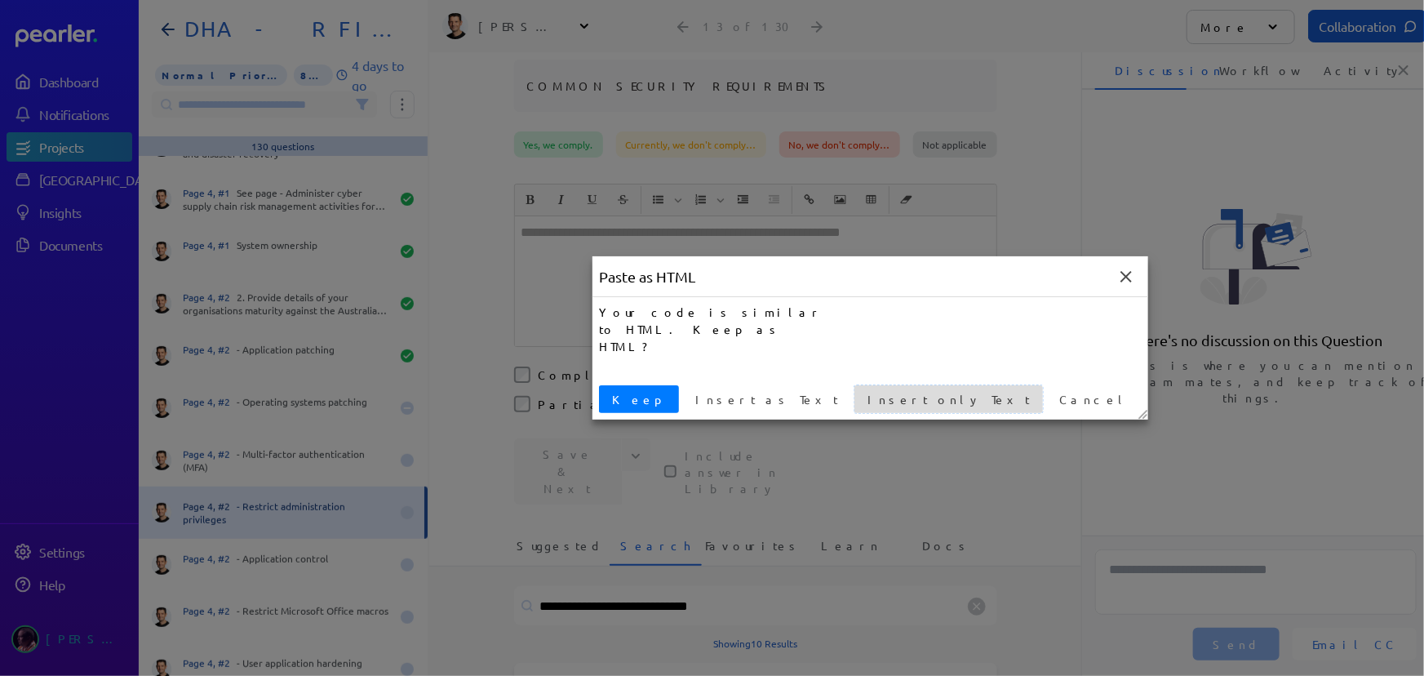
click at [861, 398] on span "Insert only Text" at bounding box center [948, 399] width 175 height 17
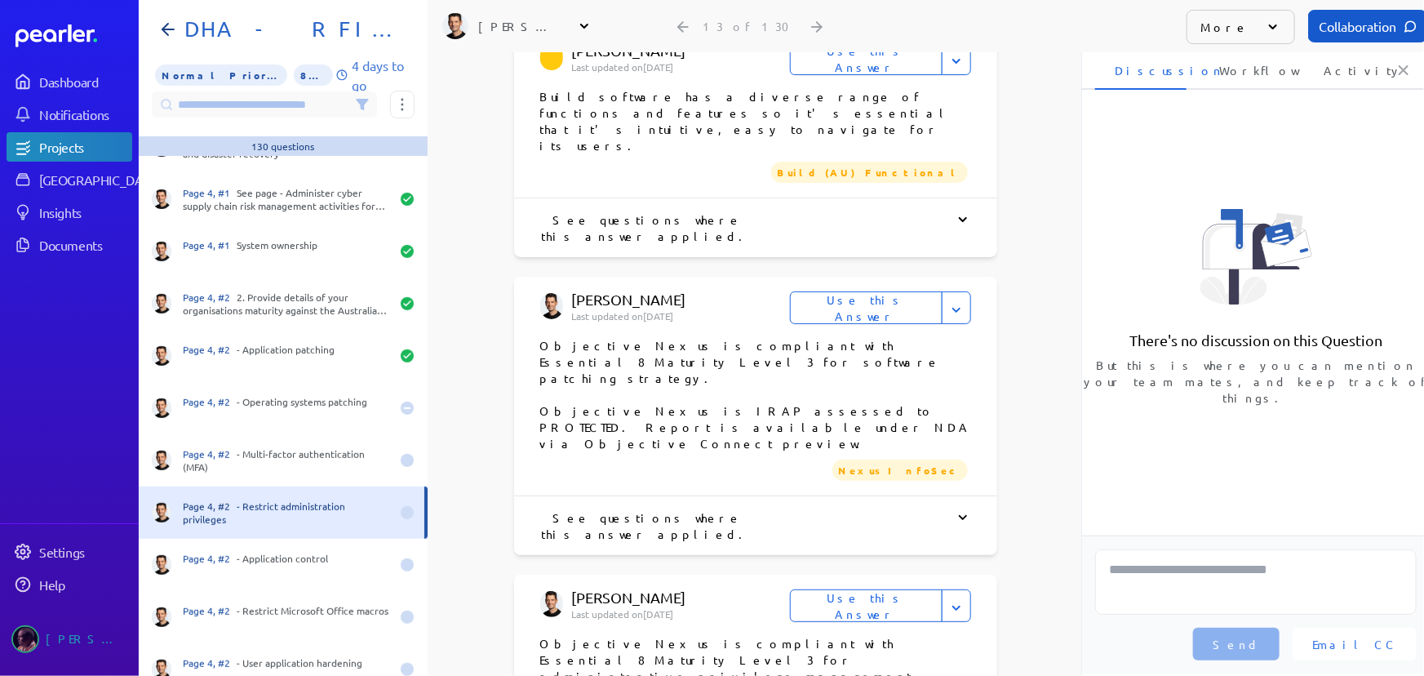
scroll to position [1579, 0]
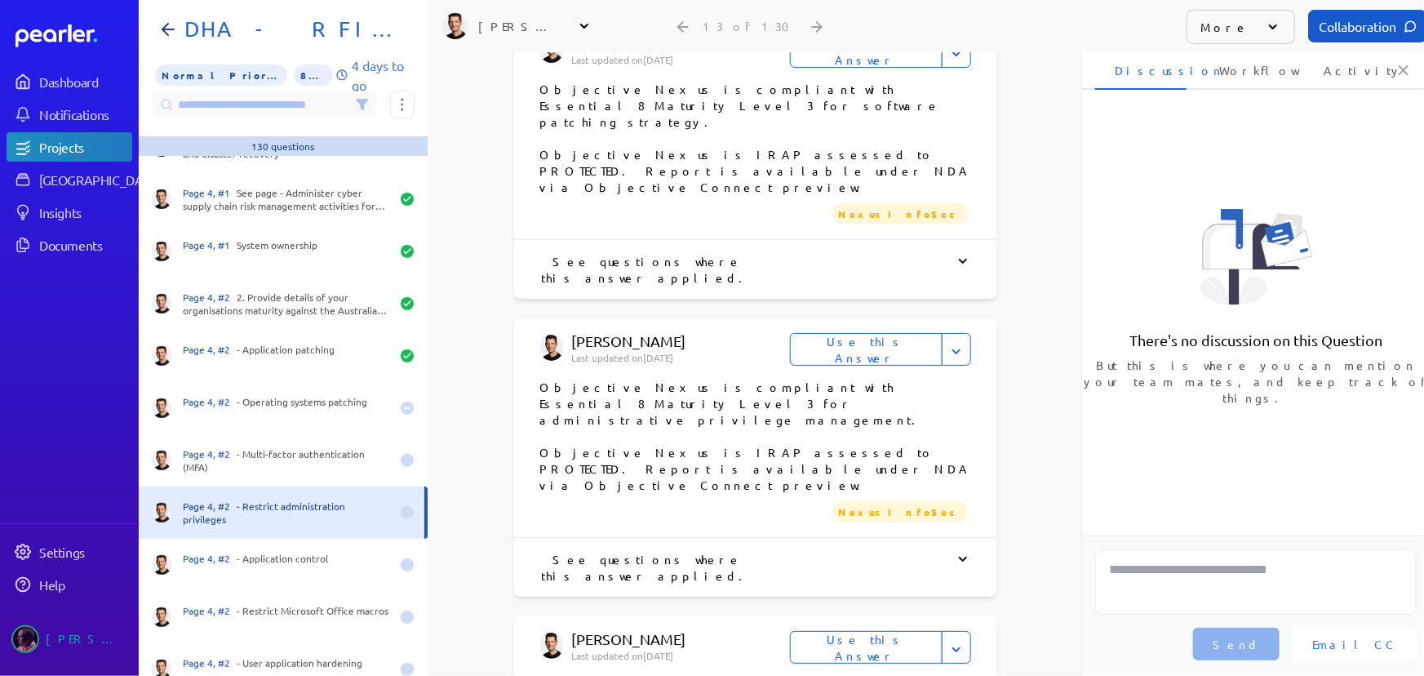
drag, startPoint x: 634, startPoint y: 623, endPoint x: 531, endPoint y: 607, distance: 104.8
copy p "Objective Nexus is compliant with Essential 8 Maturity Level 3 for operating sy…"
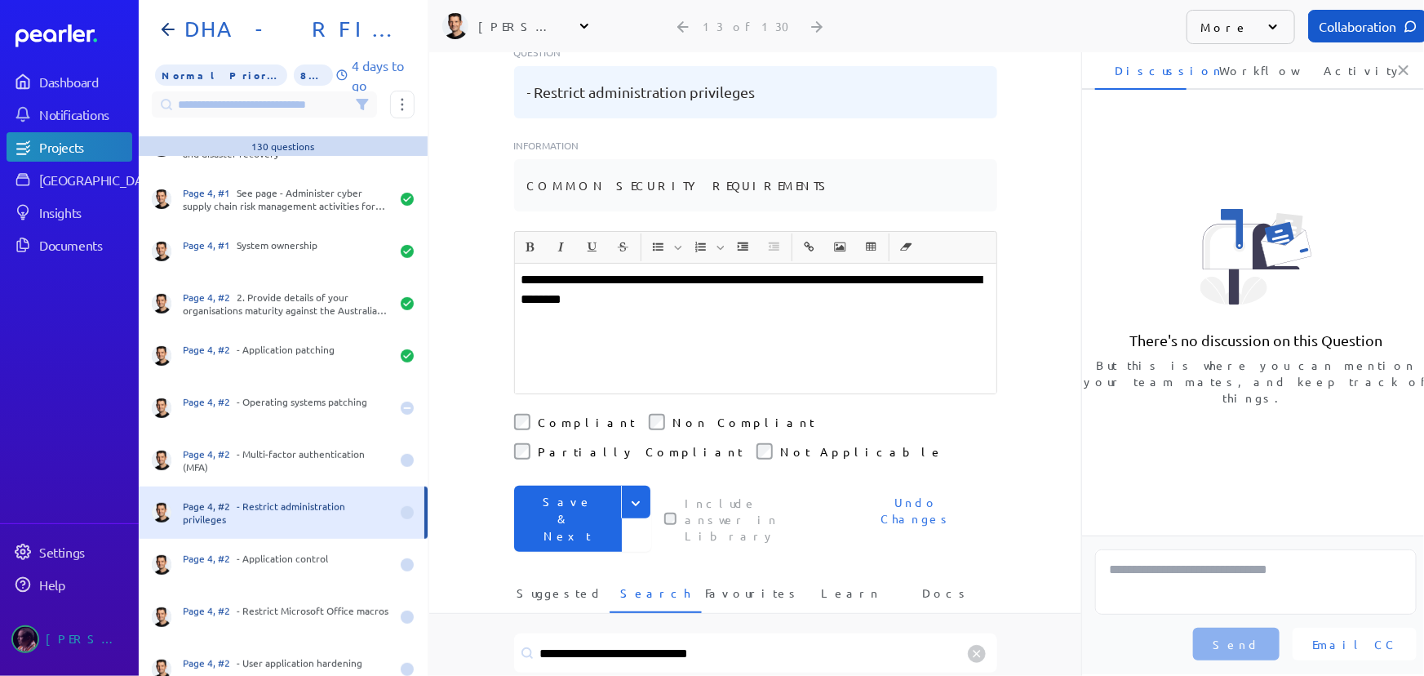
scroll to position [95, 0]
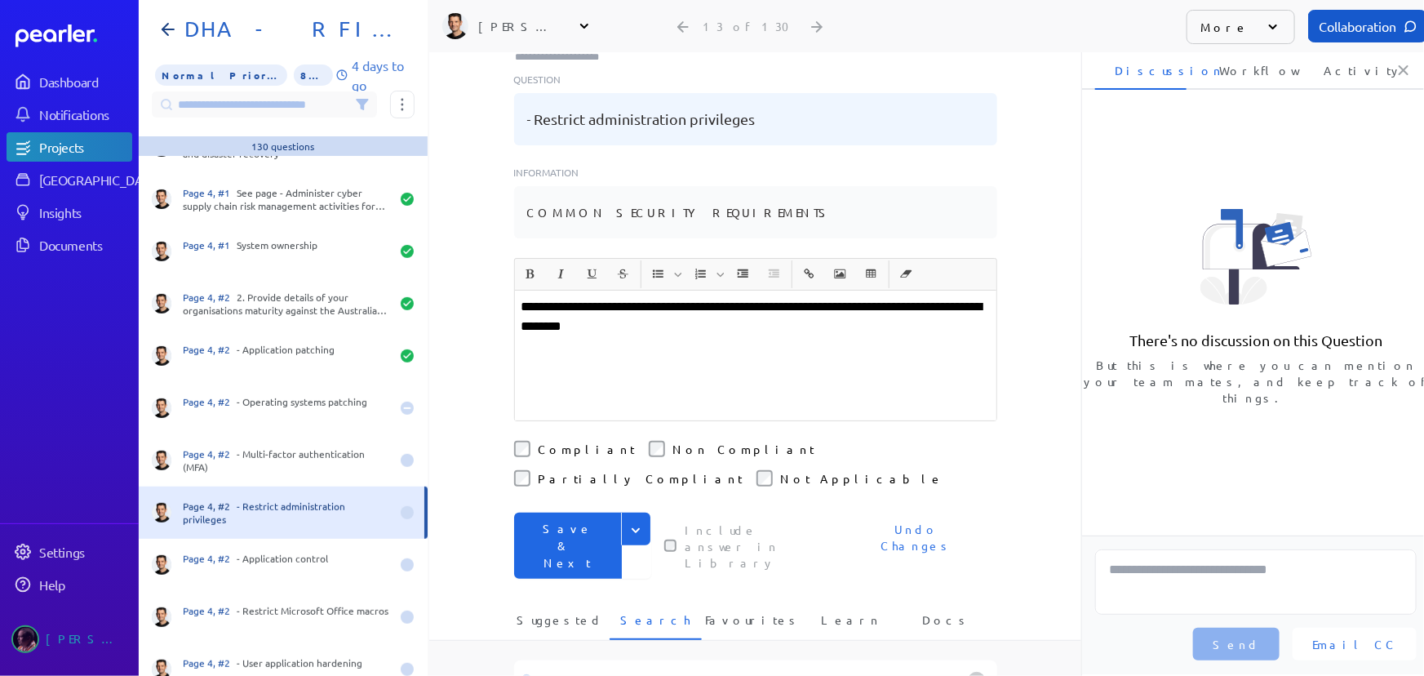
click at [580, 513] on button "Save & Next" at bounding box center [568, 546] width 108 height 66
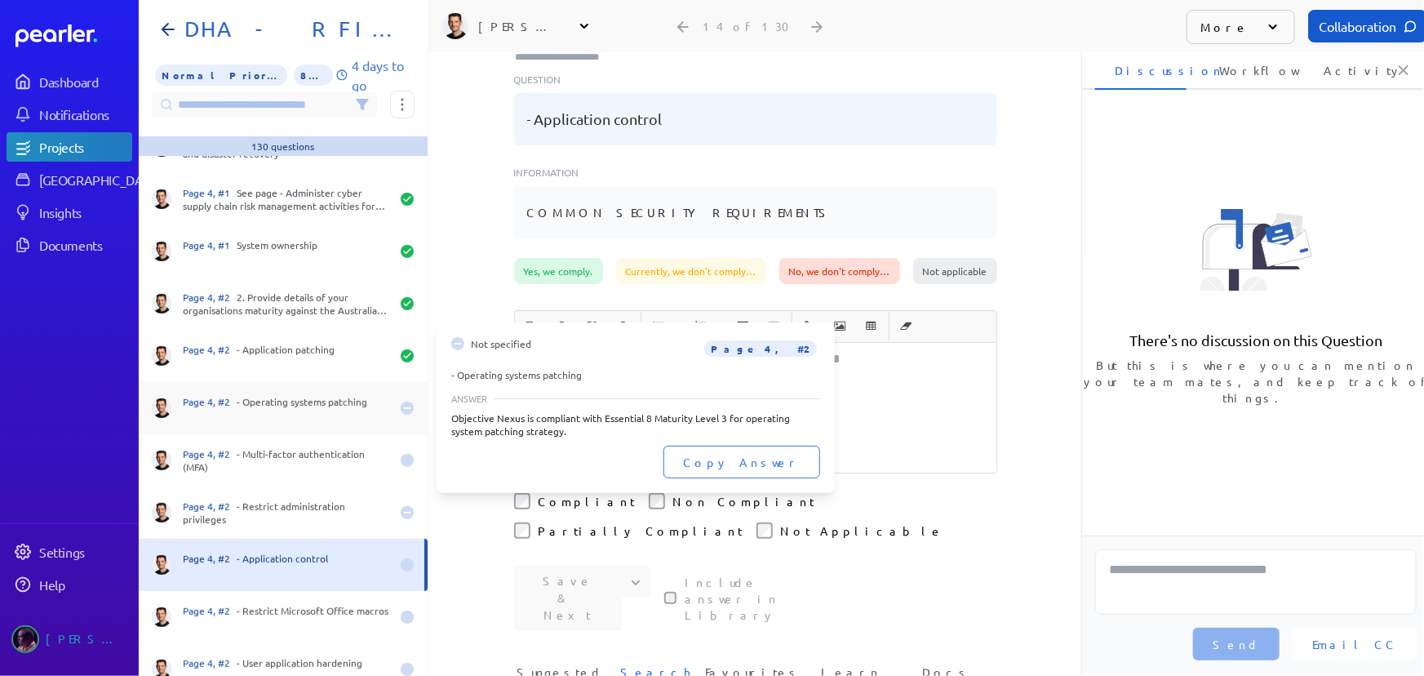
click at [340, 396] on div "Page 4, #2 - Operating systems patching" at bounding box center [286, 408] width 207 height 26
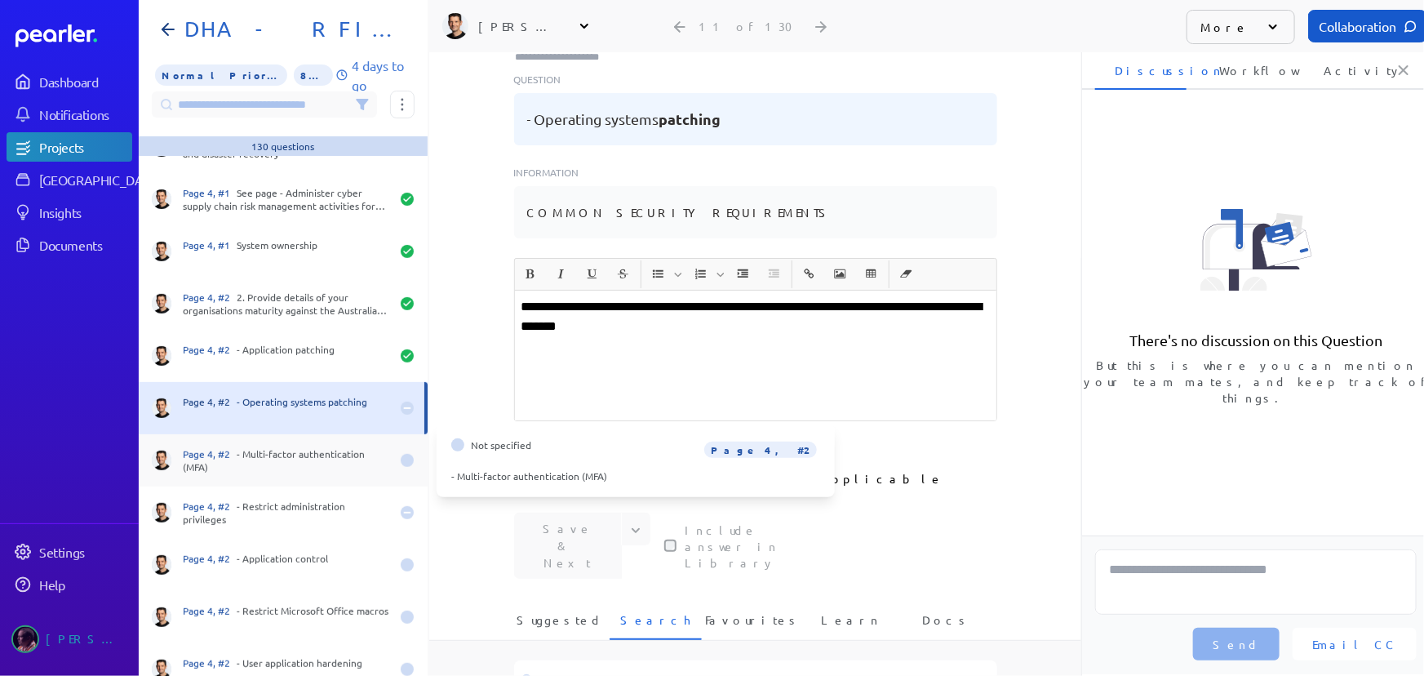
click at [291, 460] on div "Page 4, #2 - Multi-factor authentication (MFA)" at bounding box center [286, 460] width 207 height 26
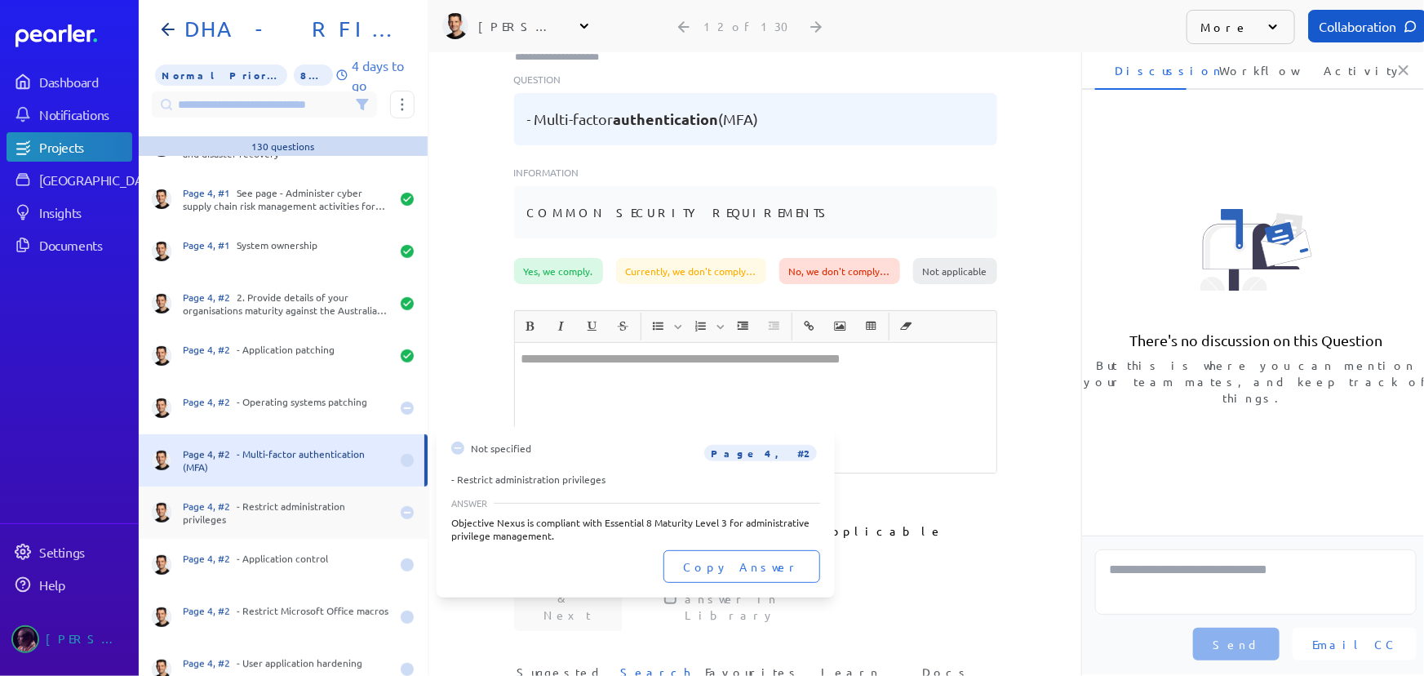
click at [278, 509] on div "Page 4, #2 - Restrict administration privileges" at bounding box center [286, 513] width 207 height 26
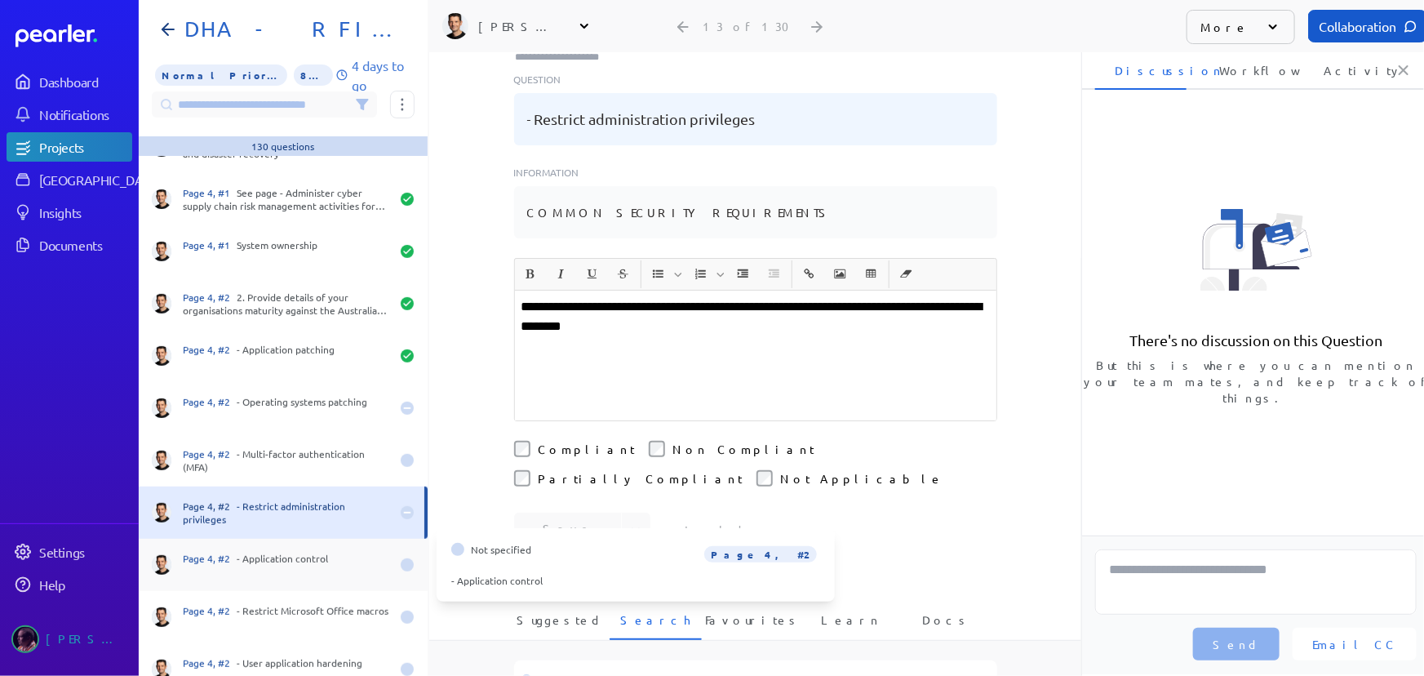
click at [270, 554] on div "Page 4, #2 - Application control" at bounding box center [286, 565] width 207 height 26
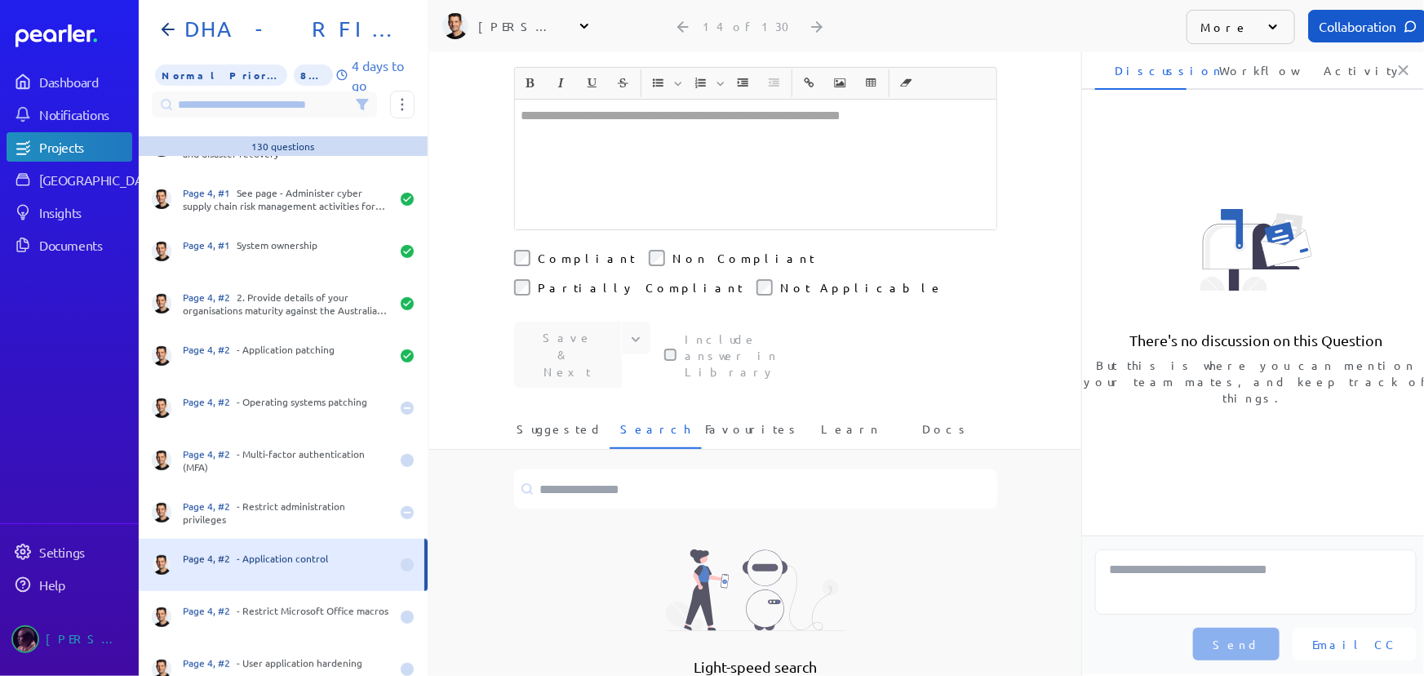
scroll to position [380, 0]
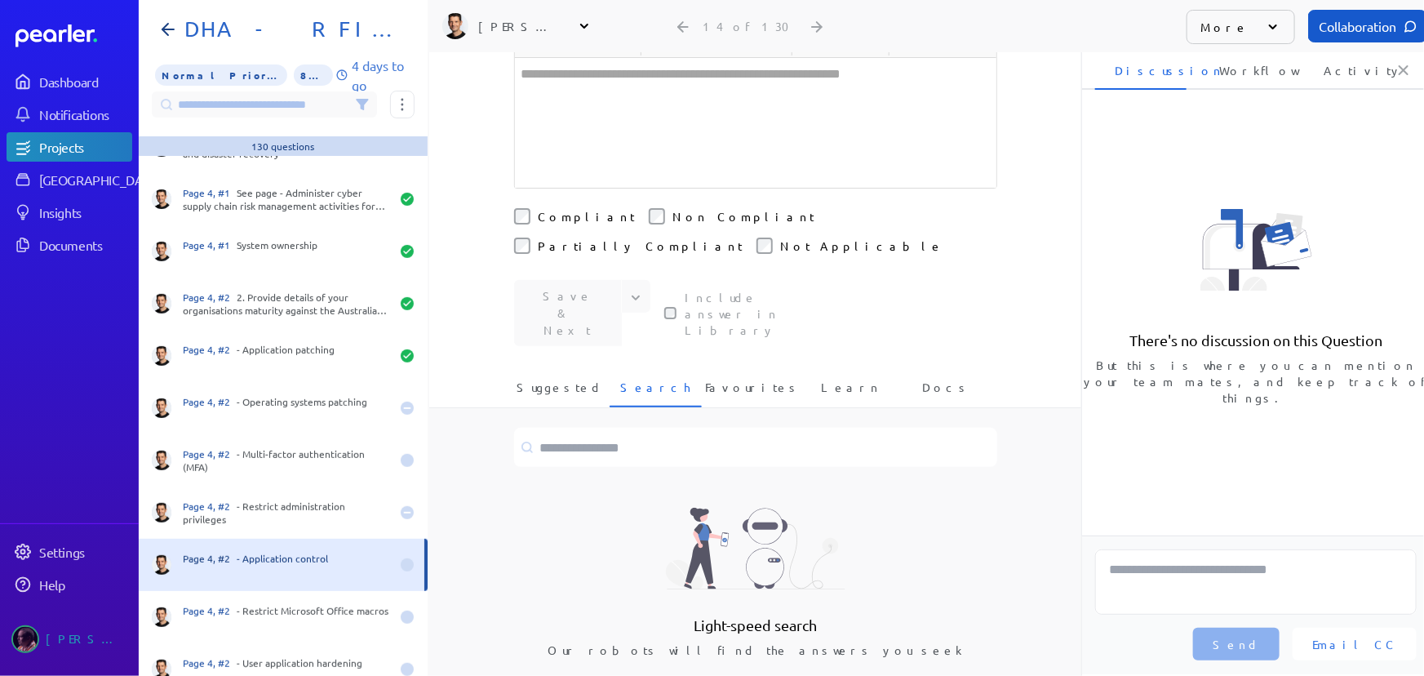
click at [679, 408] on div "Light-speed search Our robots will find the answers you seek" at bounding box center [755, 578] width 652 height 341
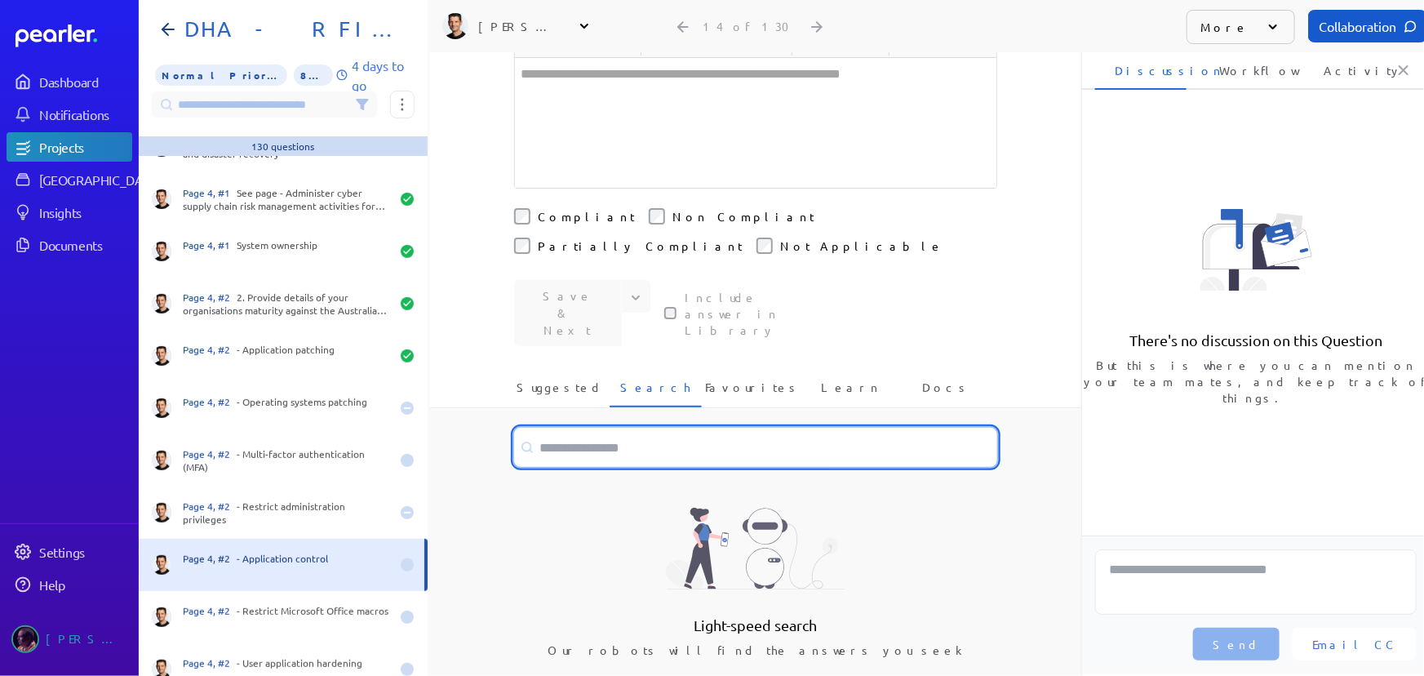
click at [676, 428] on input at bounding box center [755, 447] width 483 height 39
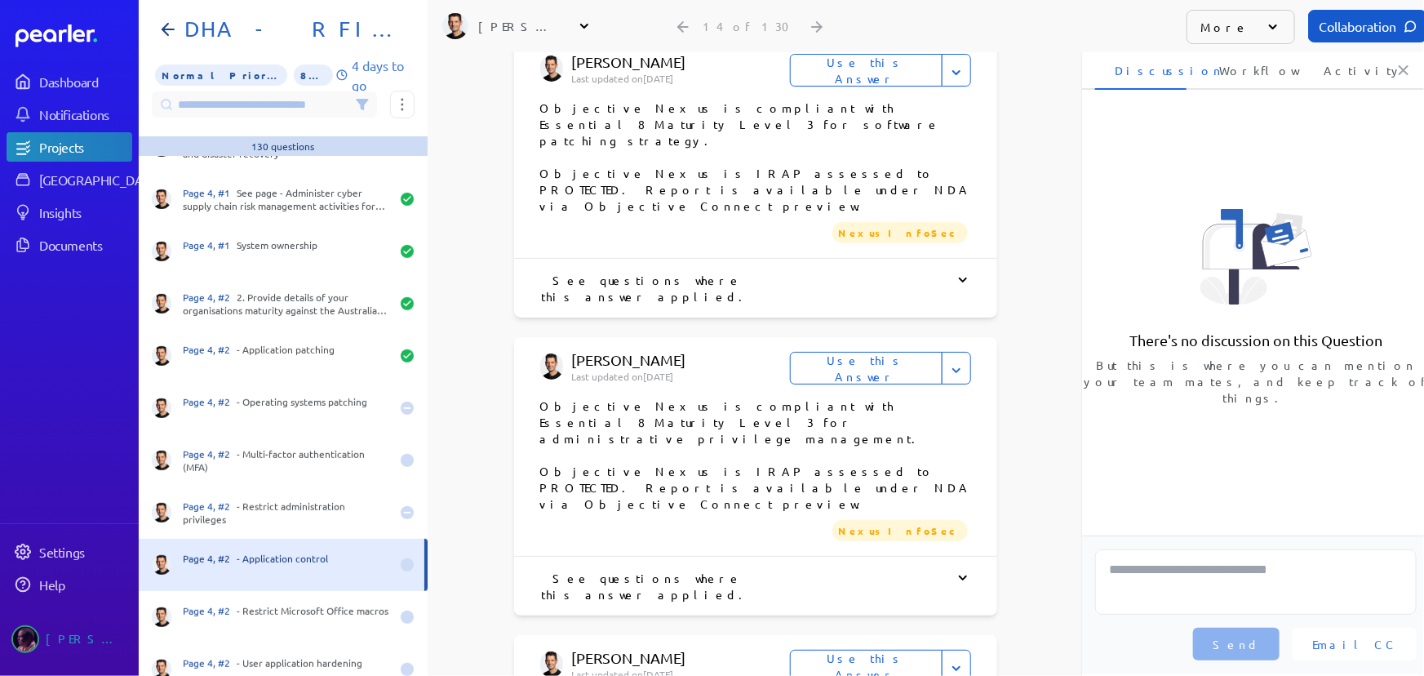
scroll to position [1716, 0]
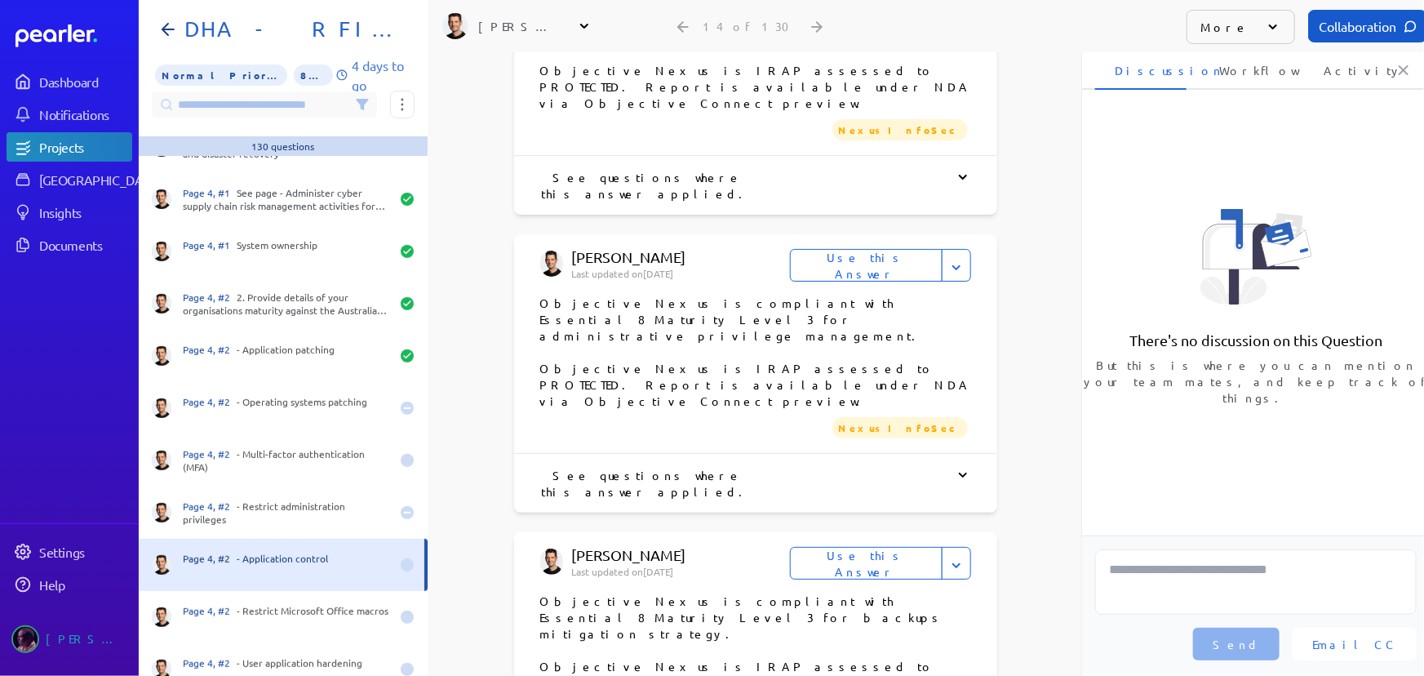
type input "**********"
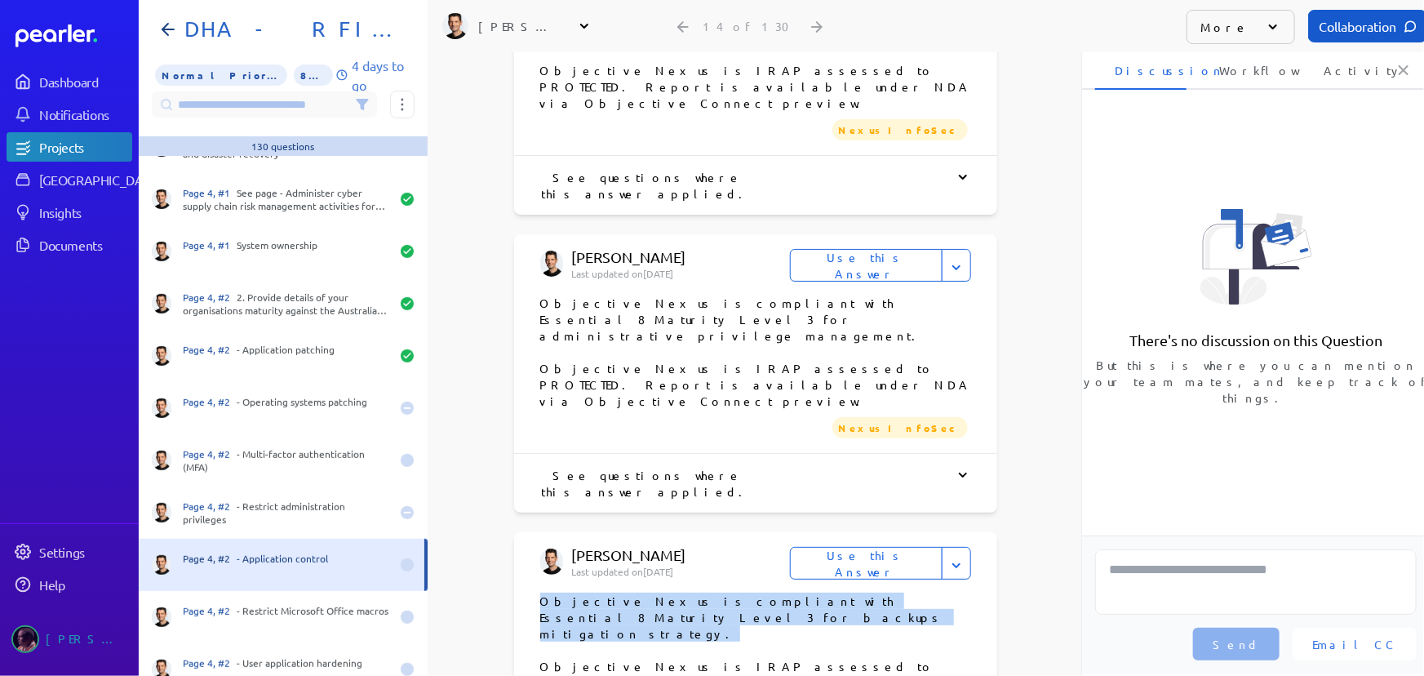
drag, startPoint x: 649, startPoint y: 291, endPoint x: 529, endPoint y: 284, distance: 120.2
click at [529, 532] on div "James Layton Last updated on 11th Jun 2025 Use this Answer Flag for Review Don'…" at bounding box center [755, 641] width 483 height 219
copy p "Objective Nexus is compliant with Essential 8 Maturity Level 3 for backups miti…"
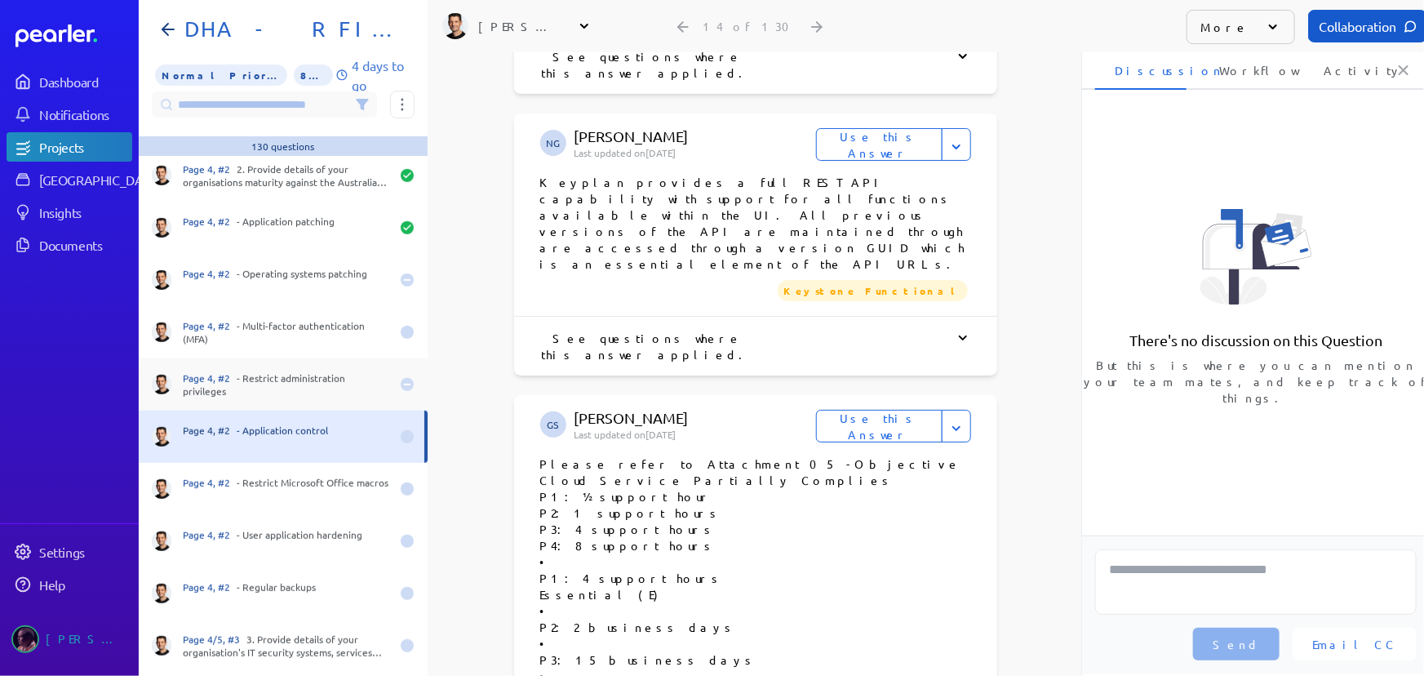
scroll to position [445, 0]
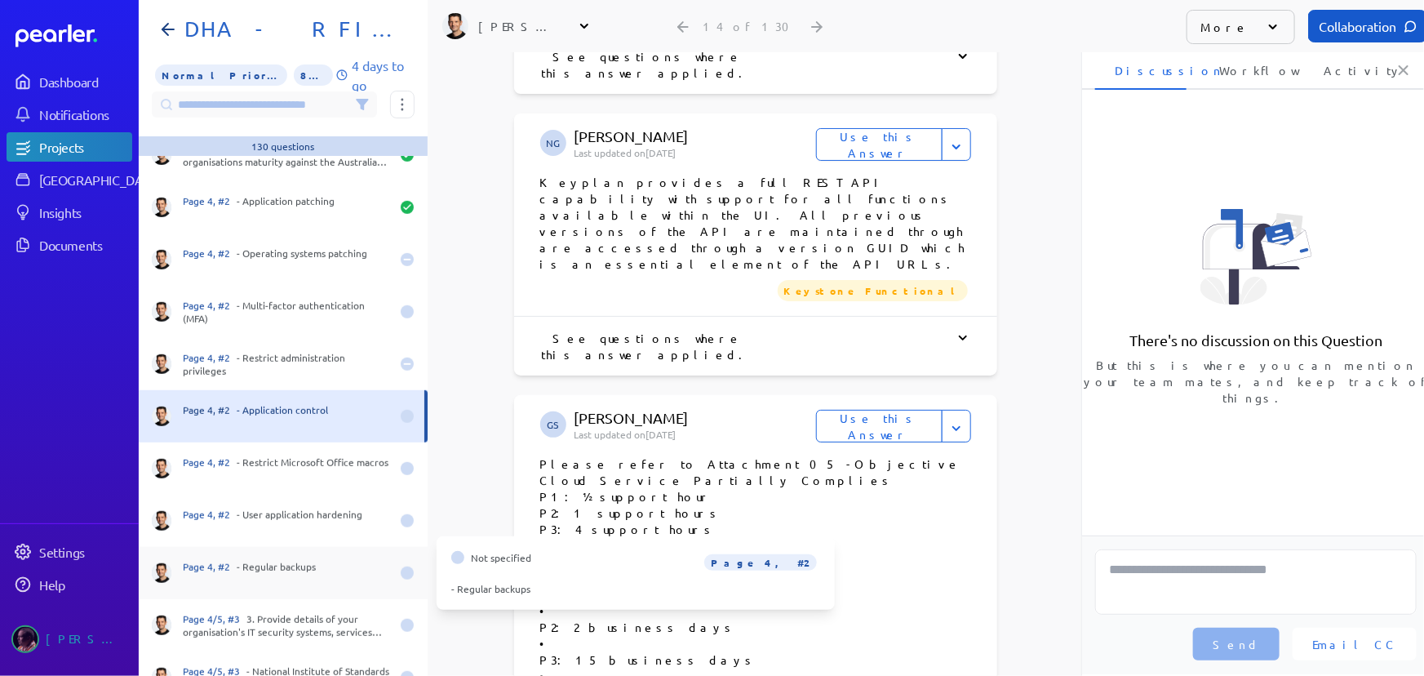
click at [309, 569] on div "Page 4, #2 - Regular backups" at bounding box center [286, 573] width 207 height 26
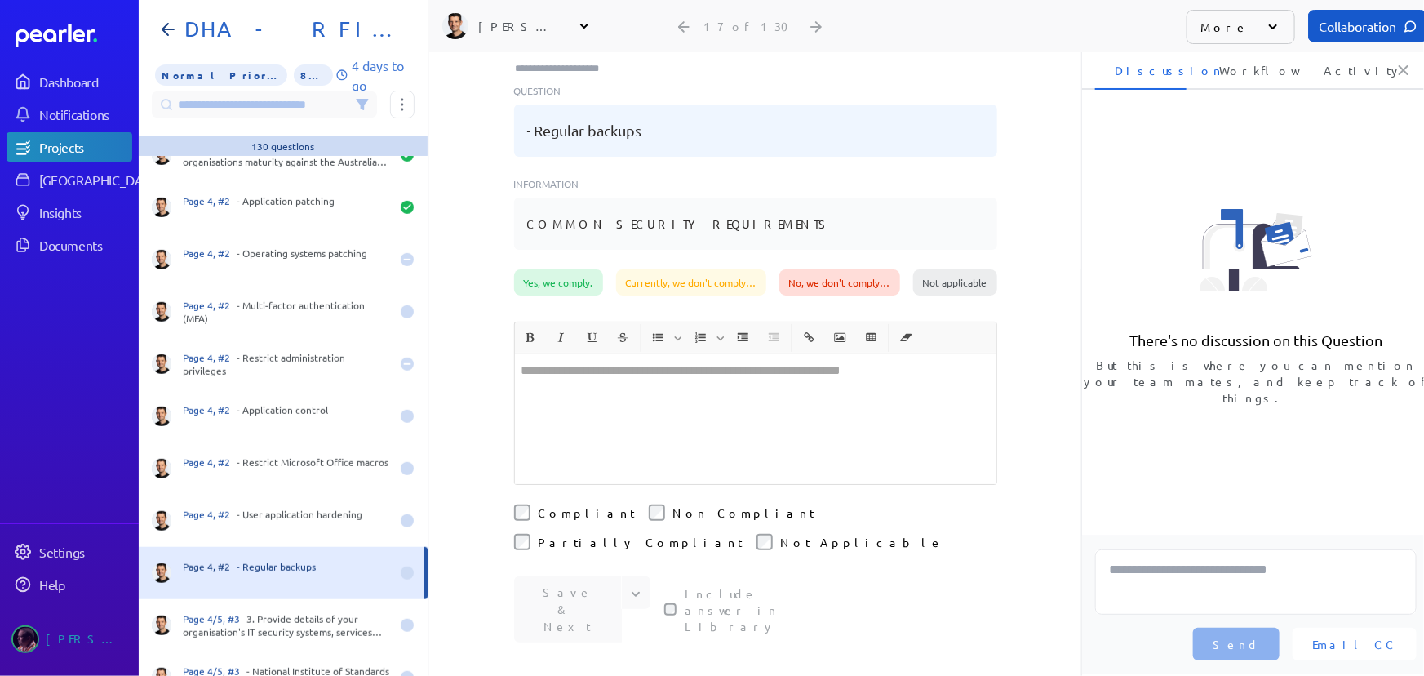
scroll to position [83, 0]
click at [639, 399] on div at bounding box center [756, 420] width 482 height 130
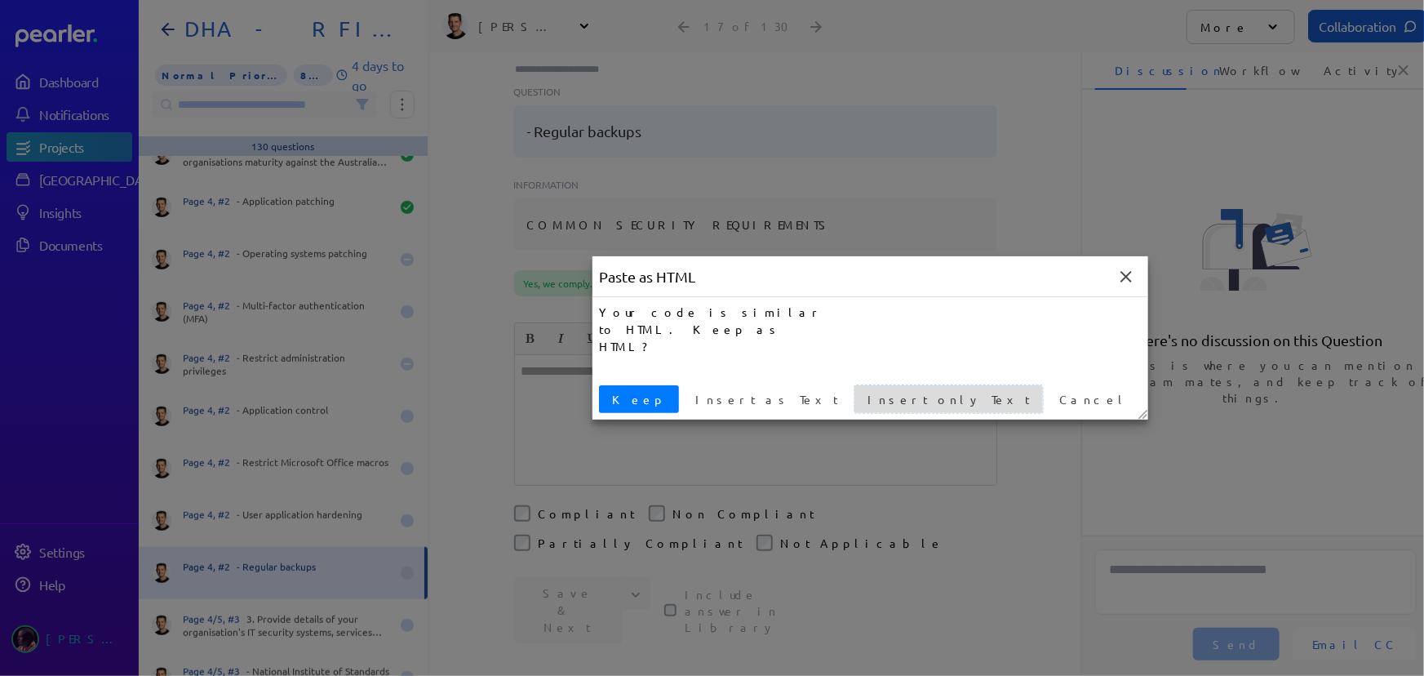
click at [861, 393] on span "Insert only Text" at bounding box center [948, 399] width 175 height 17
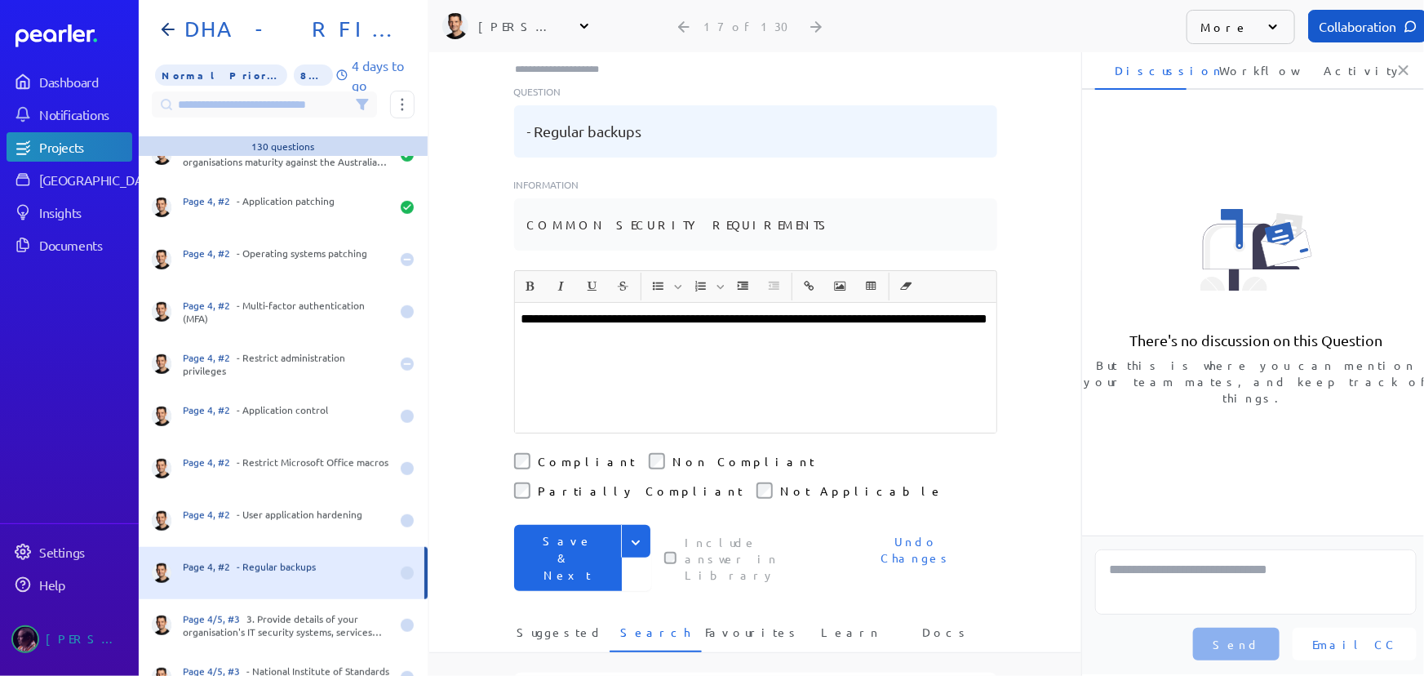
scroll to position [31, 0]
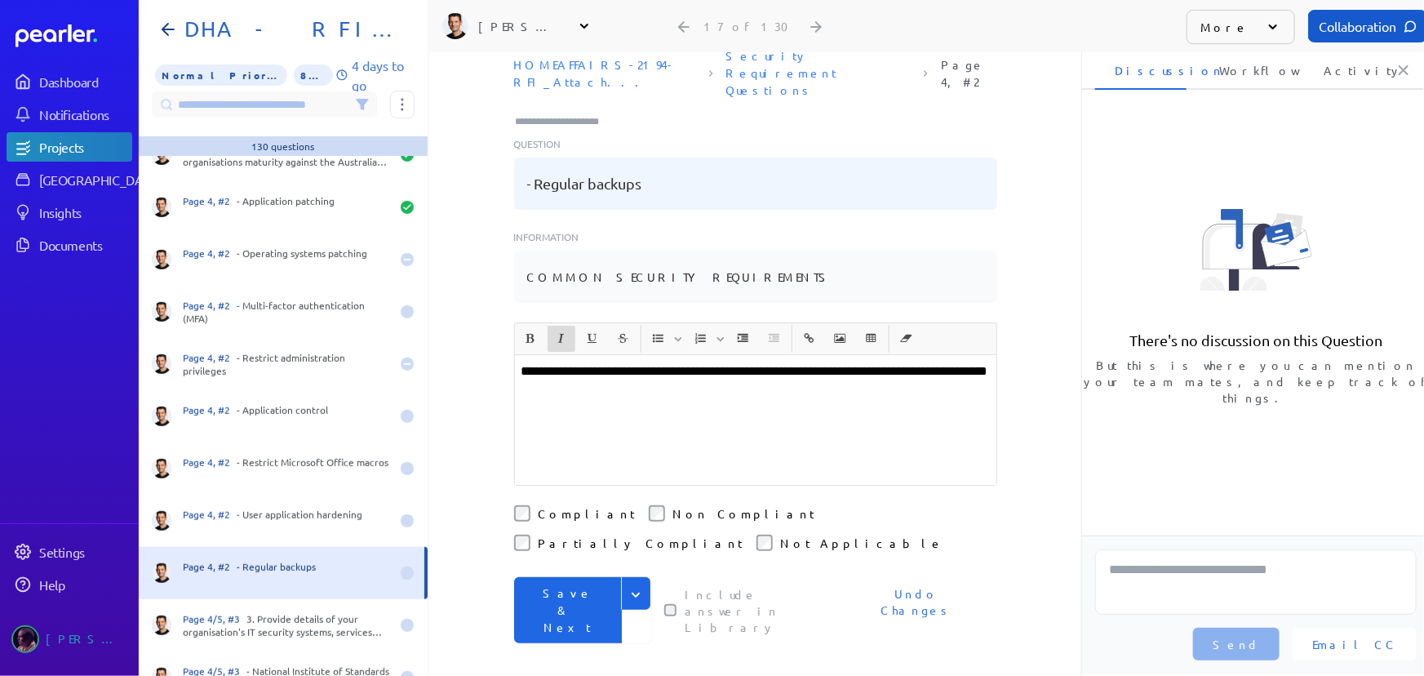
click at [548, 577] on button "Save & Next" at bounding box center [568, 610] width 108 height 66
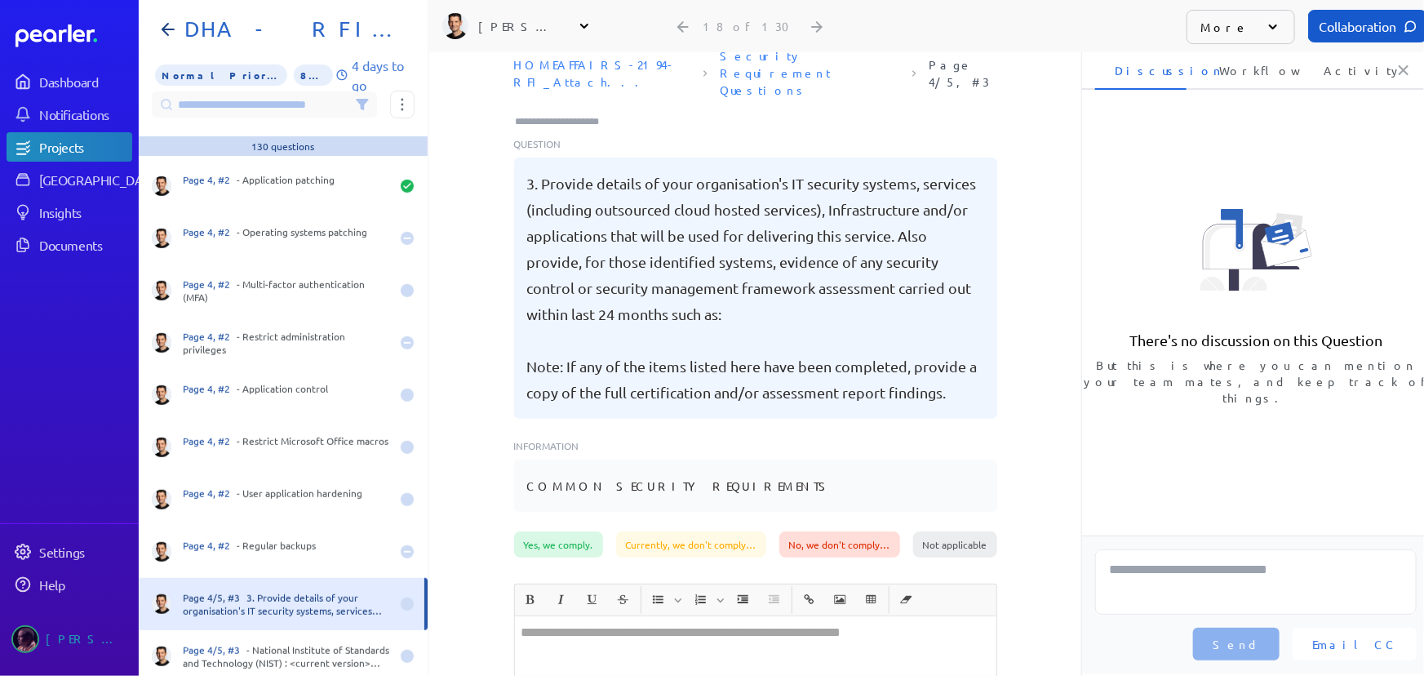
scroll to position [445, 0]
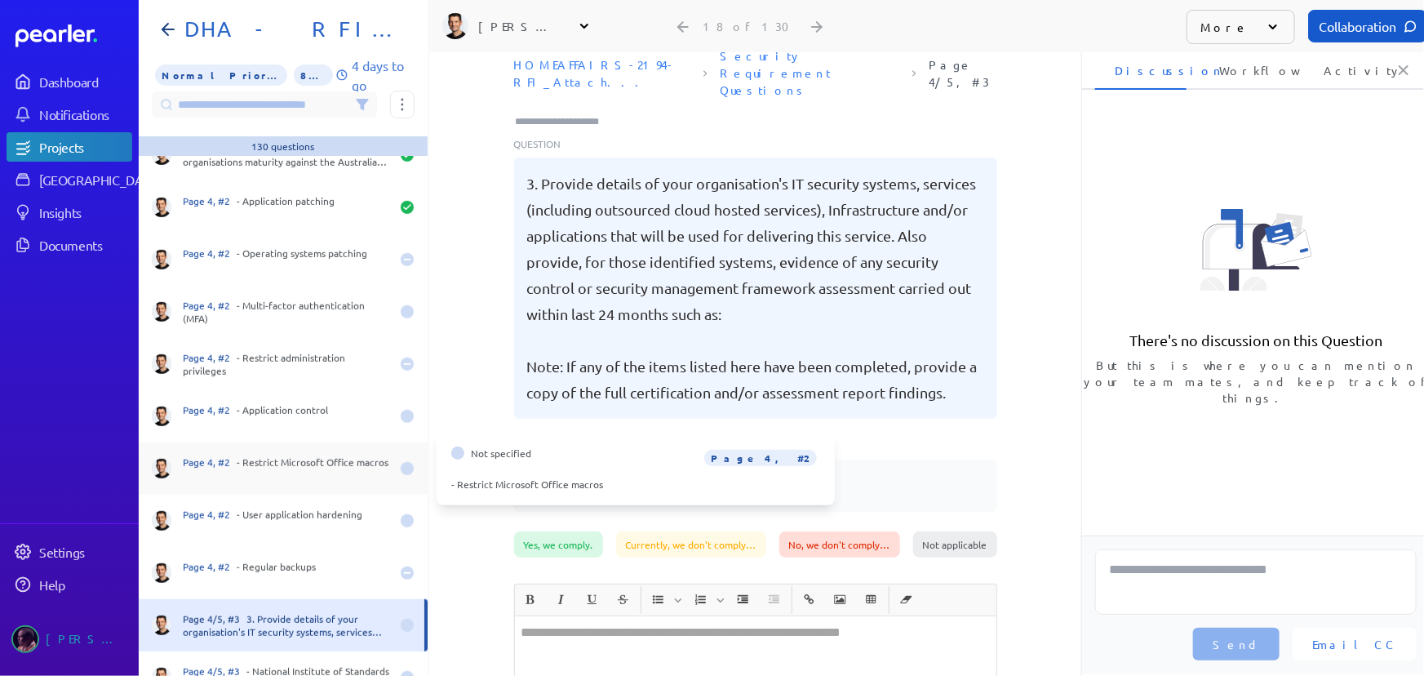
click at [296, 459] on div "Page 4, #2 - Restrict Microsoft Office macros" at bounding box center [286, 468] width 207 height 26
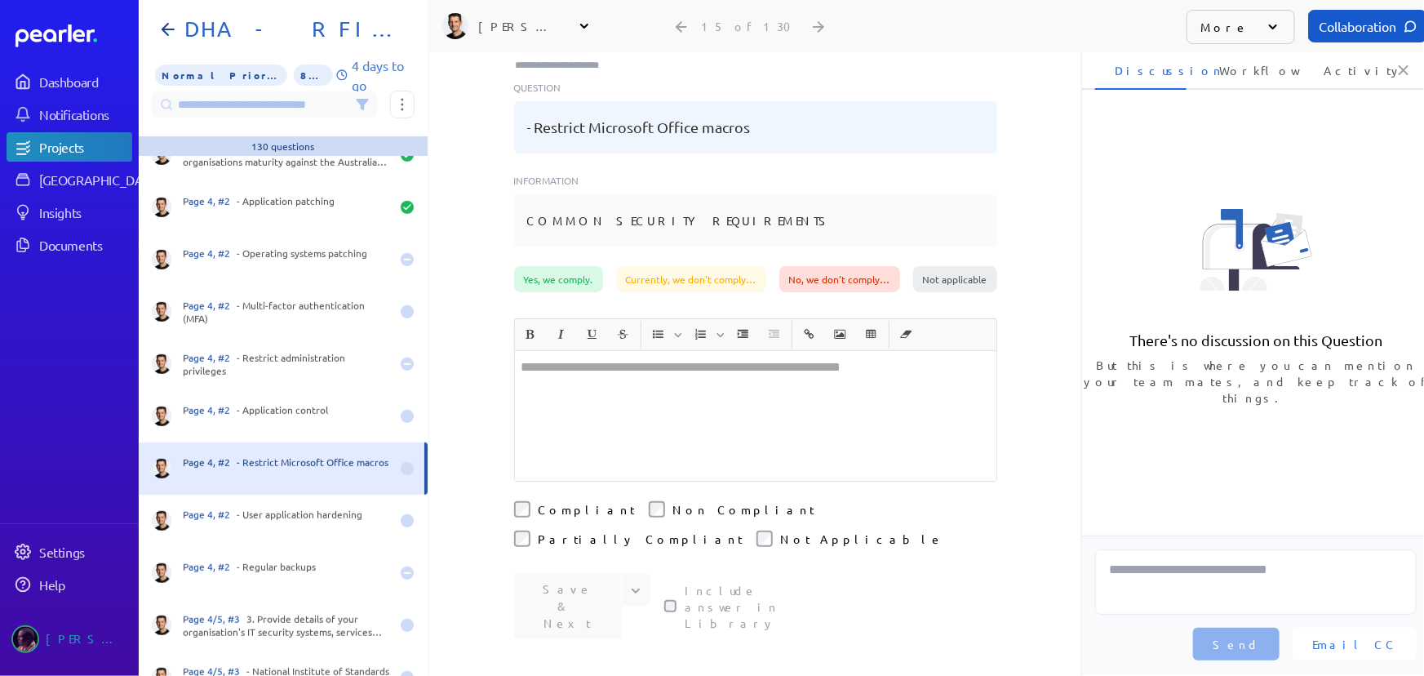
scroll to position [253, 0]
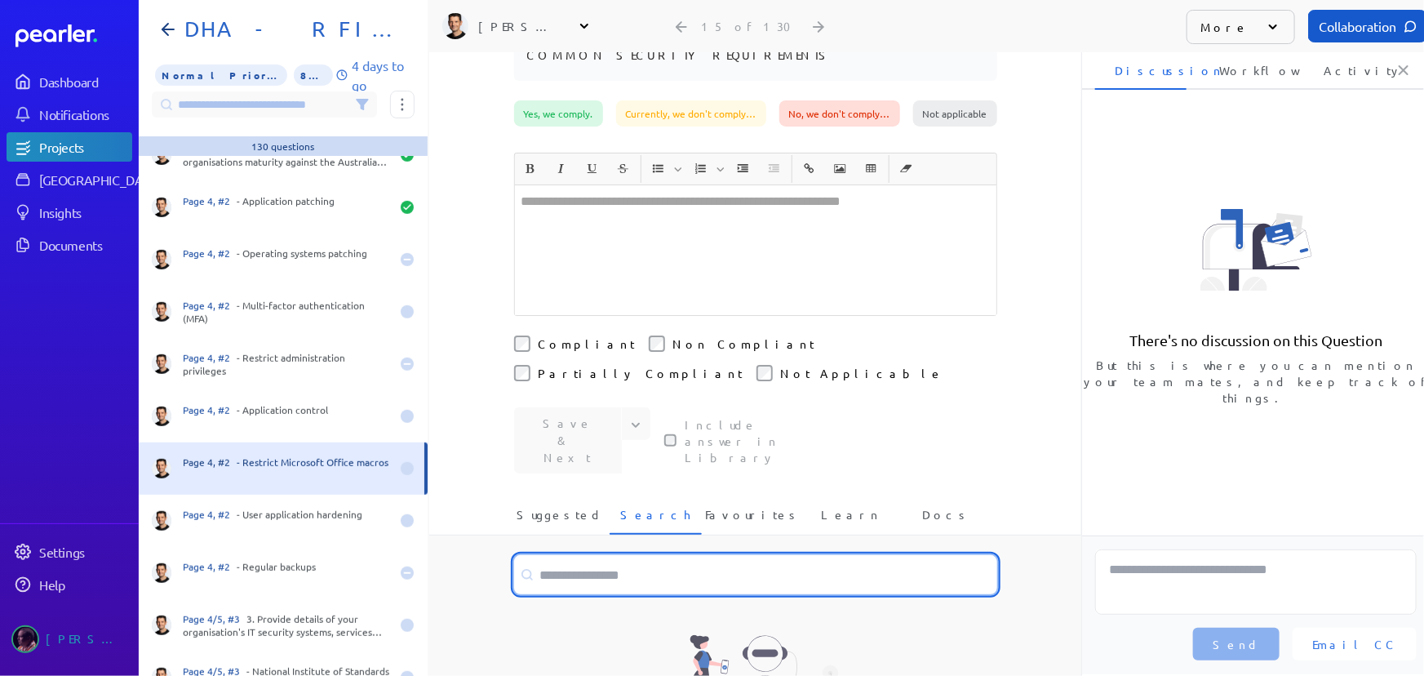
click at [675, 555] on input at bounding box center [755, 574] width 483 height 39
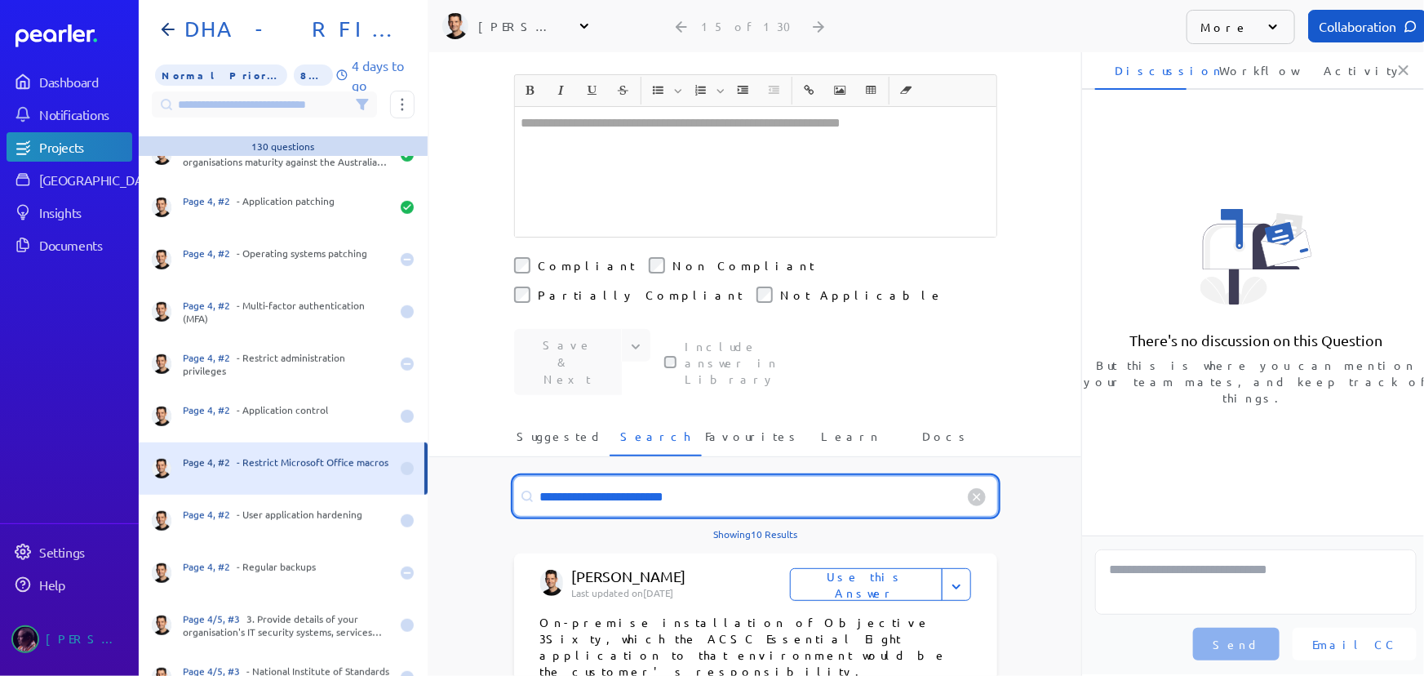
scroll to position [327, 0]
click at [642, 481] on input "**********" at bounding box center [755, 500] width 483 height 39
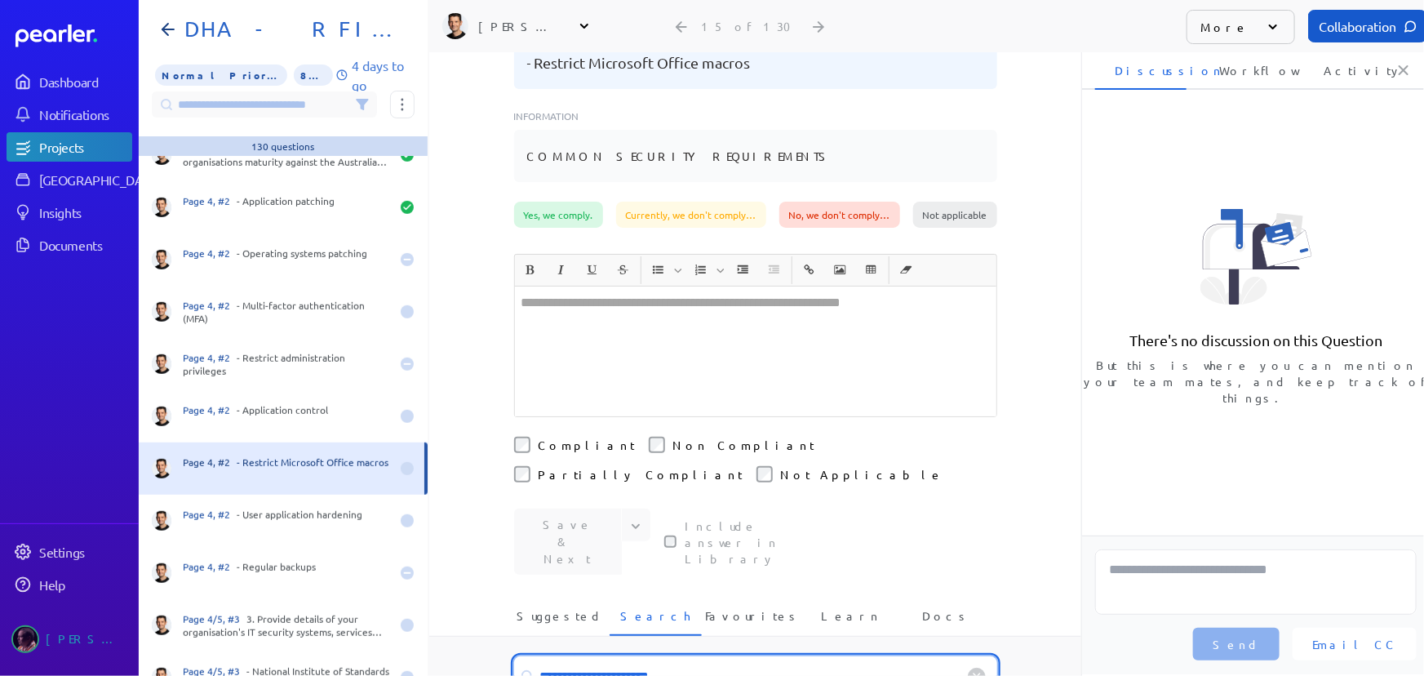
scroll to position [0, 0]
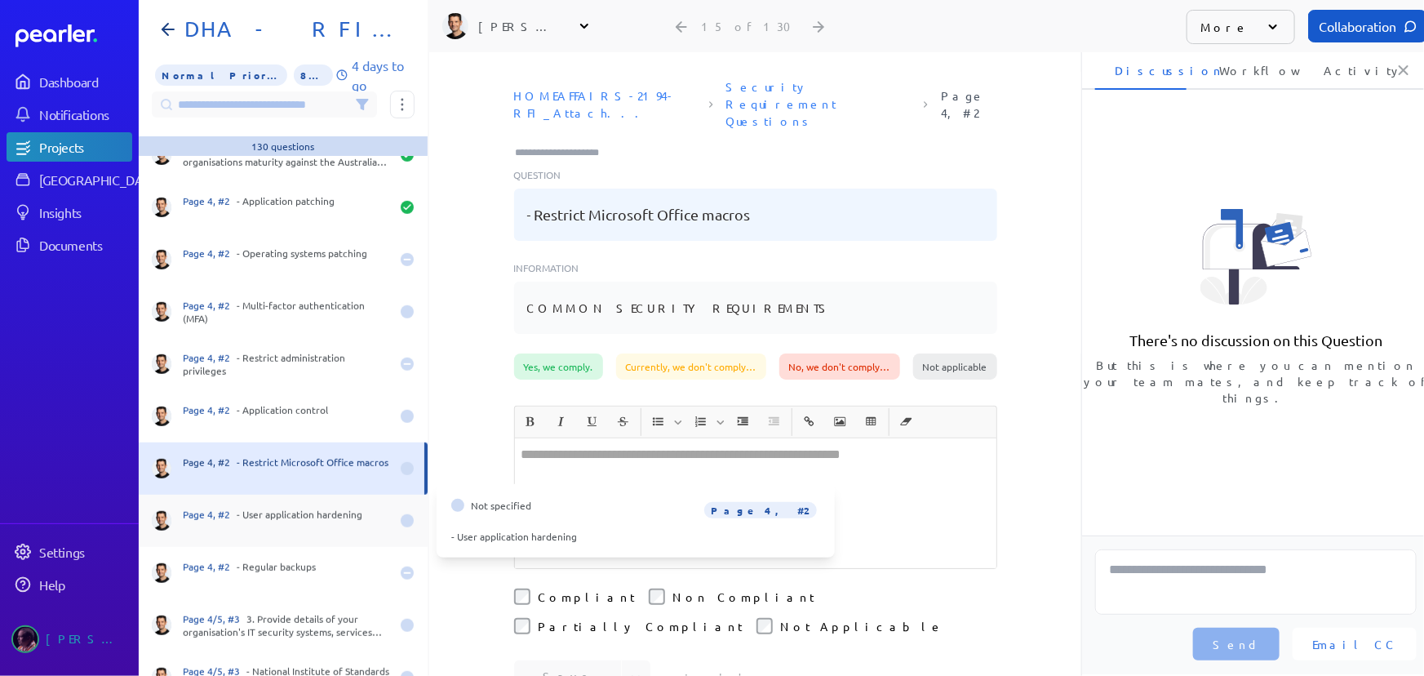
type input "**********"
click at [278, 527] on div "Page 4, #2 - User application hardening" at bounding box center [286, 521] width 207 height 26
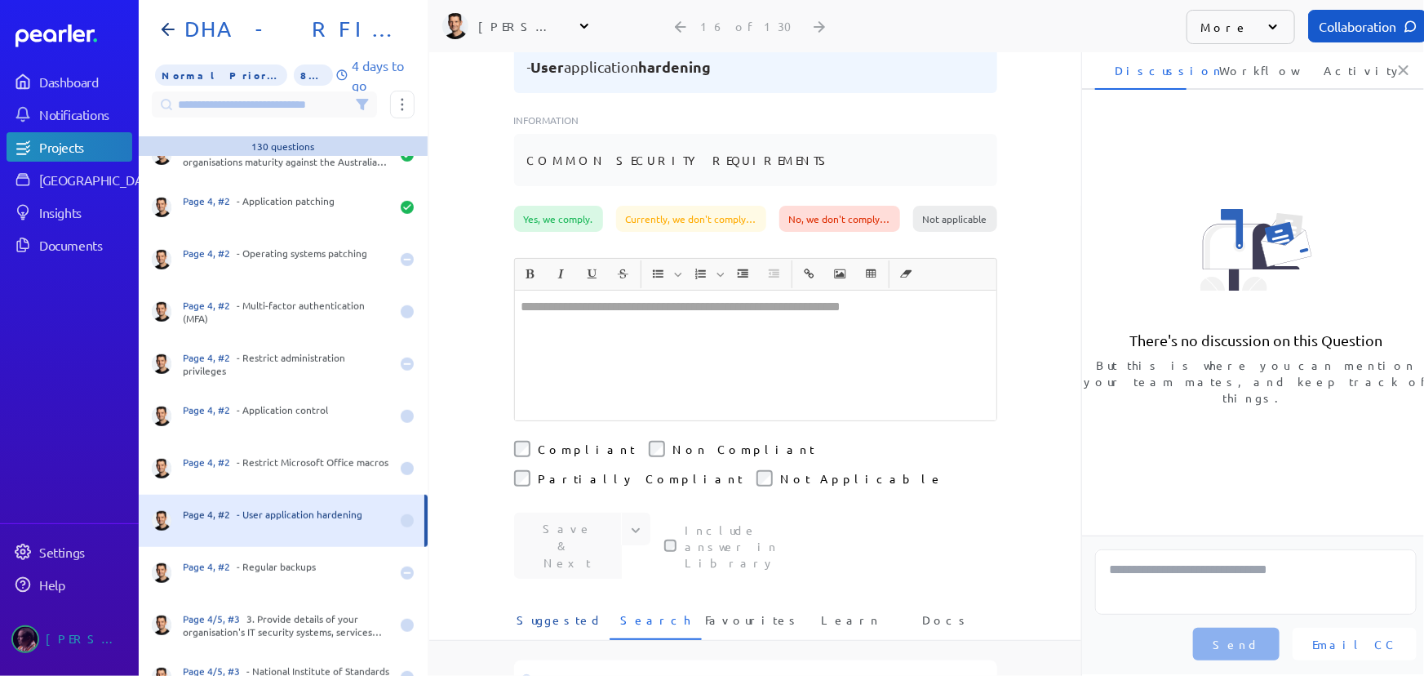
click at [558, 611] on span "Suggested" at bounding box center [560, 624] width 87 height 27
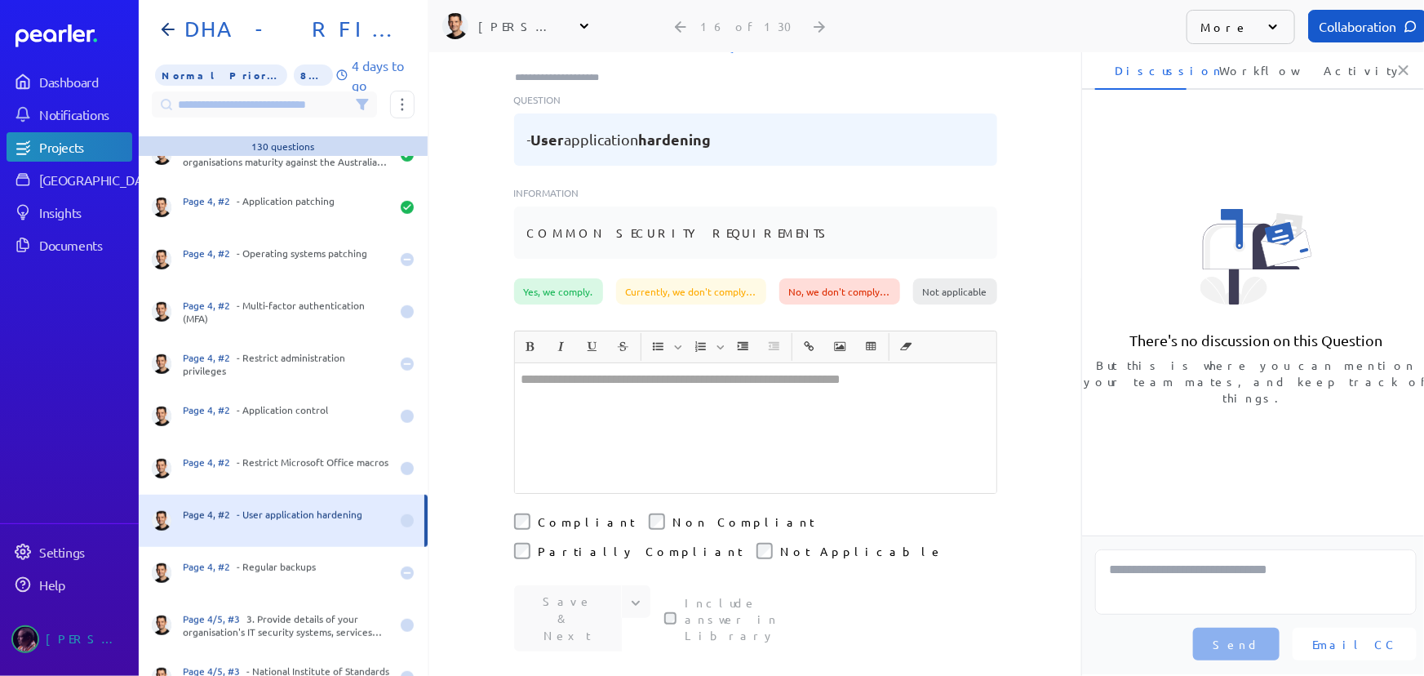
scroll to position [73, 0]
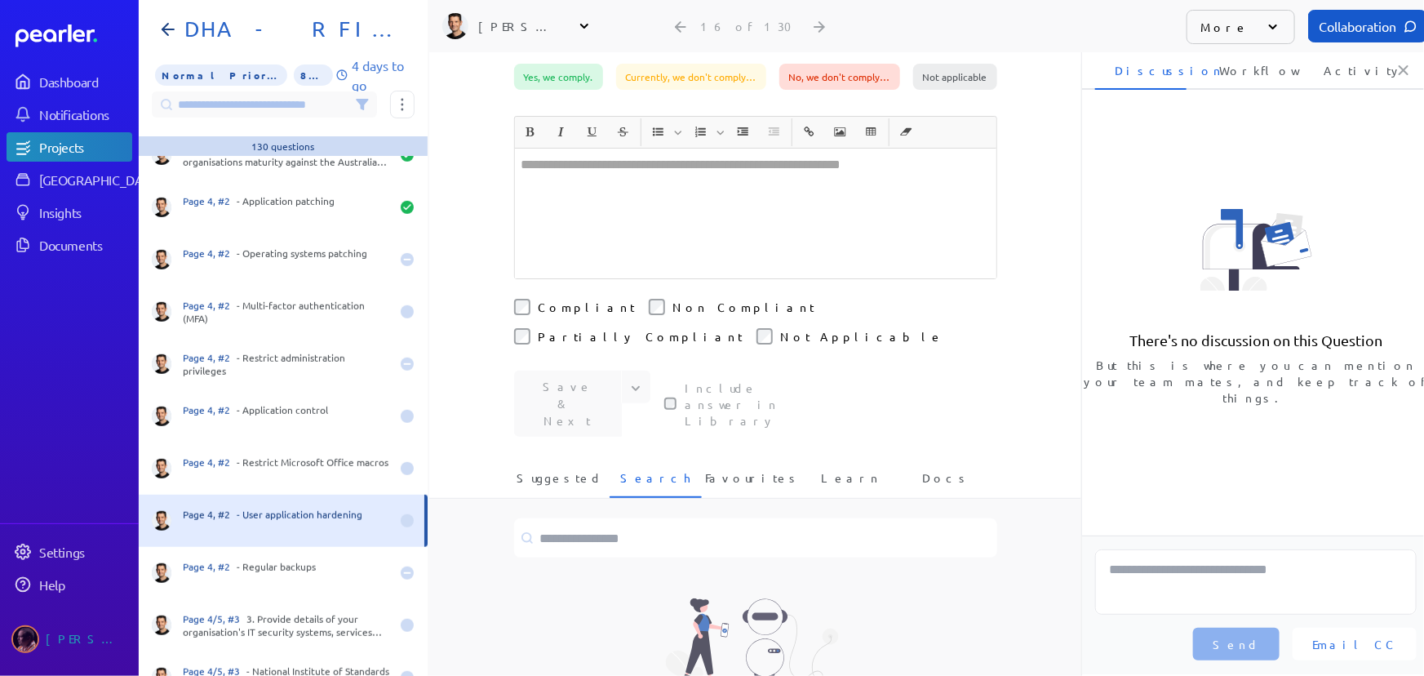
scroll to position [296, 0]
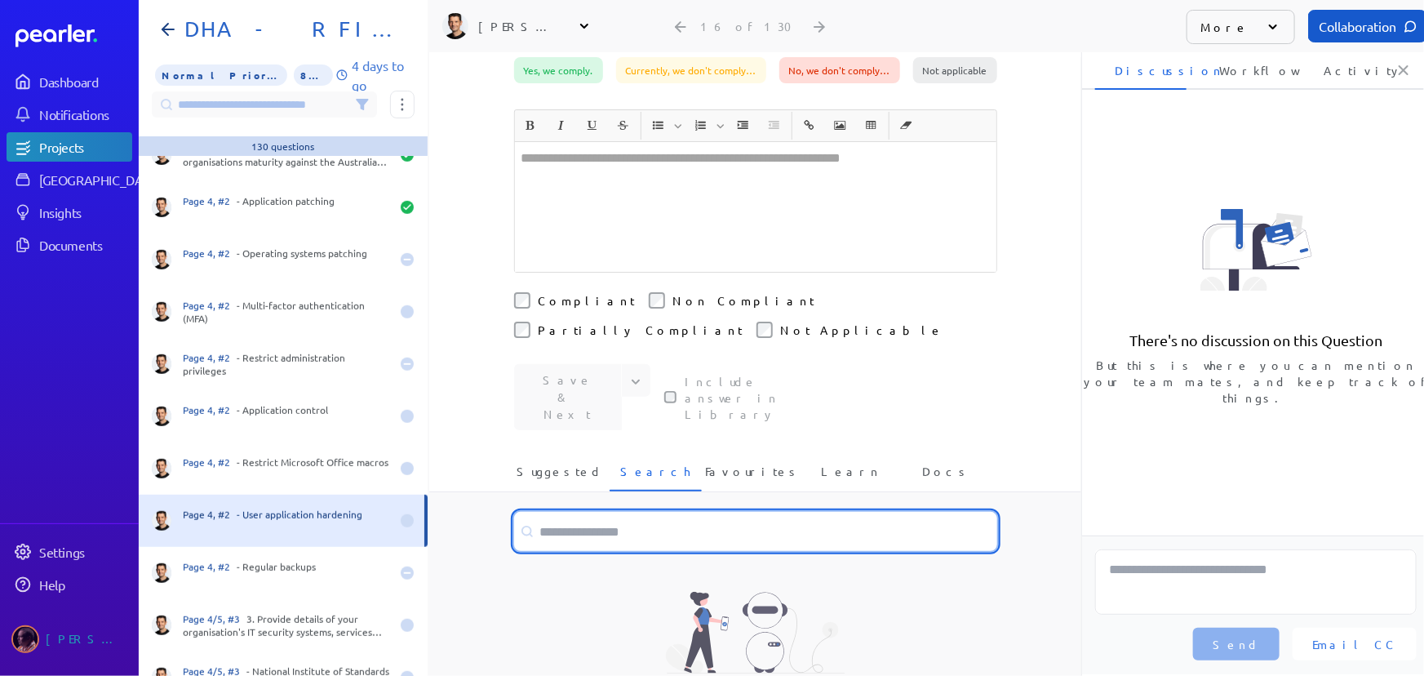
click at [654, 512] on input at bounding box center [755, 531] width 483 height 39
type input "**********"
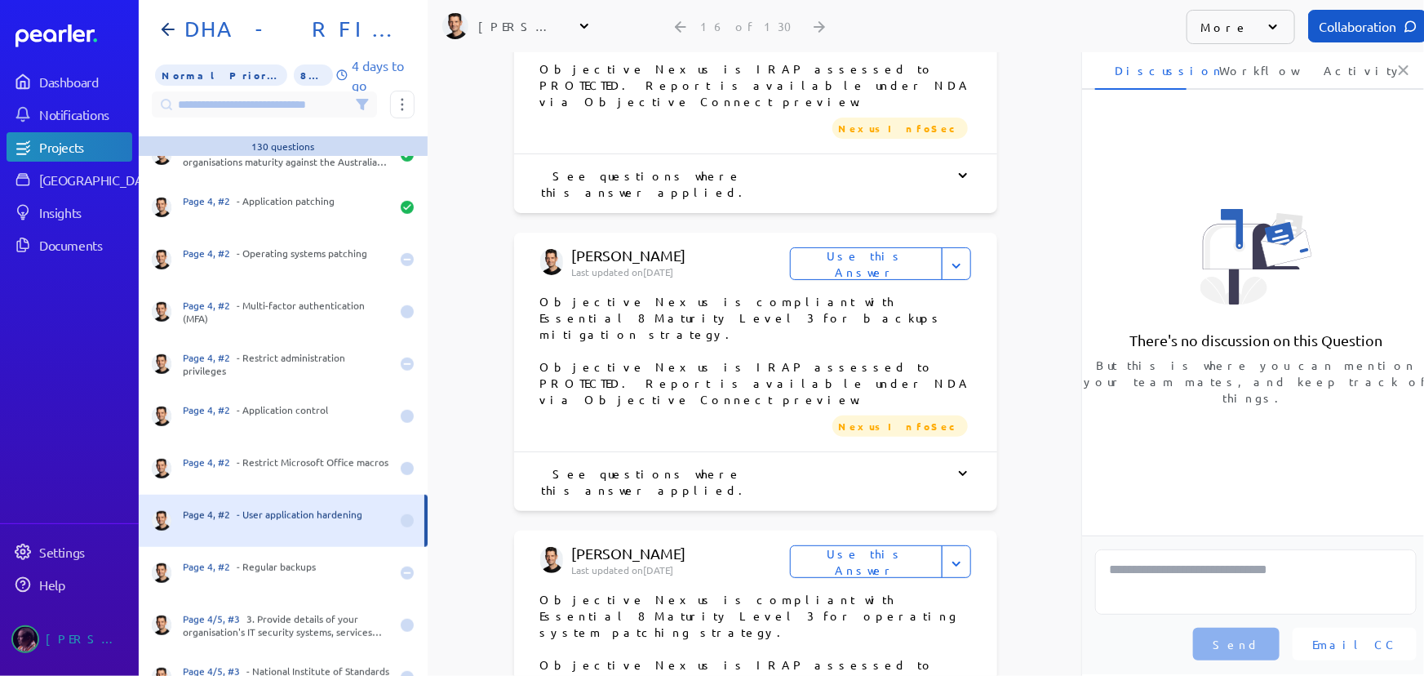
scroll to position [2522, 0]
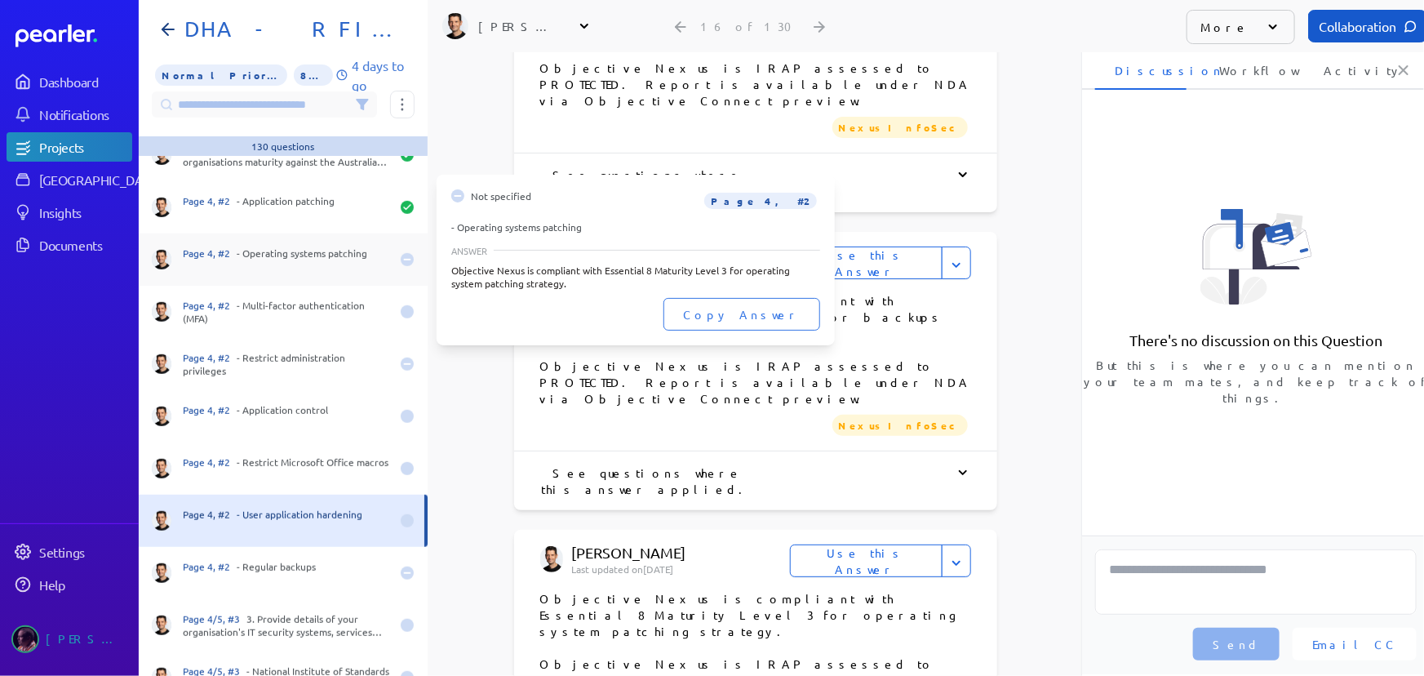
click at [222, 262] on div "Page 4, #2 - Operating systems patching" at bounding box center [286, 259] width 207 height 26
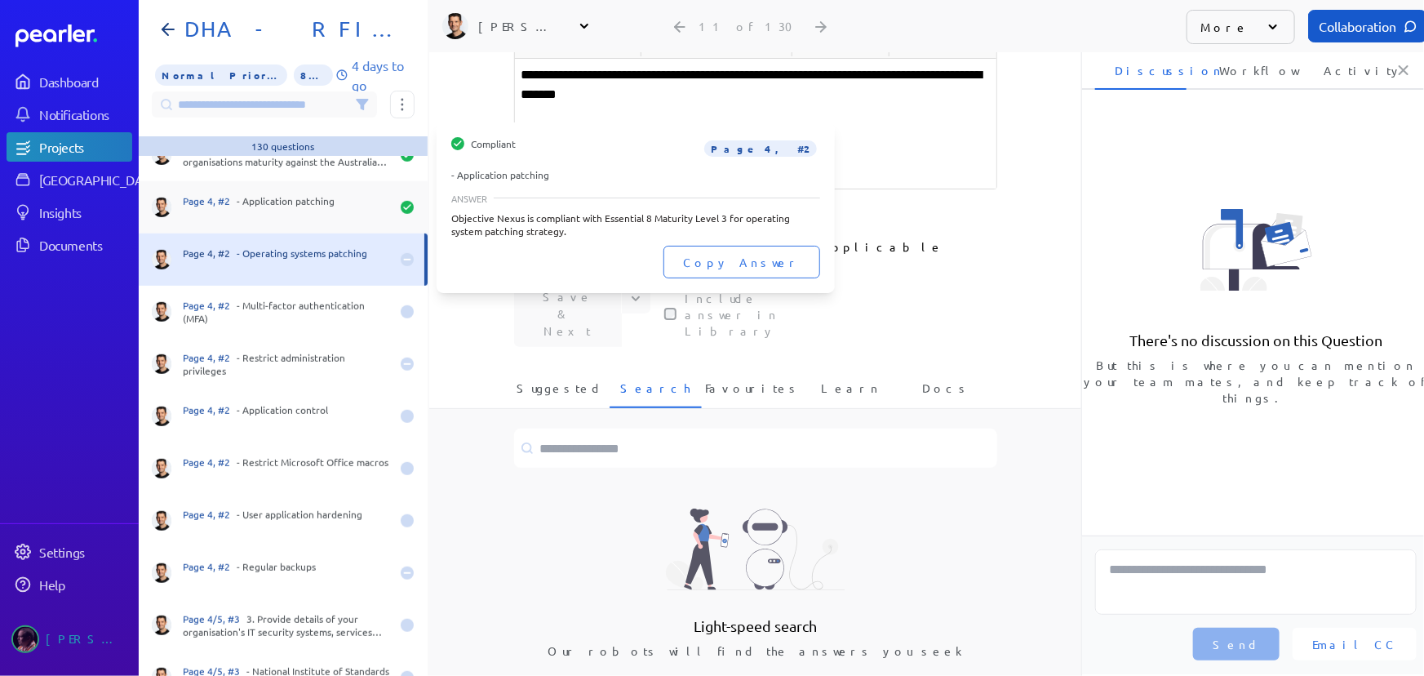
click at [246, 202] on div "Page 4, #2 - Application patching" at bounding box center [286, 207] width 207 height 26
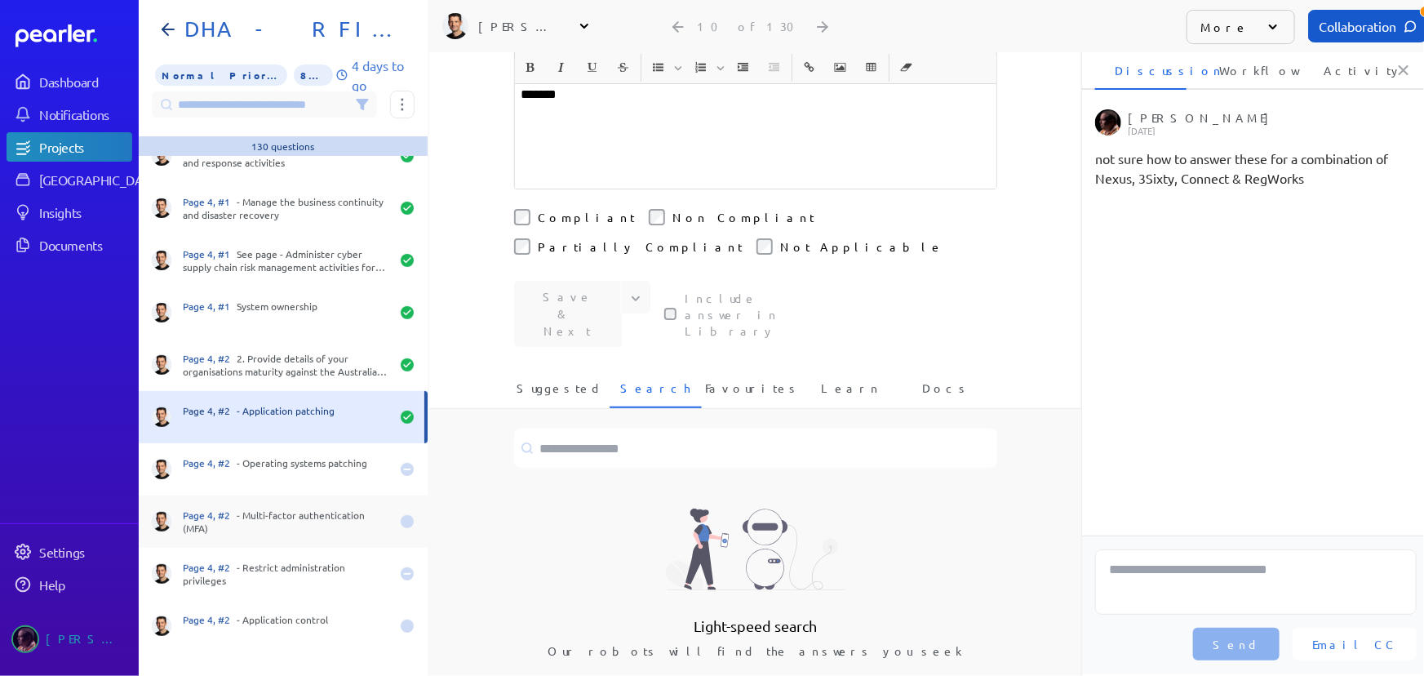
scroll to position [148, 0]
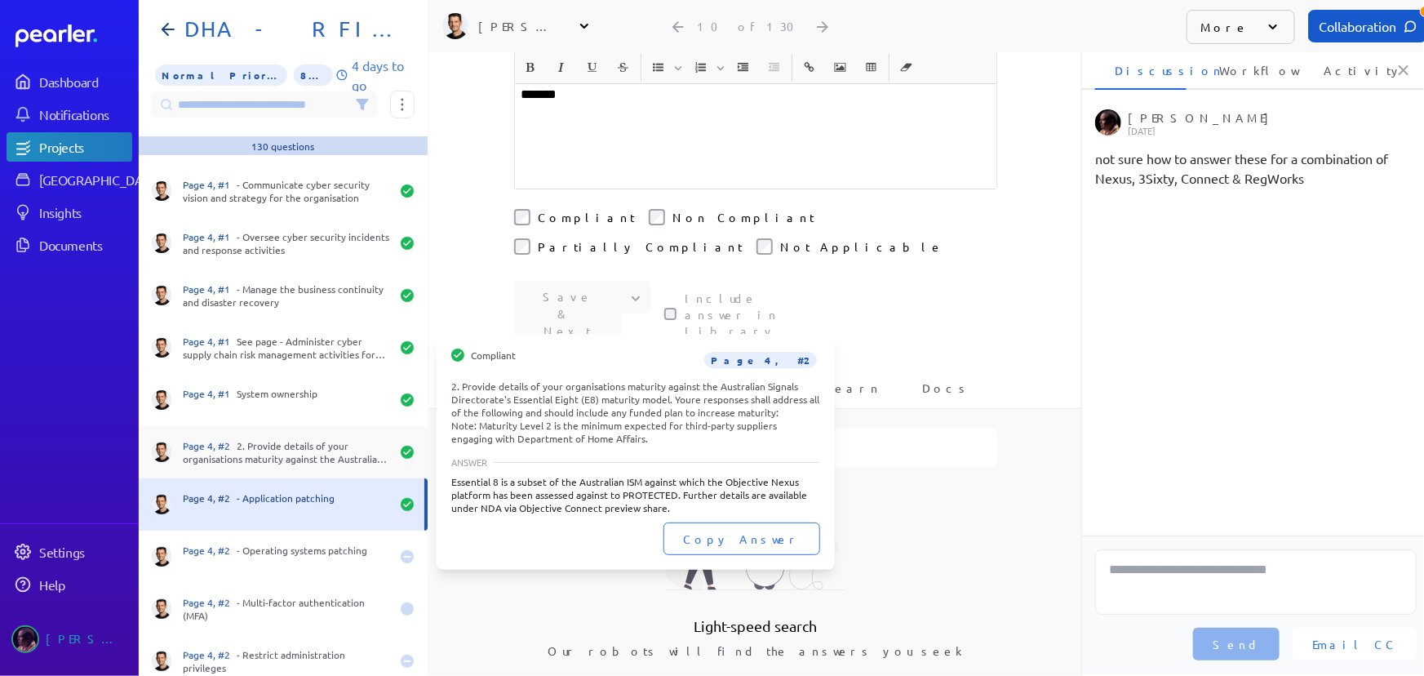
click at [307, 465] on div "Page 4, #2 2. Provide details of your organisations maturity against the Austra…" at bounding box center [283, 452] width 289 height 52
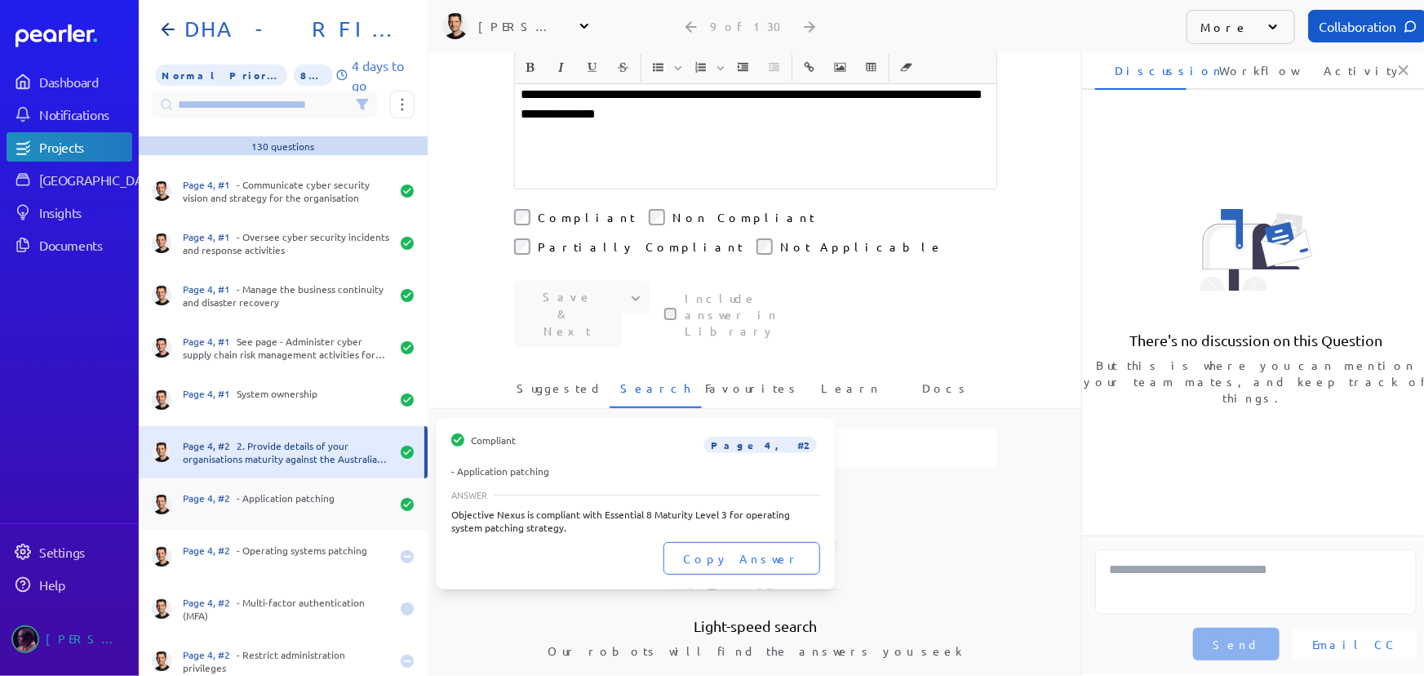
click at [285, 506] on div "Page 4, #2 - Application patching" at bounding box center [286, 504] width 207 height 26
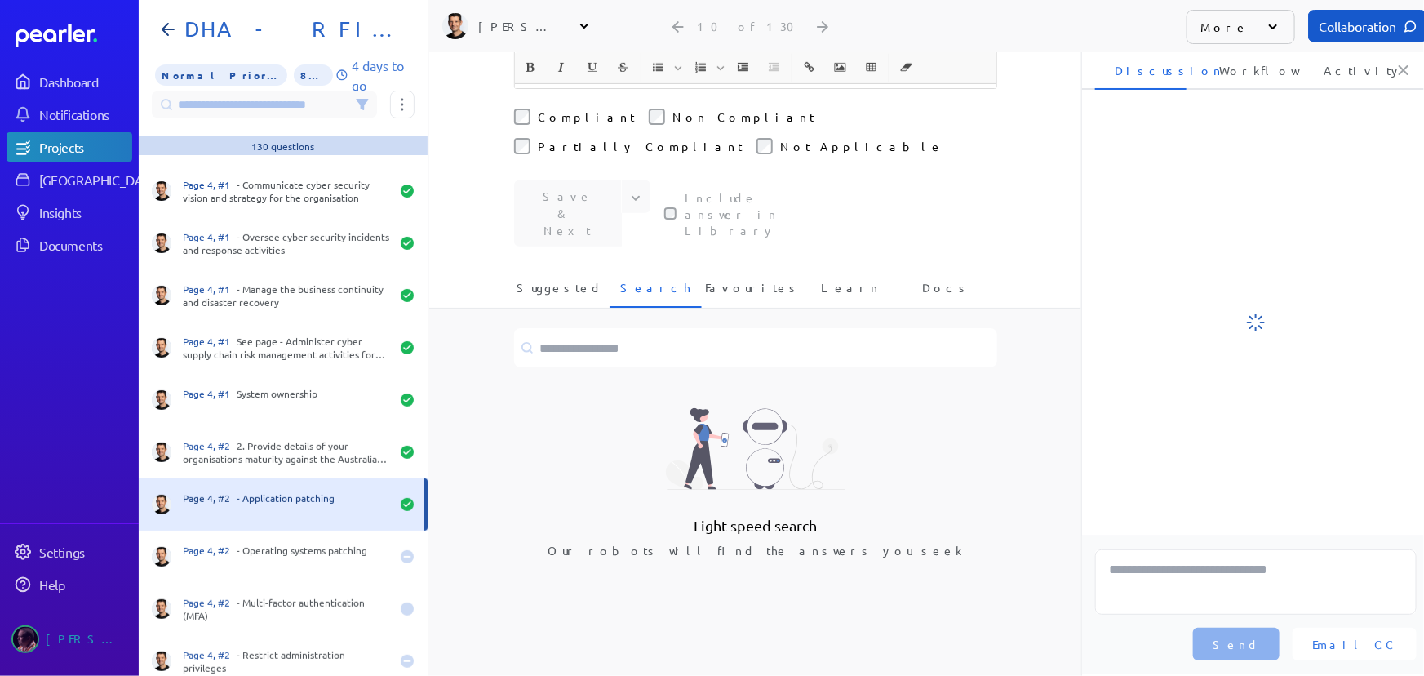
scroll to position [327, 0]
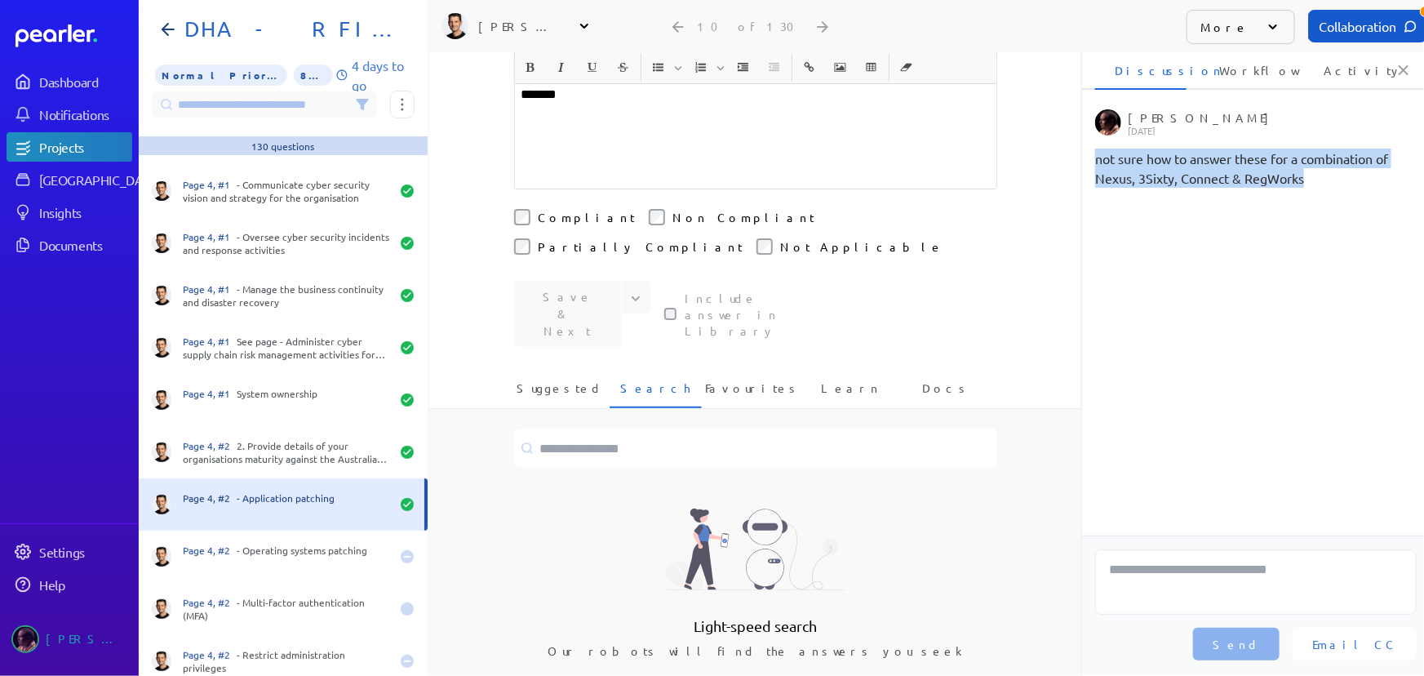
drag, startPoint x: 1314, startPoint y: 177, endPoint x: 1085, endPoint y: 165, distance: 229.7
click at [1085, 165] on ul "Ryan Baird Thursday, 16th October 2025 not sure how to answer these for a combi…" at bounding box center [1256, 322] width 348 height 426
copy div "not sure how to answer these for a combination of Nexus, 3Sixty, Connect & RegW…"
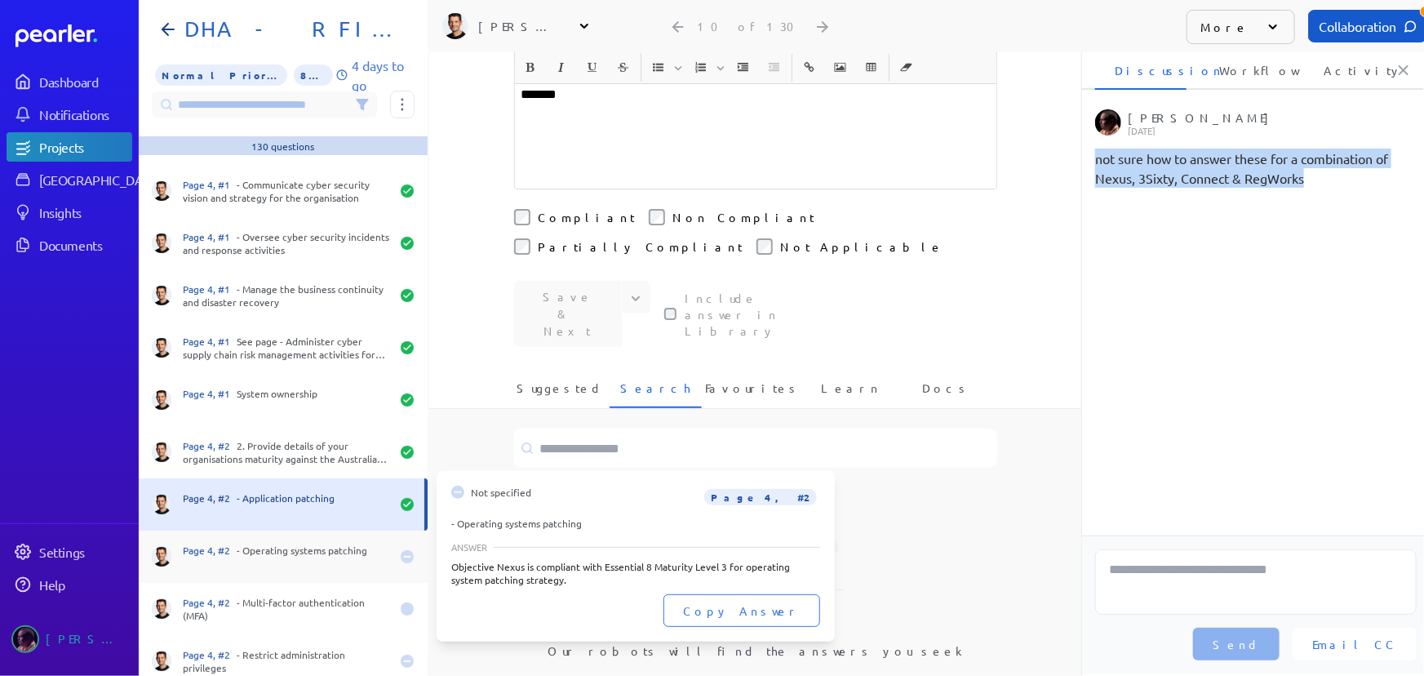
click at [305, 556] on div "Page 4, #2 - Operating systems patching" at bounding box center [286, 557] width 207 height 26
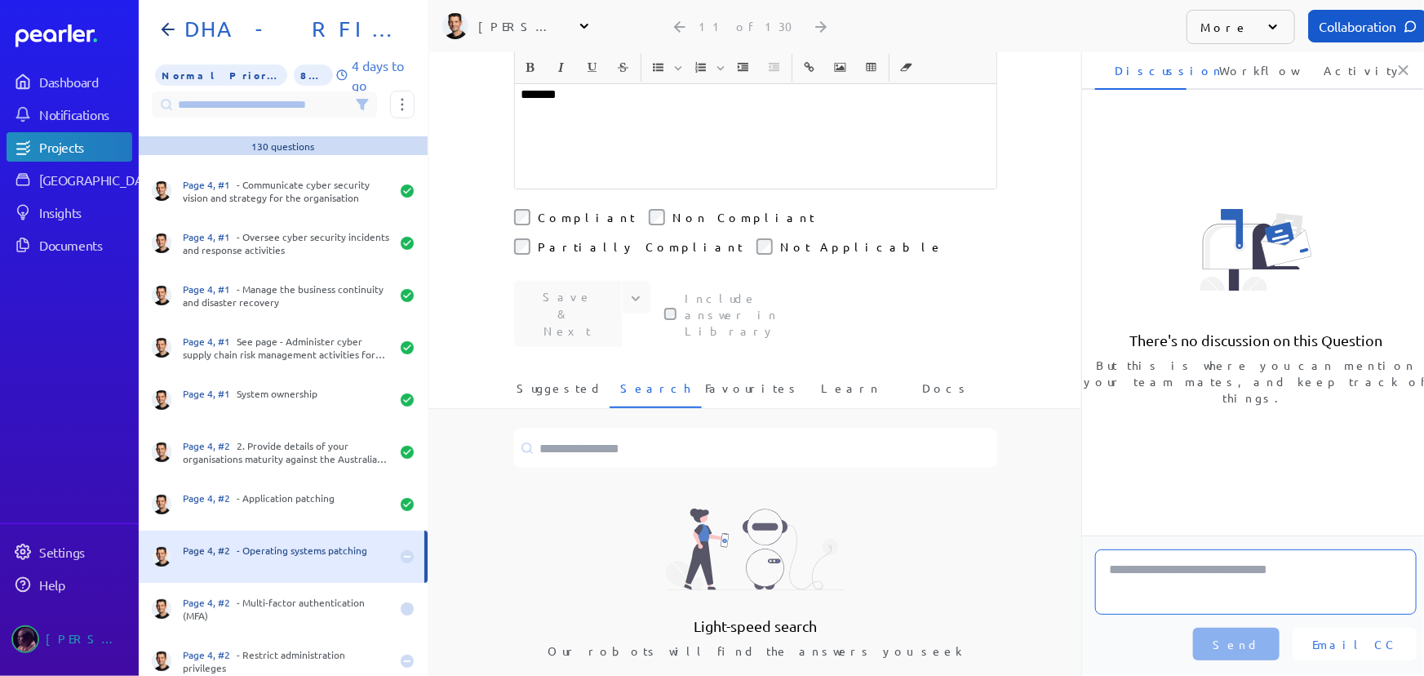
click at [1170, 581] on textarea at bounding box center [1256, 581] width 322 height 65
paste textarea "**********"
type textarea "**********"
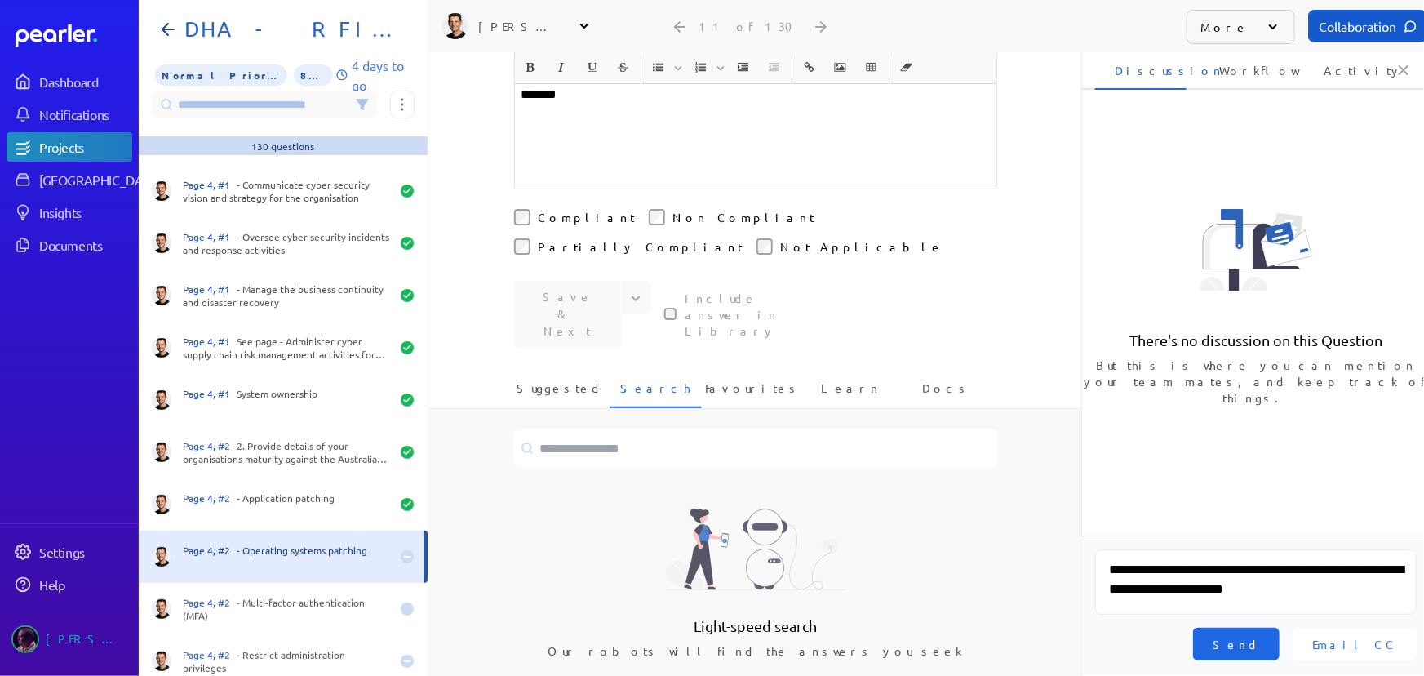
click at [1260, 643] on span "Send" at bounding box center [1236, 644] width 47 height 16
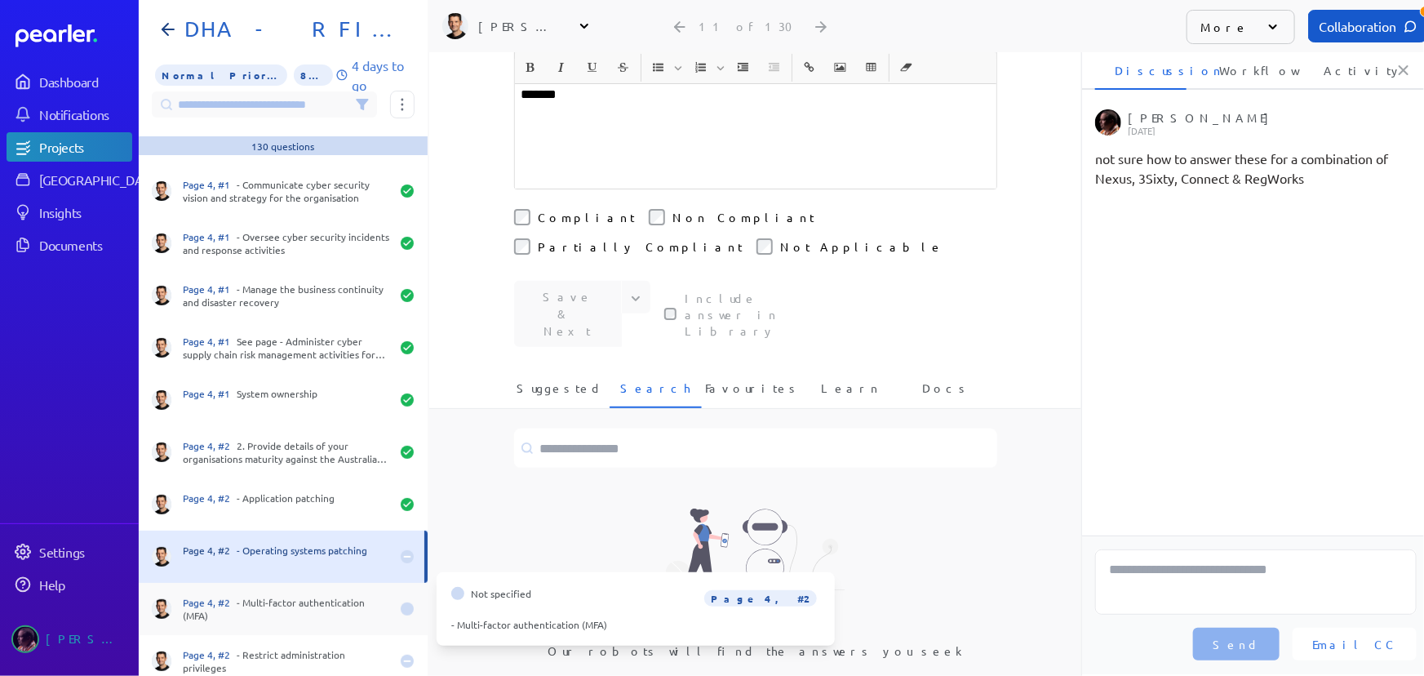
click at [284, 606] on div "Page 4, #2 - Multi-factor authentication (MFA)" at bounding box center [286, 609] width 207 height 26
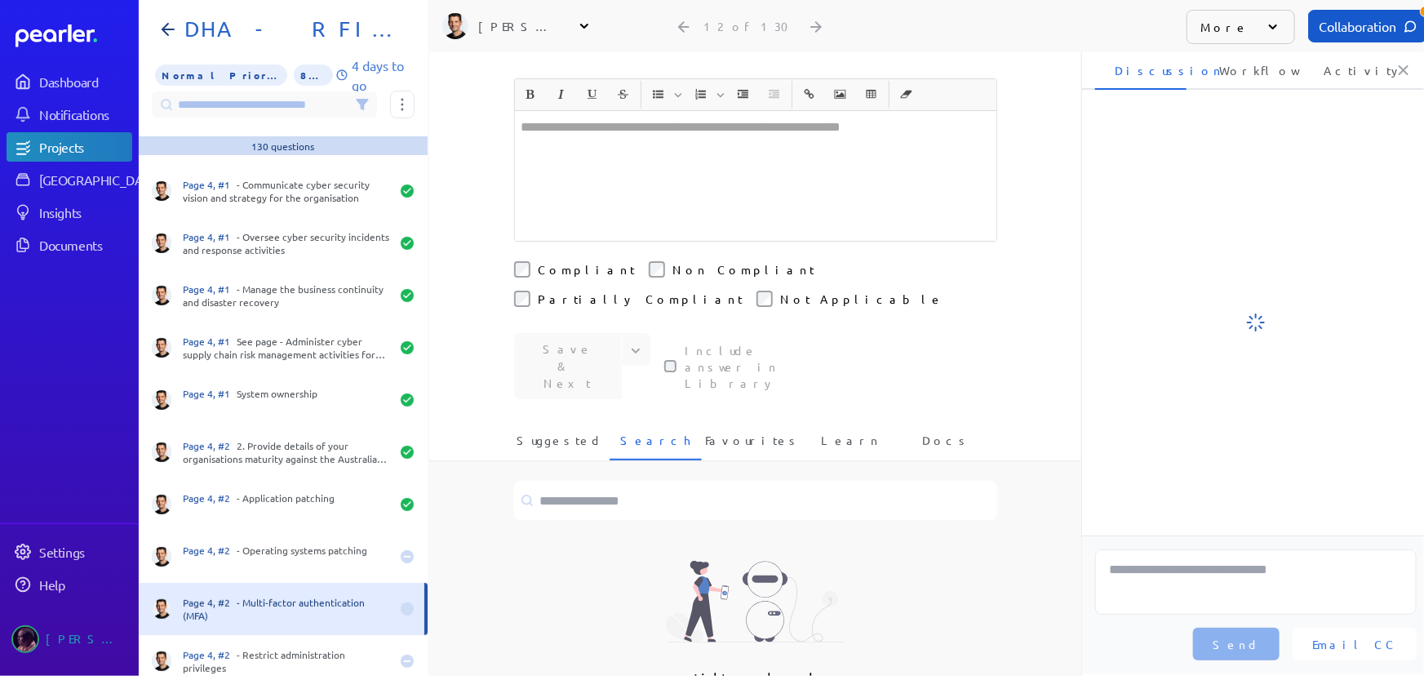
scroll to position [380, 0]
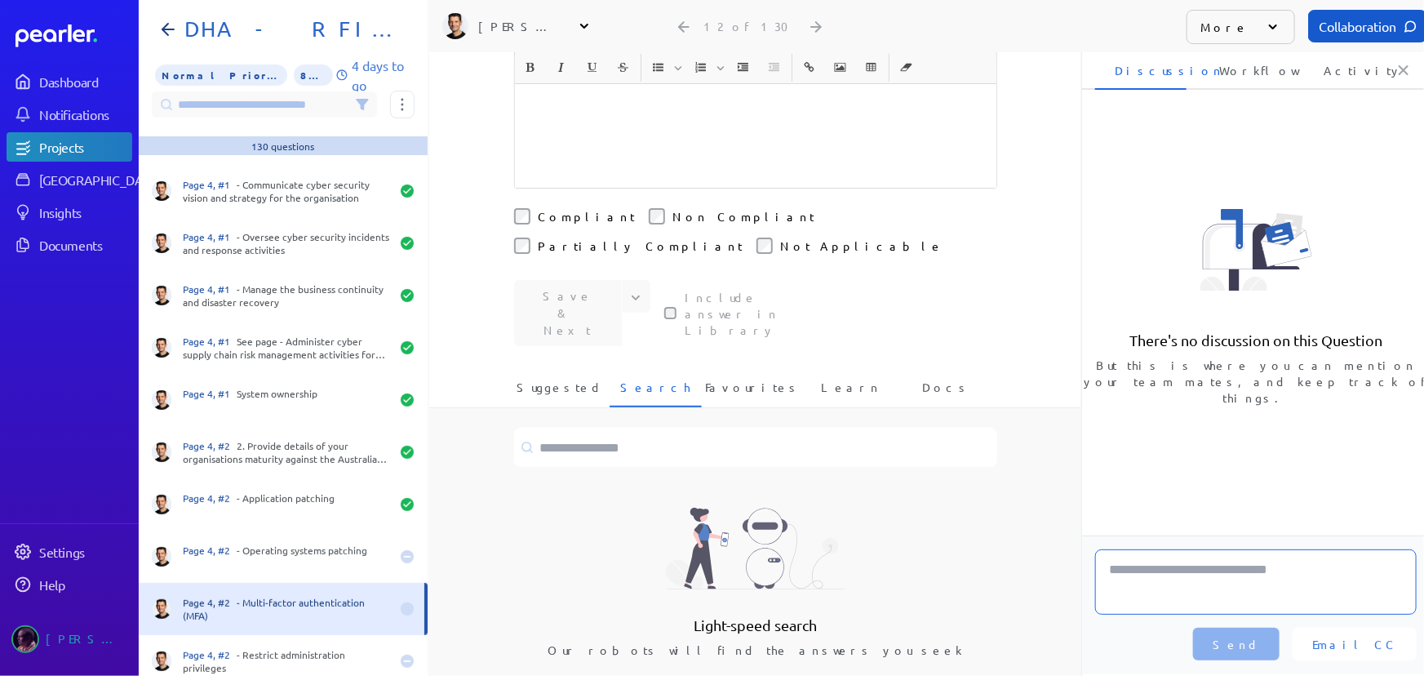
click at [1280, 599] on textarea at bounding box center [1256, 581] width 322 height 65
paste textarea "**********"
type textarea "**********"
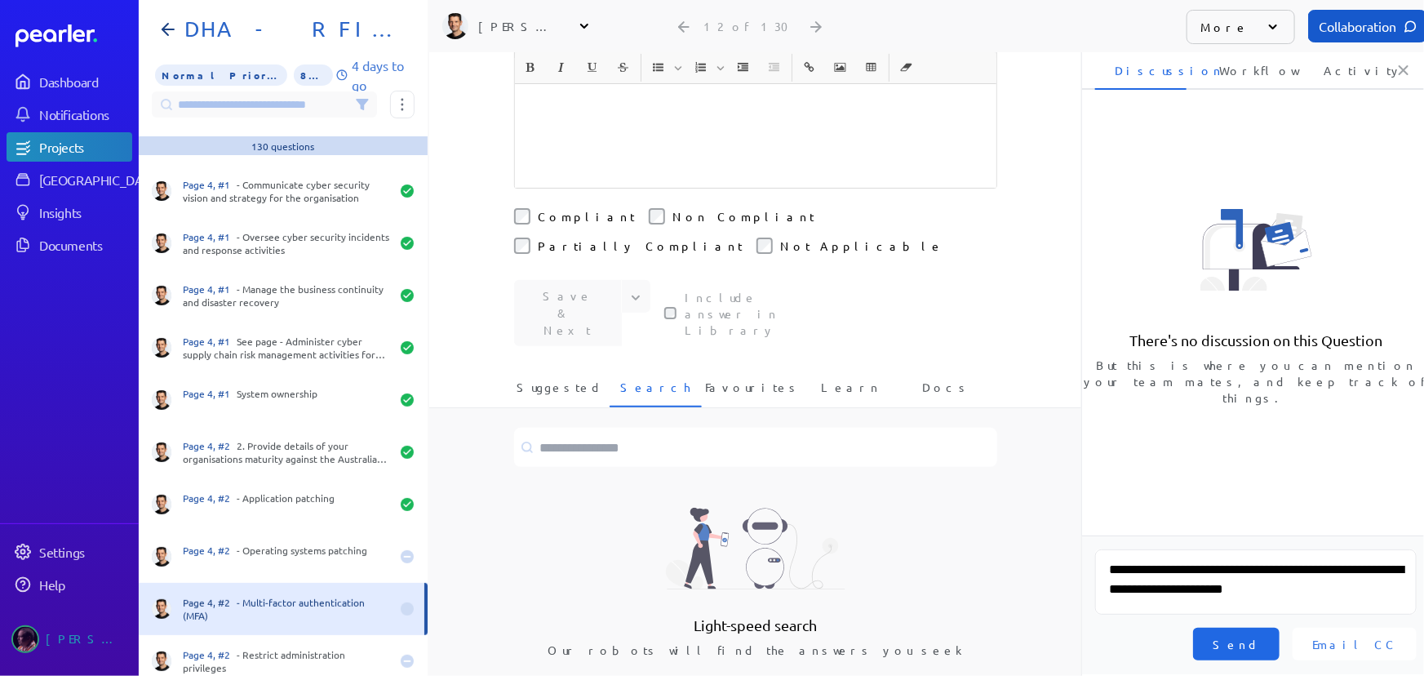
click at [1260, 639] on span "Send" at bounding box center [1236, 644] width 47 height 16
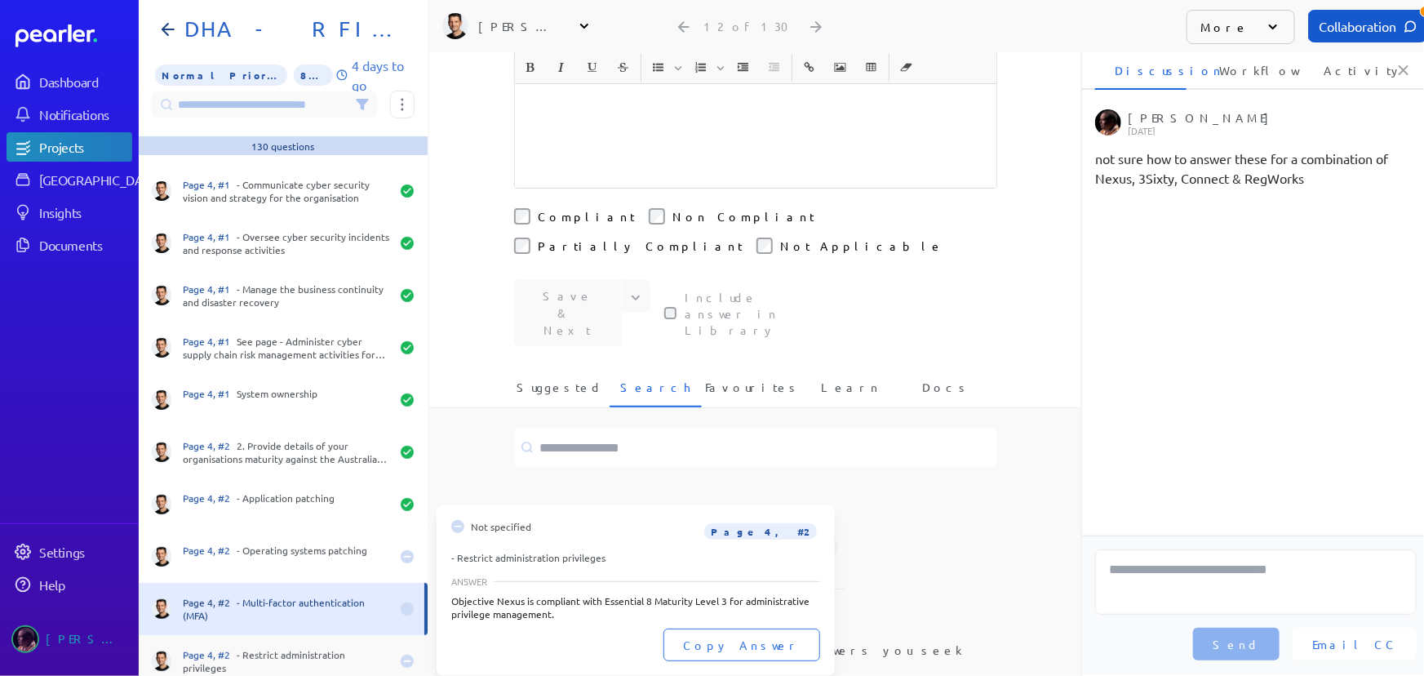
click at [264, 643] on div "Page 4, #2 - Restrict administration privileges" at bounding box center [283, 661] width 289 height 52
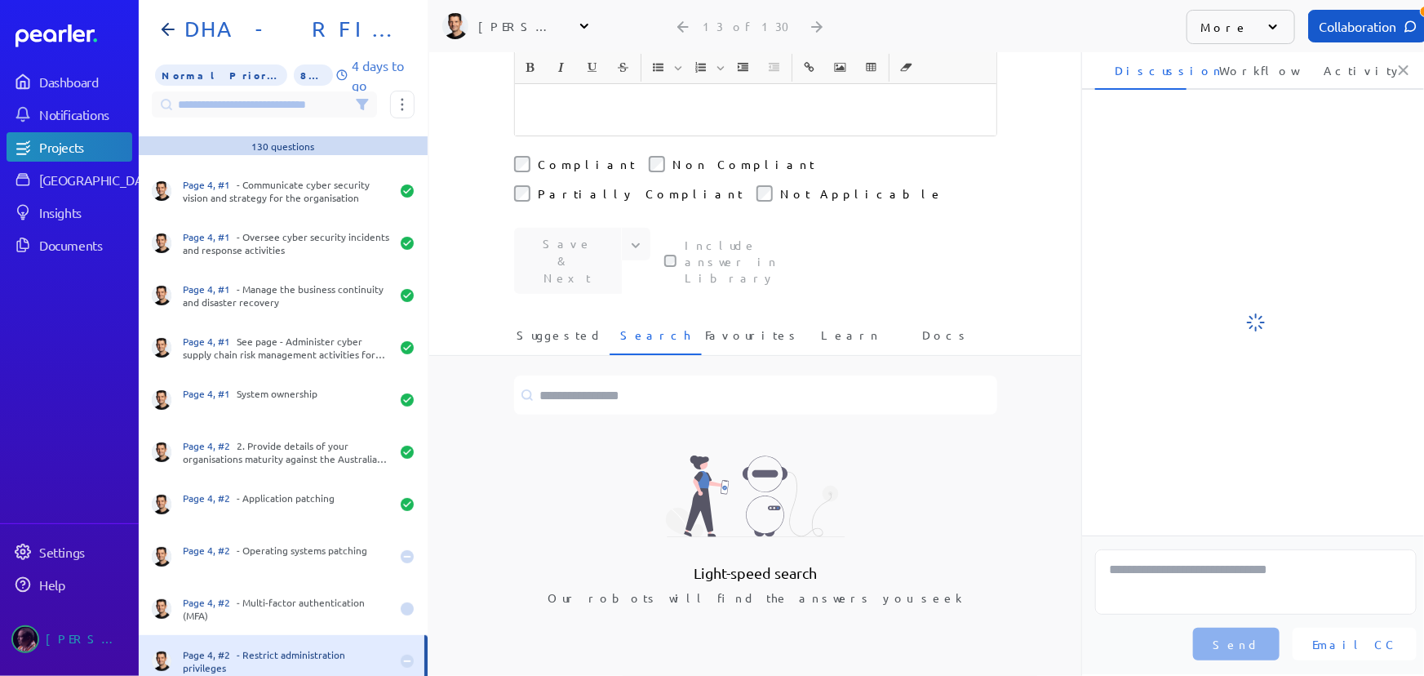
scroll to position [327, 0]
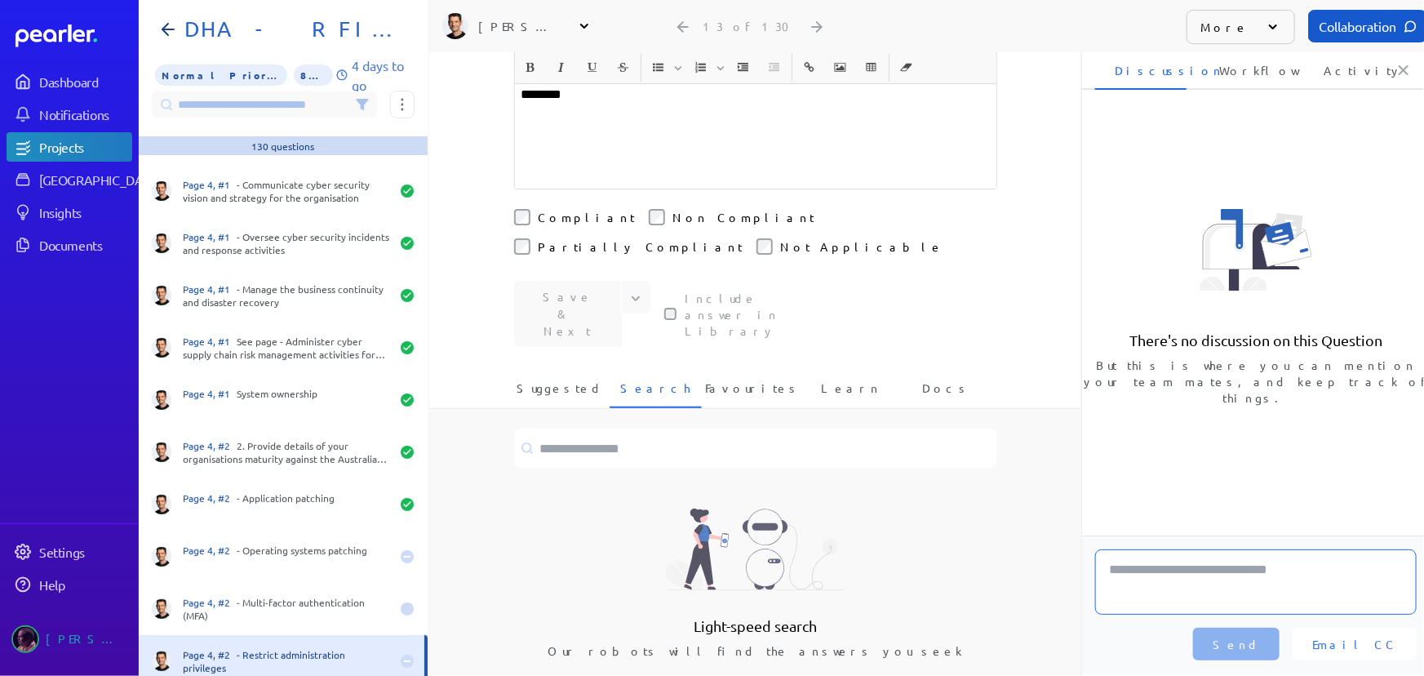
click at [1182, 575] on textarea at bounding box center [1256, 581] width 322 height 65
paste textarea "**********"
type textarea "**********"
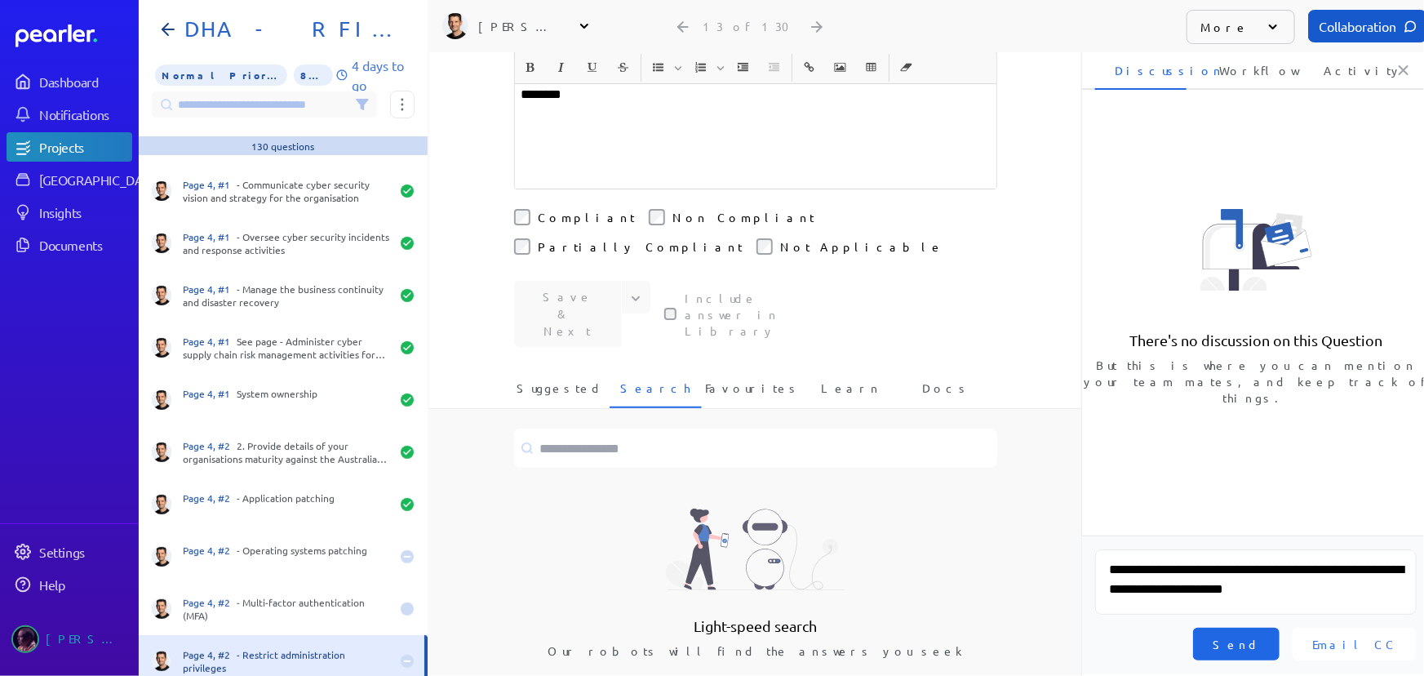
click at [1260, 644] on span "Send" at bounding box center [1236, 644] width 47 height 16
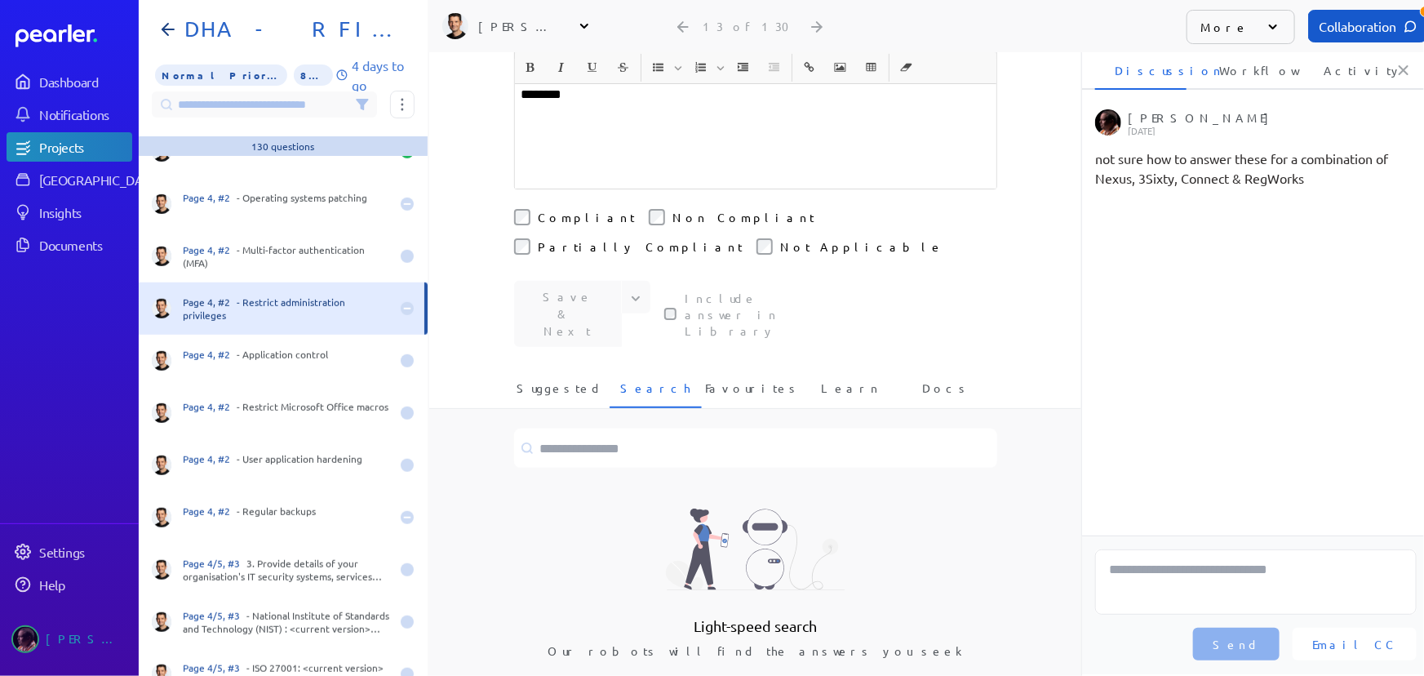
scroll to position [519, 0]
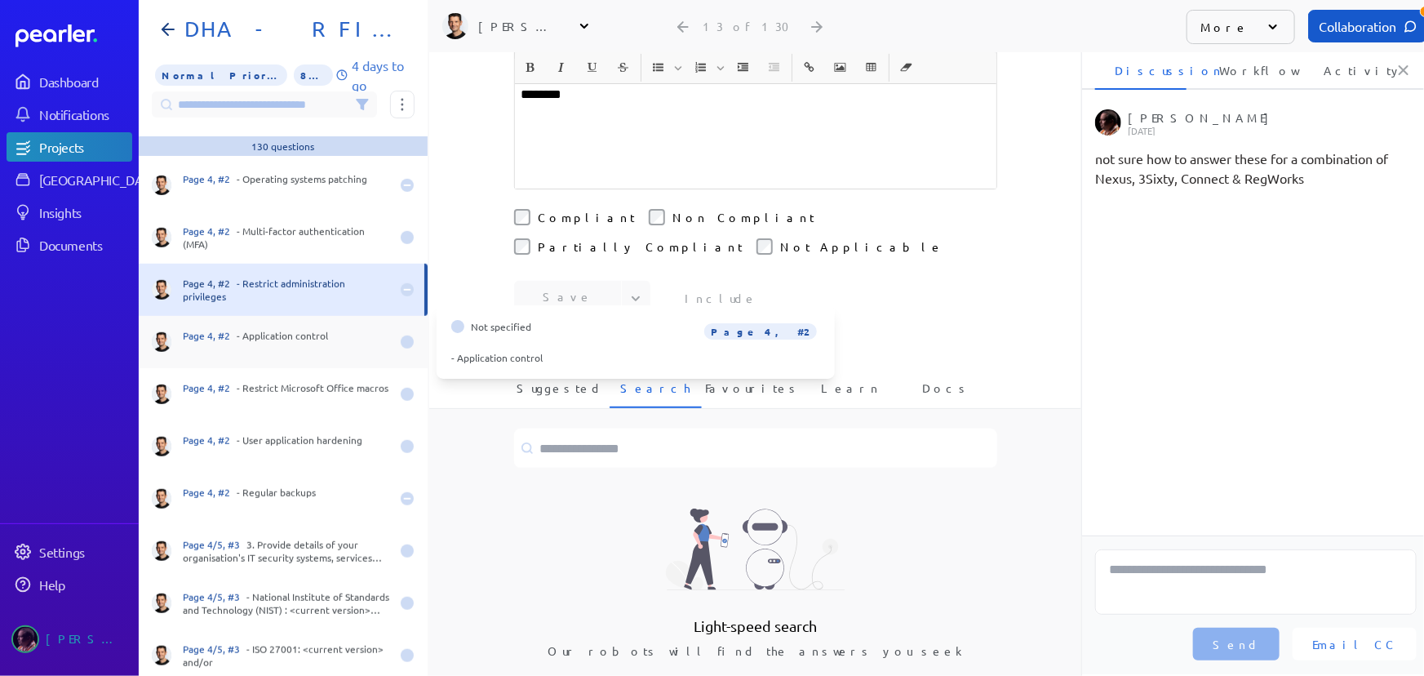
click at [269, 334] on div "Page 4, #2 - Application control" at bounding box center [286, 342] width 207 height 26
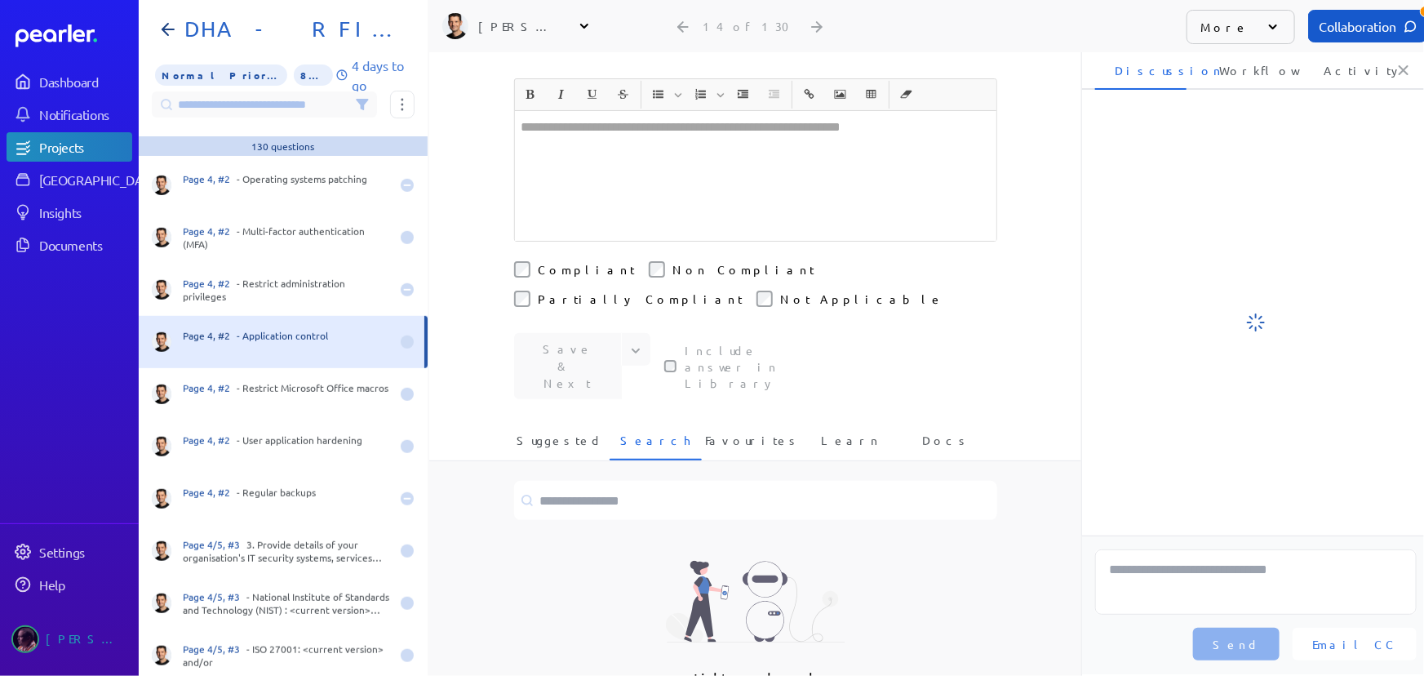
scroll to position [380, 0]
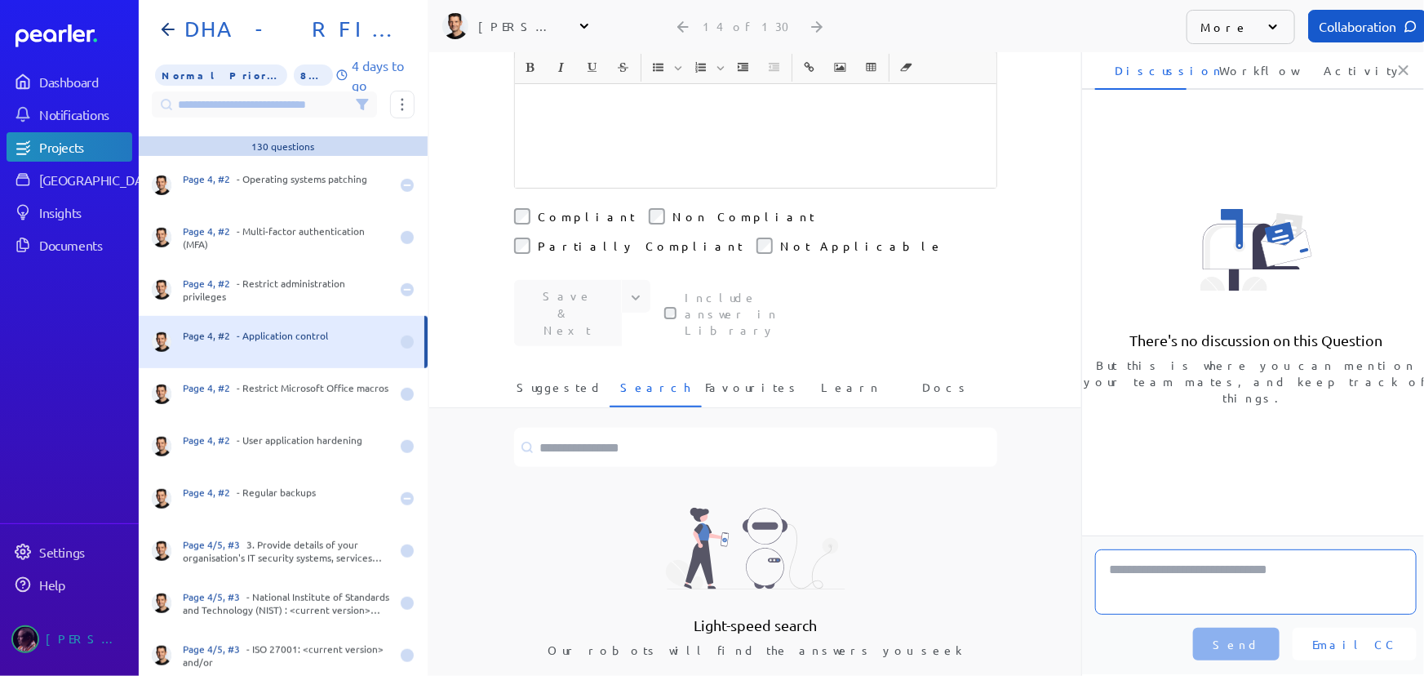
click at [1214, 593] on textarea at bounding box center [1256, 581] width 322 height 65
paste textarea "**********"
type textarea "**********"
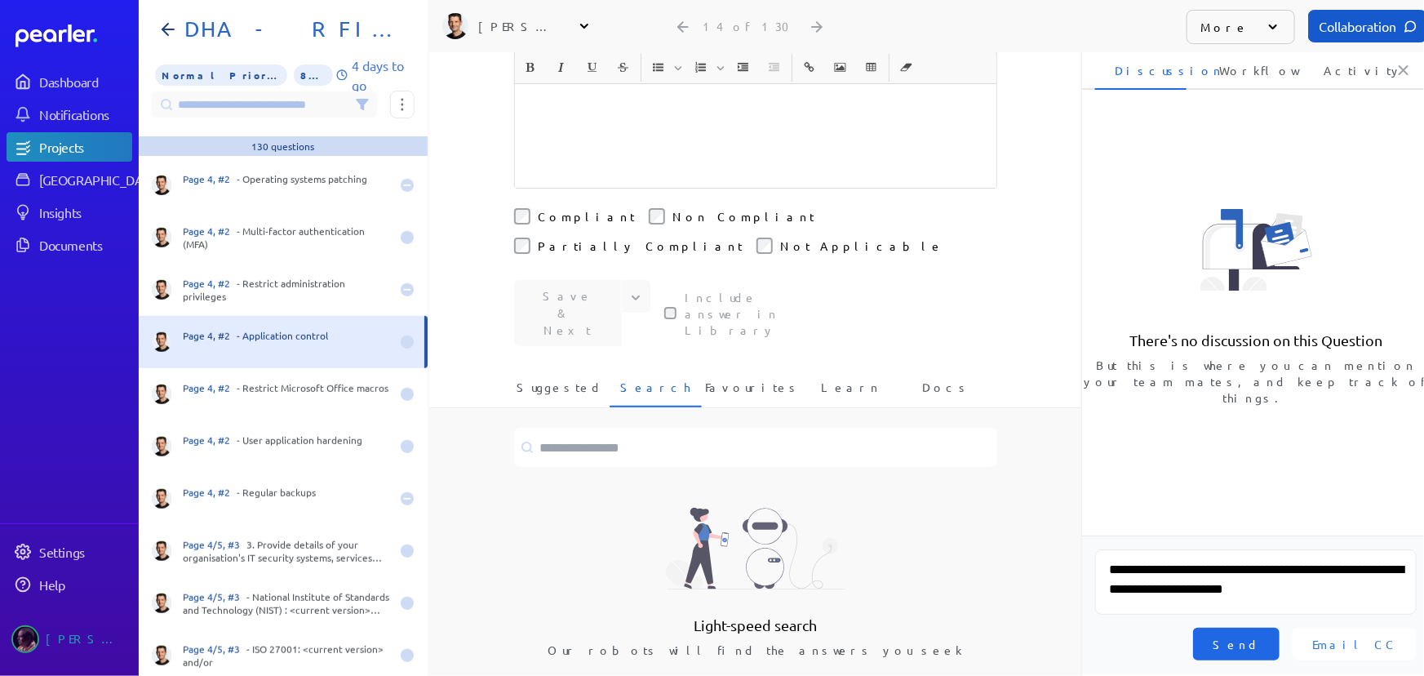
click at [1260, 638] on span "Send" at bounding box center [1236, 644] width 47 height 16
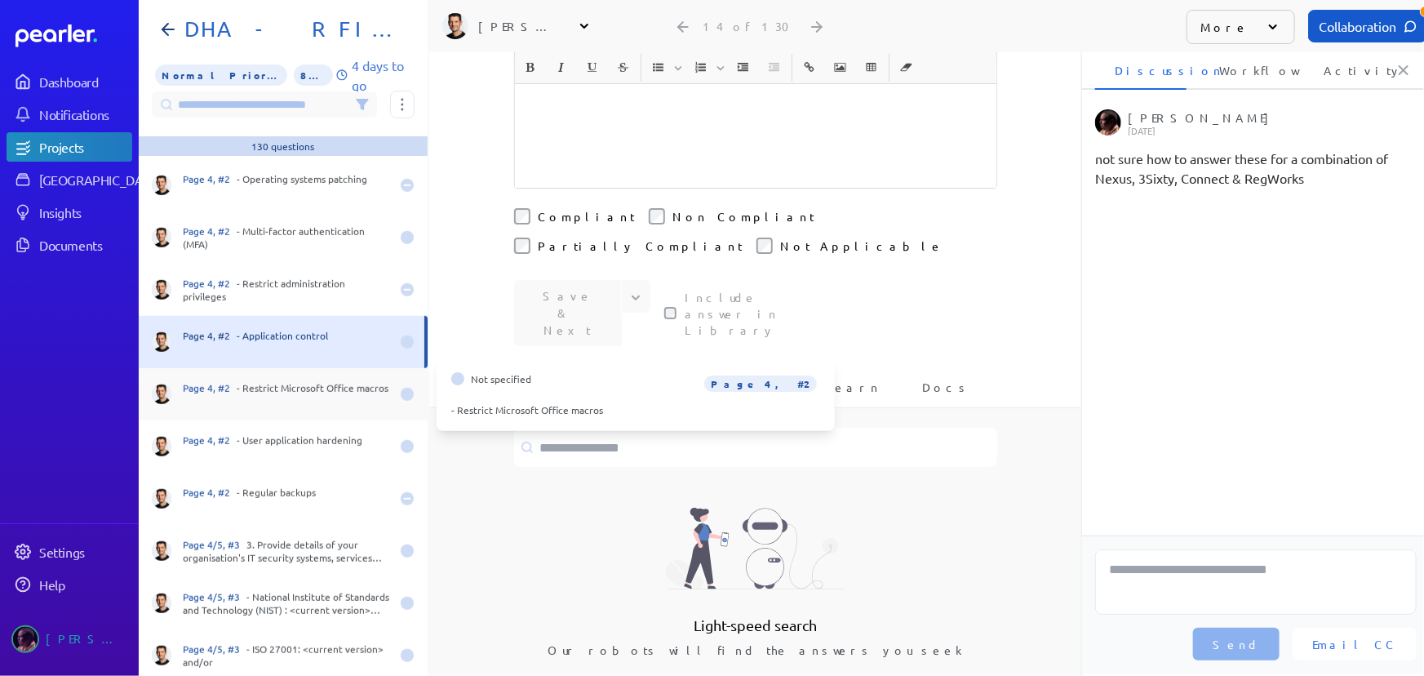
click at [318, 392] on div "Page 4, #2 - Restrict Microsoft Office macros" at bounding box center [286, 394] width 207 height 26
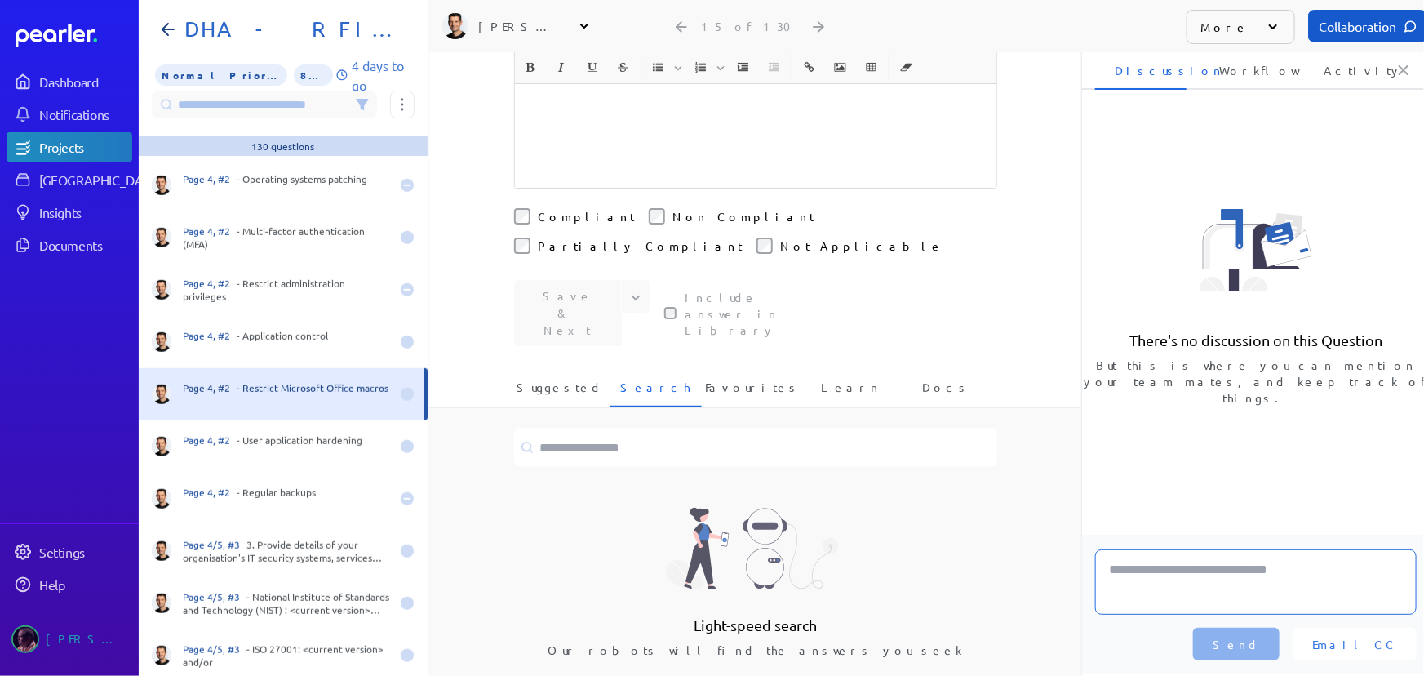
click at [1201, 584] on textarea at bounding box center [1256, 581] width 322 height 65
paste textarea "**********"
type textarea "**********"
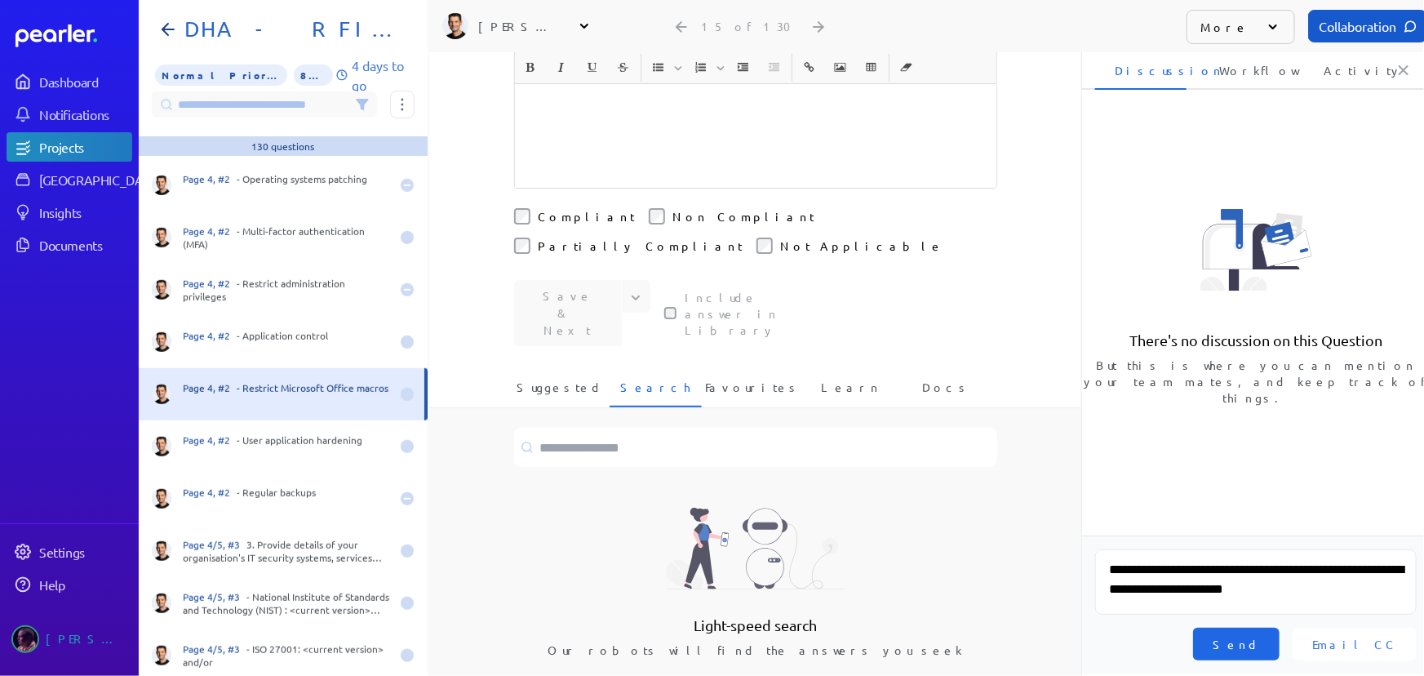
click at [1260, 651] on span "Send" at bounding box center [1236, 644] width 47 height 16
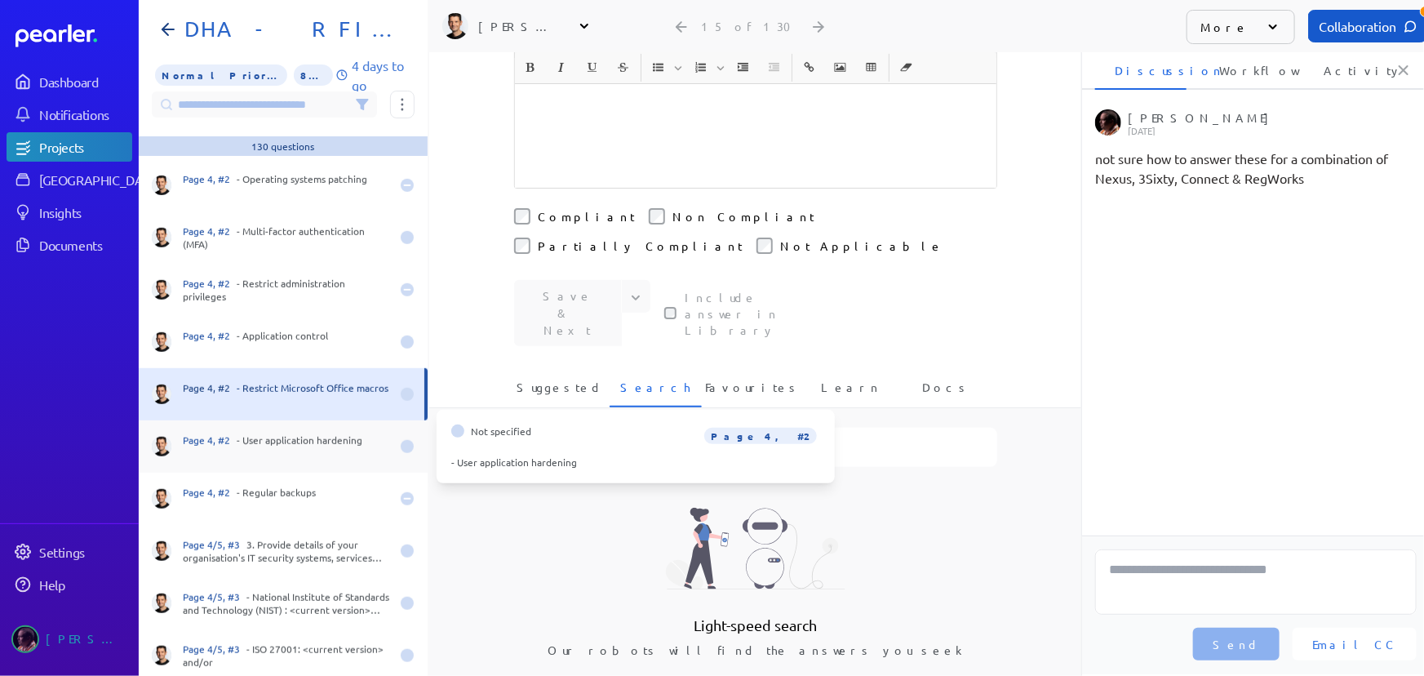
click at [313, 445] on div "Page 4, #2 - User application hardening" at bounding box center [286, 446] width 207 height 26
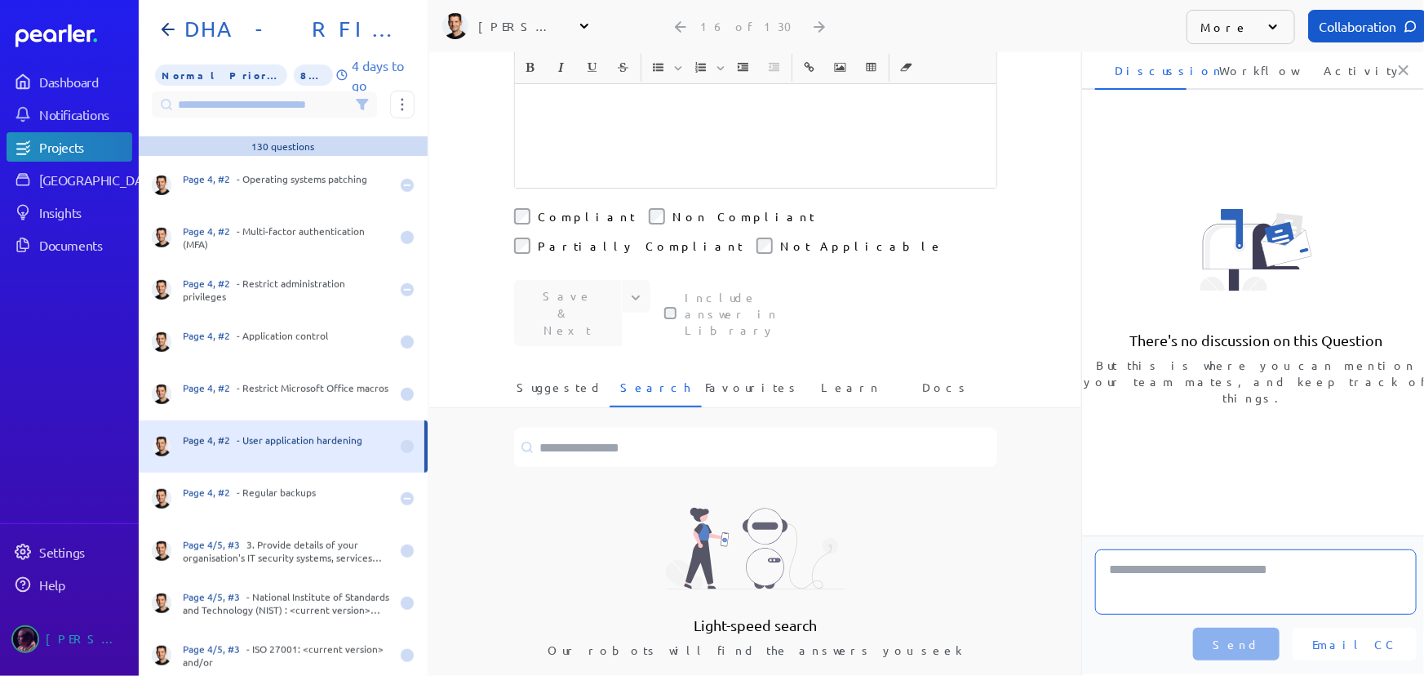
click at [1279, 583] on textarea at bounding box center [1256, 581] width 322 height 65
paste textarea "**********"
type textarea "**********"
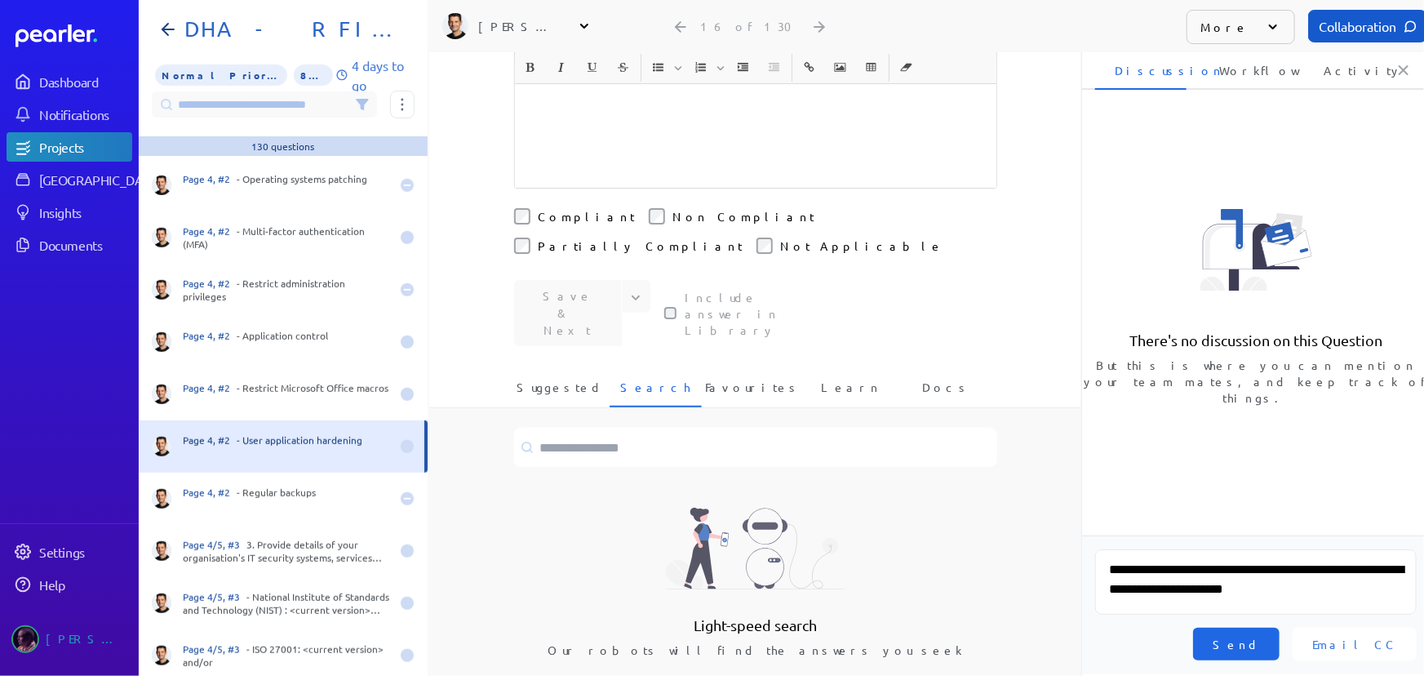
click at [1260, 636] on span "Send" at bounding box center [1236, 644] width 47 height 16
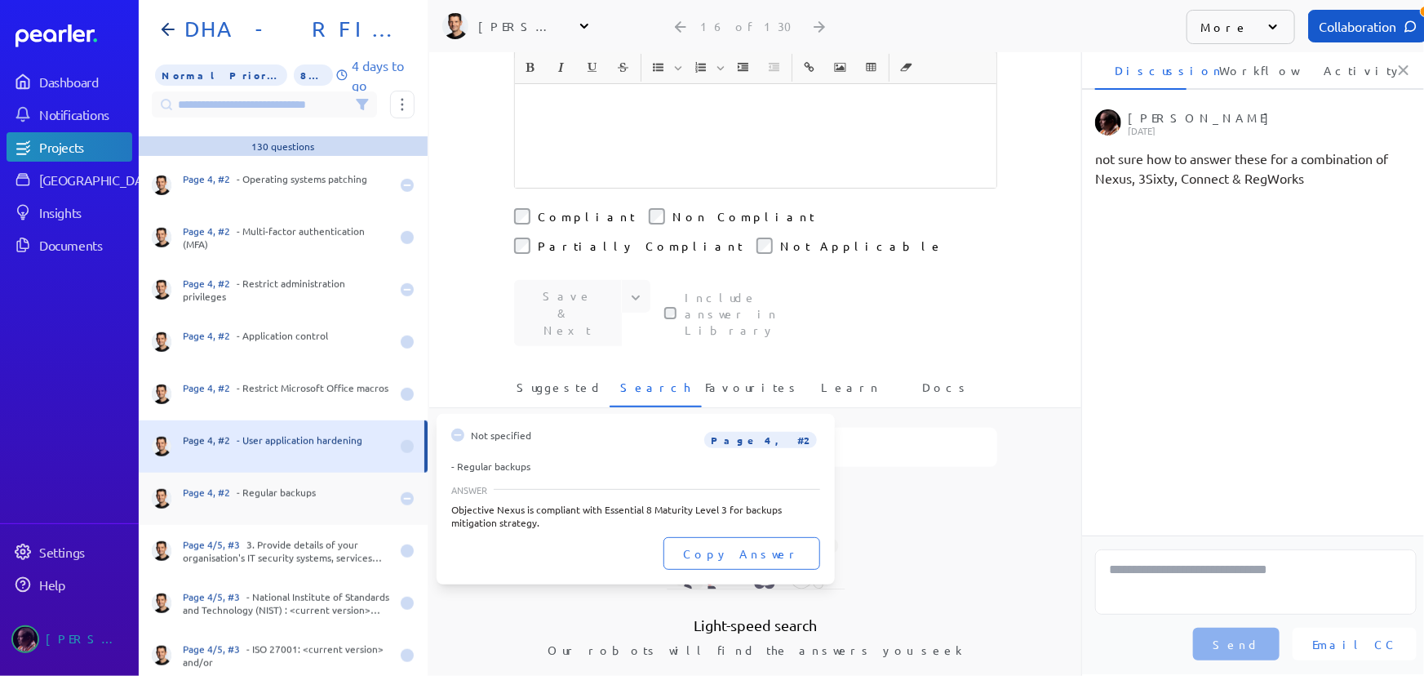
click at [285, 500] on div "Page 4, #2 - Regular backups" at bounding box center [286, 499] width 207 height 26
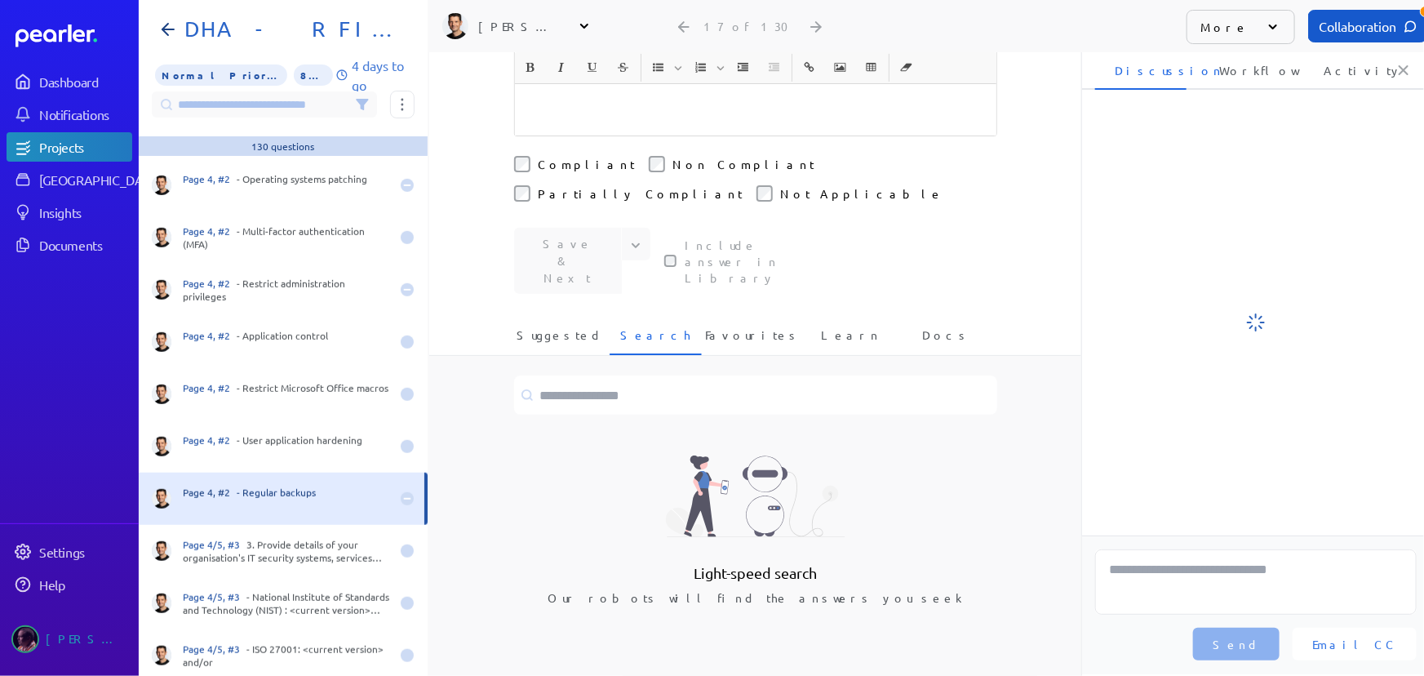
scroll to position [327, 0]
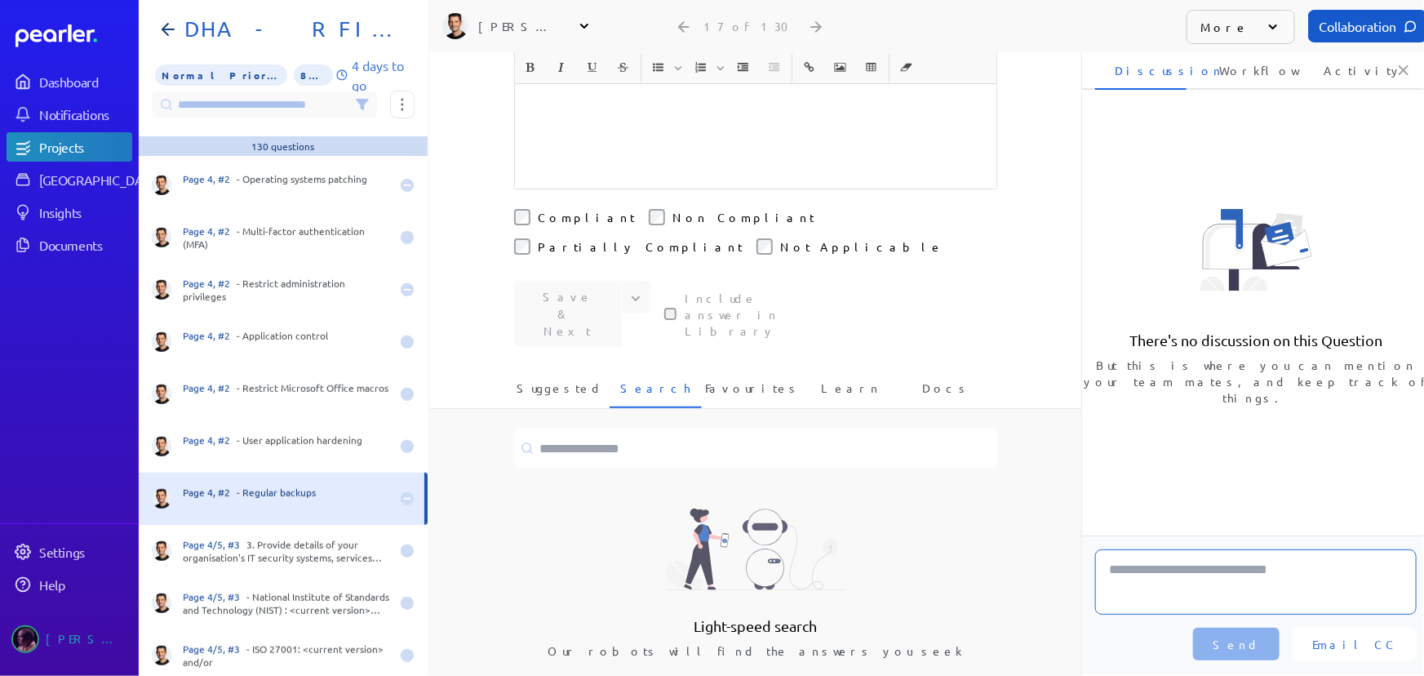
drag, startPoint x: 1200, startPoint y: 576, endPoint x: 1209, endPoint y: 580, distance: 9.9
click at [1200, 577] on textarea at bounding box center [1256, 581] width 322 height 65
paste textarea "**********"
type textarea "**********"
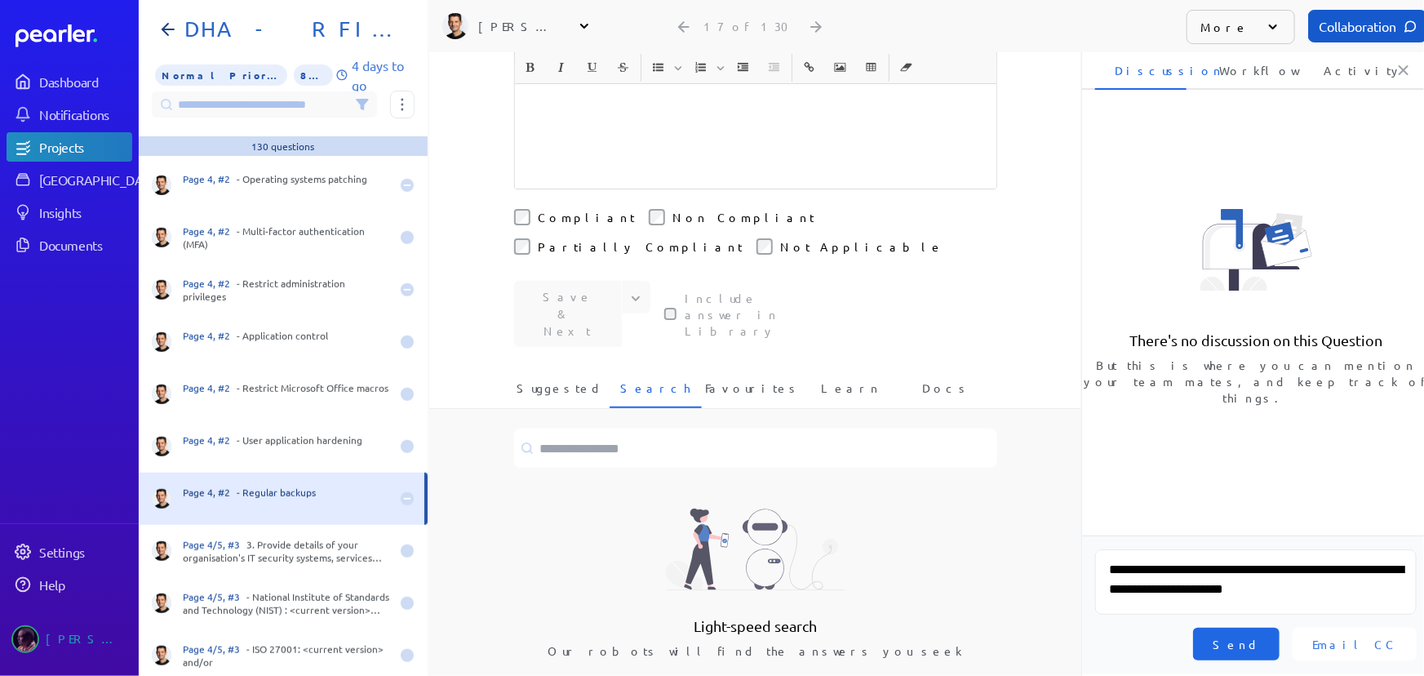
click at [1260, 638] on span "Send" at bounding box center [1236, 644] width 47 height 16
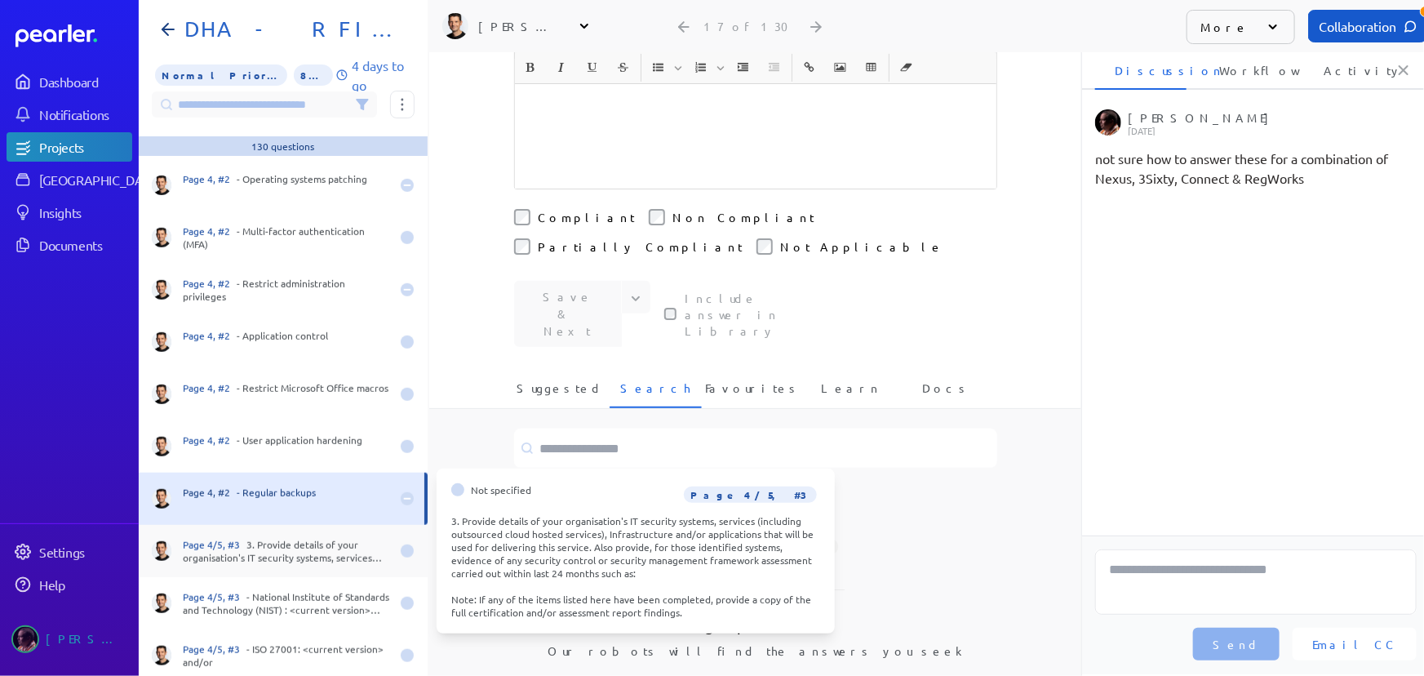
click at [327, 546] on div "Page 4/5, #3 3. Provide details of your organisation's IT security systems, ser…" at bounding box center [286, 551] width 207 height 26
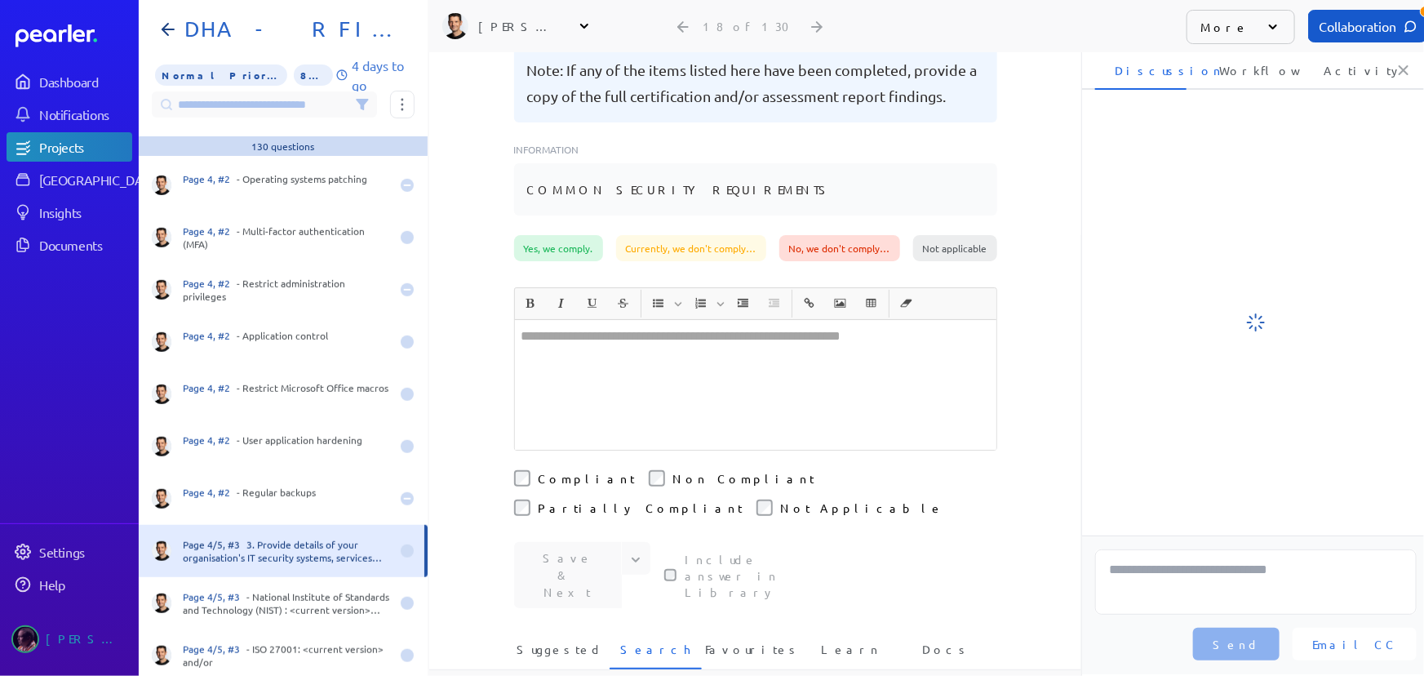
scroll to position [588, 0]
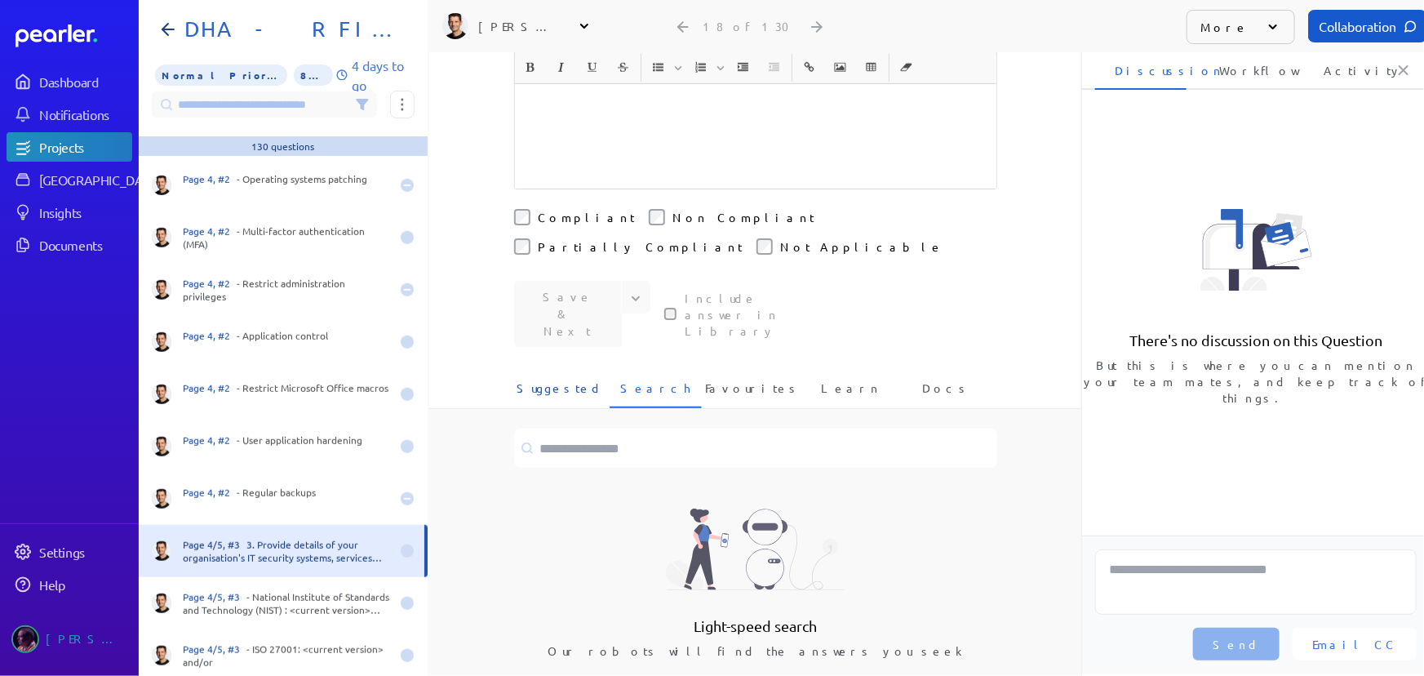
click at [557, 380] on span "Suggested" at bounding box center [560, 393] width 87 height 27
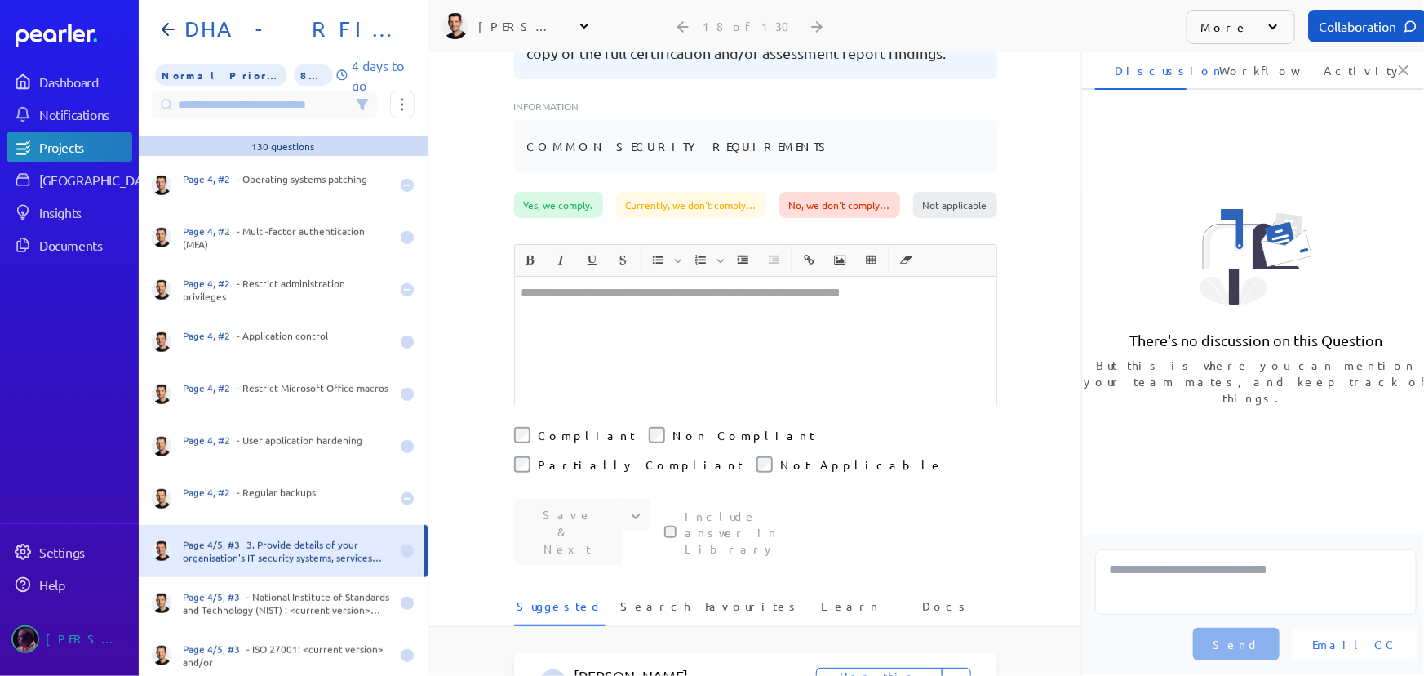
scroll to position [314, 0]
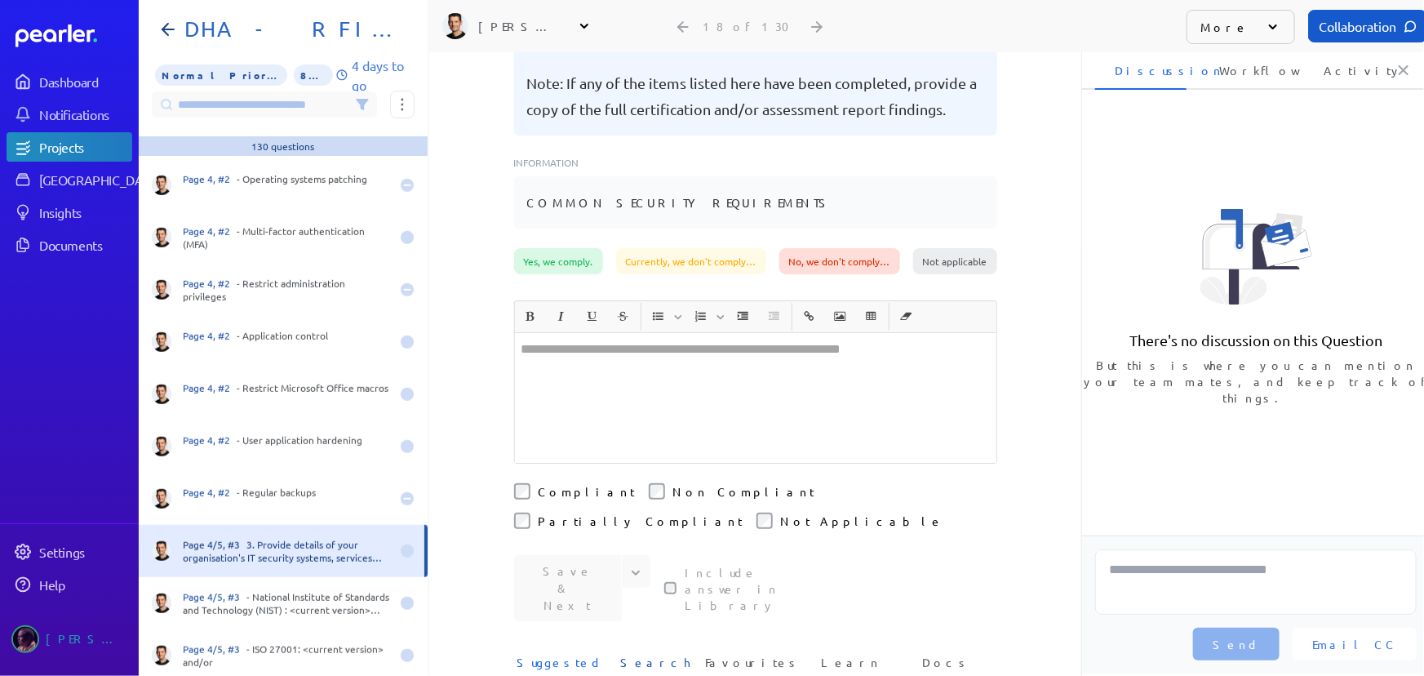
click at [655, 654] on span "Search" at bounding box center [655, 667] width 70 height 27
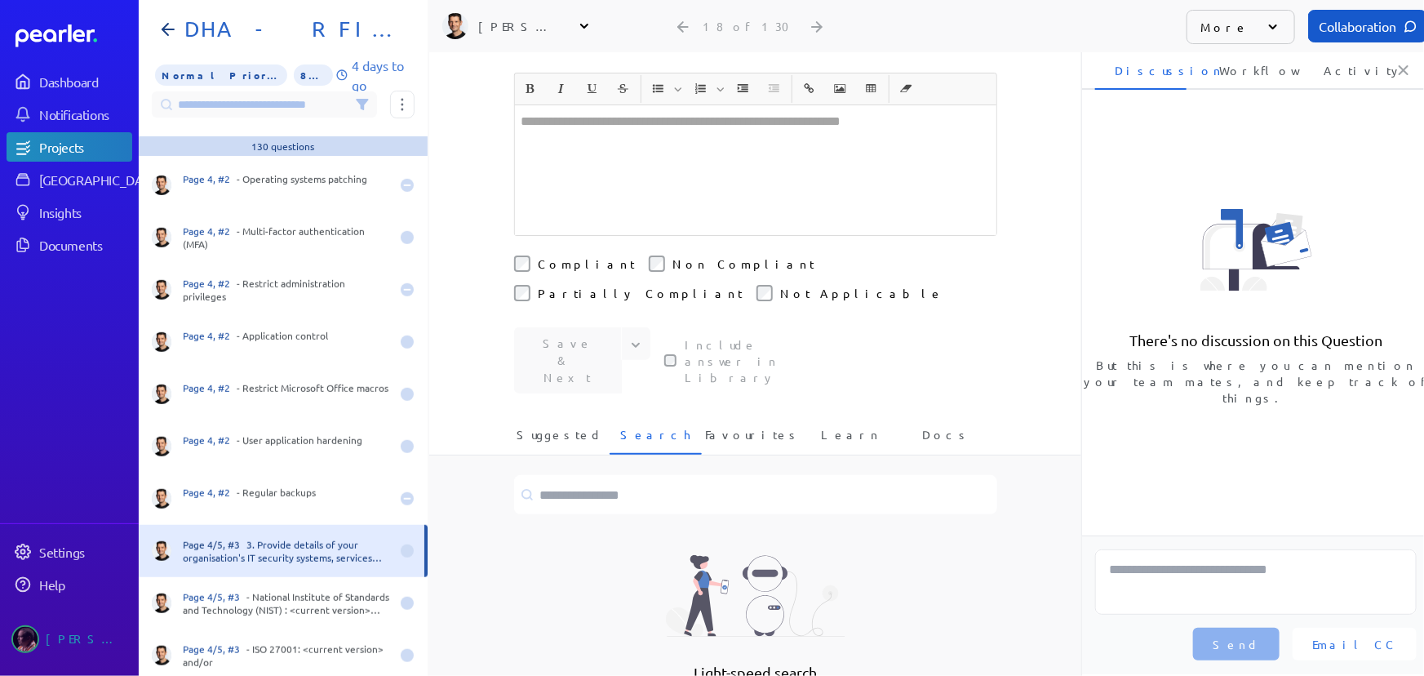
scroll to position [588, 0]
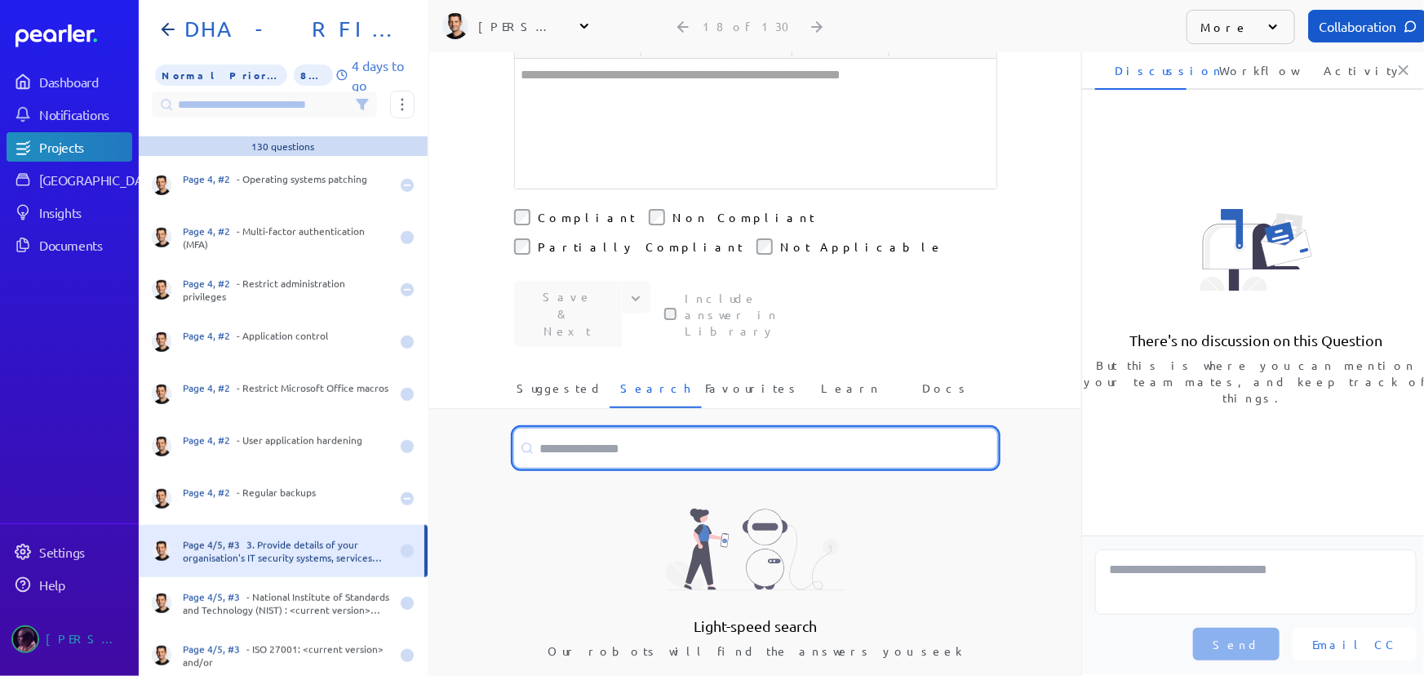
click at [690, 429] on input at bounding box center [755, 448] width 483 height 39
type input "**********"
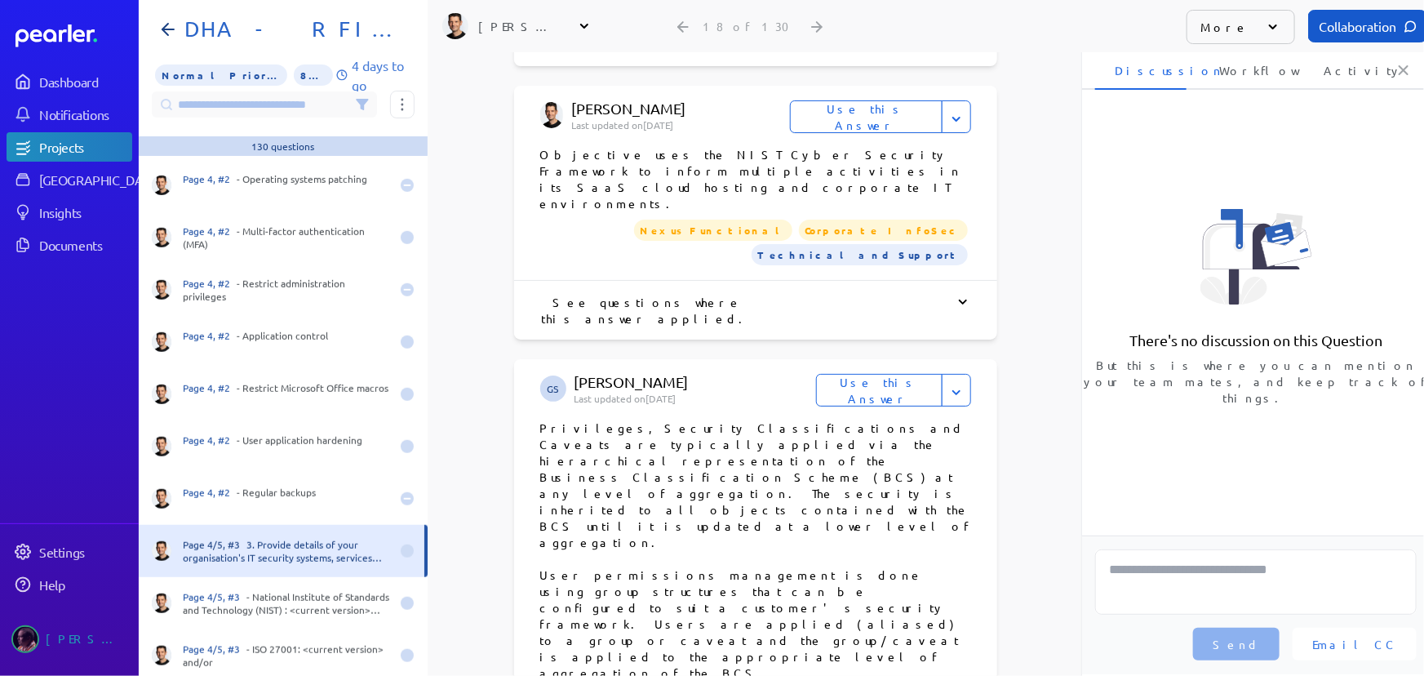
scroll to position [1776, 0]
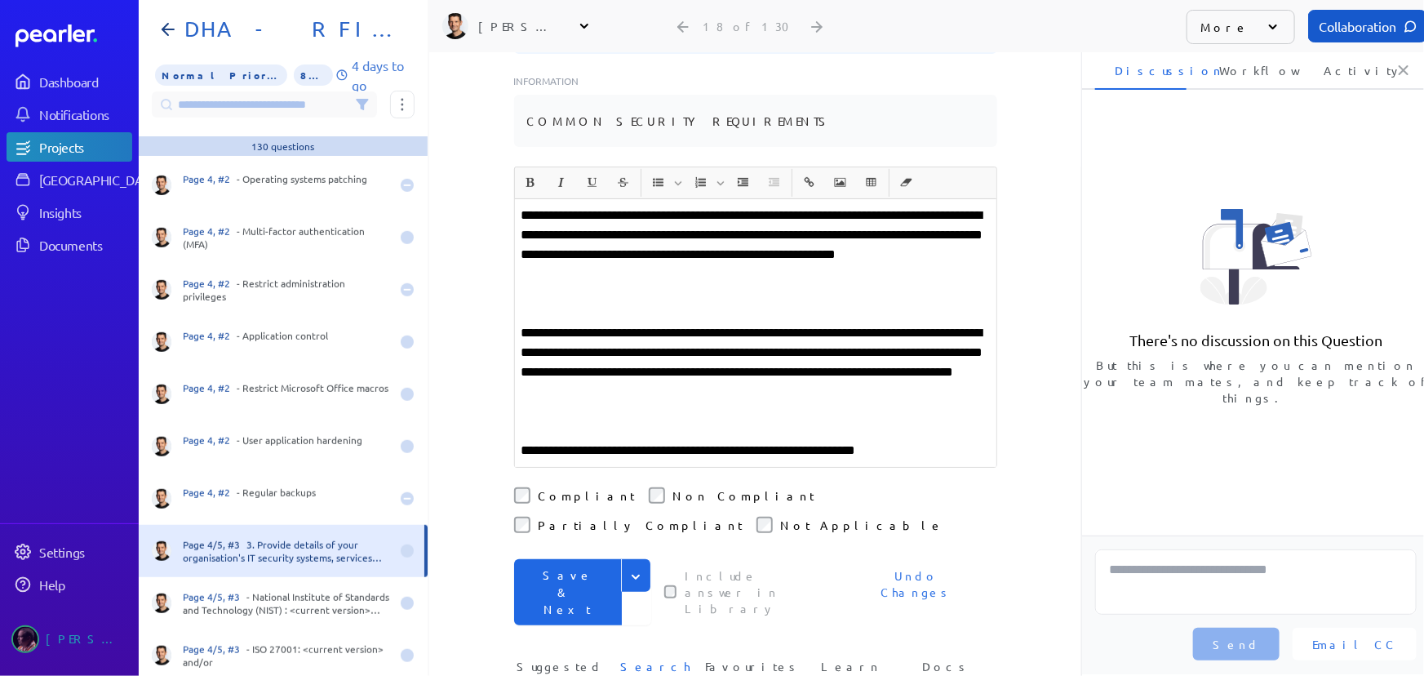
scroll to position [378, 0]
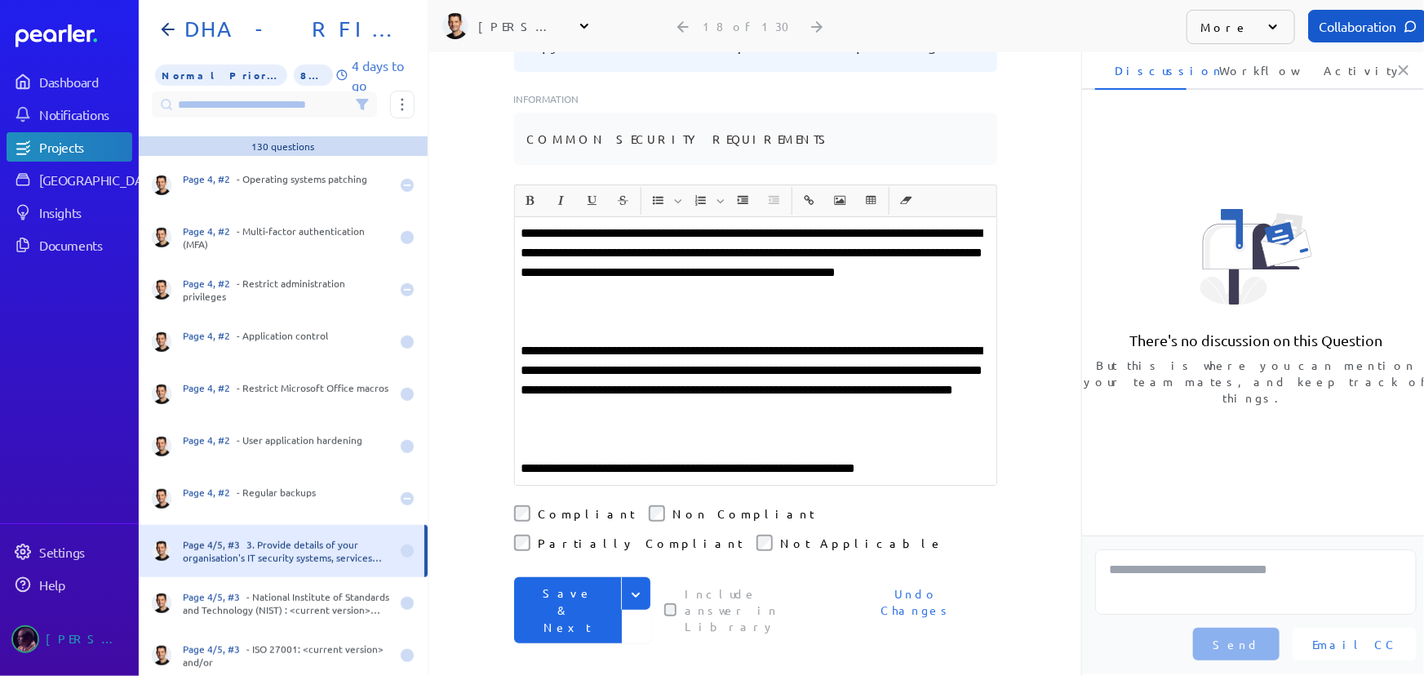
click at [663, 278] on div "**********" at bounding box center [756, 351] width 482 height 268
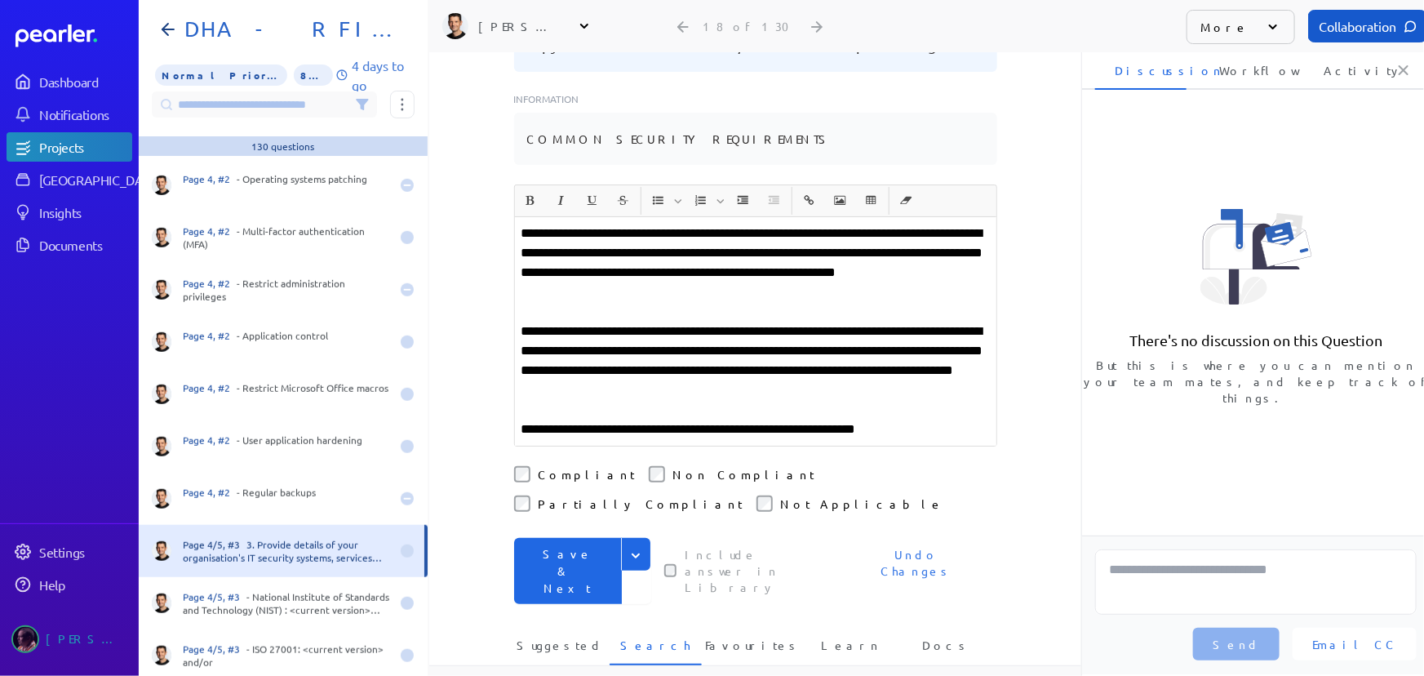
click at [532, 538] on button "Save & Next" at bounding box center [568, 571] width 108 height 66
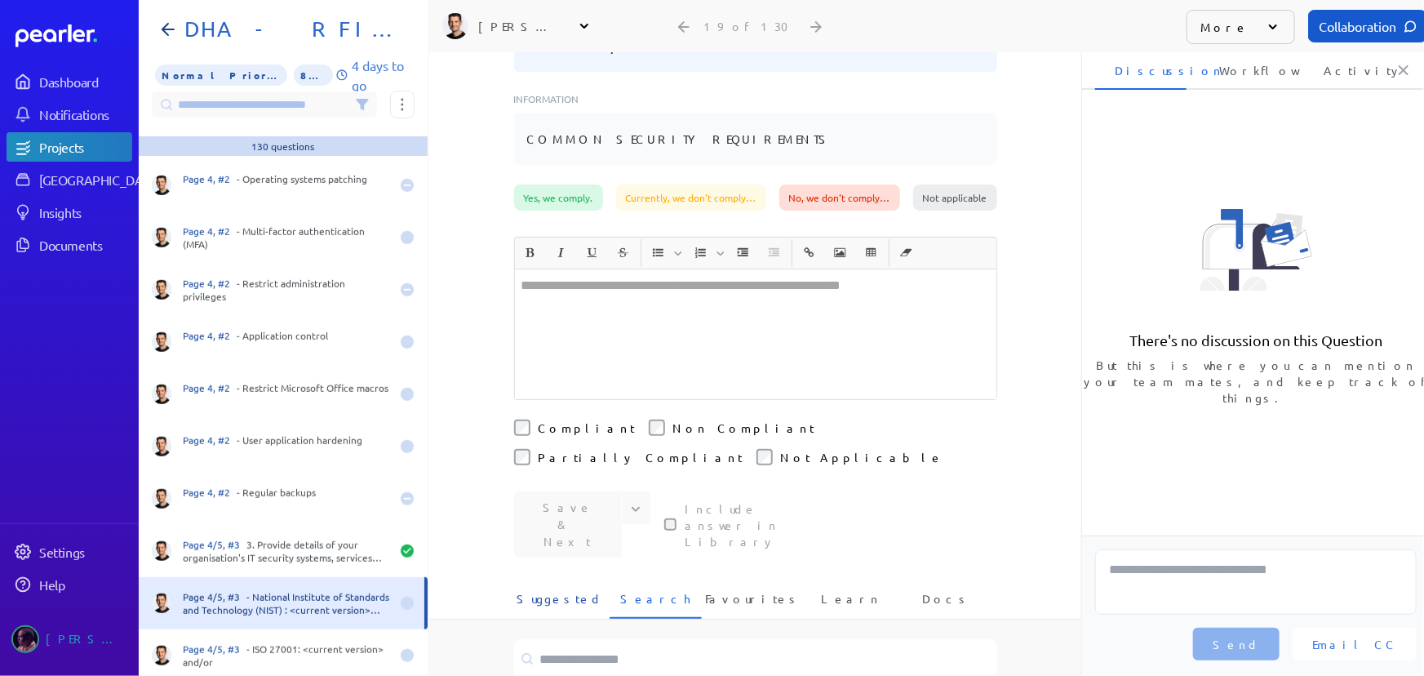
click at [545, 590] on span "Suggested" at bounding box center [560, 603] width 87 height 27
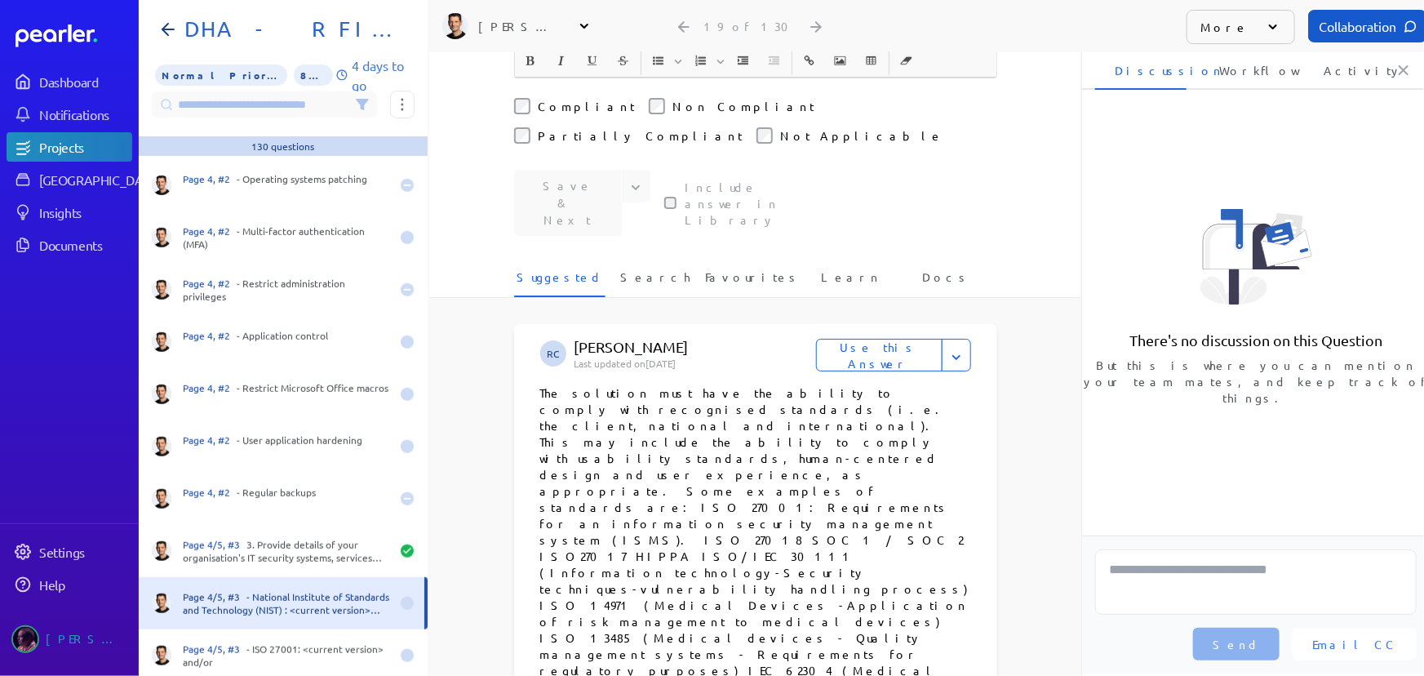
scroll to position [260, 0]
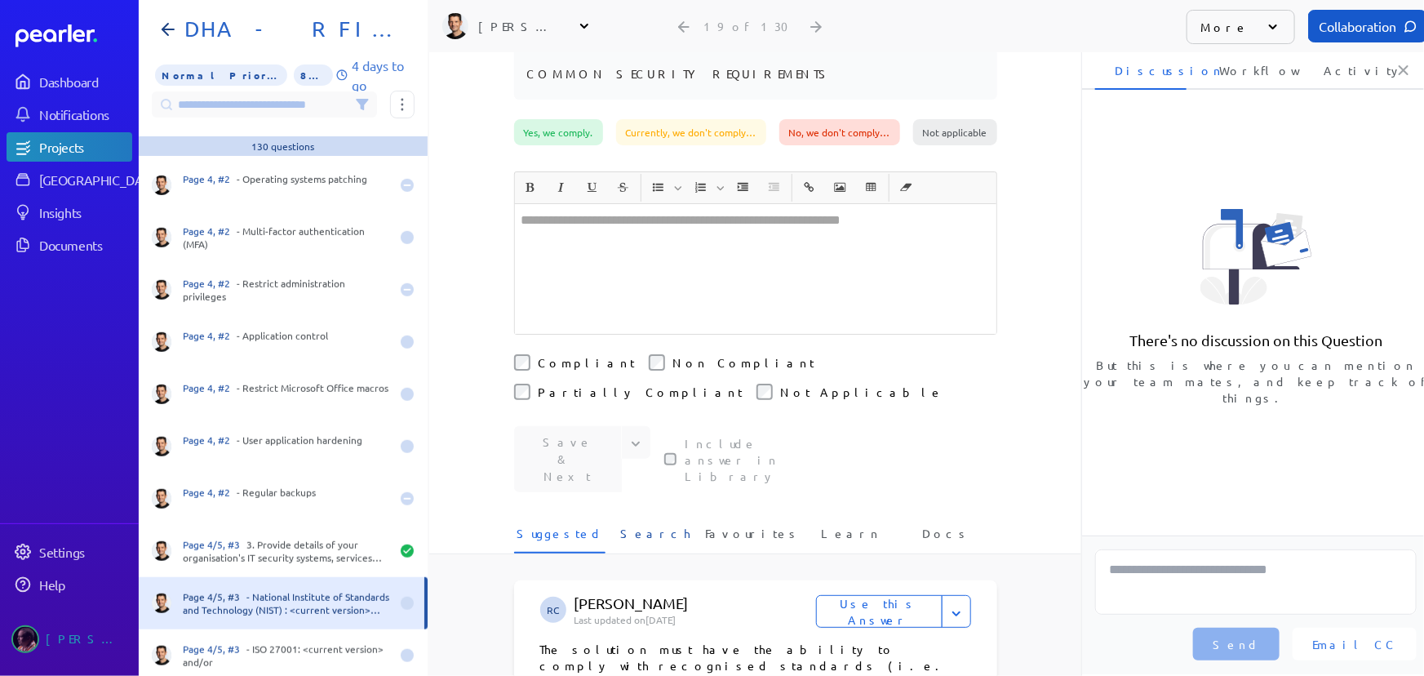
click at [650, 525] on span "Search" at bounding box center [655, 538] width 70 height 27
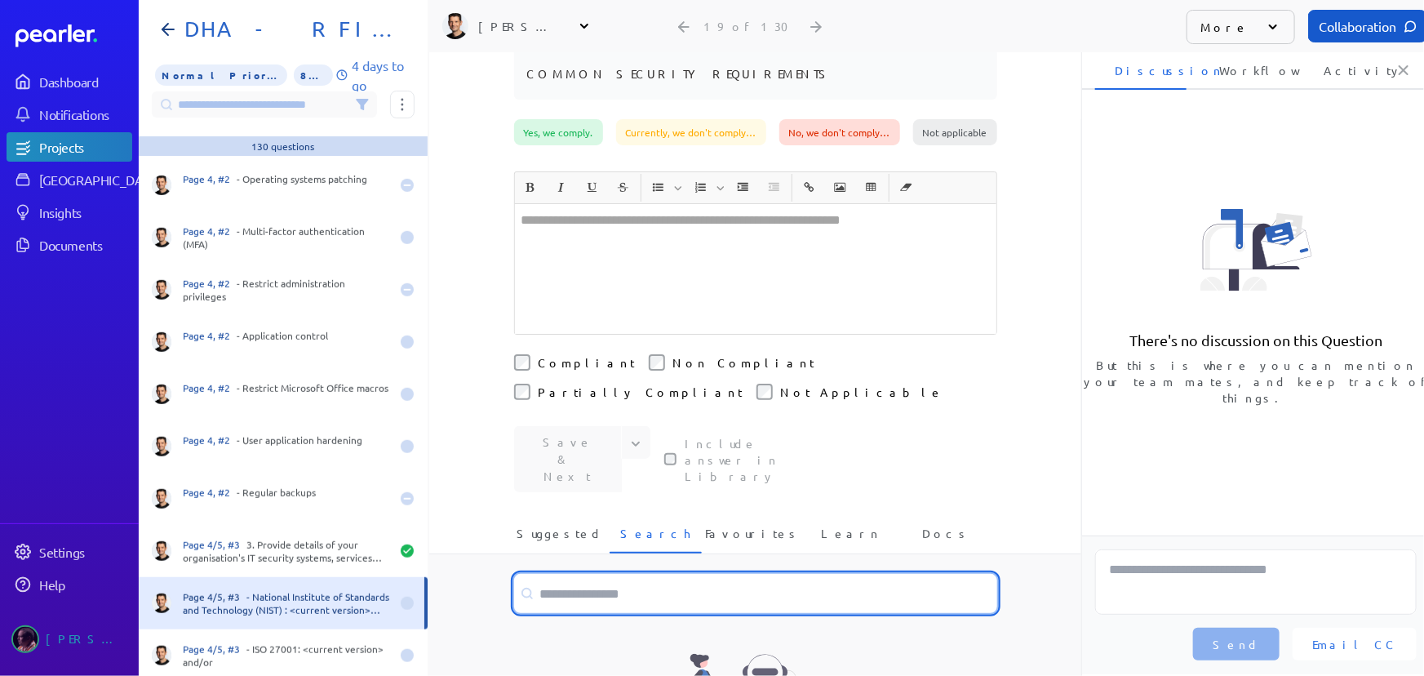
click at [678, 574] on input at bounding box center [755, 593] width 483 height 39
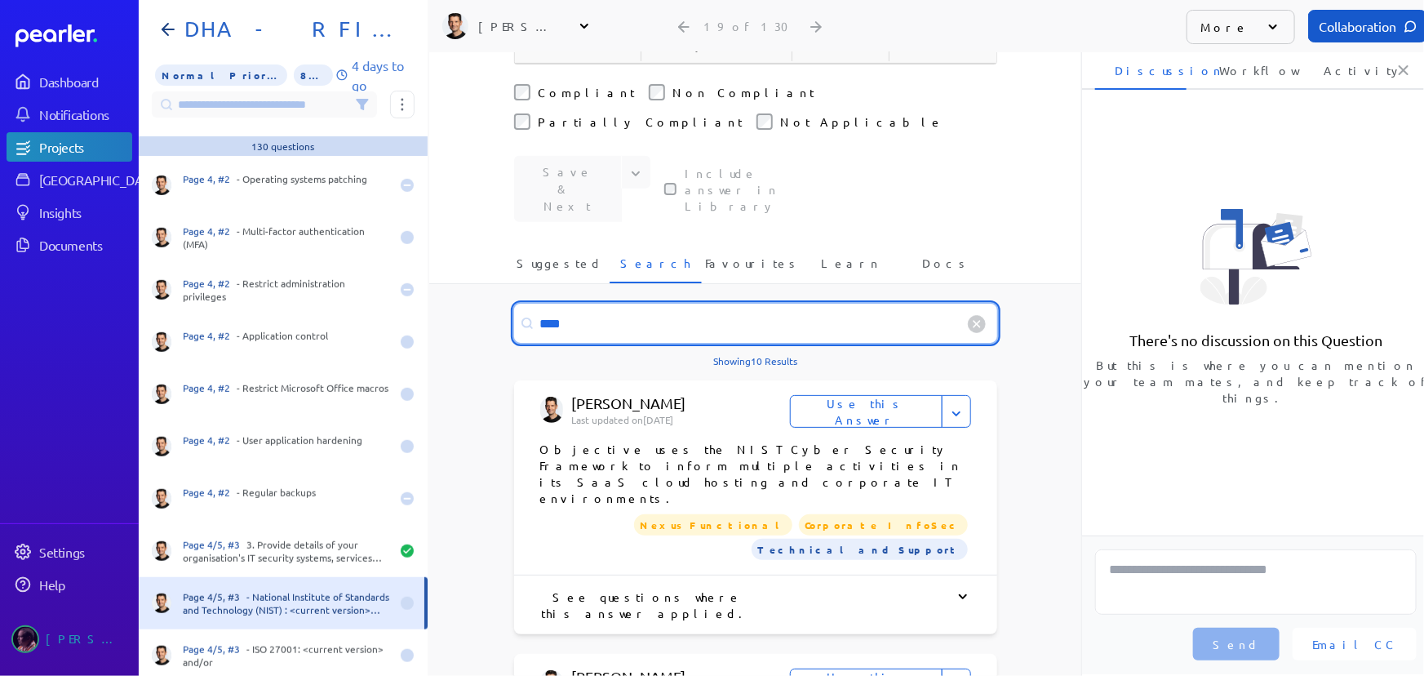
scroll to position [557, 0]
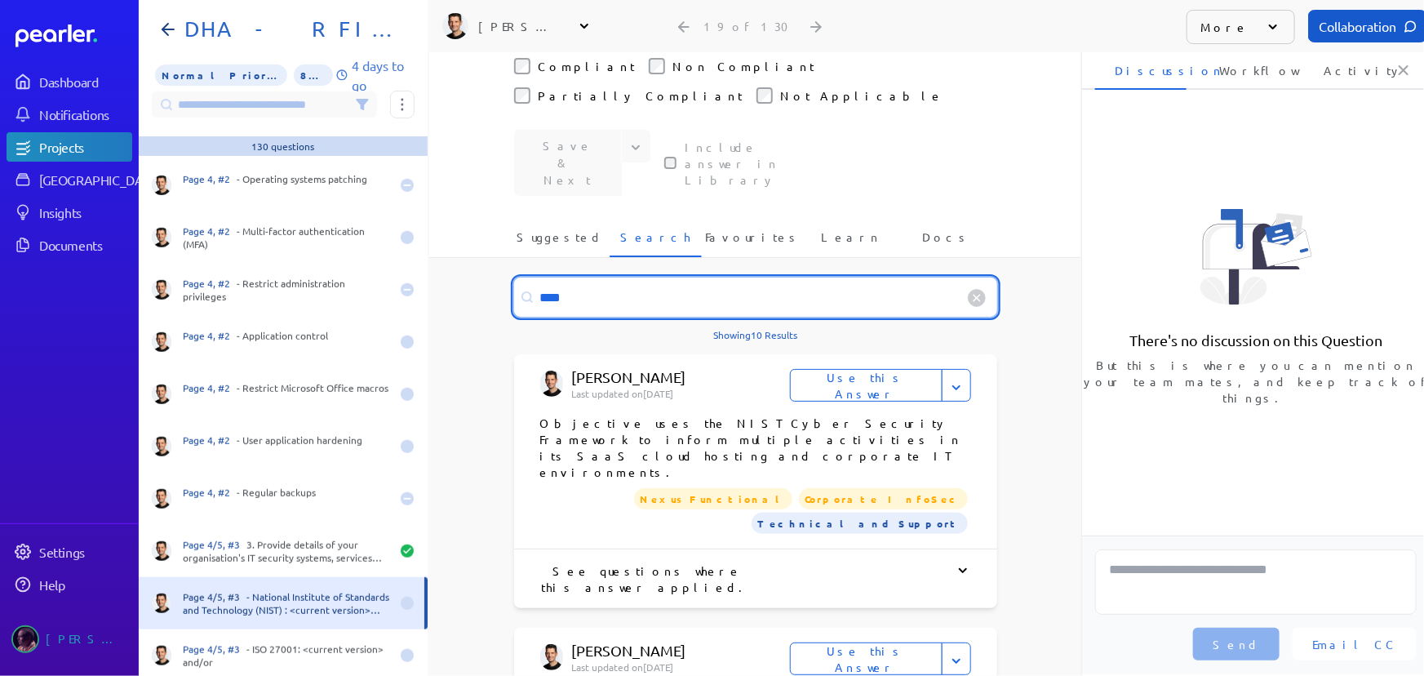
type input "****"
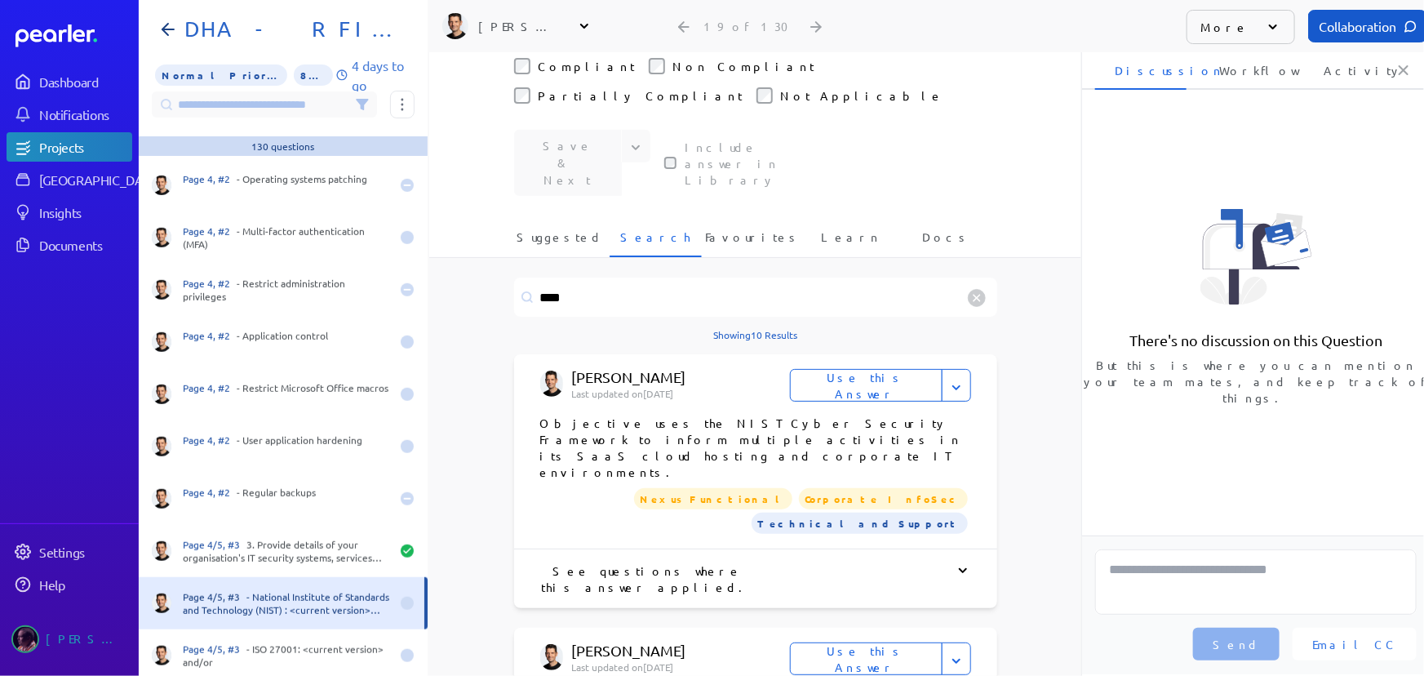
click at [855, 369] on button "Use this Answer" at bounding box center [866, 385] width 153 height 33
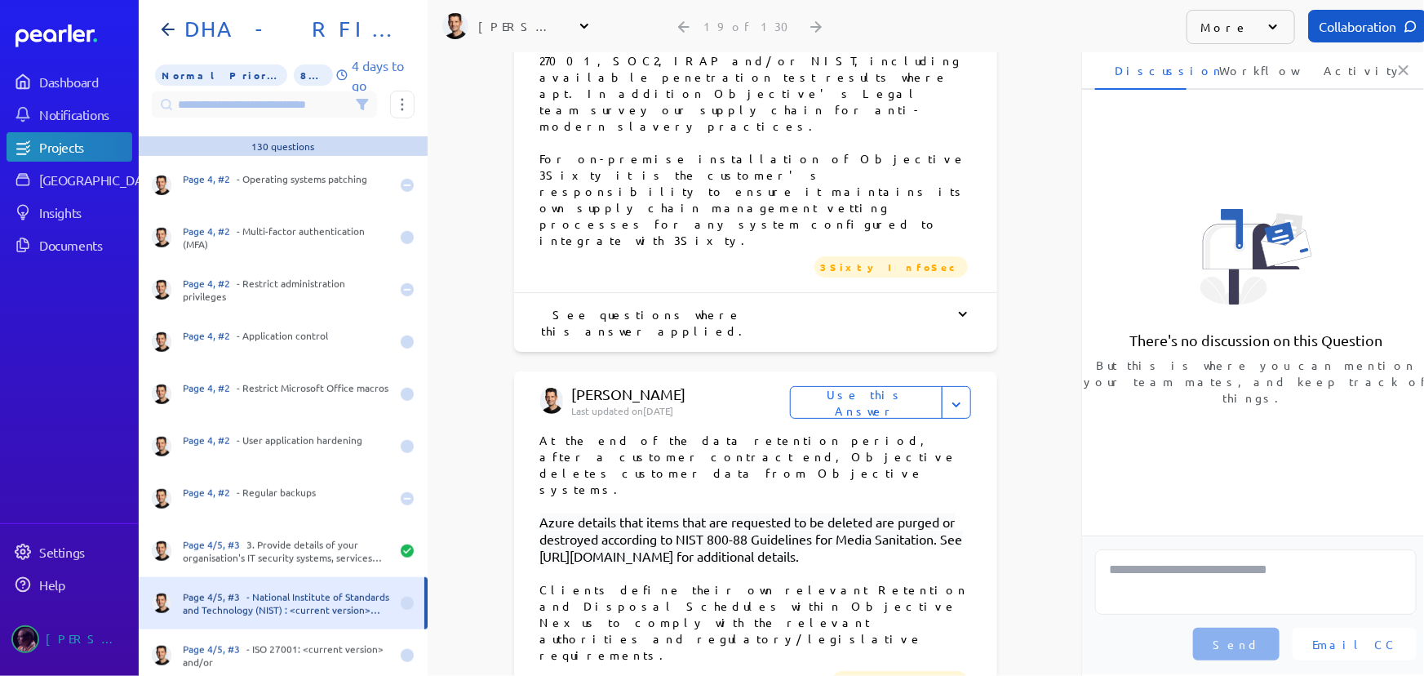
scroll to position [2359, 0]
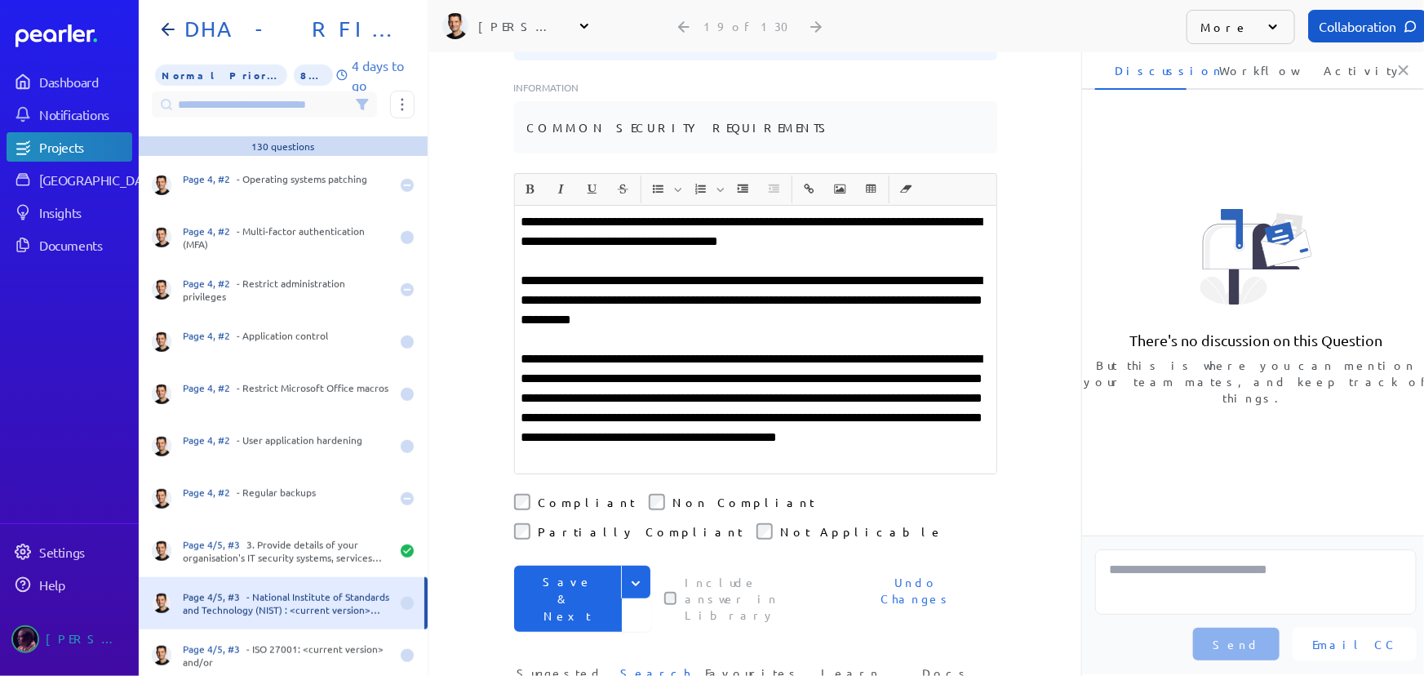
scroll to position [222, 0]
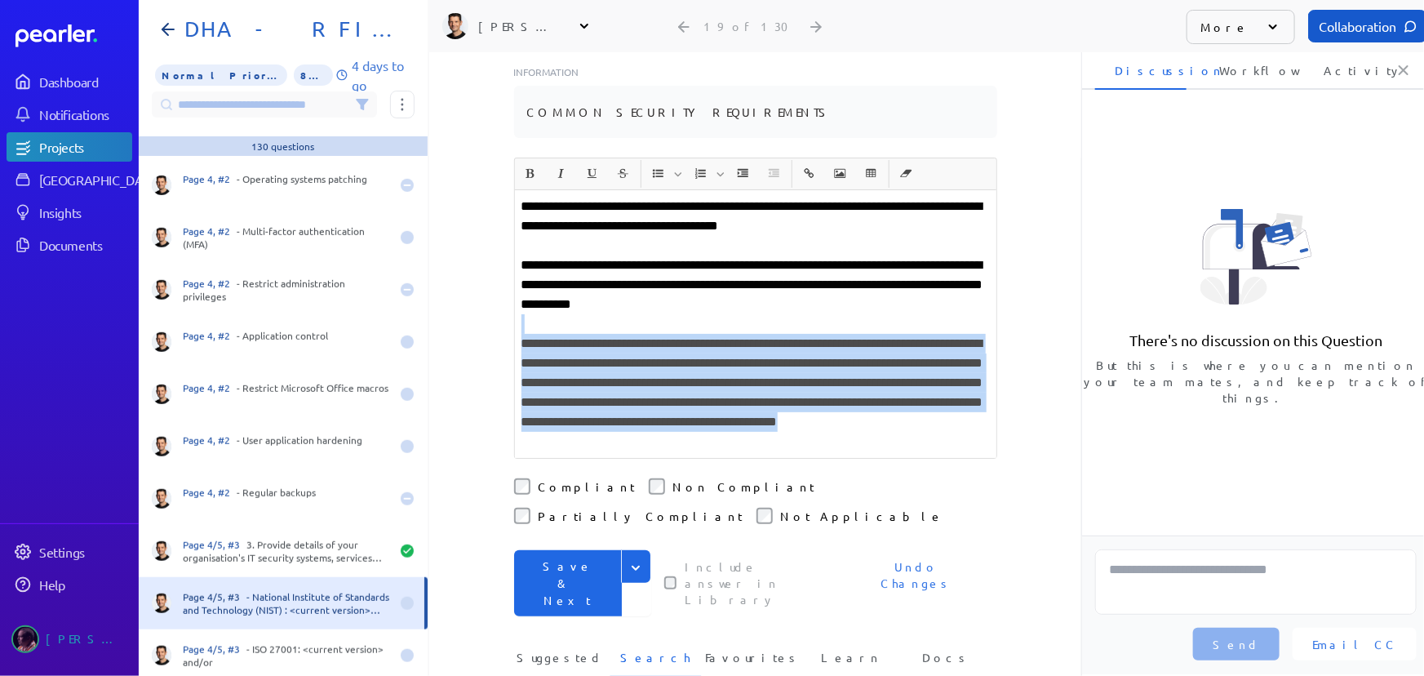
drag, startPoint x: 527, startPoint y: 289, endPoint x: 1159, endPoint y: 441, distance: 649.7
click at [1159, 441] on div "**********" at bounding box center [926, 364] width 995 height 624
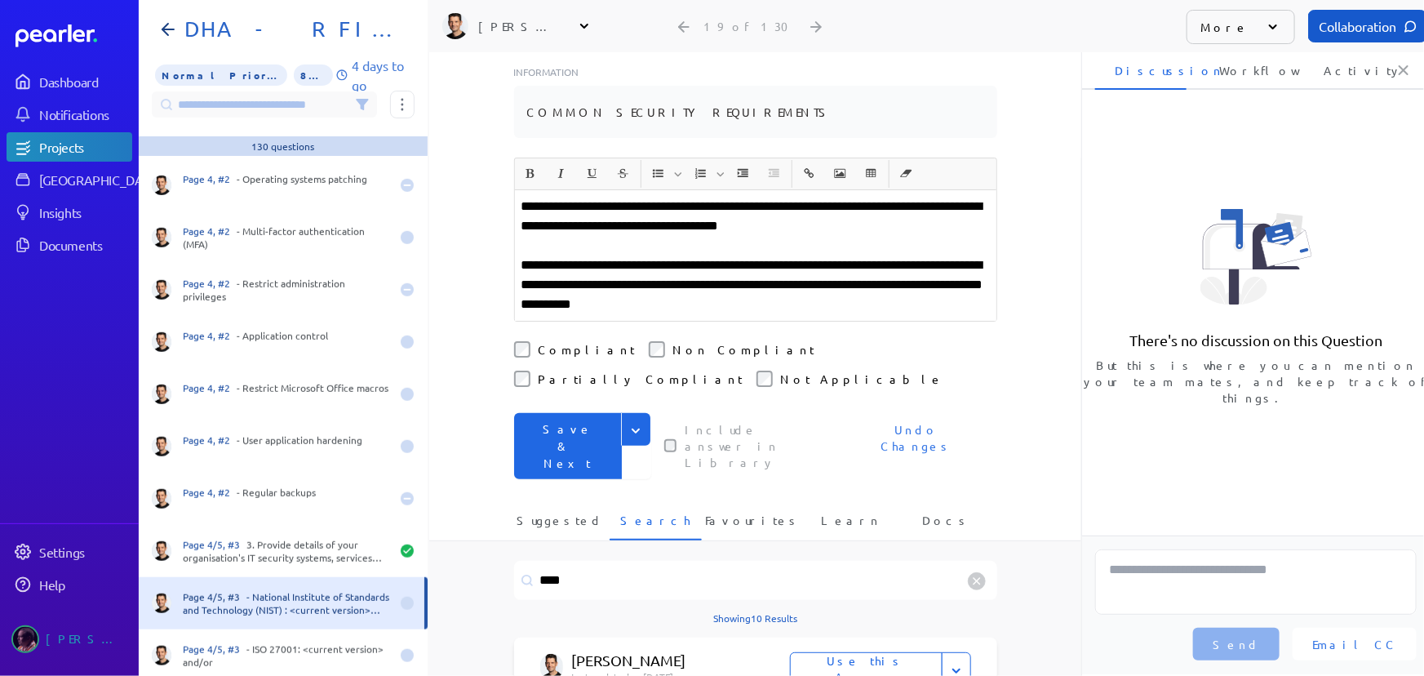
click at [549, 413] on button "Save & Next" at bounding box center [568, 446] width 108 height 66
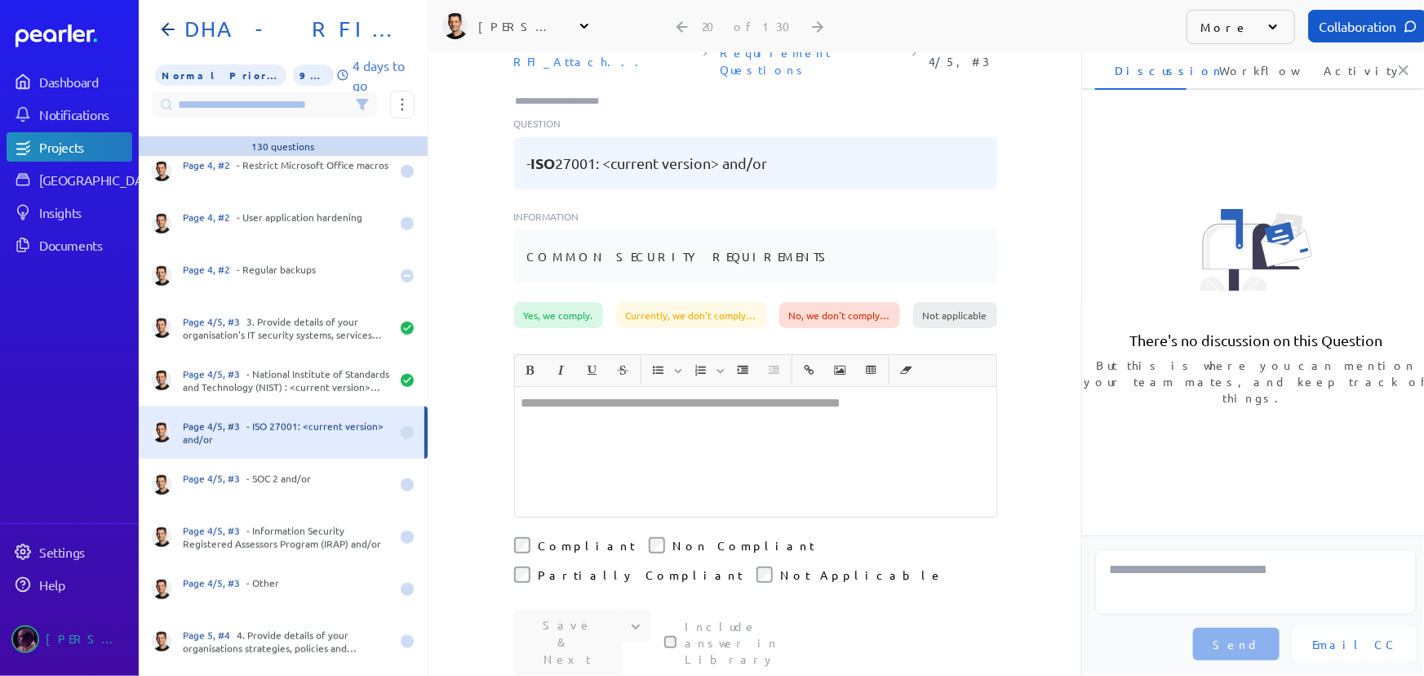
scroll to position [48, 0]
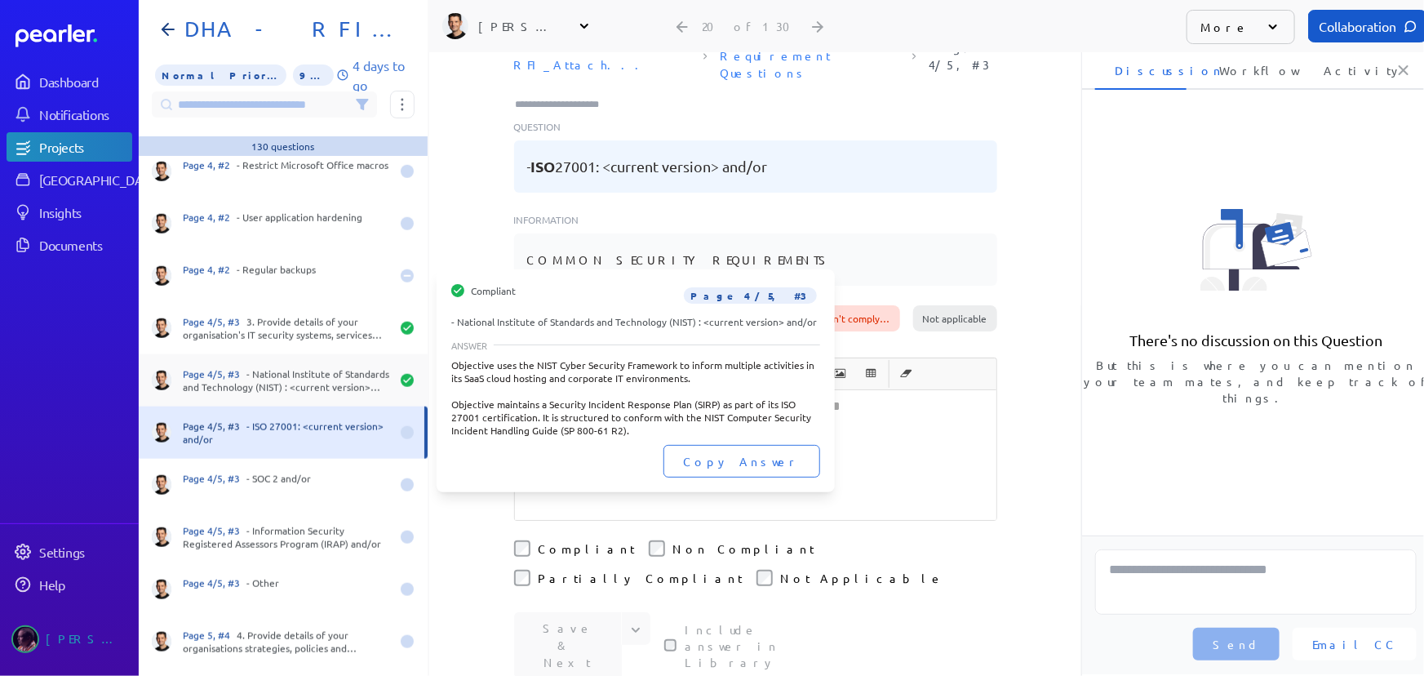
click at [352, 386] on div "Page 4/5, #3 - National Institute of Standards and Technology (NIST) : <current…" at bounding box center [286, 380] width 207 height 26
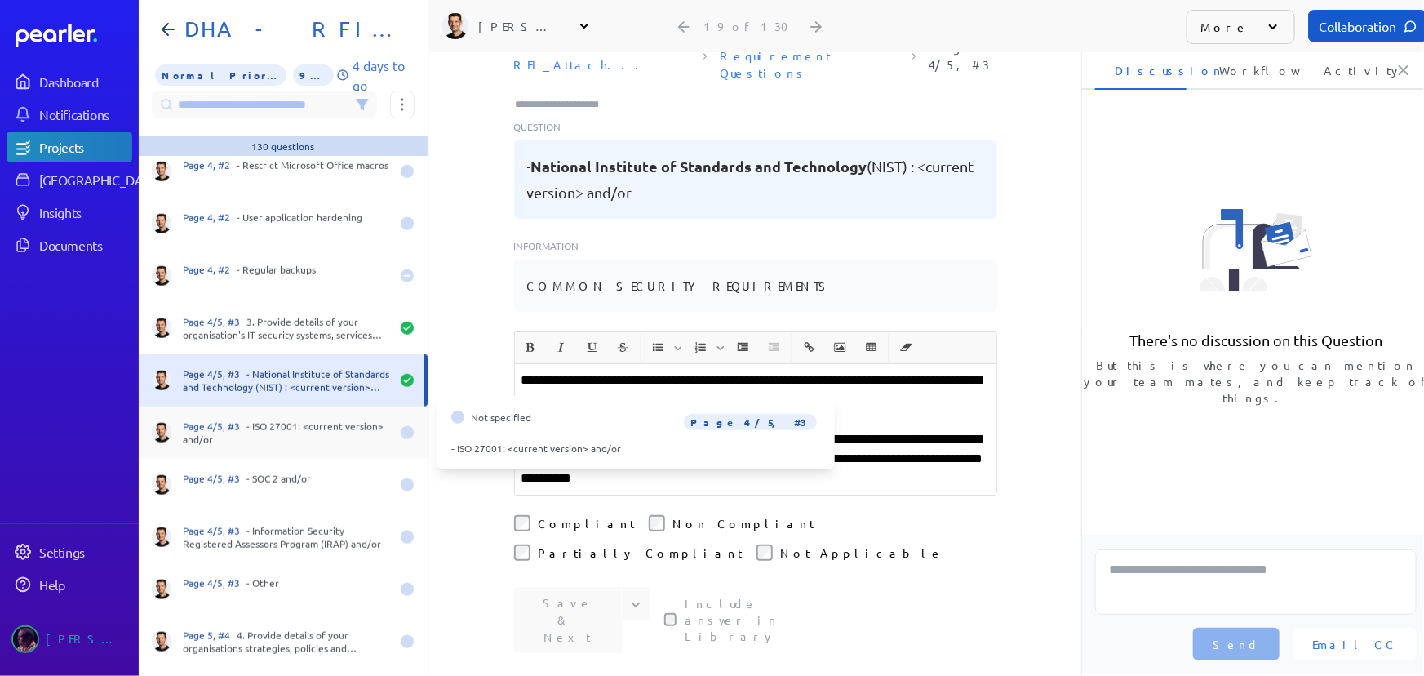
click at [315, 427] on div "Page 4/5, #3 - ISO 27001: <current version> and/or" at bounding box center [286, 433] width 207 height 26
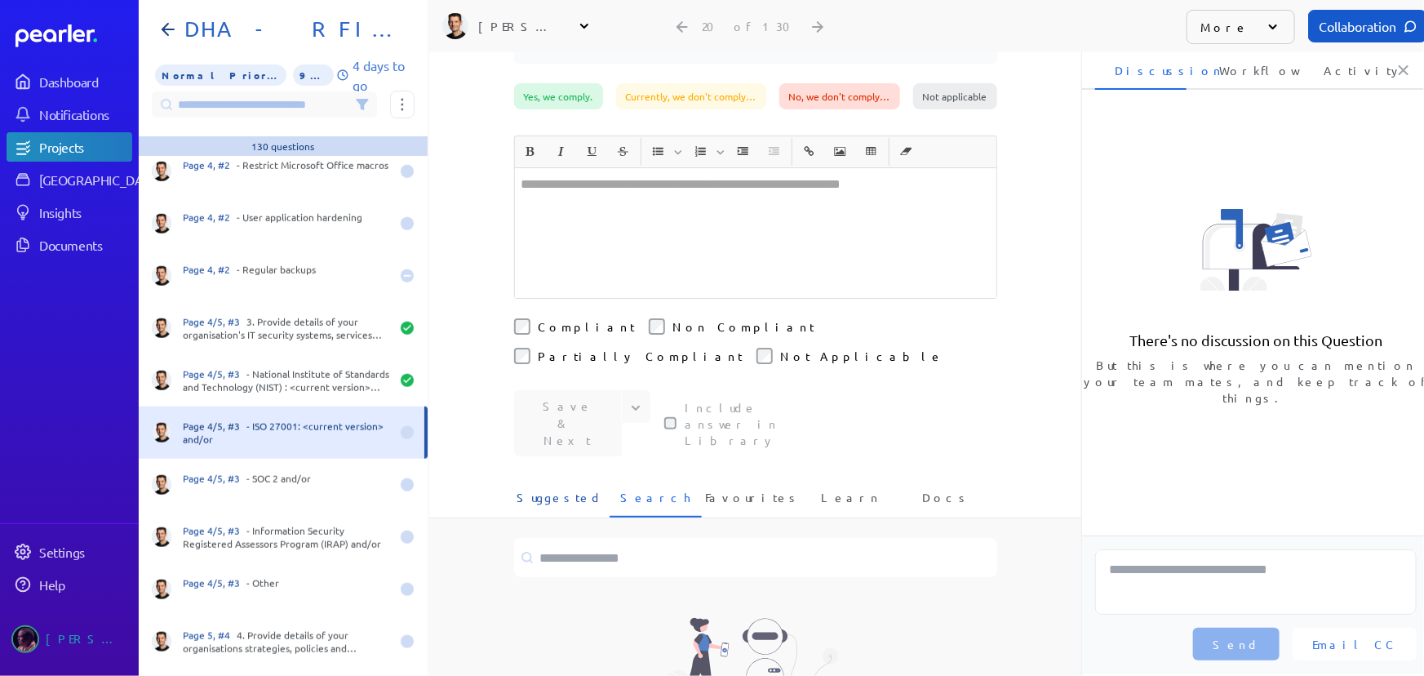
click at [546, 489] on span "Suggested" at bounding box center [560, 502] width 87 height 27
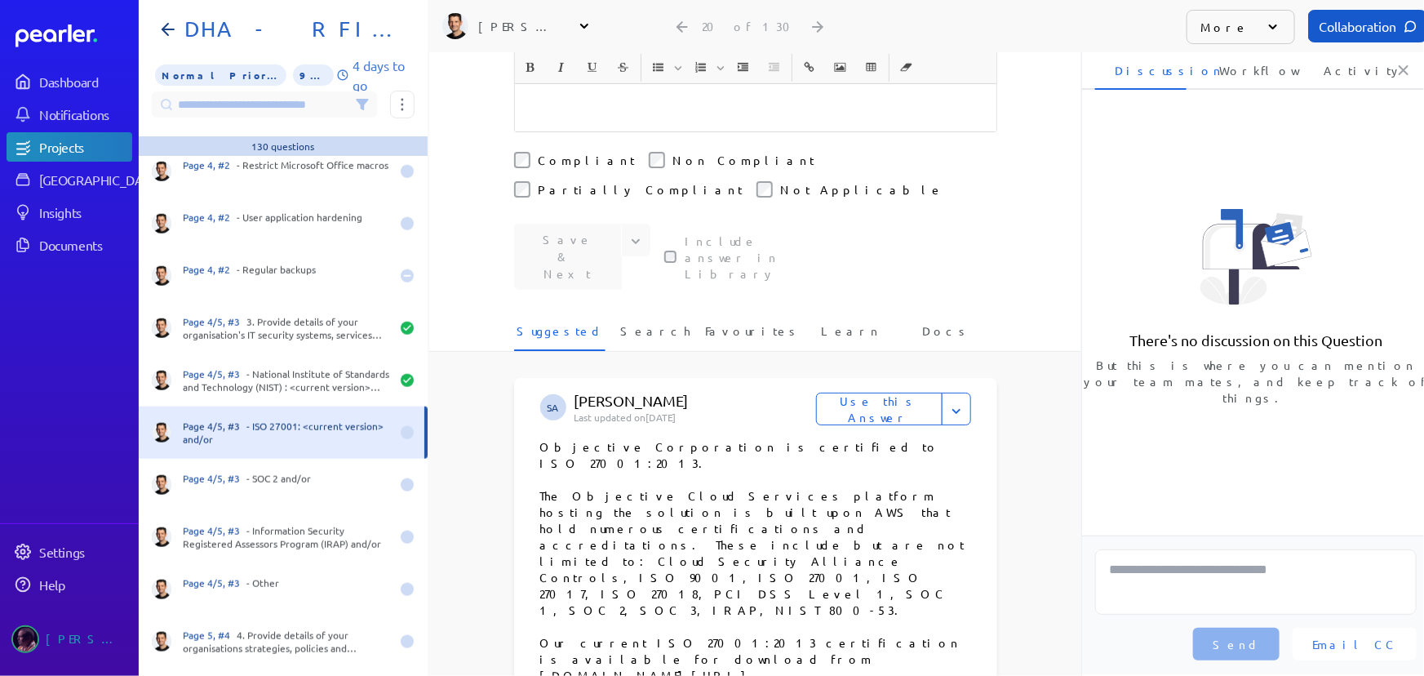
scroll to position [642, 0]
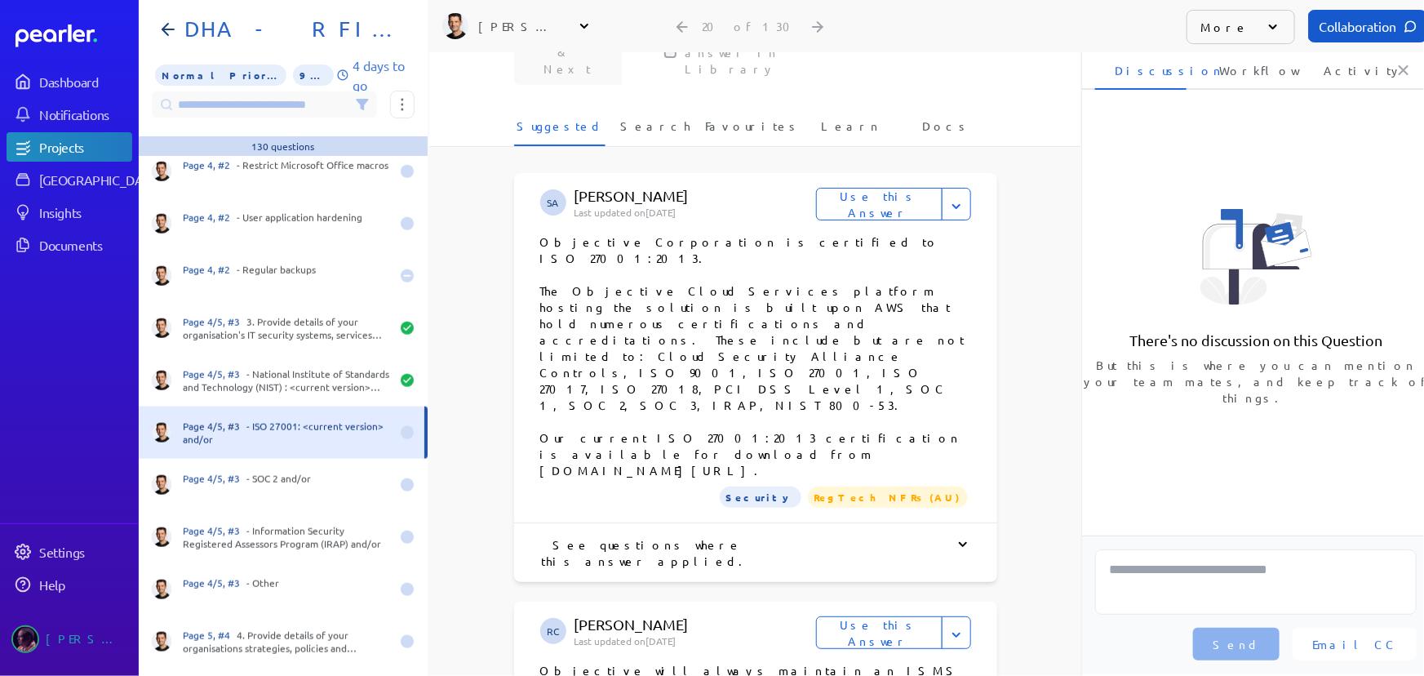
click at [881, 188] on button "Use this Answer" at bounding box center [879, 204] width 127 height 33
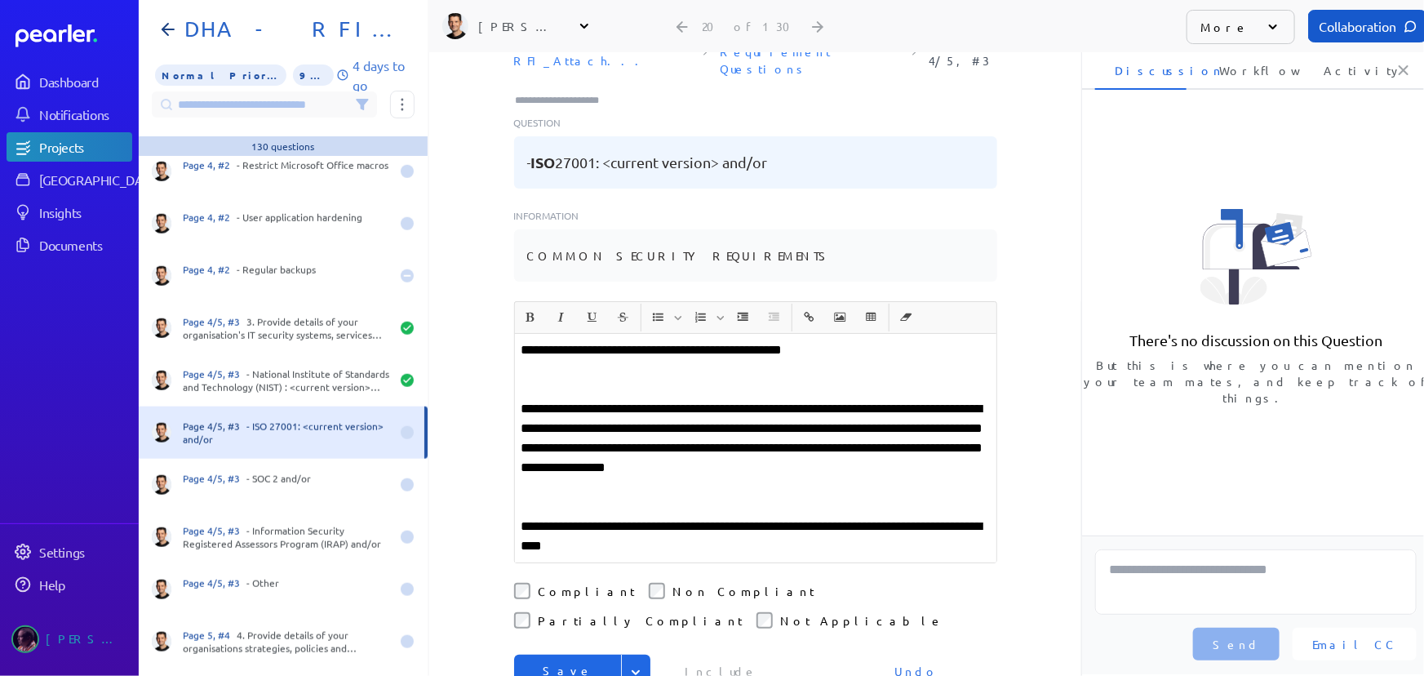
scroll to position [20, 0]
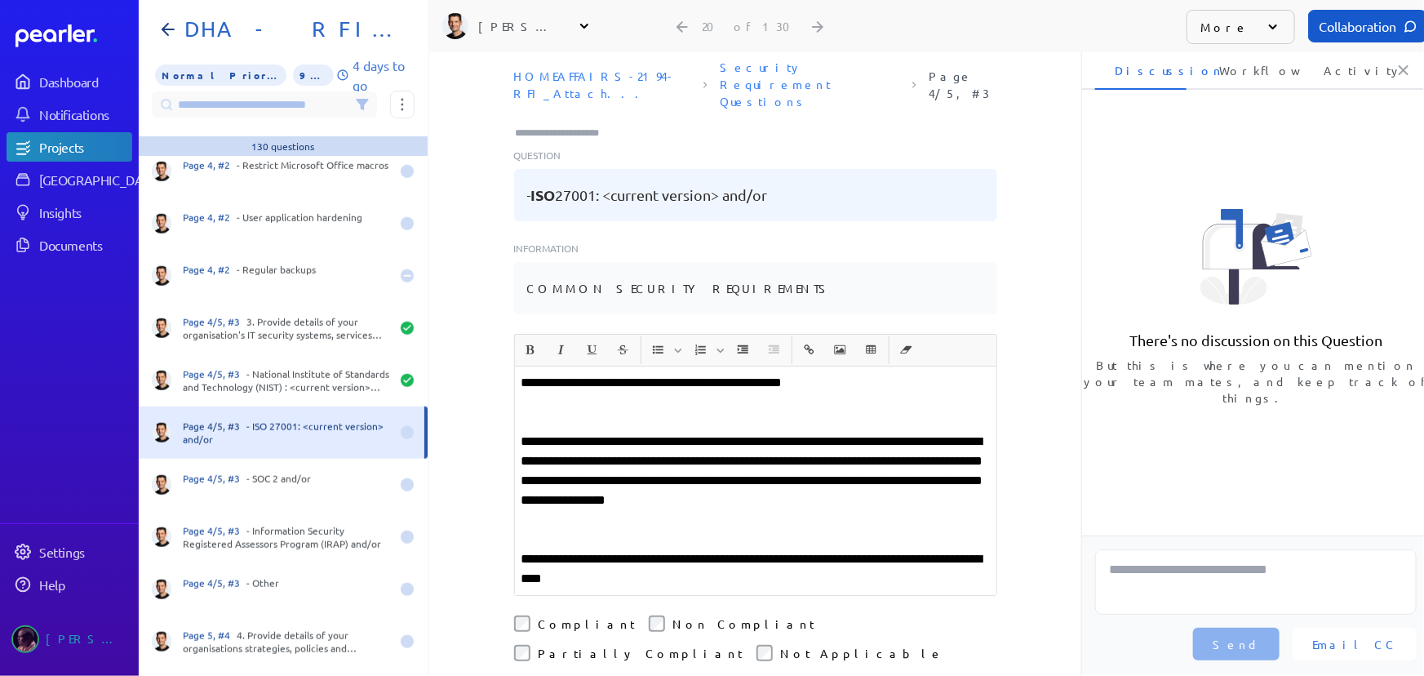
click at [737, 366] on div "**********" at bounding box center [756, 480] width 482 height 229
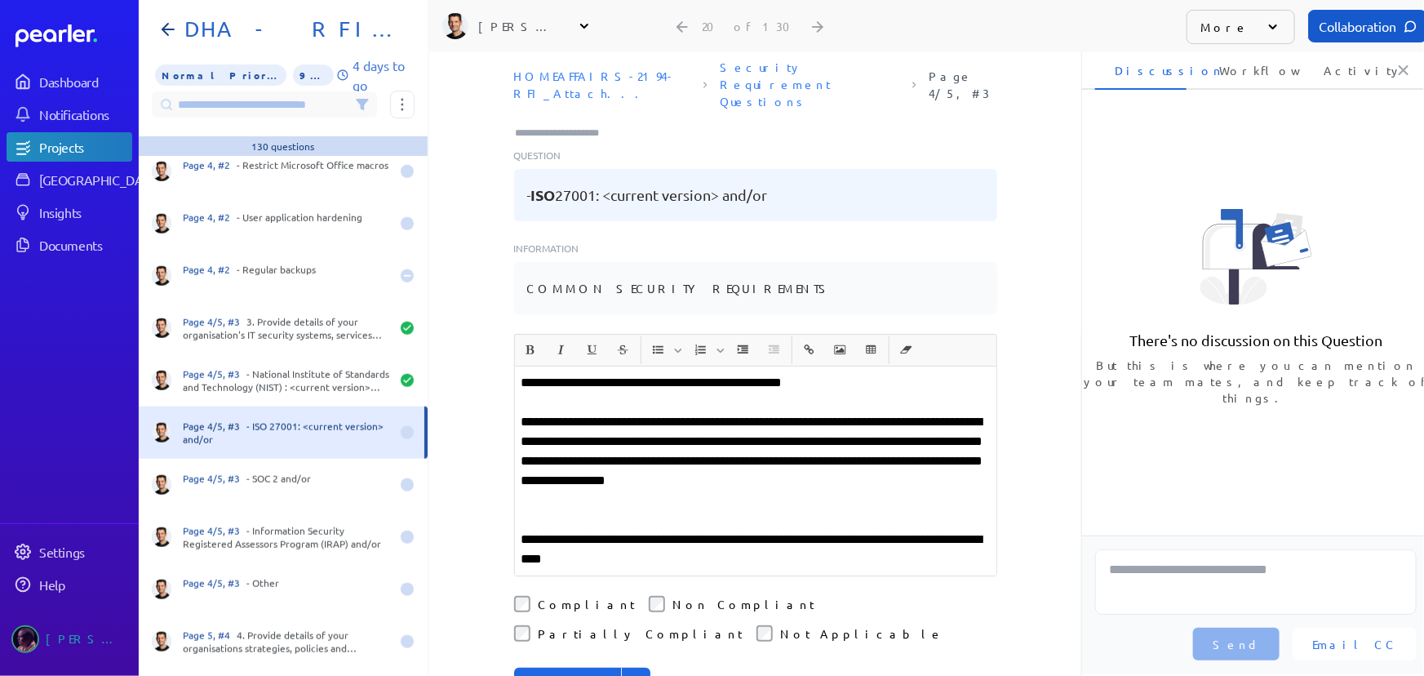
click at [743, 412] on p "**********" at bounding box center [756, 451] width 468 height 78
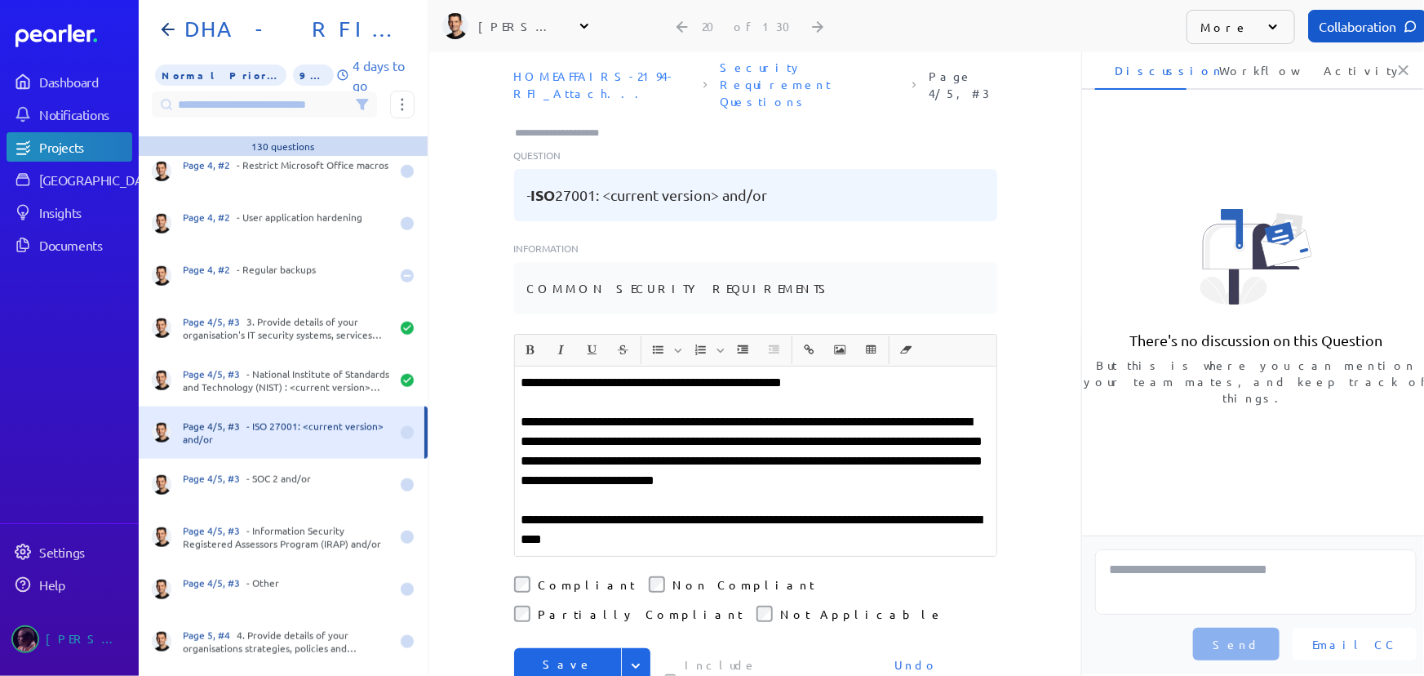
click at [566, 648] on button "Save & Next" at bounding box center [568, 681] width 108 height 66
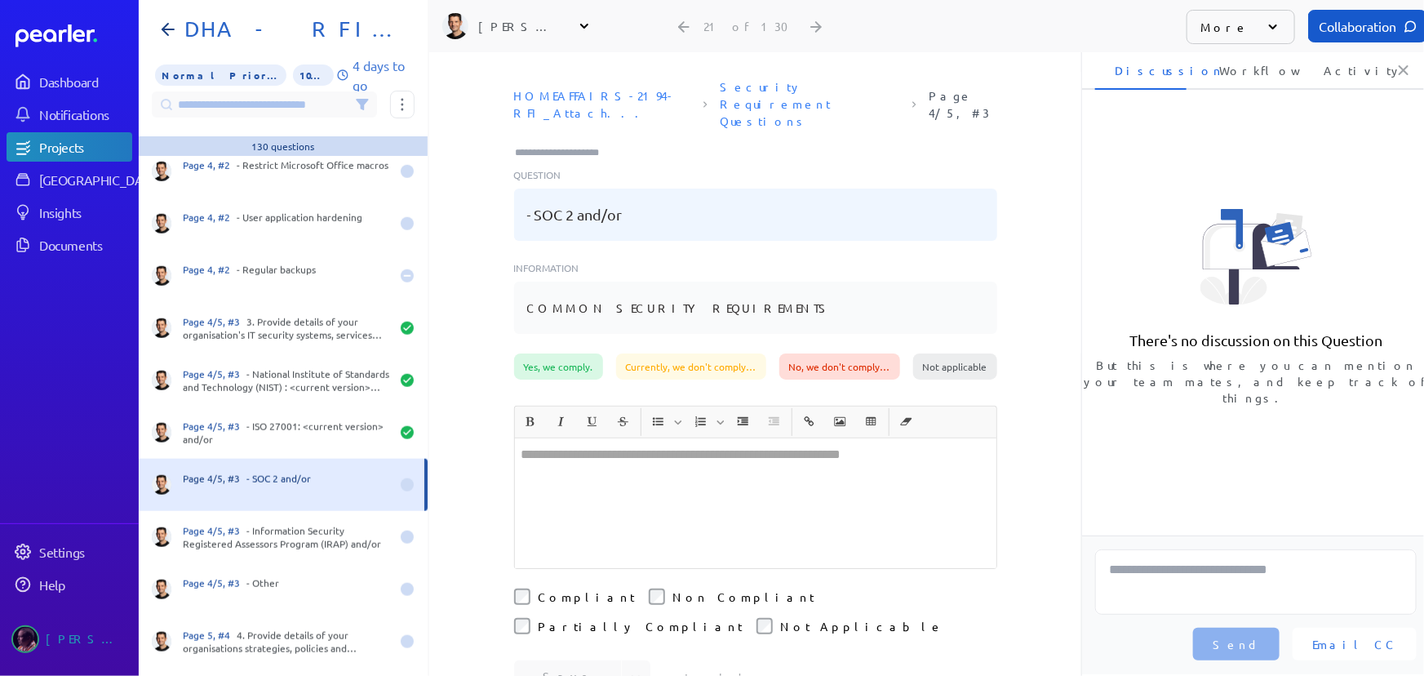
click at [667, 450] on div at bounding box center [756, 503] width 482 height 130
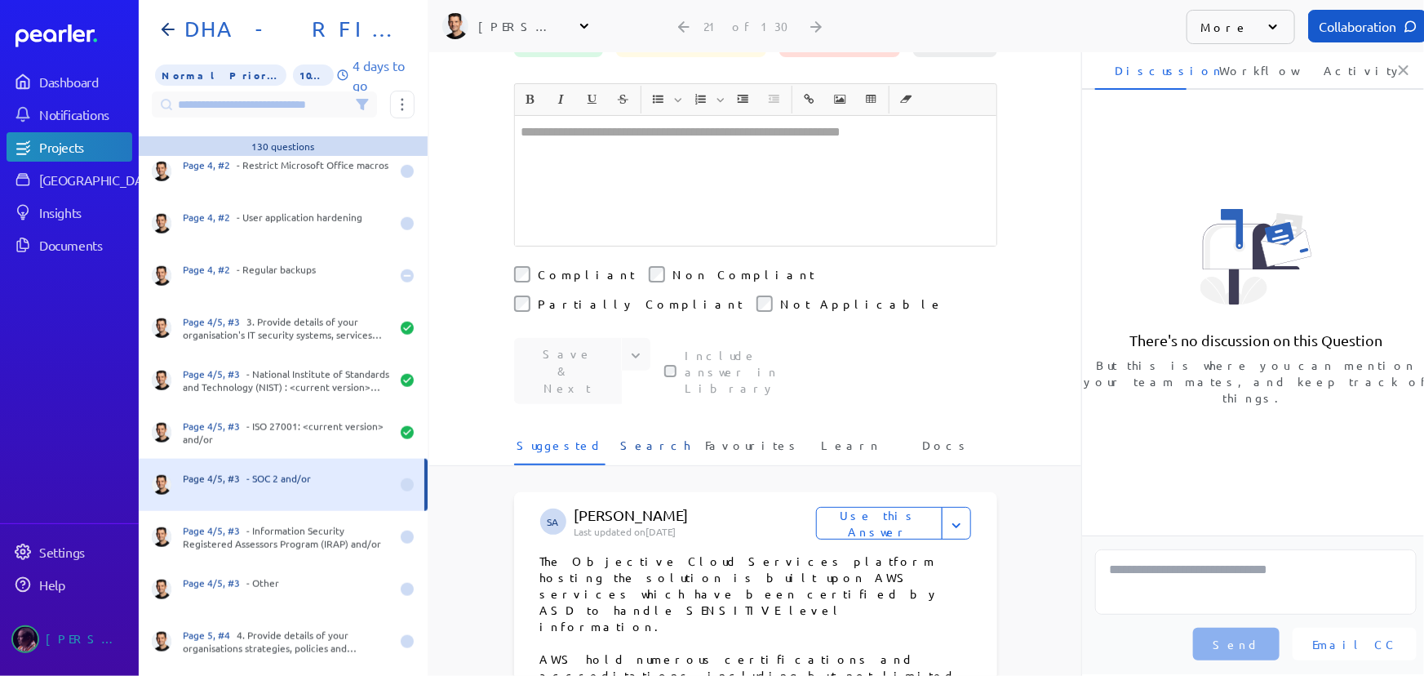
scroll to position [371, 0]
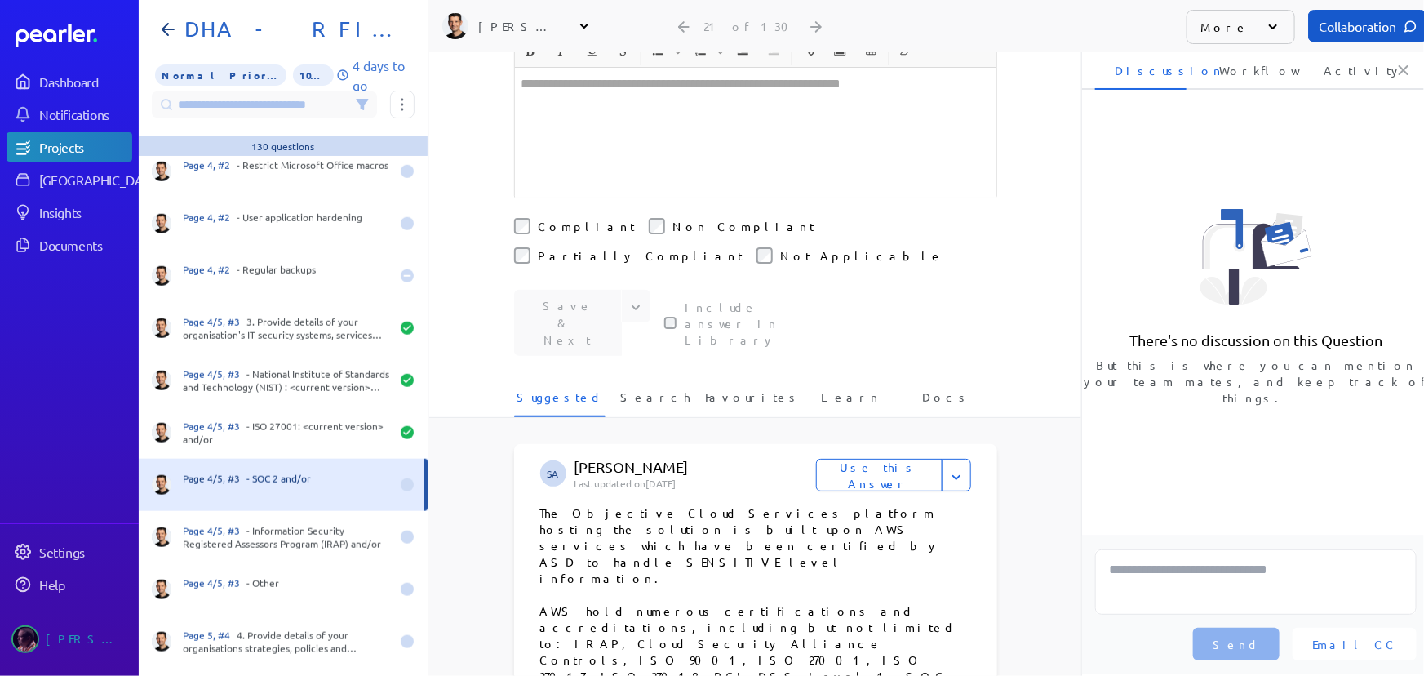
drag, startPoint x: 589, startPoint y: 464, endPoint x: 844, endPoint y: 488, distance: 255.8
click at [844, 504] on p "The Objective Cloud Services platform hosting the solution is built upon AWS se…" at bounding box center [755, 602] width 431 height 196
copy p "numerous certifications and accreditations, including but not limited to: IRAP,…"
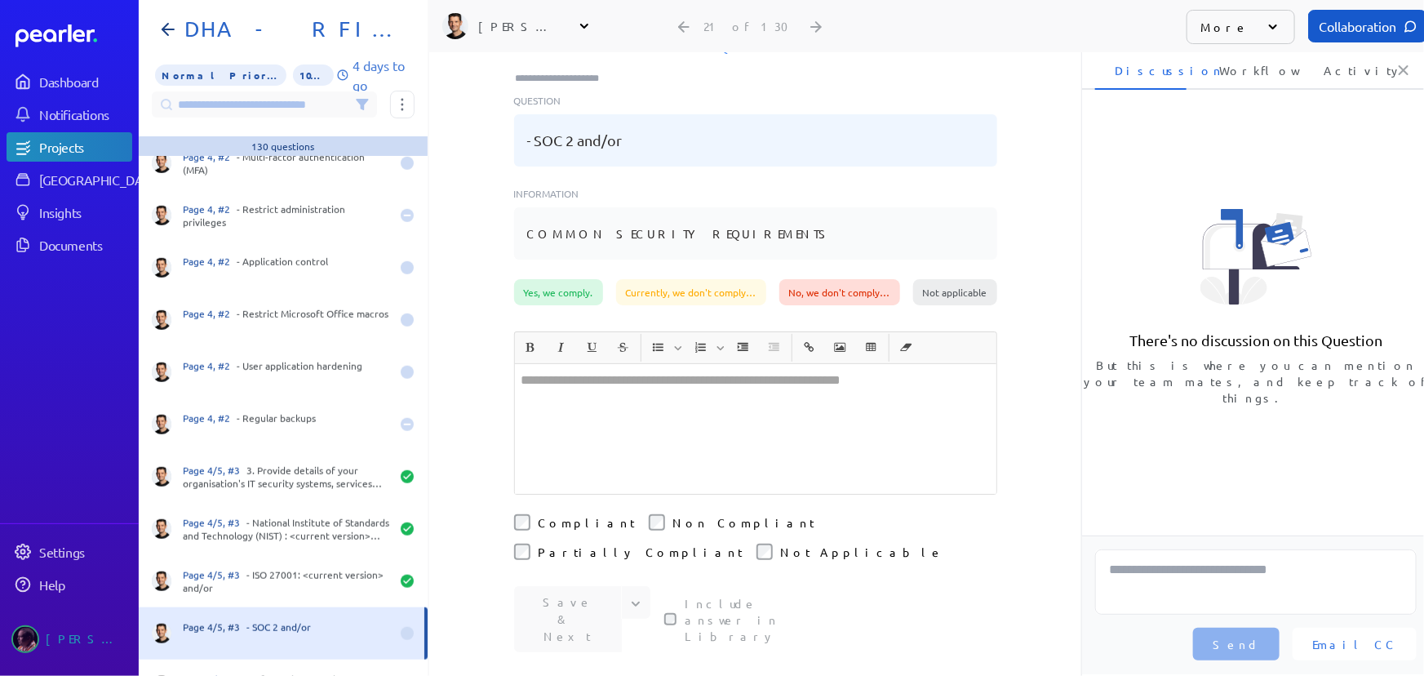
scroll to position [73, 0]
click at [647, 375] on div at bounding box center [756, 430] width 482 height 130
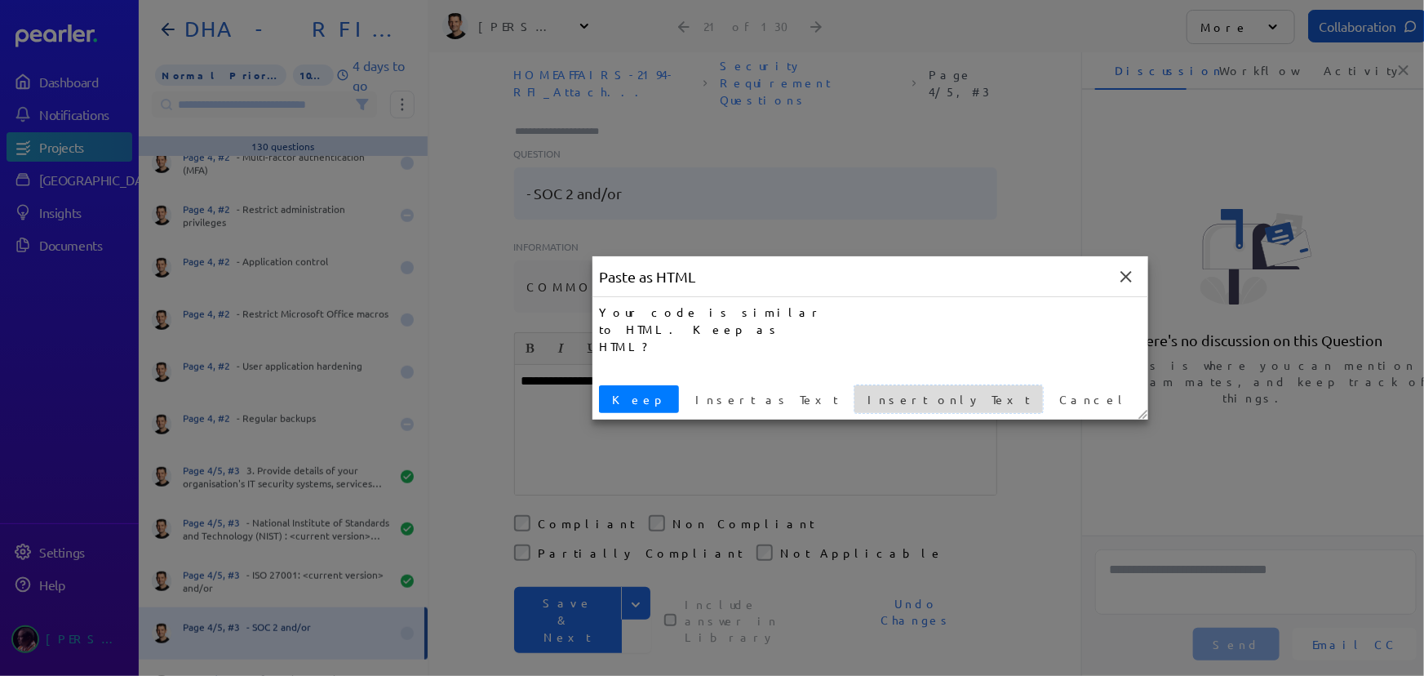
click at [855, 408] on button "Insert only Text" at bounding box center [949, 399] width 189 height 28
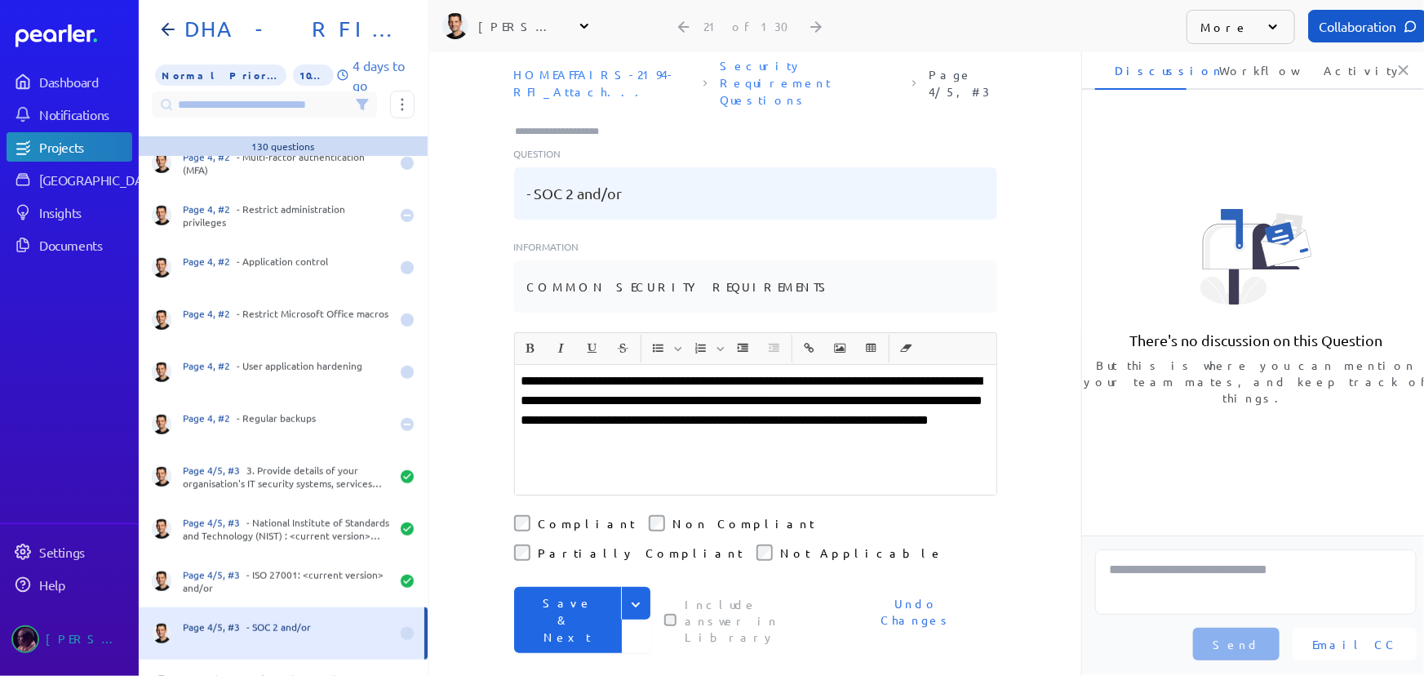
click at [908, 371] on p "**********" at bounding box center [756, 410] width 468 height 78
click at [801, 415] on div "**********" at bounding box center [756, 430] width 482 height 130
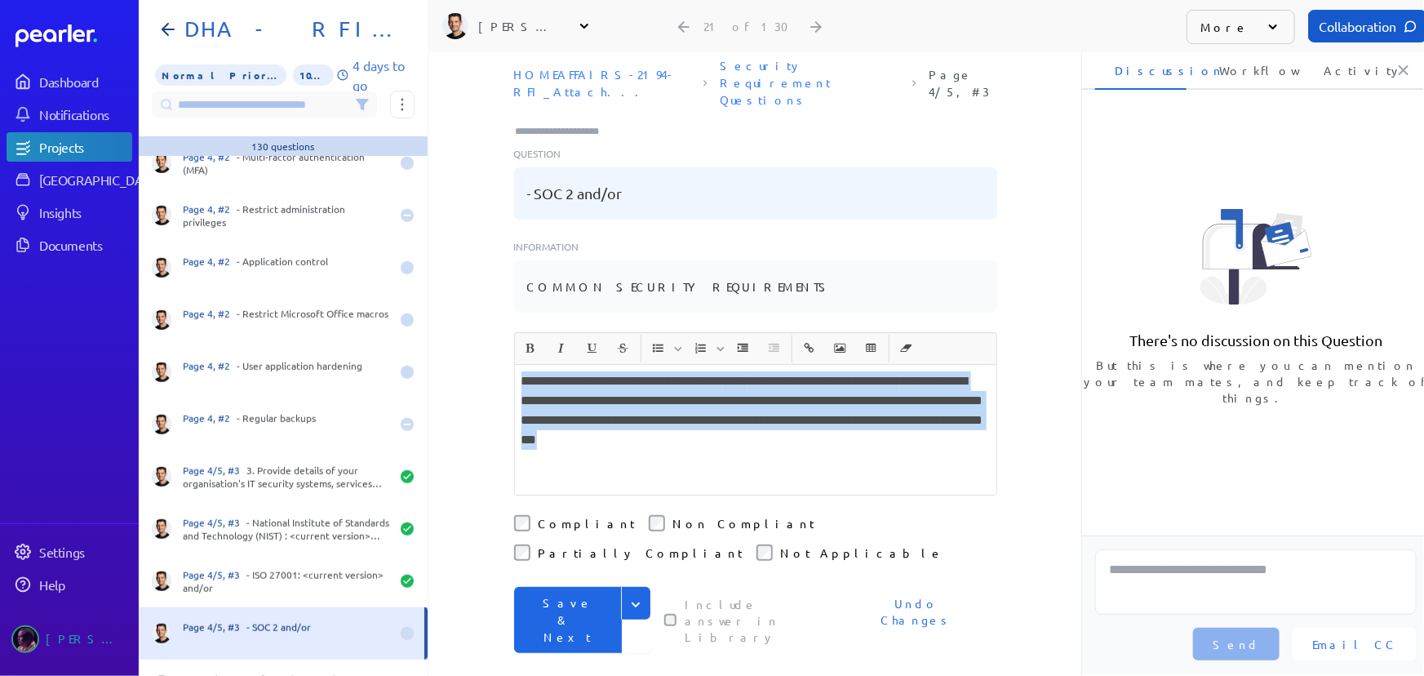
copy p "**********"
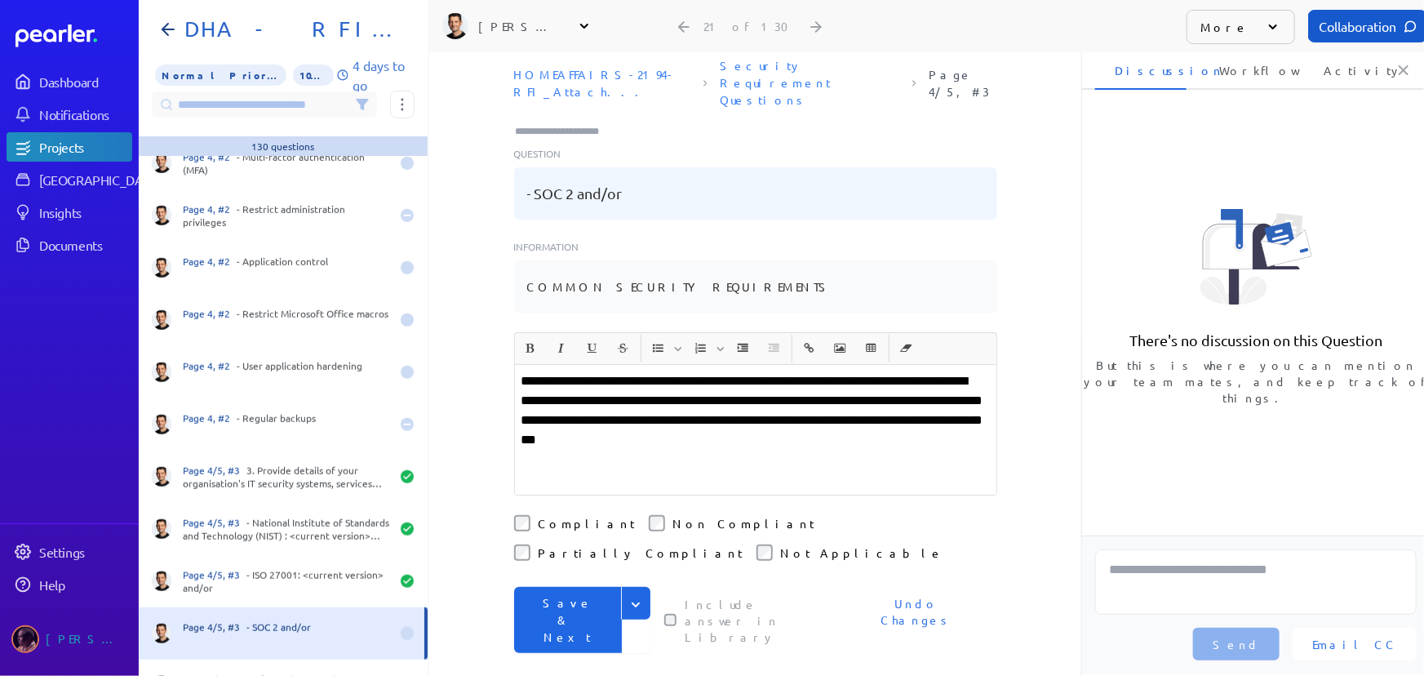
click at [497, 492] on div "**********" at bounding box center [755, 343] width 652 height 624
click at [561, 587] on button "Save & Next" at bounding box center [568, 620] width 108 height 66
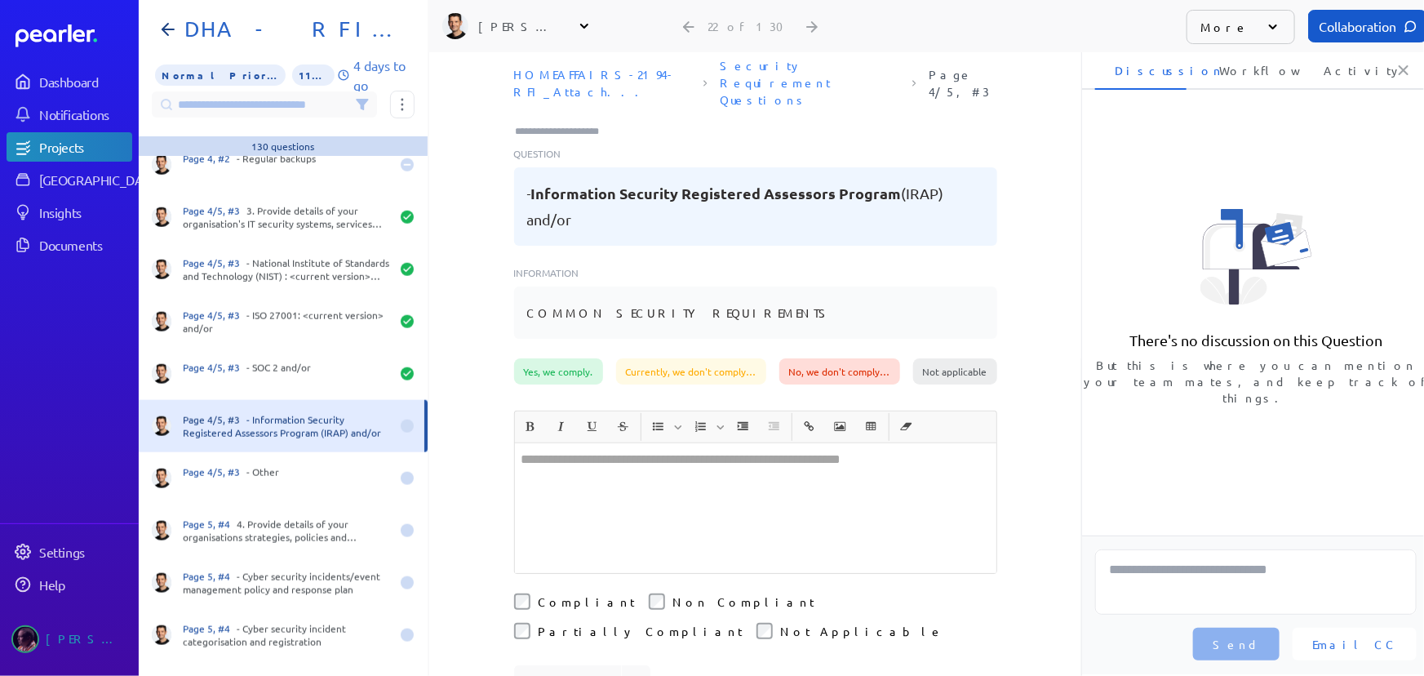
scroll to position [890, 0]
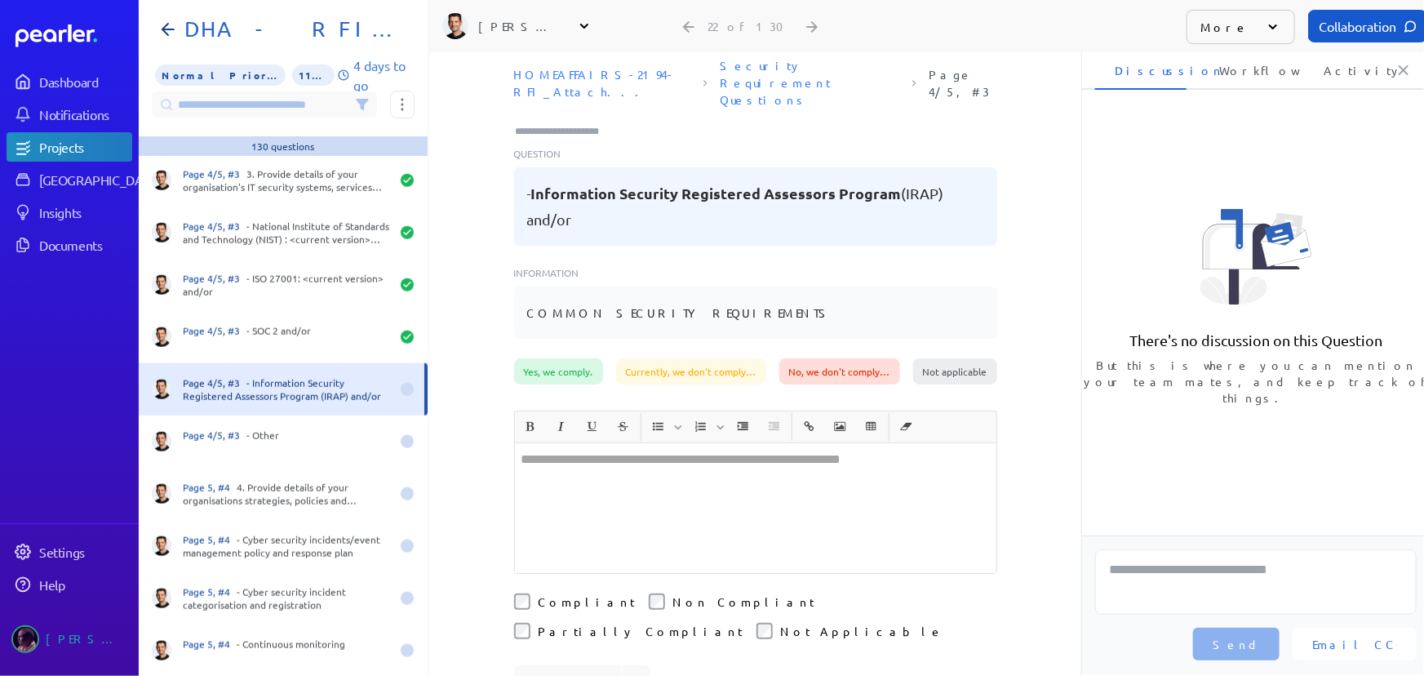
click at [757, 443] on div at bounding box center [756, 508] width 482 height 130
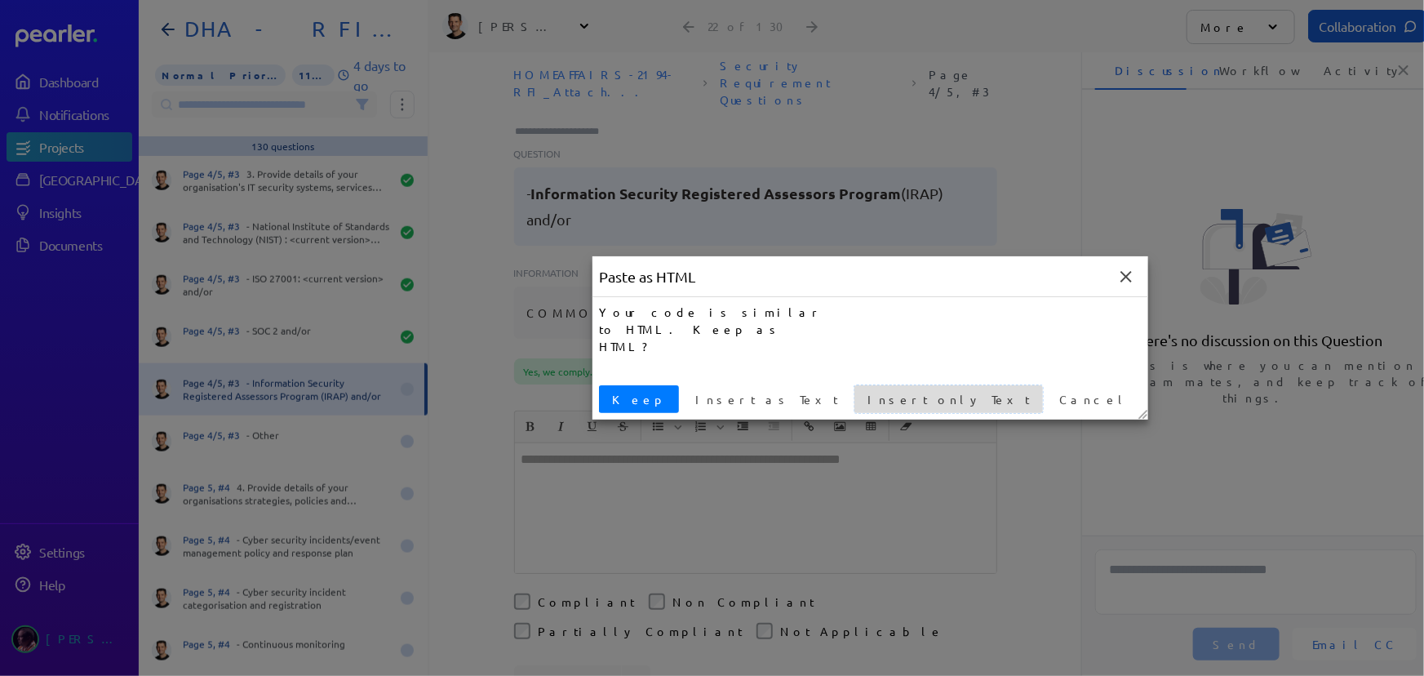
click at [861, 399] on span "Insert only Text" at bounding box center [948, 399] width 175 height 17
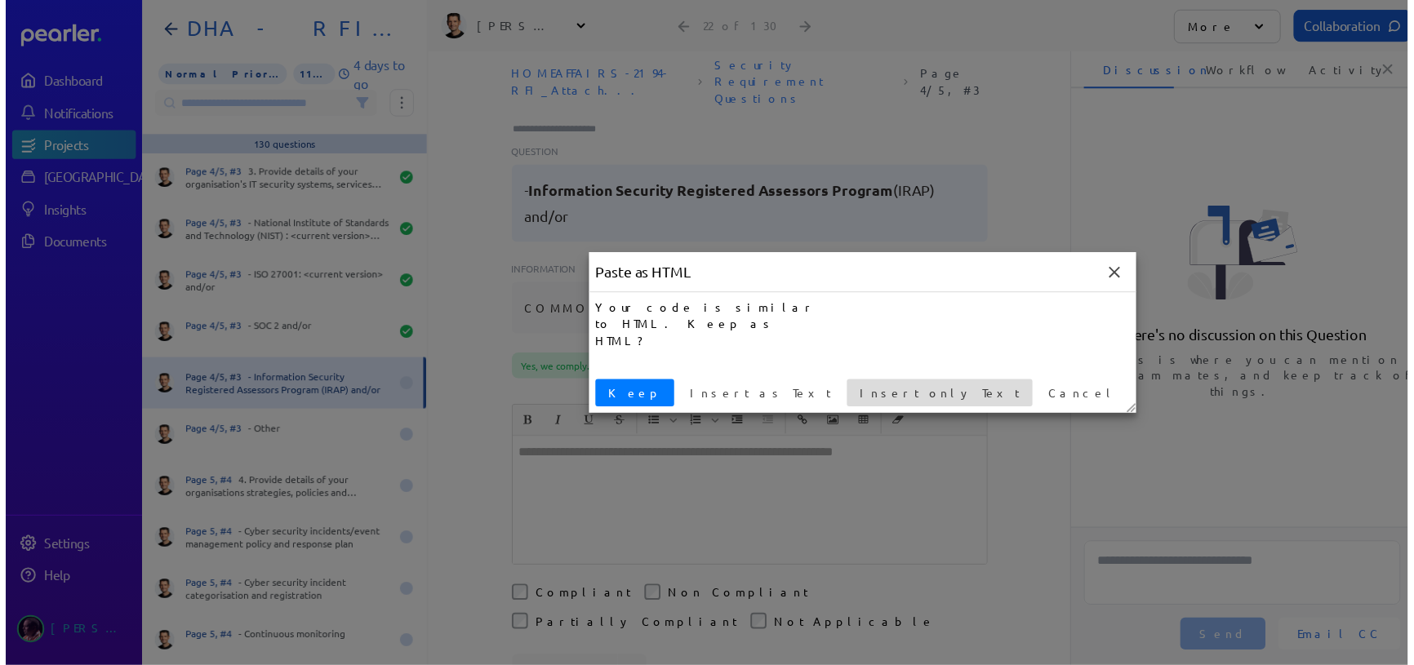
scroll to position [0, 0]
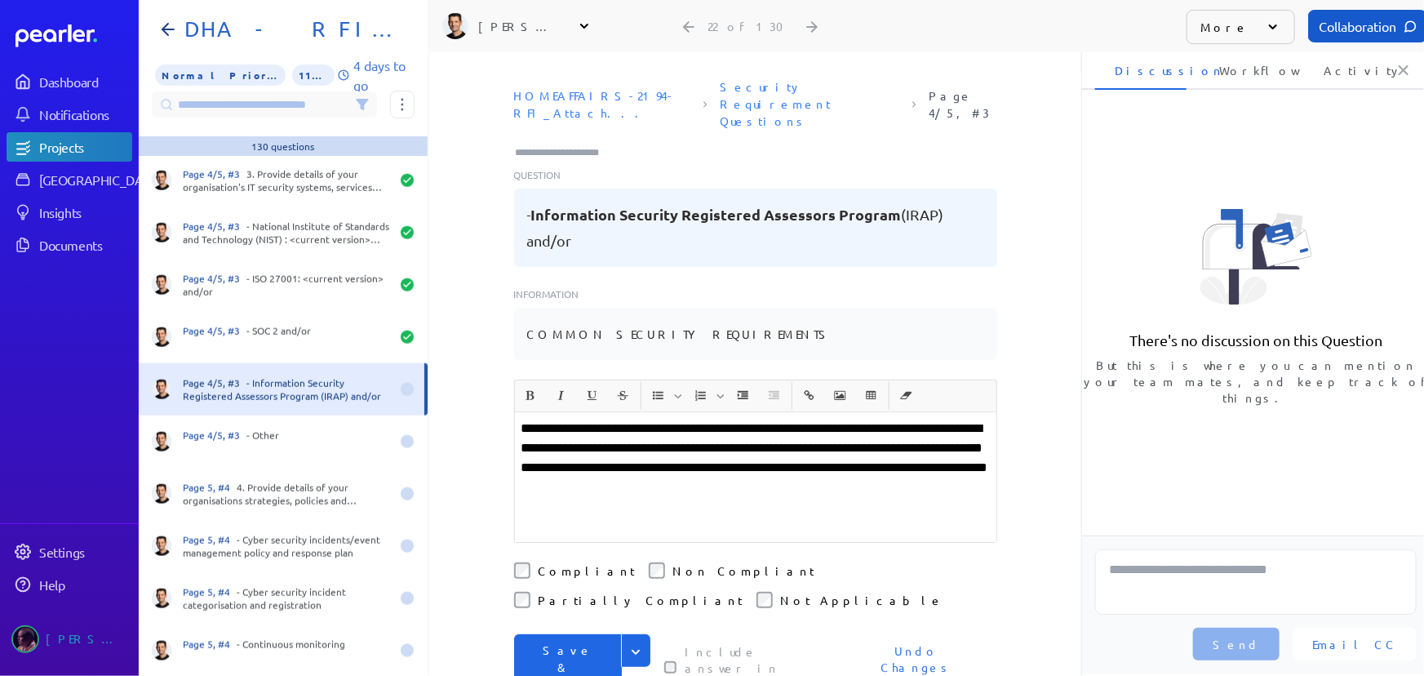
click at [540, 562] on label "Compliant" at bounding box center [587, 570] width 97 height 16
click at [538, 634] on button "Save & Next" at bounding box center [568, 667] width 108 height 66
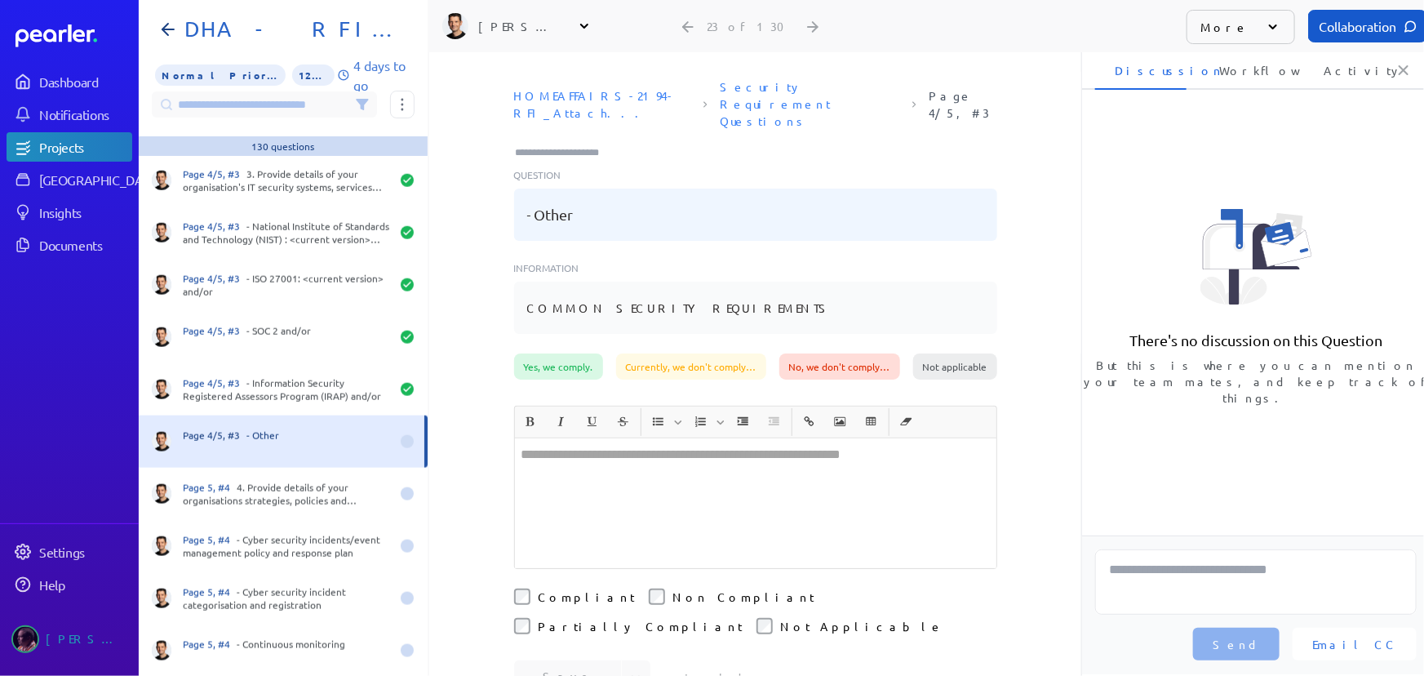
click at [589, 482] on div at bounding box center [756, 503] width 482 height 130
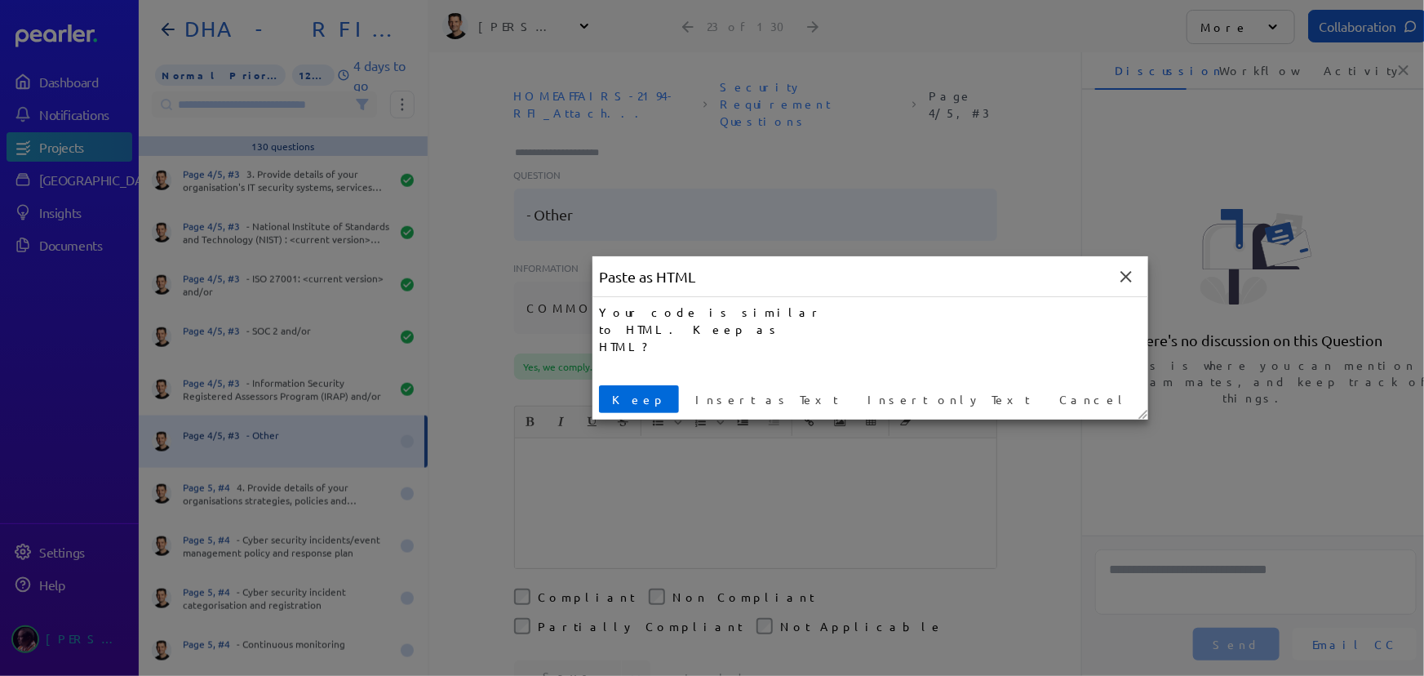
click at [628, 394] on span "Keep" at bounding box center [639, 399] width 67 height 17
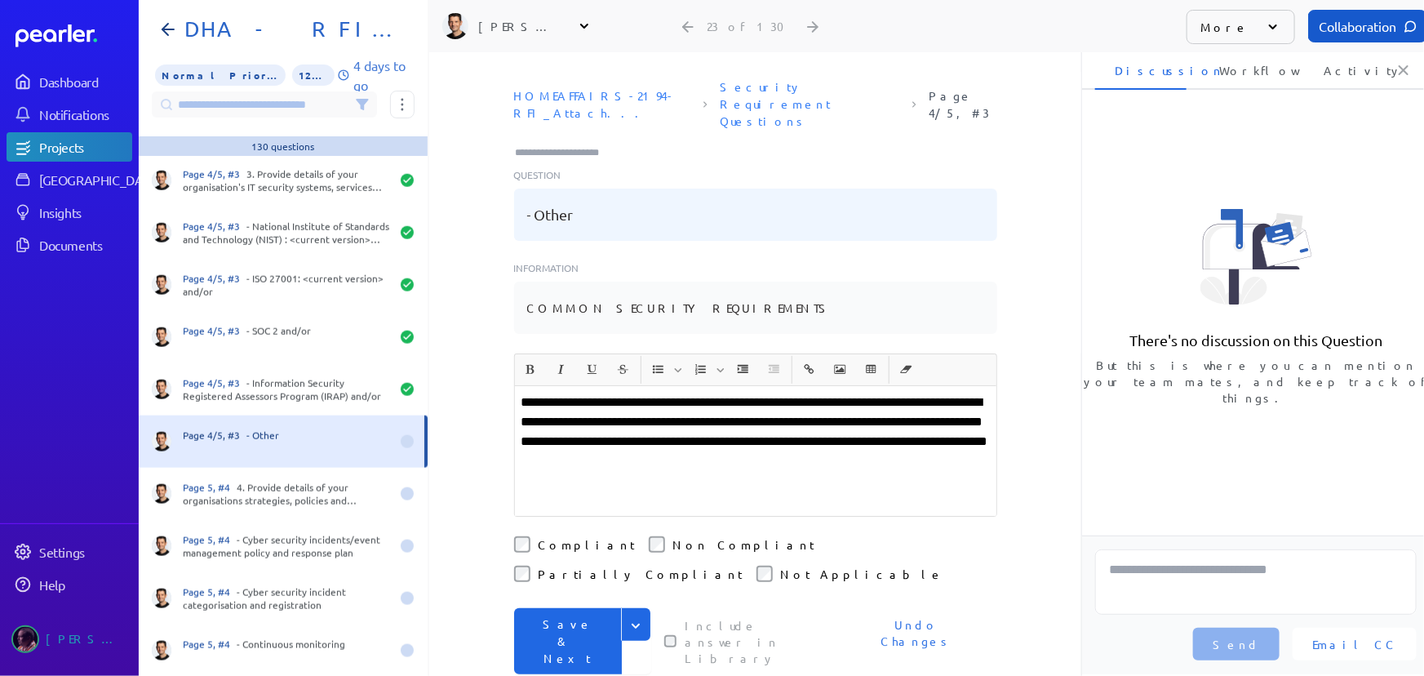
click at [539, 536] on label "Compliant" at bounding box center [587, 544] width 97 height 16
click at [592, 608] on button "Save & Next" at bounding box center [568, 641] width 108 height 66
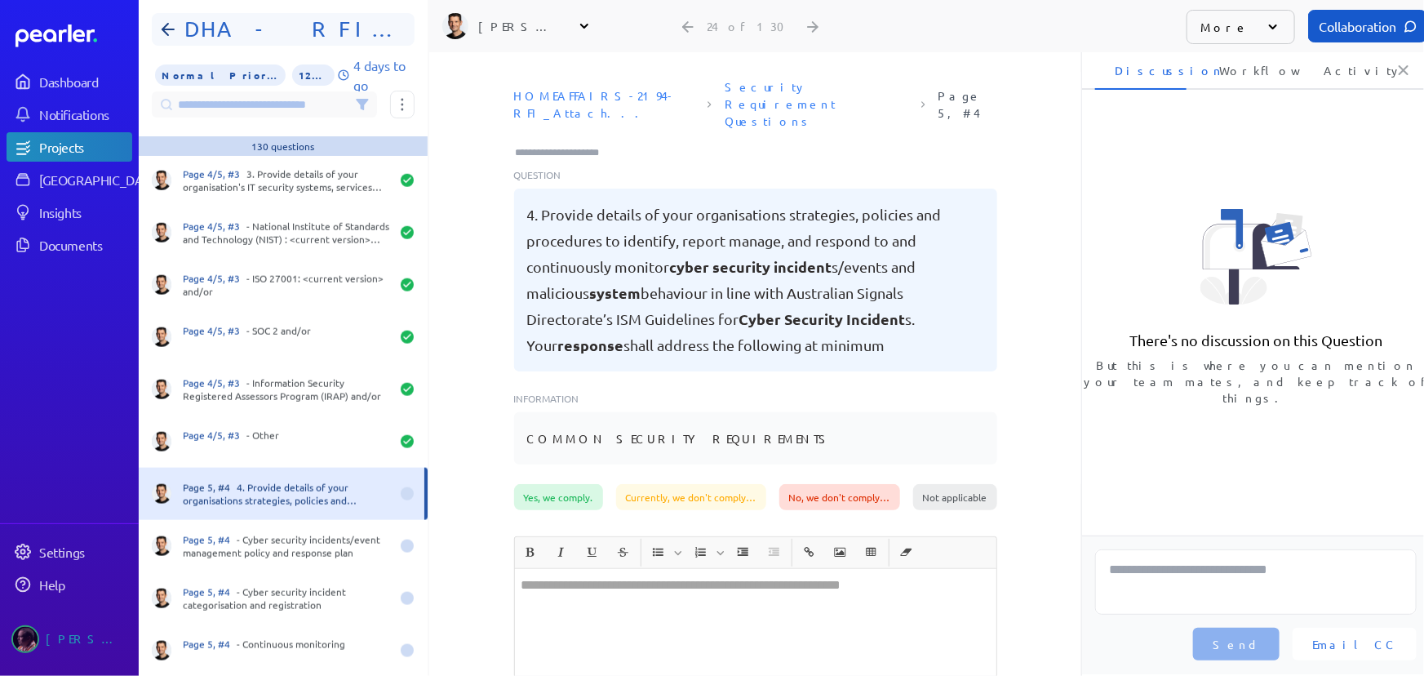
click at [220, 30] on h1 "DHA - RFI FOIP CMS Security Requirements" at bounding box center [290, 29] width 224 height 26
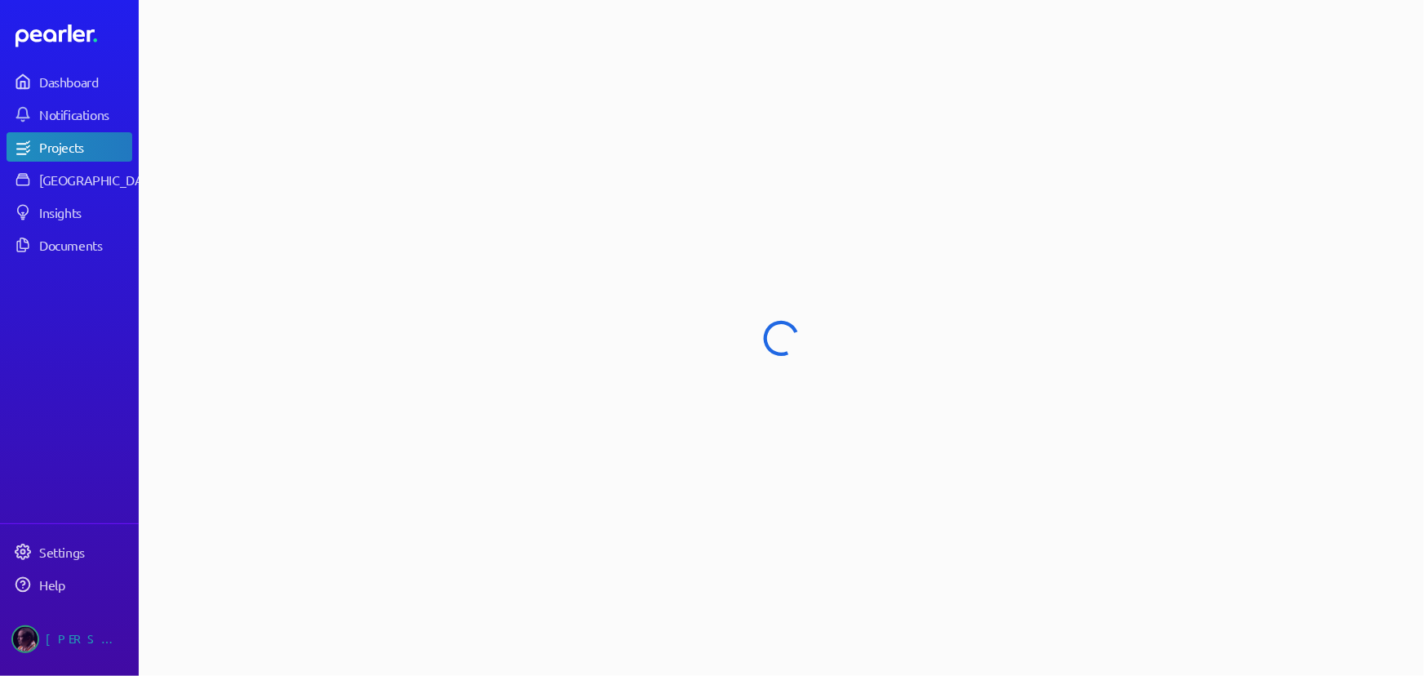
select select "**********"
select select "******"
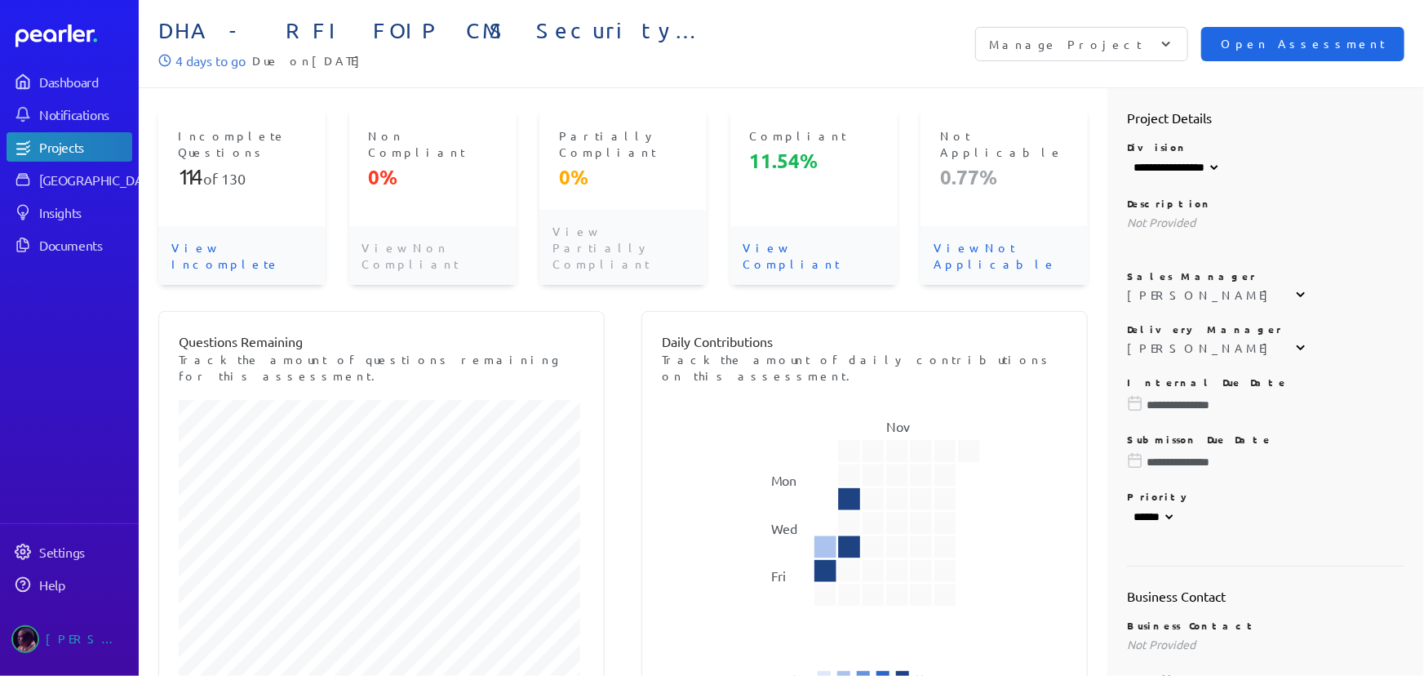
click at [1322, 58] on button "Open Assessment" at bounding box center [1302, 44] width 203 height 34
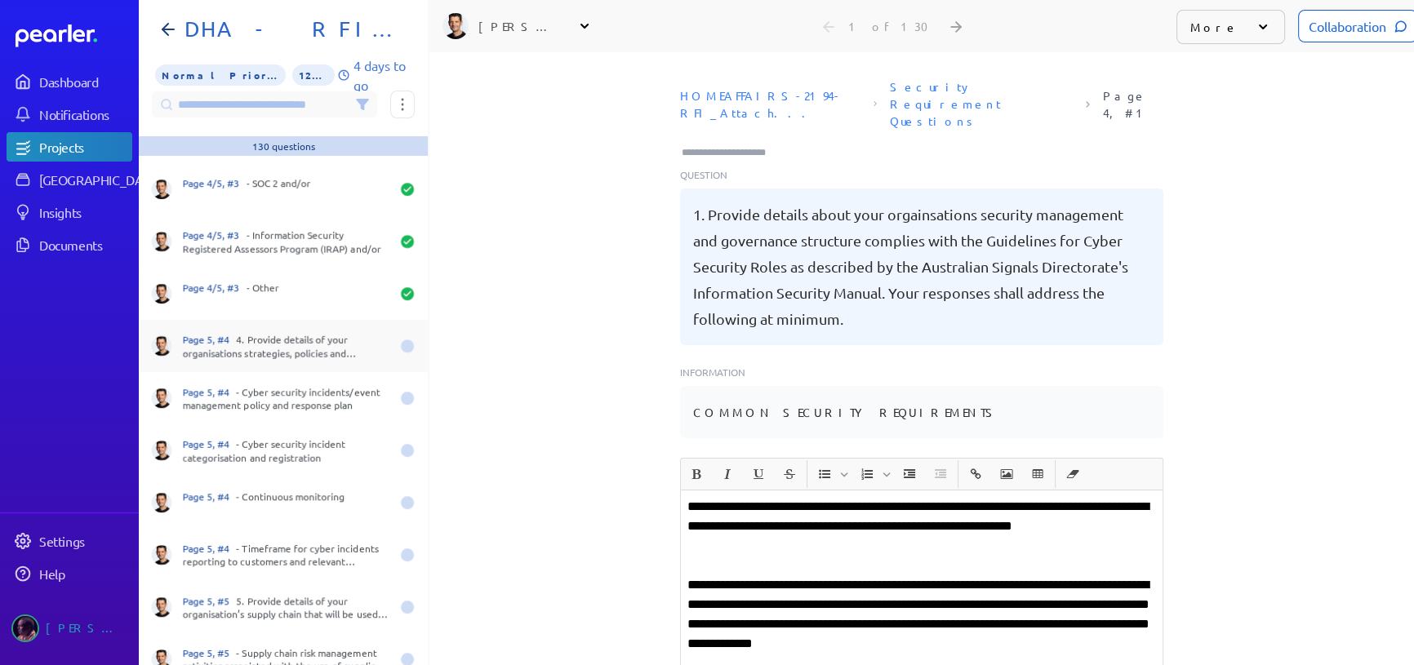
scroll to position [1038, 0]
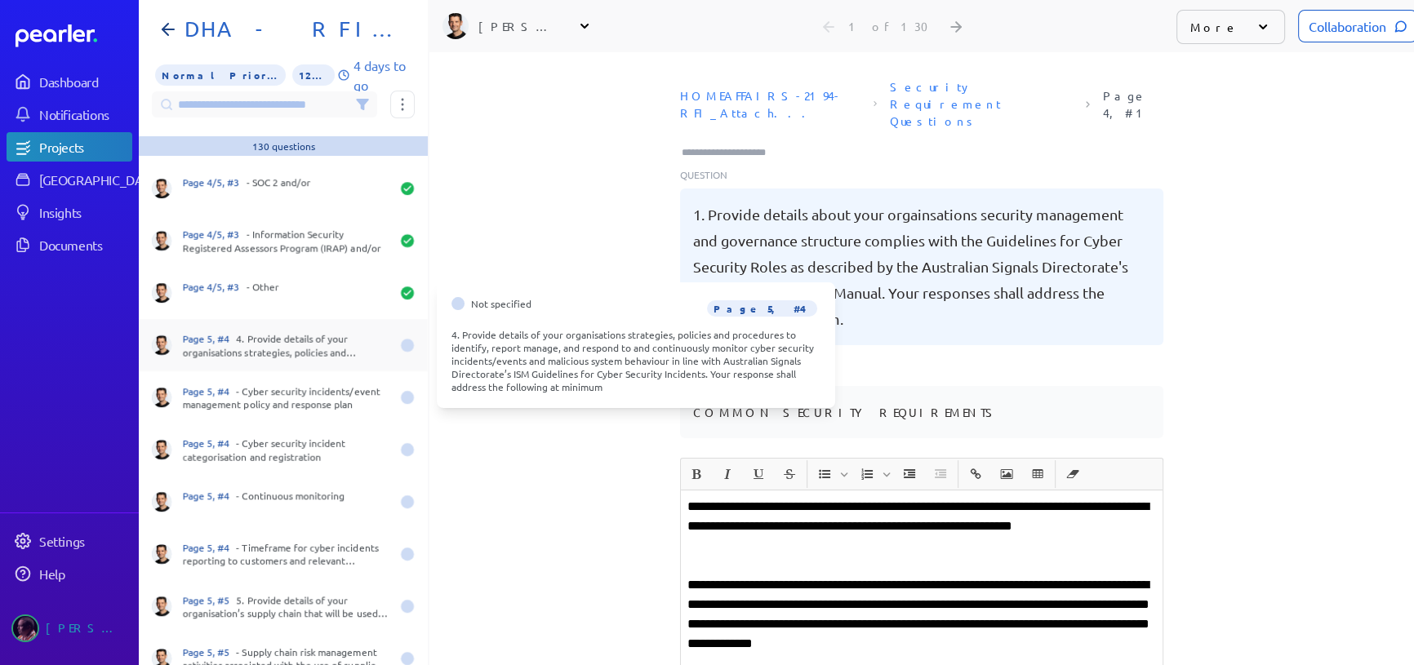
click at [292, 335] on div "Page 5, #4 4. Provide details of your organisations strategies, policies and pr…" at bounding box center [286, 345] width 207 height 26
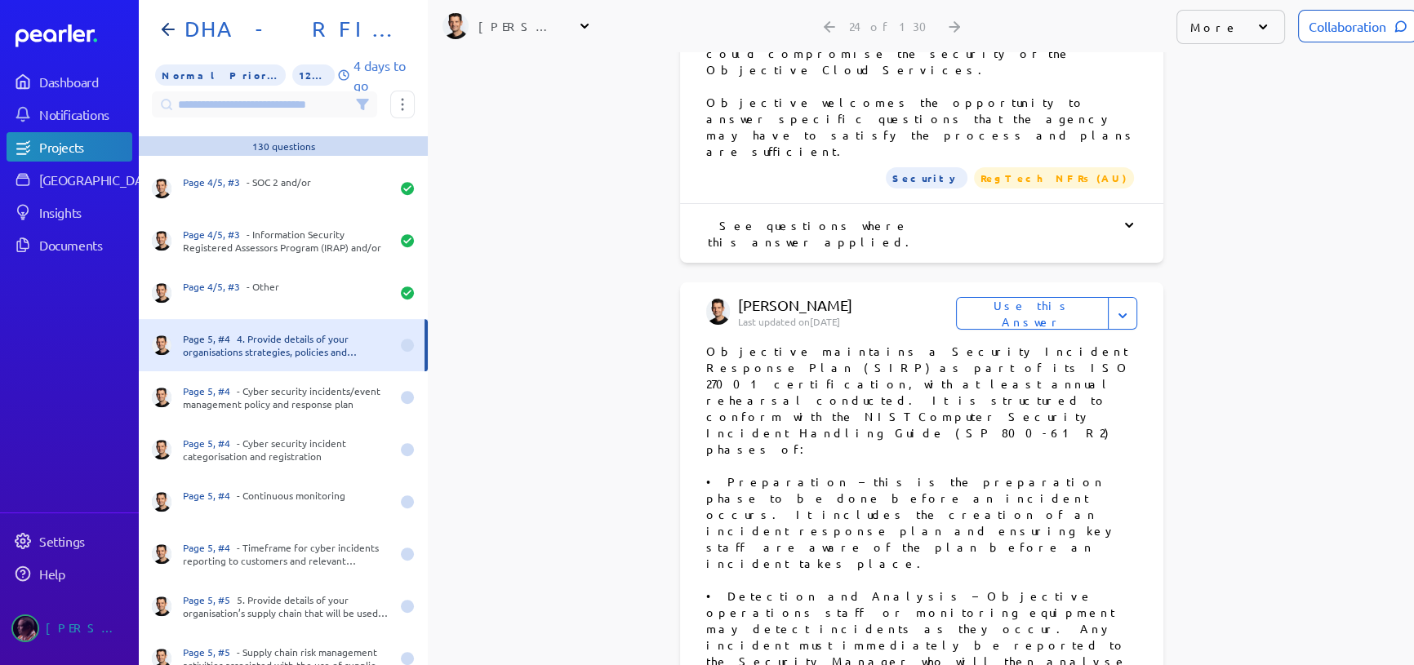
scroll to position [4452, 0]
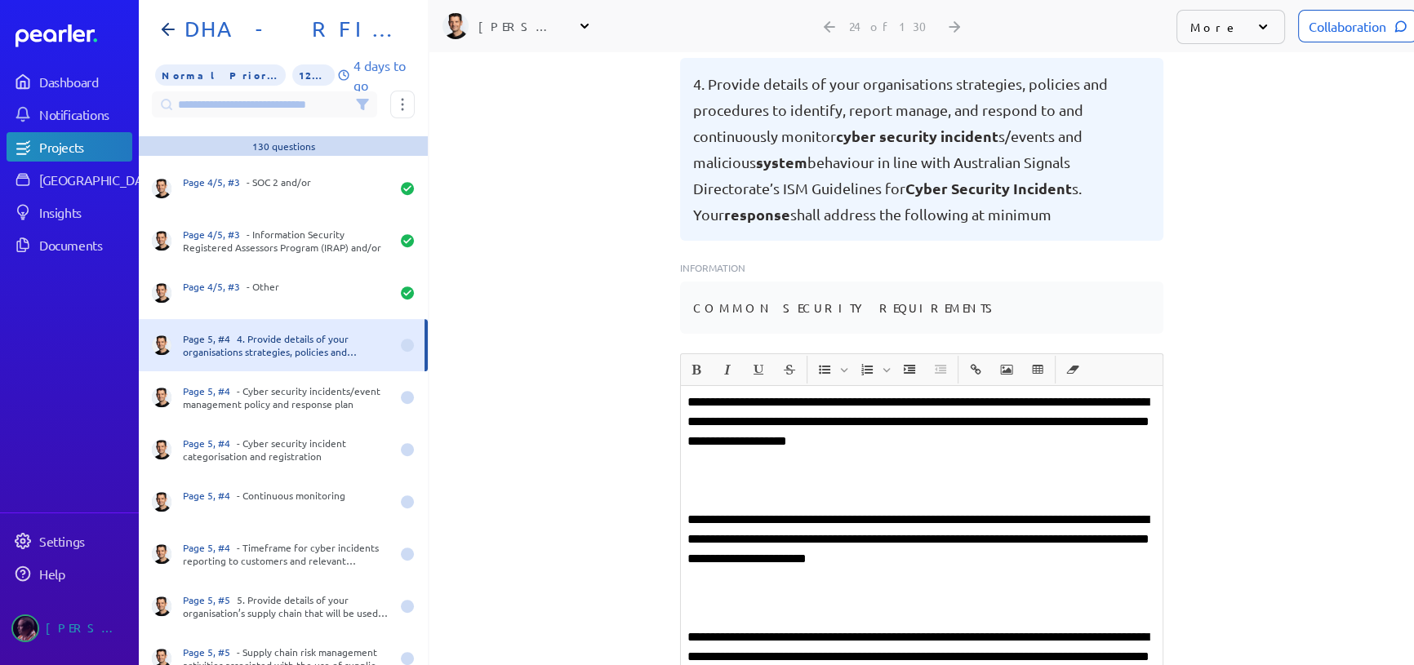
scroll to position [148, 0]
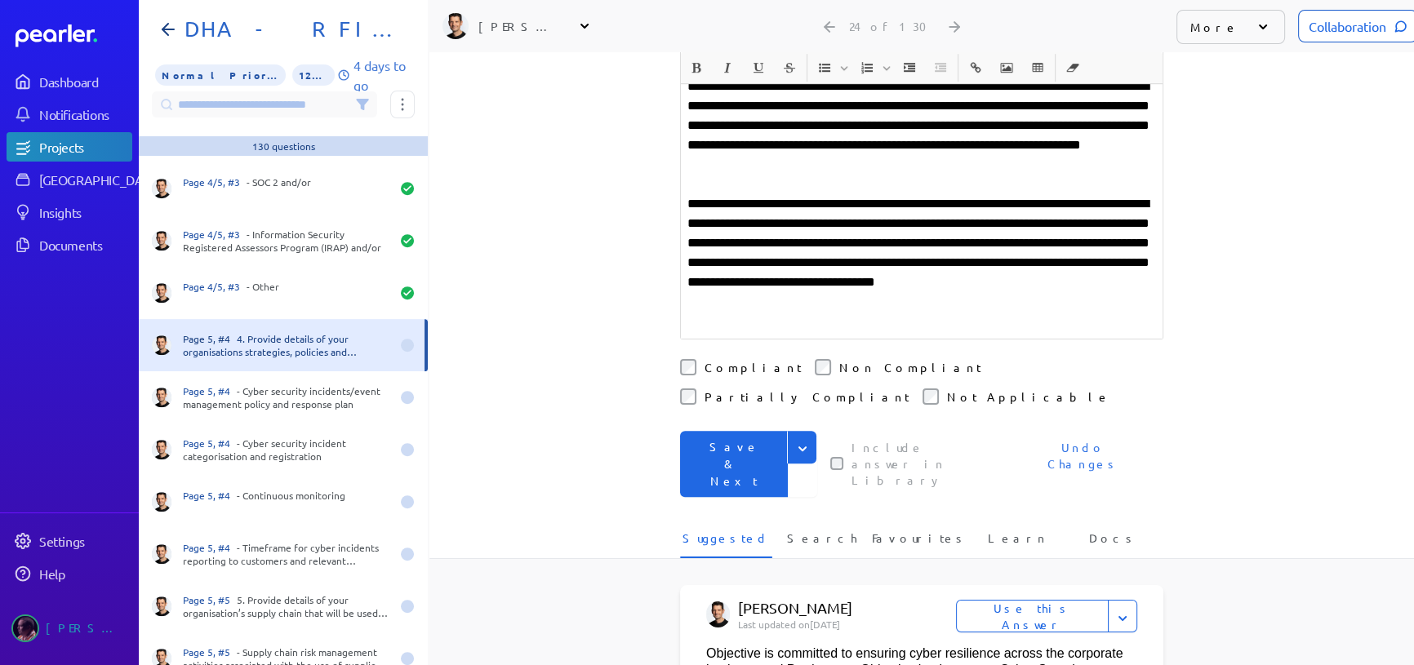
scroll to position [1038, 0]
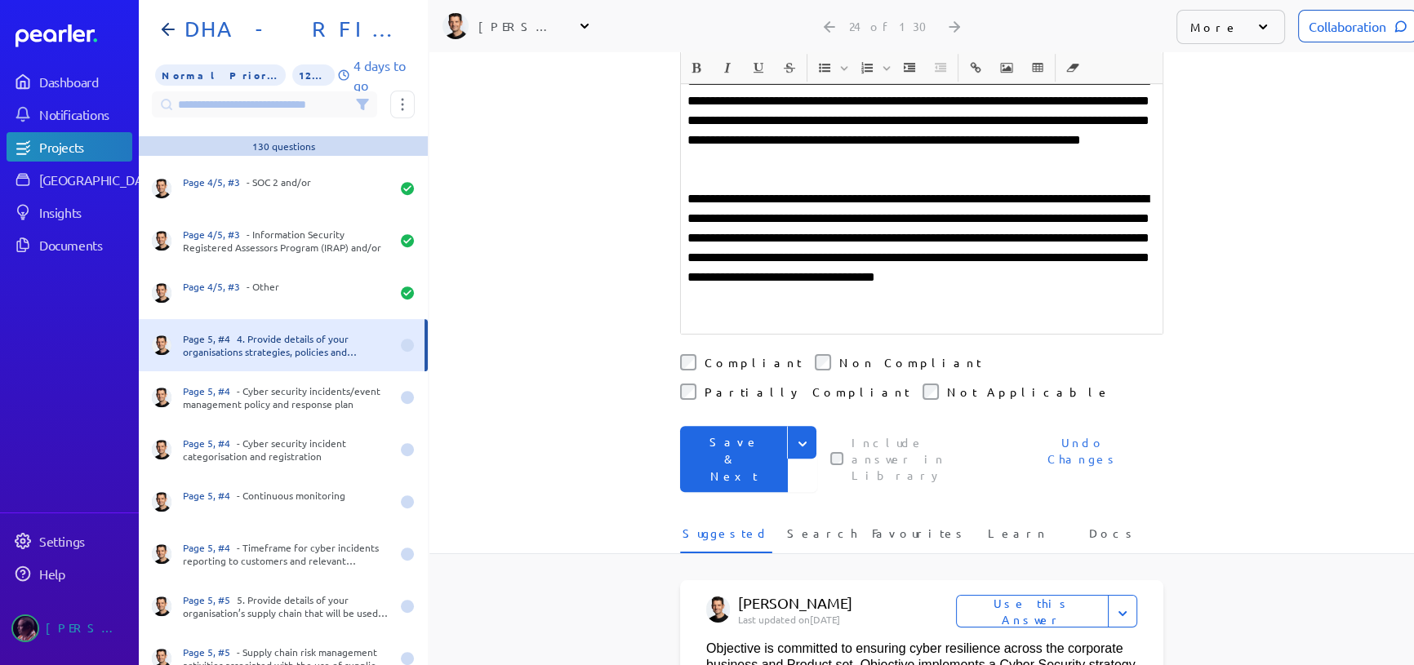
click at [738, 426] on button "Save & Next" at bounding box center [734, 459] width 108 height 66
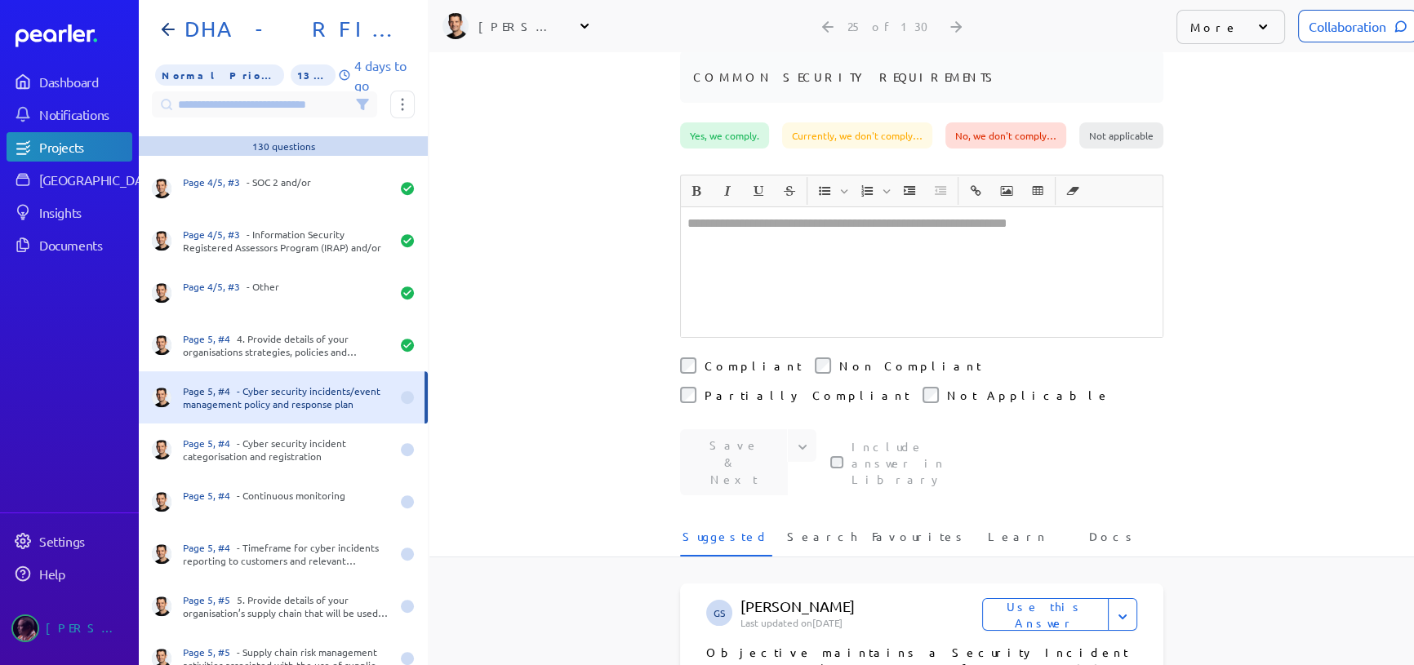
scroll to position [343, 0]
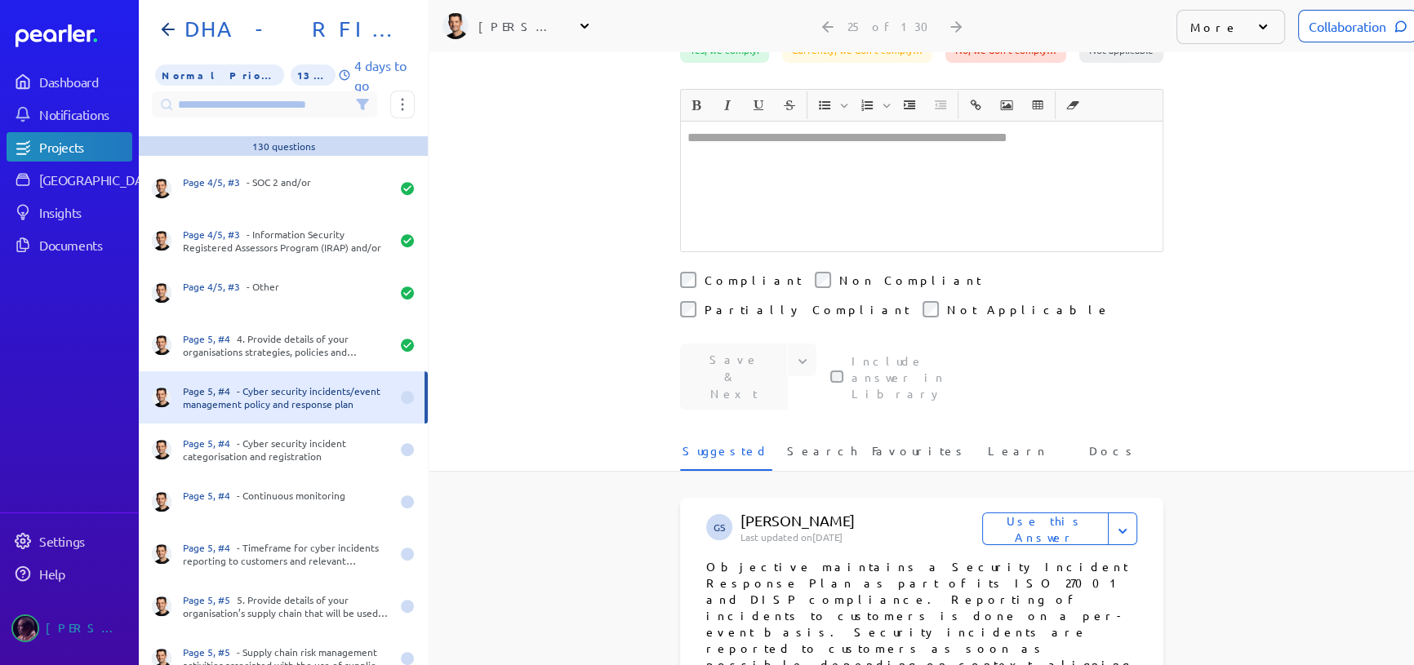
click at [1046, 513] on button "Use this Answer" at bounding box center [1045, 529] width 127 height 33
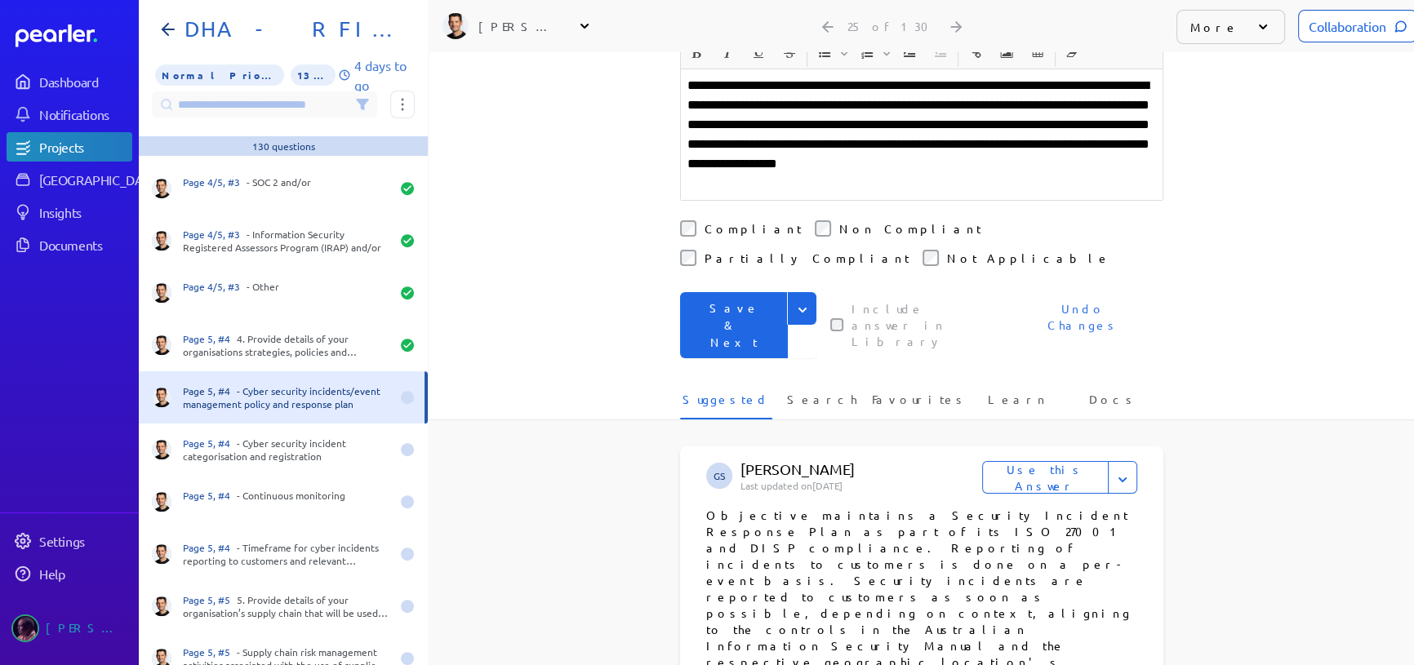
scroll to position [291, 0]
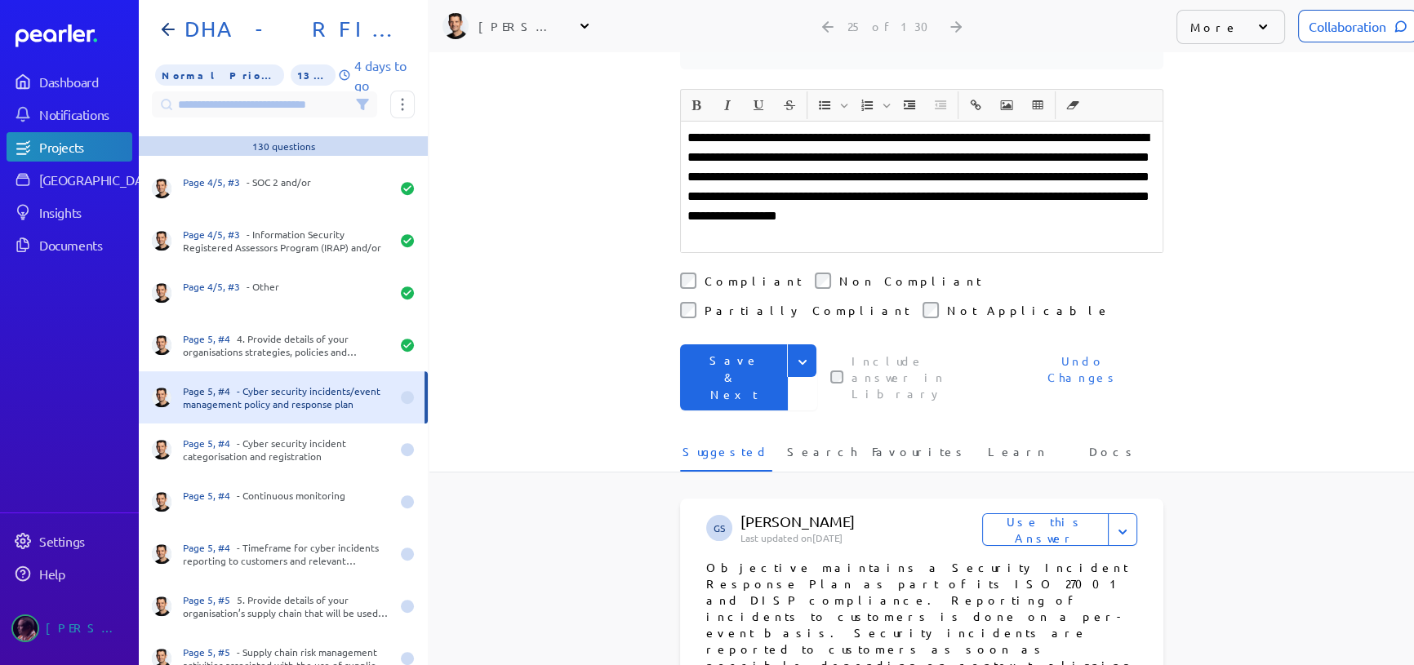
click at [696, 273] on li "Compliant" at bounding box center [741, 281] width 122 height 16
click at [669, 223] on div "**********" at bounding box center [921, 68] width 984 height 613
click at [703, 344] on button "Save & Next" at bounding box center [734, 377] width 108 height 66
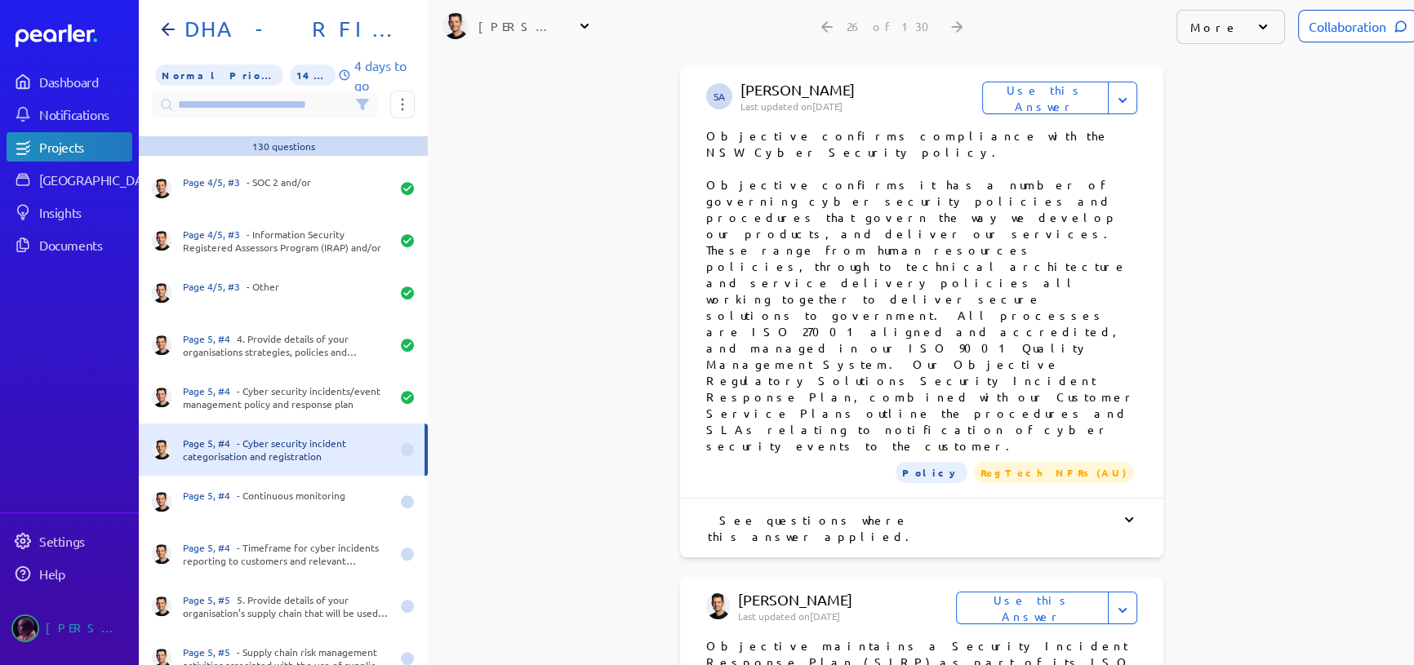
scroll to position [810, 0]
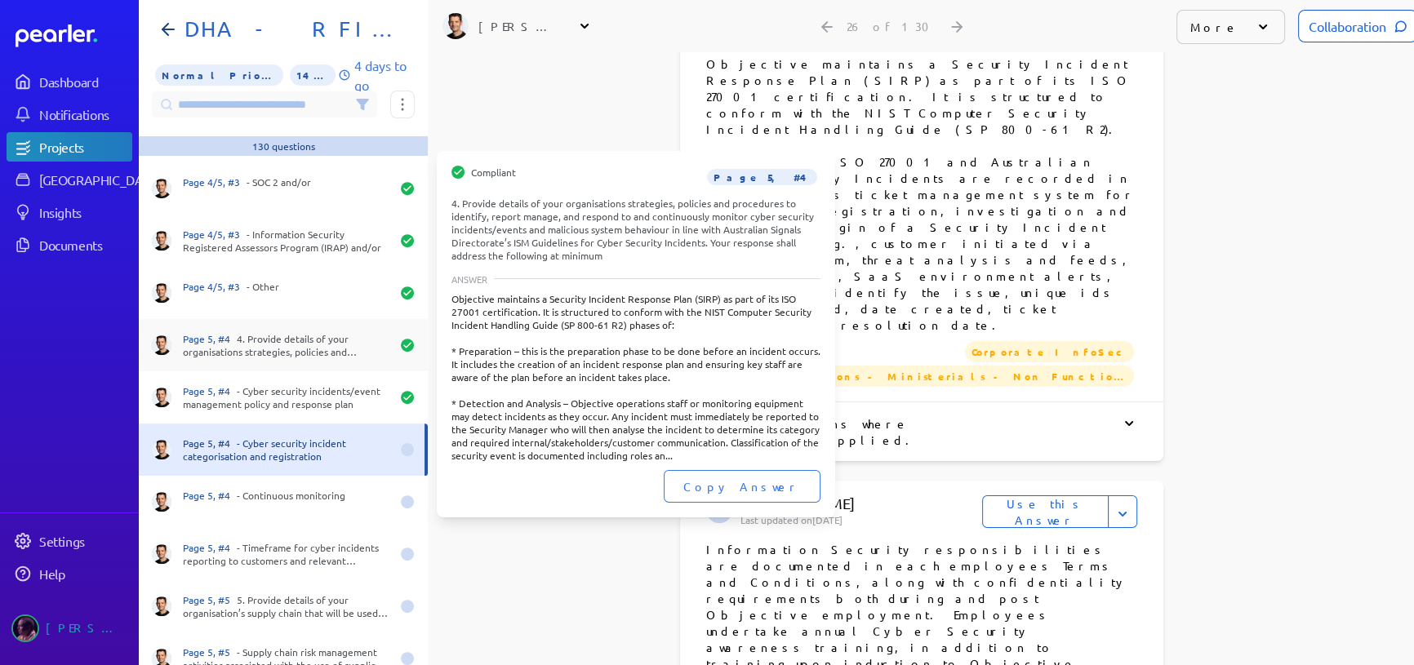
click at [320, 332] on div "Page 5, #4 4. Provide details of your organisations strategies, policies and pr…" at bounding box center [286, 345] width 207 height 26
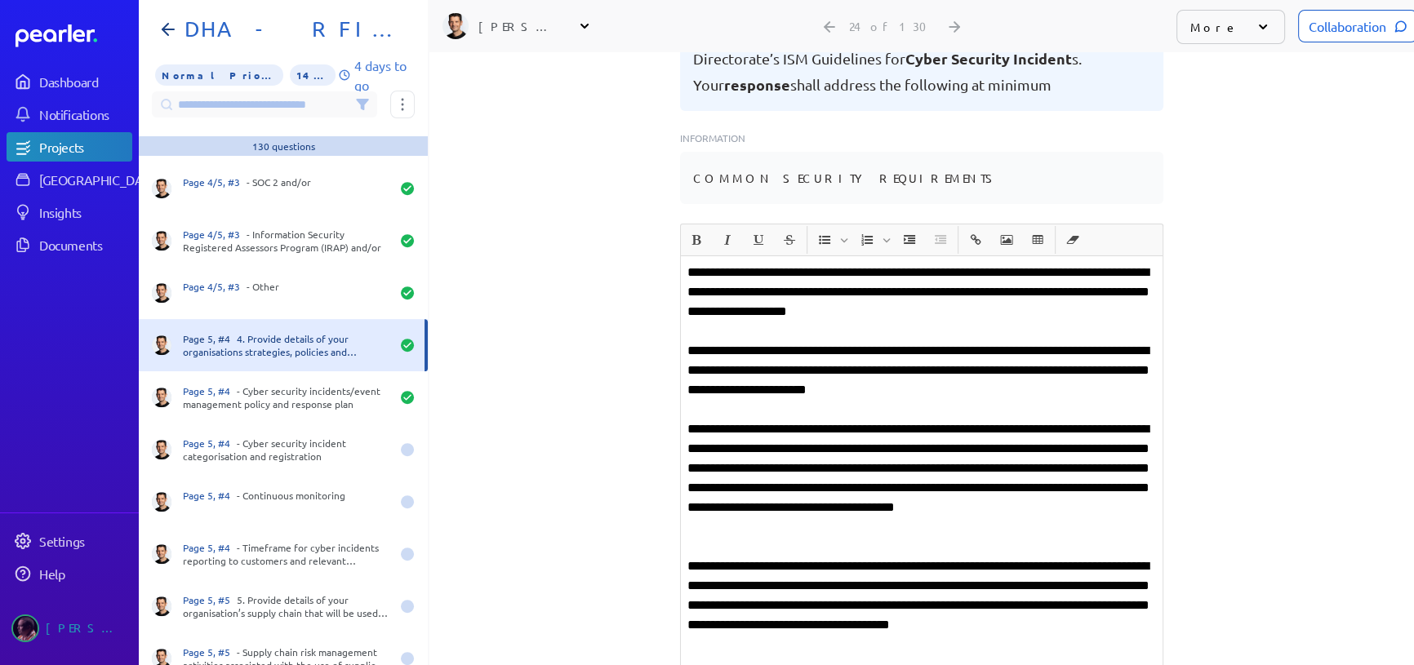
scroll to position [246, 0]
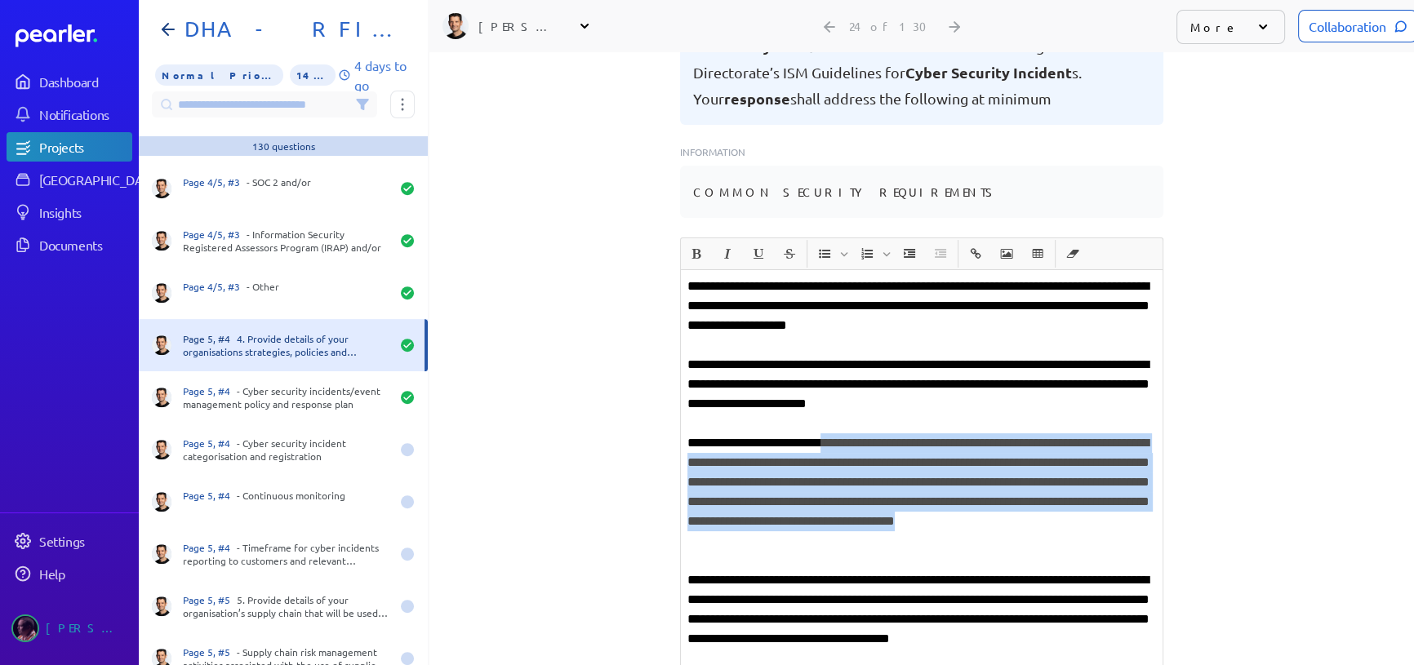
drag, startPoint x: 840, startPoint y: 396, endPoint x: 1042, endPoint y: 485, distance: 221.1
click at [1042, 485] on p "**********" at bounding box center [921, 492] width 468 height 118
click at [846, 451] on p "**********" at bounding box center [921, 492] width 468 height 118
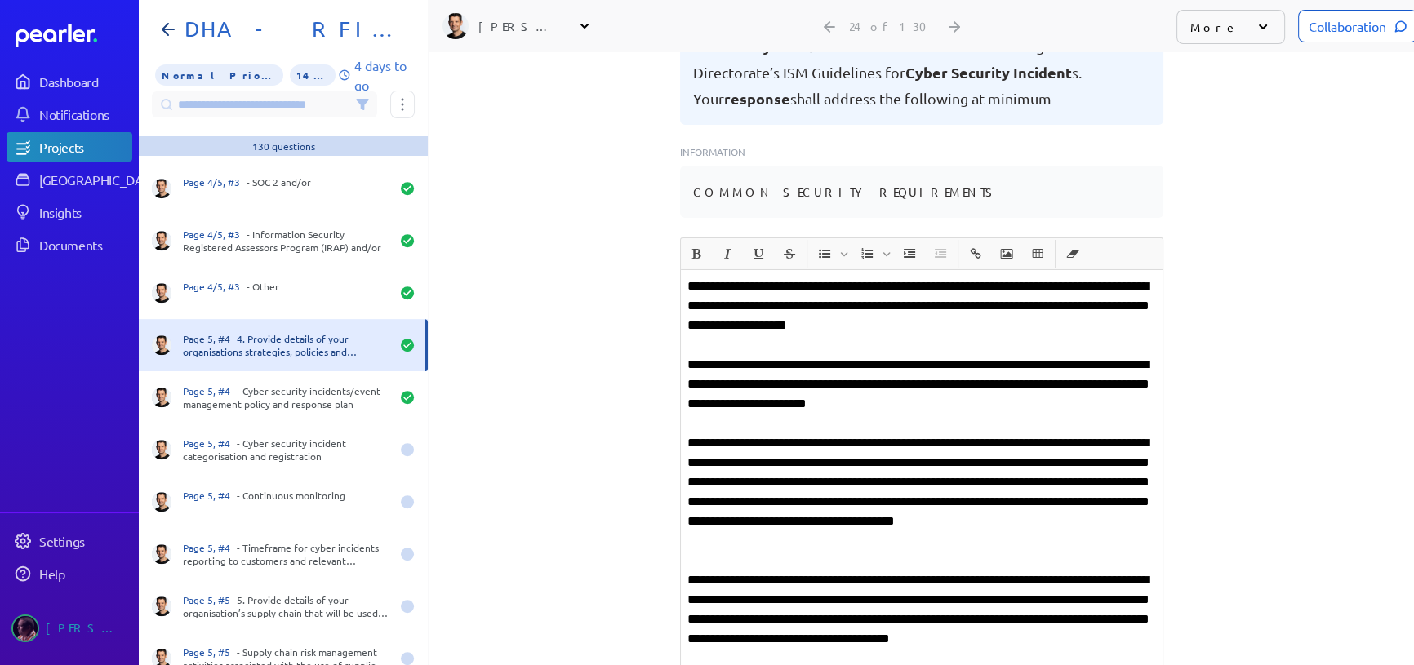
click at [806, 433] on p "**********" at bounding box center [921, 492] width 468 height 118
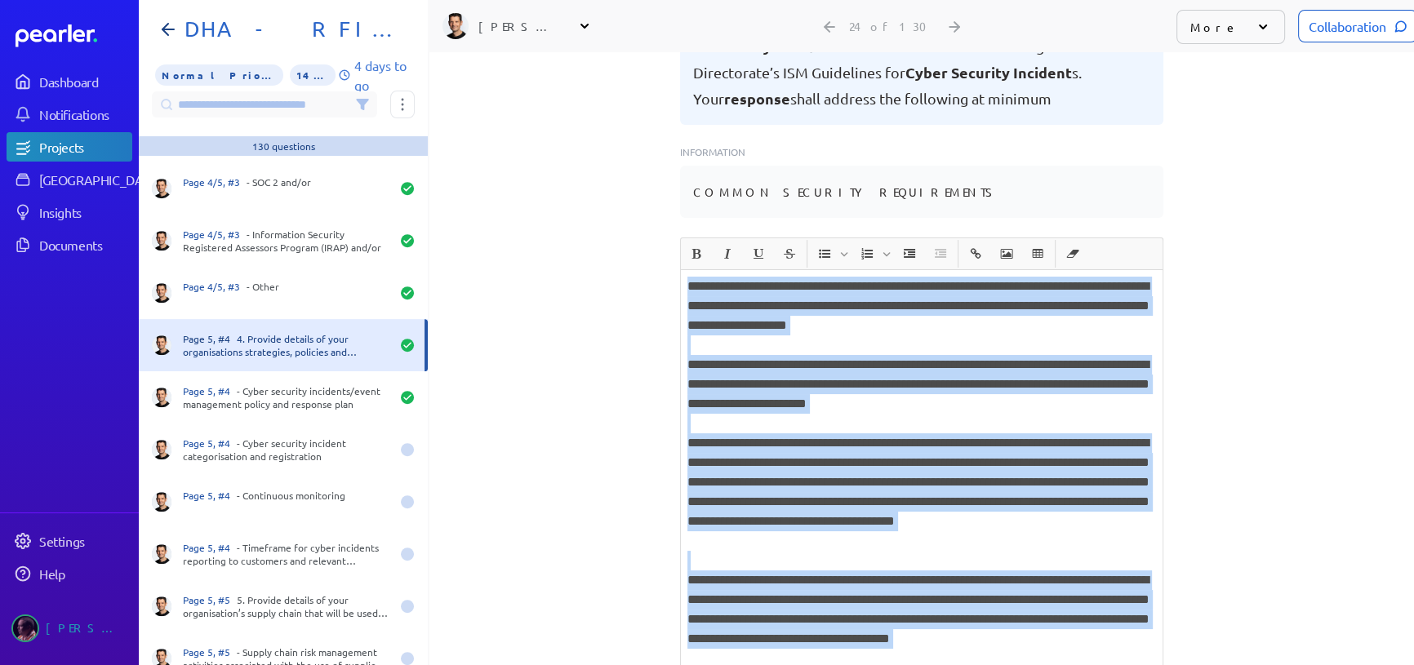
copy div "**********"
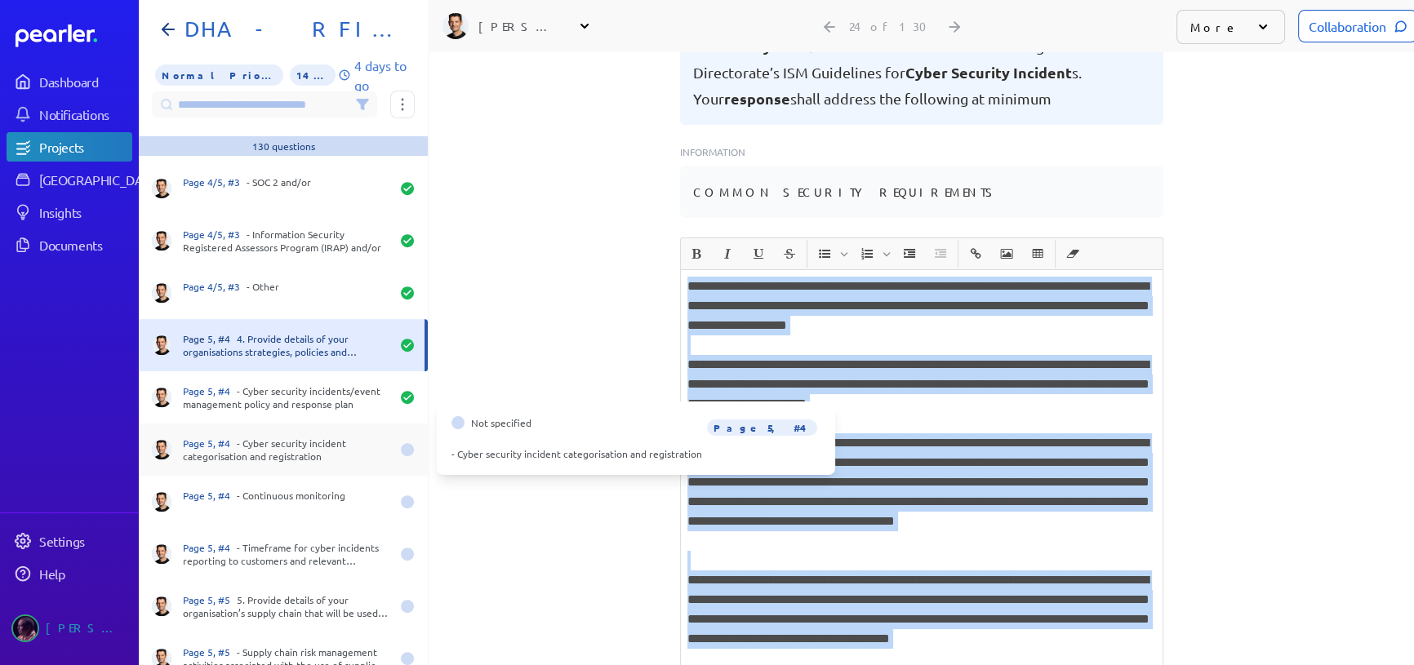
click at [274, 437] on div "Page 5, #4 - Cyber security incident categorisation and registration" at bounding box center [286, 450] width 207 height 26
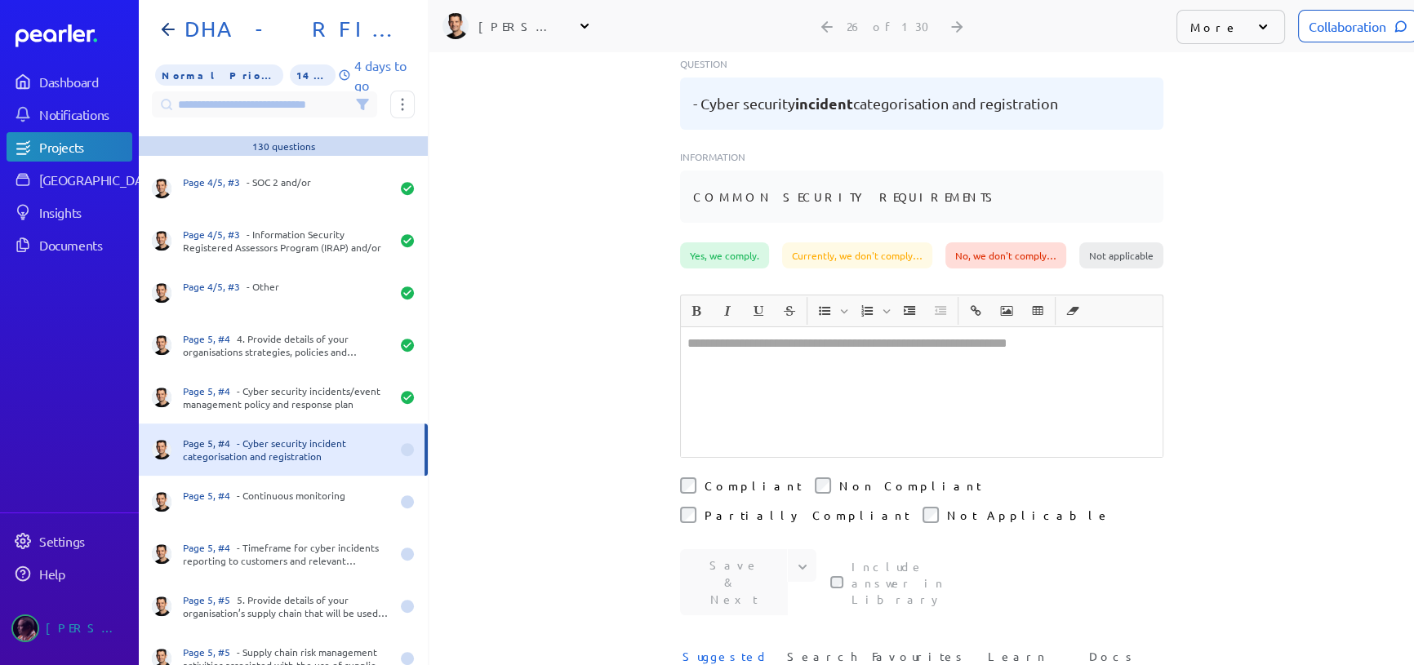
scroll to position [246, 0]
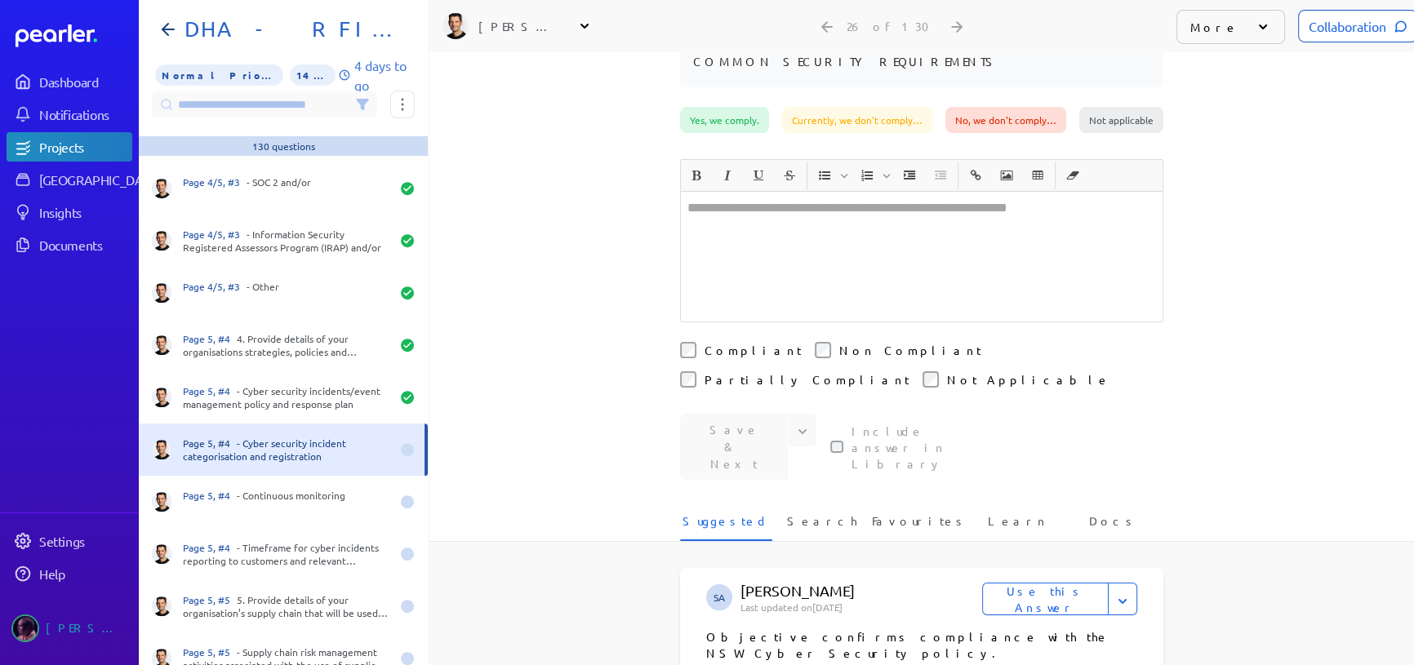
click at [874, 423] on label "Include answer in Library" at bounding box center [920, 447] width 139 height 49
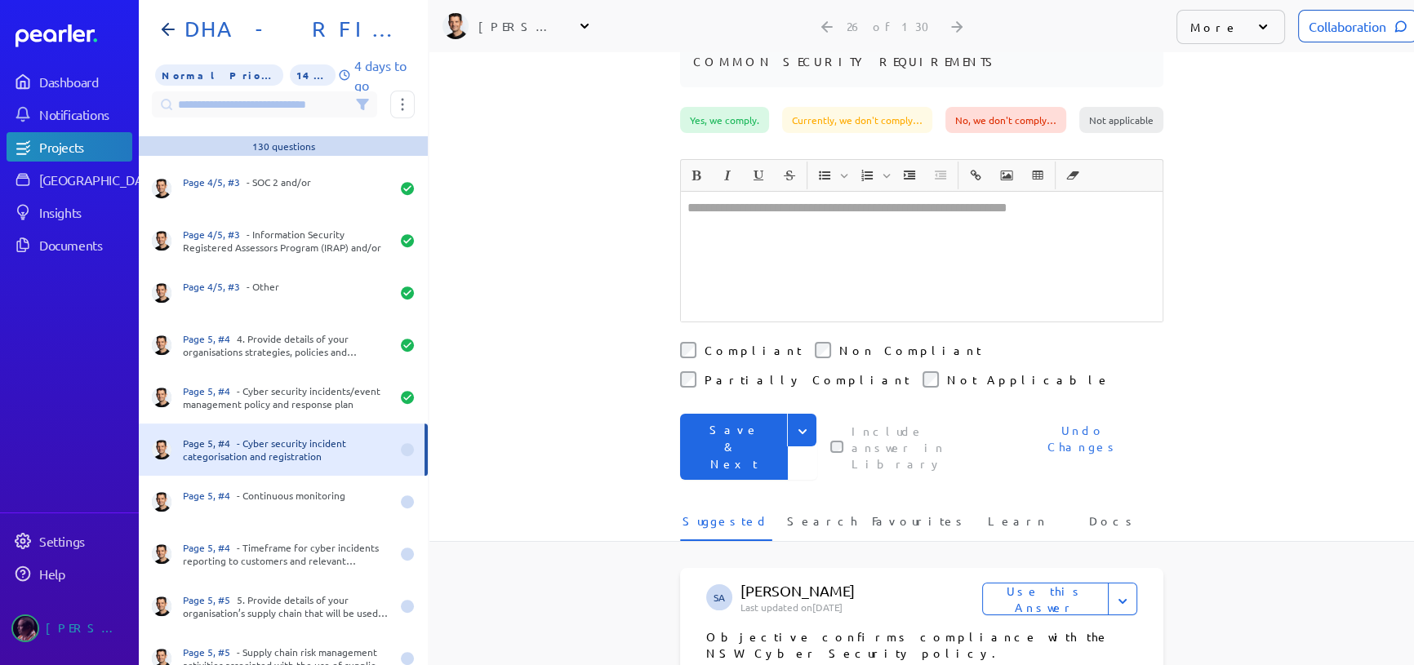
click at [815, 208] on div at bounding box center [922, 257] width 482 height 130
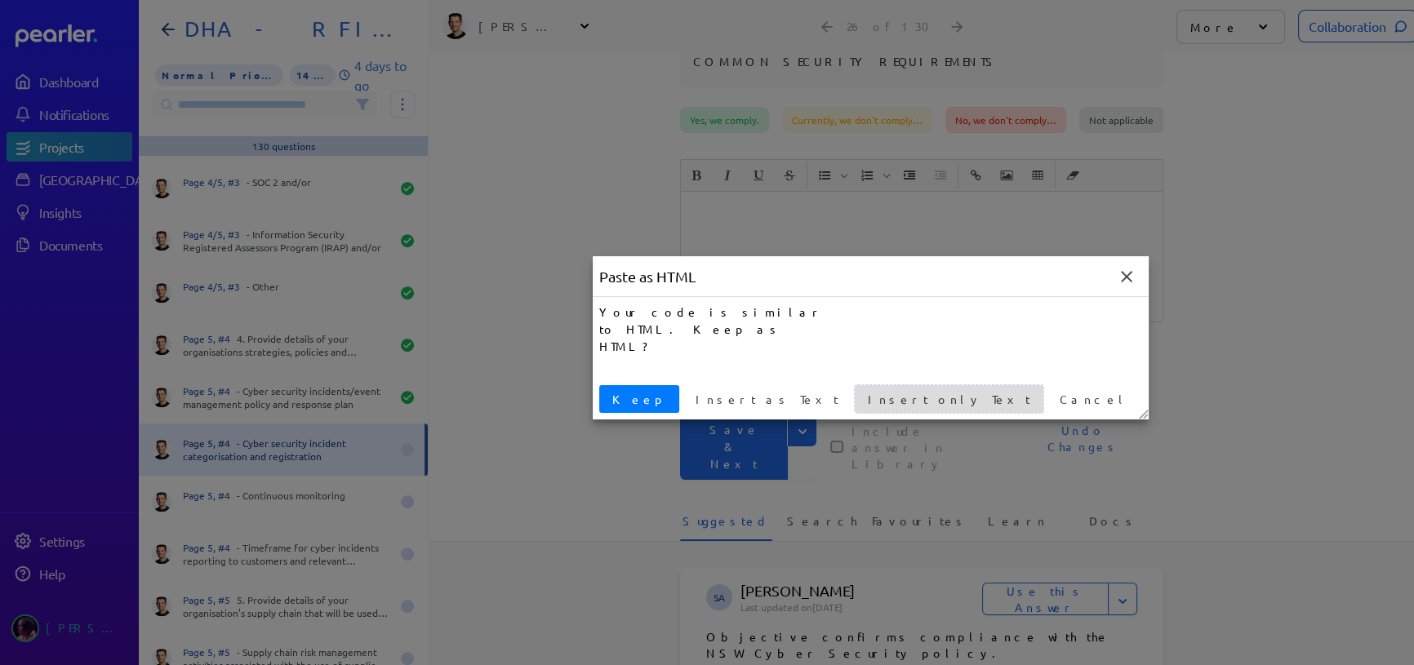
click at [855, 387] on button "Insert only Text" at bounding box center [949, 399] width 189 height 28
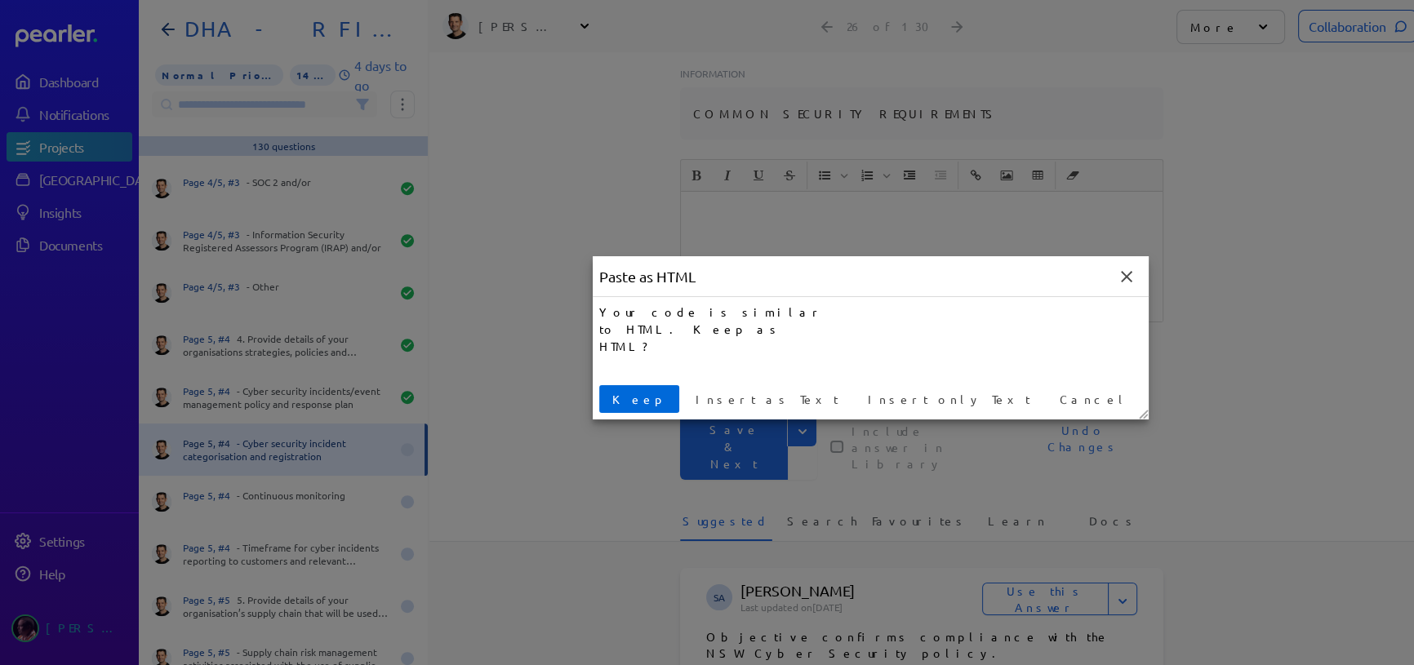
click at [628, 393] on span "Keep" at bounding box center [639, 399] width 67 height 17
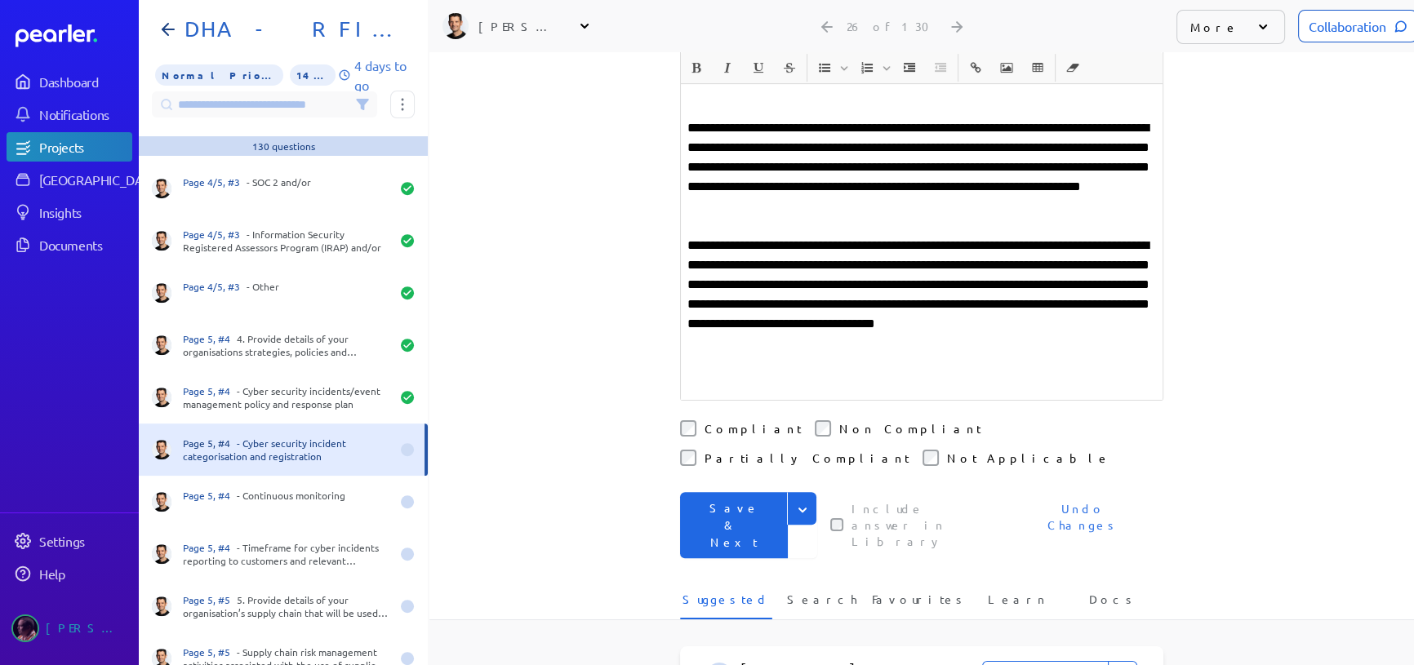
scroll to position [862, 0]
click at [705, 383] on div "**********" at bounding box center [921, 25] width 483 height 1066
click at [704, 420] on label "Compliant" at bounding box center [752, 428] width 97 height 16
click at [715, 491] on button "Save & Next" at bounding box center [734, 524] width 108 height 66
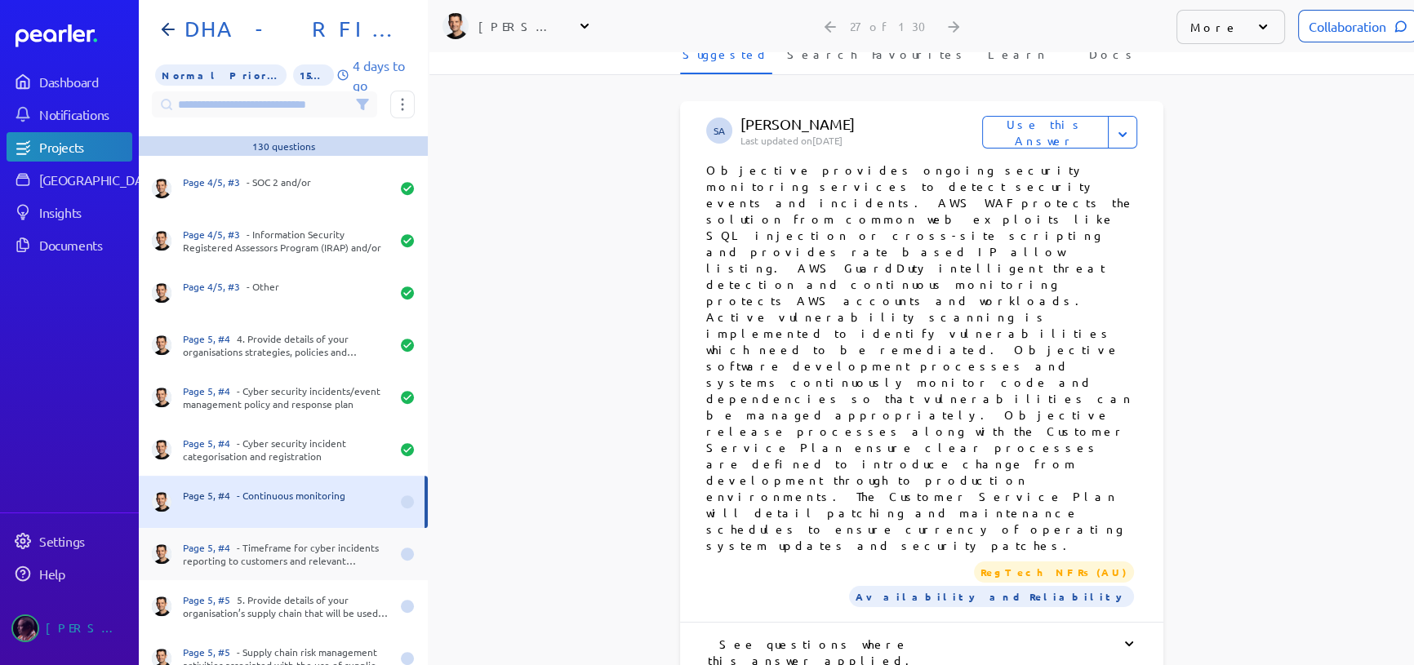
scroll to position [707, 0]
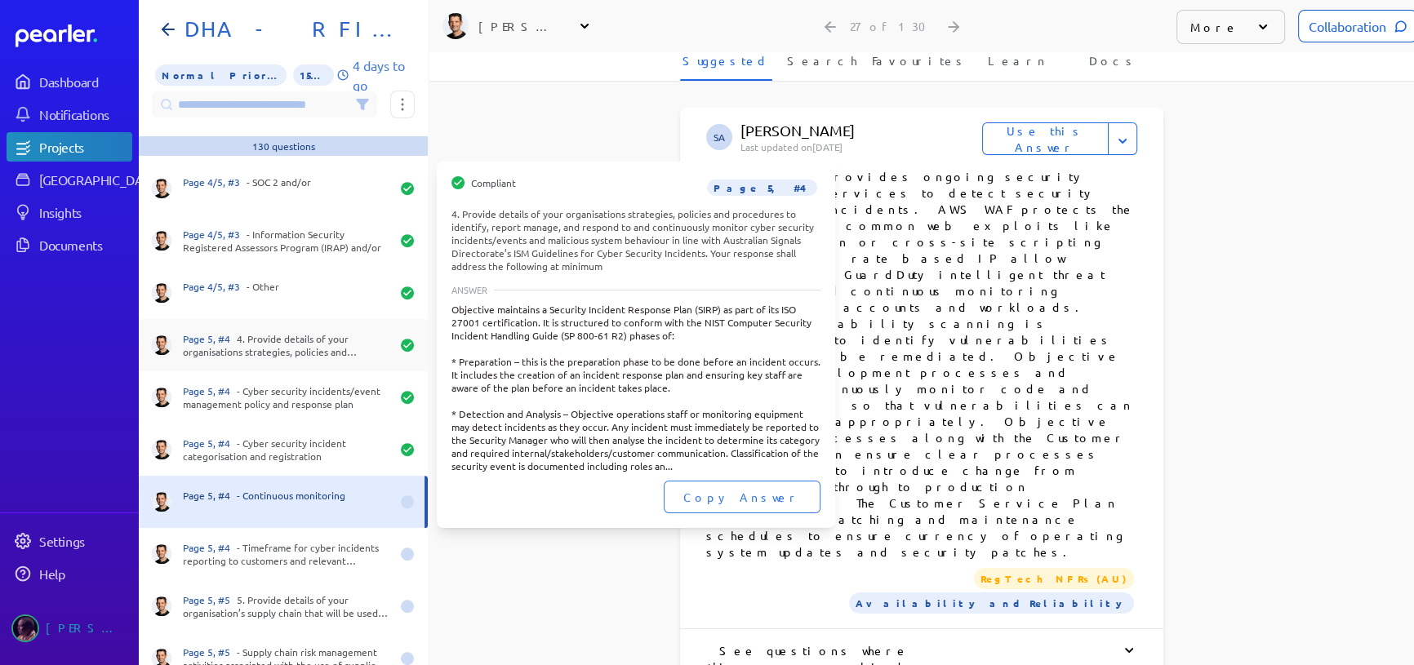
click at [286, 353] on div "Page 5, #4 4. Provide details of your organisations strategies, policies and pr…" at bounding box center [286, 345] width 207 height 26
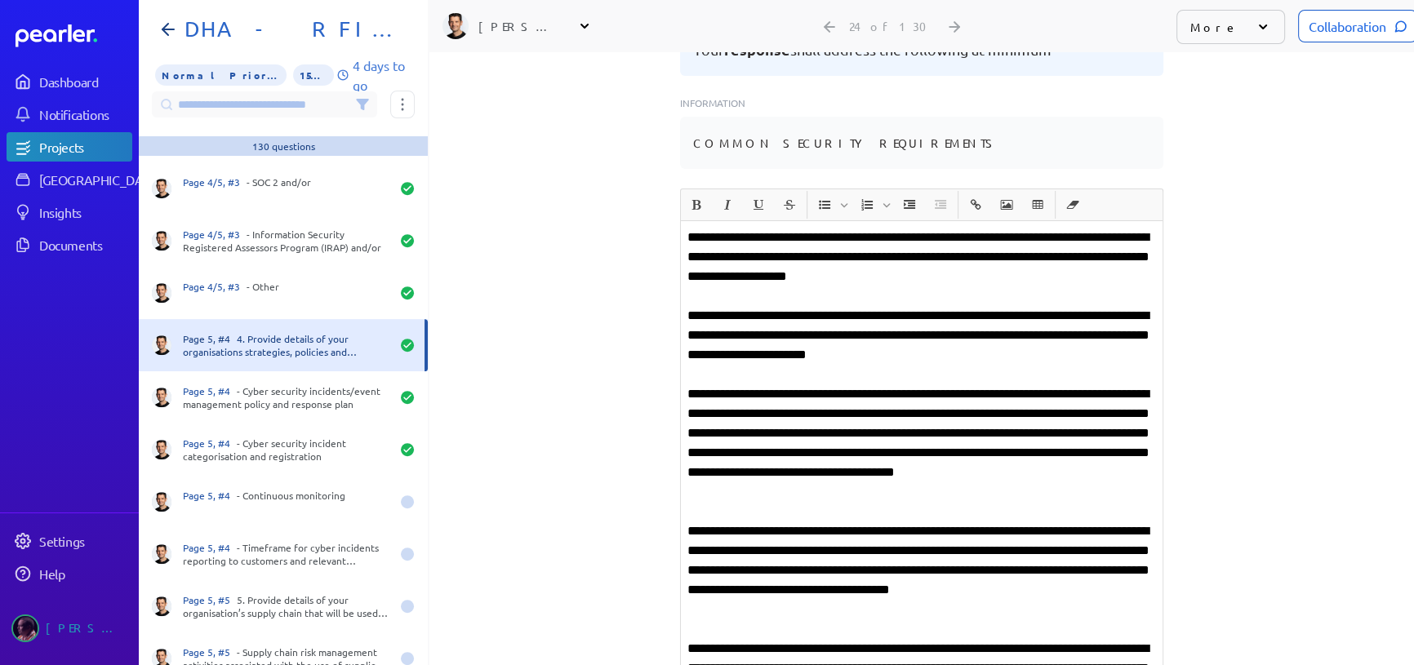
scroll to position [246, 0]
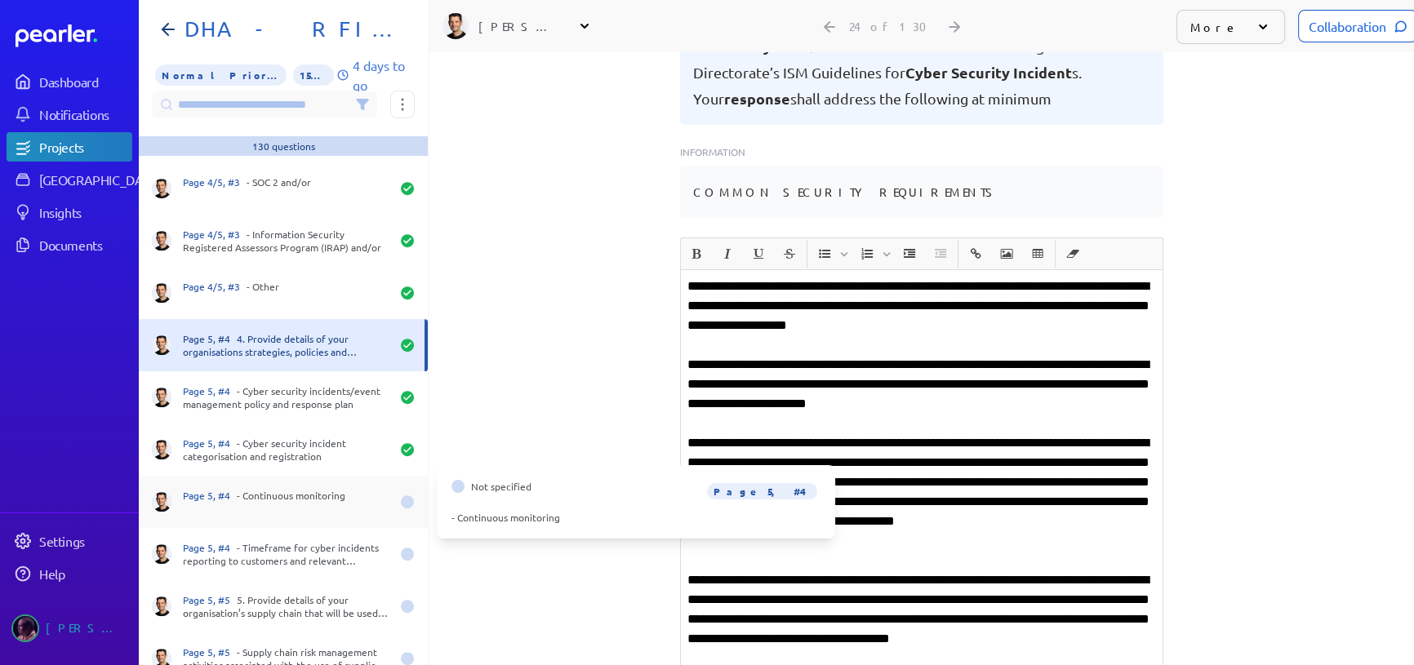
click at [264, 486] on div "Page 5, #4 - Continuous monitoring" at bounding box center [283, 502] width 289 height 52
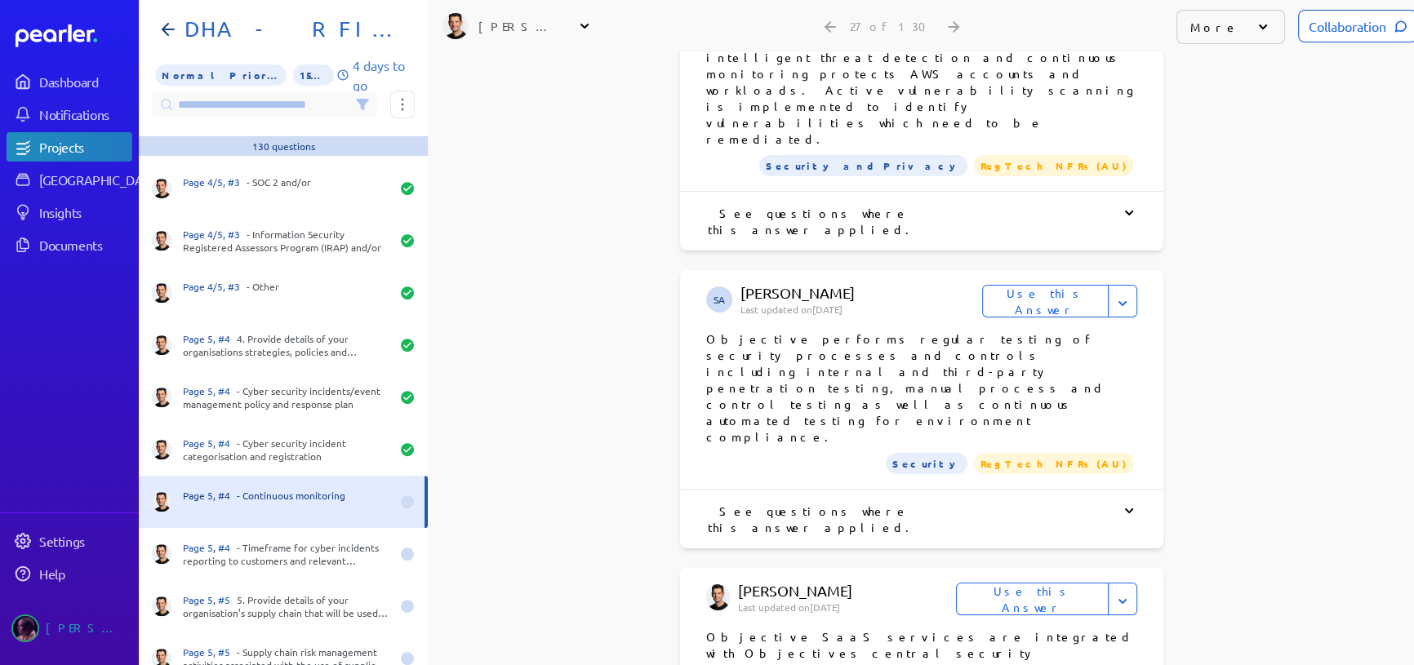
scroll to position [1508, 0]
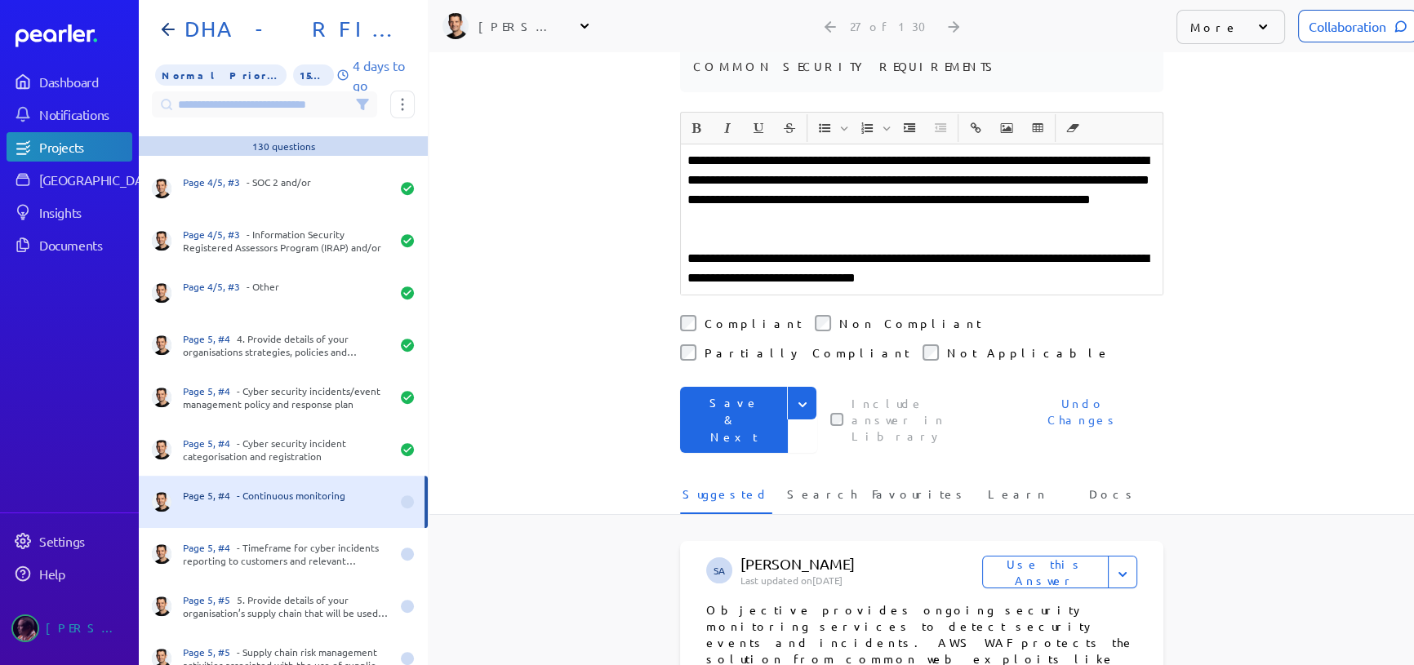
scroll to position [140, 0]
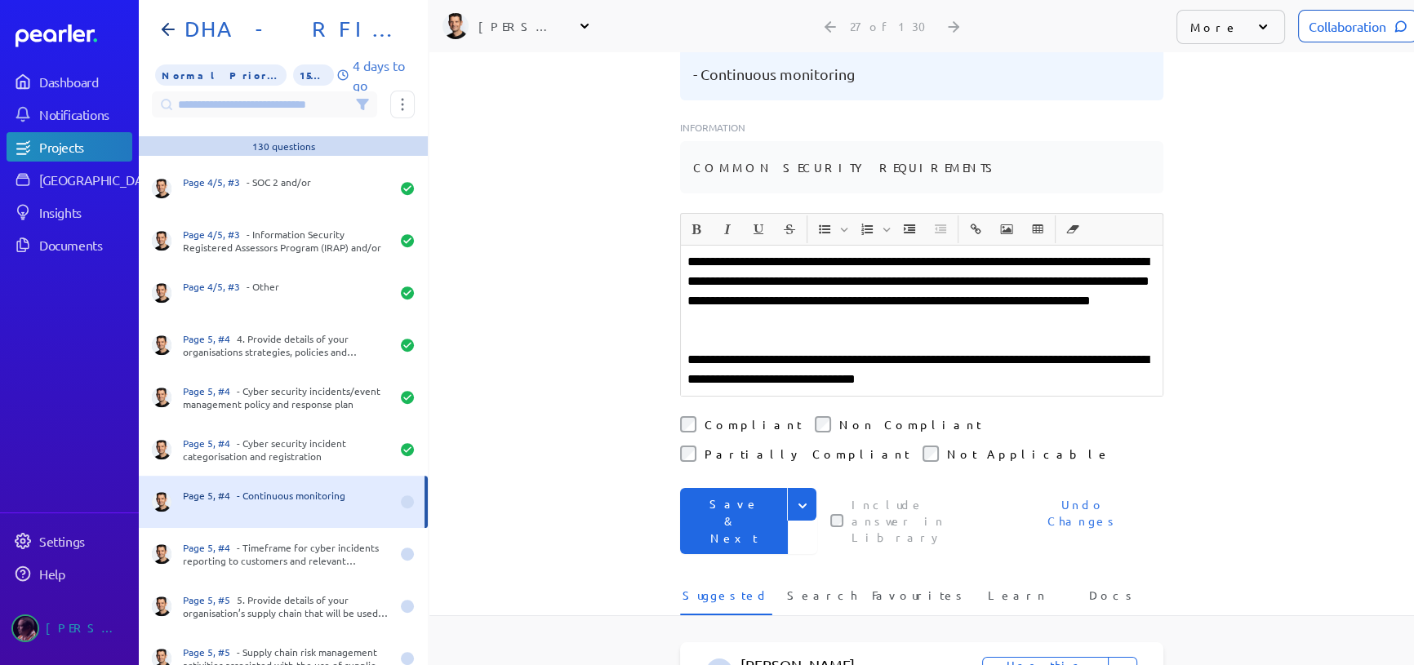
click at [762, 457] on div "**********" at bounding box center [921, 390] width 483 height 354
click at [735, 488] on button "Save & Next" at bounding box center [734, 521] width 108 height 66
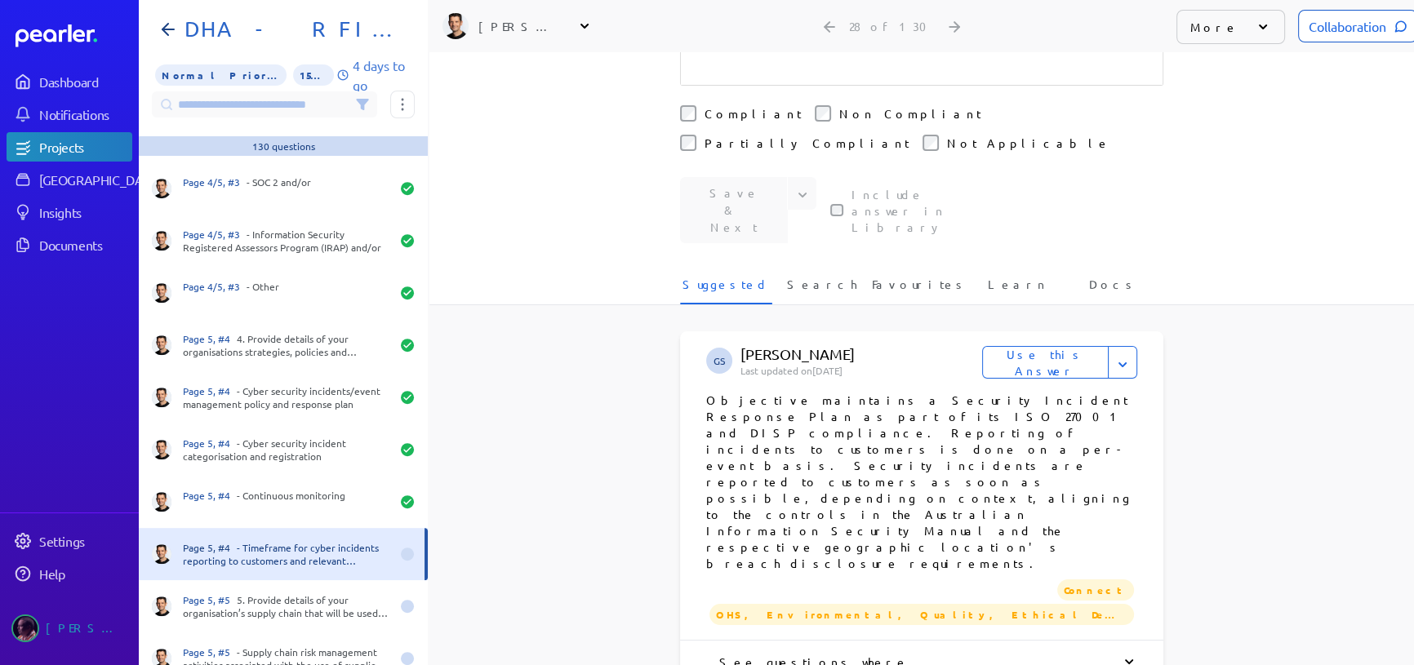
scroll to position [512, 0]
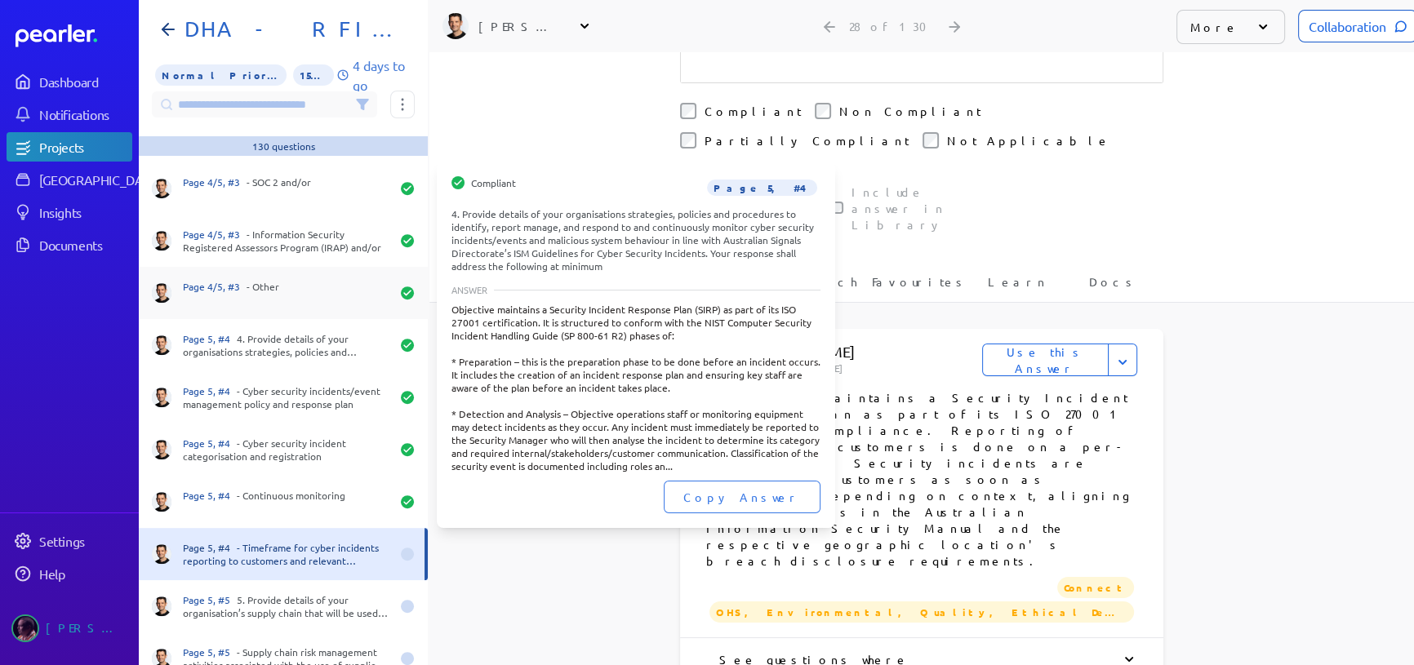
click at [237, 332] on div "Page 5, #4 4. Provide details of your organisations strategies, policies and pr…" at bounding box center [286, 345] width 207 height 26
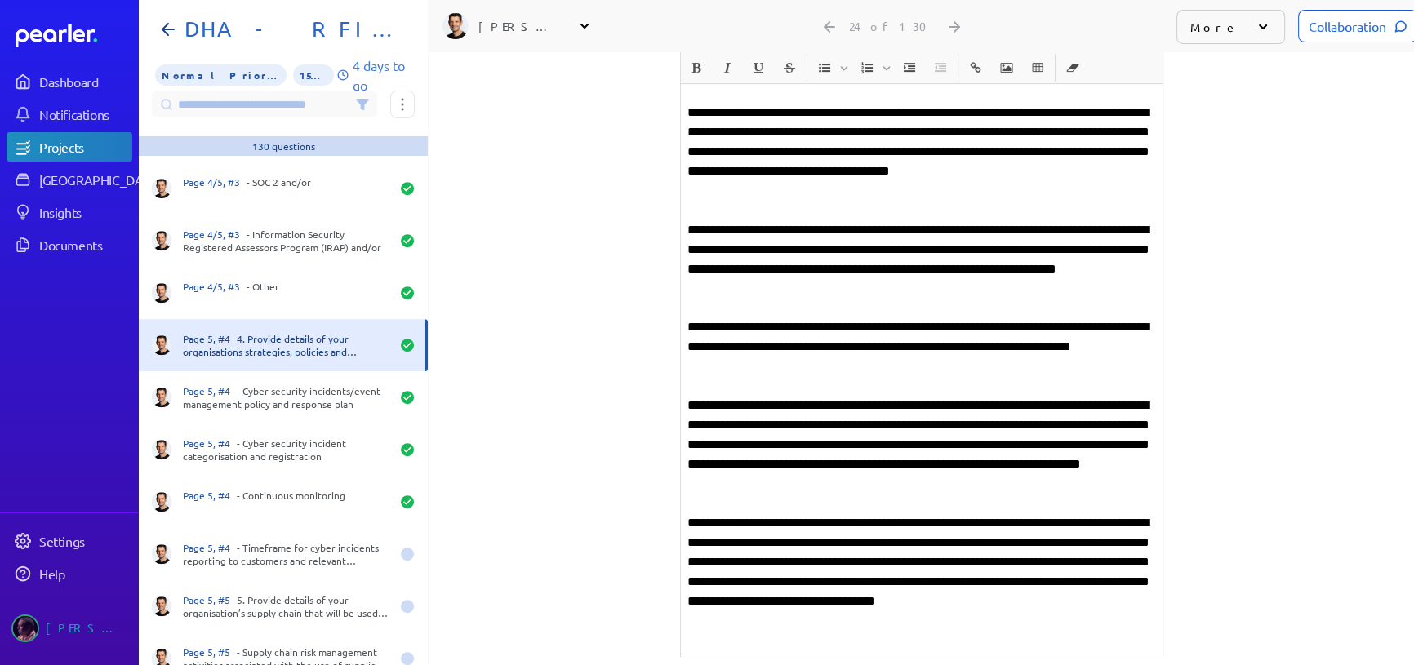
scroll to position [770, 0]
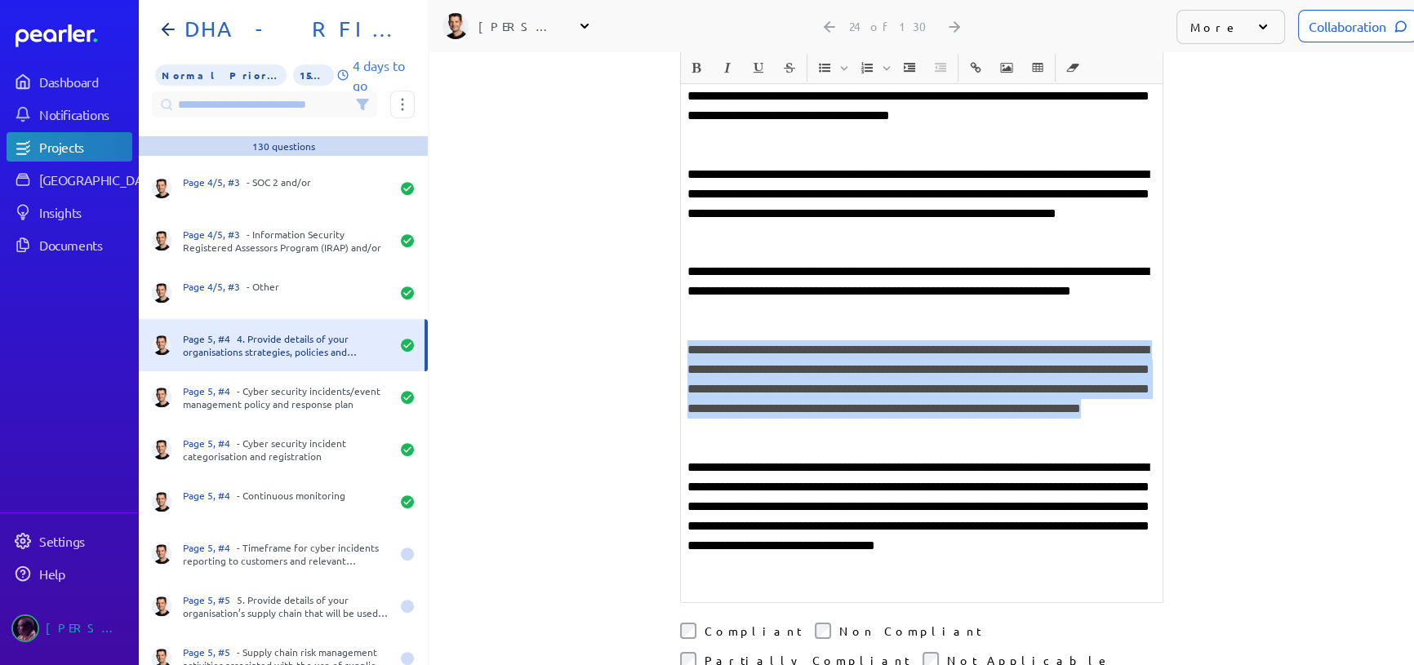
drag, startPoint x: 682, startPoint y: 310, endPoint x: 1032, endPoint y: 384, distance: 357.8
click at [1032, 384] on p "**********" at bounding box center [921, 389] width 468 height 98
copy p "**********"
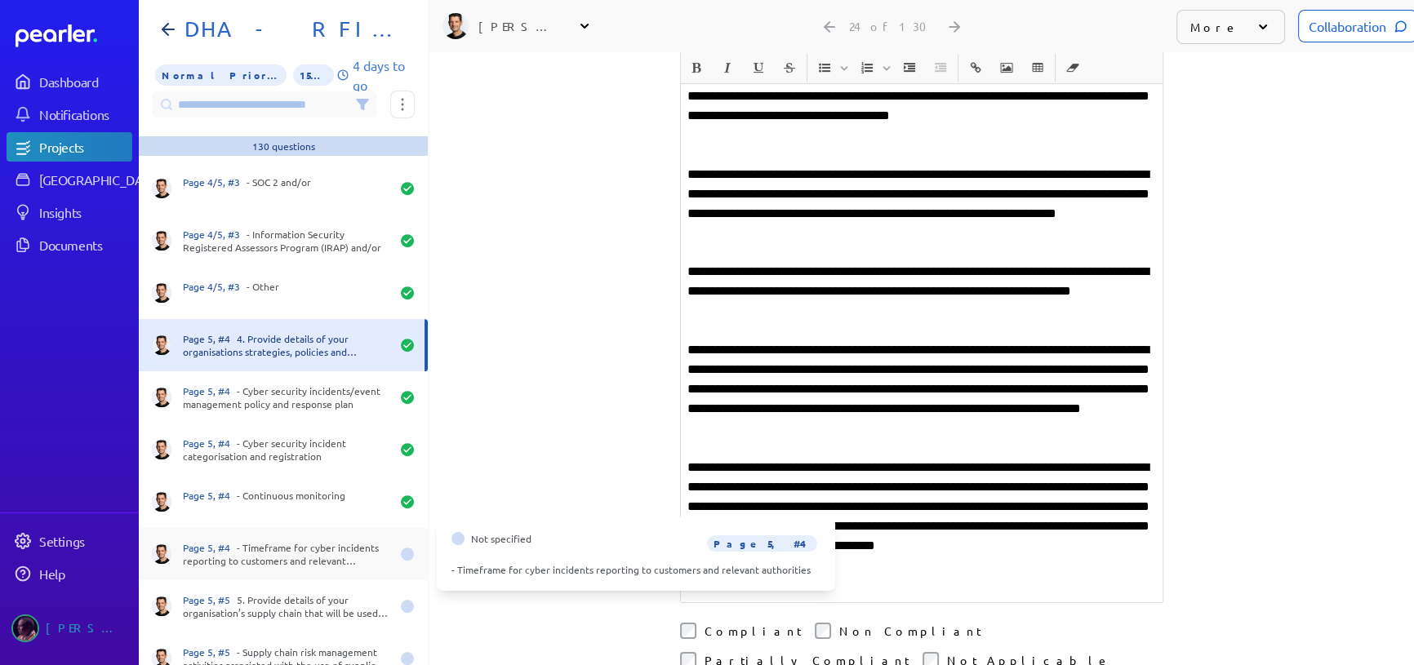
click at [262, 549] on div "Page 5, #4 - Timeframe for cyber incidents reporting to customers and relevant …" at bounding box center [286, 554] width 207 height 26
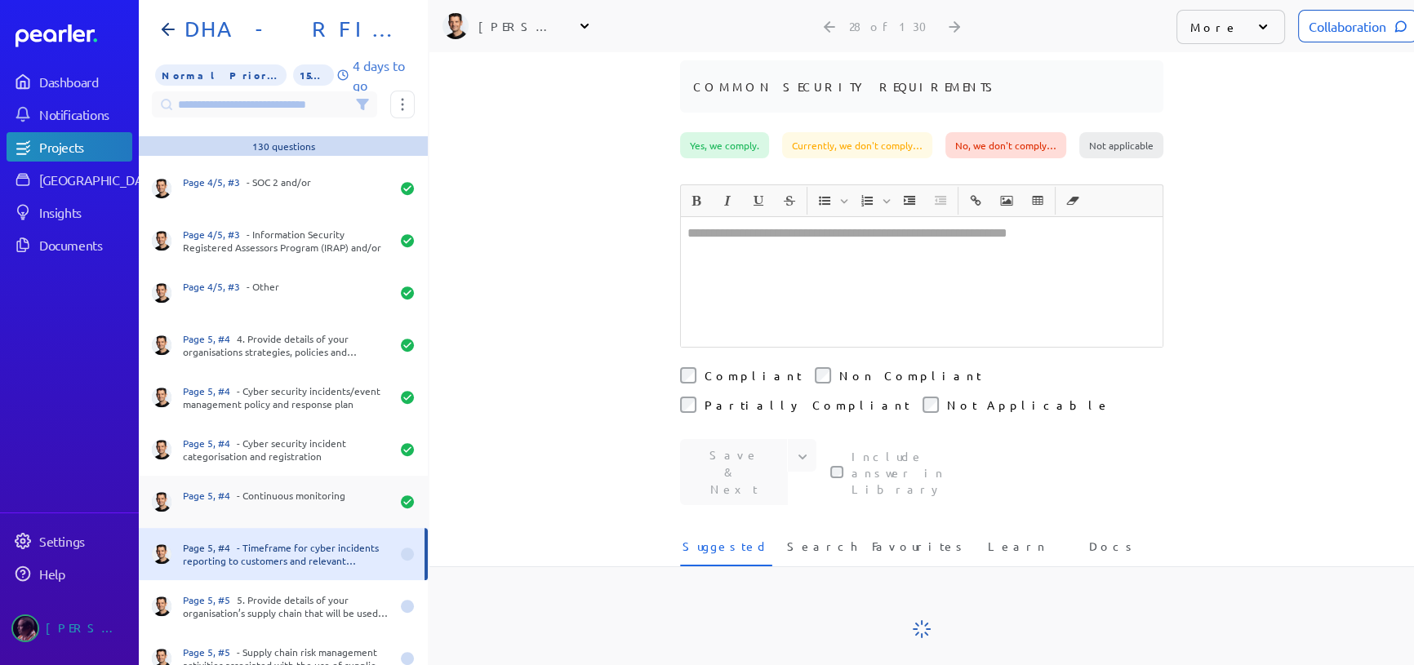
scroll to position [137, 0]
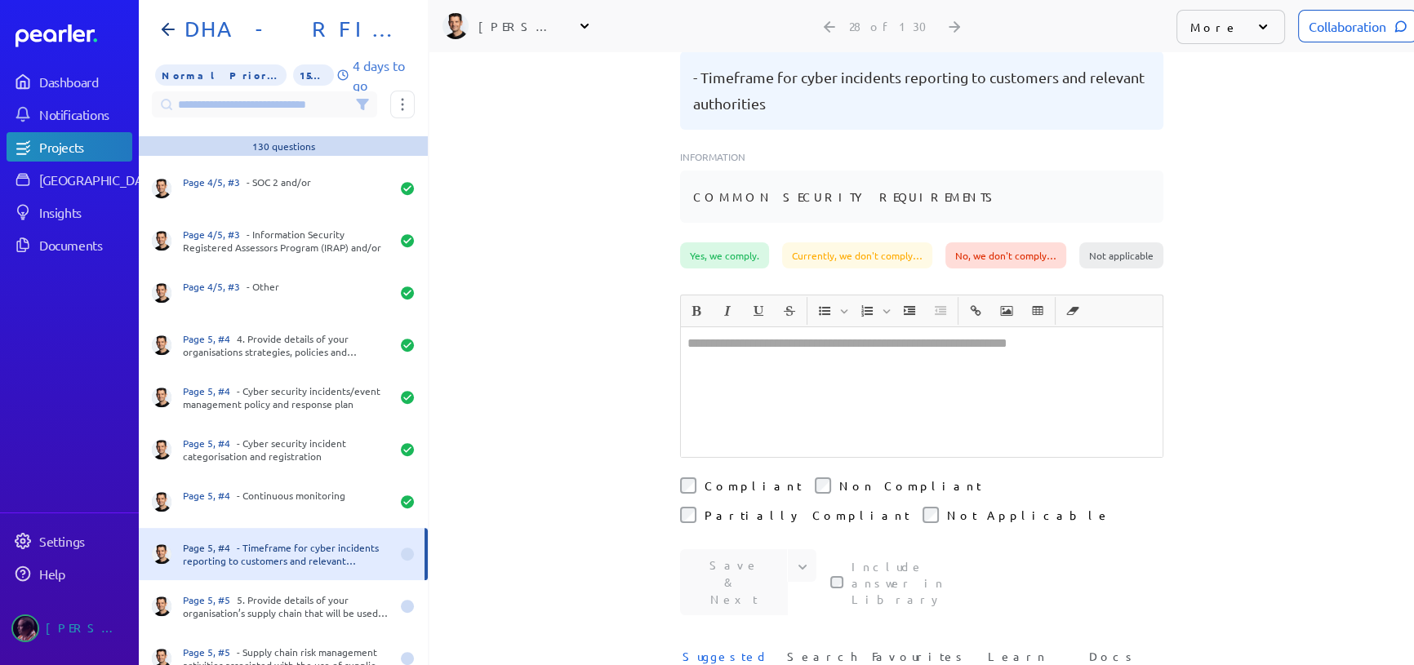
click at [850, 329] on div at bounding box center [922, 392] width 482 height 130
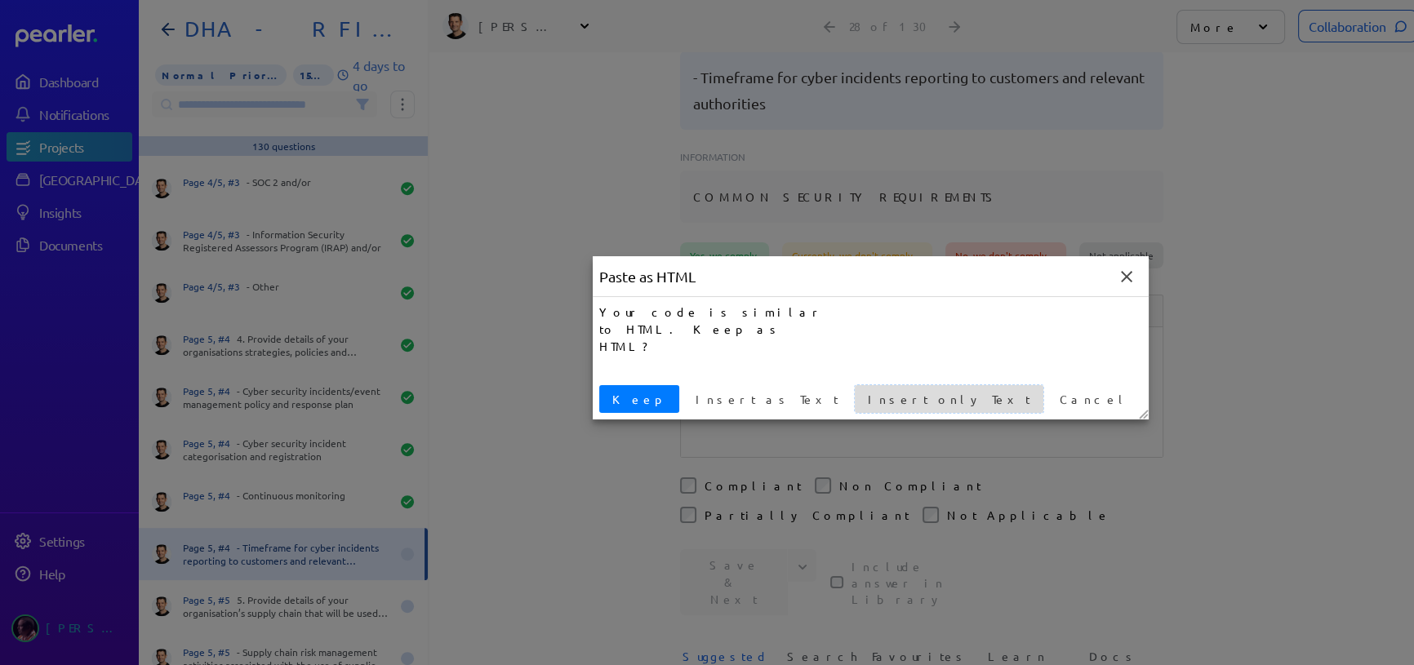
click at [861, 405] on span "Insert only Text" at bounding box center [948, 399] width 175 height 17
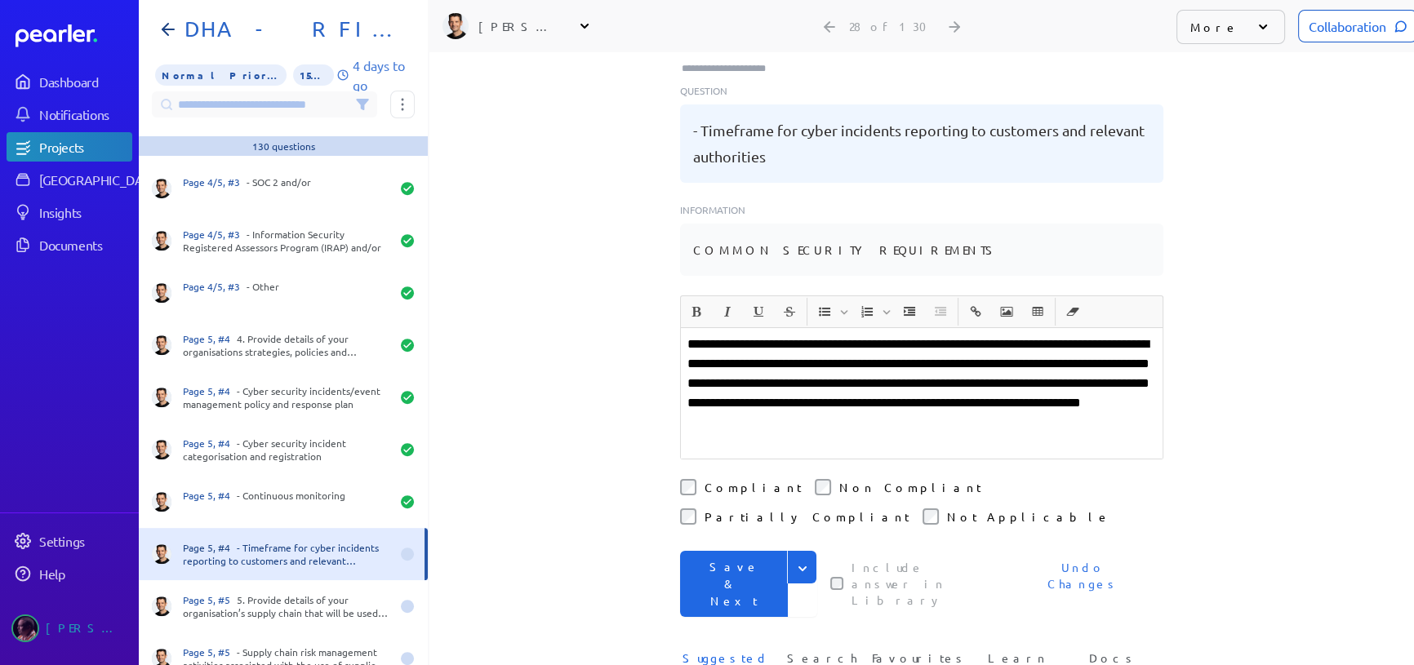
click at [721, 551] on button "Save & Next" at bounding box center [734, 584] width 108 height 66
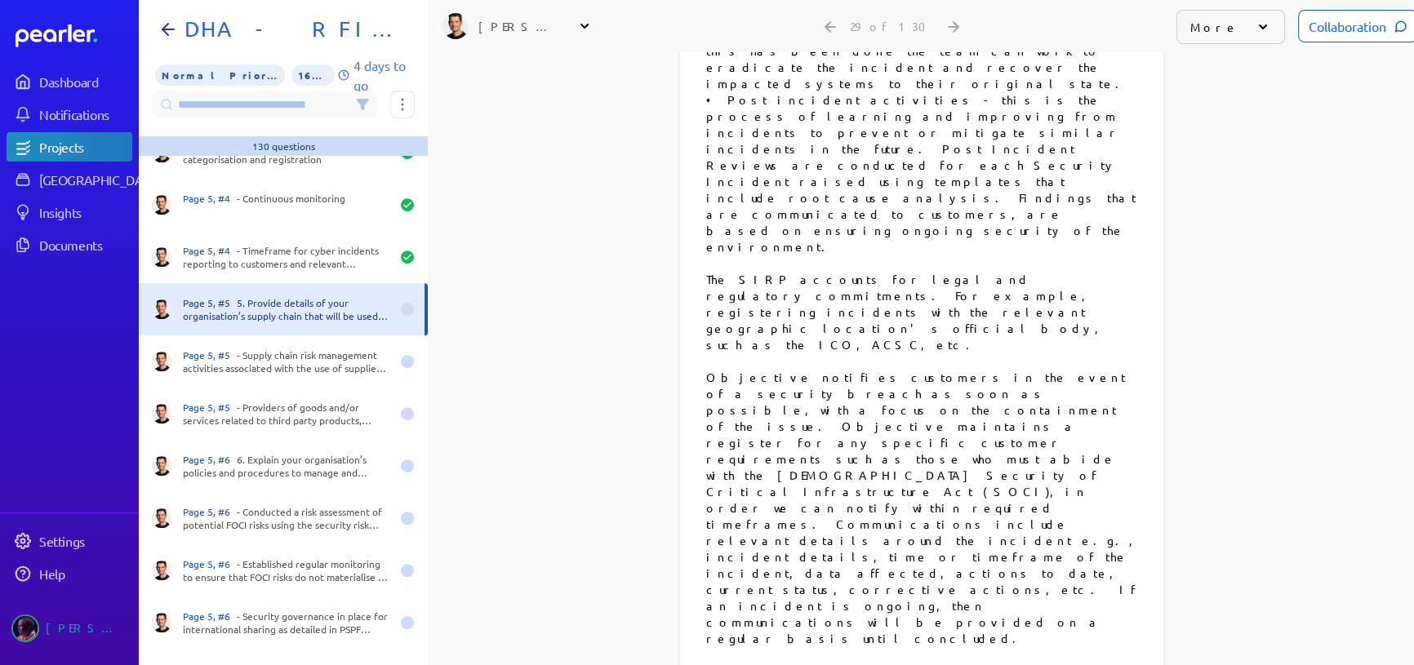
scroll to position [6614, 0]
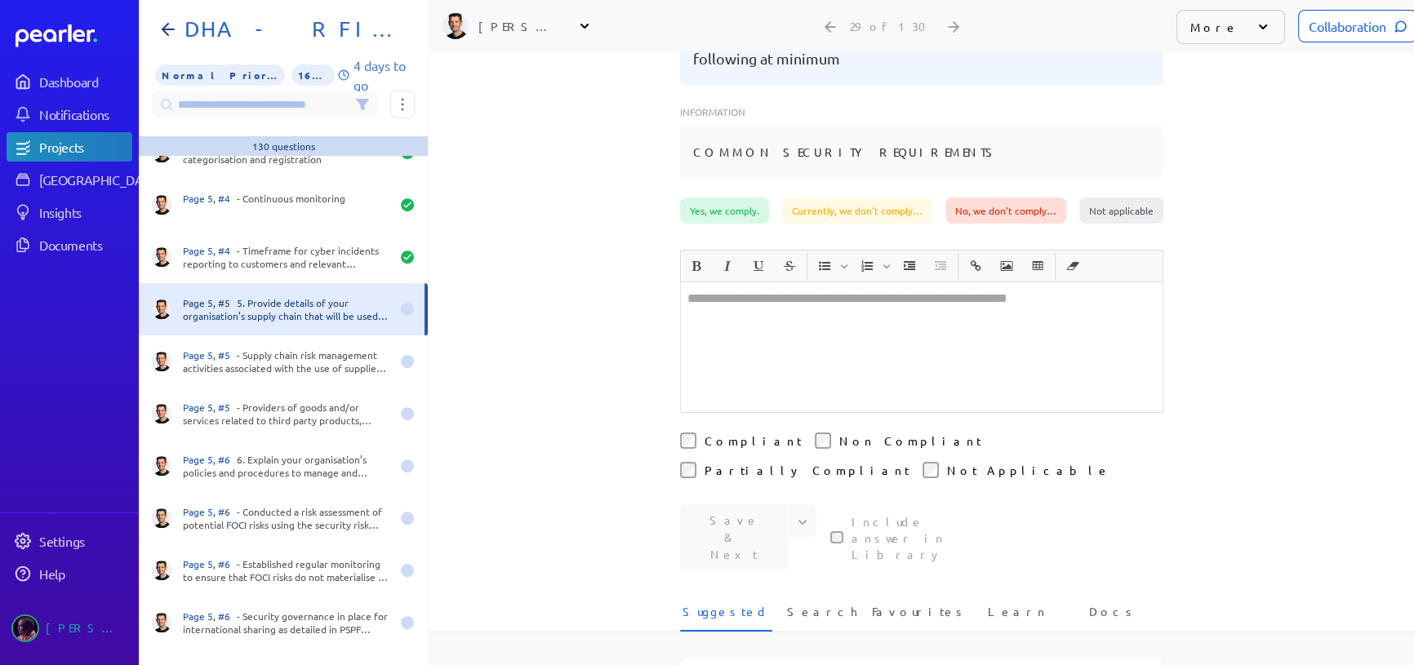
scroll to position [445, 0]
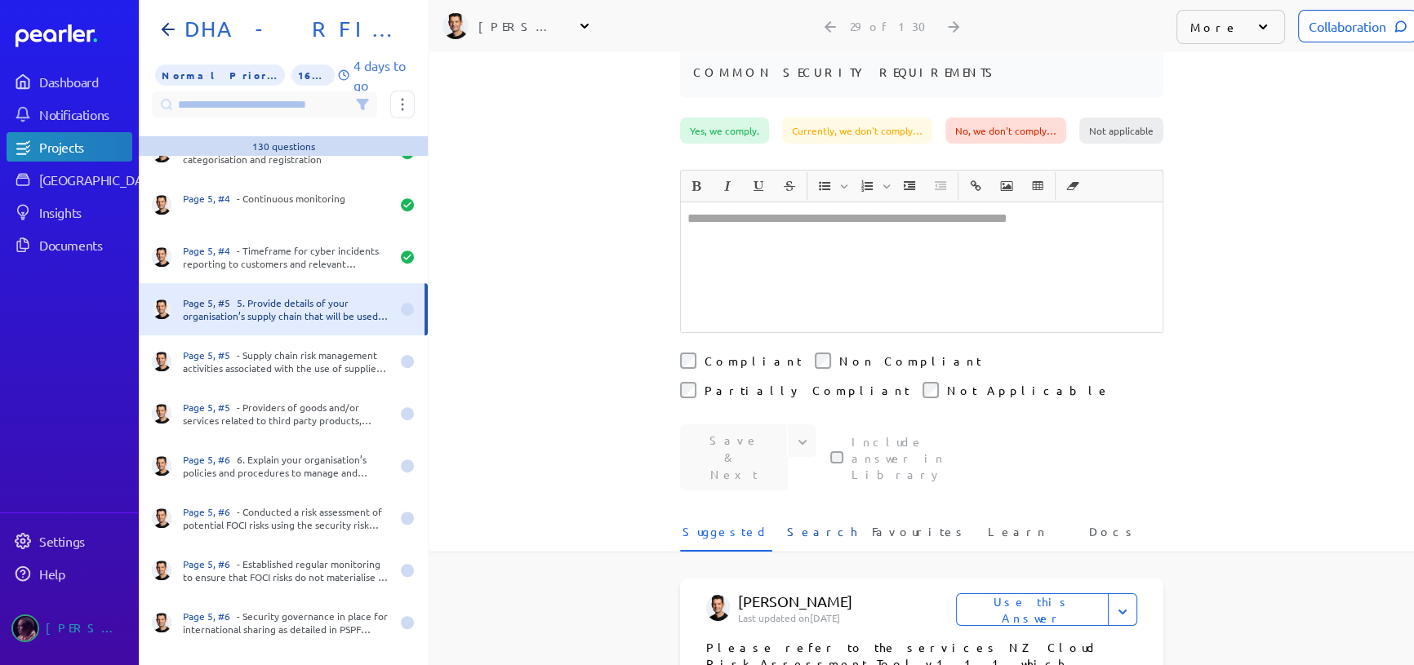
click at [815, 523] on span "Search" at bounding box center [822, 536] width 70 height 27
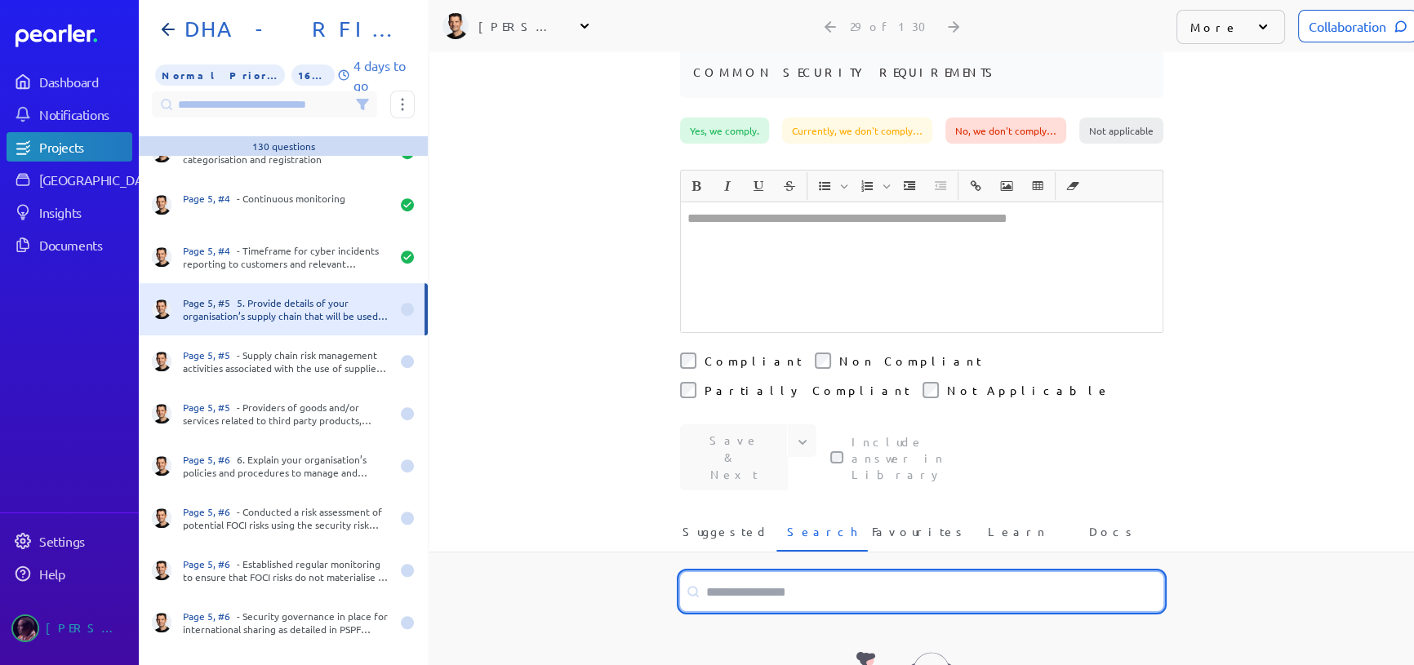
click at [831, 572] on input at bounding box center [921, 591] width 483 height 39
type input "**********"
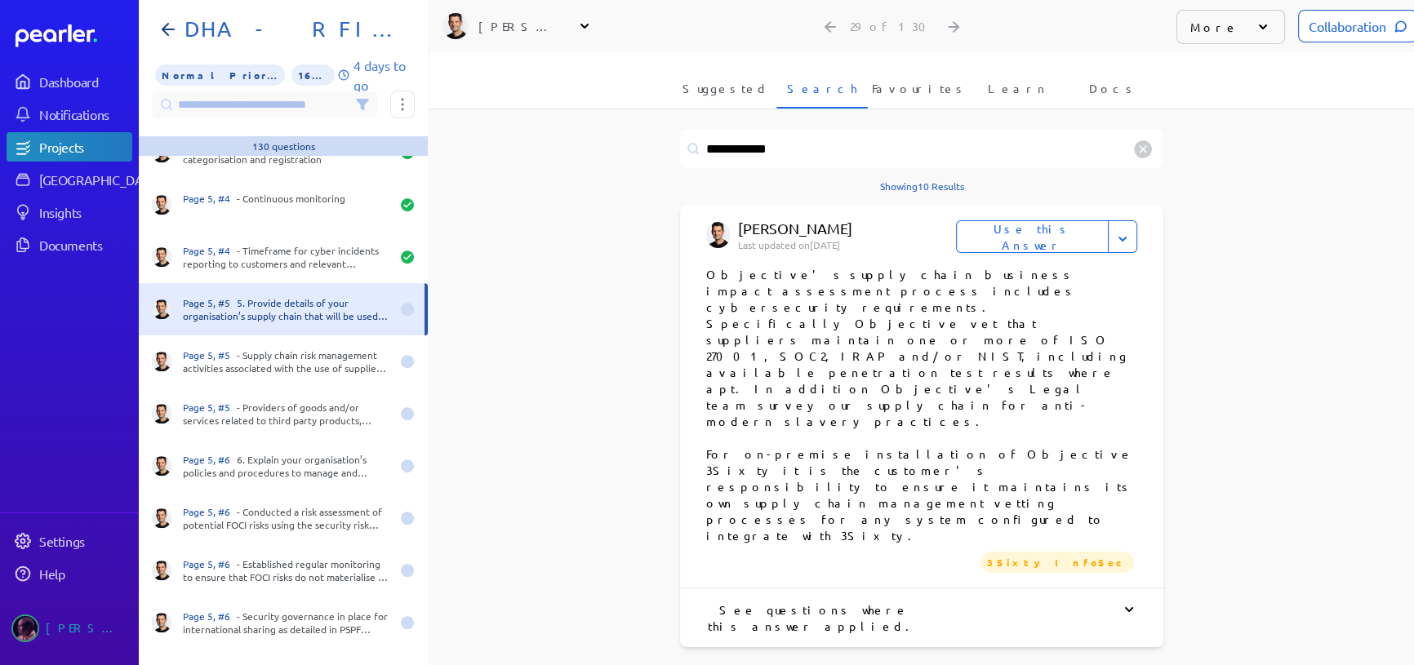
scroll to position [890, 0]
click at [1050, 219] on button "Use this Answer" at bounding box center [1032, 235] width 153 height 33
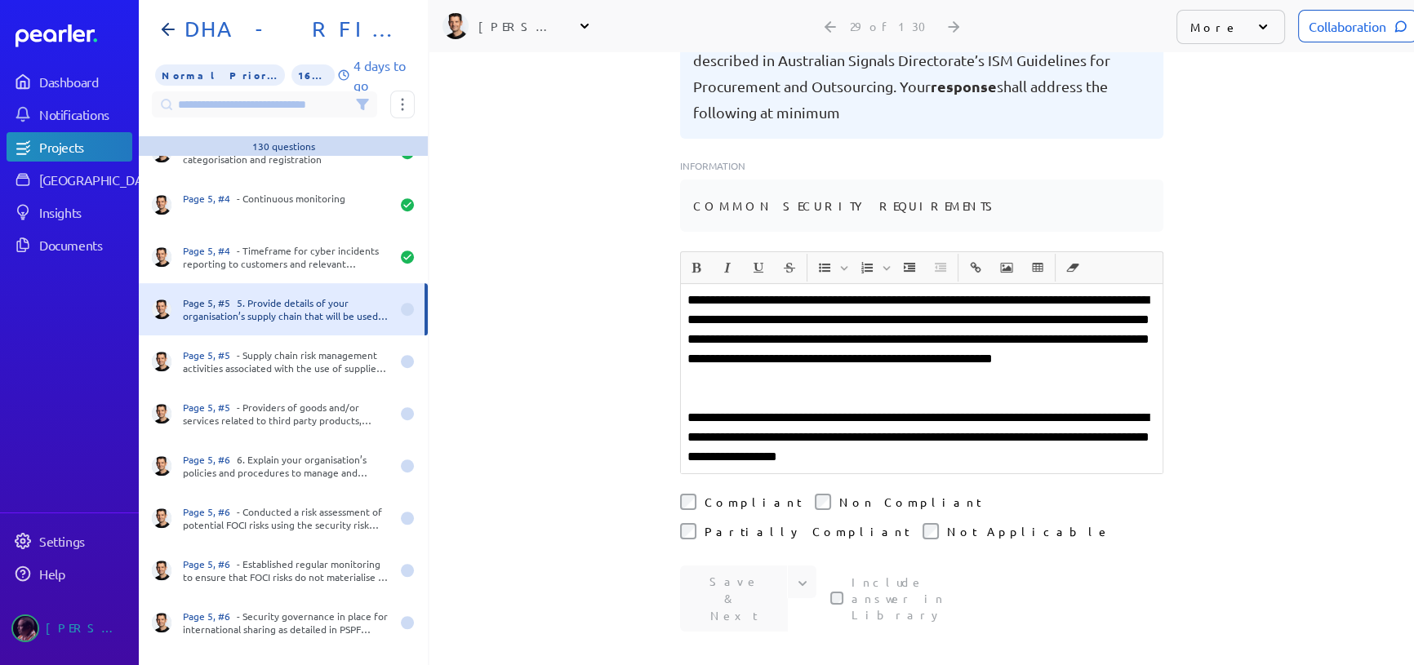
scroll to position [304, 0]
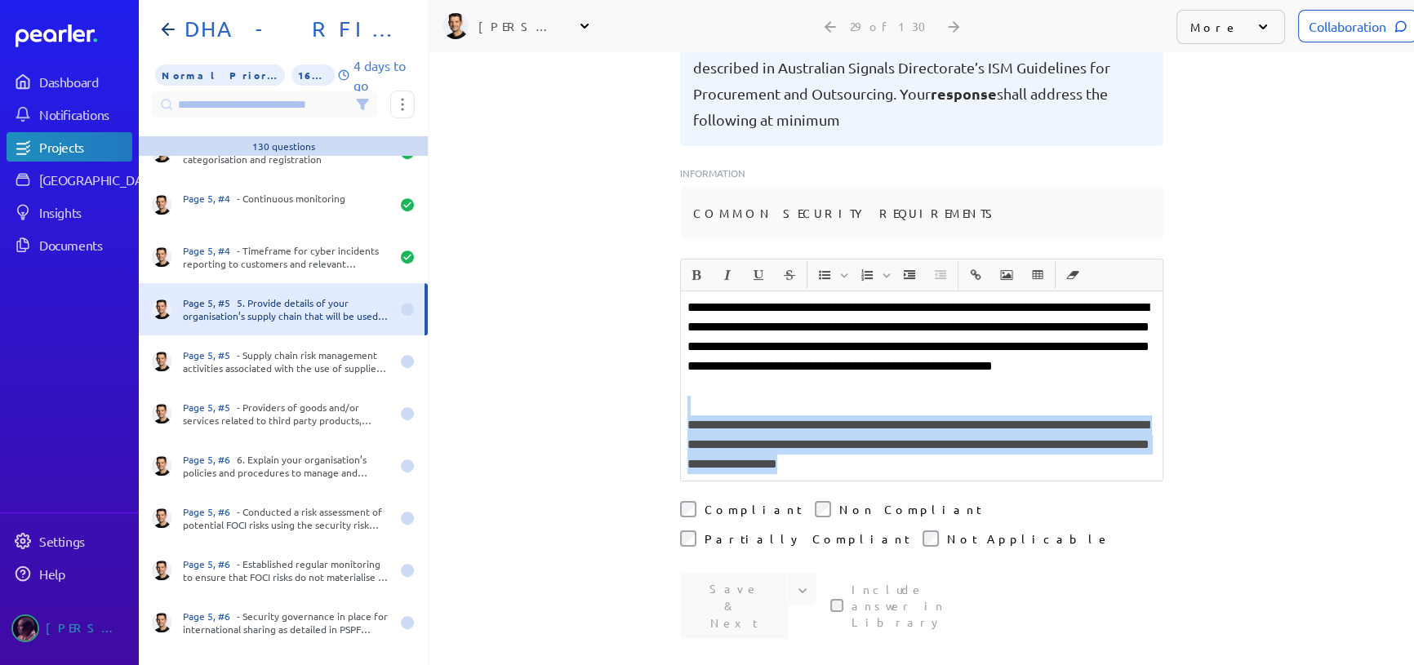
drag, startPoint x: 688, startPoint y: 370, endPoint x: 1163, endPoint y: 423, distance: 478.0
click at [1163, 424] on div "**********" at bounding box center [921, 358] width 984 height 613
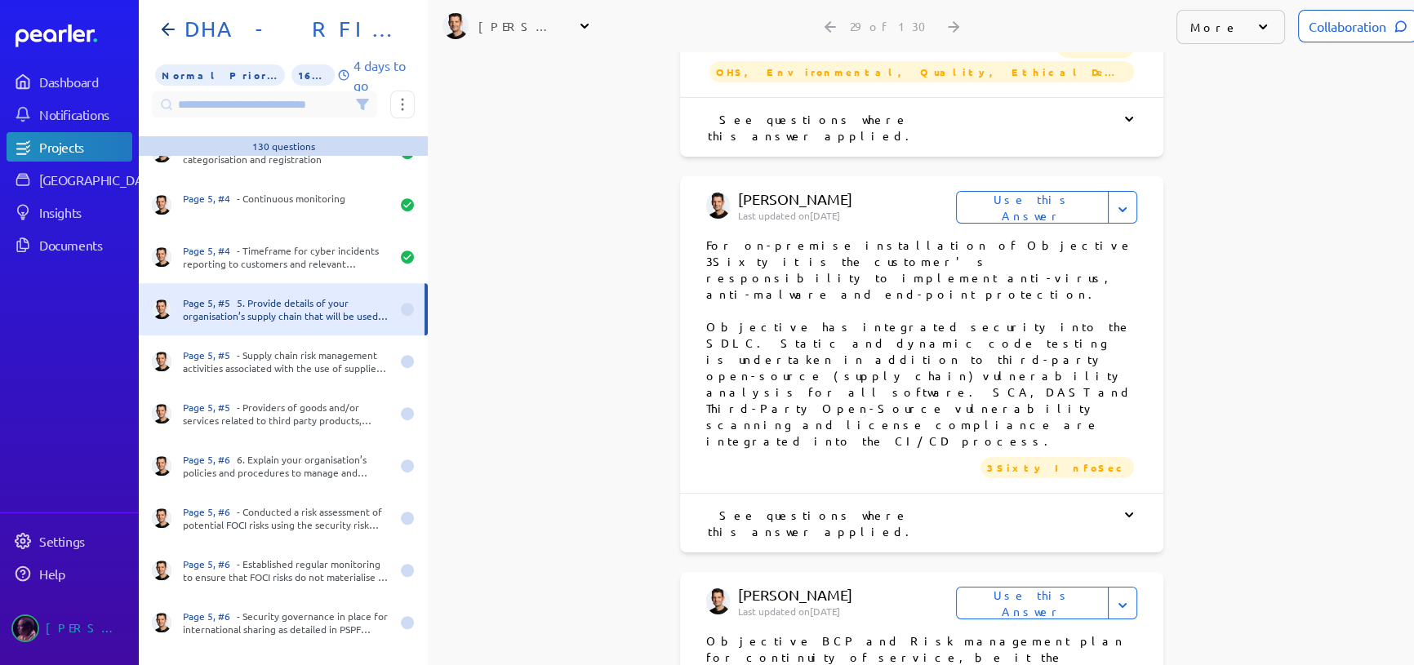
scroll to position [3044, 0]
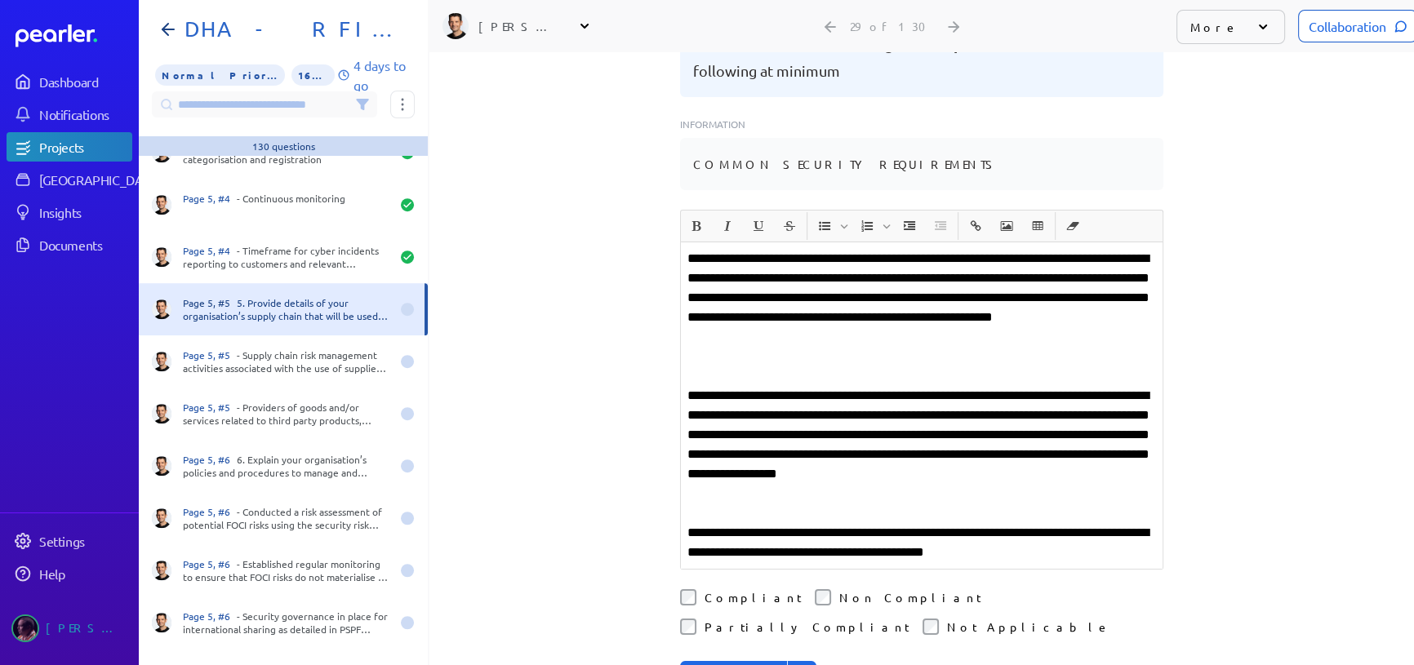
scroll to position [347, 0]
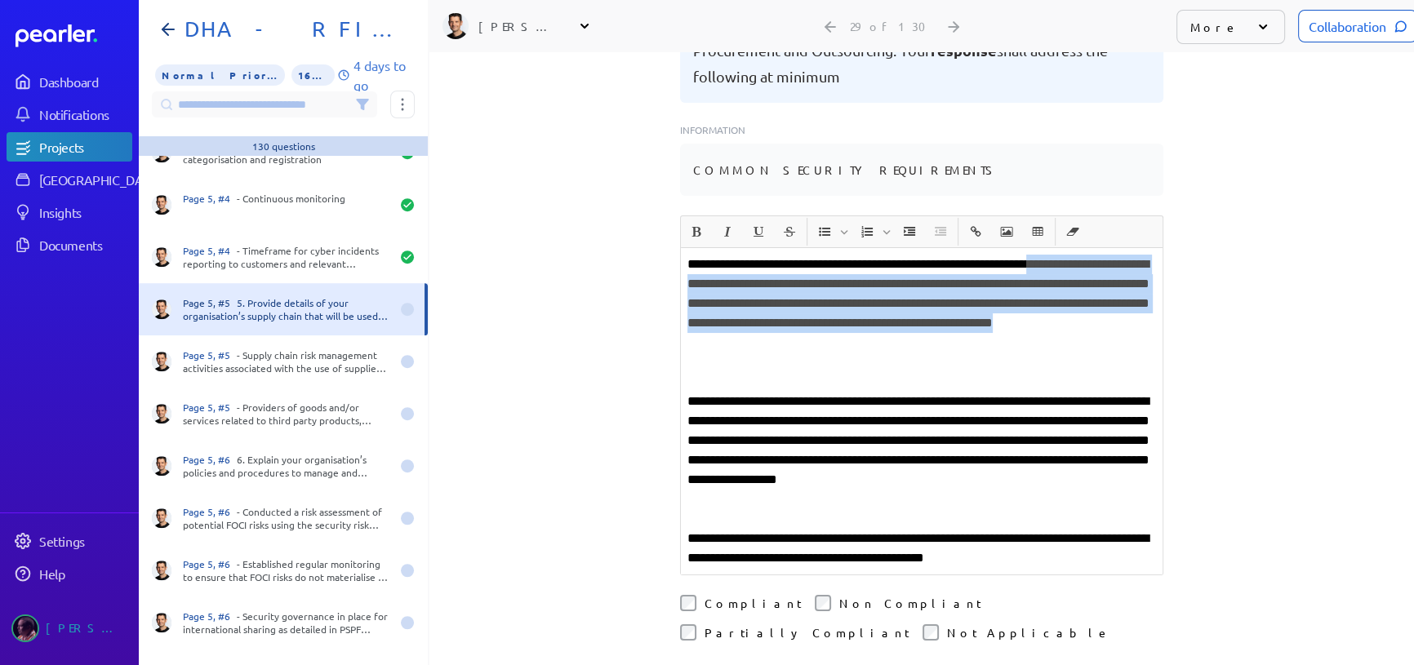
drag, startPoint x: 918, startPoint y: 335, endPoint x: 657, endPoint y: 248, distance: 275.4
click at [657, 248] on div "**********" at bounding box center [921, 11] width 984 height 613
click at [687, 255] on p "**********" at bounding box center [921, 304] width 468 height 98
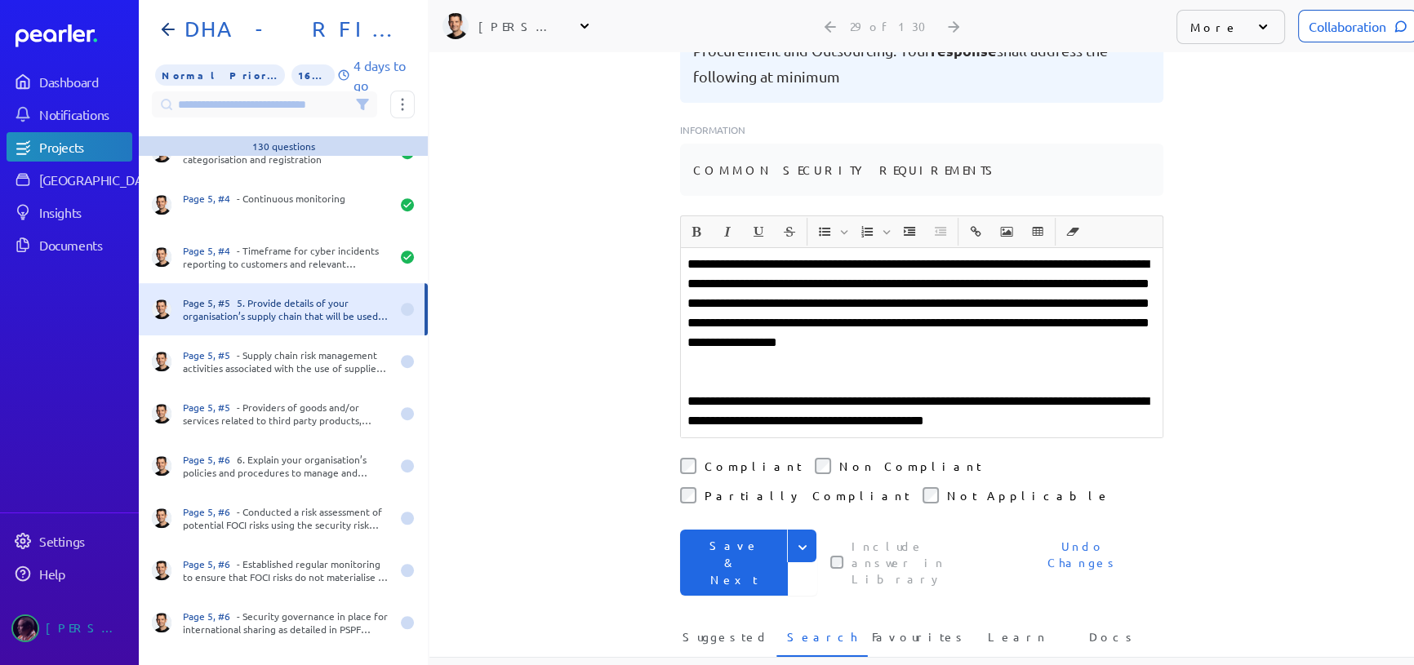
click at [709, 530] on button "Save & Next" at bounding box center [734, 563] width 108 height 66
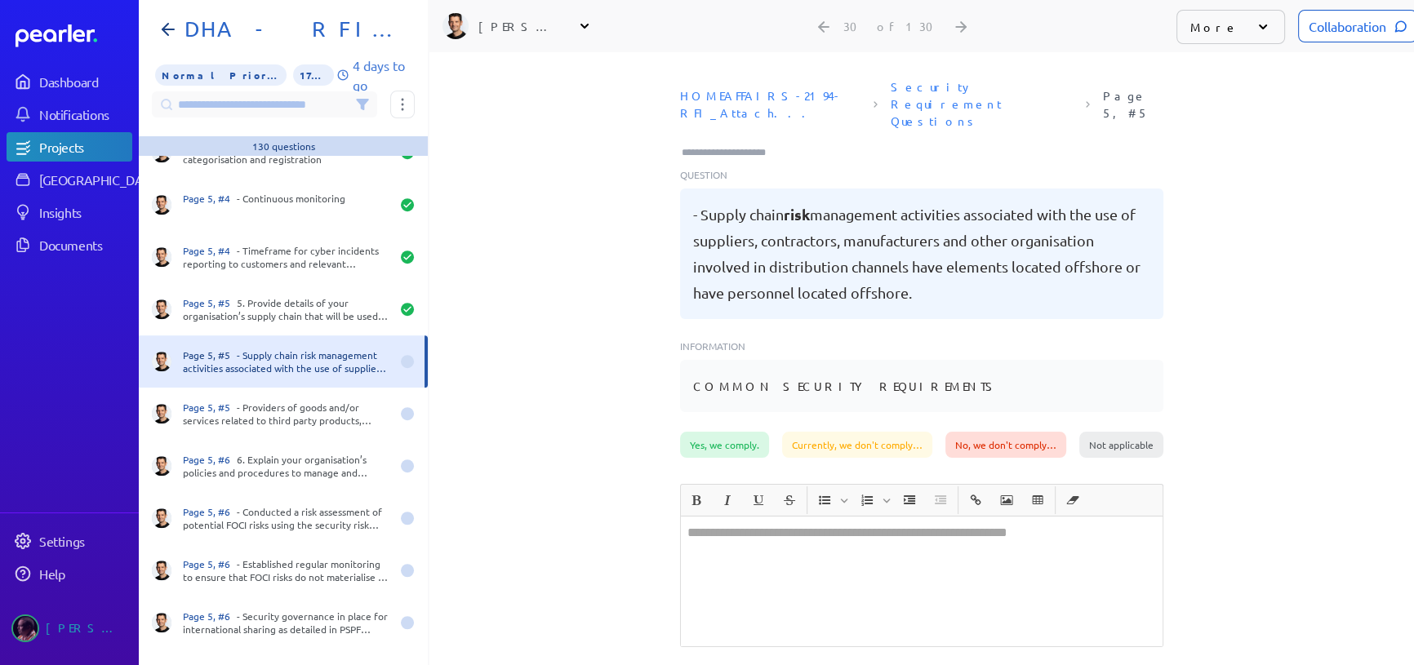
click at [783, 535] on div at bounding box center [922, 582] width 482 height 130
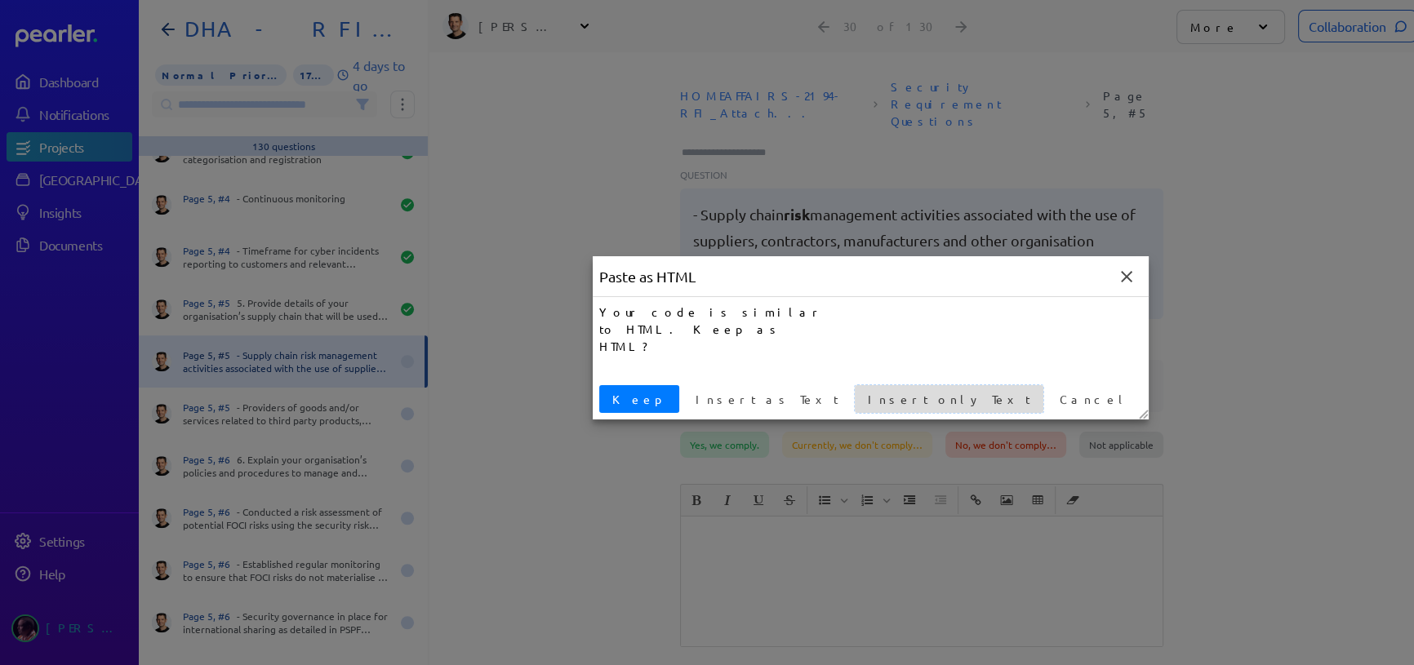
click at [861, 391] on span "Insert only Text" at bounding box center [948, 399] width 175 height 17
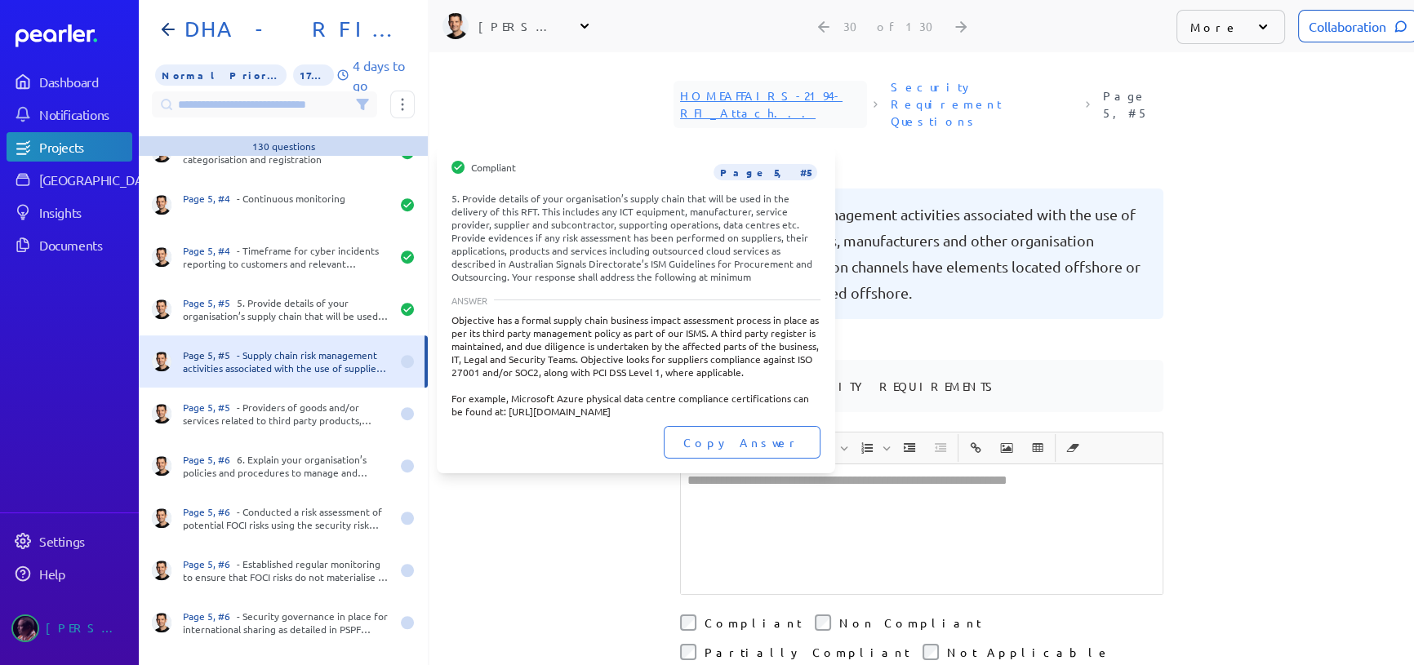
click at [325, 312] on div "Page 5, #5 5. Provide details of your organisation’s supply chain that will be …" at bounding box center [286, 309] width 207 height 26
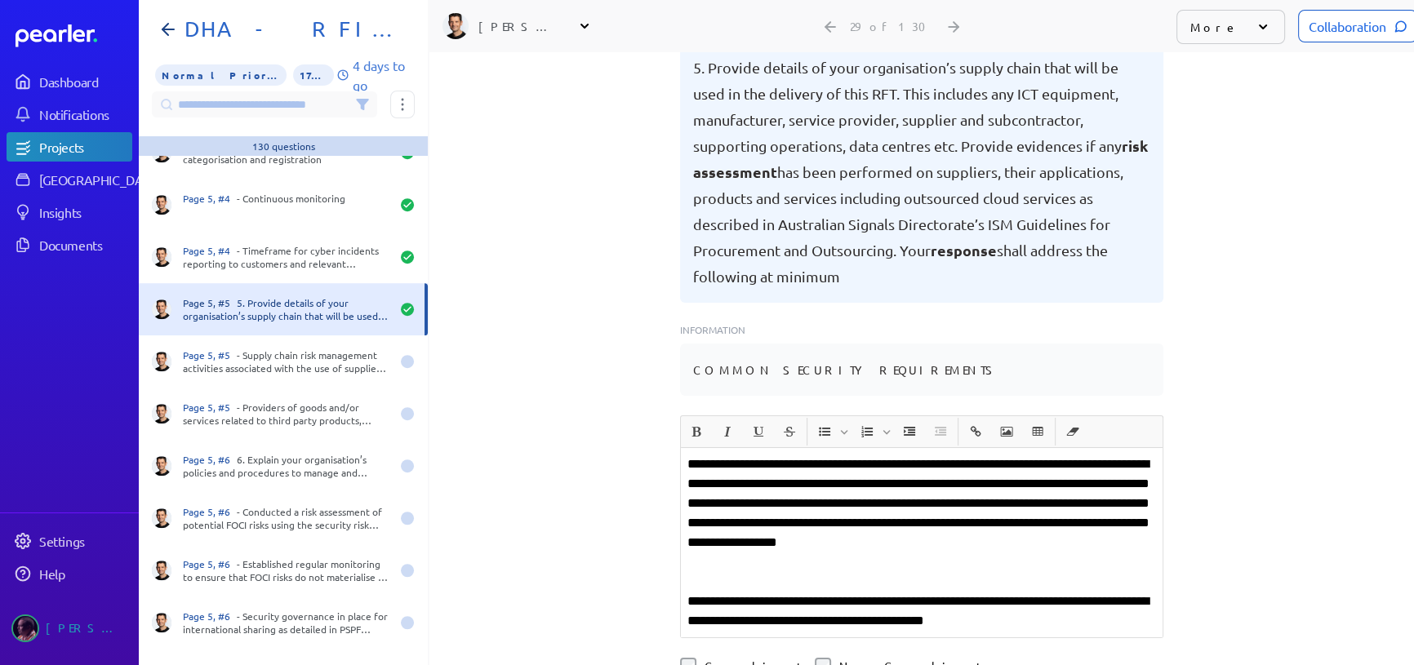
scroll to position [222, 0]
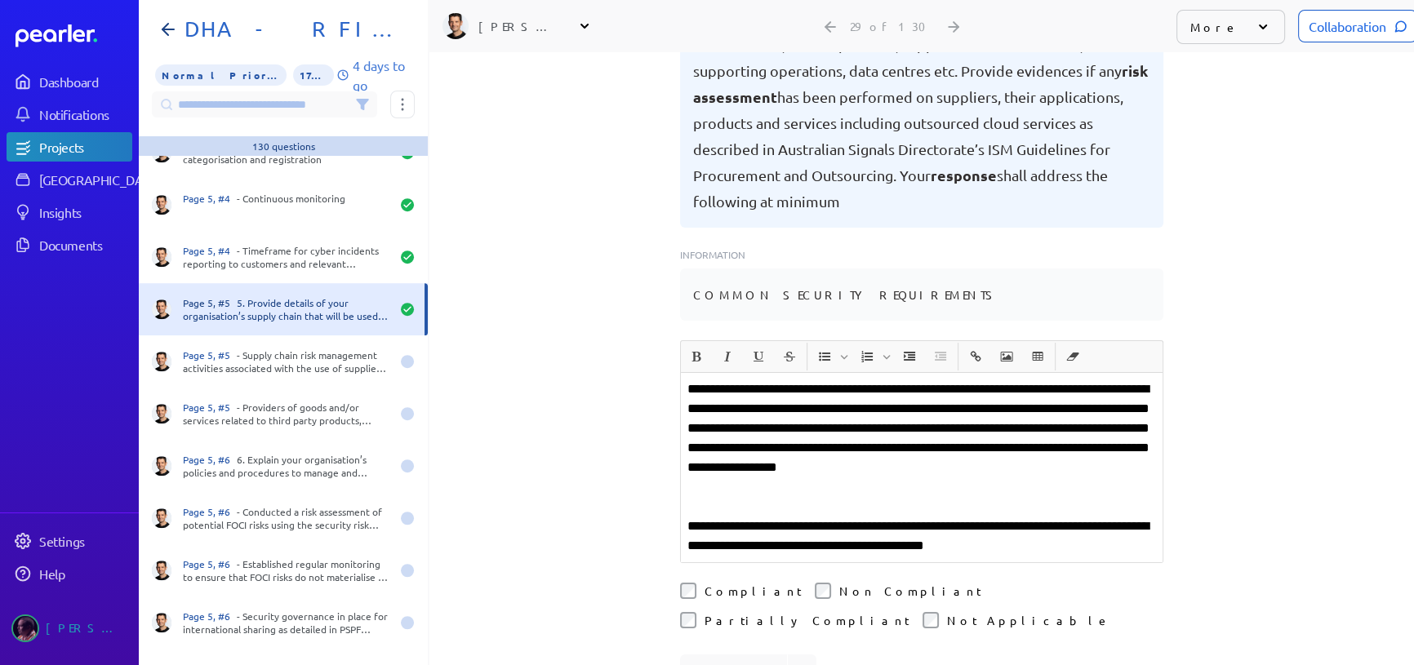
click at [829, 391] on p "**********" at bounding box center [921, 439] width 468 height 118
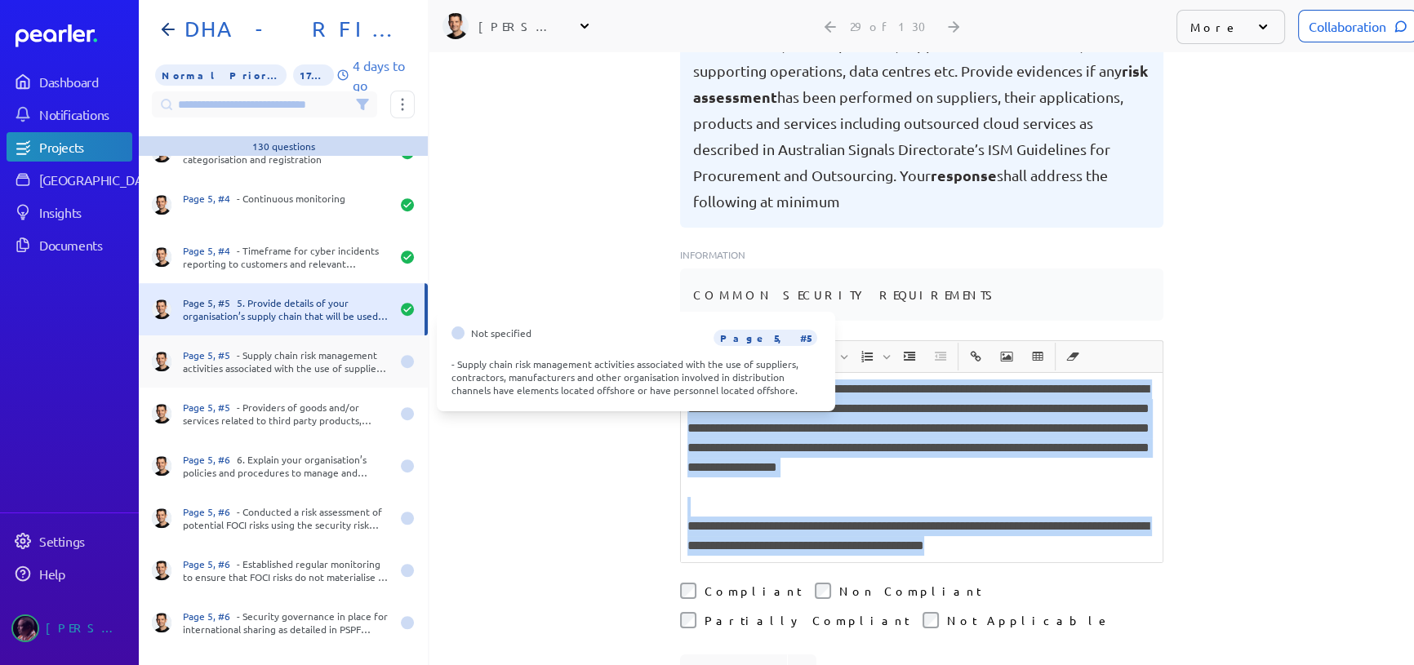
drag, startPoint x: 322, startPoint y: 361, endPoint x: 331, endPoint y: 365, distance: 10.6
click at [322, 362] on div "Page 5, #5 - Supply chain risk management activities associated with the use of…" at bounding box center [286, 362] width 207 height 26
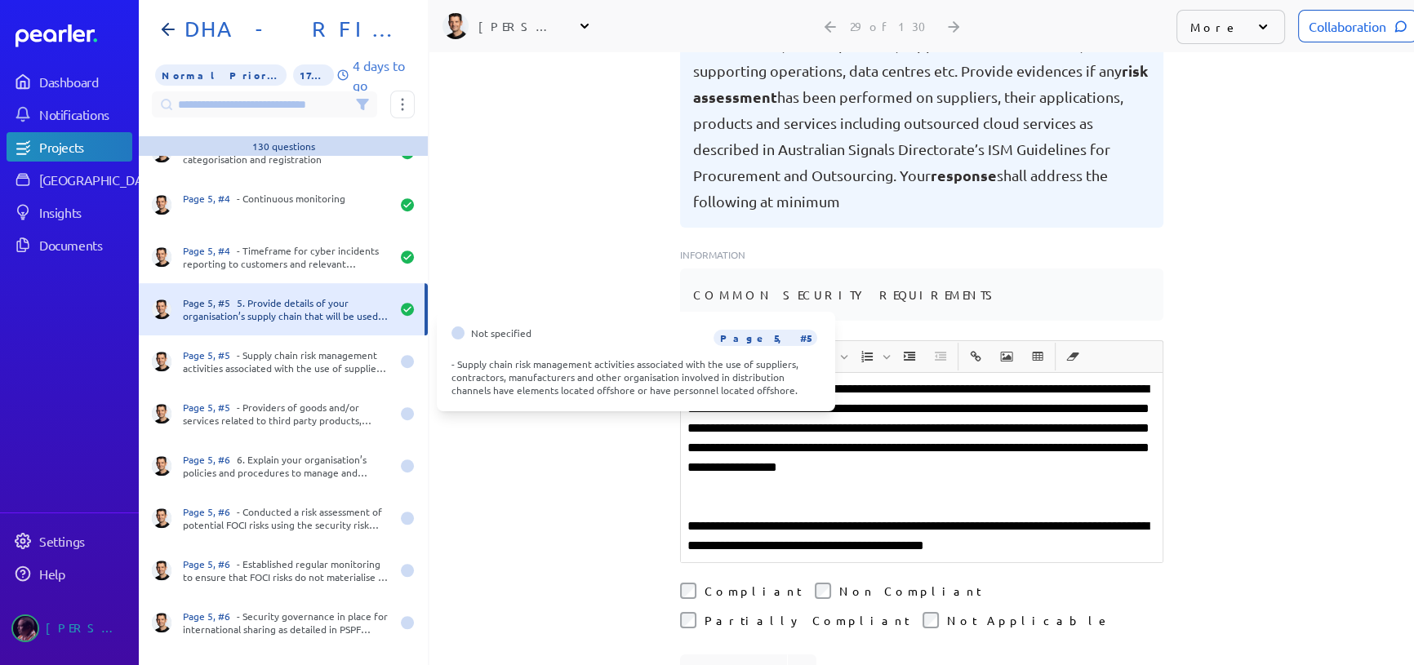
scroll to position [118, 0]
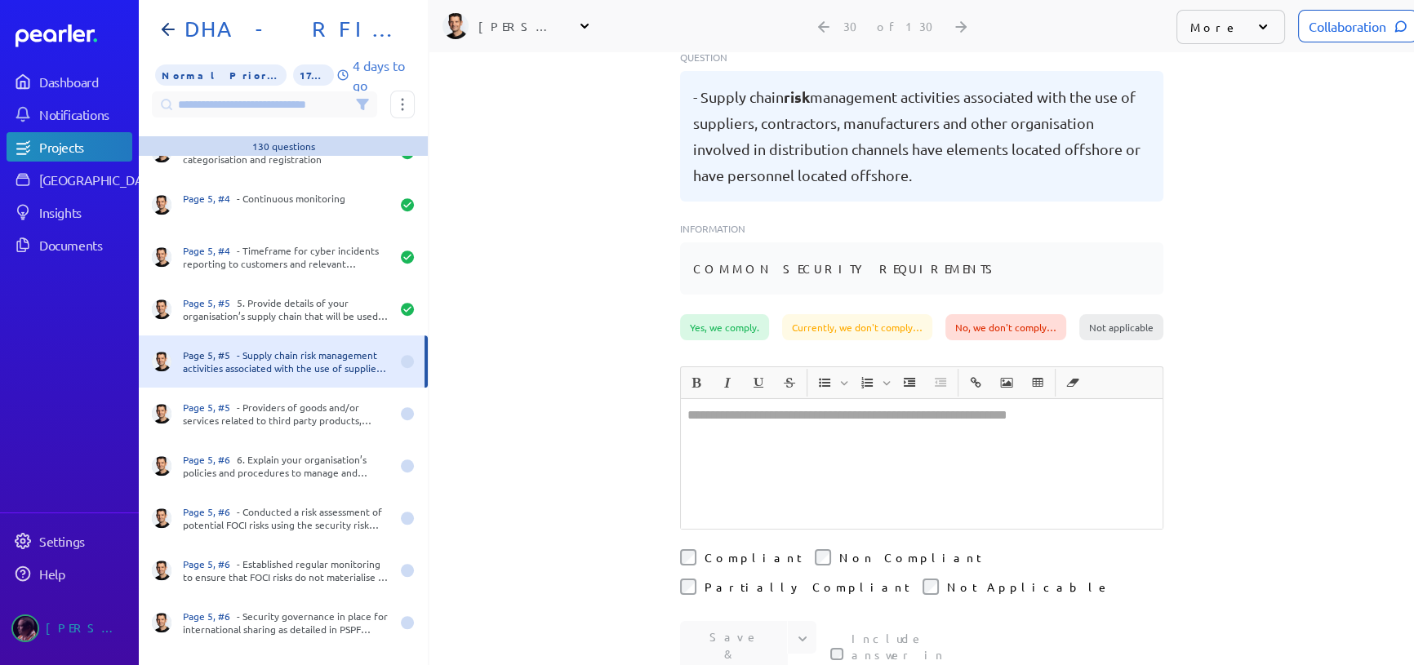
click at [840, 465] on div at bounding box center [922, 464] width 482 height 130
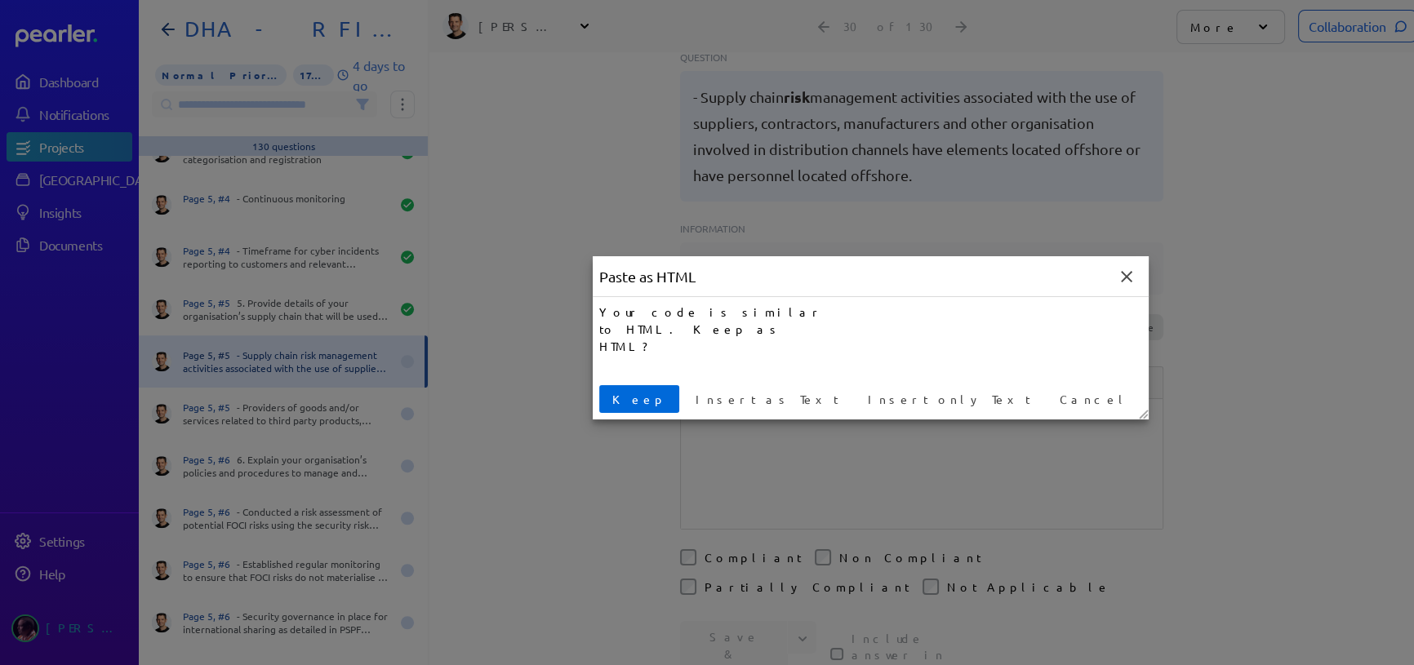
click at [620, 398] on span "Keep" at bounding box center [639, 399] width 67 height 17
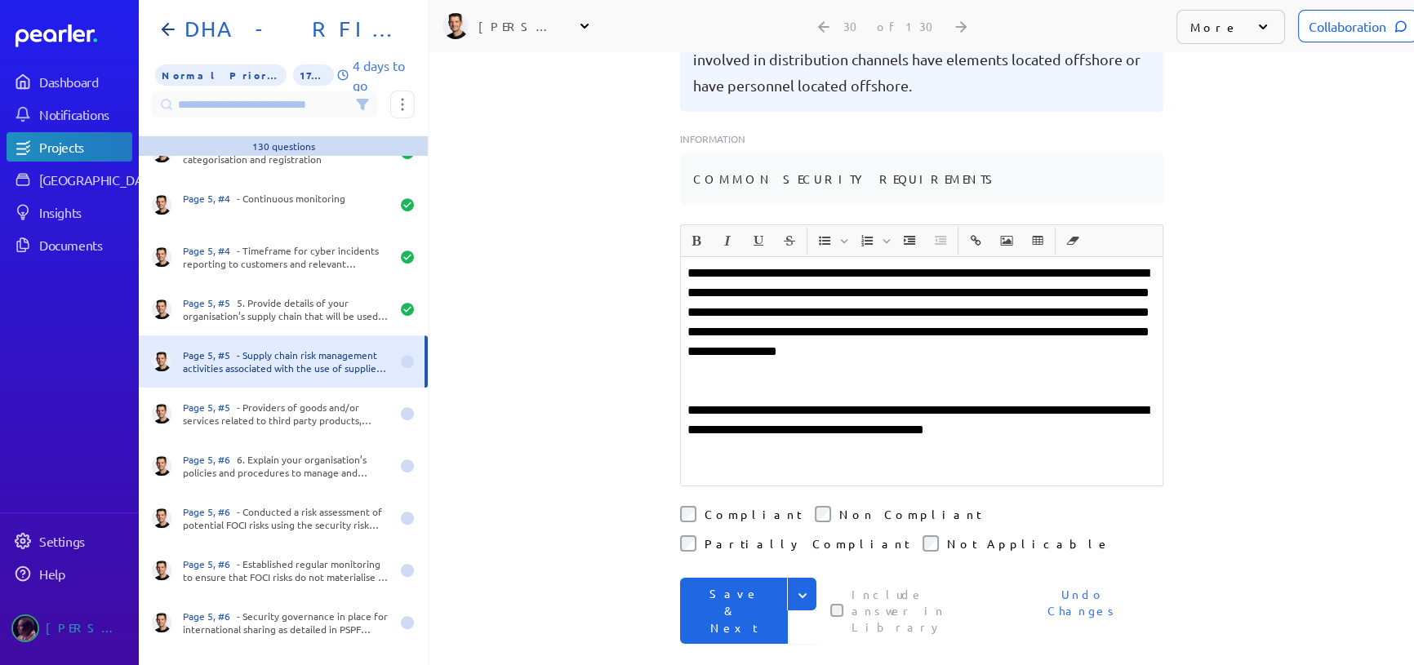
scroll to position [214, 0]
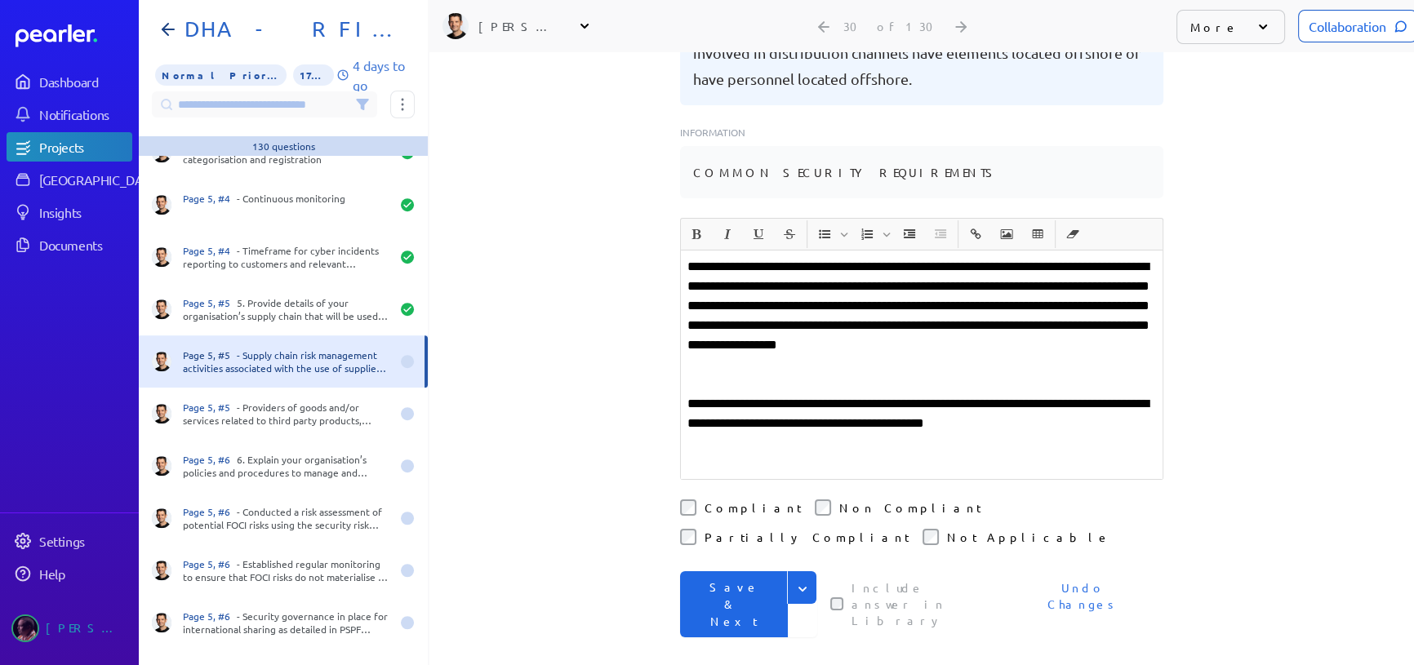
click at [726, 571] on button "Save & Next" at bounding box center [734, 604] width 108 height 66
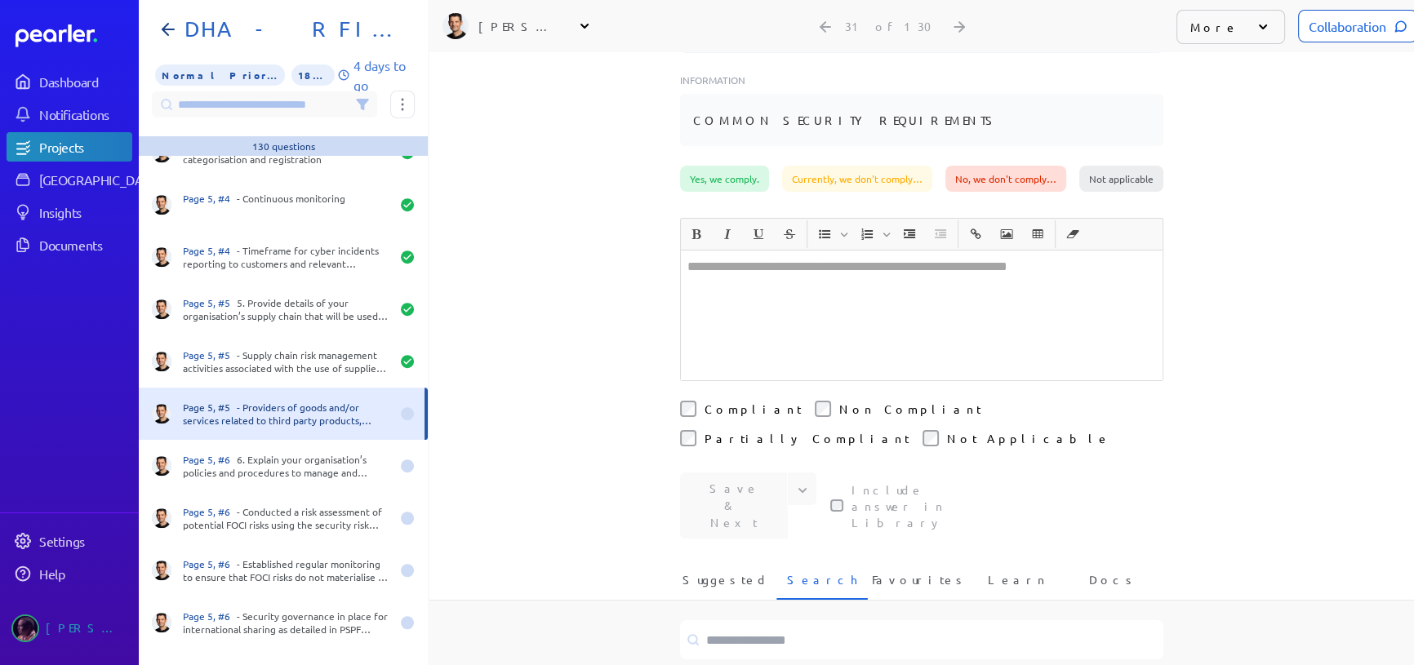
click at [767, 268] on div at bounding box center [922, 316] width 482 height 130
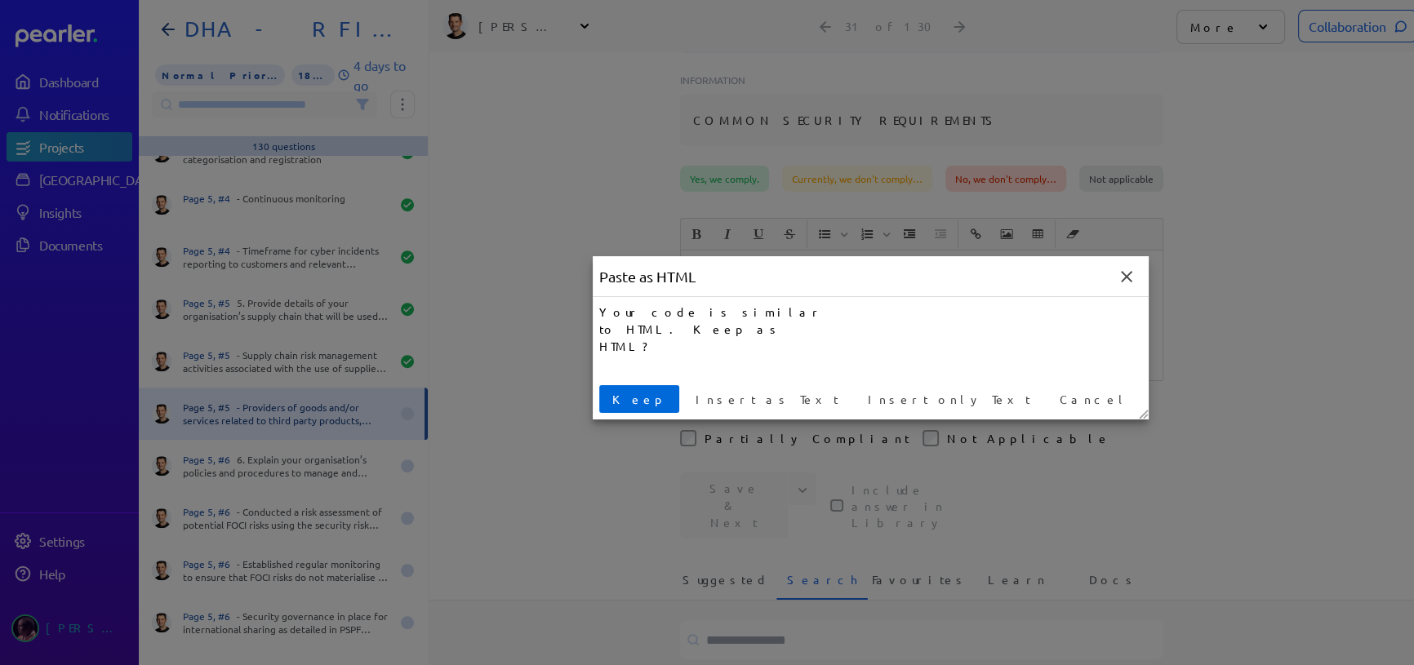
click at [625, 397] on span "Keep" at bounding box center [639, 399] width 67 height 17
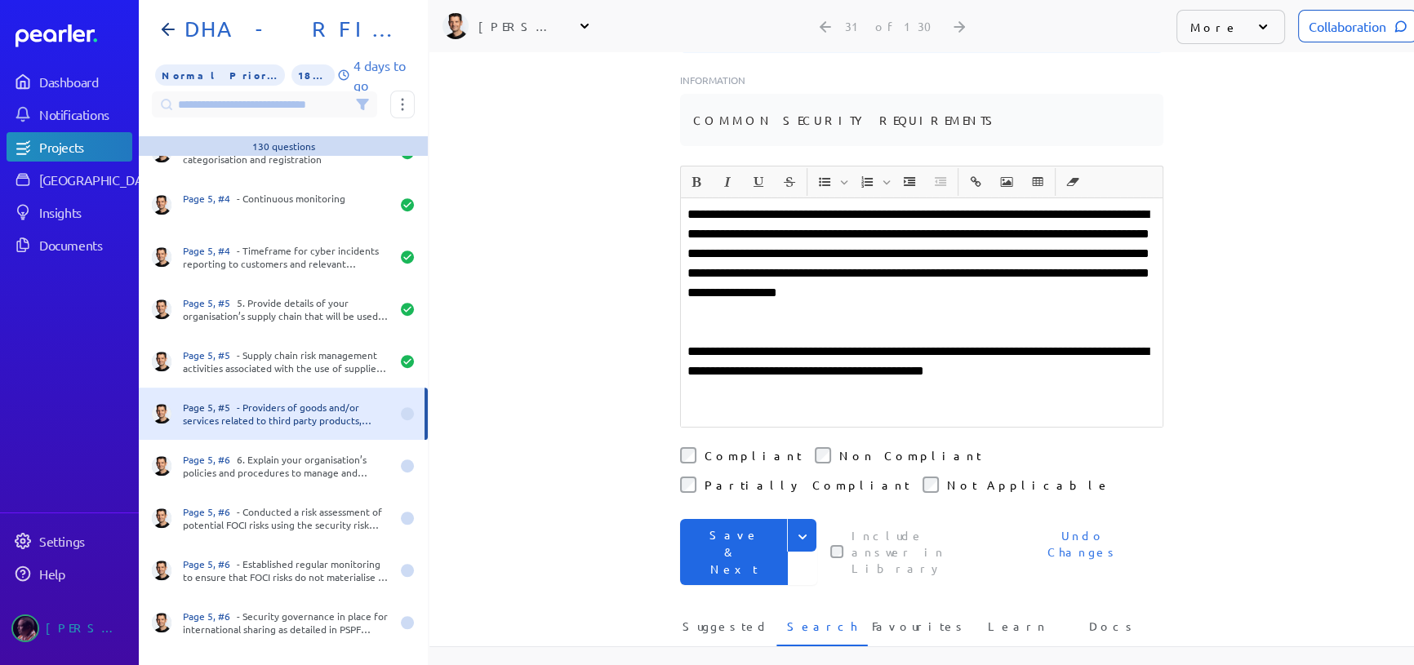
scroll to position [162, 0]
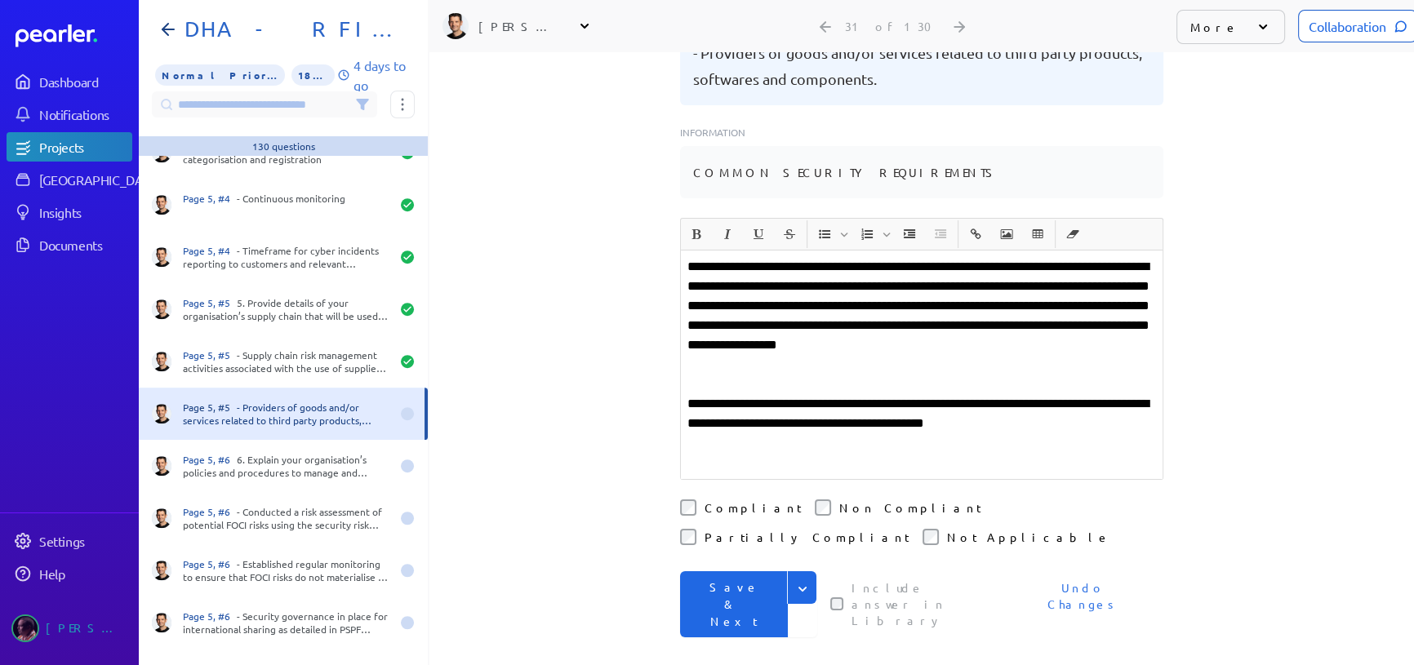
click at [721, 500] on label "Compliant" at bounding box center [752, 508] width 97 height 16
click at [724, 571] on button "Save & Next" at bounding box center [734, 604] width 108 height 66
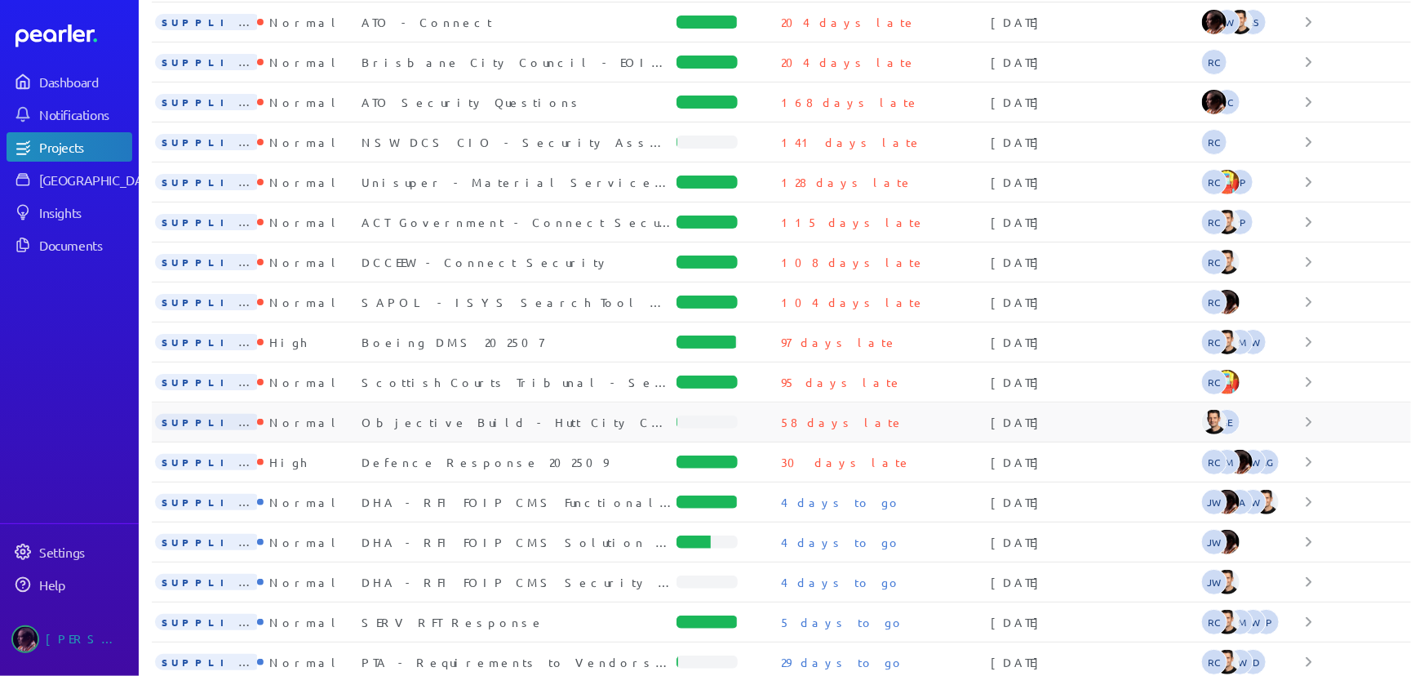
scroll to position [321, 0]
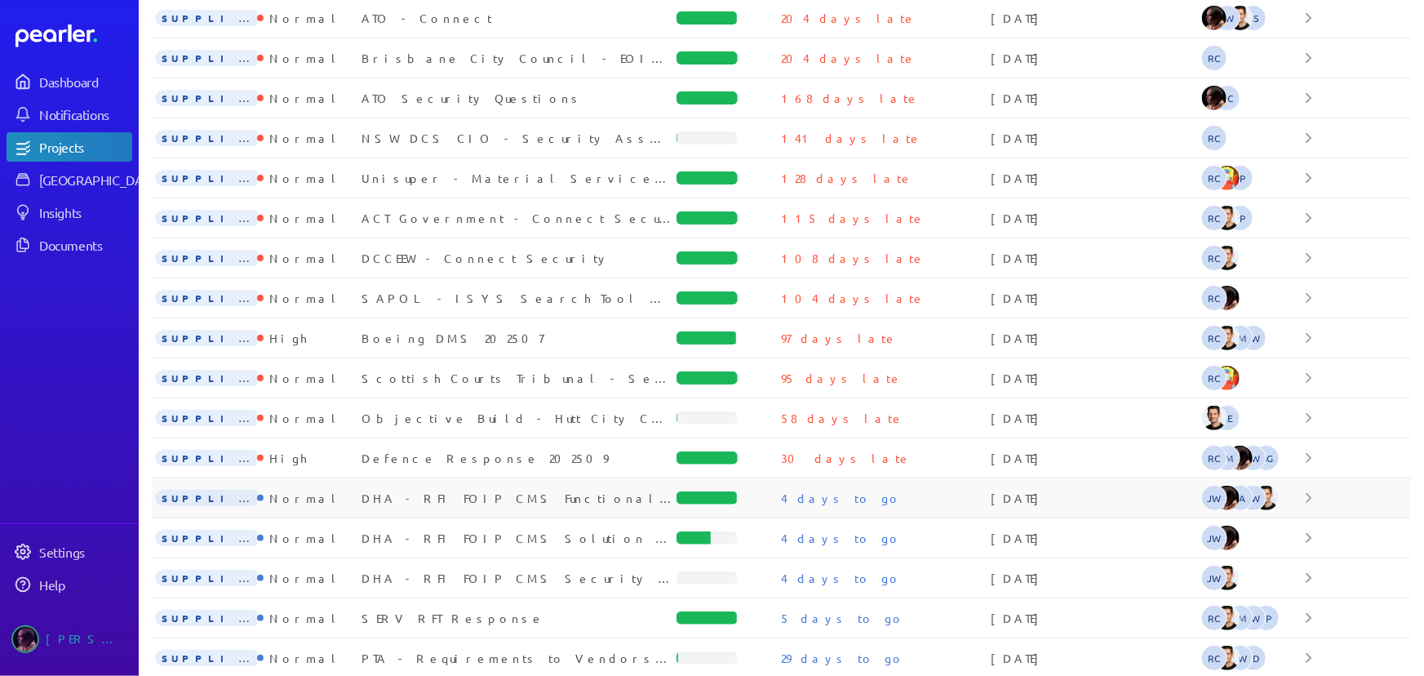
click at [405, 495] on div "DHA - RFI FOIP CMS Functional Requirements" at bounding box center [519, 498] width 315 height 16
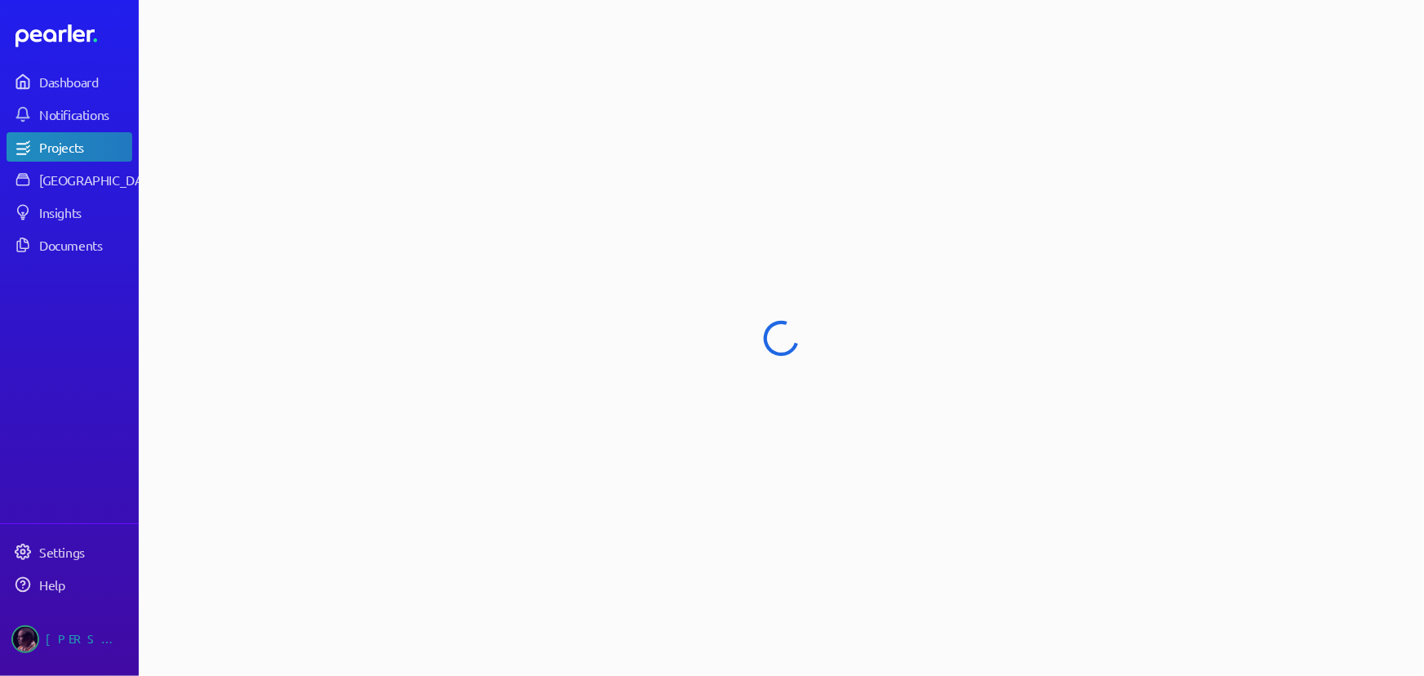
select select "**********"
select select "******"
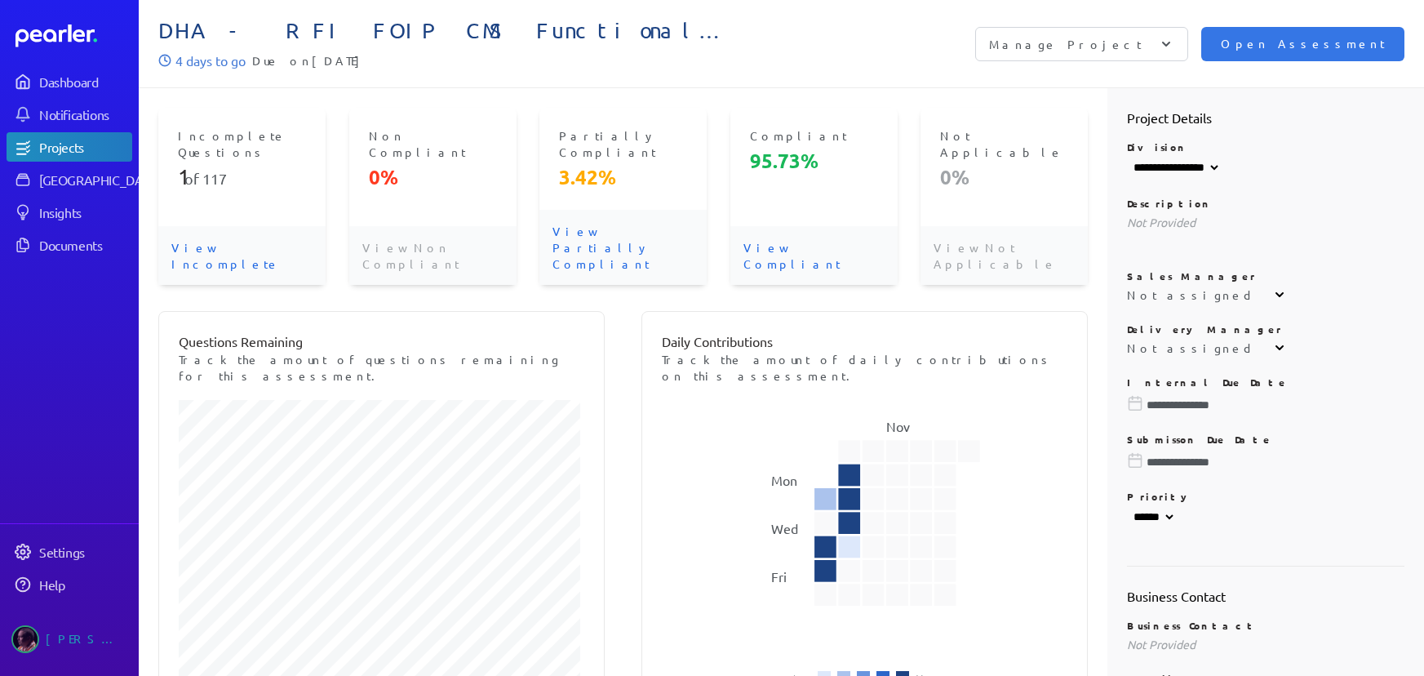
select select "**********"
select select "******"
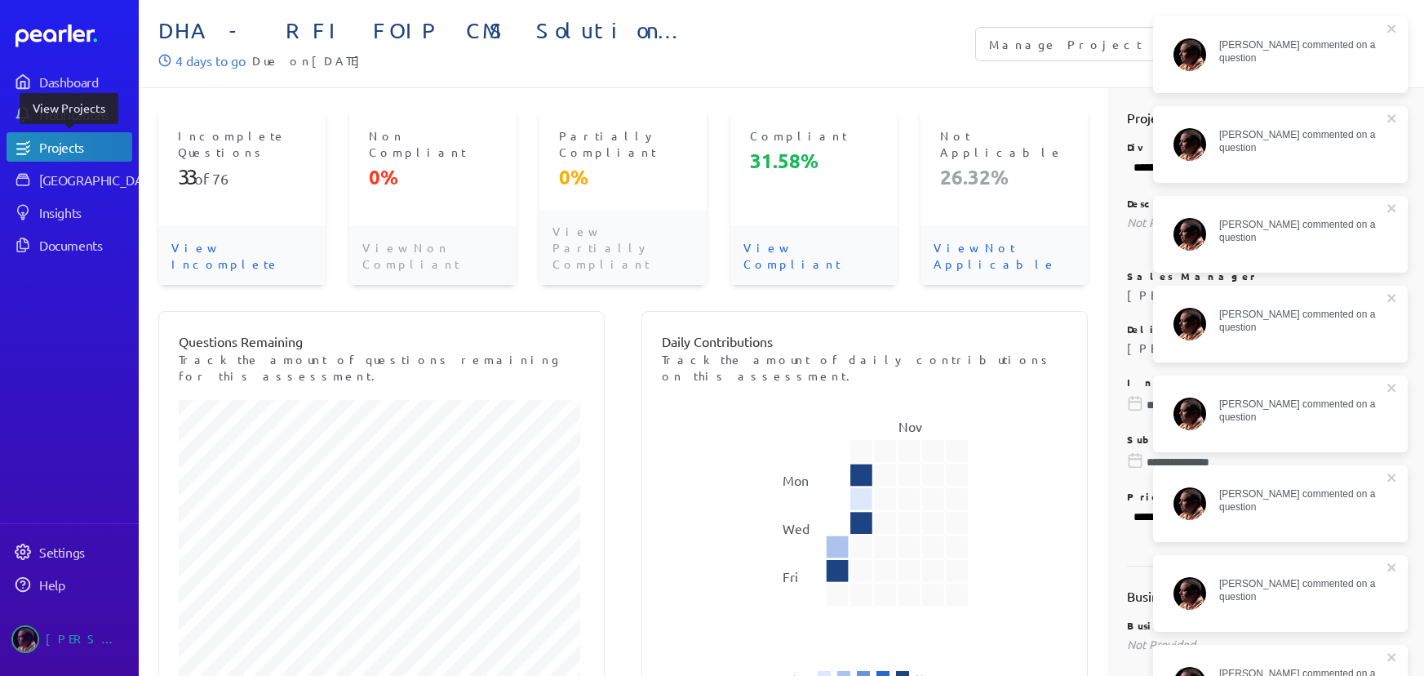
select select "**********"
select select "******"
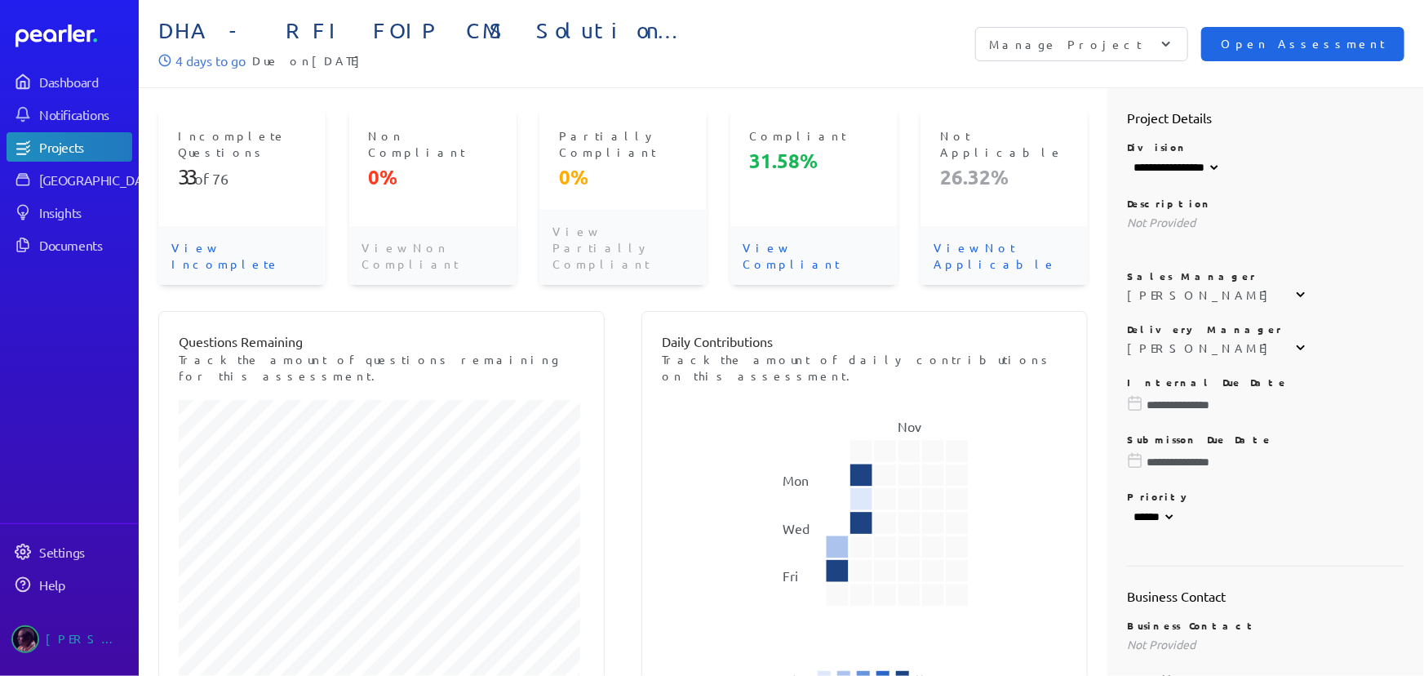
click at [1303, 44] on span "Open Assessment" at bounding box center [1303, 44] width 164 height 18
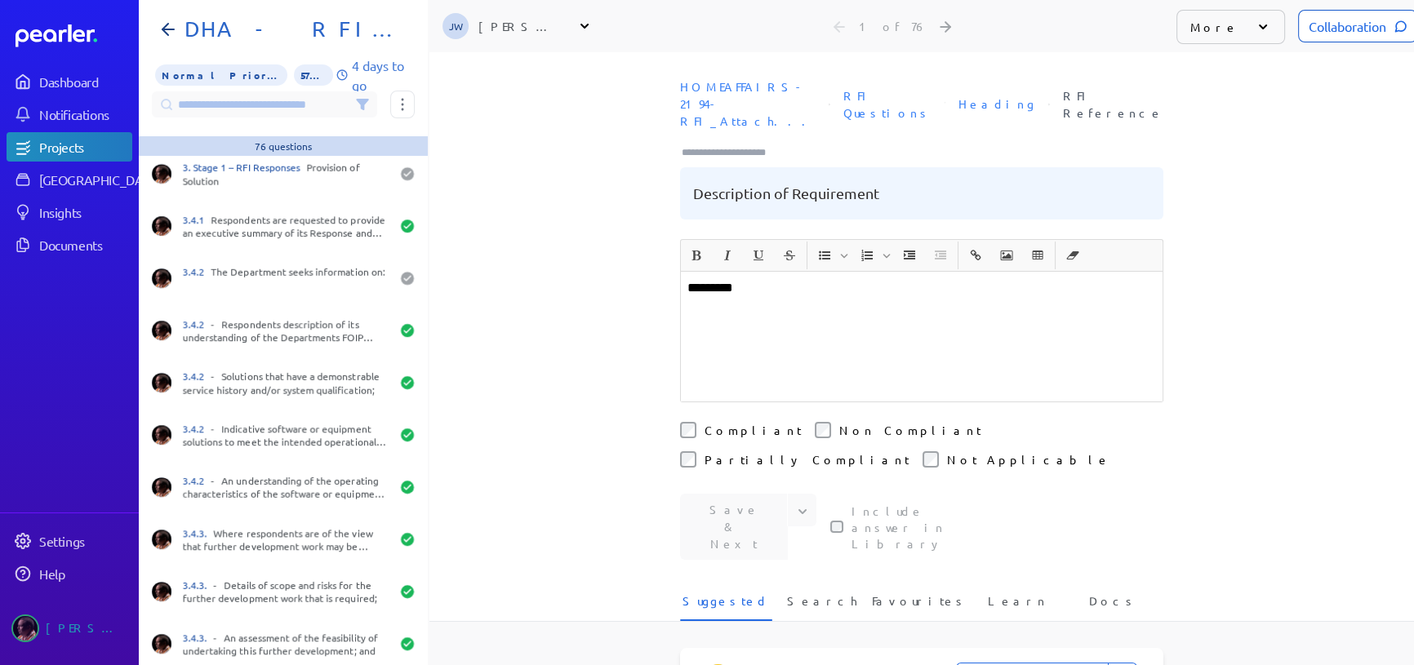
scroll to position [1112, 0]
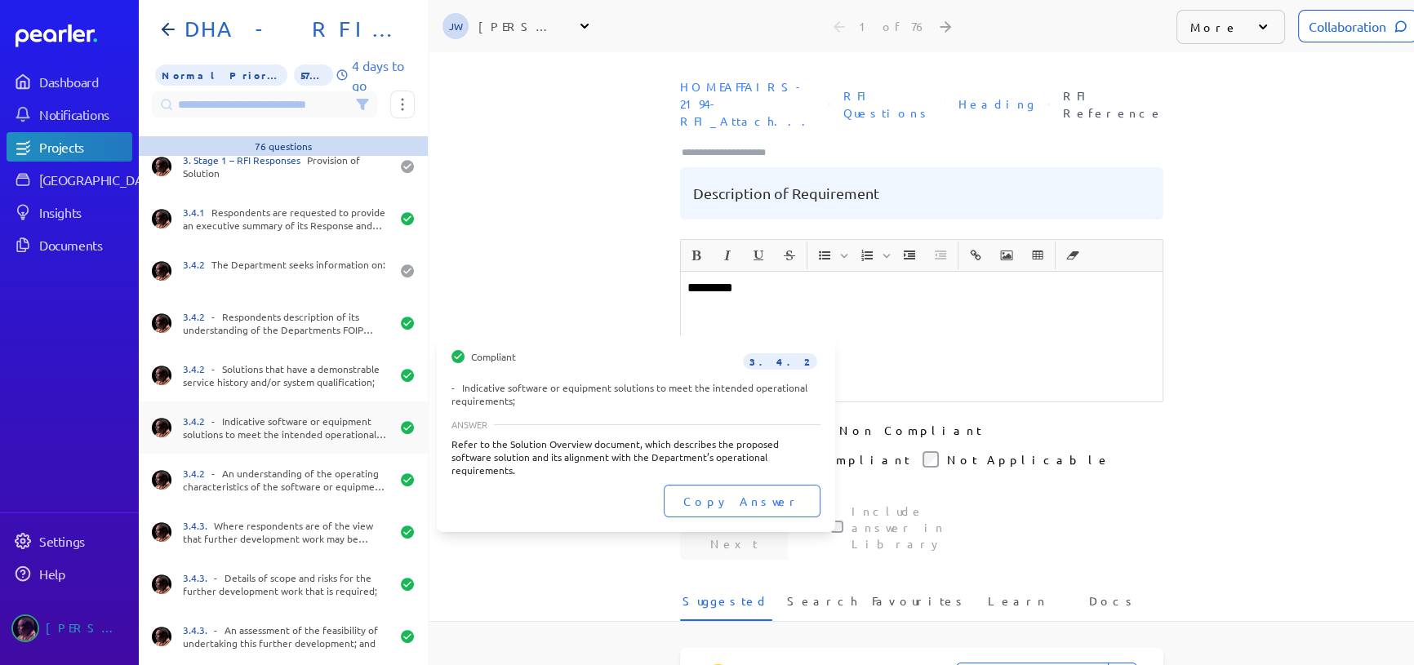
click at [309, 426] on div "3.4.2 - Indicative software or equipment solutions to meet the intended operati…" at bounding box center [286, 428] width 207 height 26
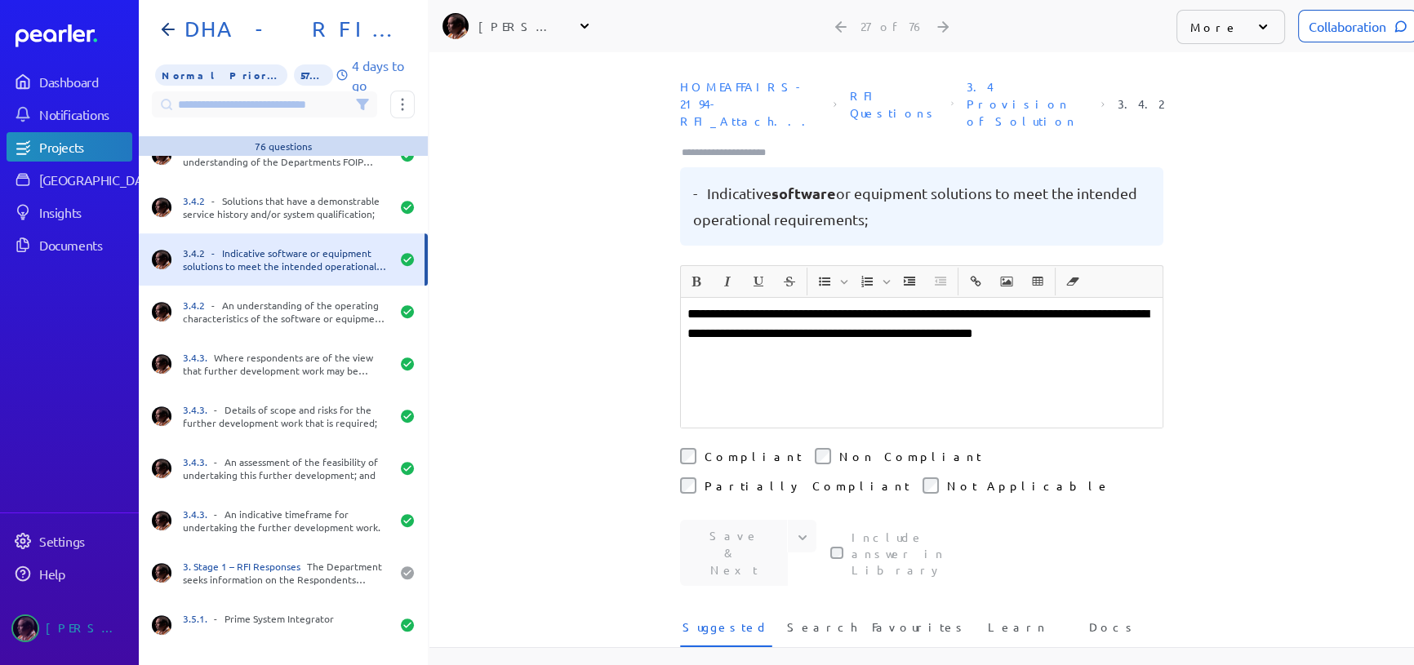
scroll to position [1335, 0]
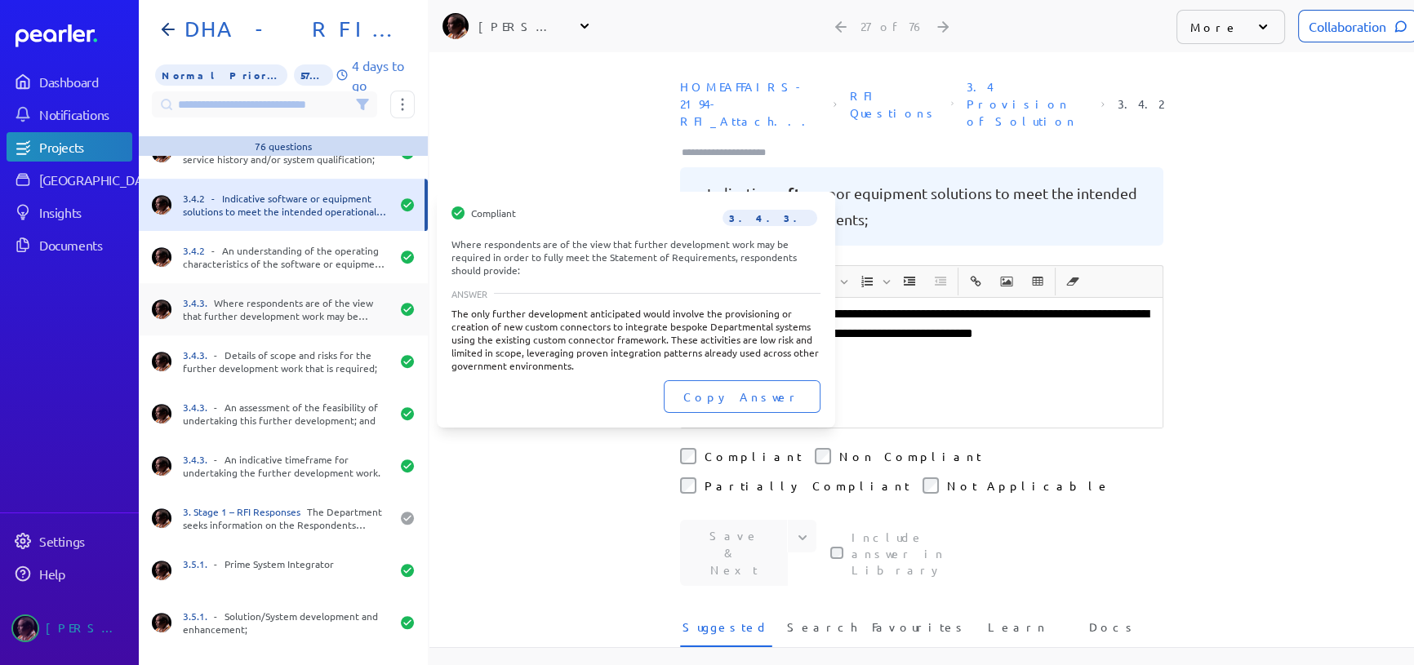
click at [246, 294] on div "3.4.3. Where respondents are of the view that further development work may be r…" at bounding box center [283, 309] width 289 height 52
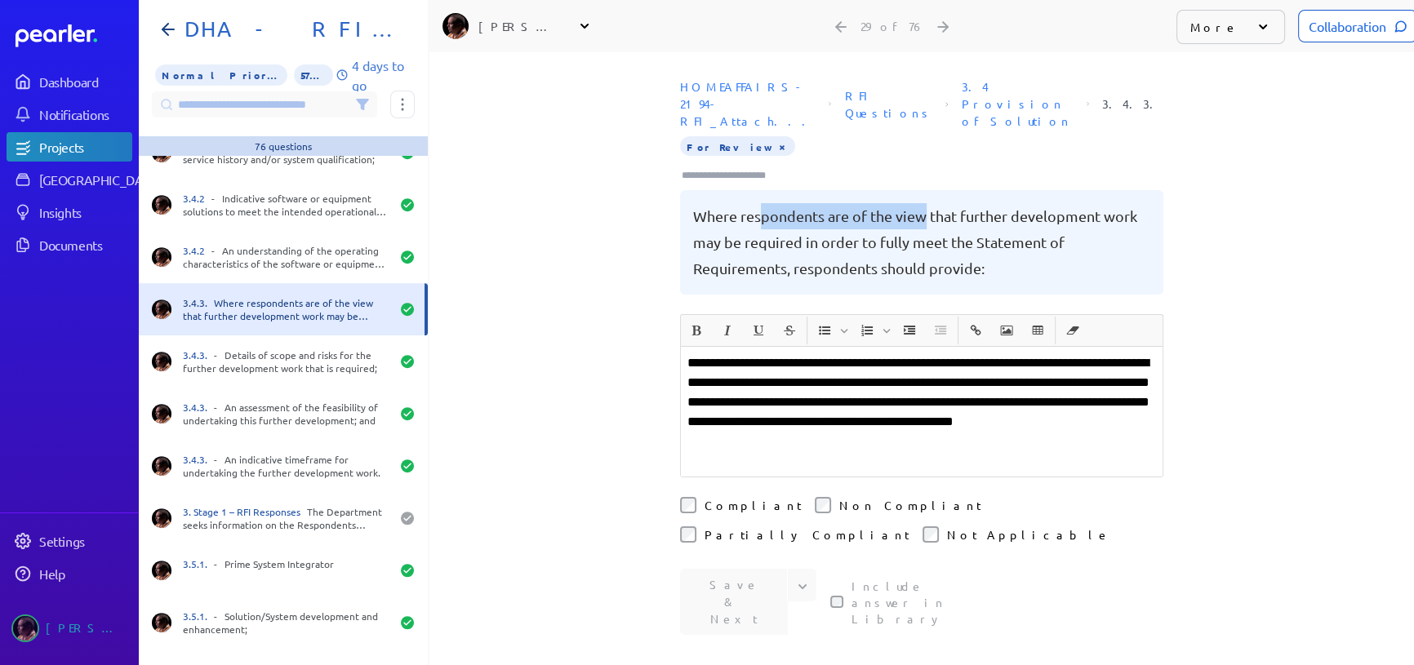
drag, startPoint x: 755, startPoint y: 198, endPoint x: 917, endPoint y: 201, distance: 162.4
click at [917, 203] on pre "Where respondents are of the view that further development work may be required…" at bounding box center [921, 242] width 457 height 78
click at [1030, 203] on pre "Where respondents are of the view that further development work may be required…" at bounding box center [921, 242] width 457 height 78
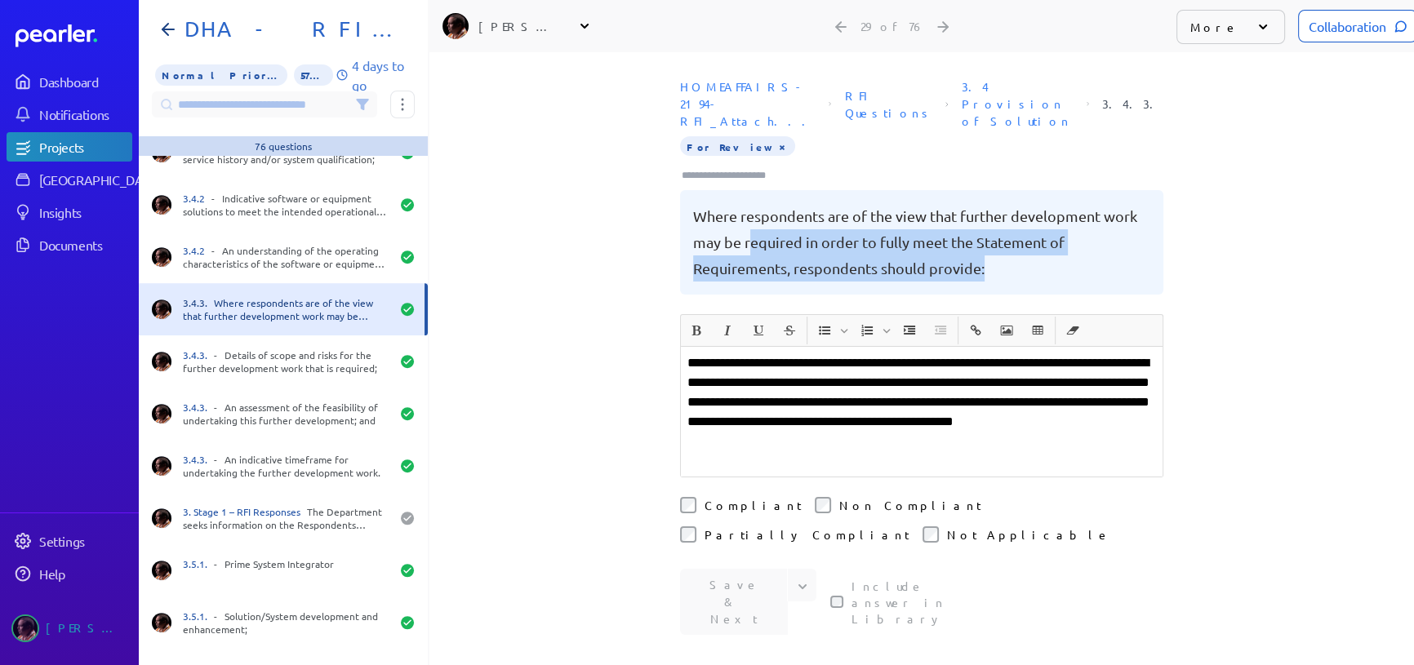
drag, startPoint x: 743, startPoint y: 220, endPoint x: 988, endPoint y: 245, distance: 246.1
click at [988, 245] on pre "Where respondents are of the view that further development work may be required…" at bounding box center [921, 242] width 457 height 78
click at [990, 251] on pre "Where respondents are of the view that further development work may be required…" at bounding box center [921, 242] width 457 height 78
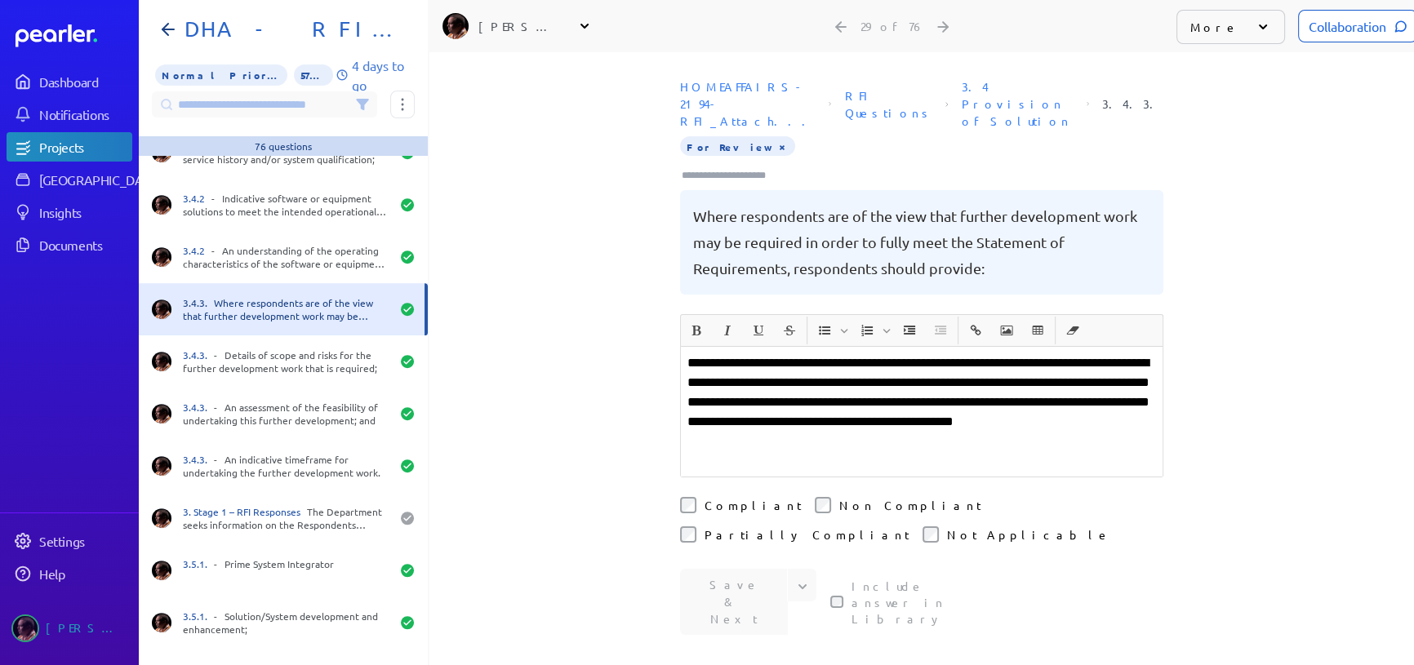
click at [1063, 389] on p "**********" at bounding box center [921, 402] width 468 height 98
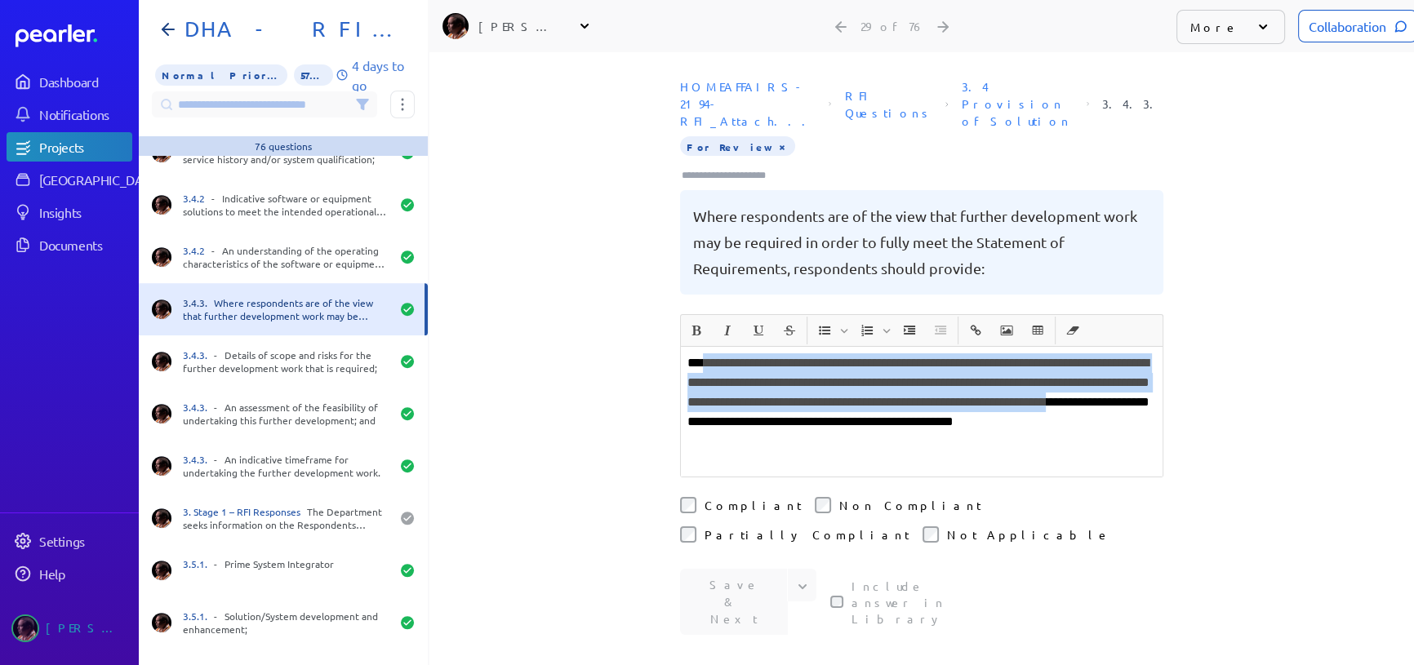
drag, startPoint x: 702, startPoint y: 344, endPoint x: 932, endPoint y: 406, distance: 238.2
click at [932, 406] on p "**********" at bounding box center [921, 402] width 468 height 98
click at [744, 366] on p "**********" at bounding box center [921, 402] width 468 height 98
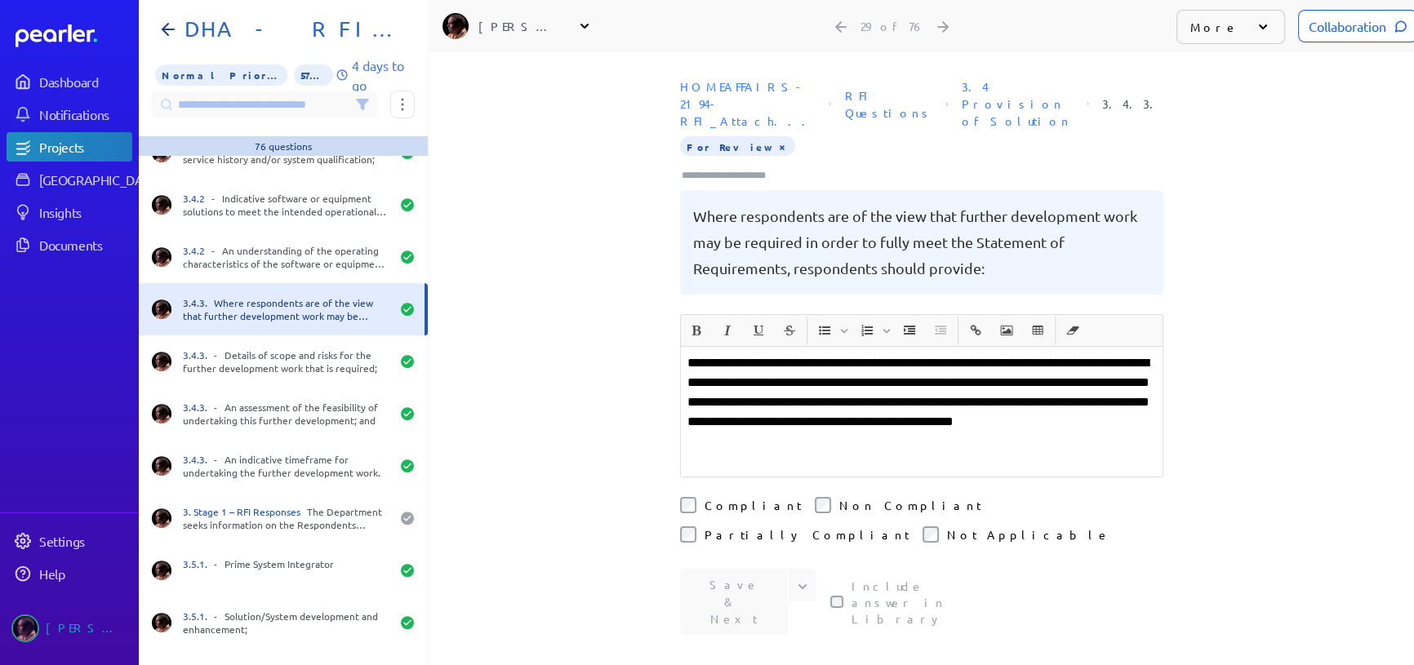
click at [519, 326] on div "**********" at bounding box center [921, 358] width 984 height 613
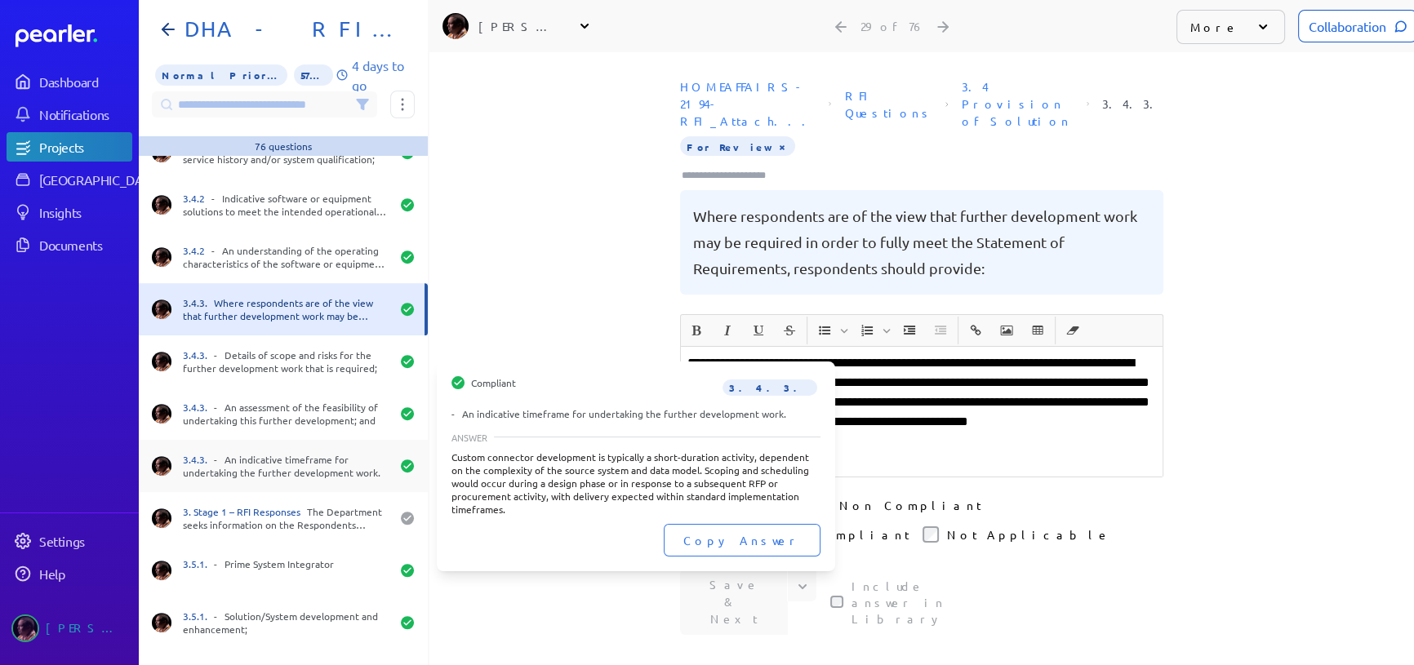
click at [250, 453] on div "3.4.3. - An indicative timeframe for undertaking the further development work." at bounding box center [286, 466] width 207 height 26
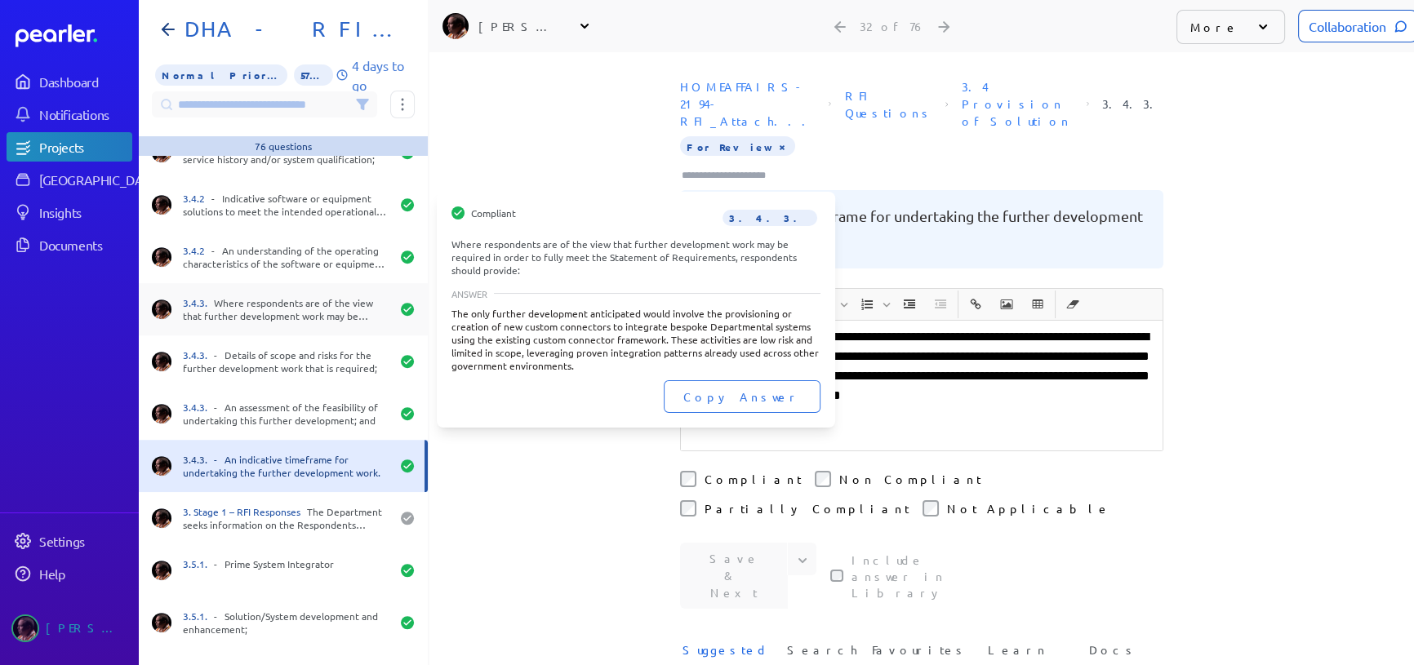
click at [265, 299] on div "3.4.3. Where respondents are of the view that further development work may be r…" at bounding box center [286, 309] width 207 height 26
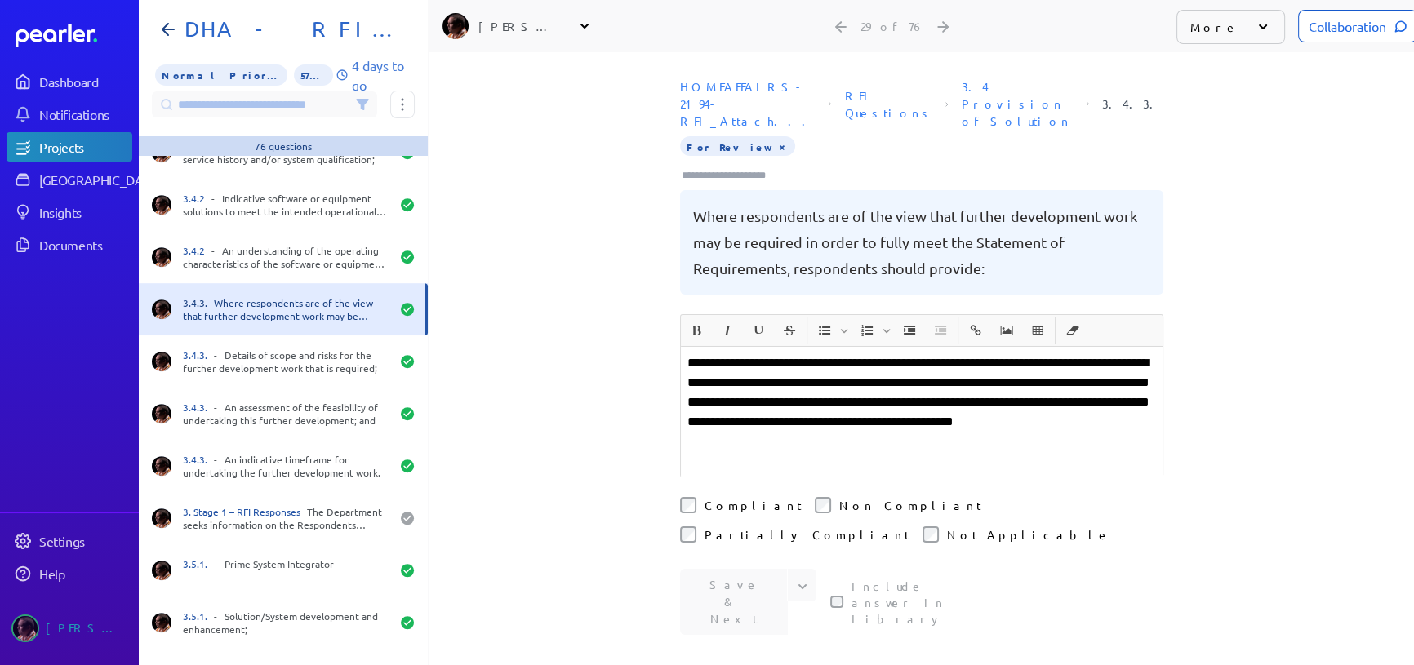
click at [580, 18] on icon at bounding box center [584, 26] width 16 height 16
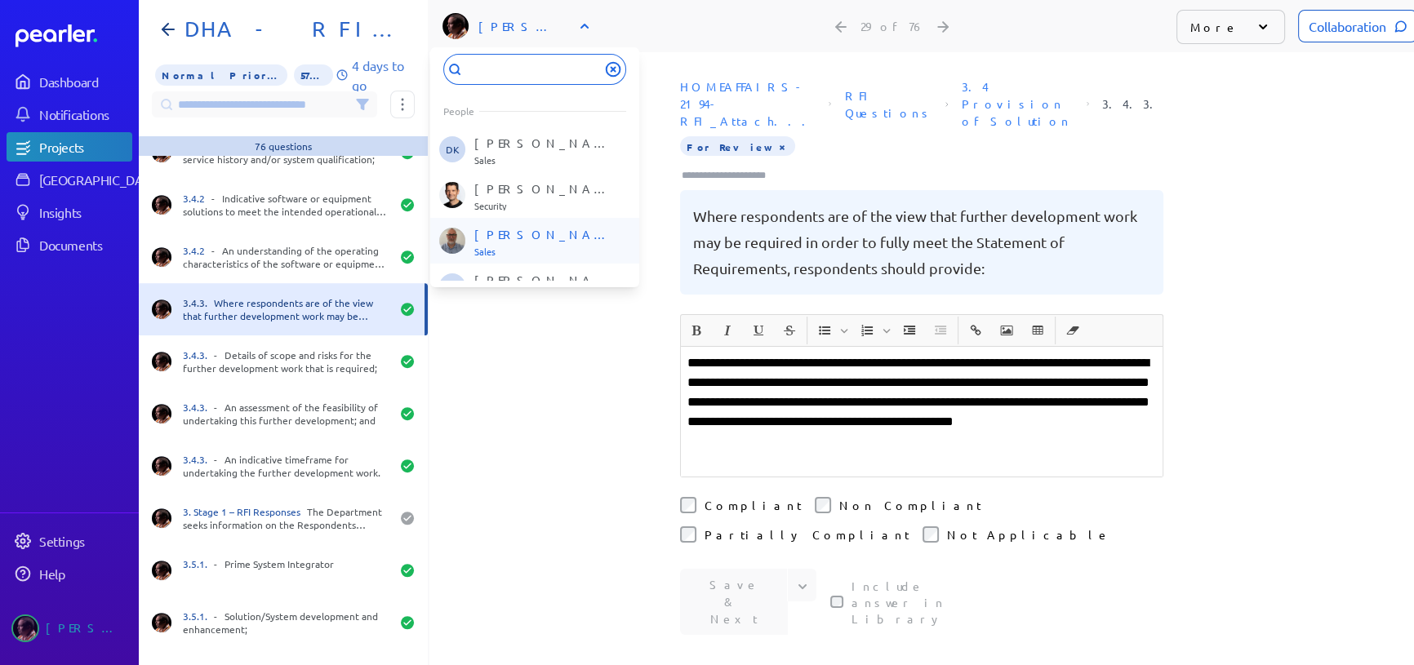
scroll to position [148, 0]
click at [524, 179] on p "[PERSON_NAME]" at bounding box center [541, 175] width 135 height 16
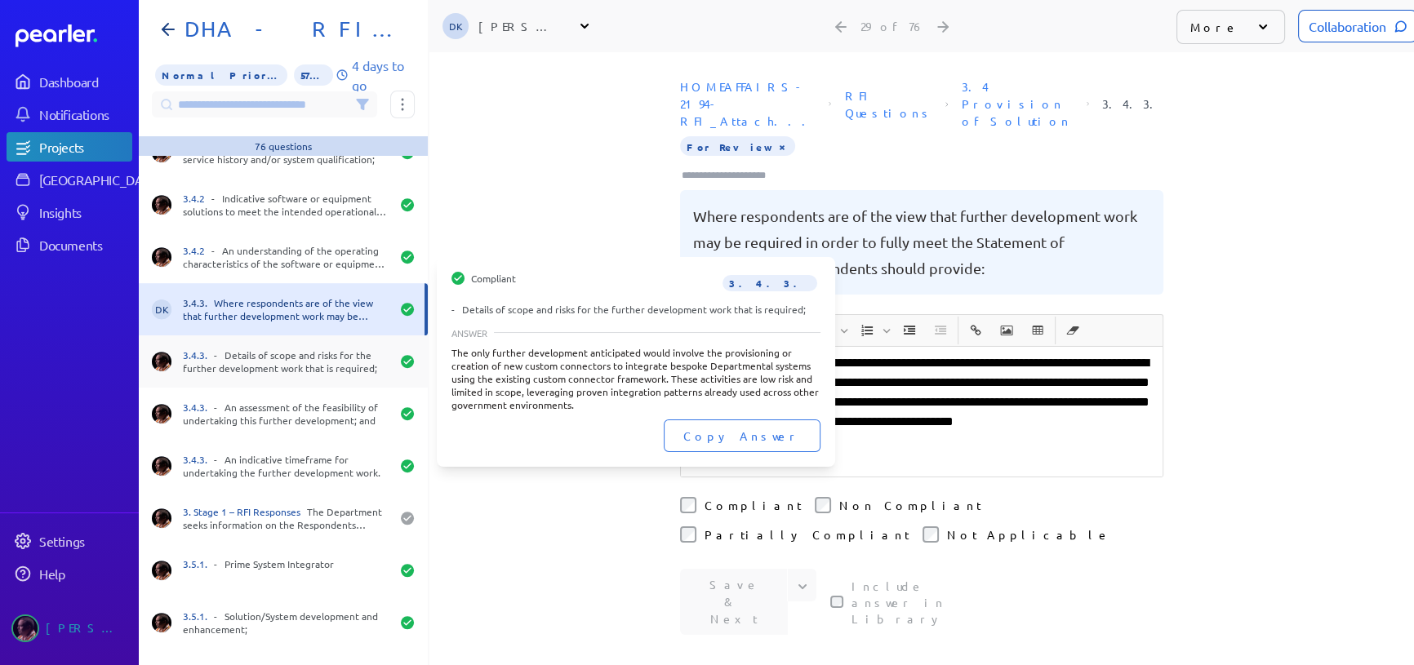
click at [283, 349] on div "3.4.3. - Details of scope and risks for the further development work that is re…" at bounding box center [286, 362] width 207 height 26
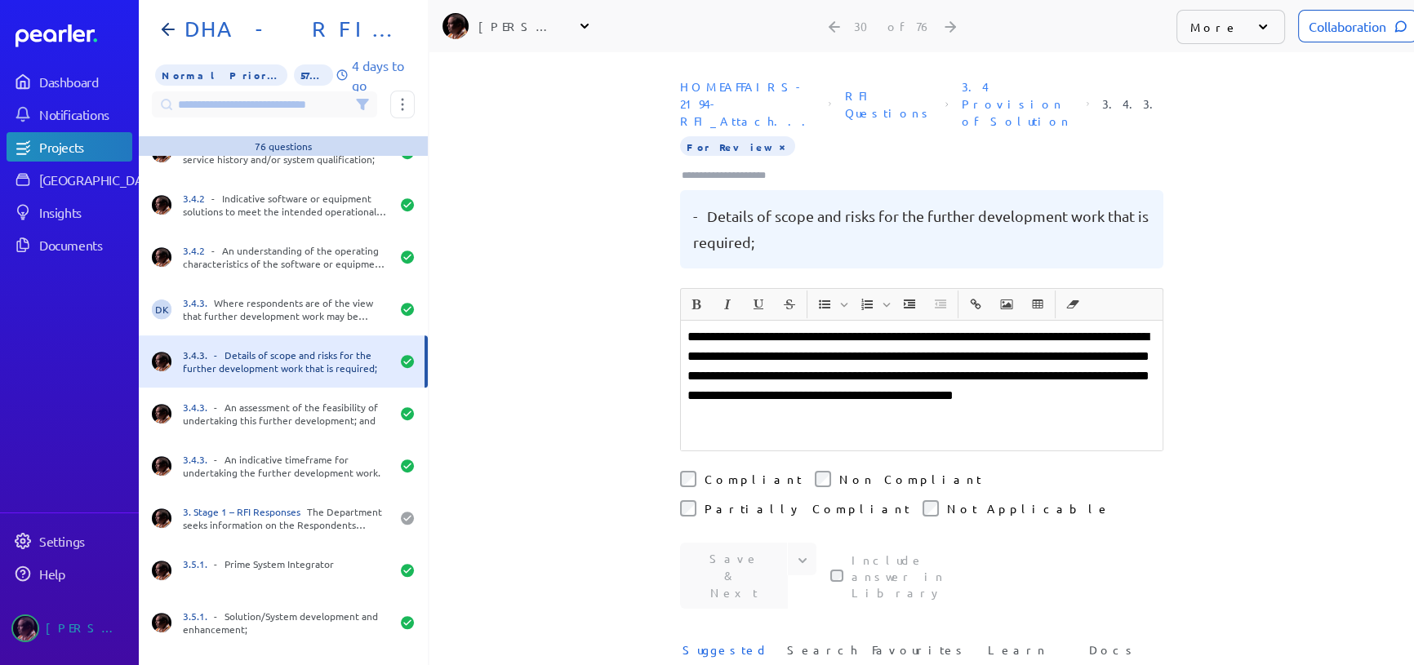
click at [577, 25] on icon at bounding box center [584, 26] width 16 height 16
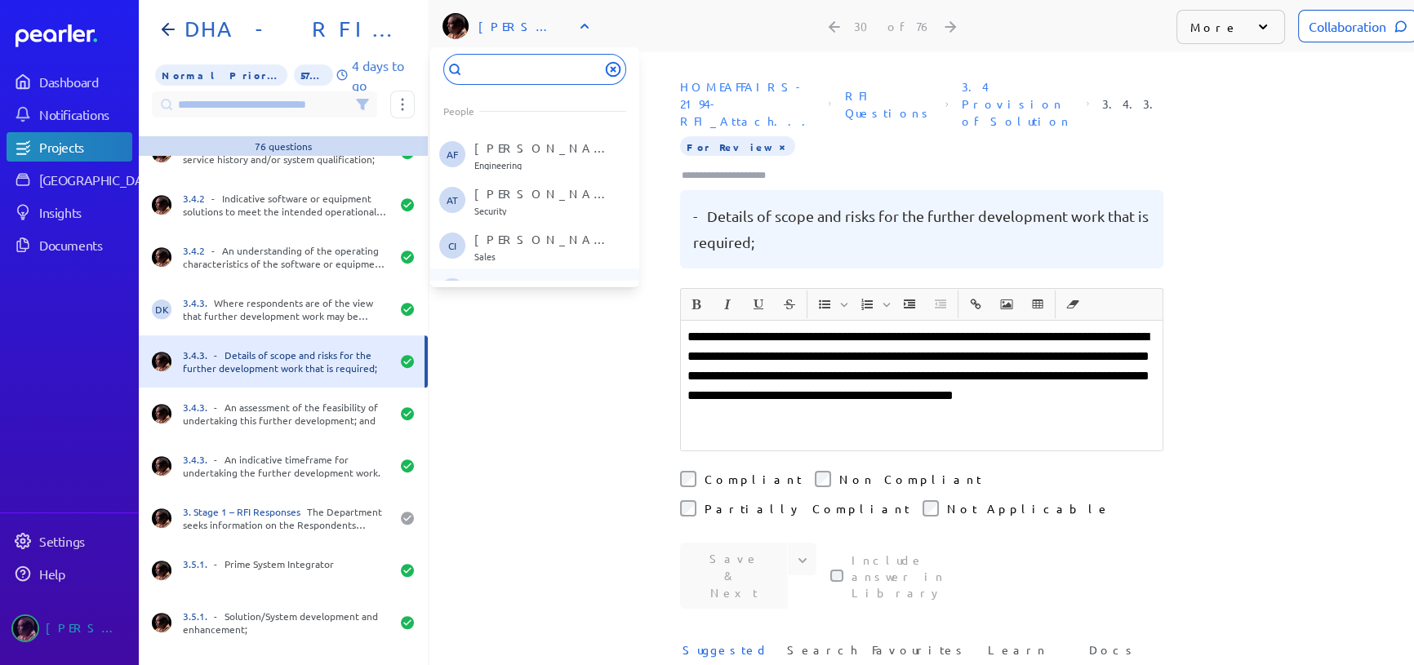
scroll to position [73, 0]
click at [491, 250] on p "[PERSON_NAME]" at bounding box center [541, 250] width 135 height 16
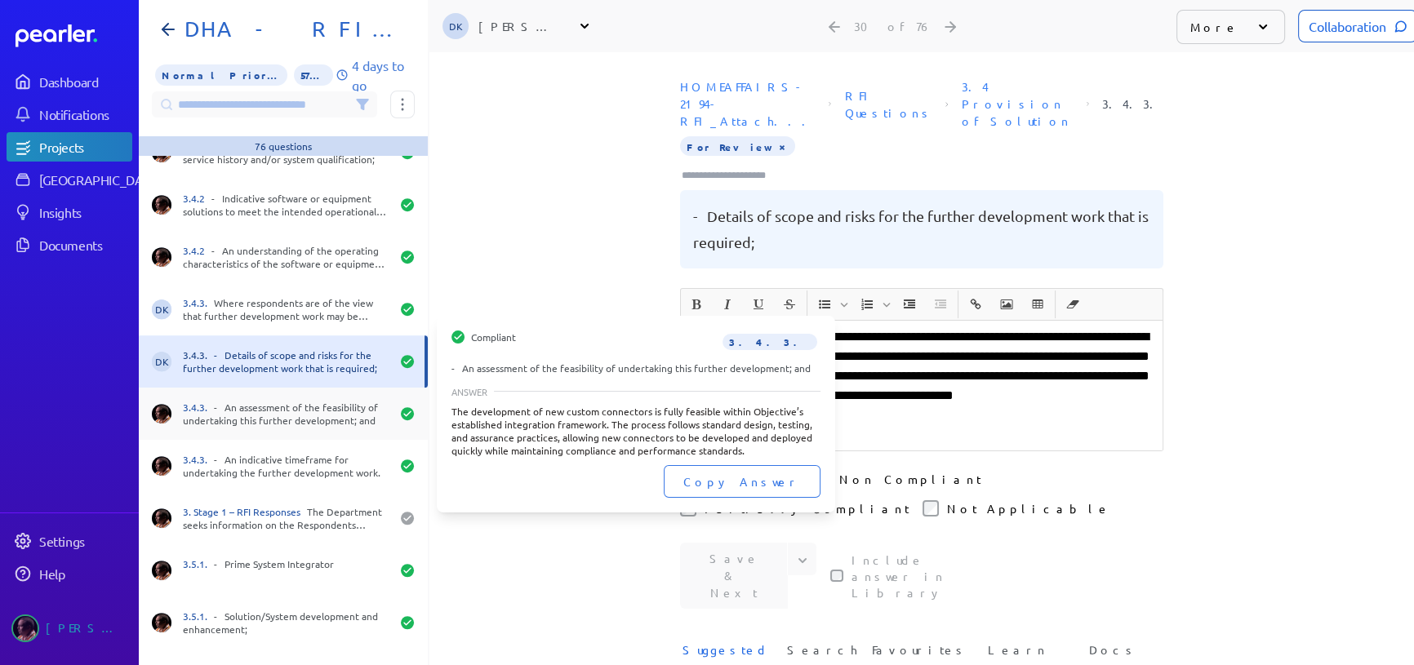
click at [321, 408] on div "3.4.3. - An assessment of the feasibility of undertaking this further developme…" at bounding box center [286, 414] width 207 height 26
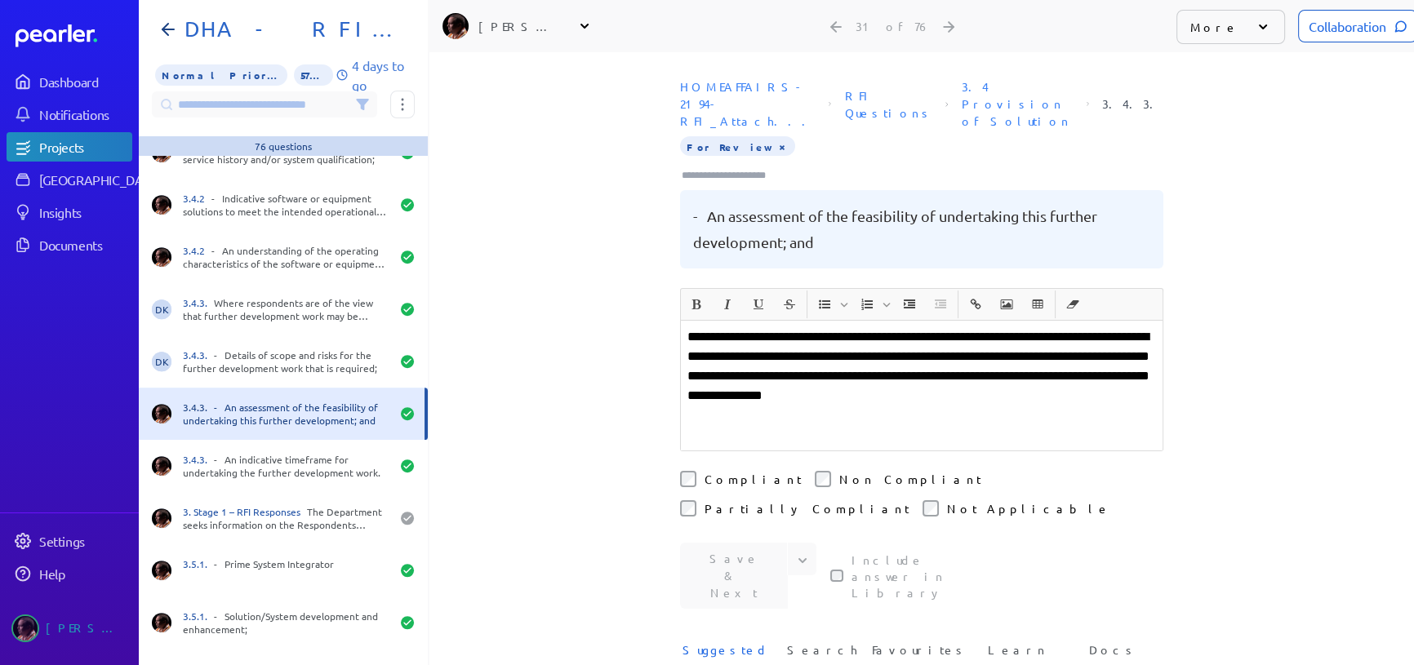
click at [588, 21] on icon at bounding box center [584, 26] width 16 height 16
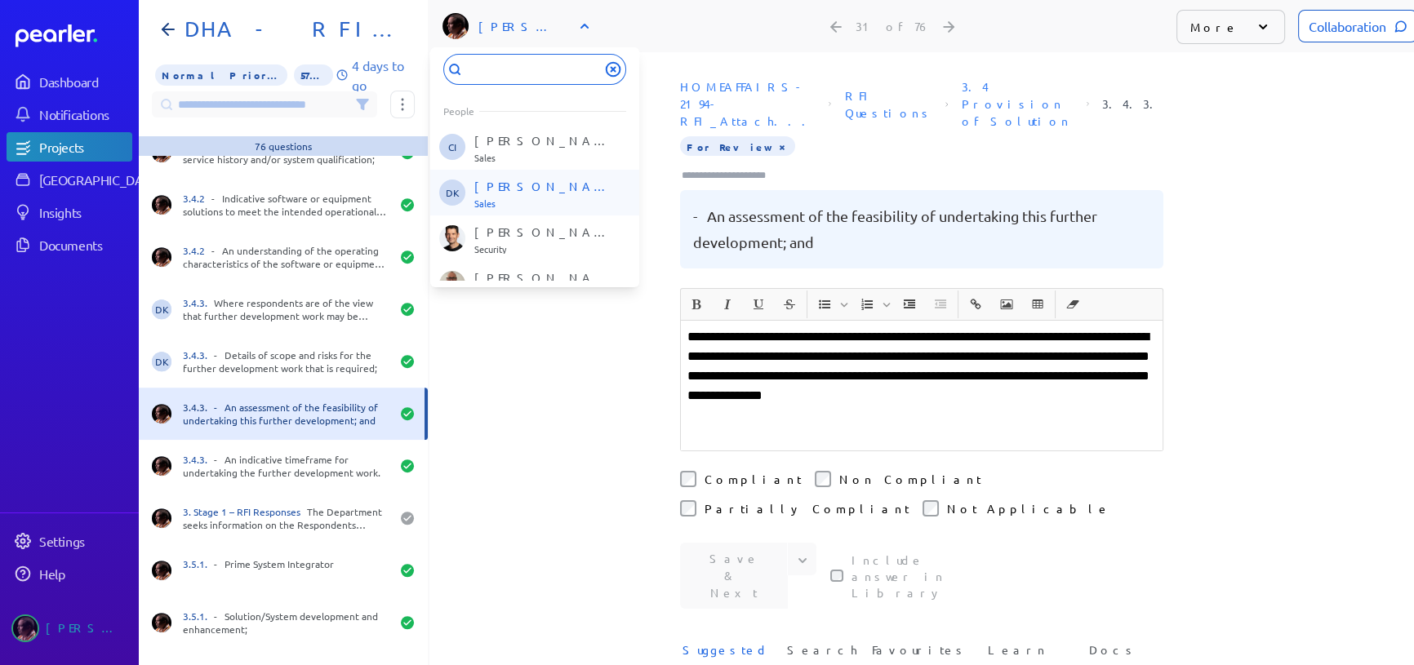
scroll to position [148, 0]
click at [517, 185] on div "[PERSON_NAME] Sales" at bounding box center [541, 182] width 135 height 31
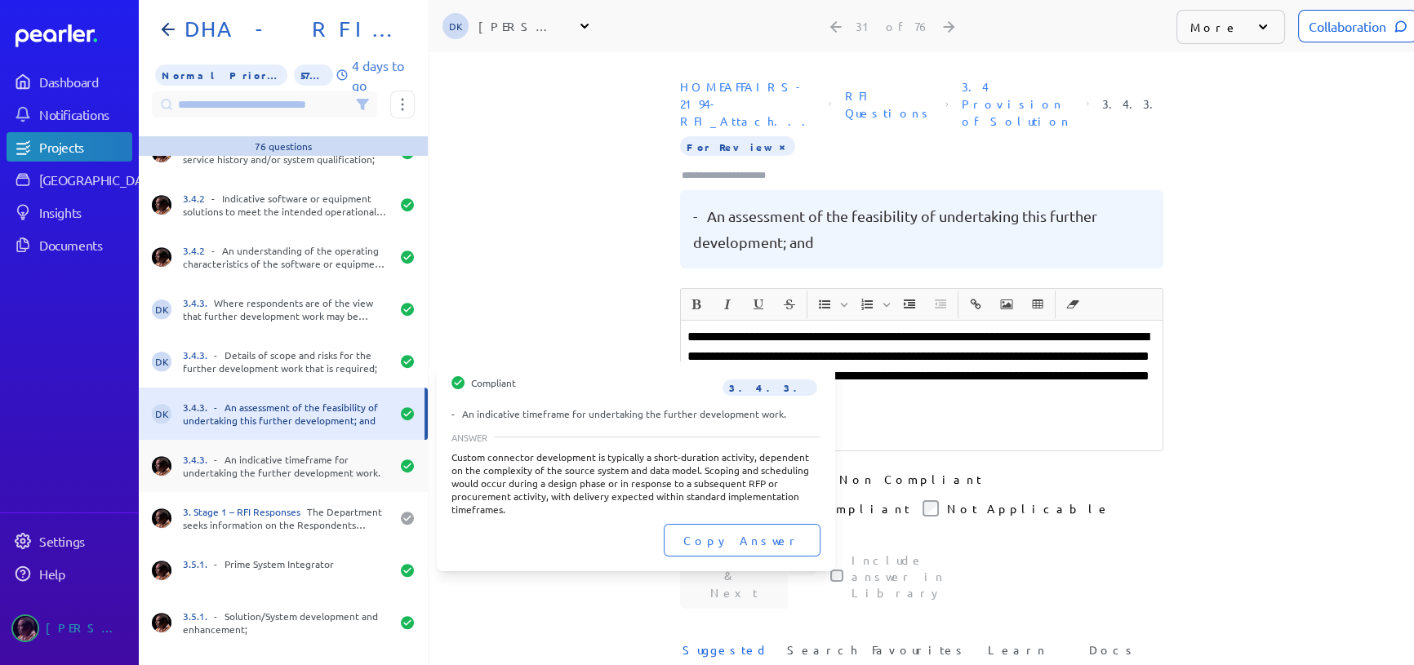
click at [301, 458] on div "3.4.3. - An indicative timeframe for undertaking the further development work." at bounding box center [286, 466] width 207 height 26
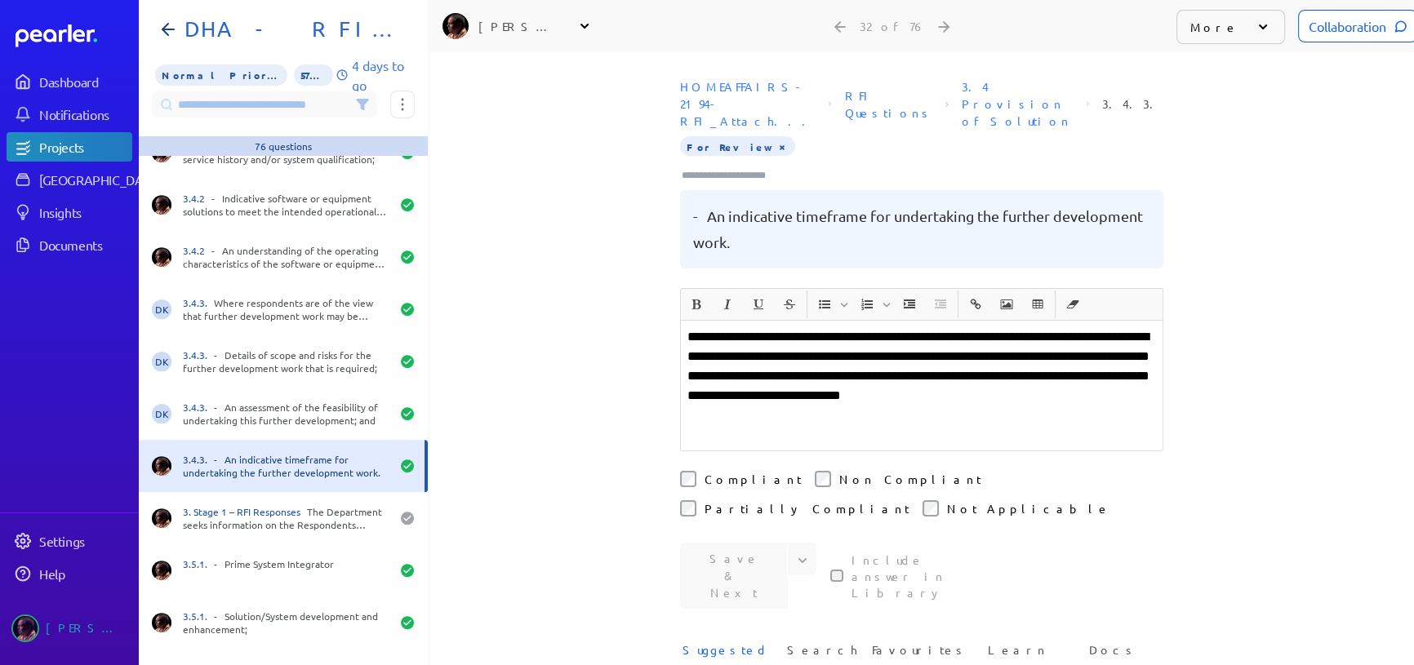
click at [583, 22] on icon at bounding box center [584, 26] width 16 height 16
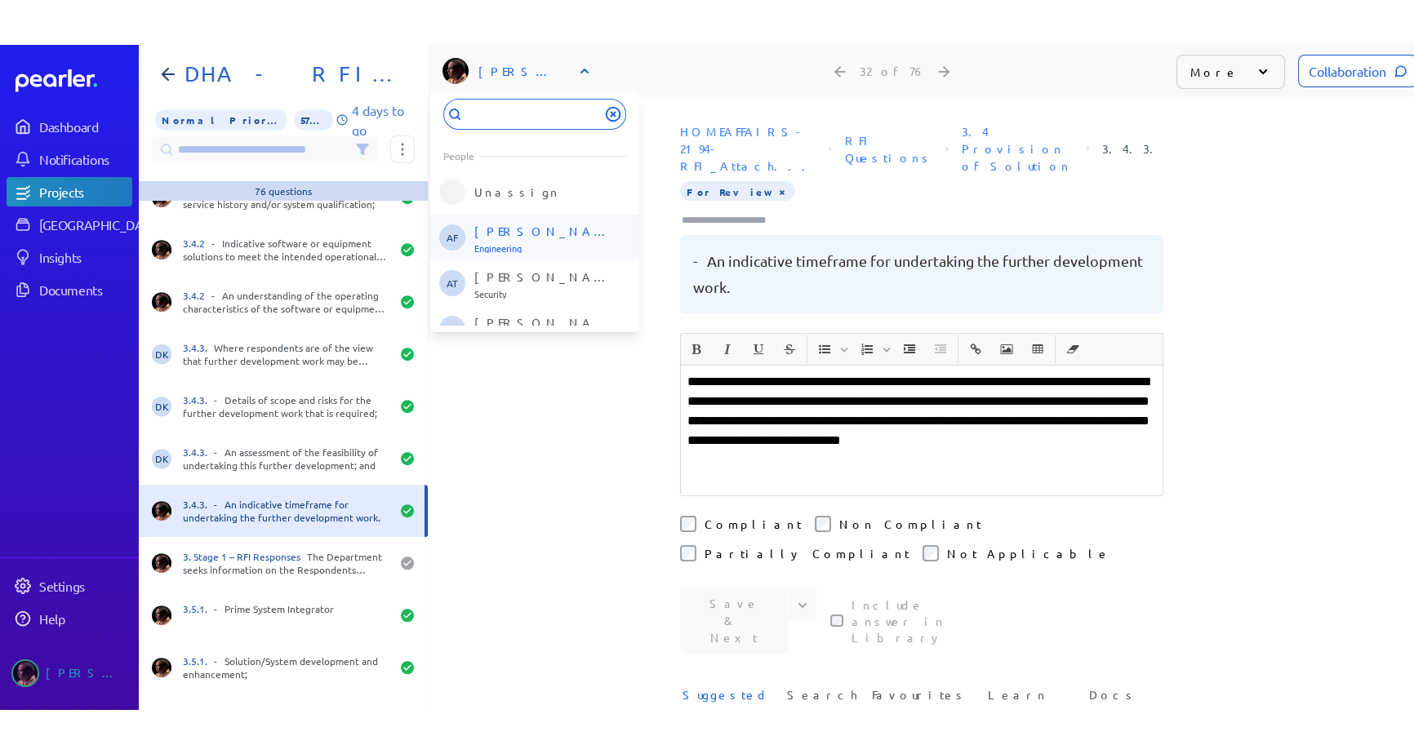
scroll to position [73, 0]
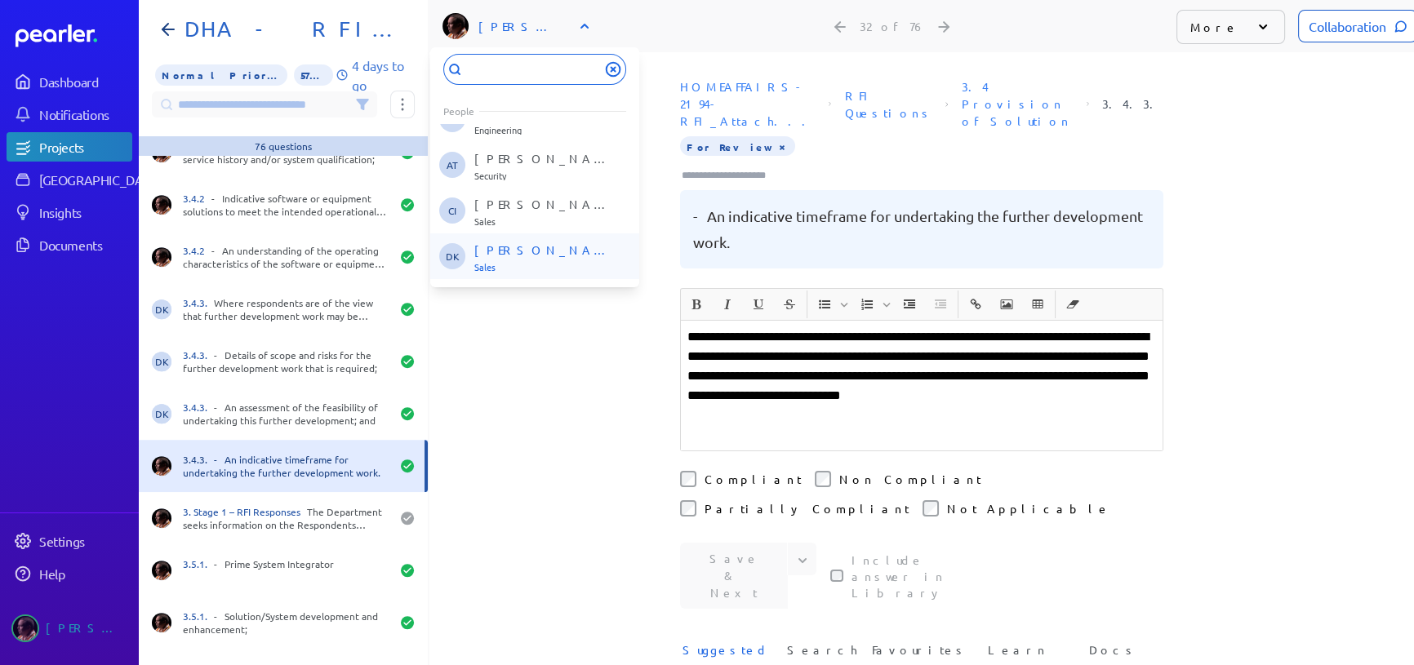
click at [506, 242] on p "[PERSON_NAME]" at bounding box center [541, 250] width 135 height 16
